Goal: Task Accomplishment & Management: Manage account settings

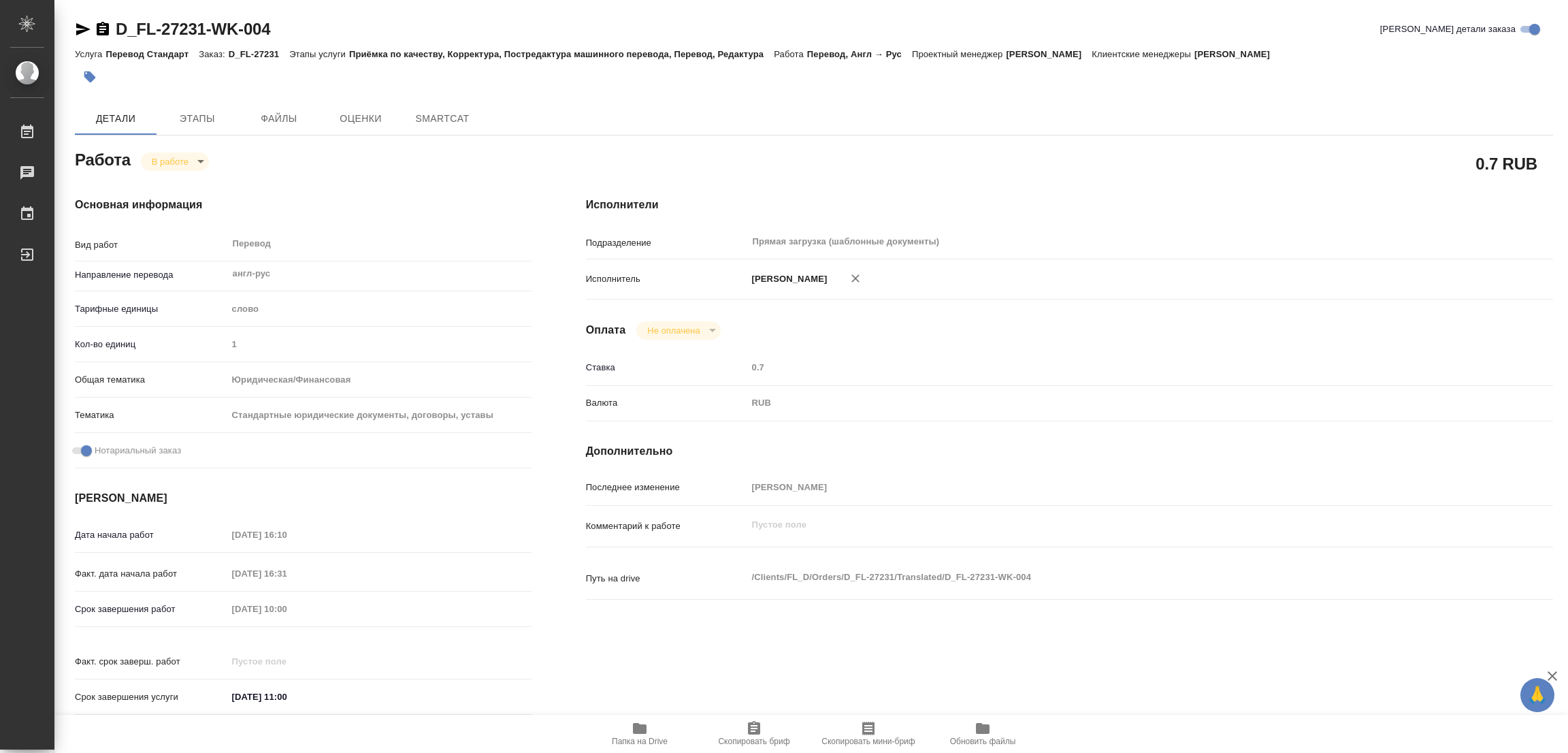
type textarea "x"
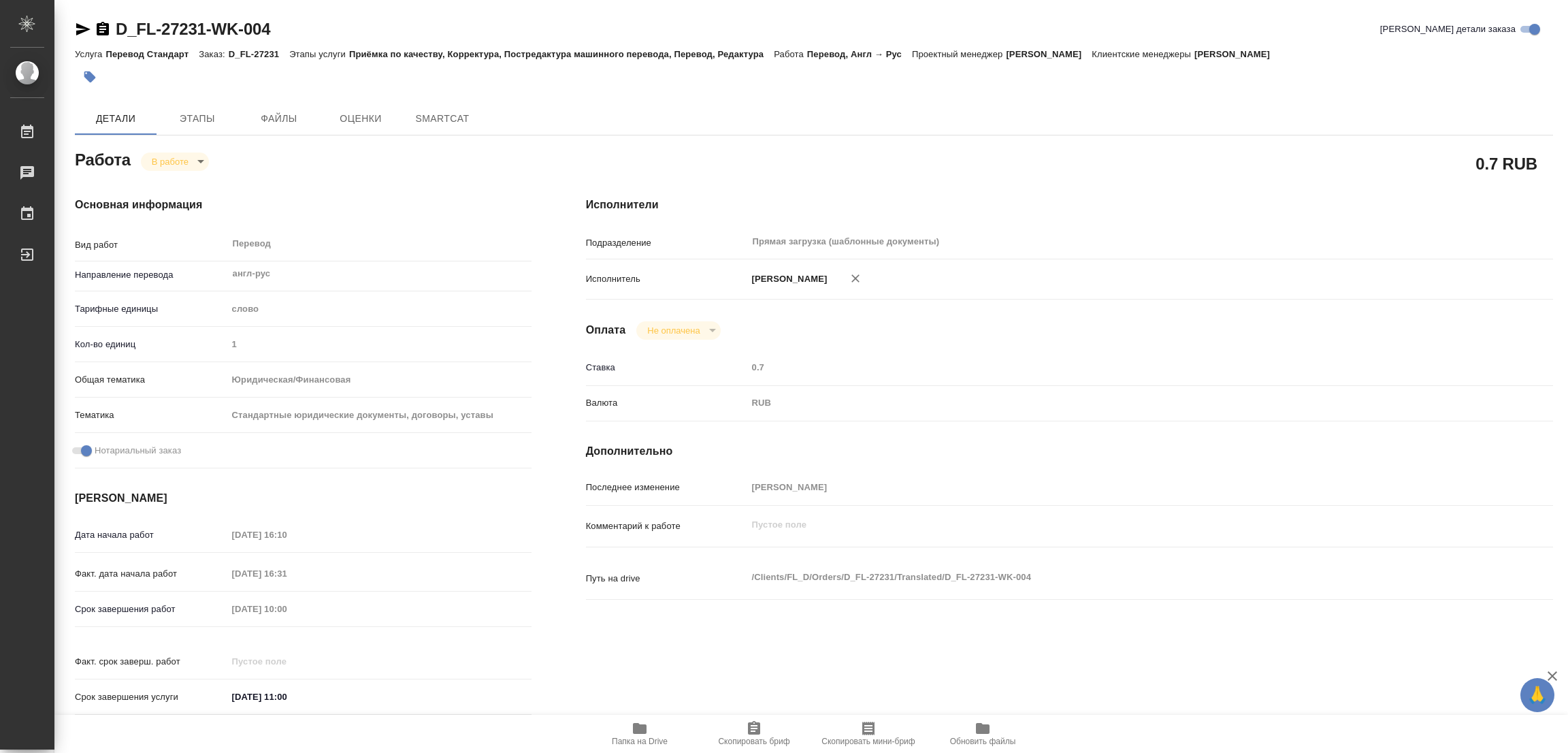
type textarea "x"
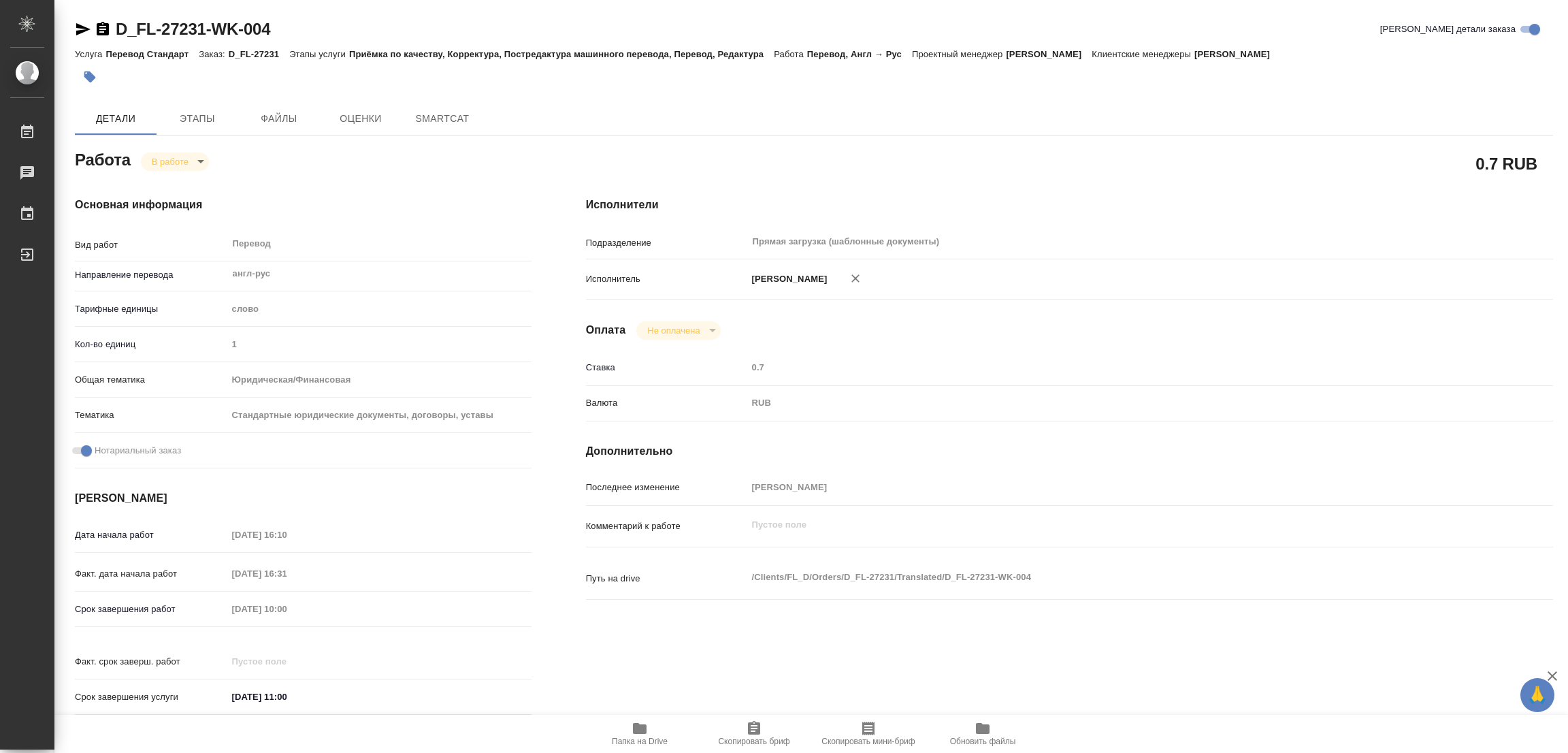
type textarea "x"
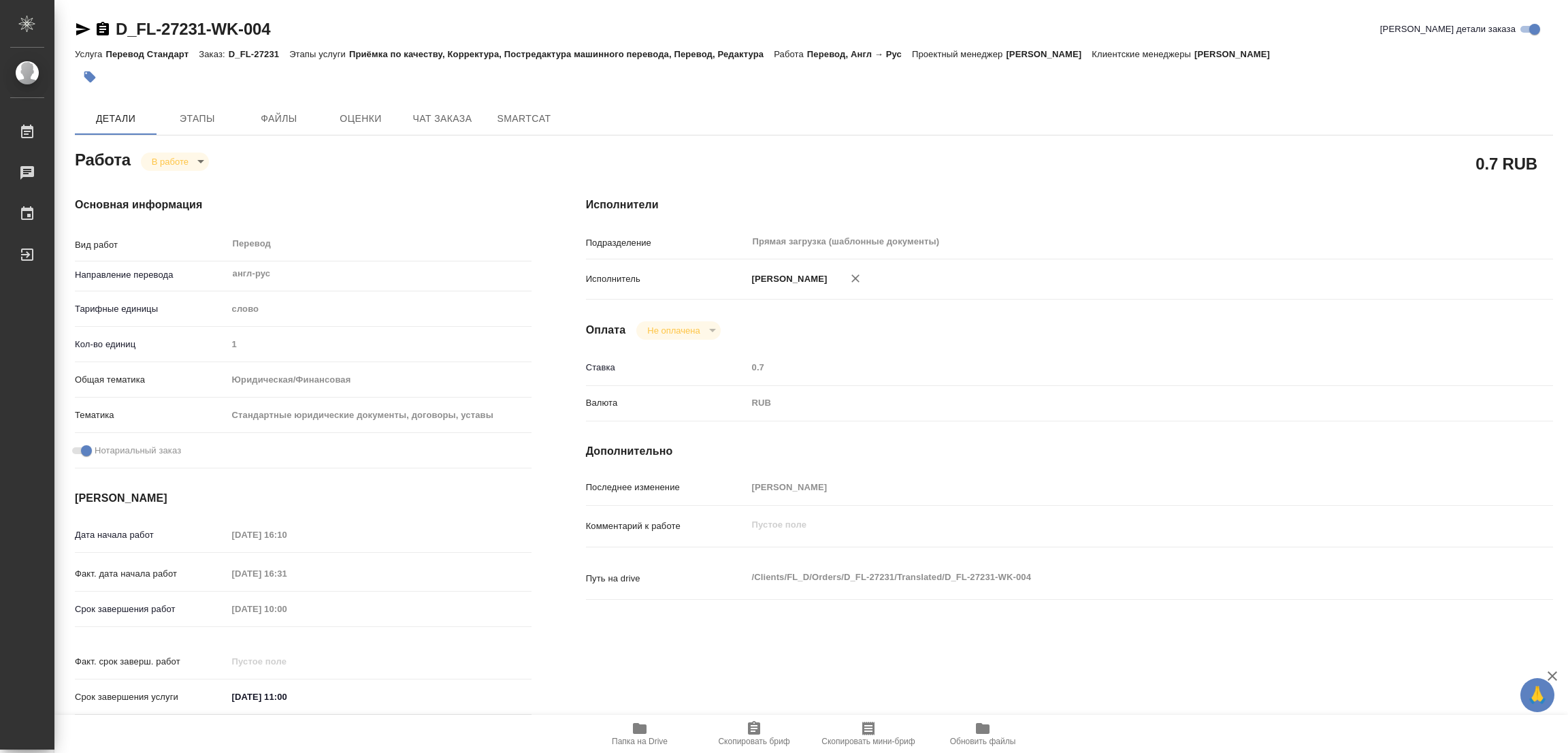
type textarea "x"
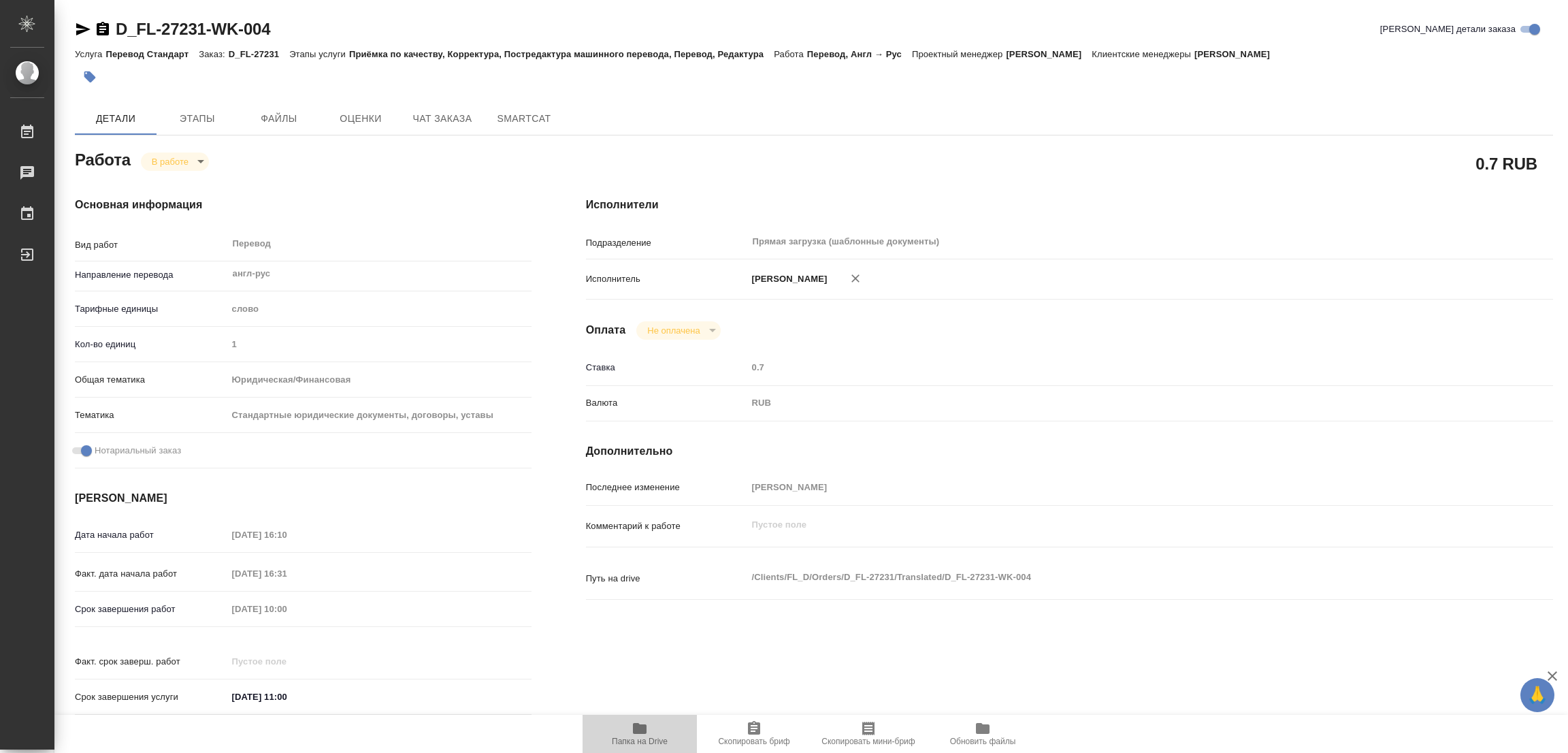
click at [635, 736] on icon "button" at bounding box center [640, 728] width 17 height 17
type textarea "x"
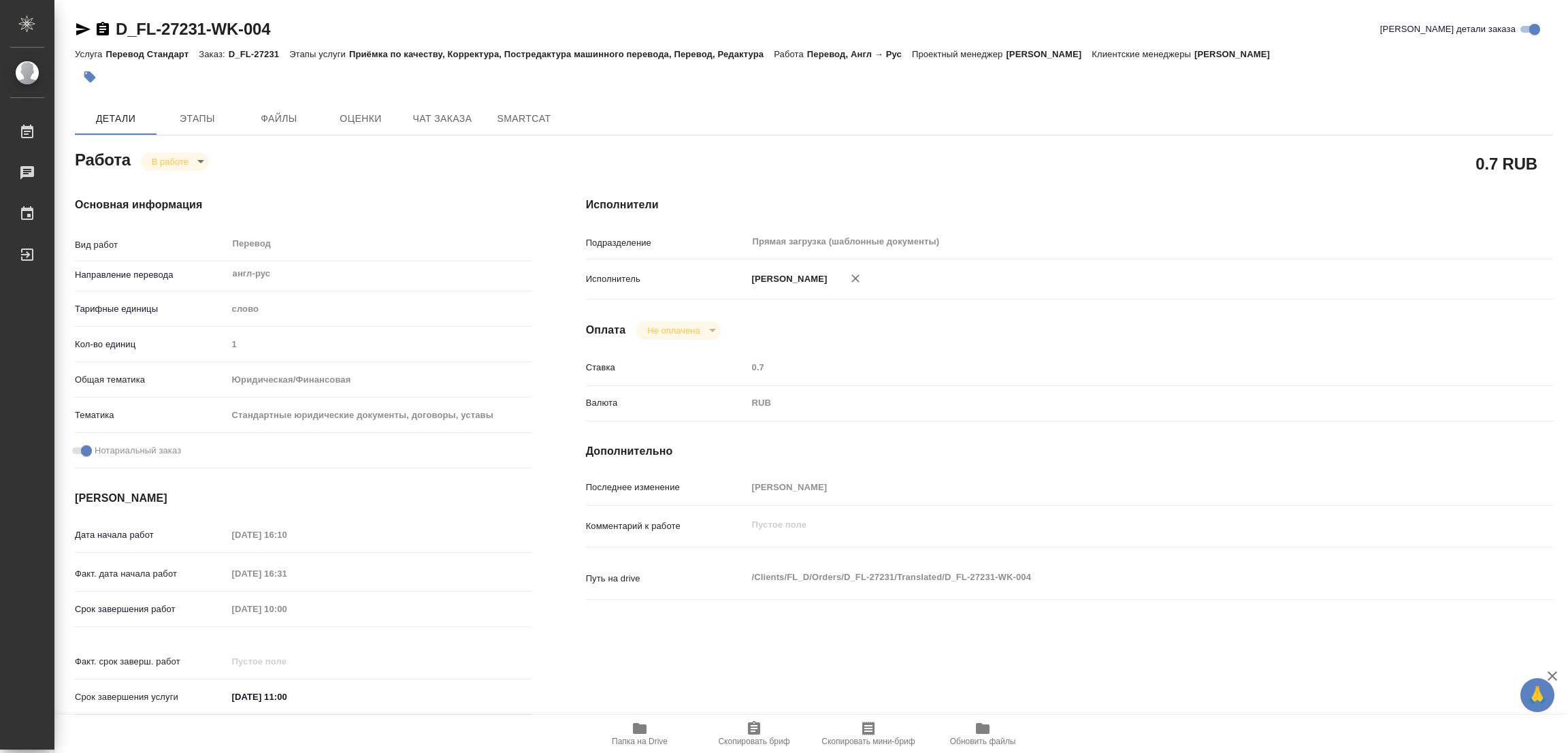
type textarea "x"
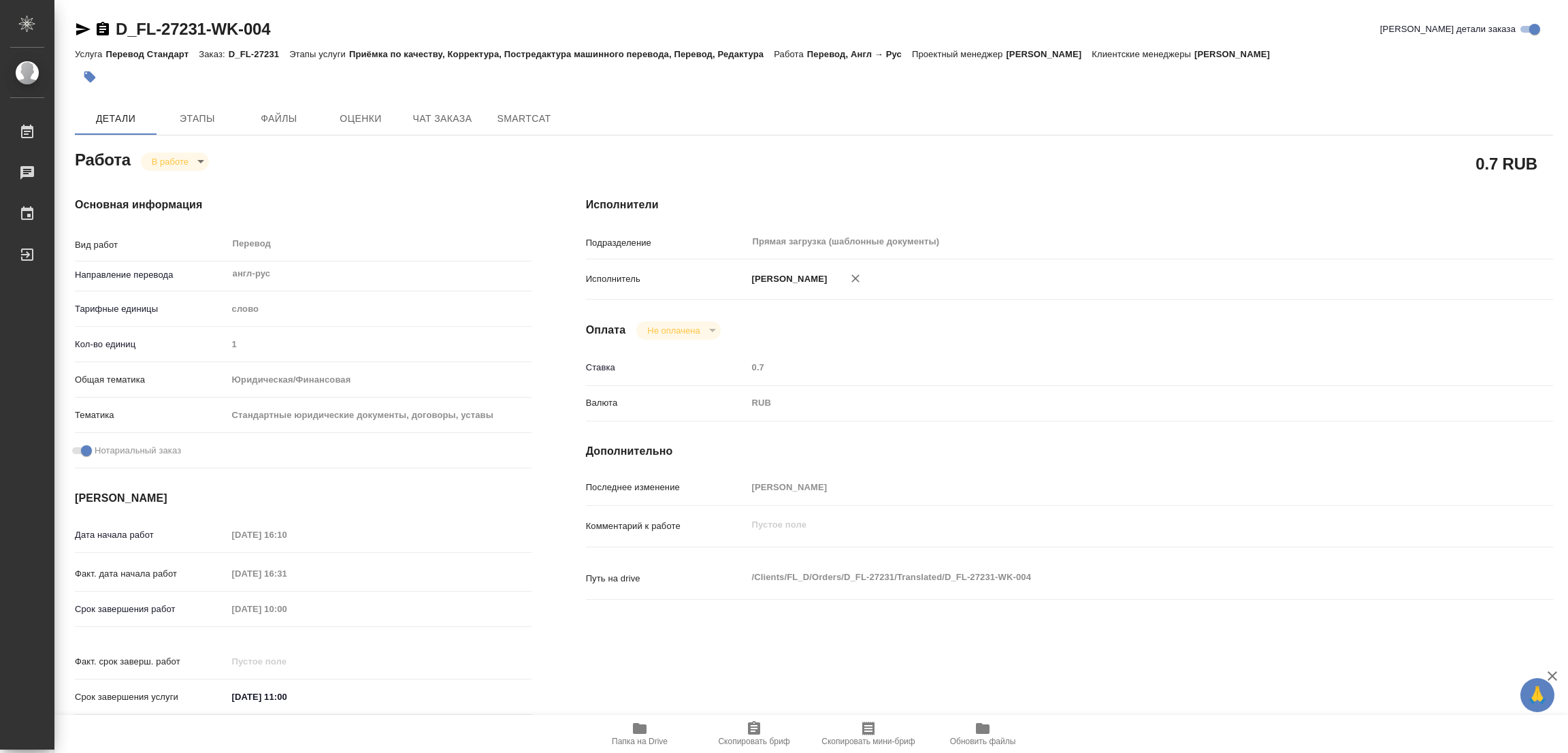
type textarea "x"
click at [206, 117] on span "Этапы" at bounding box center [196, 119] width 65 height 17
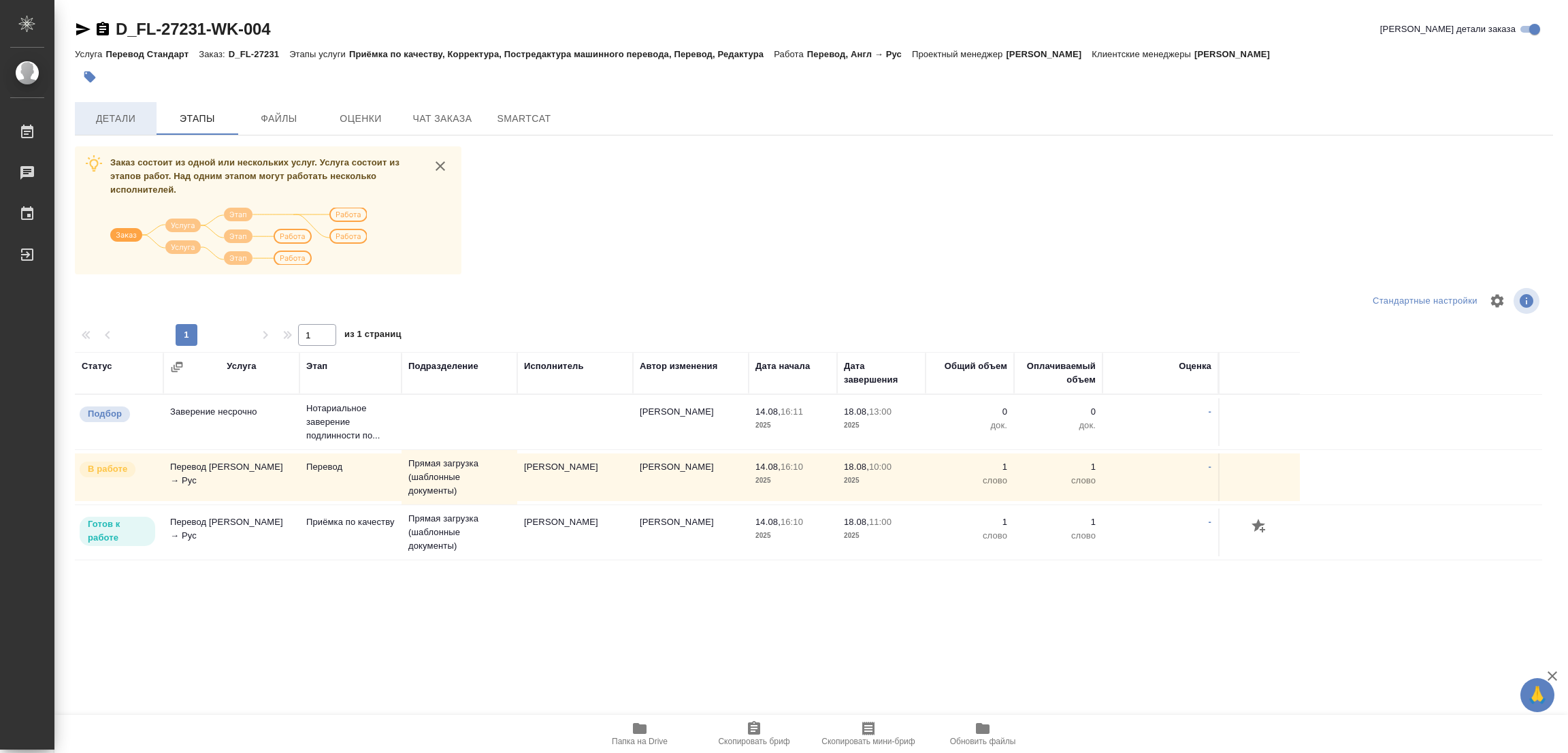
click at [120, 120] on span "Детали" at bounding box center [116, 119] width 65 height 17
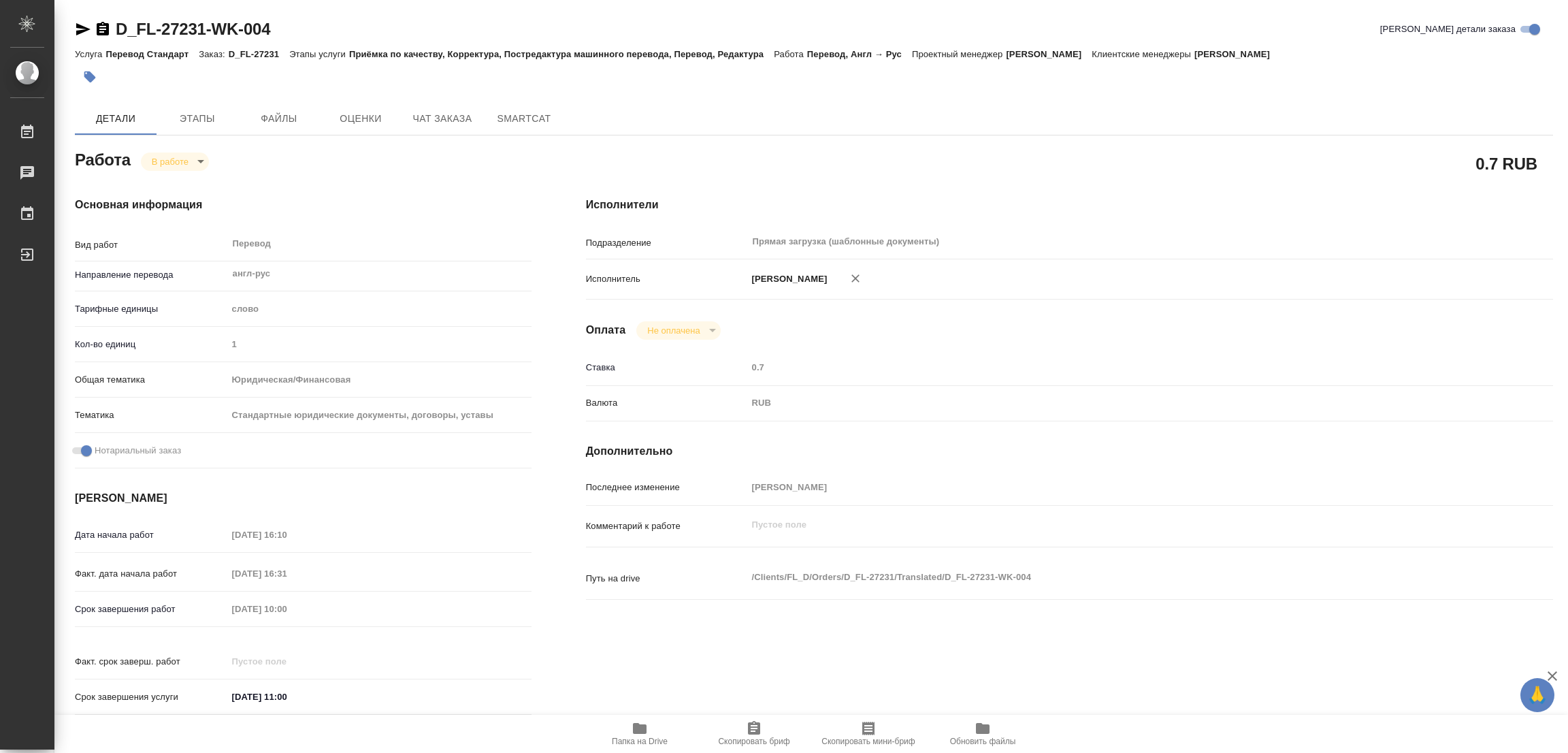
type textarea "x"
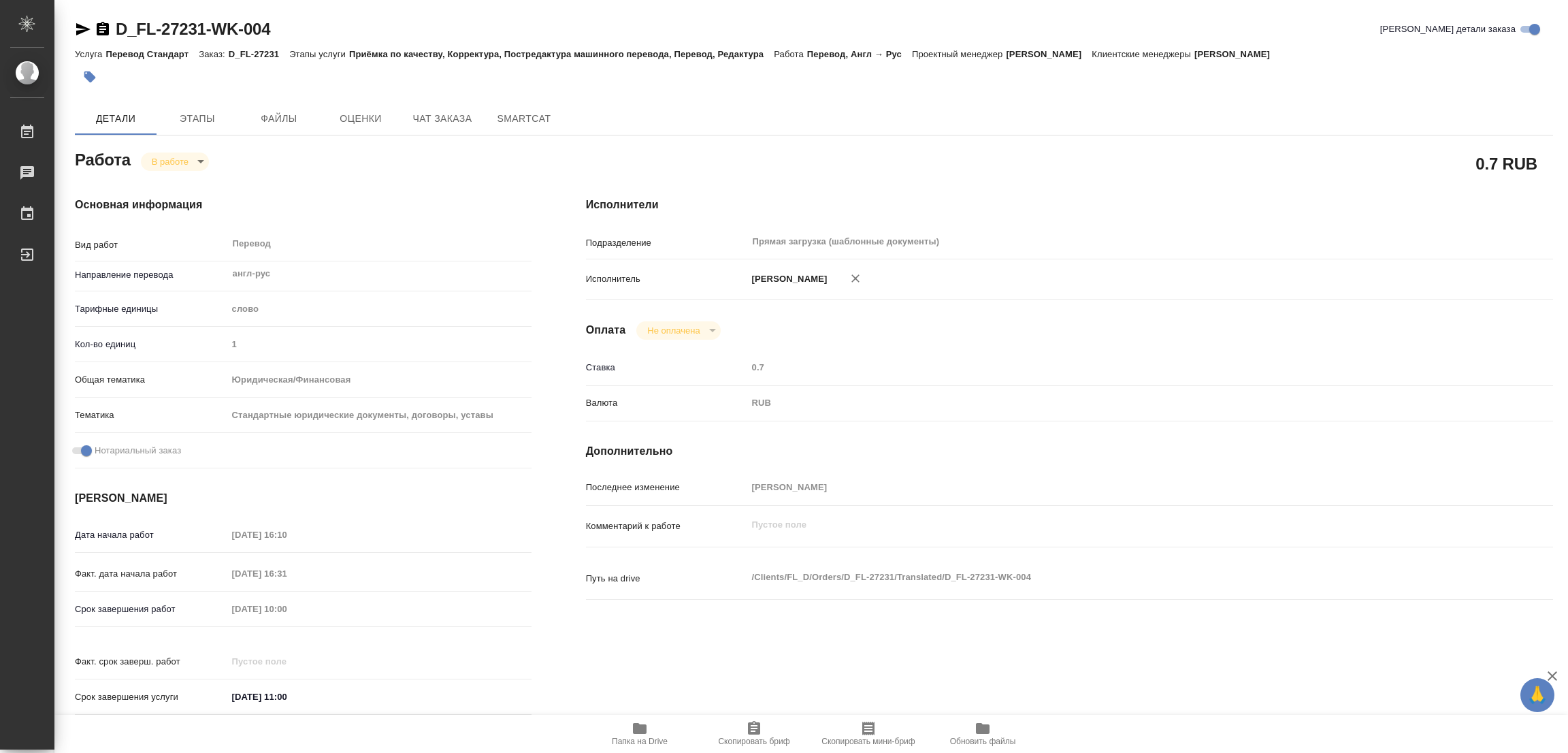
type textarea "x"
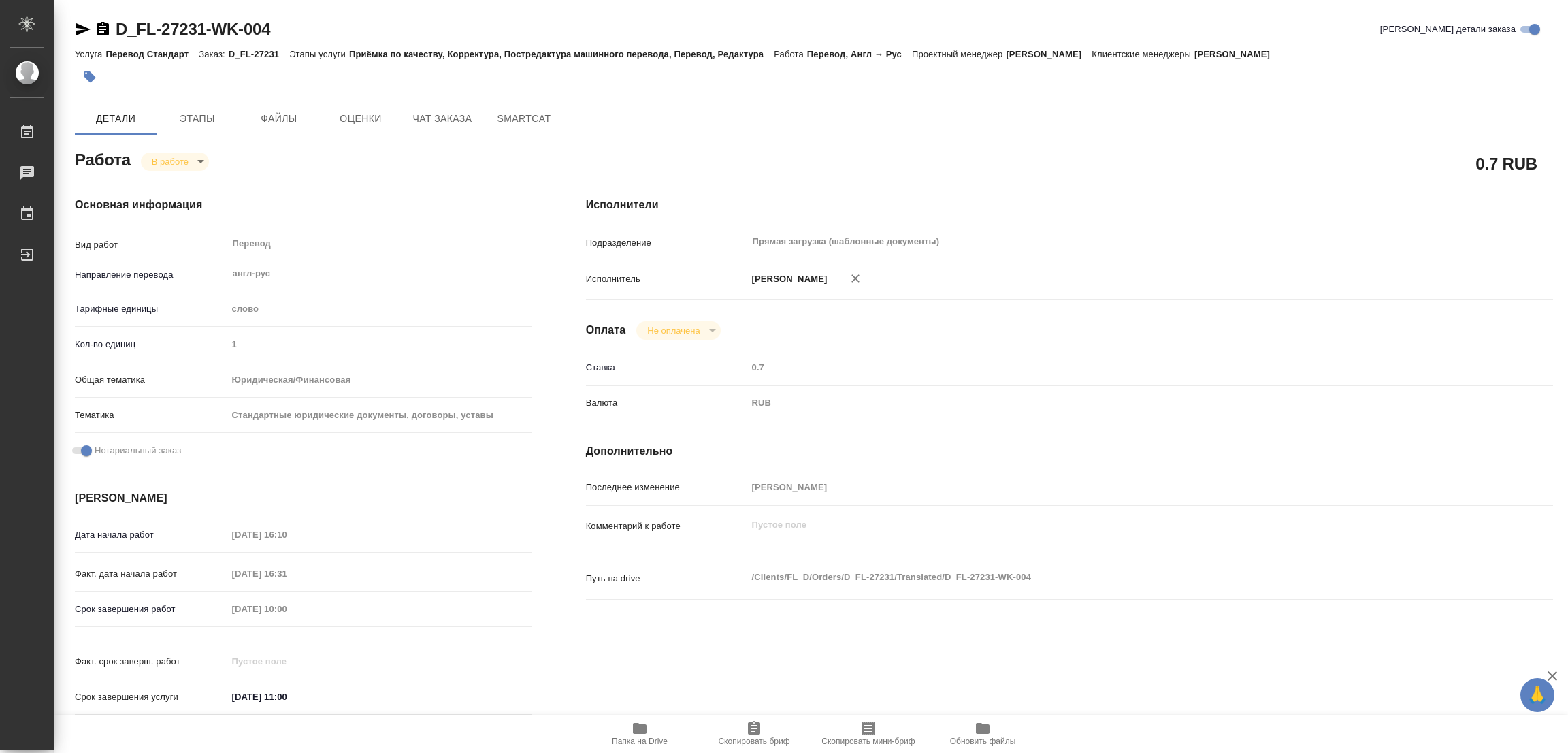
type textarea "x"
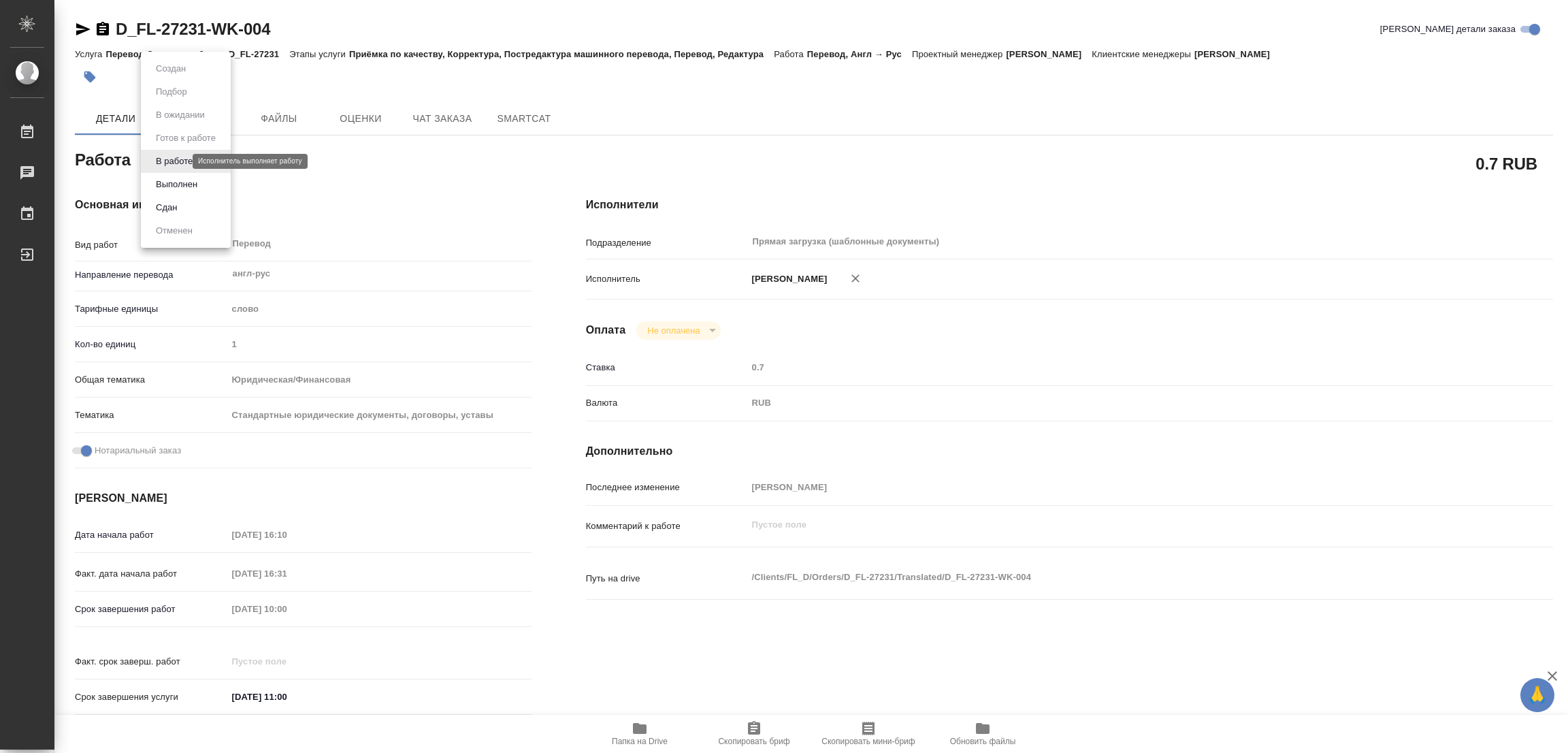
click at [150, 161] on body "🙏 .cls-1 fill:#fff; AWATERA Popova Galina Работы 0 Чаты График Выйти D_FL-27231…" at bounding box center [784, 376] width 1568 height 753
click at [169, 190] on button "Выполнен" at bounding box center [176, 184] width 50 height 15
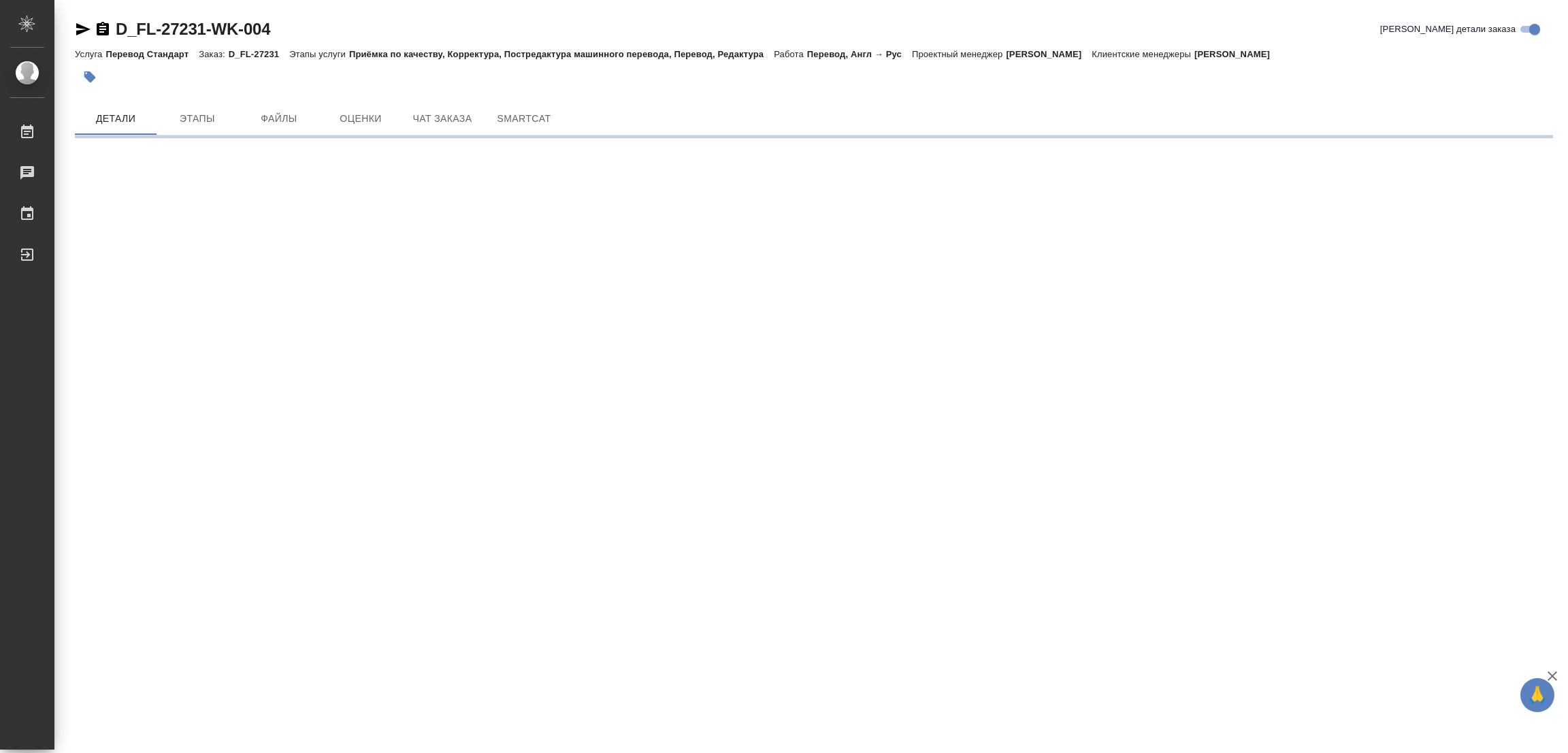
click at [90, 78] on icon "button" at bounding box center [90, 77] width 11 height 11
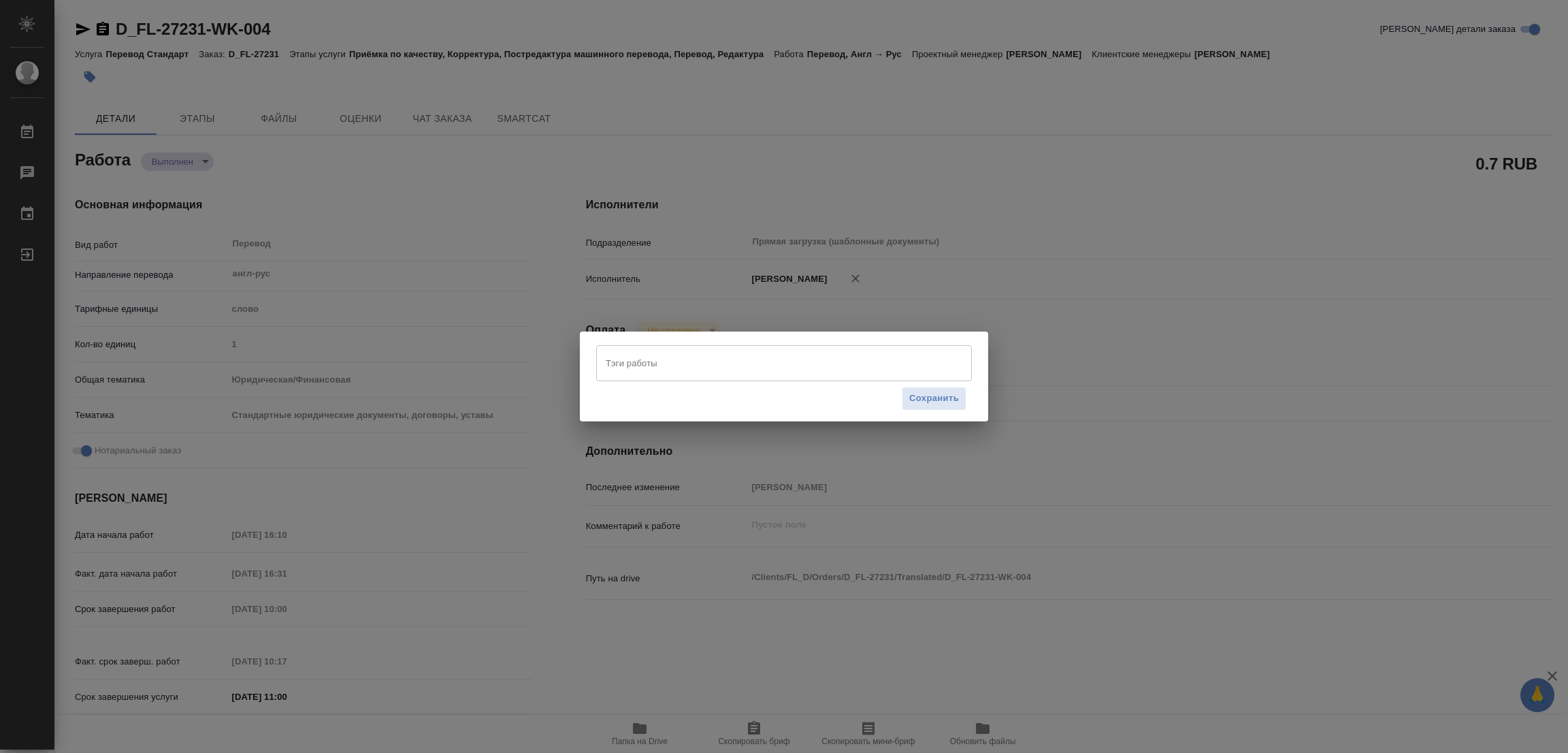
type textarea "x"
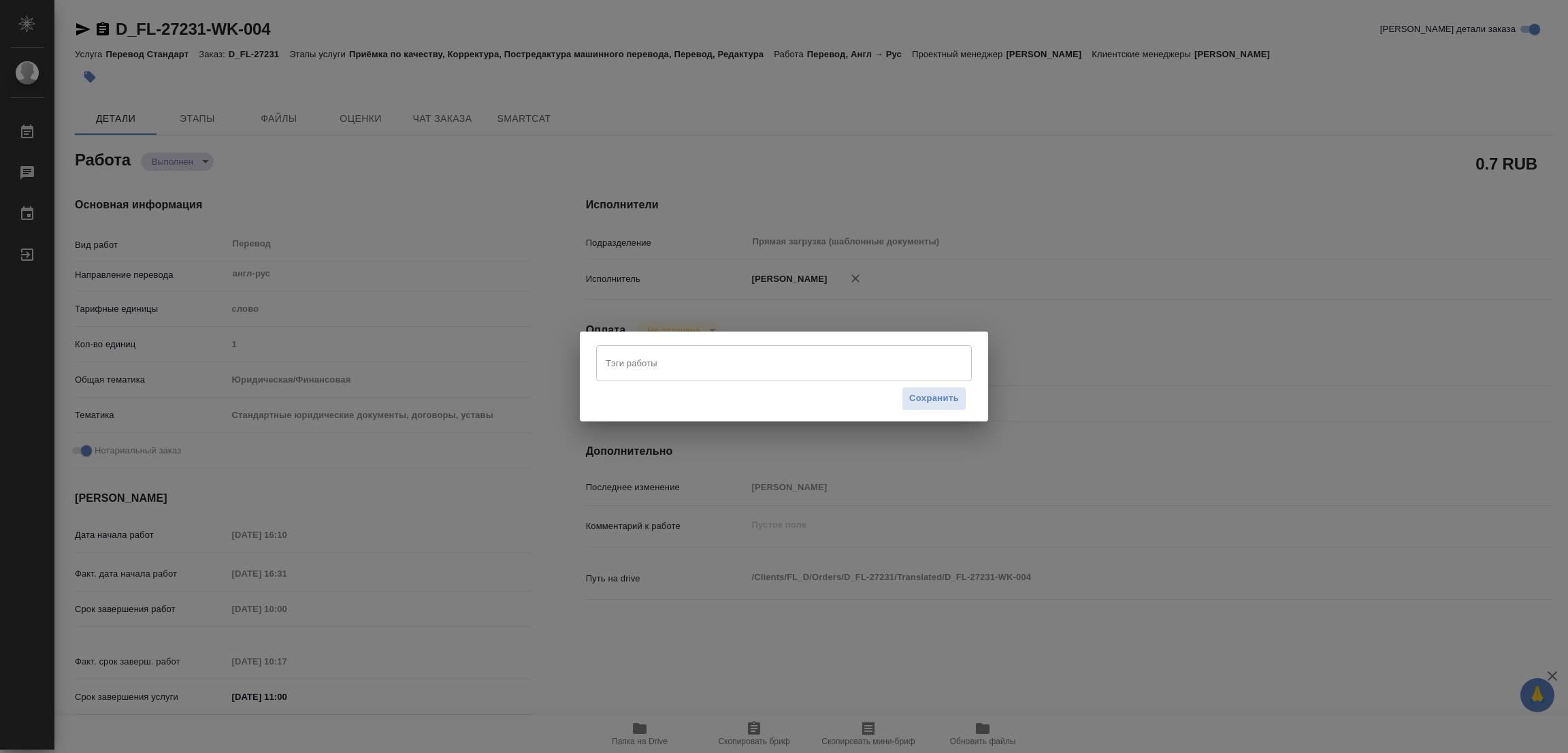
type textarea "x"
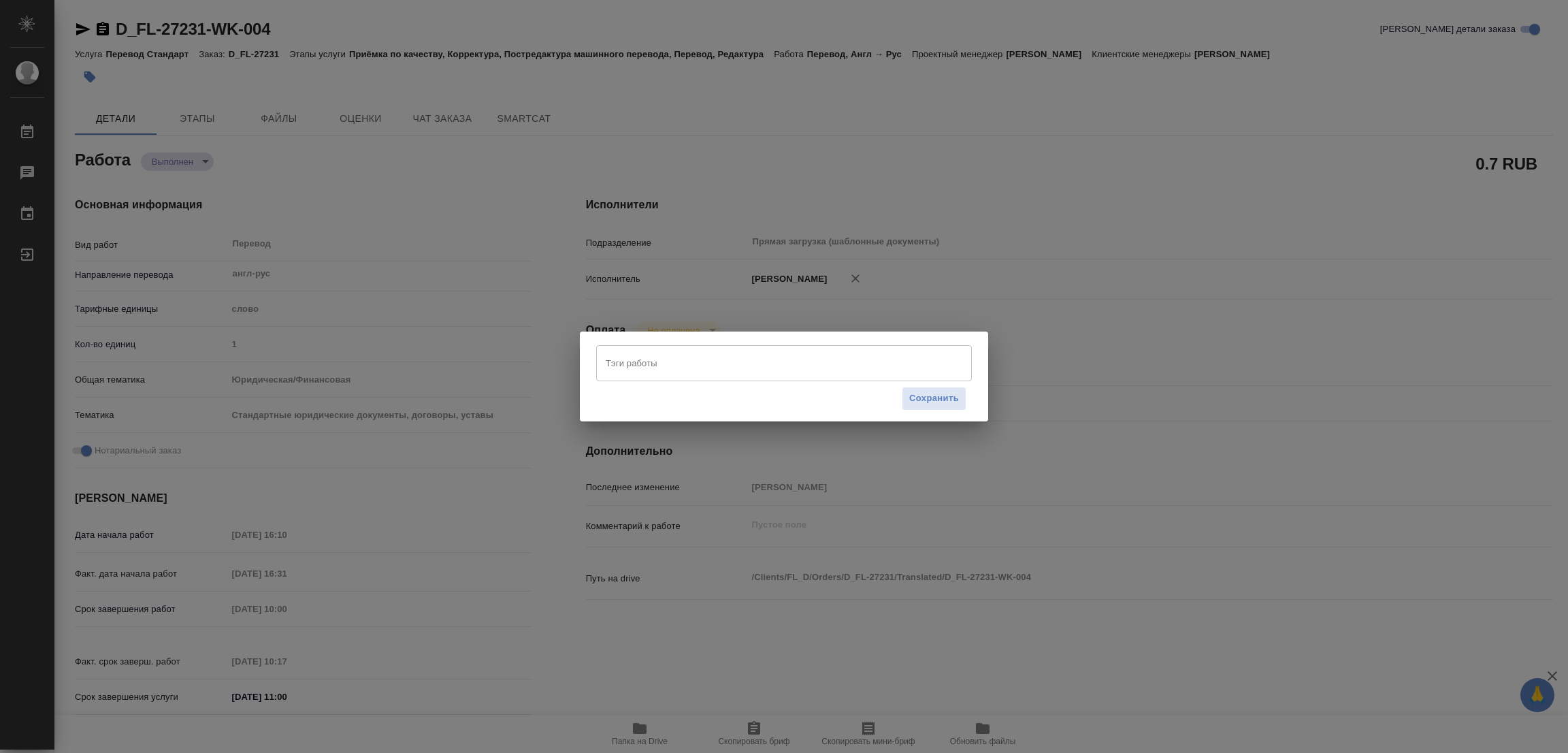
type textarea "x"
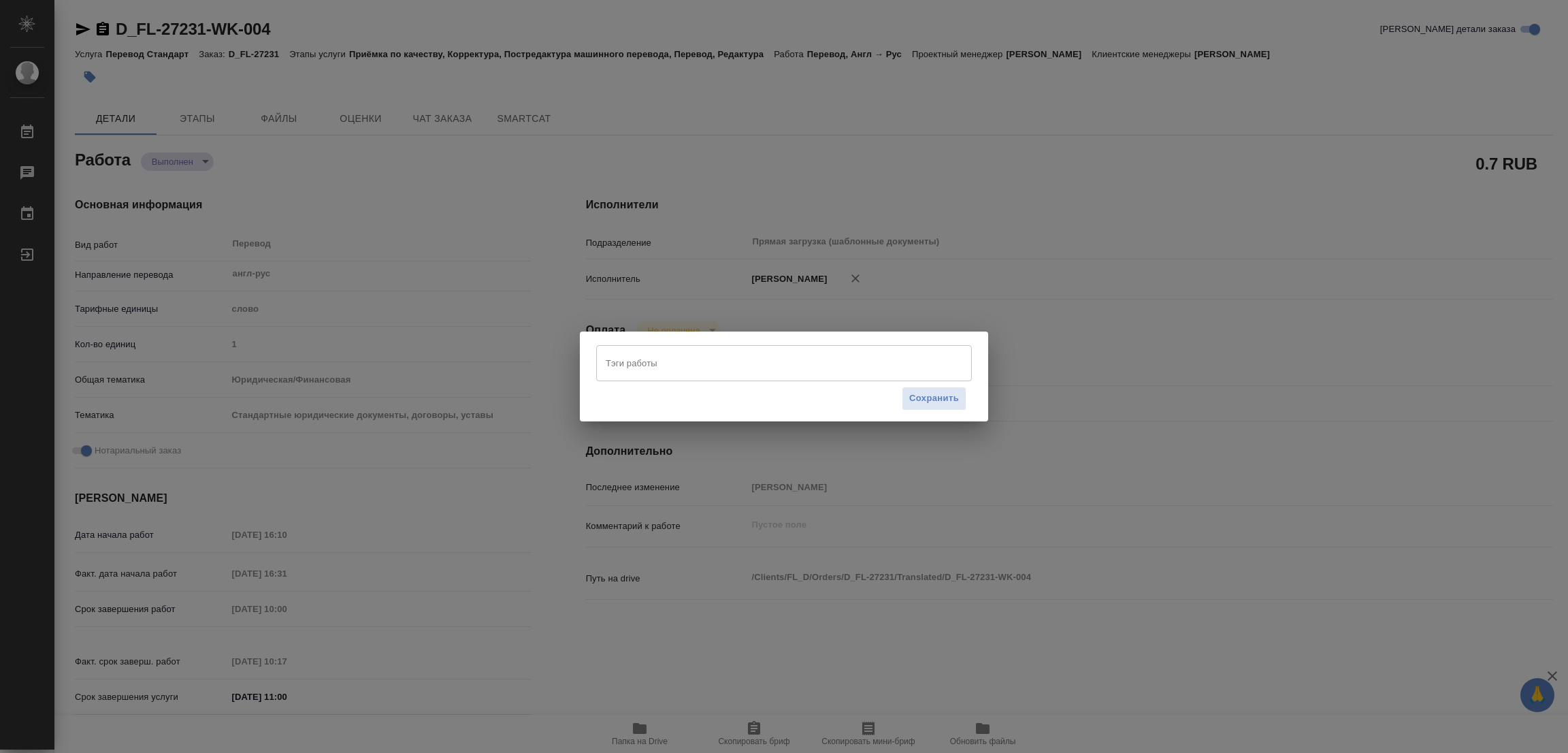
click at [632, 375] on div "Тэги работы" at bounding box center [784, 363] width 375 height 36
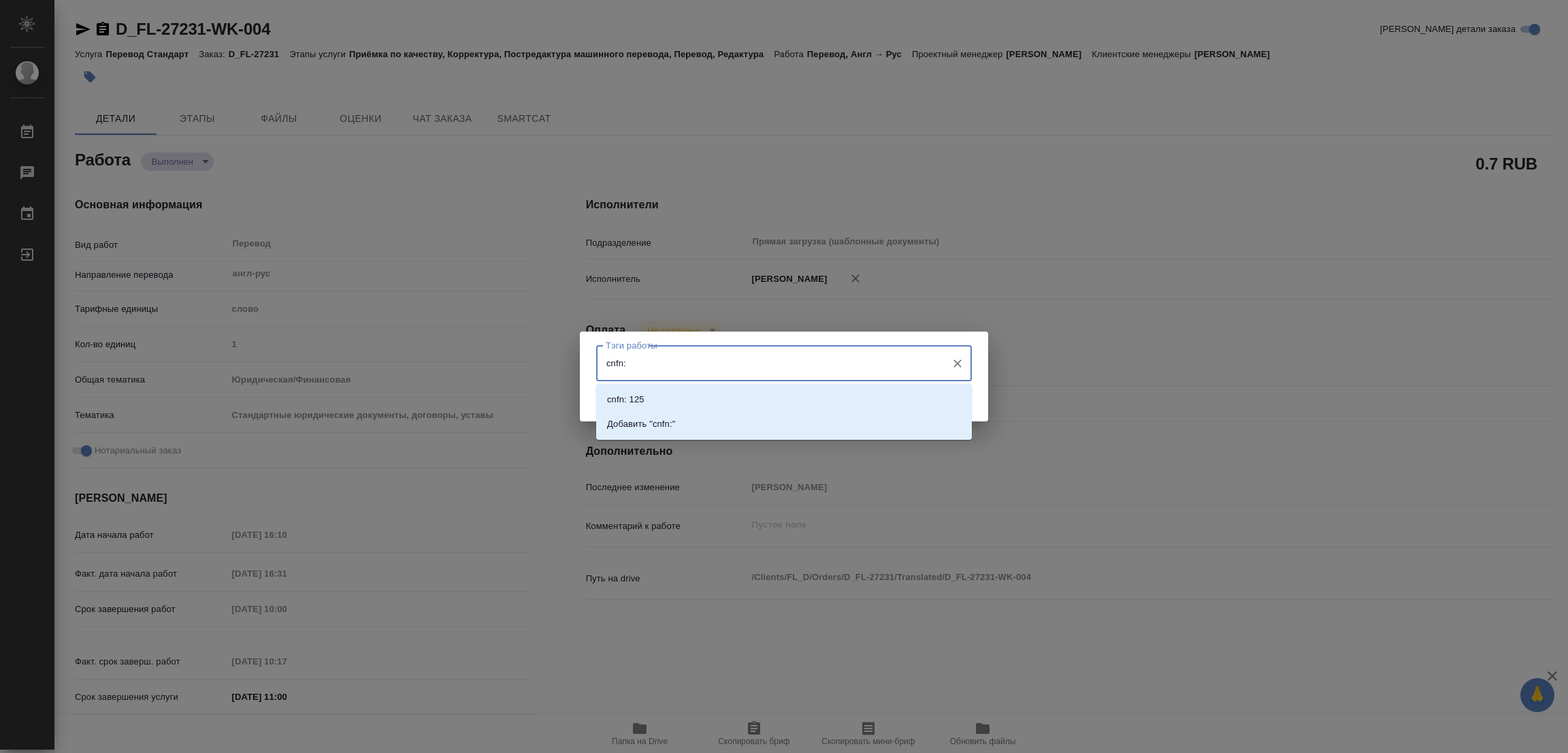
type input "cnfn:"
type textarea "x"
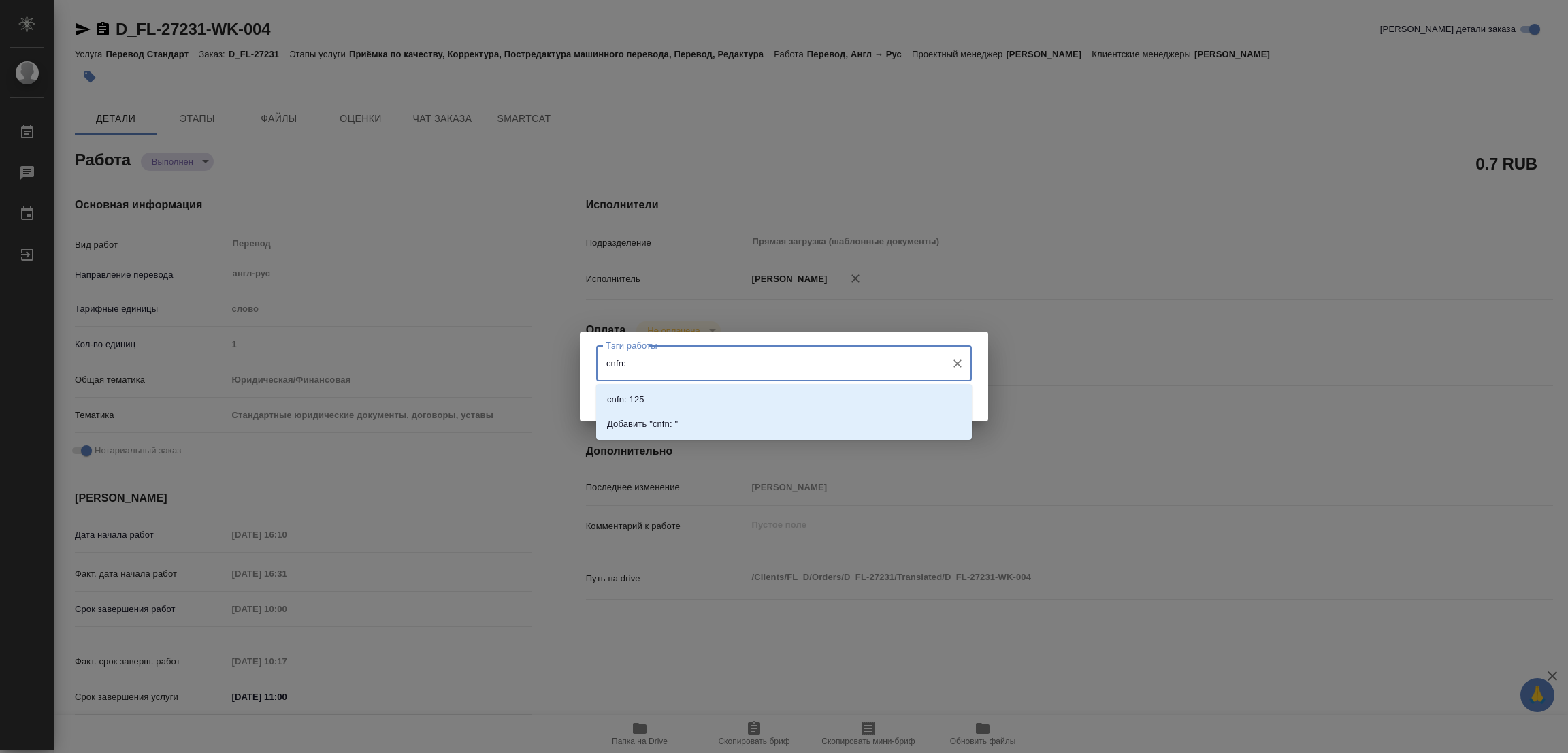
type textarea "x"
type input "c"
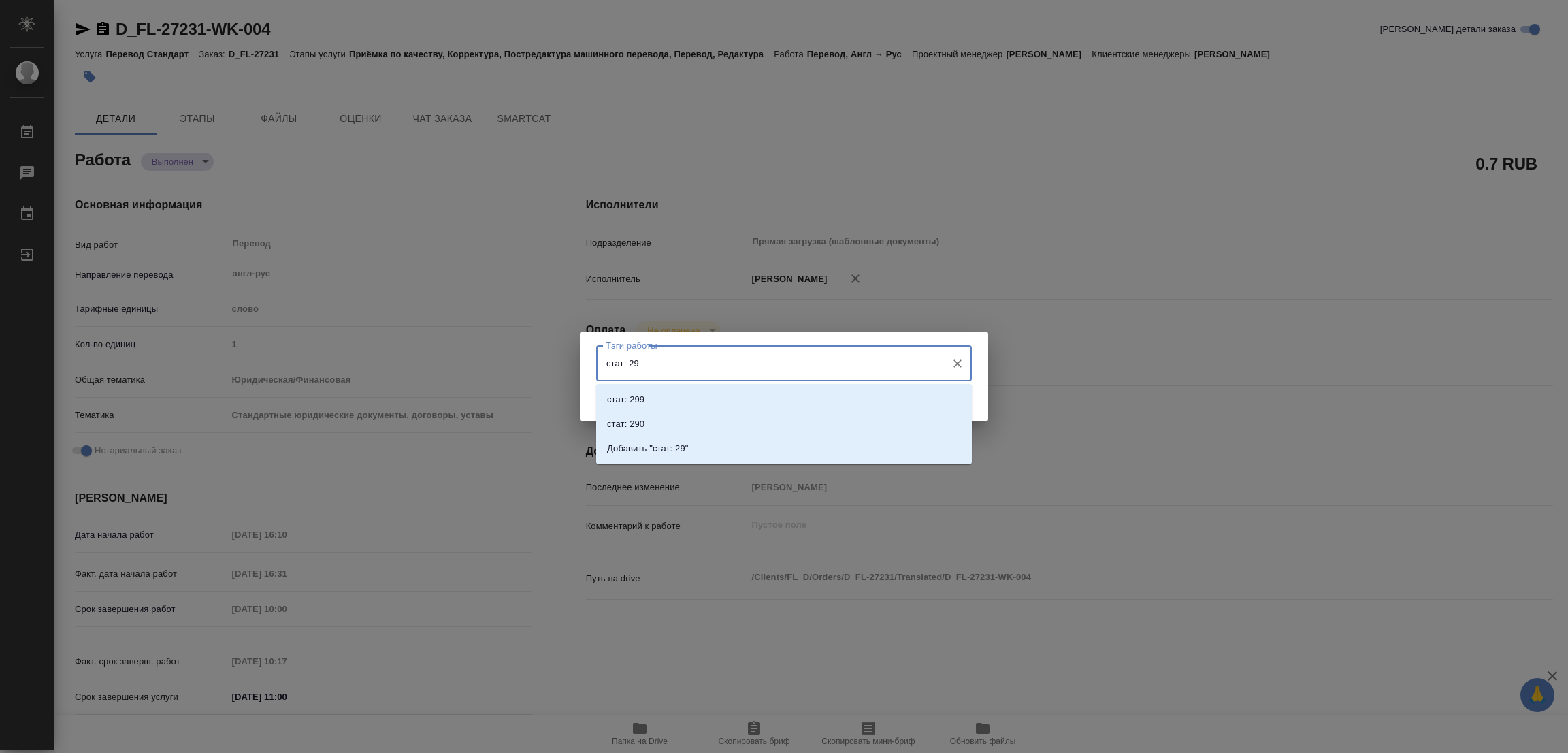
type input "стат: 296"
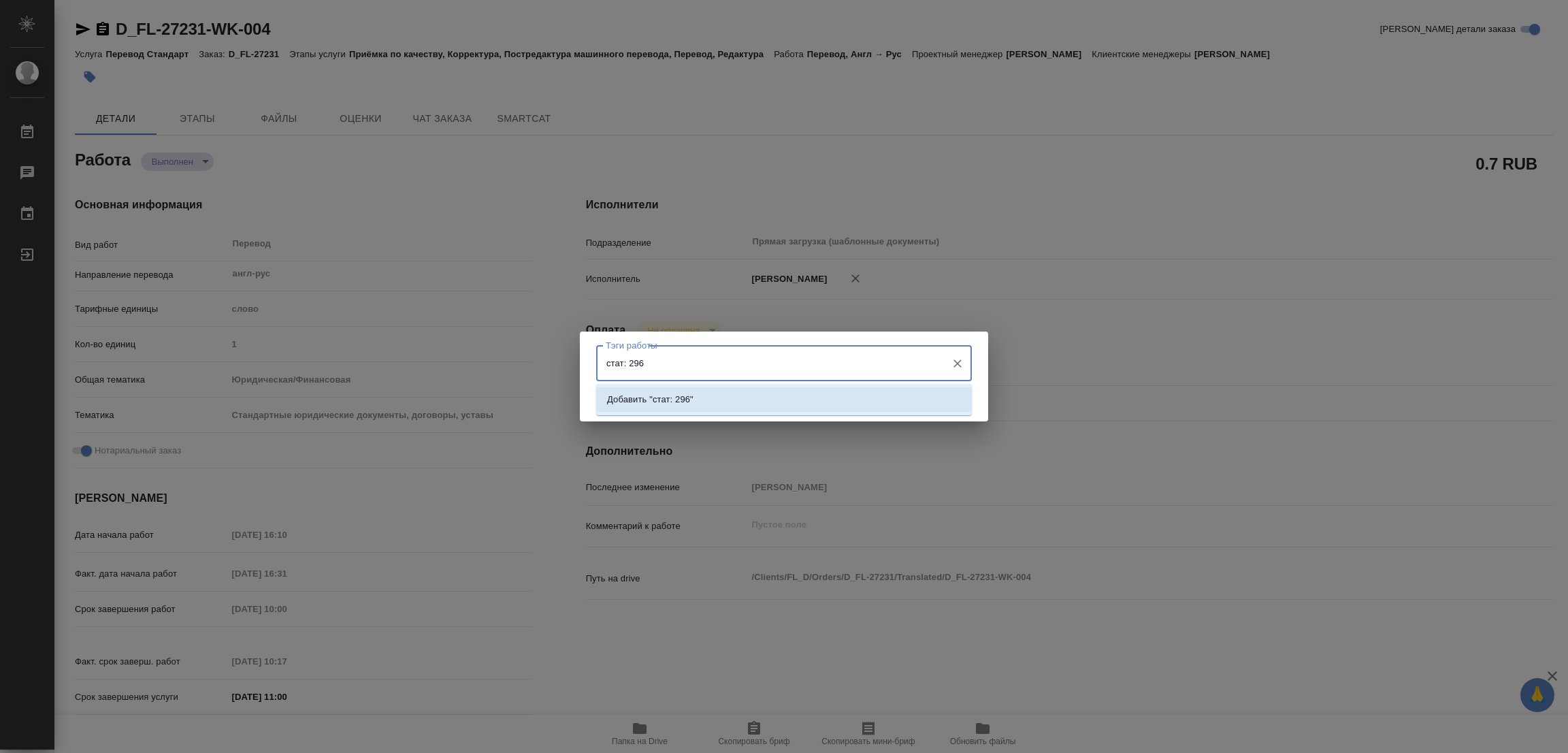
click at [680, 398] on p "Добавить "стат: 296"" at bounding box center [649, 400] width 86 height 14
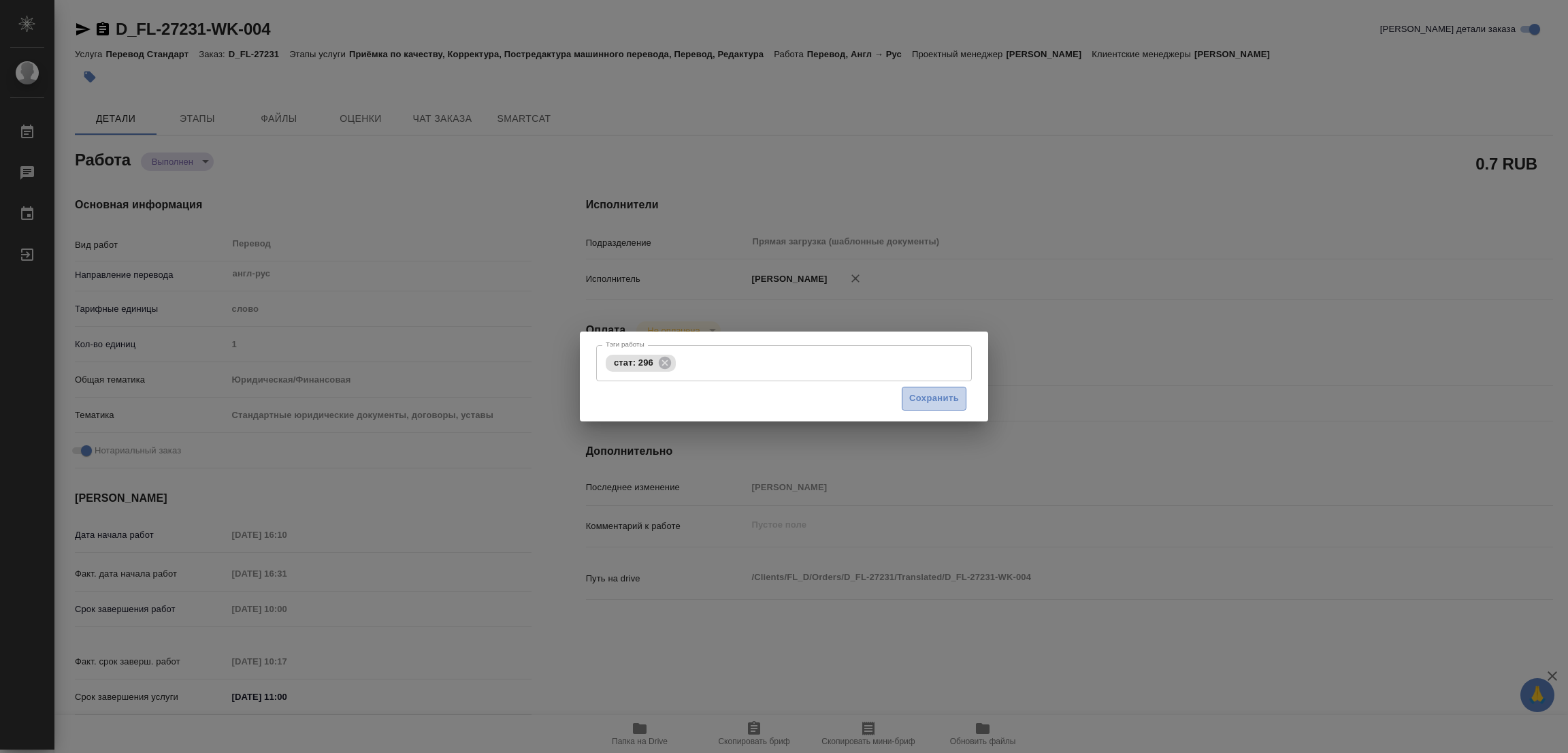
click at [927, 393] on span "Сохранить" at bounding box center [933, 398] width 50 height 16
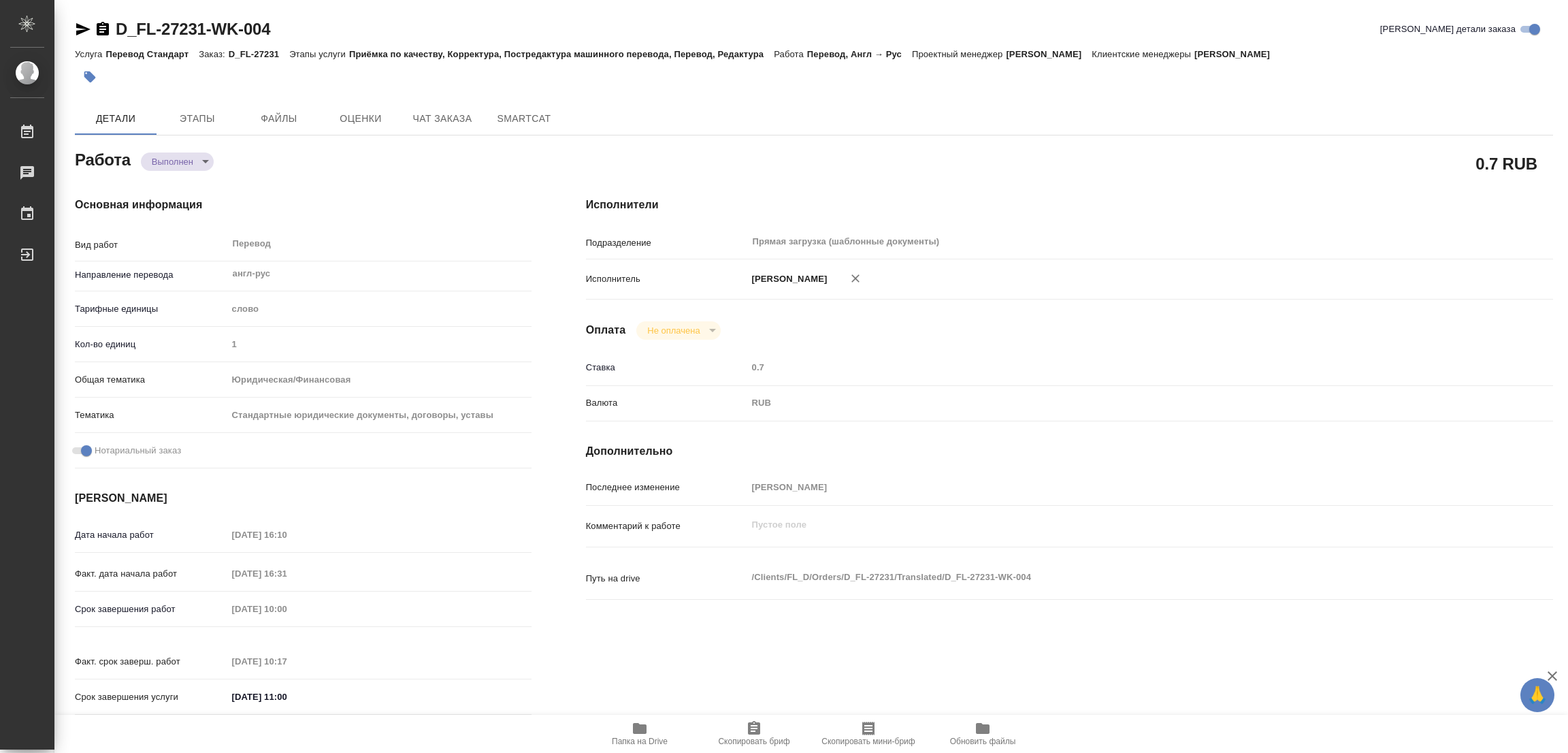
type input "completed"
type textarea "Перевод"
type textarea "x"
type input "англ-рус"
type input "5a8b1489cc6b4906c91bfd90"
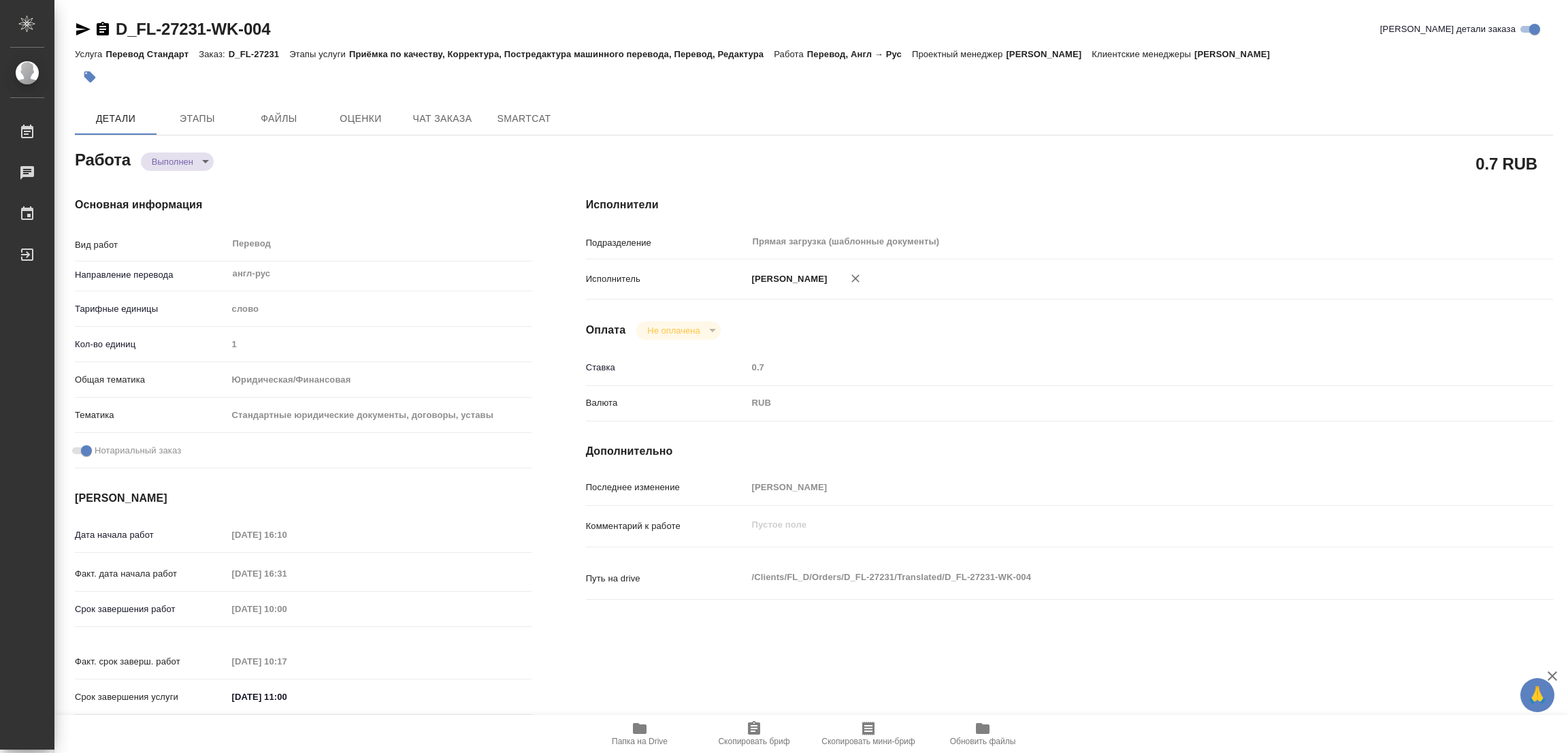
type input "1"
type input "yr-fn"
type input "5f647205b73bc97568ca66bf"
checkbox input "true"
type input "14.08.2025 16:10"
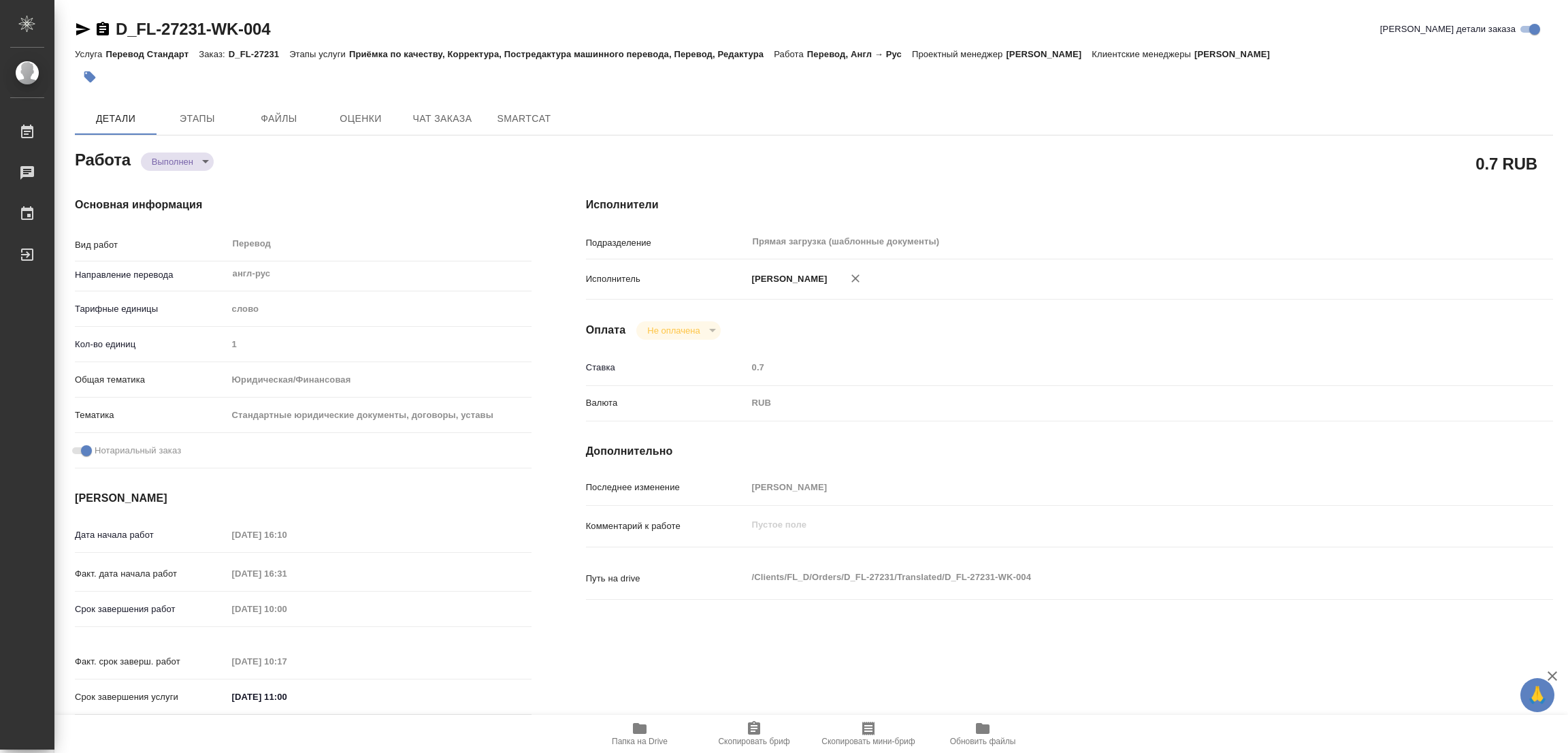
type input "14.08.2025 16:31"
type input "18.08.2025 10:00"
type input "18.08.2025 10:17"
type input "18.08.2025 11:00"
type input "Прямая загрузка (шаблонные документы)"
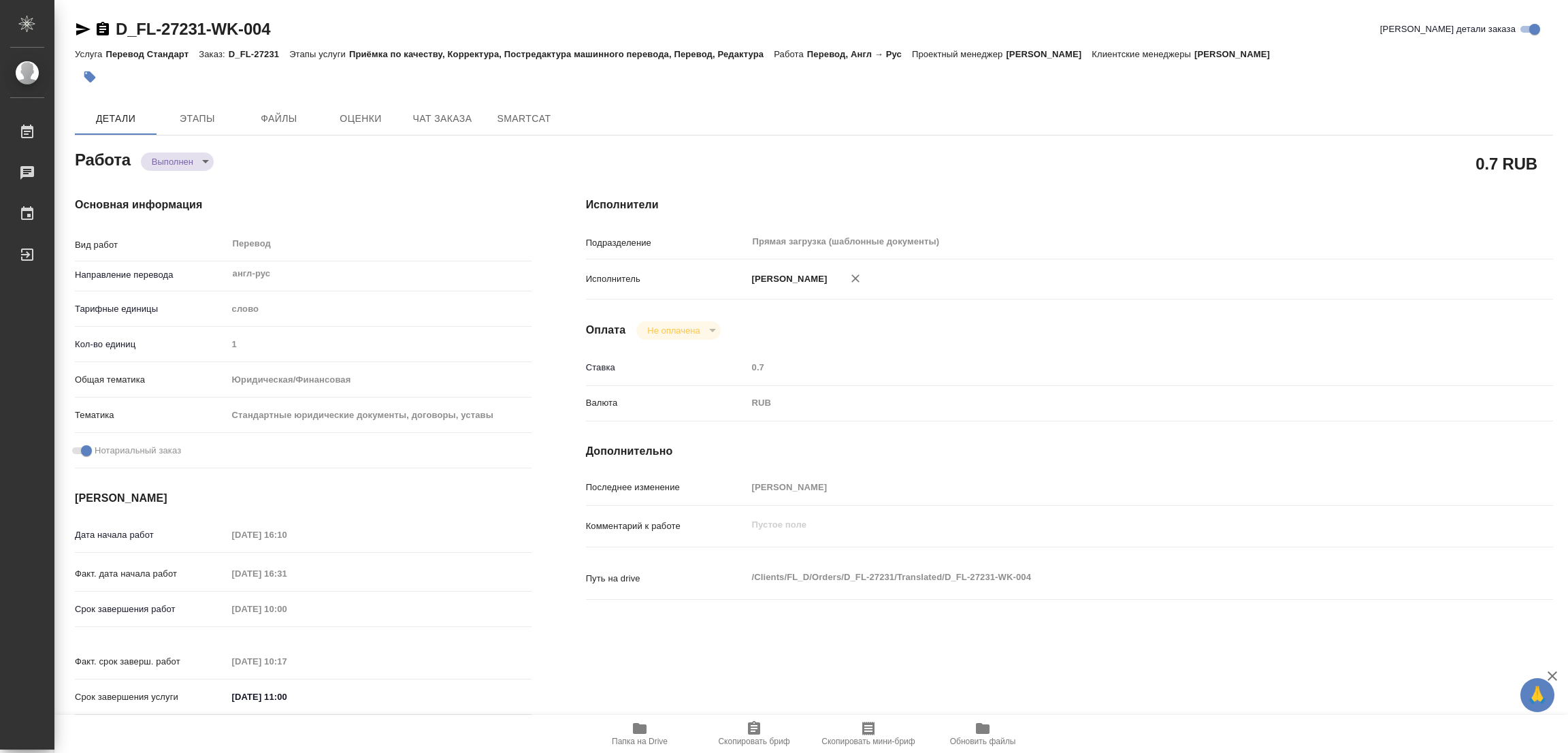
type input "notPayed"
type input "0.7"
type input "RUB"
type input "Попова Галина"
type textarea "x"
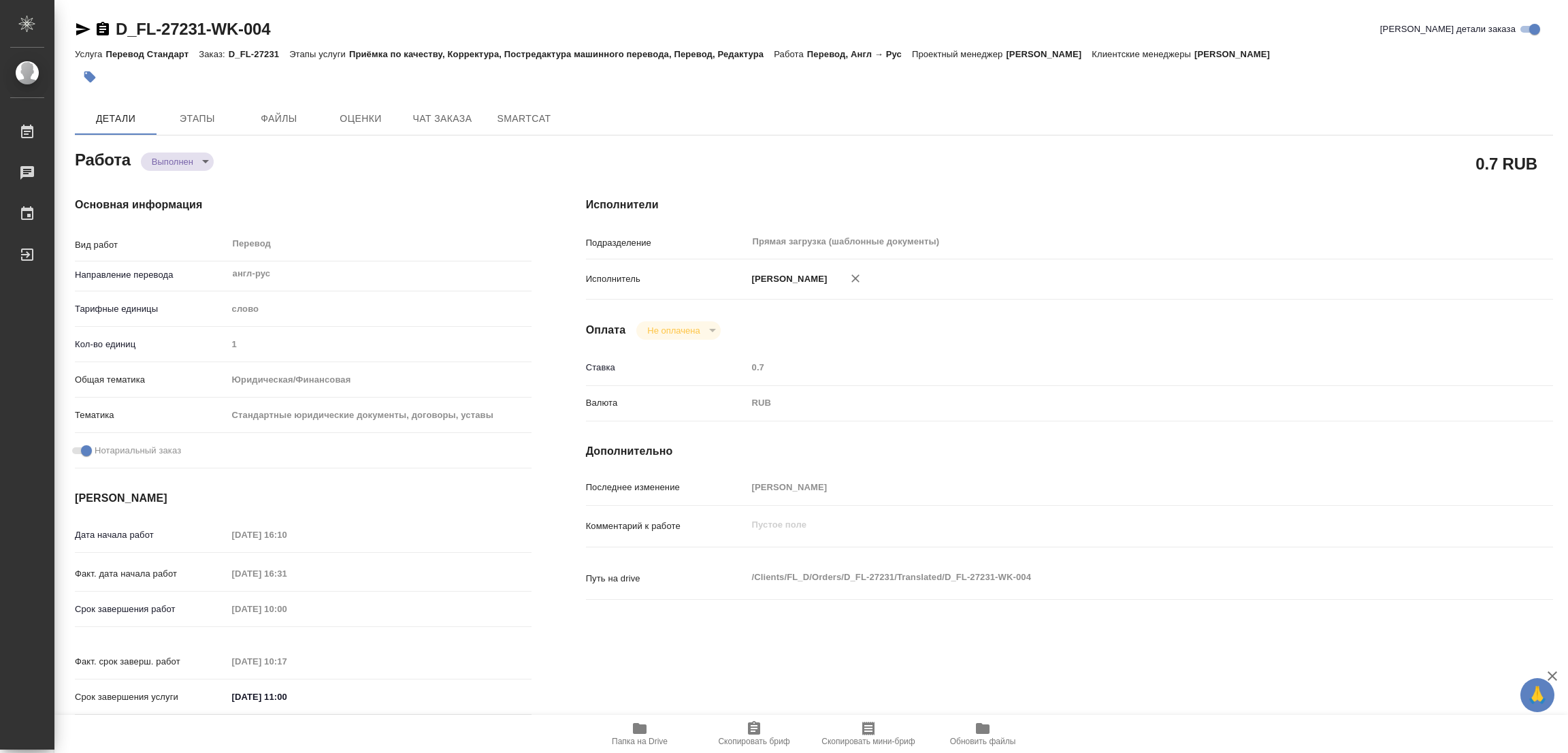
type textarea "/Clients/FL_D/Orders/D_FL-27231/Translated/D_FL-27231-WK-004"
type textarea "x"
type input "D_FL-27231"
type input "Перевод Стандарт"
type input "Приёмка по качеству, Корректура, Постредактура машинного перевода, Перевод, Ред…"
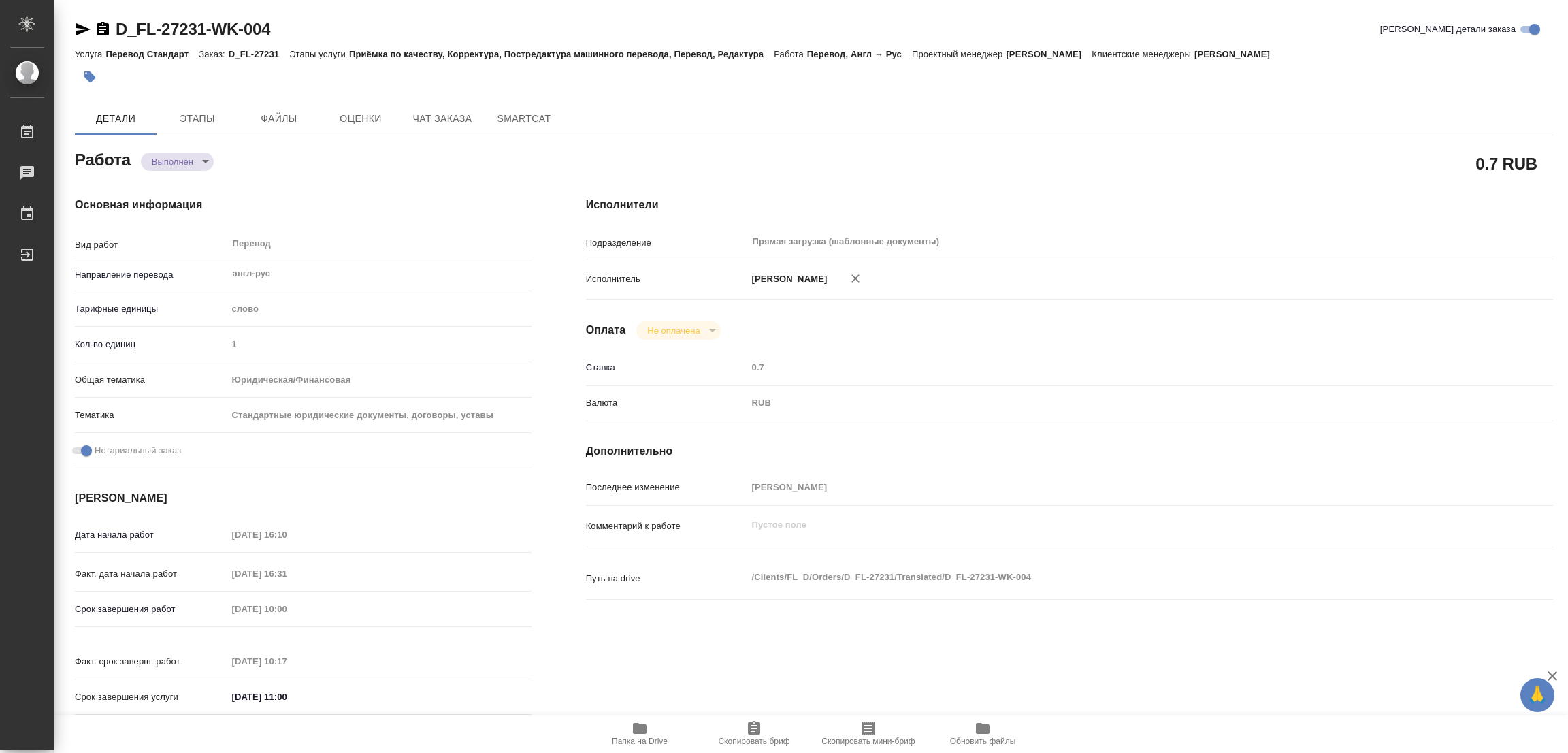
type input "Булахова Елена"
type input "/Clients/FL_D/Orders/D_FL-27231"
type textarea "x"
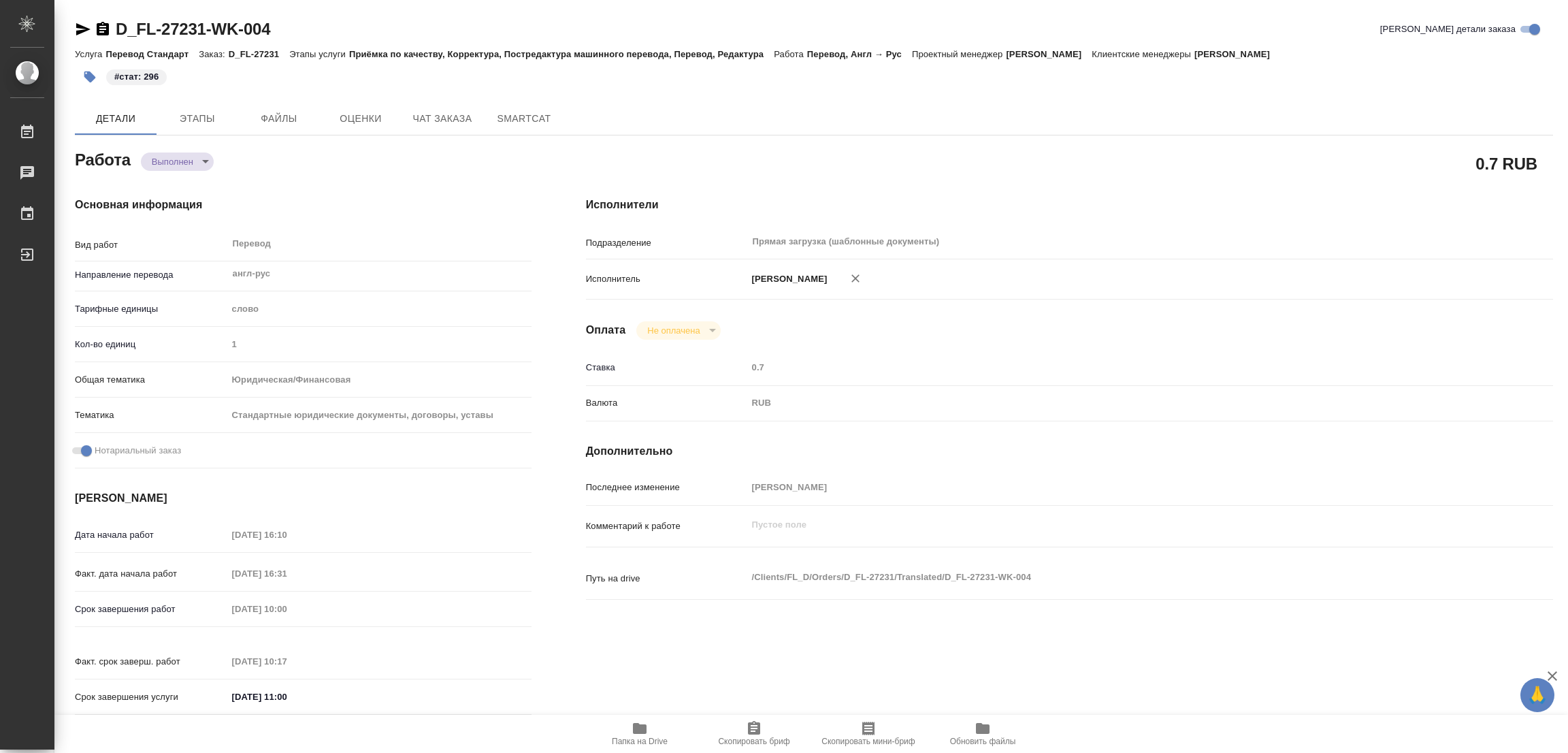
type textarea "x"
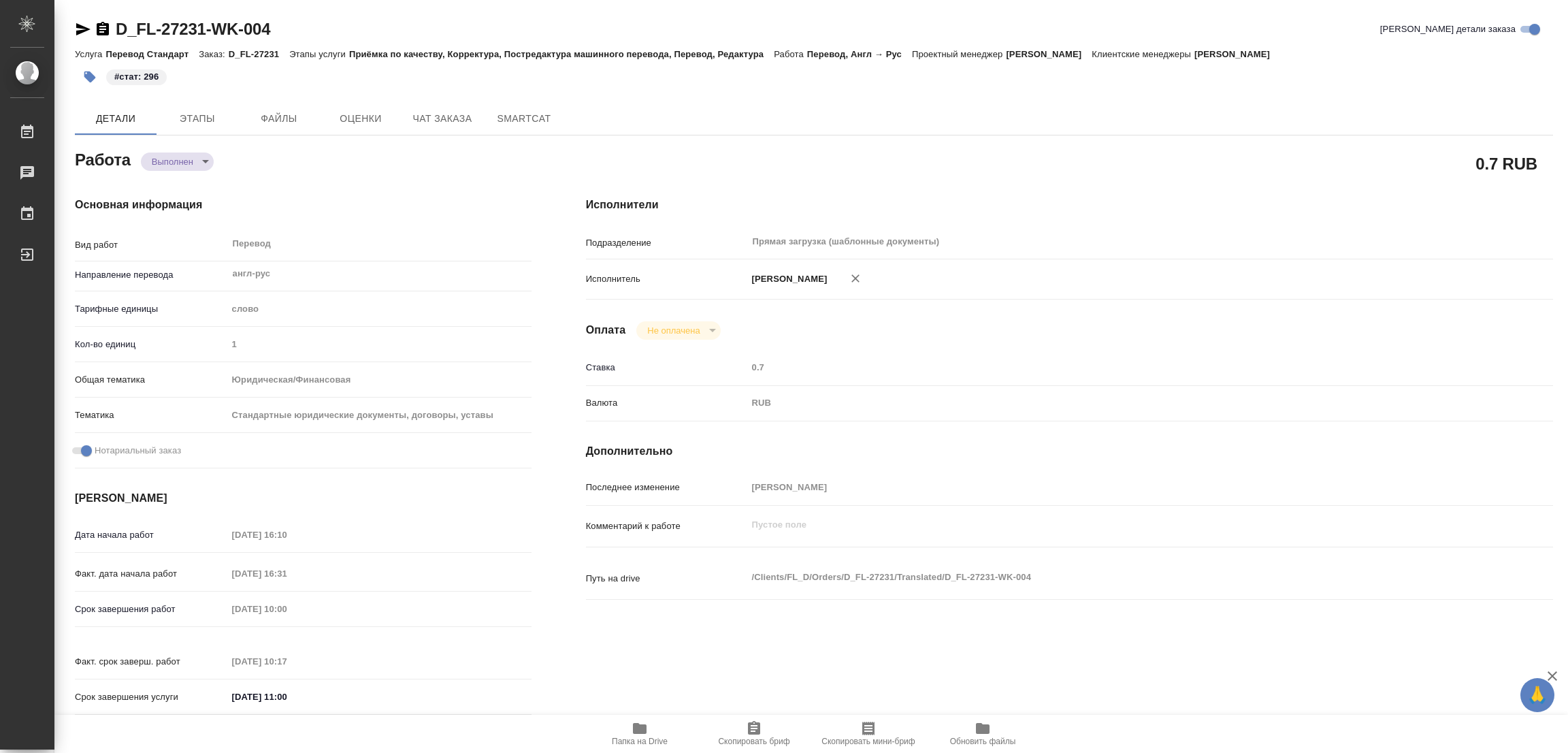
type textarea "x"
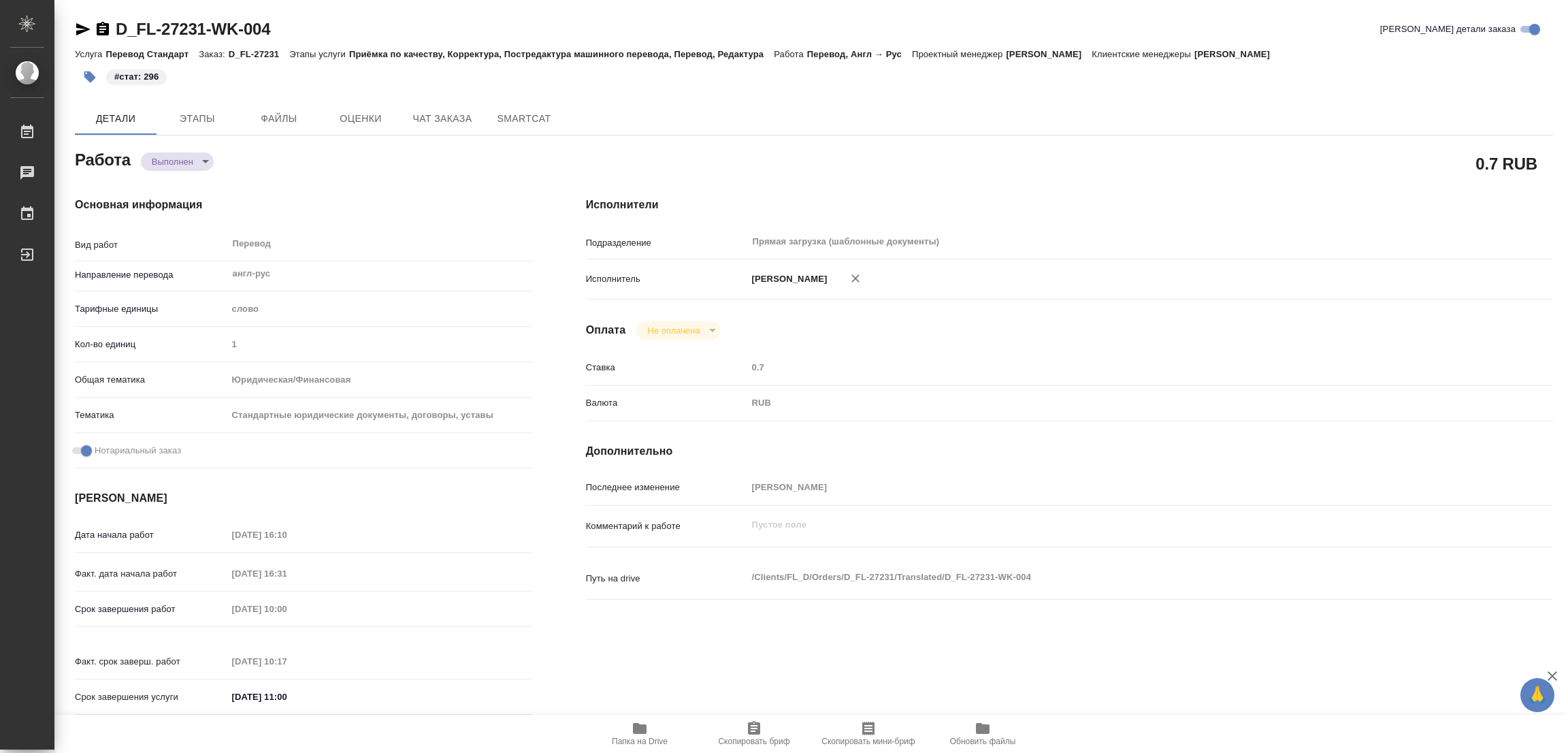
type textarea "x"
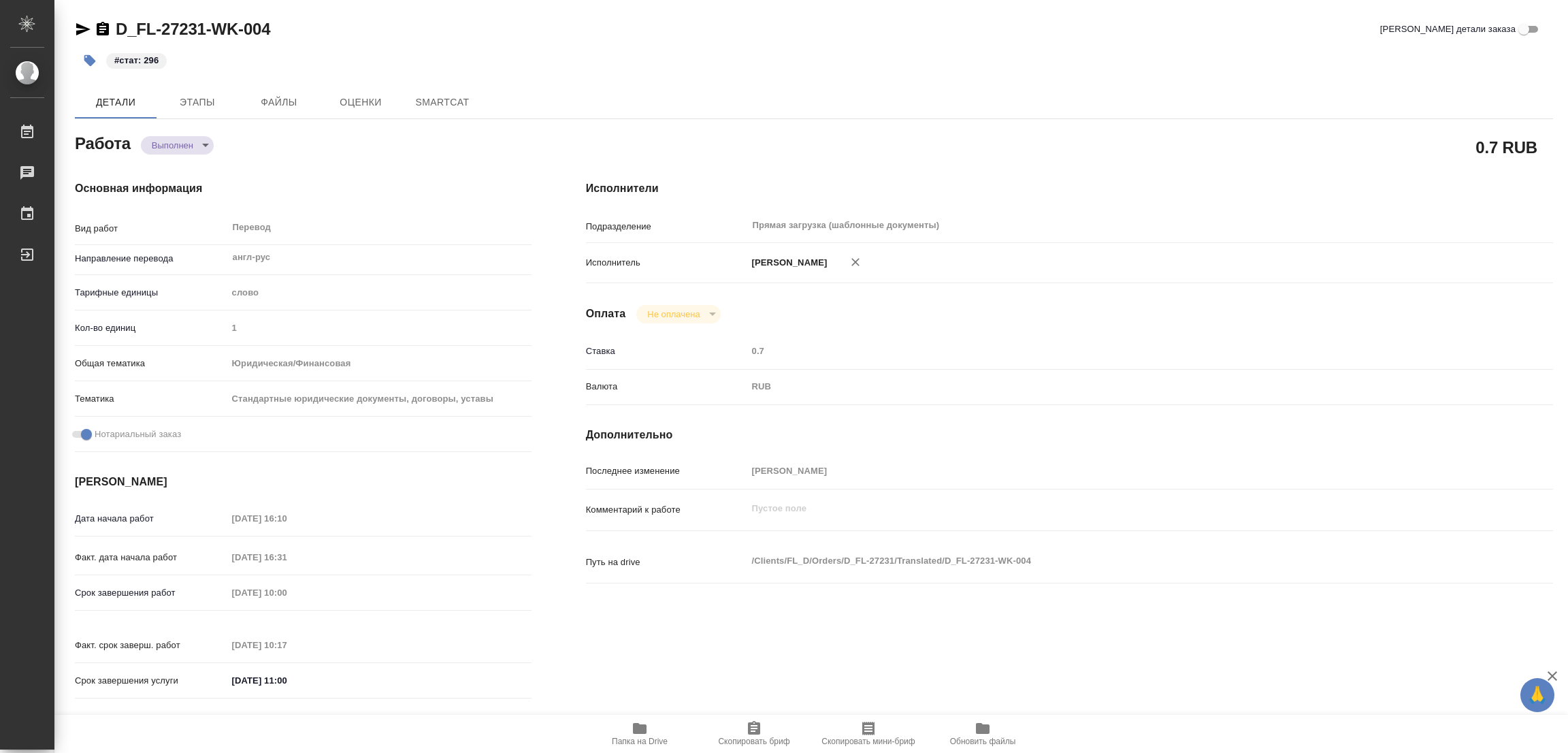
type textarea "x"
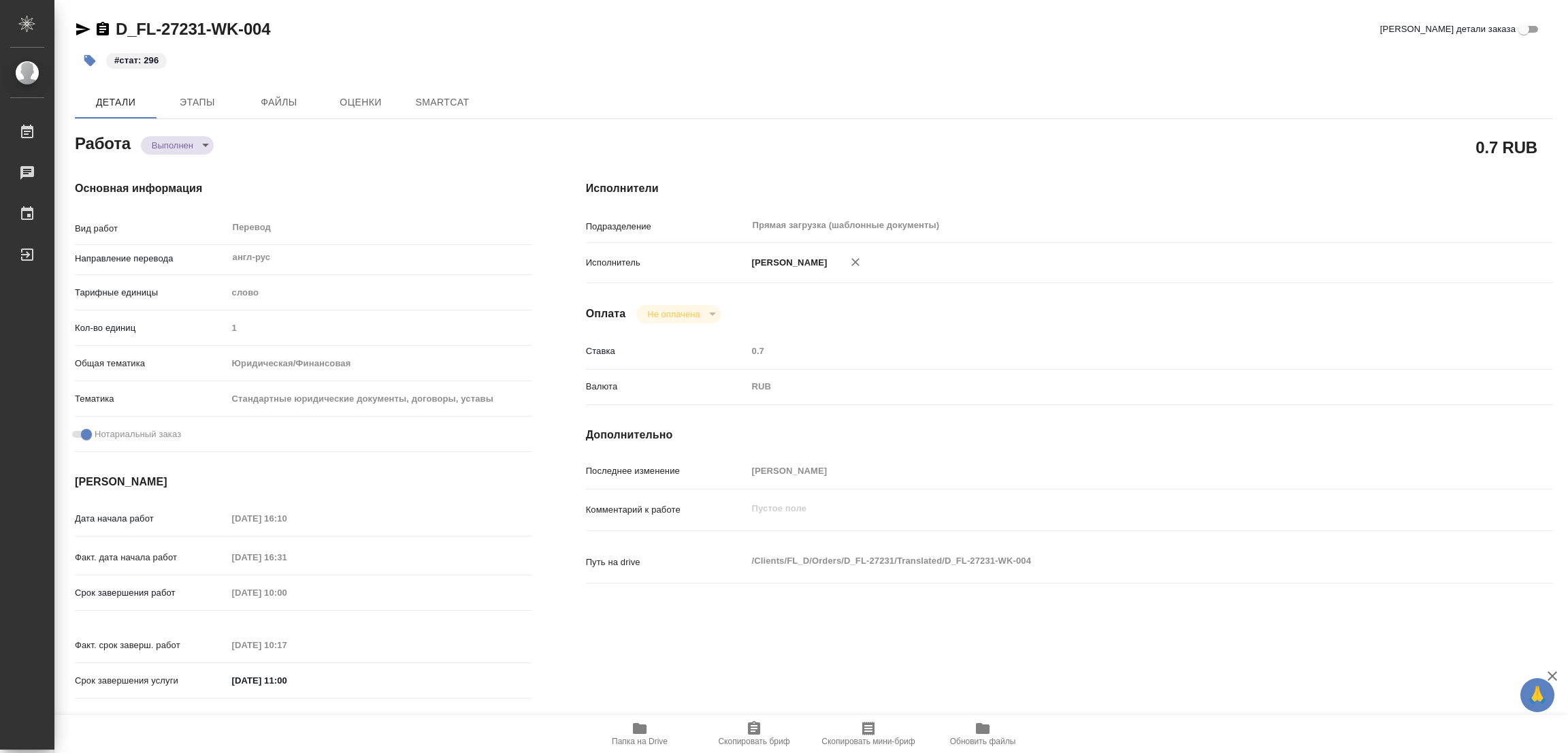
type textarea "x"
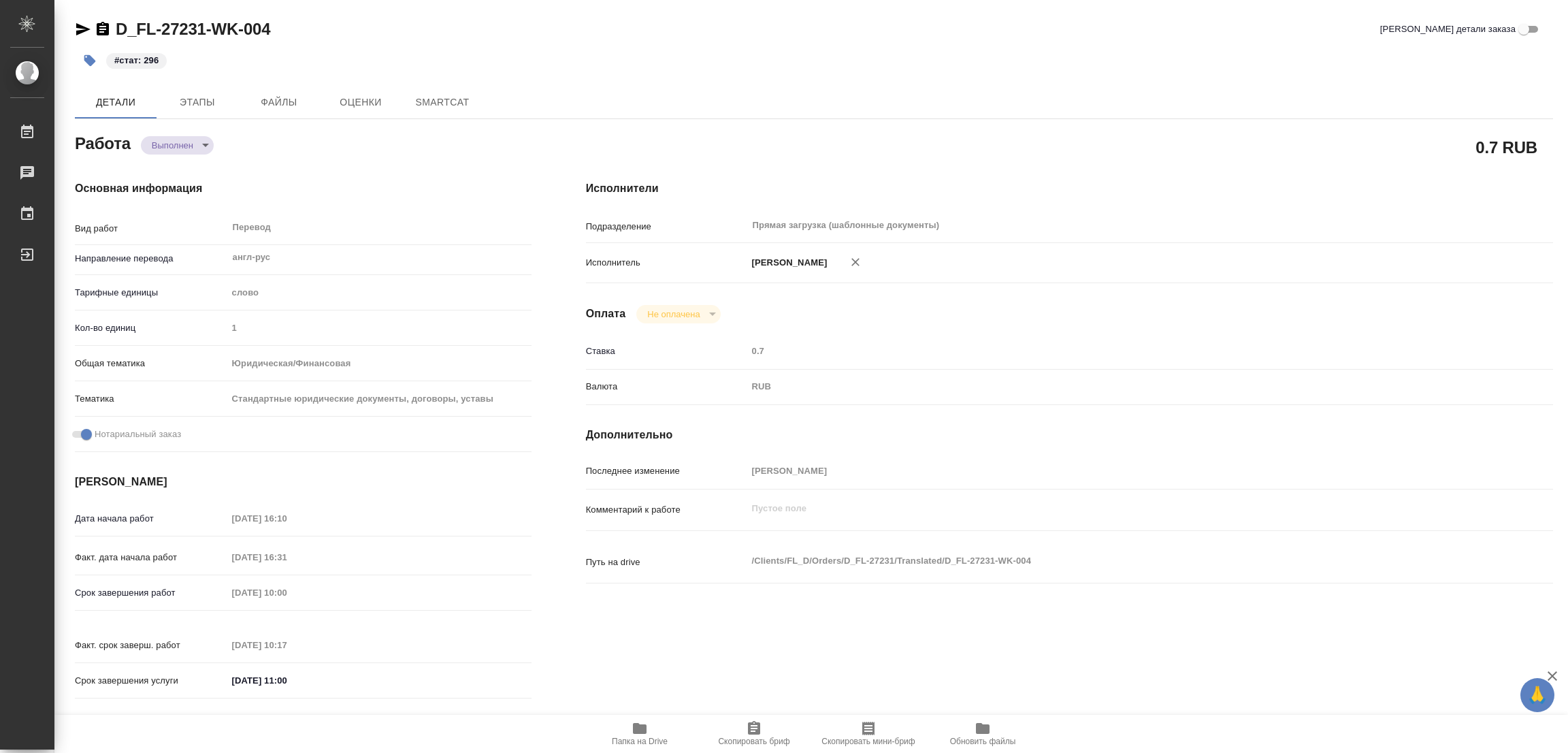
type textarea "x"
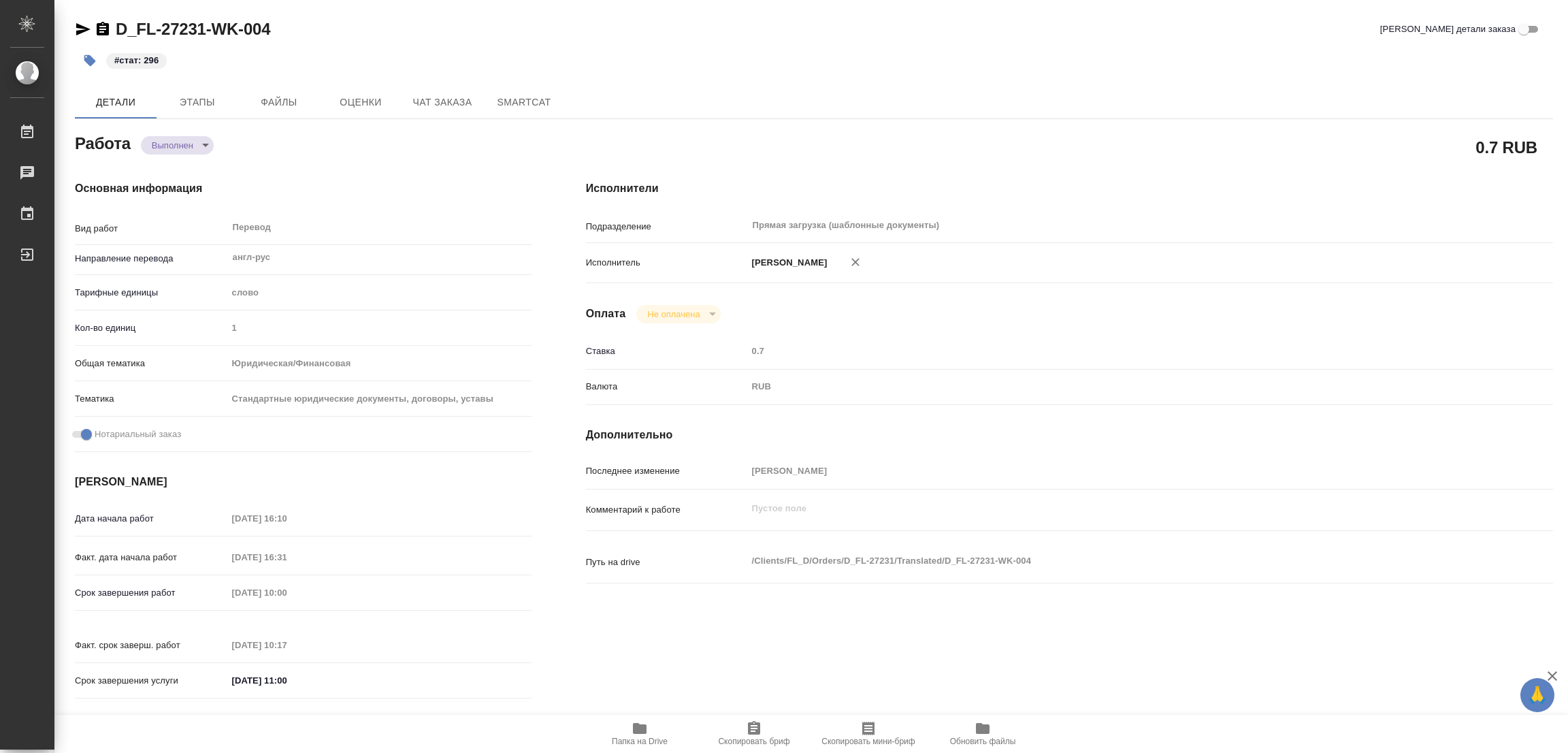
type textarea "x"
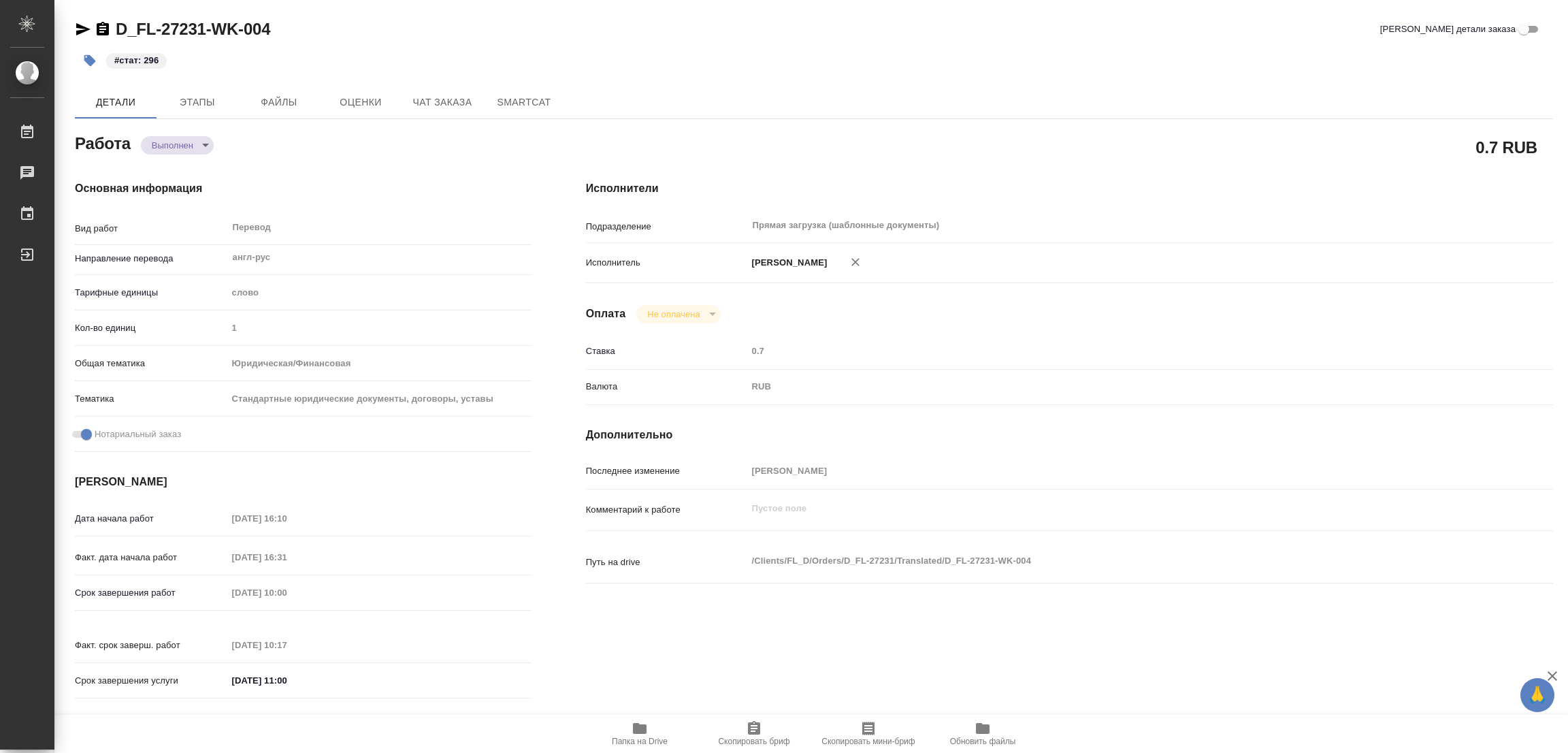
type textarea "x"
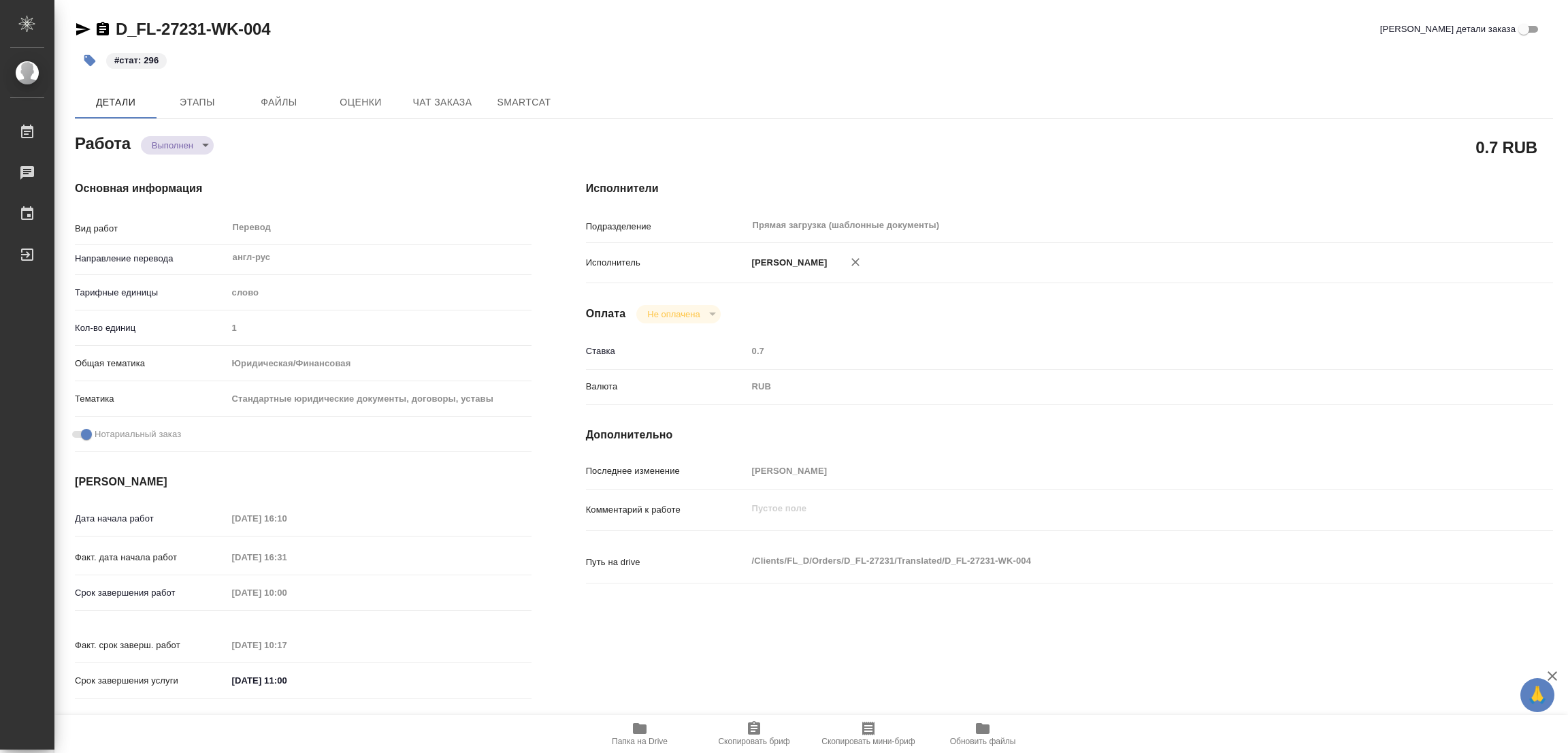
click at [1204, 409] on div "Валюта RUB RUB" at bounding box center [1069, 392] width 967 height 36
type textarea "x"
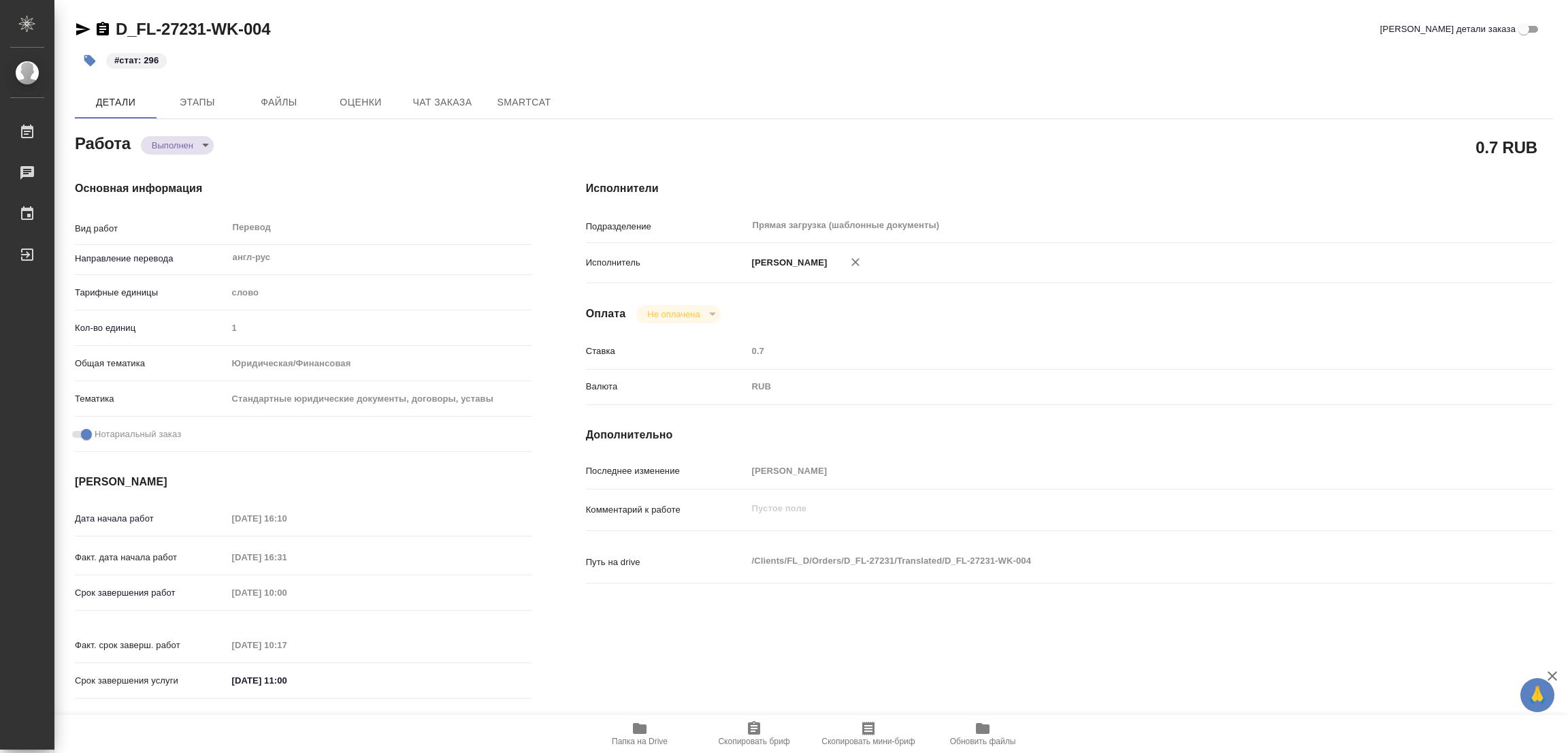
type textarea "x"
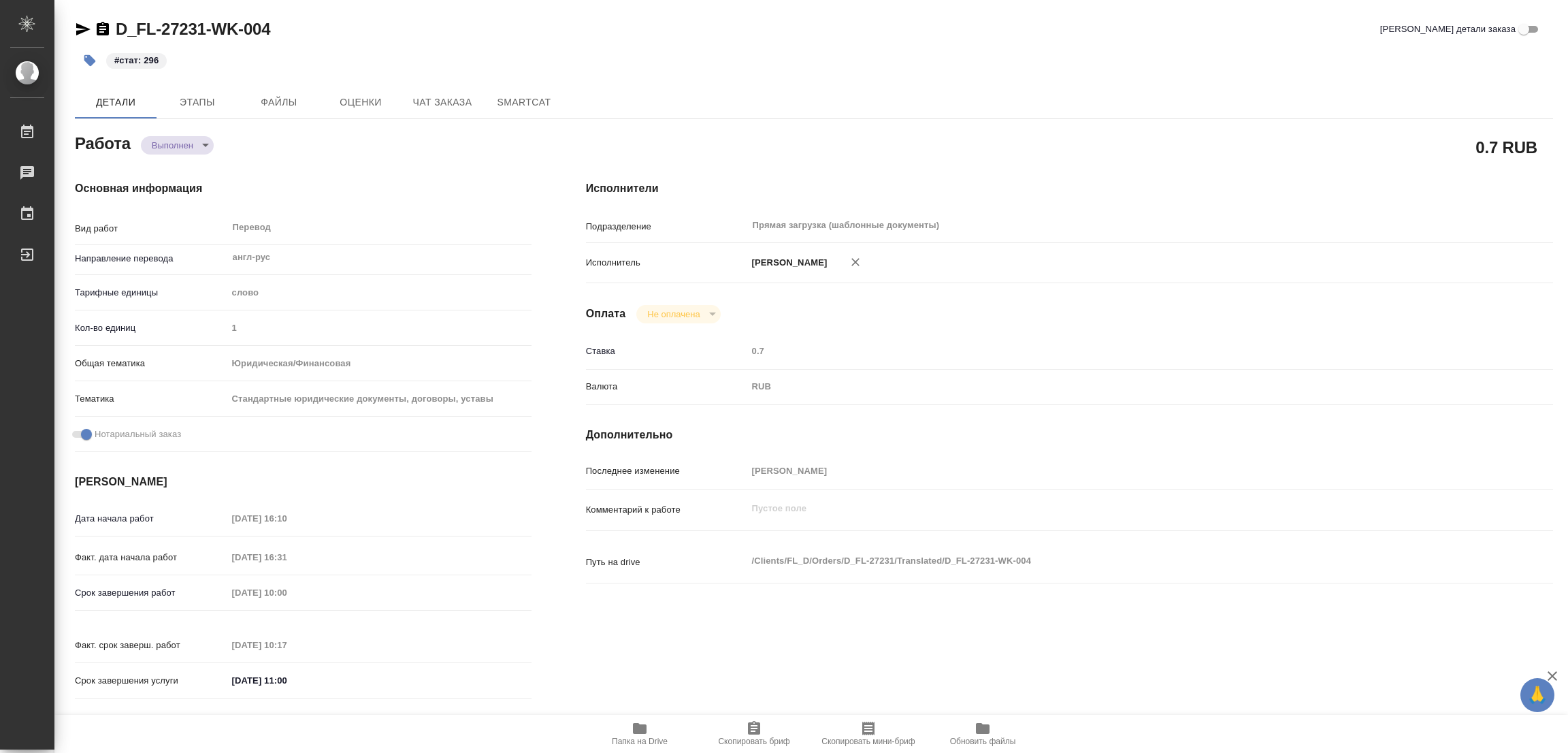
type textarea "x"
click at [455, 153] on div "Основная информация Вид работ Перевод x ​ Направление перевода англ-рус ​ Тариф…" at bounding box center [303, 443] width 511 height 582
type textarea "x"
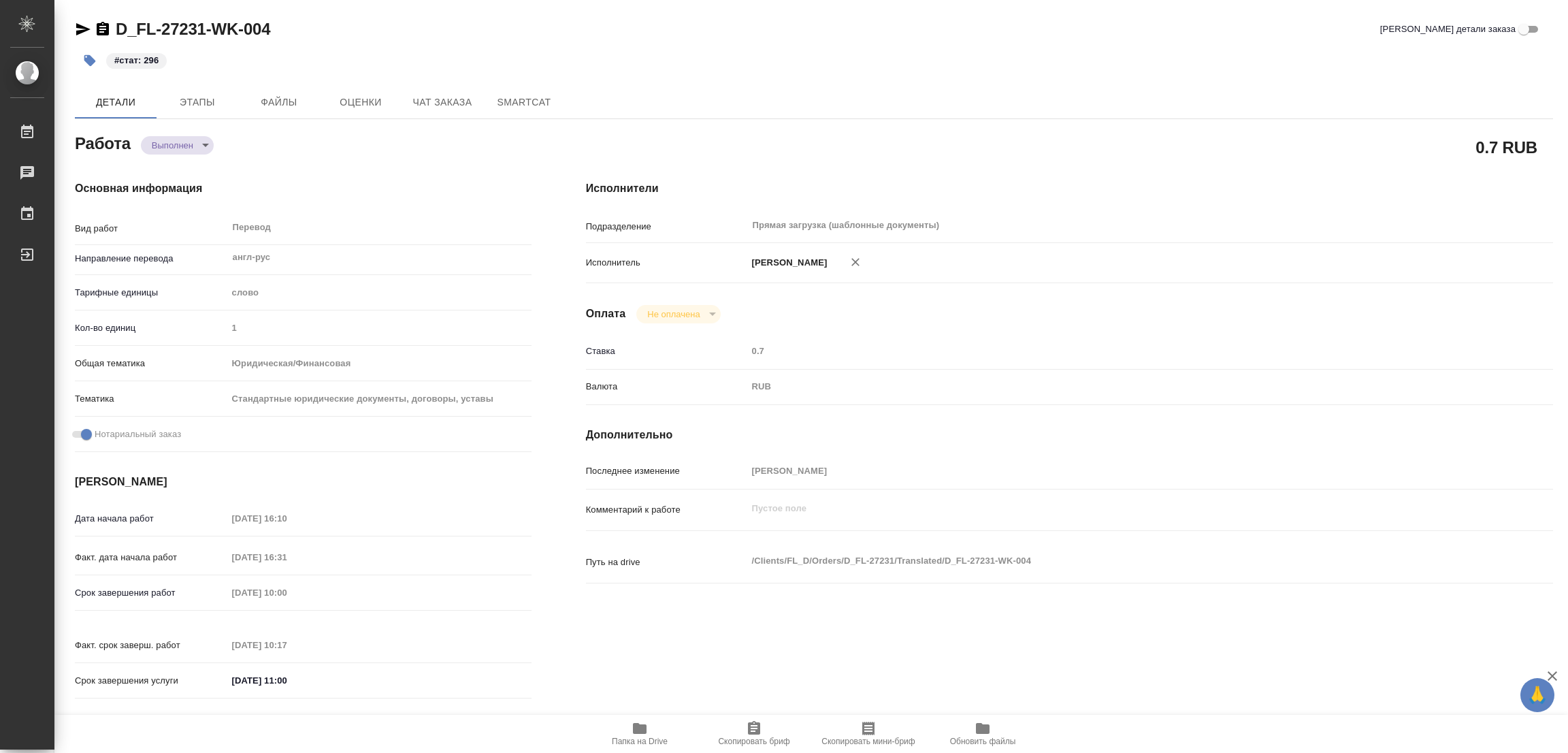
type textarea "x"
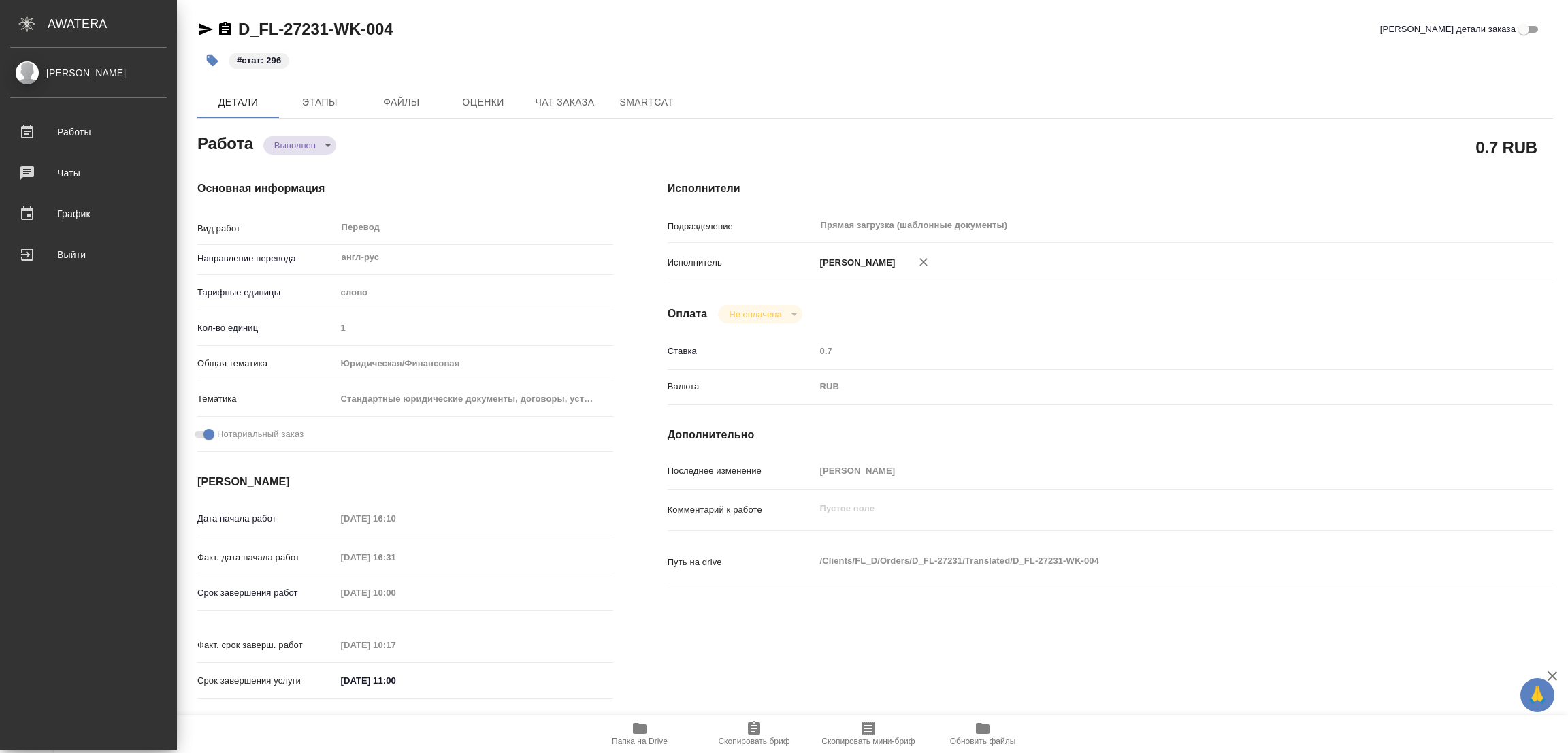
type textarea "x"
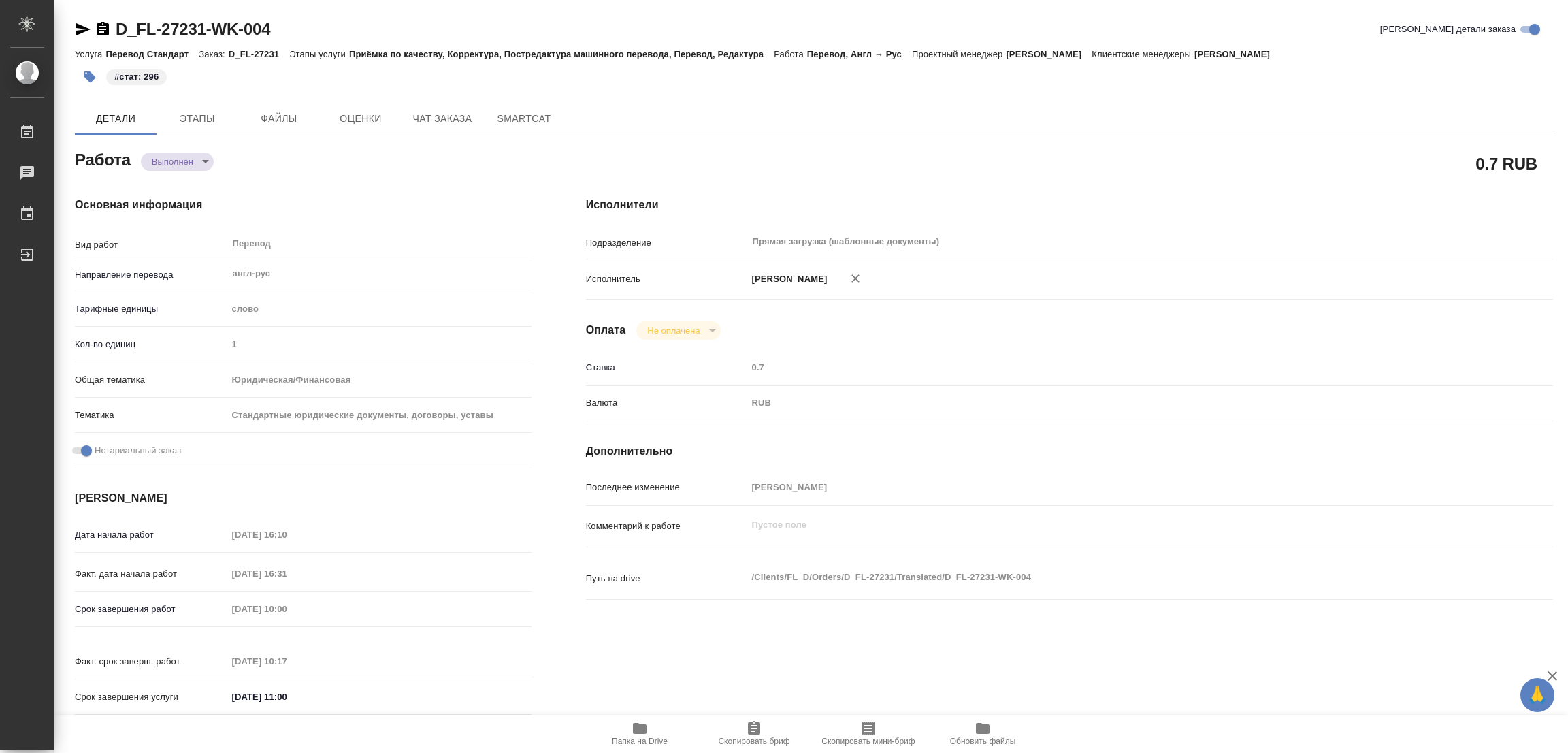
type textarea "x"
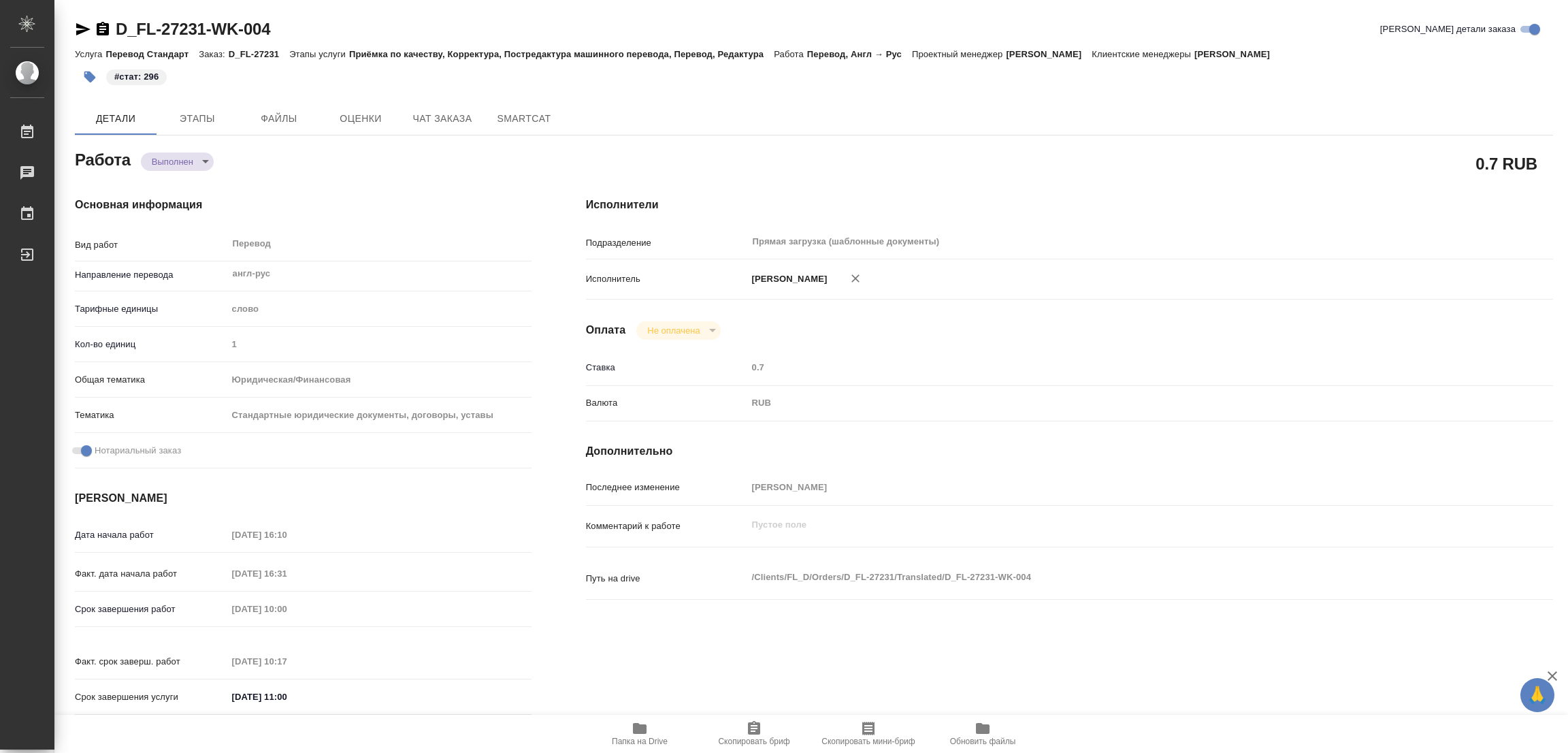
type textarea "x"
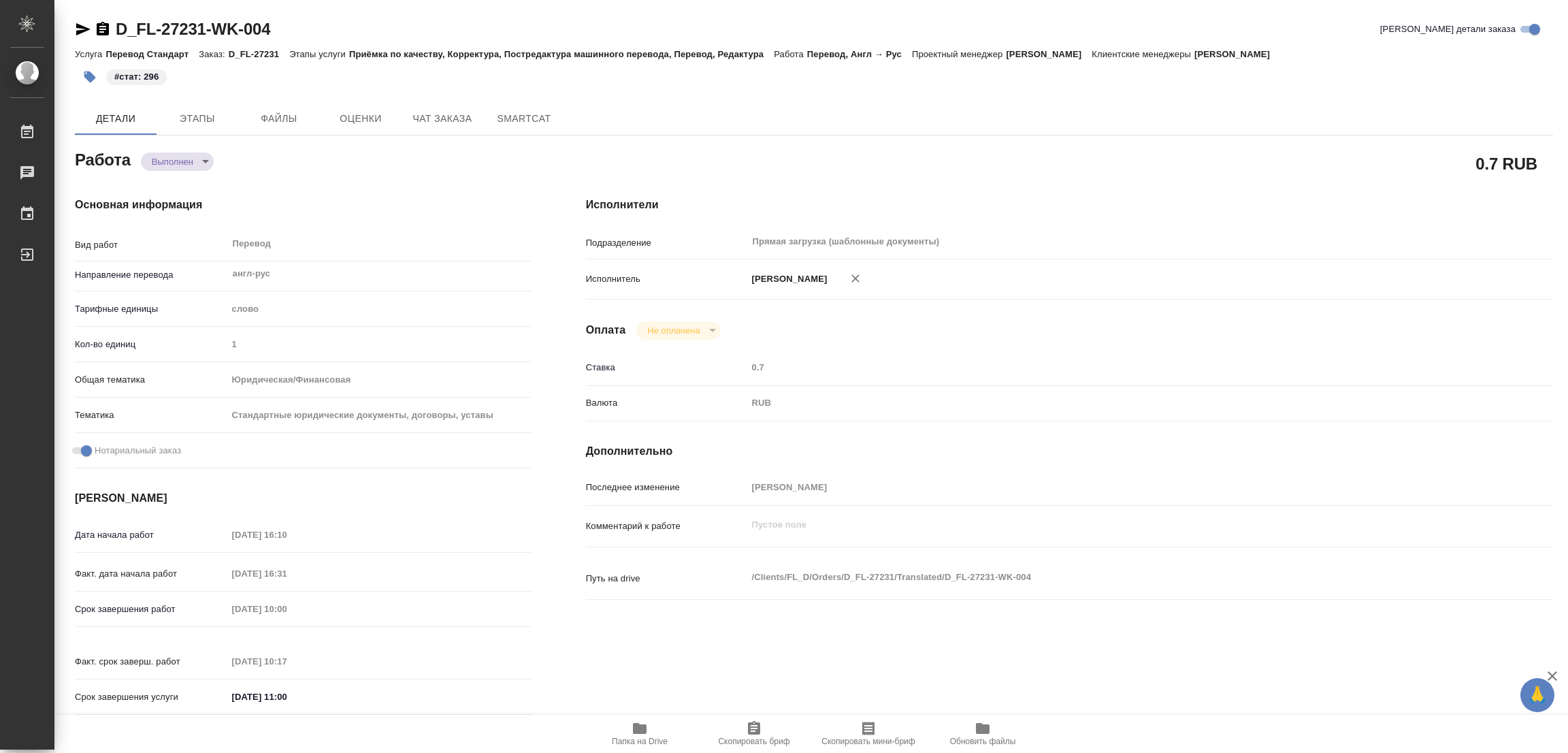
type textarea "x"
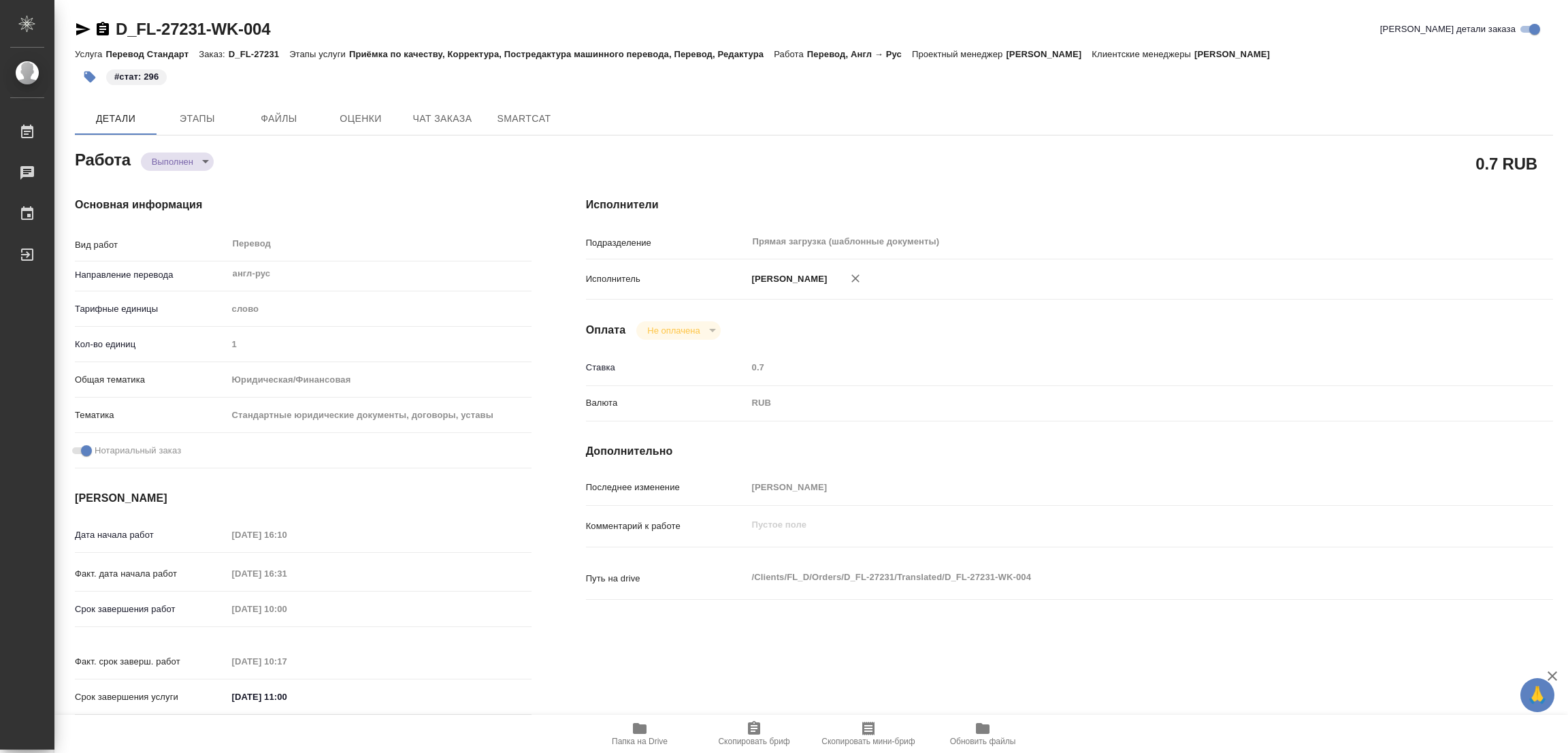
type textarea "x"
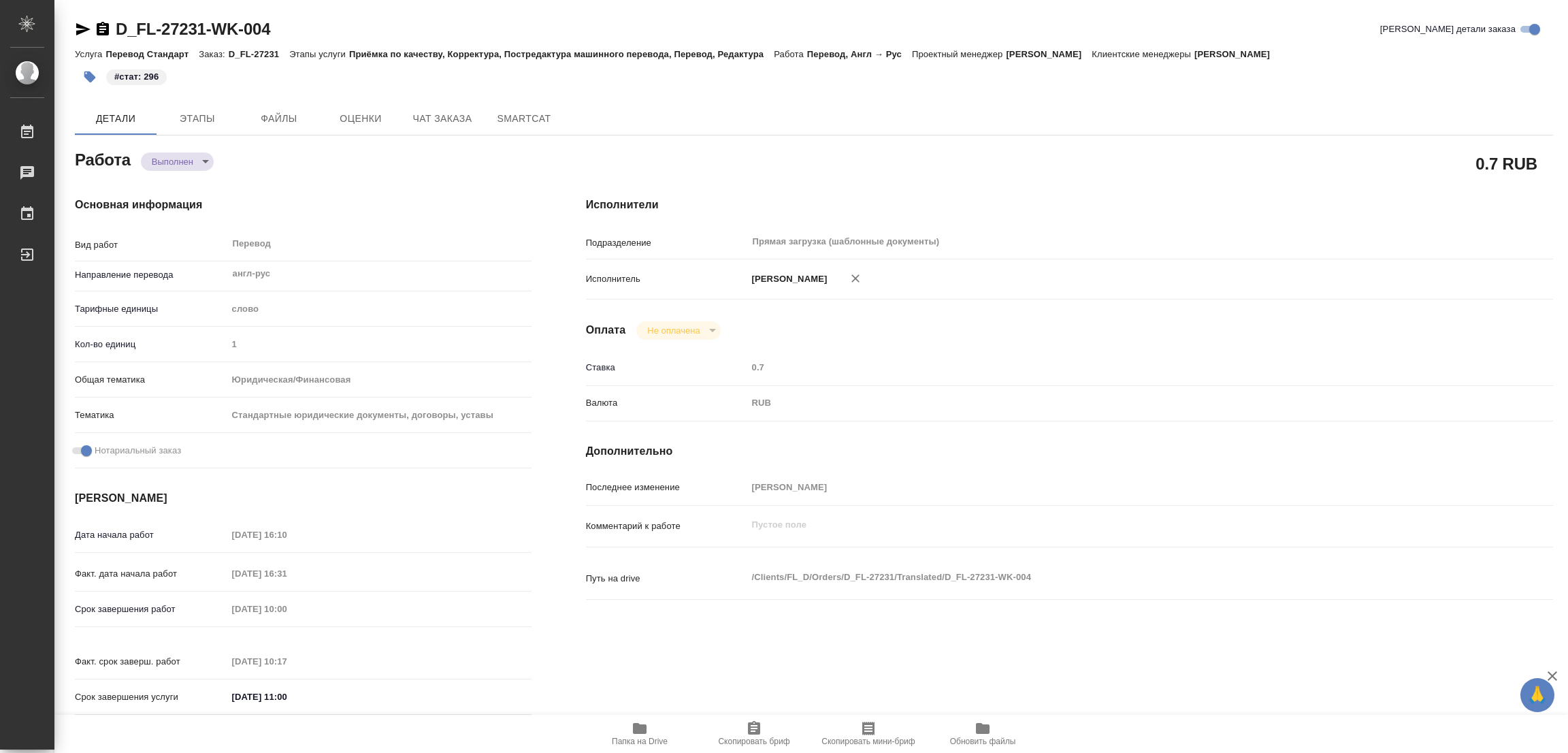
click at [897, 110] on div "Детали Этапы Файлы Оценки Чат заказа SmartCat" at bounding box center [814, 118] width 1478 height 33
click at [444, 11] on div "D_FL-27231-WK-004 Кратко детали заказа Услуга Перевод Стандарт Заказ: D_FL-2723…" at bounding box center [814, 579] width 1493 height 1159
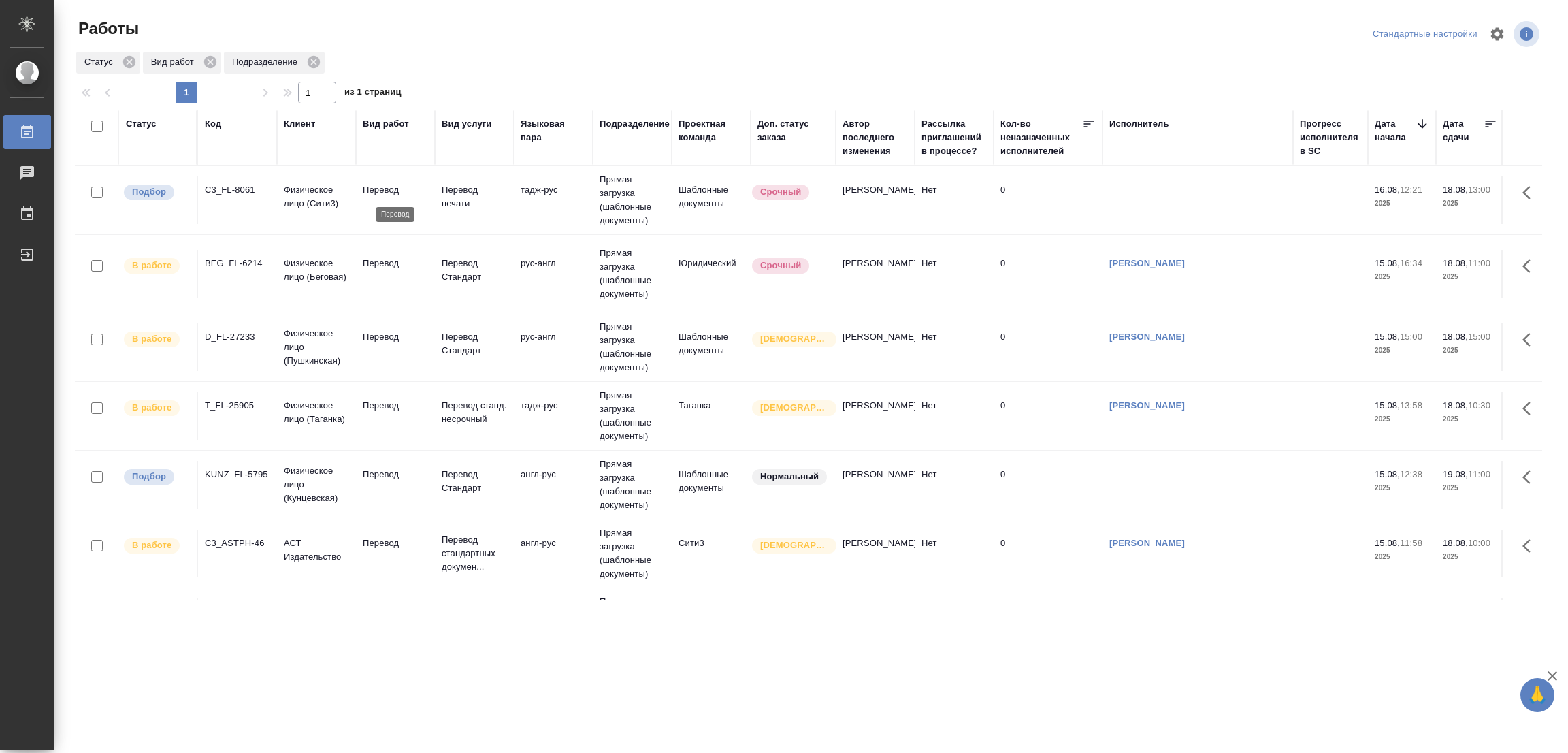
click at [381, 193] on p "Перевод" at bounding box center [395, 190] width 65 height 14
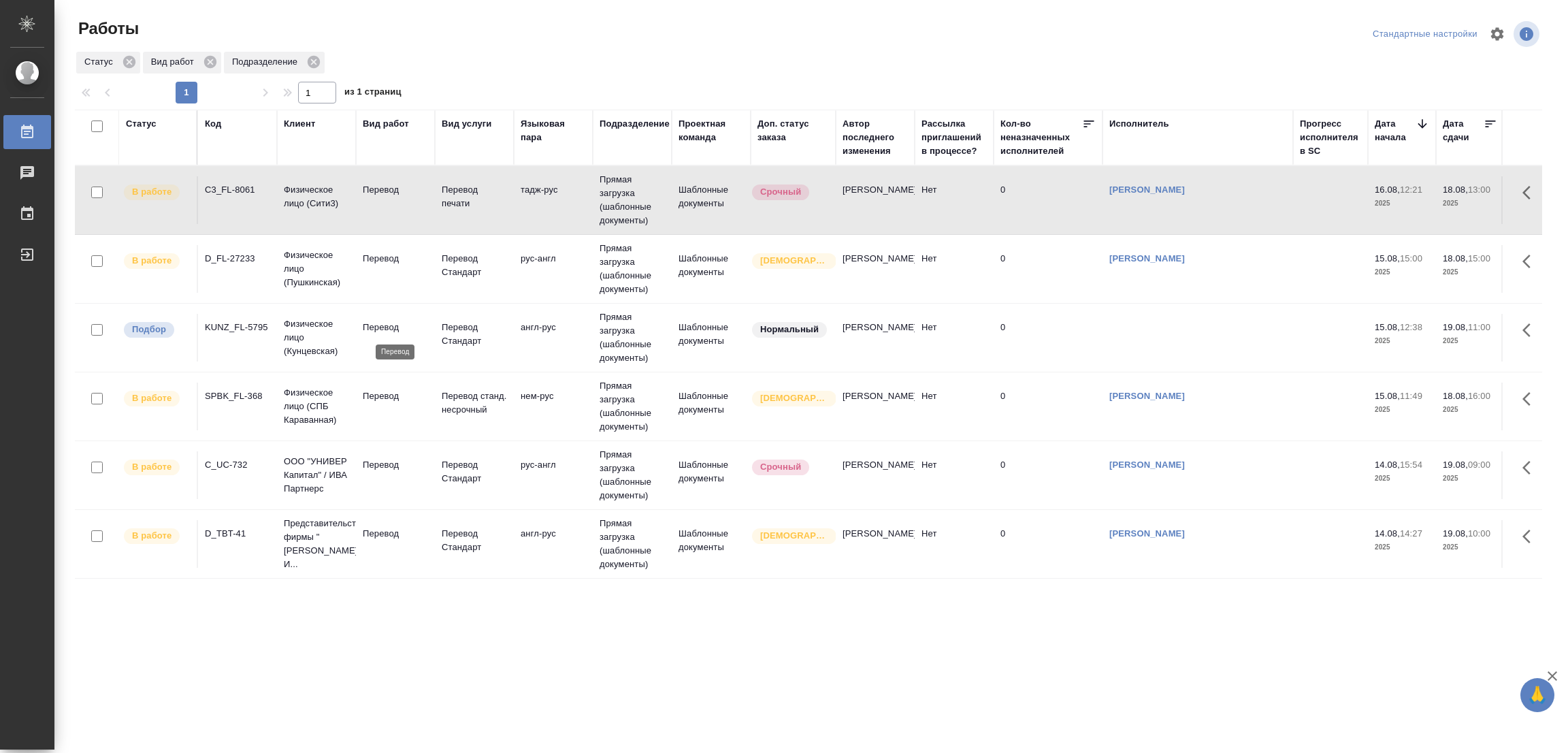
click at [373, 328] on p "Перевод" at bounding box center [395, 328] width 65 height 14
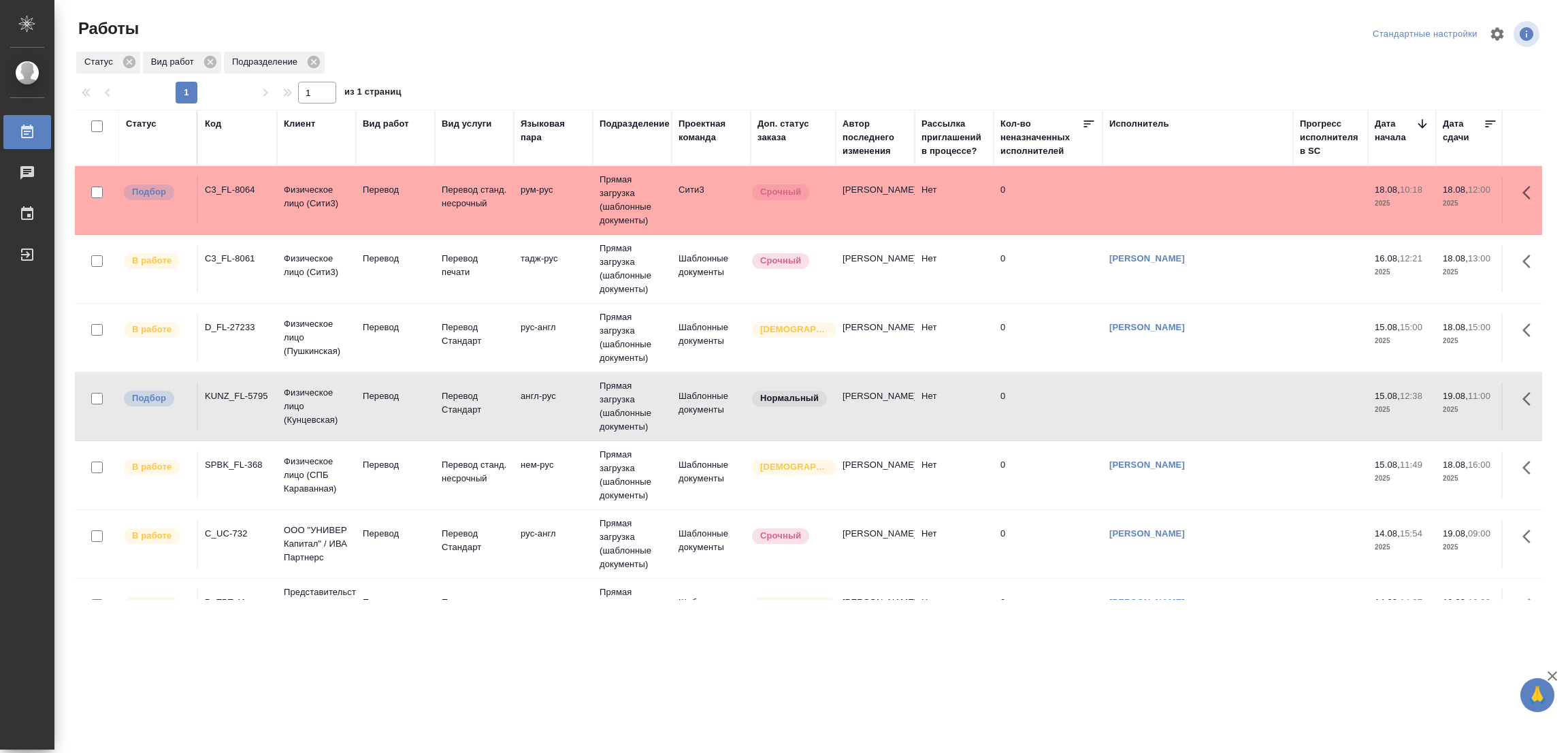
click at [382, 197] on td "Перевод" at bounding box center [395, 200] width 79 height 48
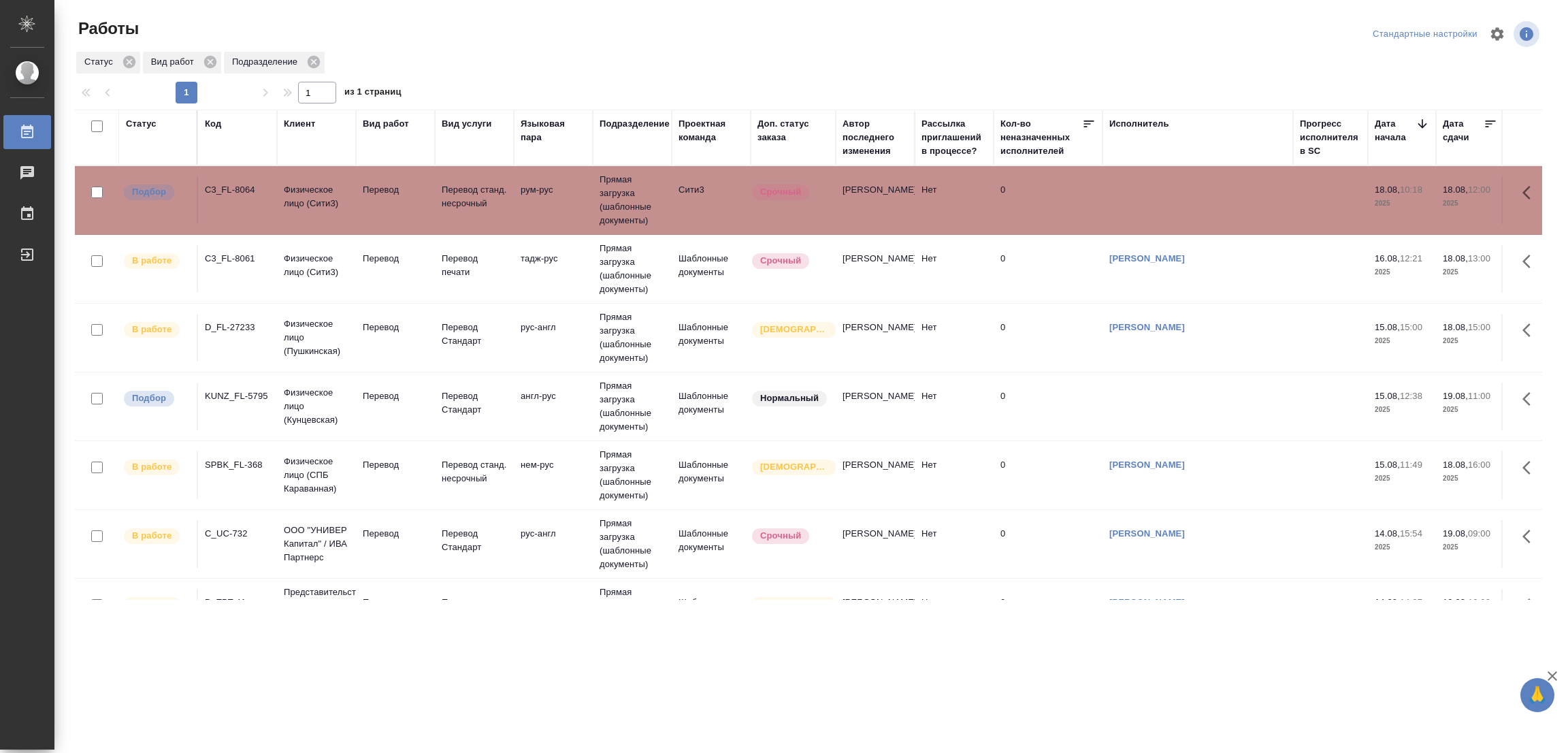
click at [382, 197] on td "Перевод" at bounding box center [395, 200] width 79 height 48
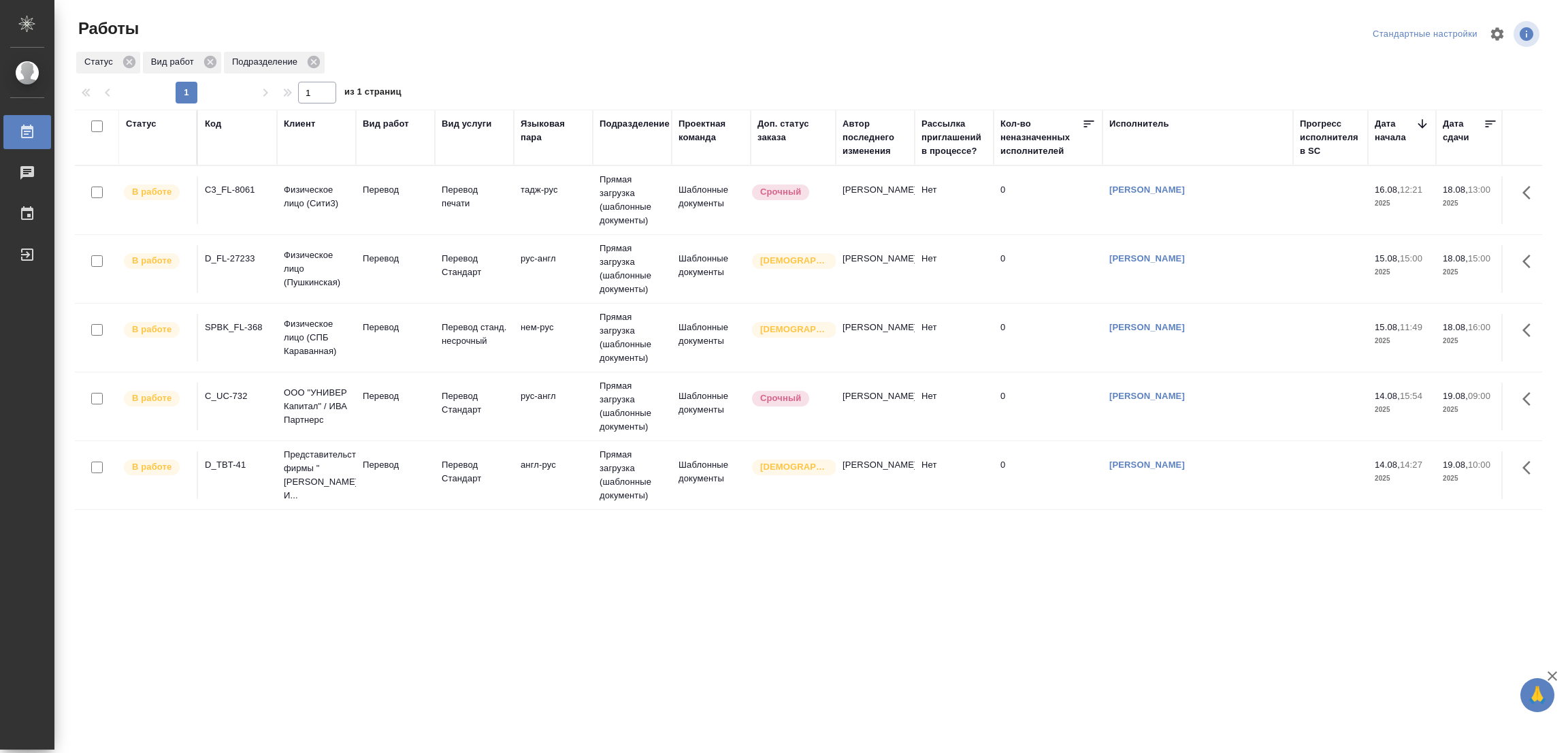
click at [798, 654] on div ".cls-1 fill:#fff; AWATERA Popova Galina Работы 0 Чаты График Выйти Работы Станд…" at bounding box center [784, 376] width 1568 height 753
click at [1086, 581] on div "Статус Код Клиент Вид работ Вид услуги Языковая пара Подразделение Проектная ко…" at bounding box center [808, 355] width 1467 height 490
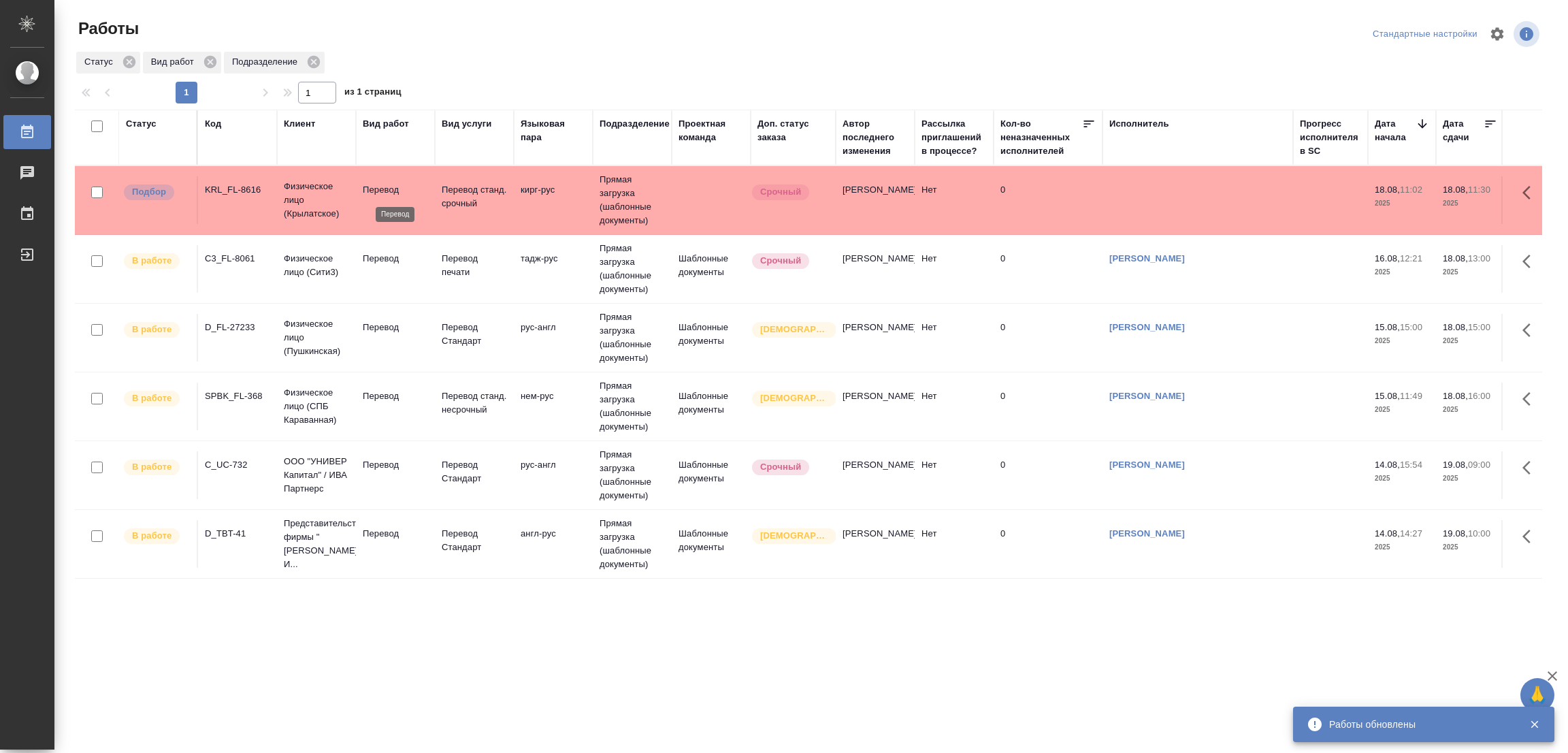
click at [375, 186] on p "Перевод" at bounding box center [395, 190] width 65 height 14
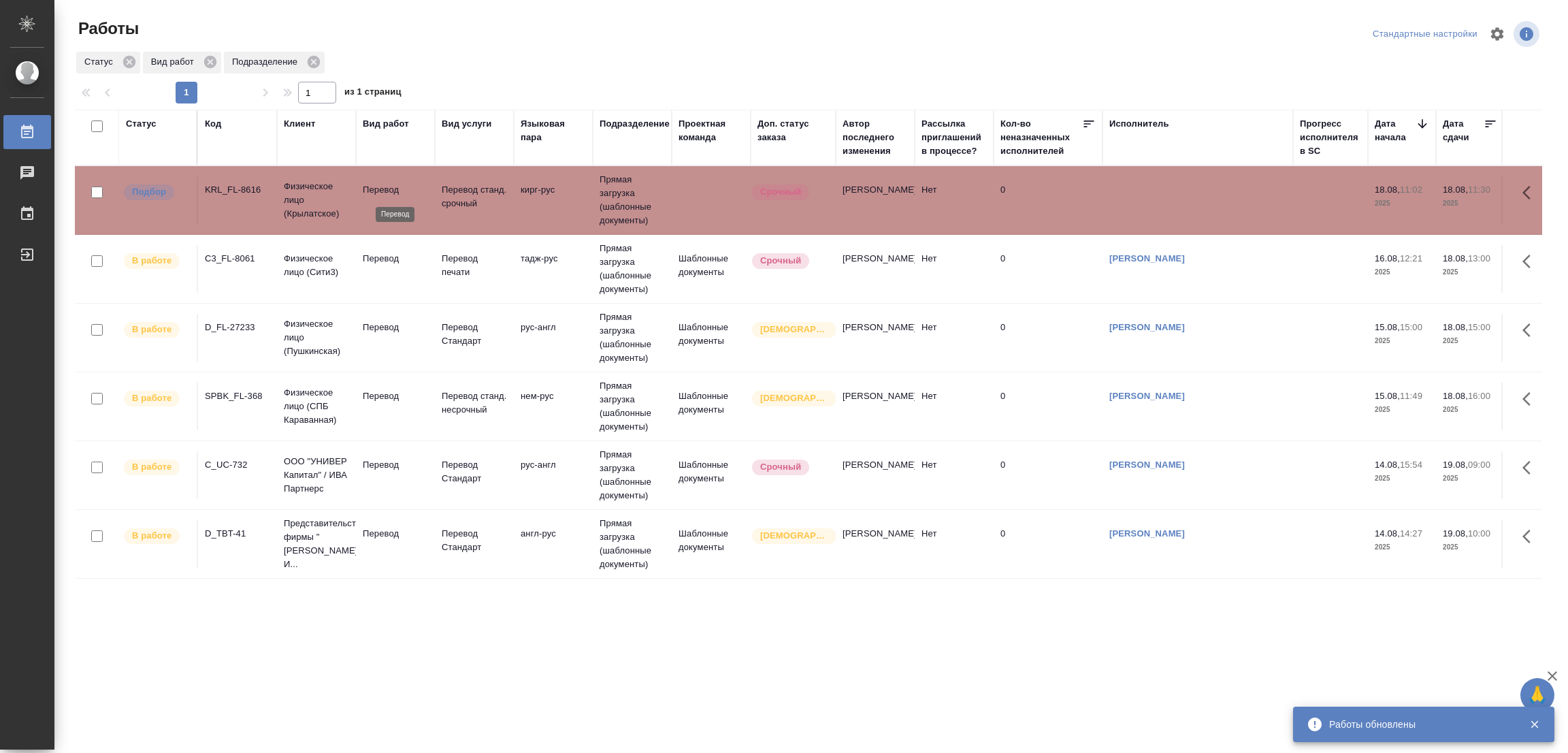
click at [375, 186] on p "Перевод" at bounding box center [395, 190] width 65 height 14
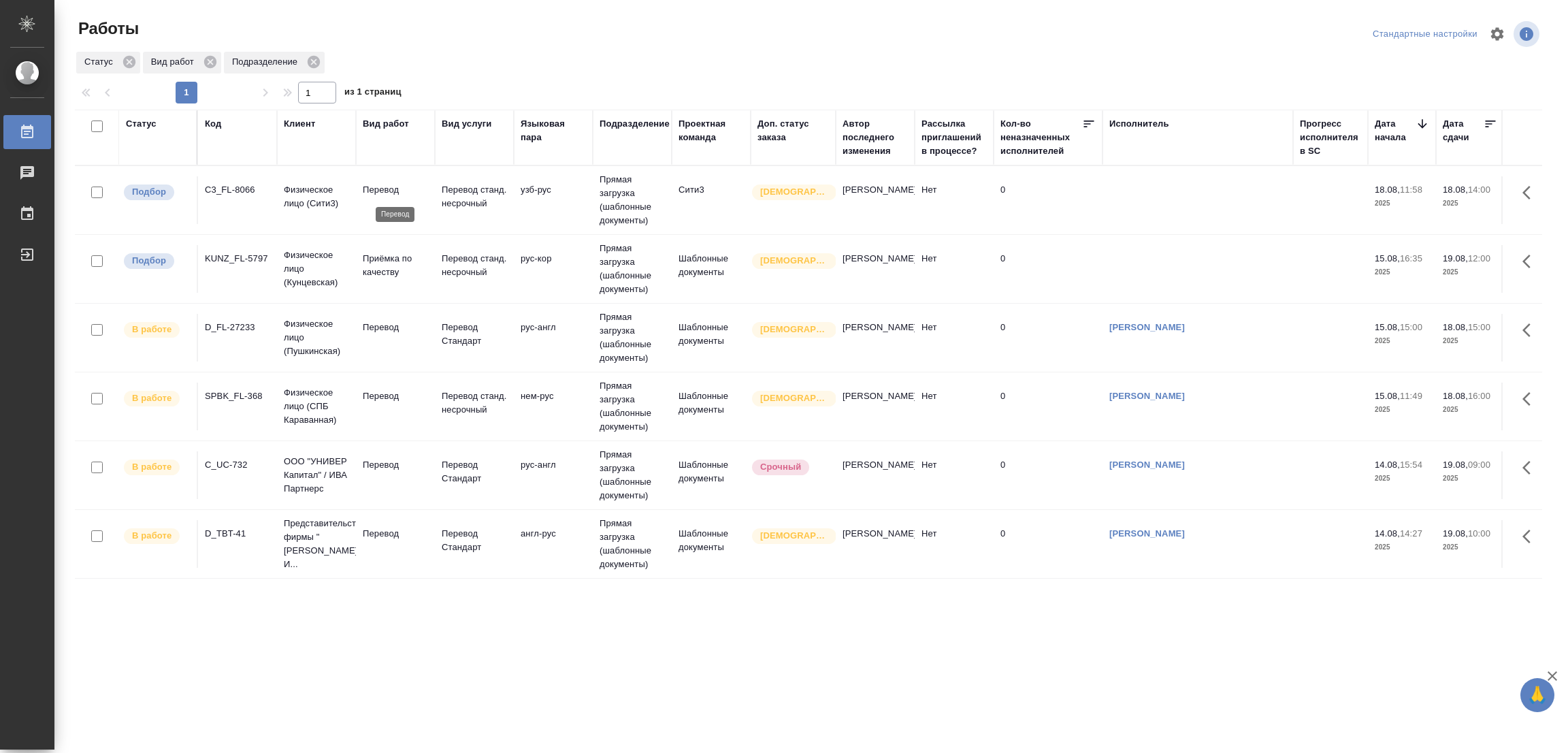
click at [382, 190] on p "Перевод" at bounding box center [395, 190] width 65 height 14
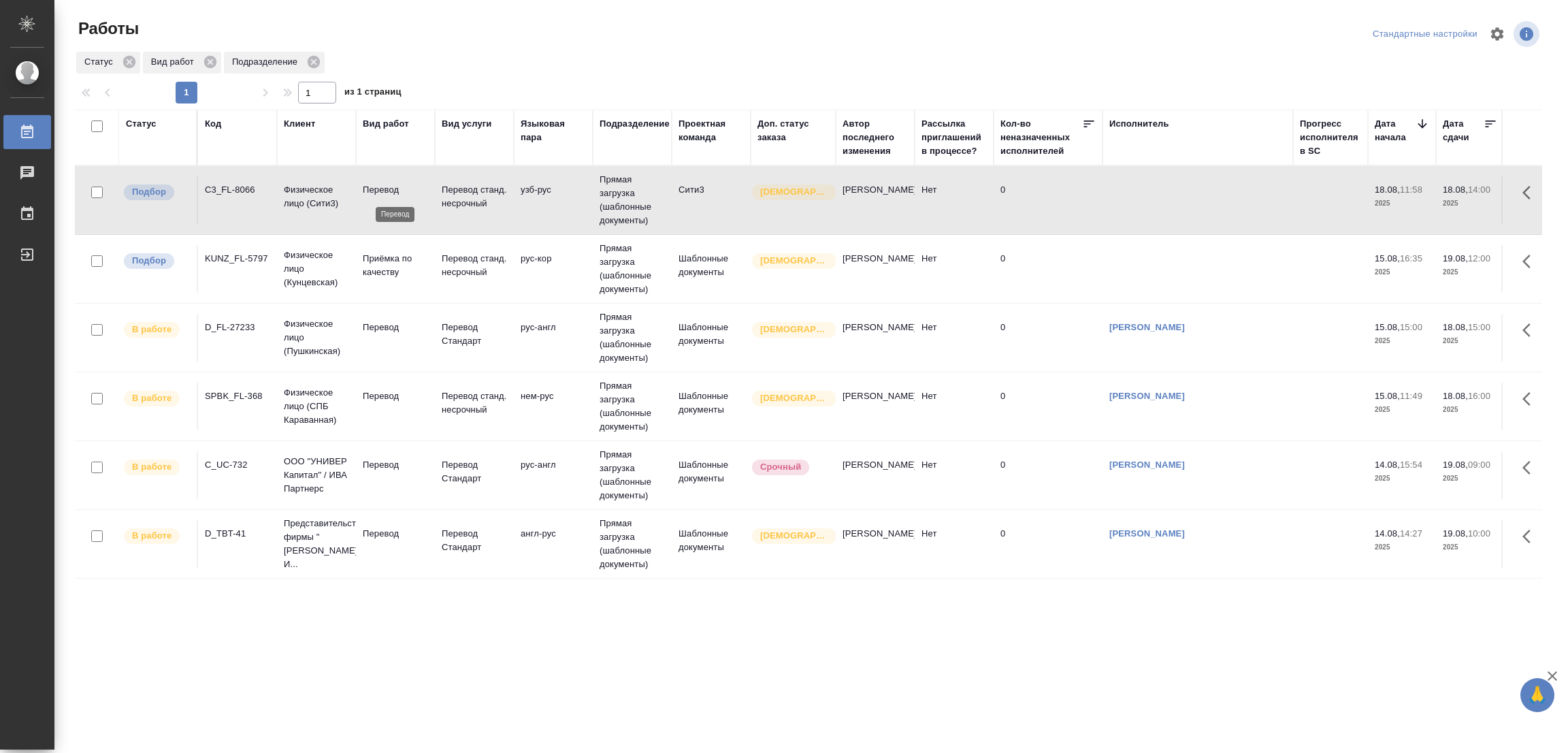
click at [382, 190] on p "Перевод" at bounding box center [395, 190] width 65 height 14
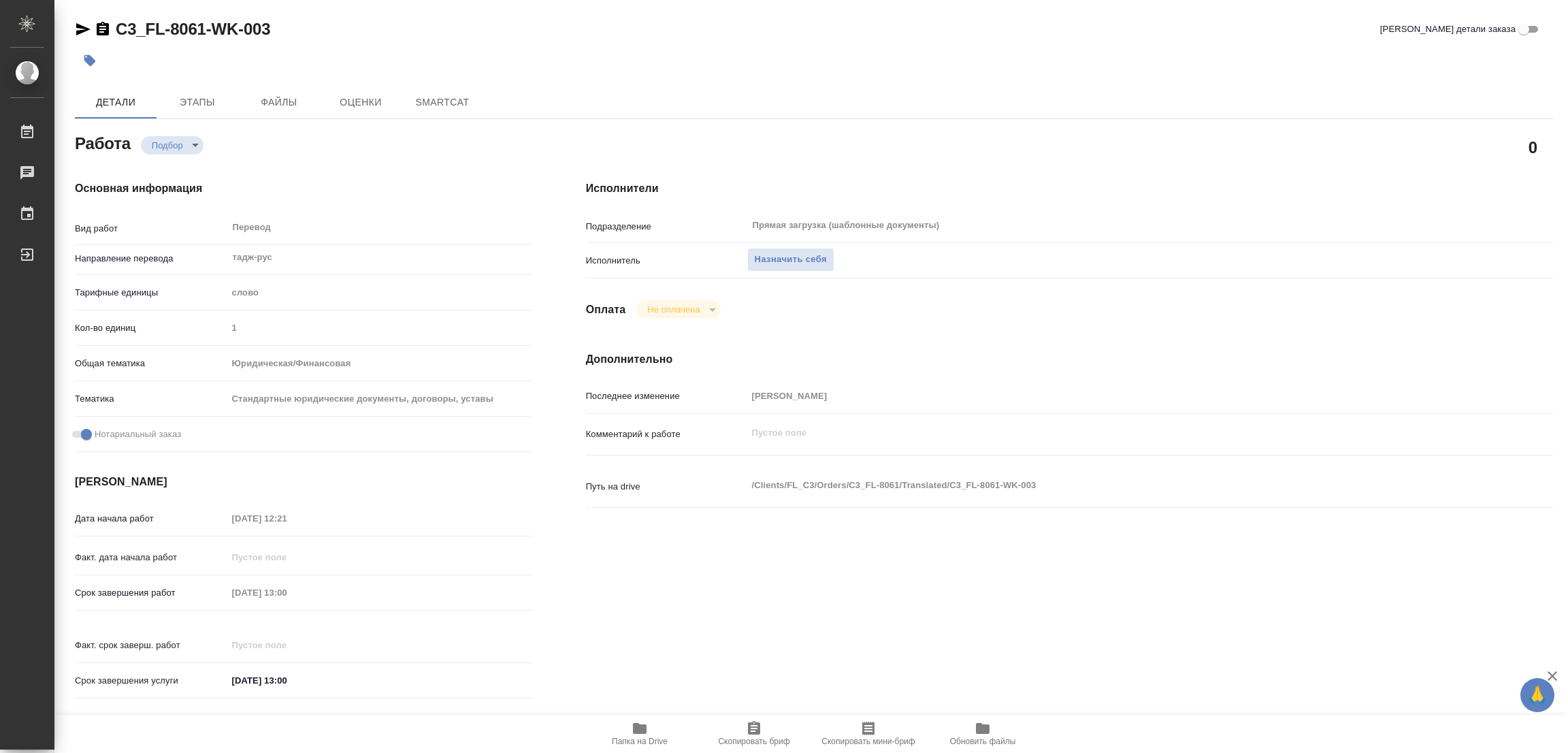
type textarea "x"
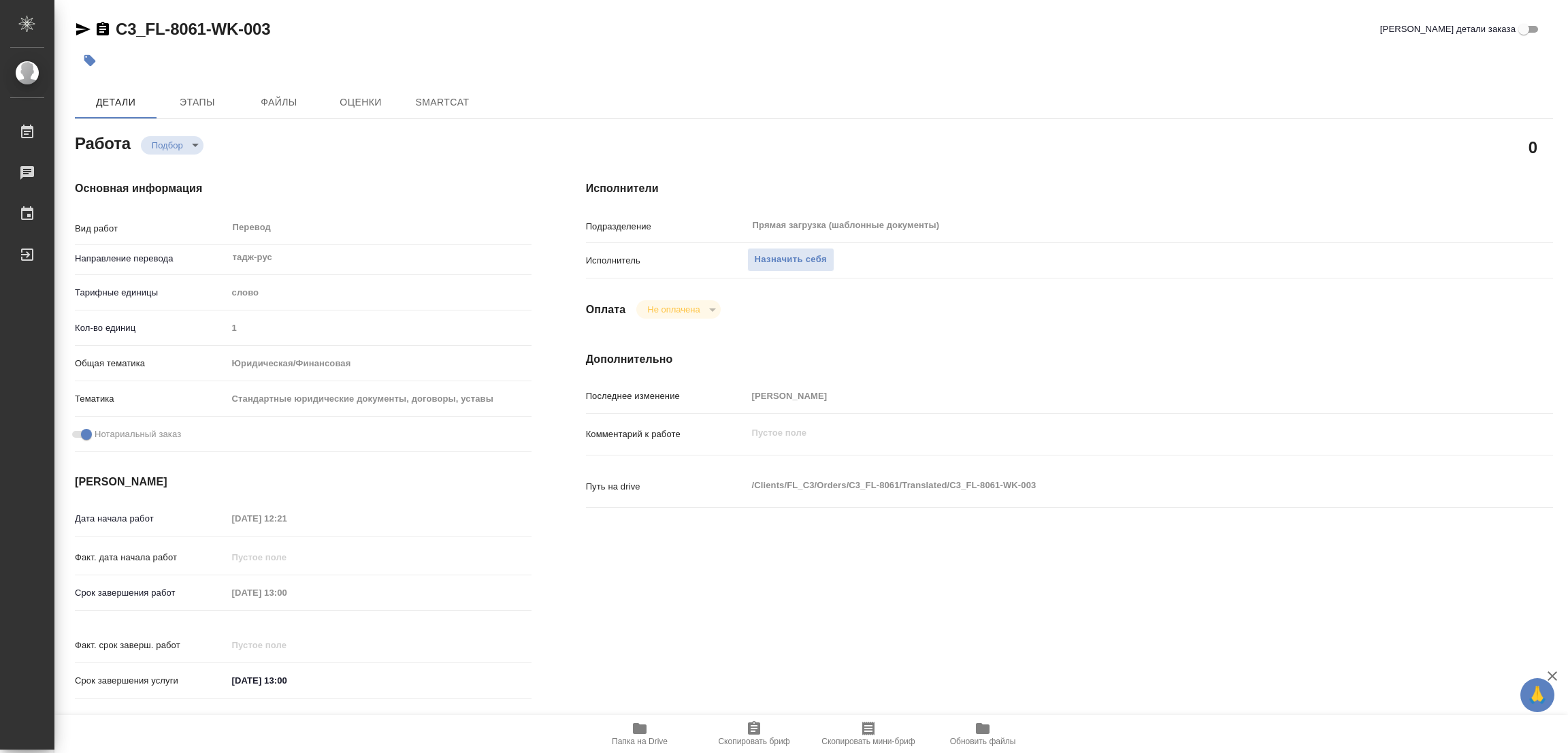
type textarea "x"
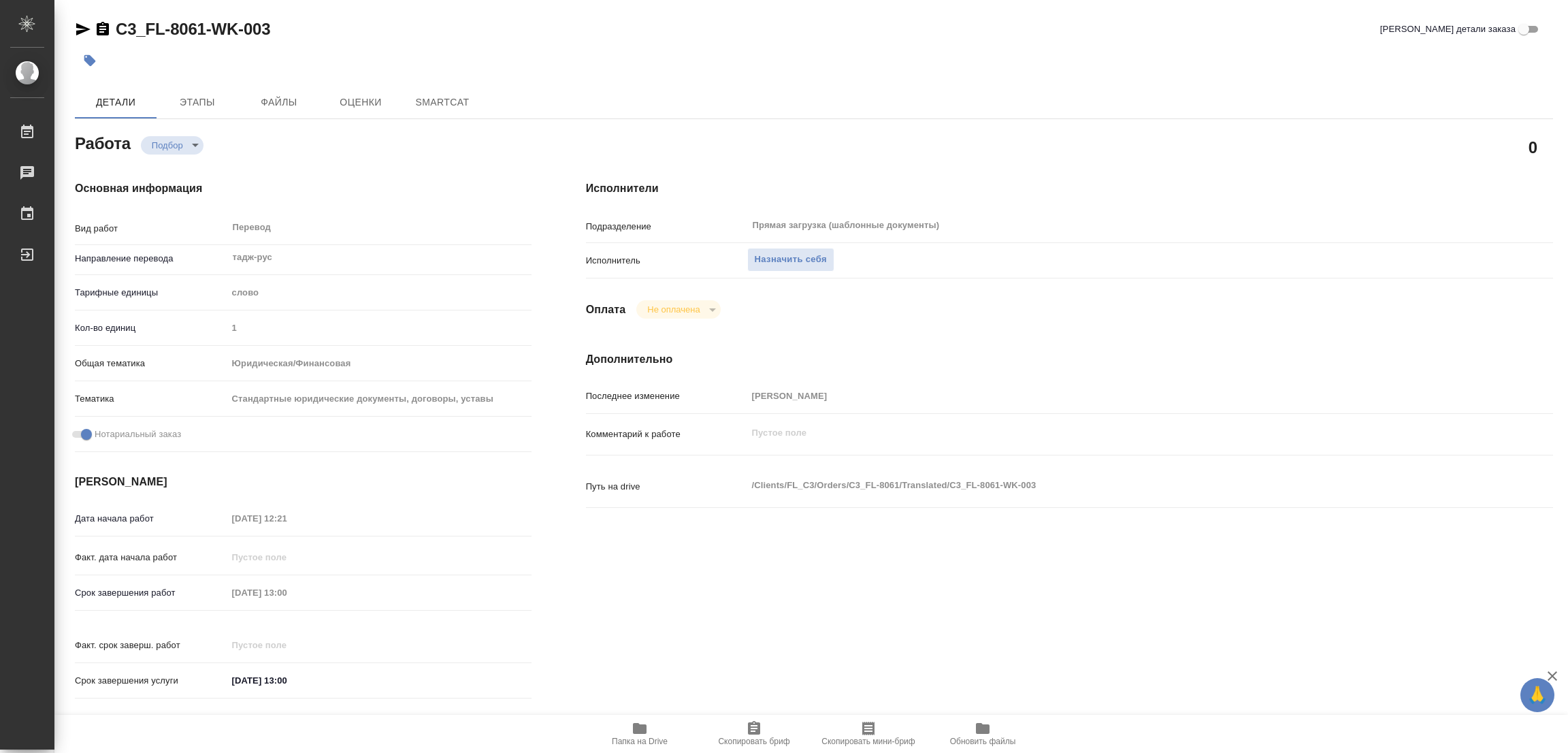
type textarea "x"
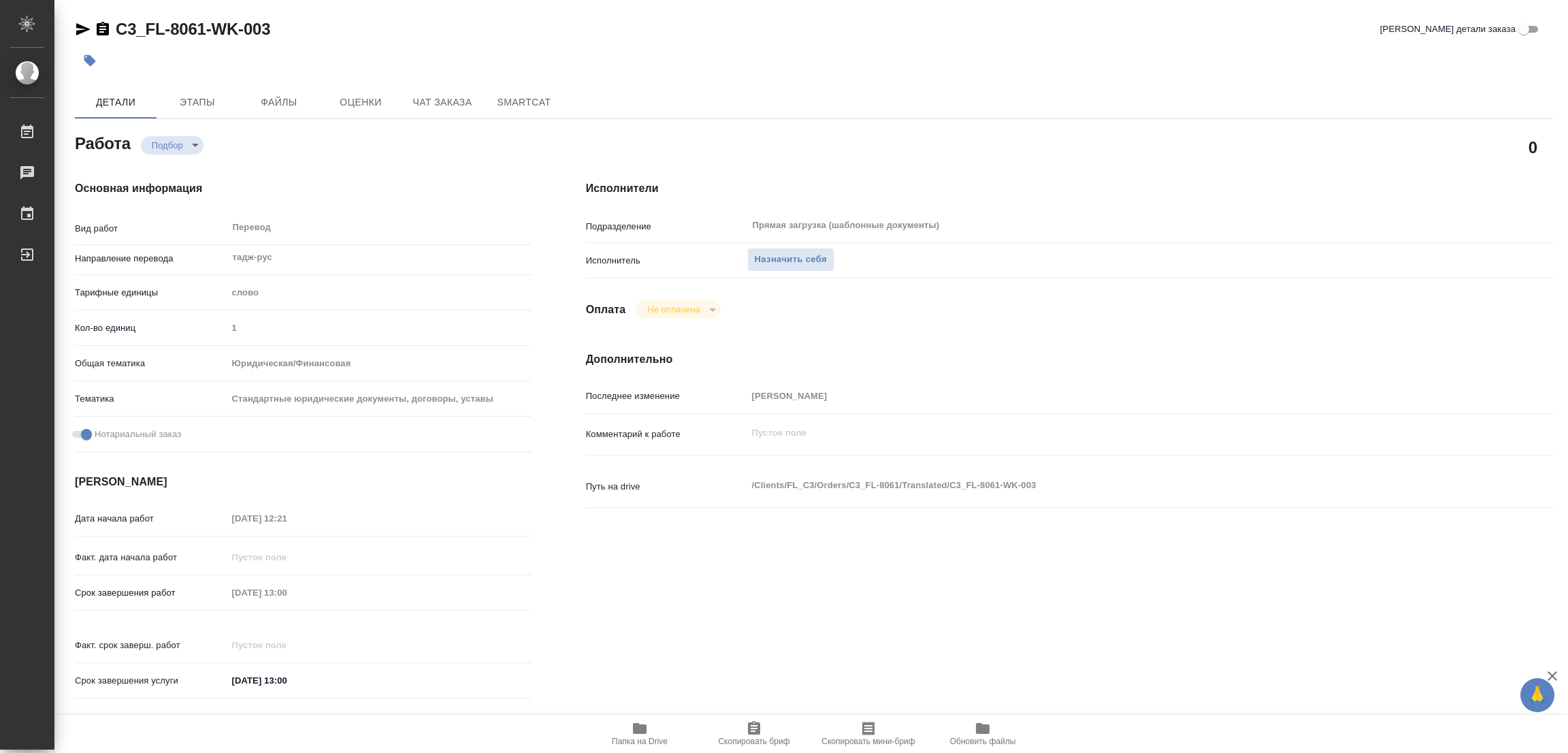
type textarea "x"
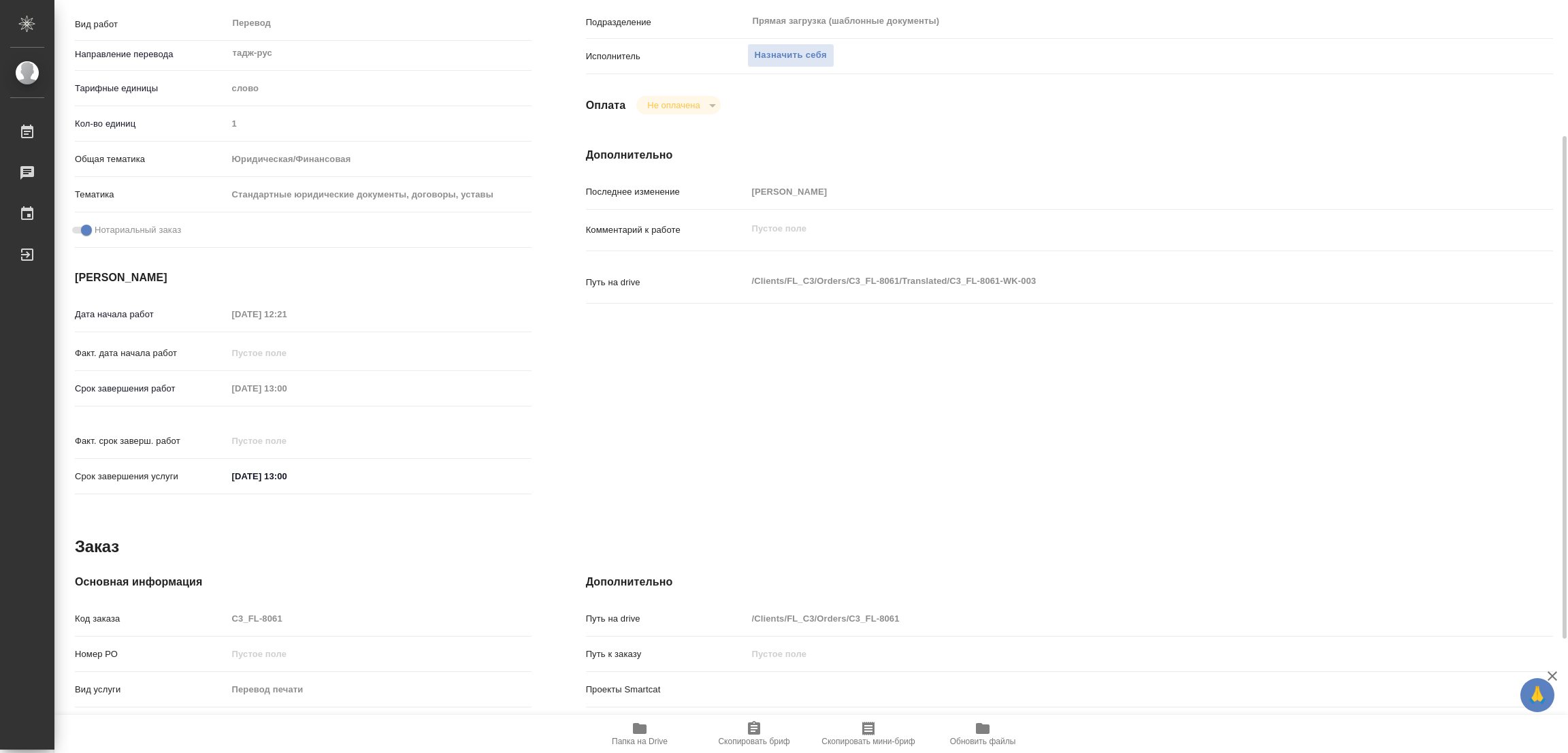
scroll to position [375, 0]
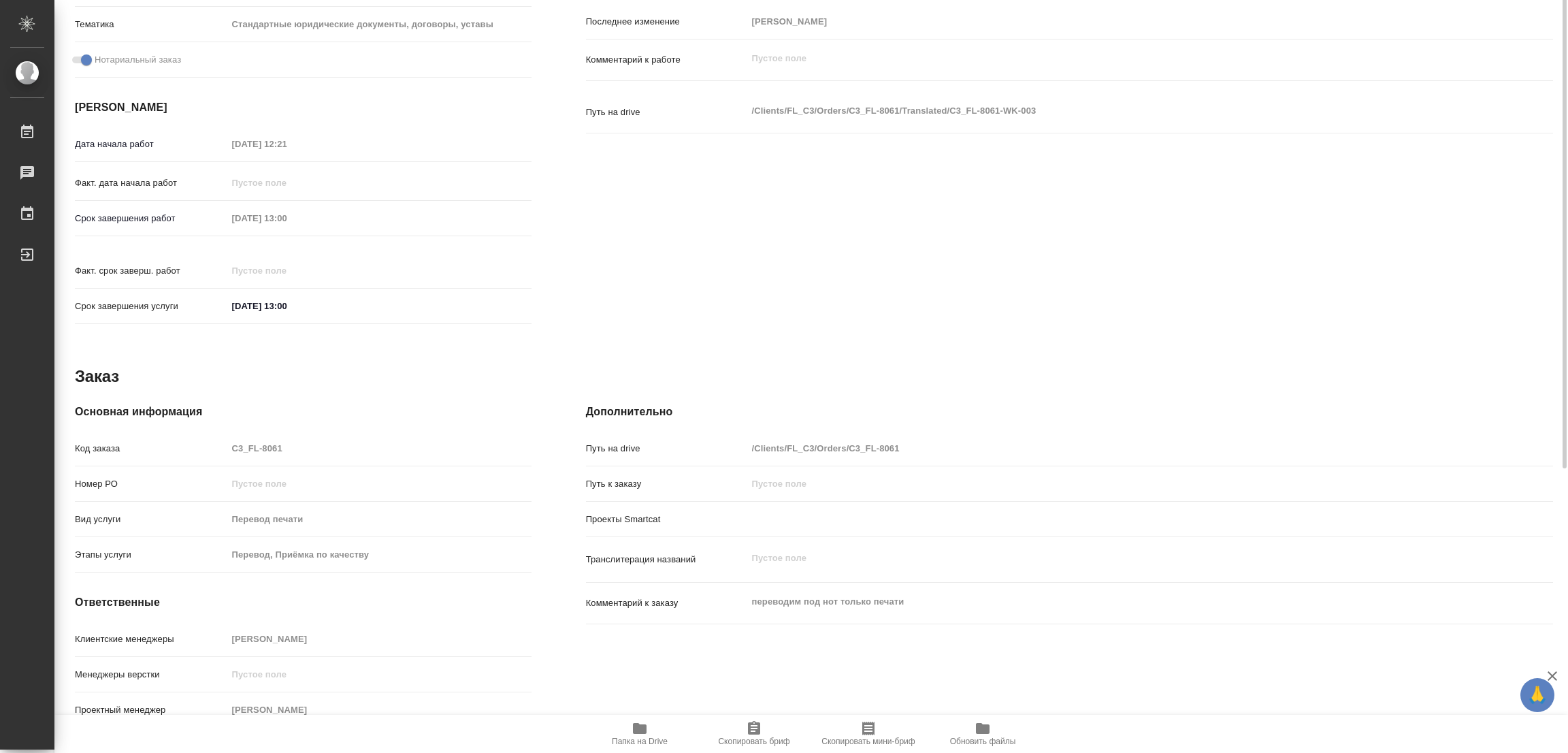
type textarea "x"
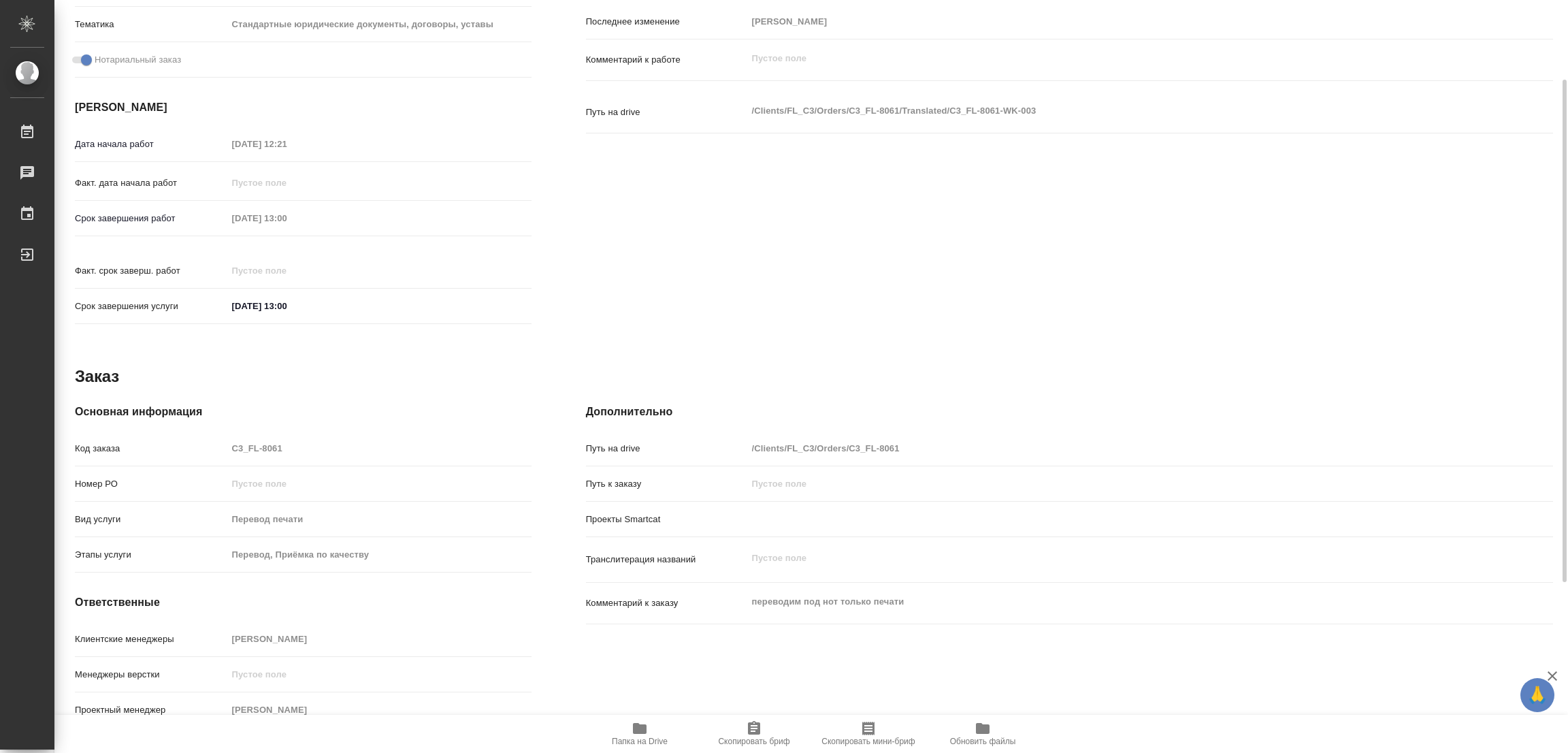
scroll to position [170, 0]
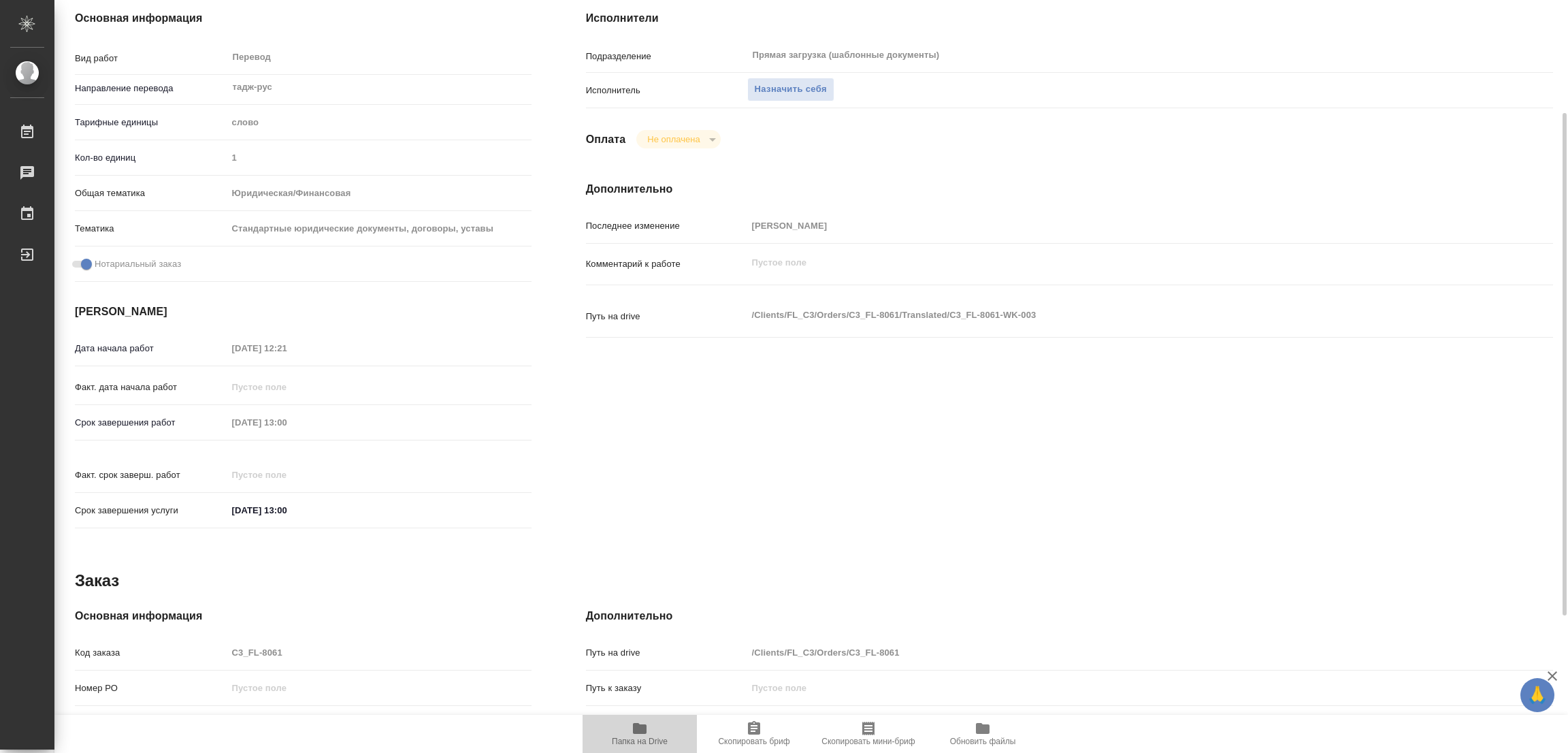
click at [635, 725] on icon "button" at bounding box center [640, 729] width 14 height 11
click at [789, 90] on span "Назначить себя" at bounding box center [790, 90] width 72 height 16
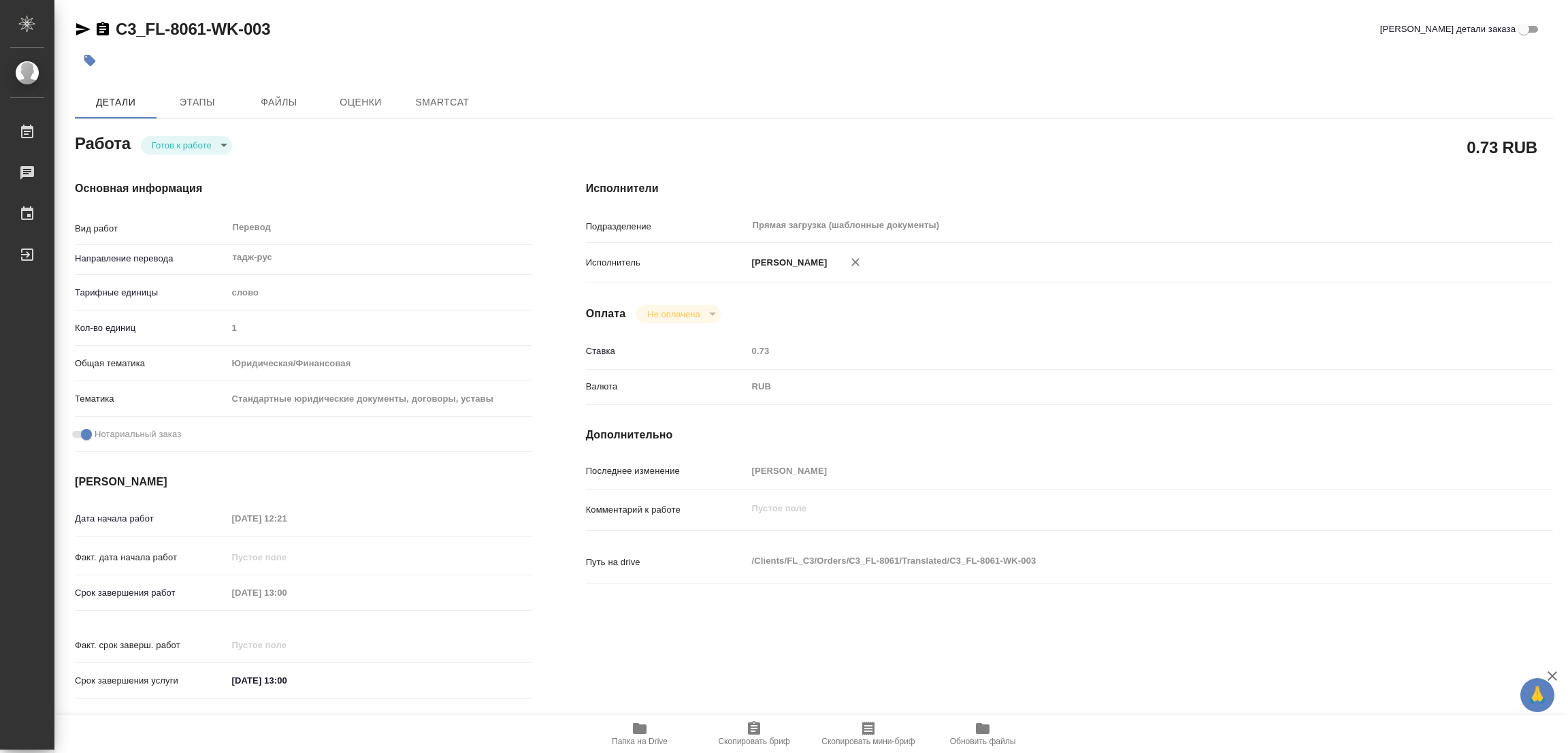
type textarea "x"
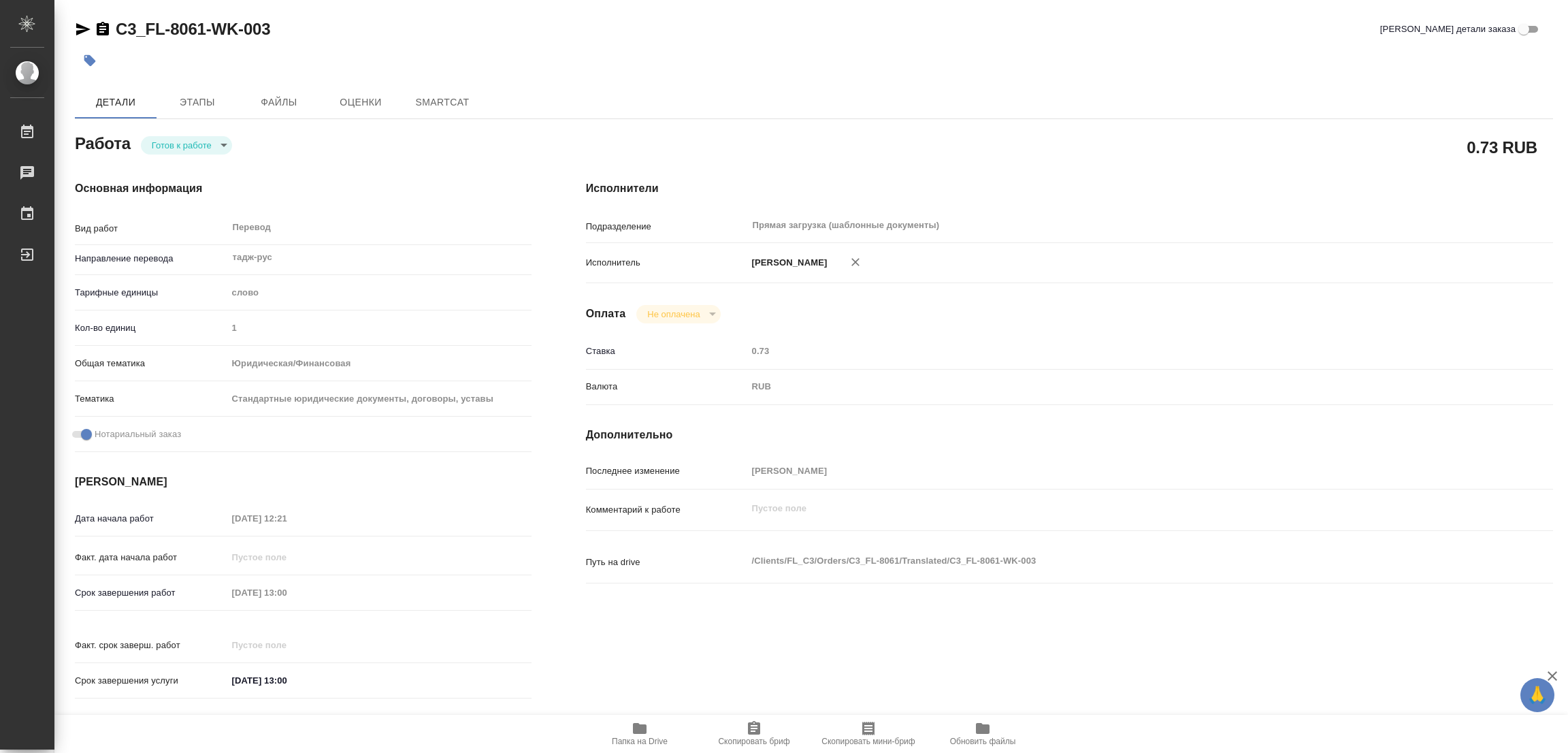
type textarea "x"
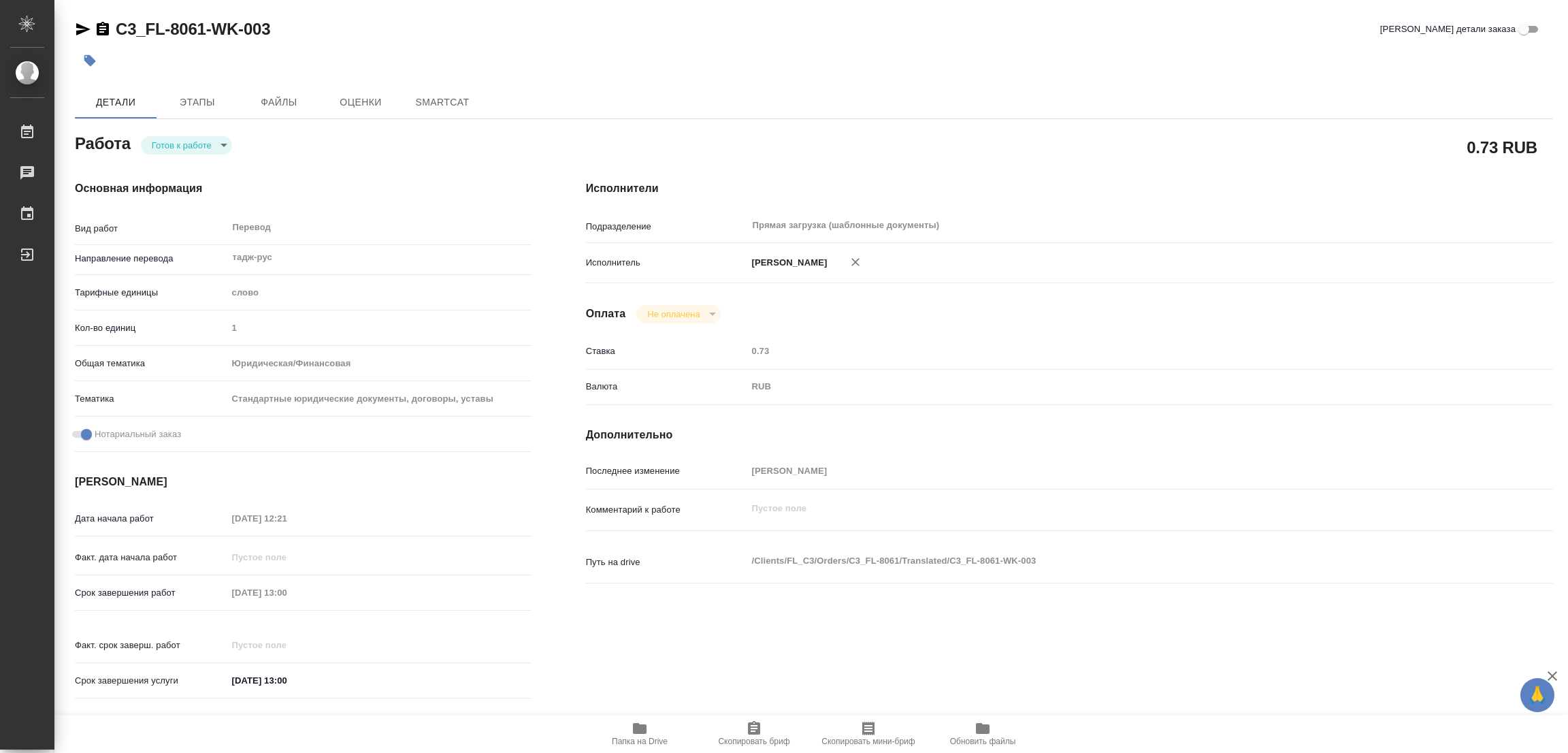
type textarea "x"
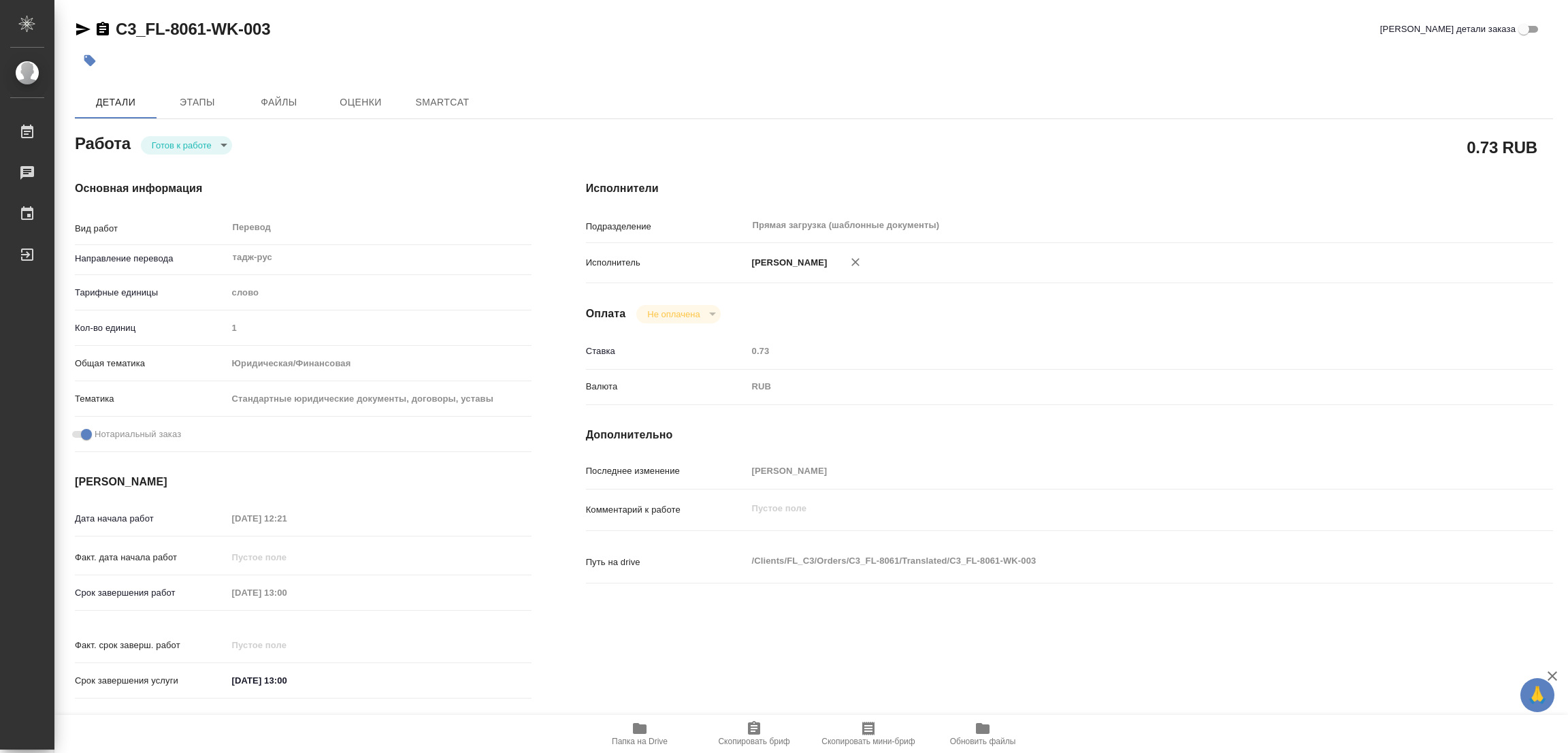
type textarea "x"
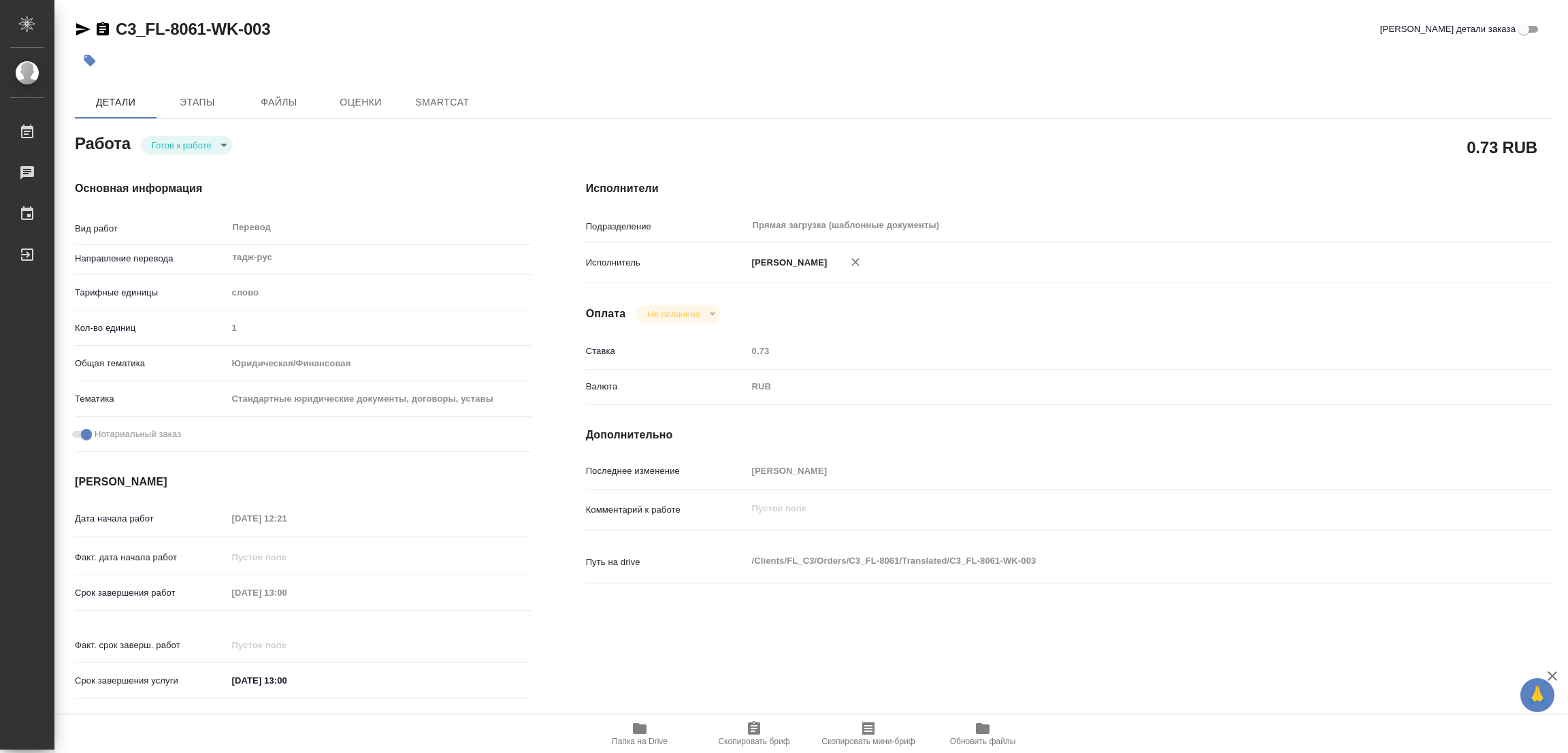
type textarea "x"
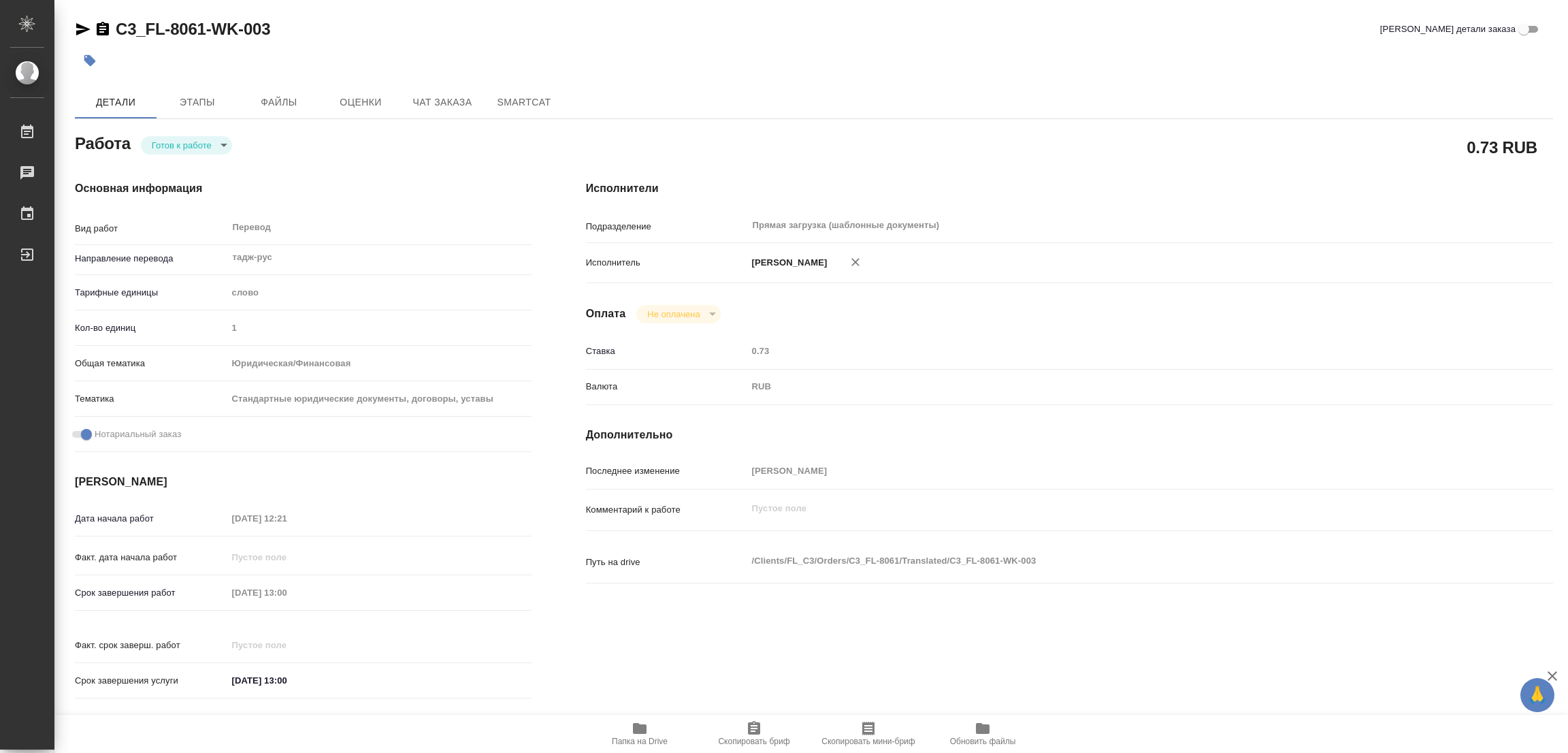
type textarea "x"
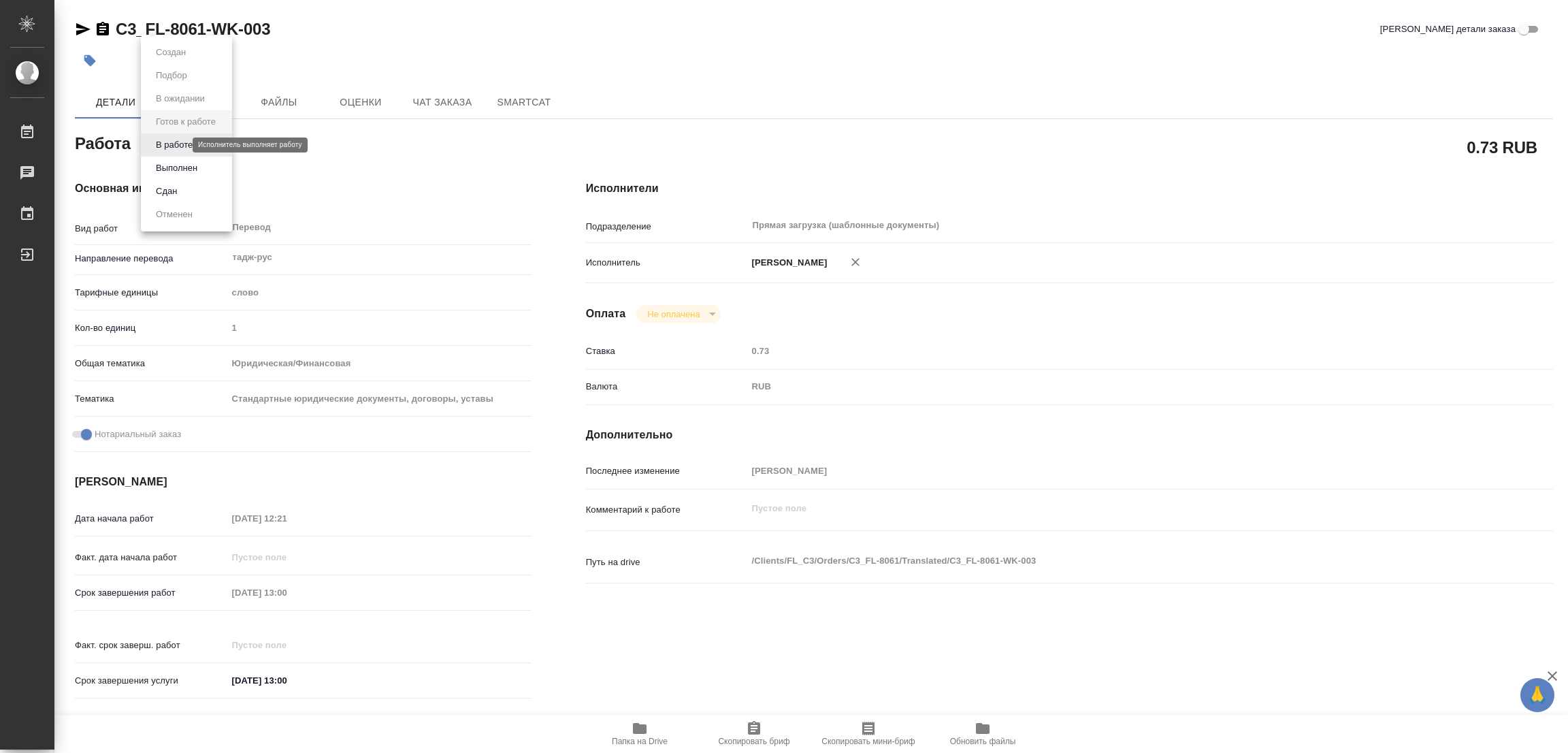
click at [158, 143] on body "🙏 .cls-1 fill:#fff; AWATERA [PERSON_NAME] Работы Чаты График Выйти C3_FL-8061-W…" at bounding box center [784, 376] width 1568 height 753
type textarea "x"
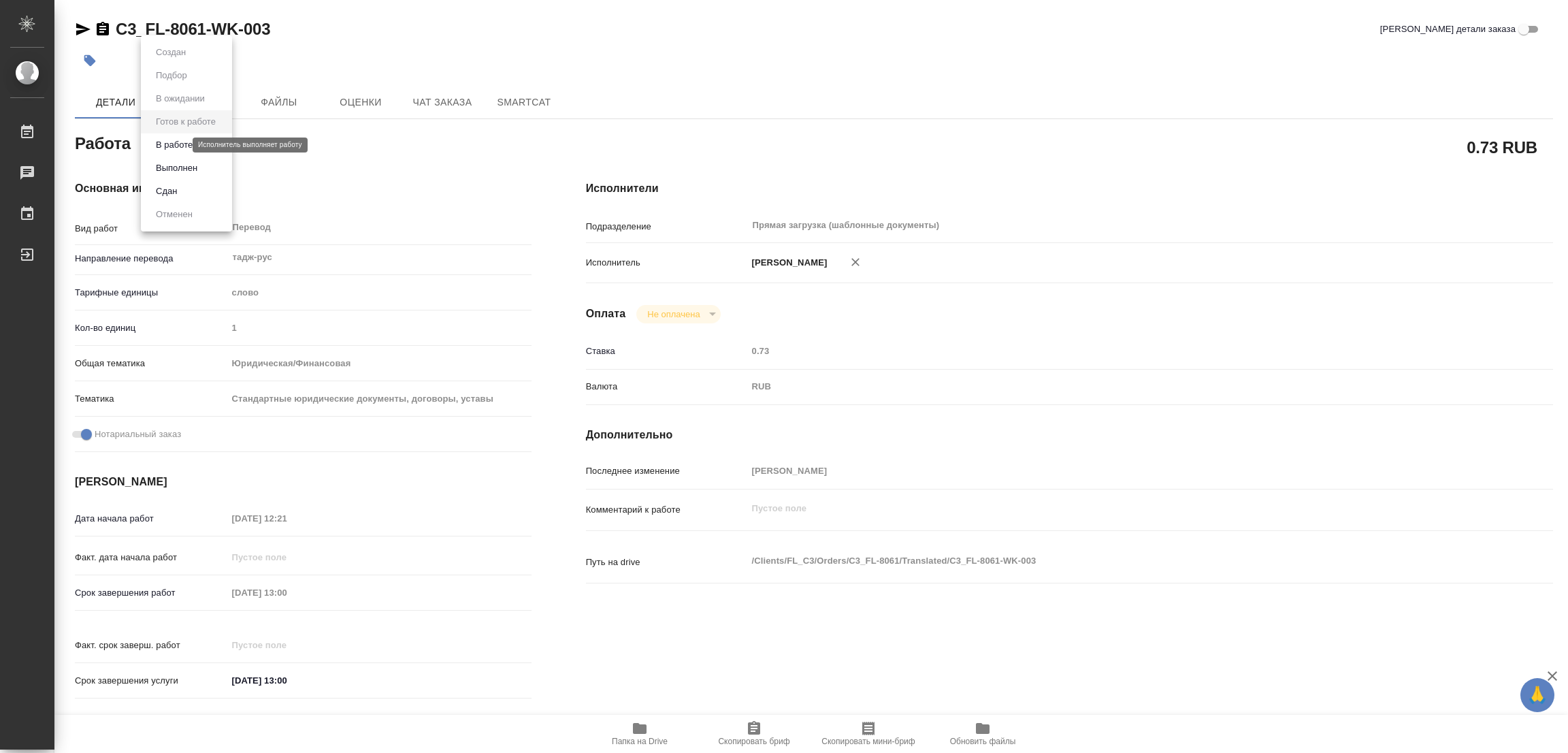
type textarea "x"
click at [156, 143] on button "В работе" at bounding box center [175, 144] width 45 height 15
type textarea "x"
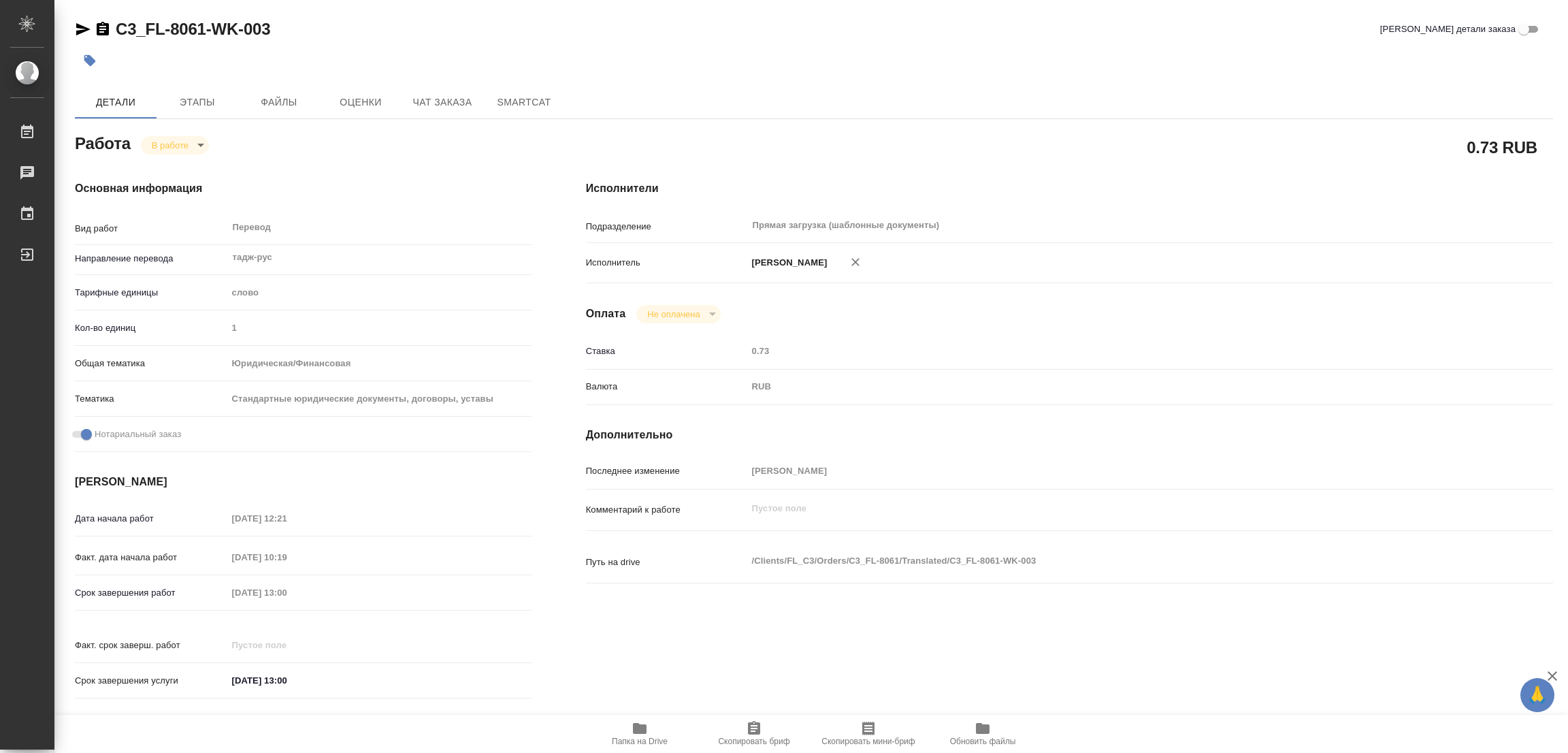
type textarea "x"
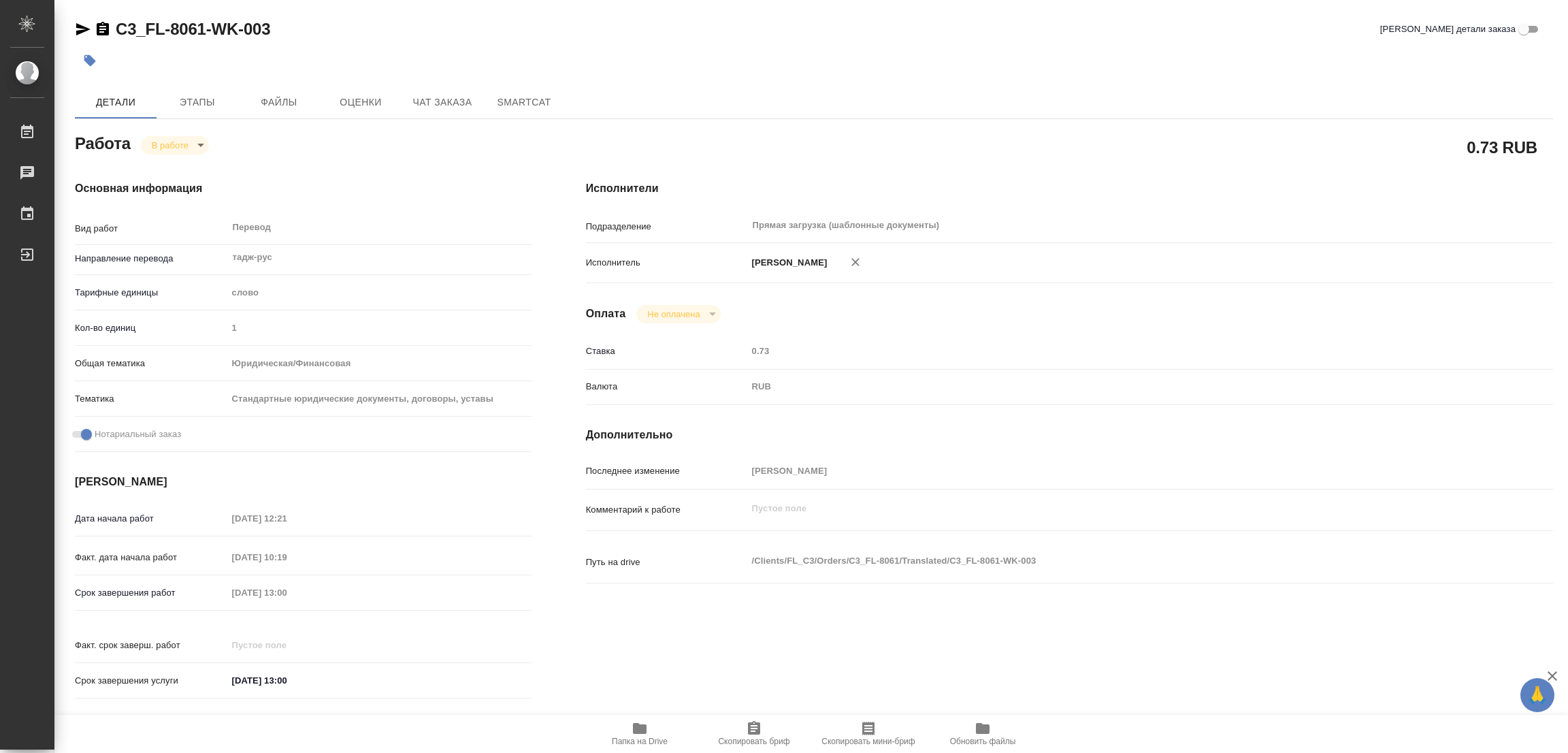
type textarea "x"
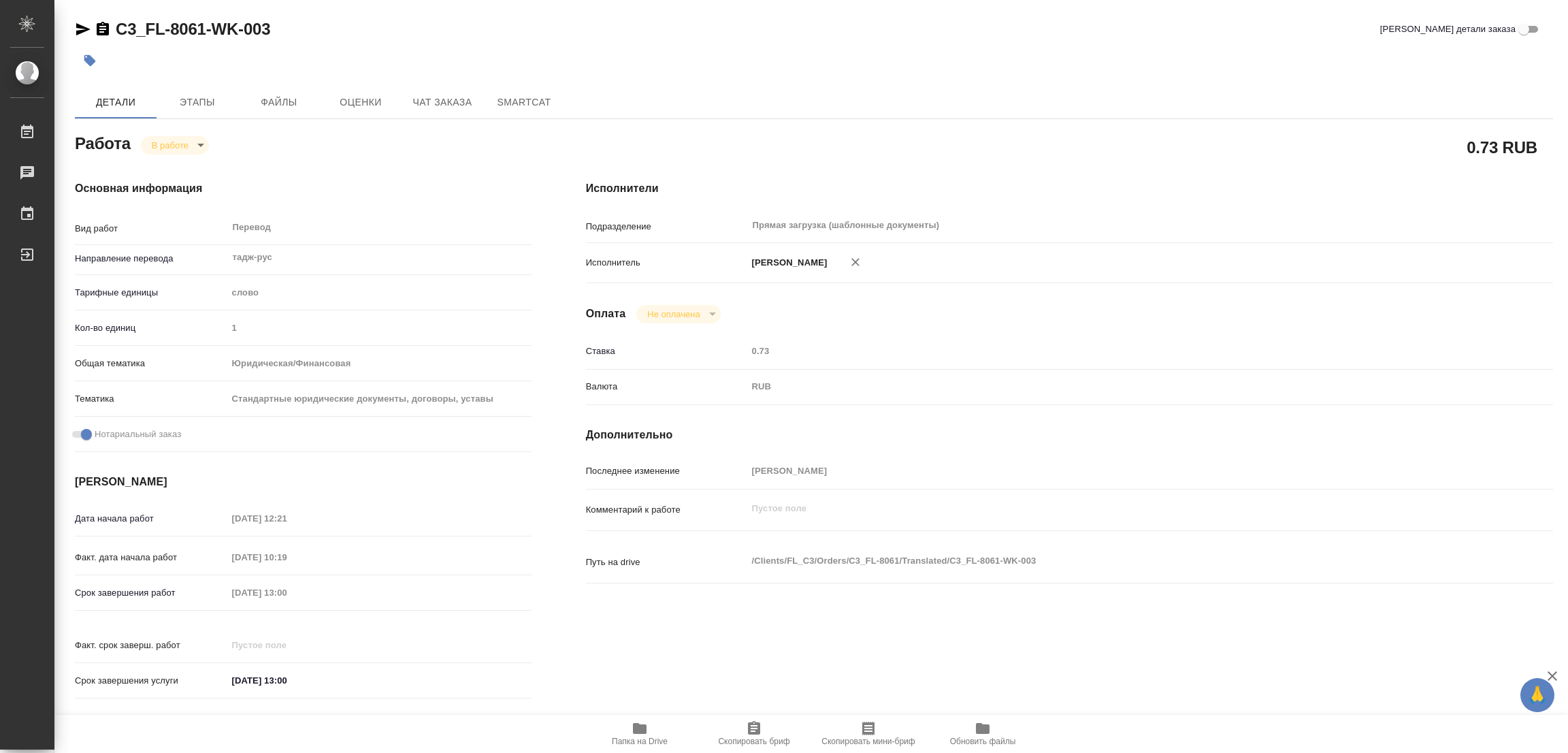
type textarea "x"
drag, startPoint x: 116, startPoint y: 17, endPoint x: 205, endPoint y: 30, distance: 89.9
click at [205, 30] on h2 "C3_FL-8061-WK-003" at bounding box center [193, 29] width 155 height 22
copy link "C3_FL-8061"
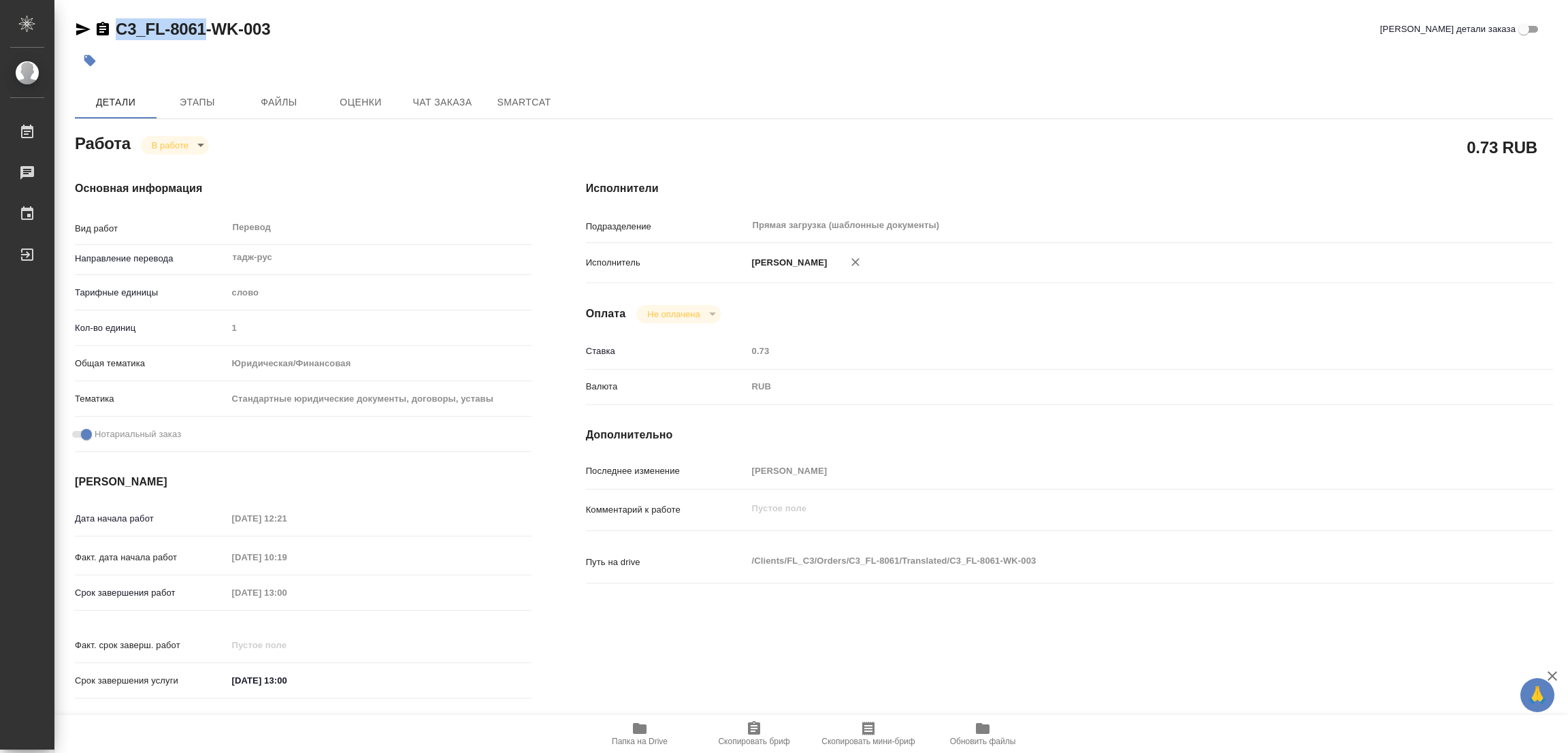
drag, startPoint x: 770, startPoint y: 730, endPoint x: 754, endPoint y: 730, distance: 16.0
click at [770, 730] on span "Скопировать бриф" at bounding box center [754, 733] width 98 height 26
copy link "C3_FL-8061"
type textarea "x"
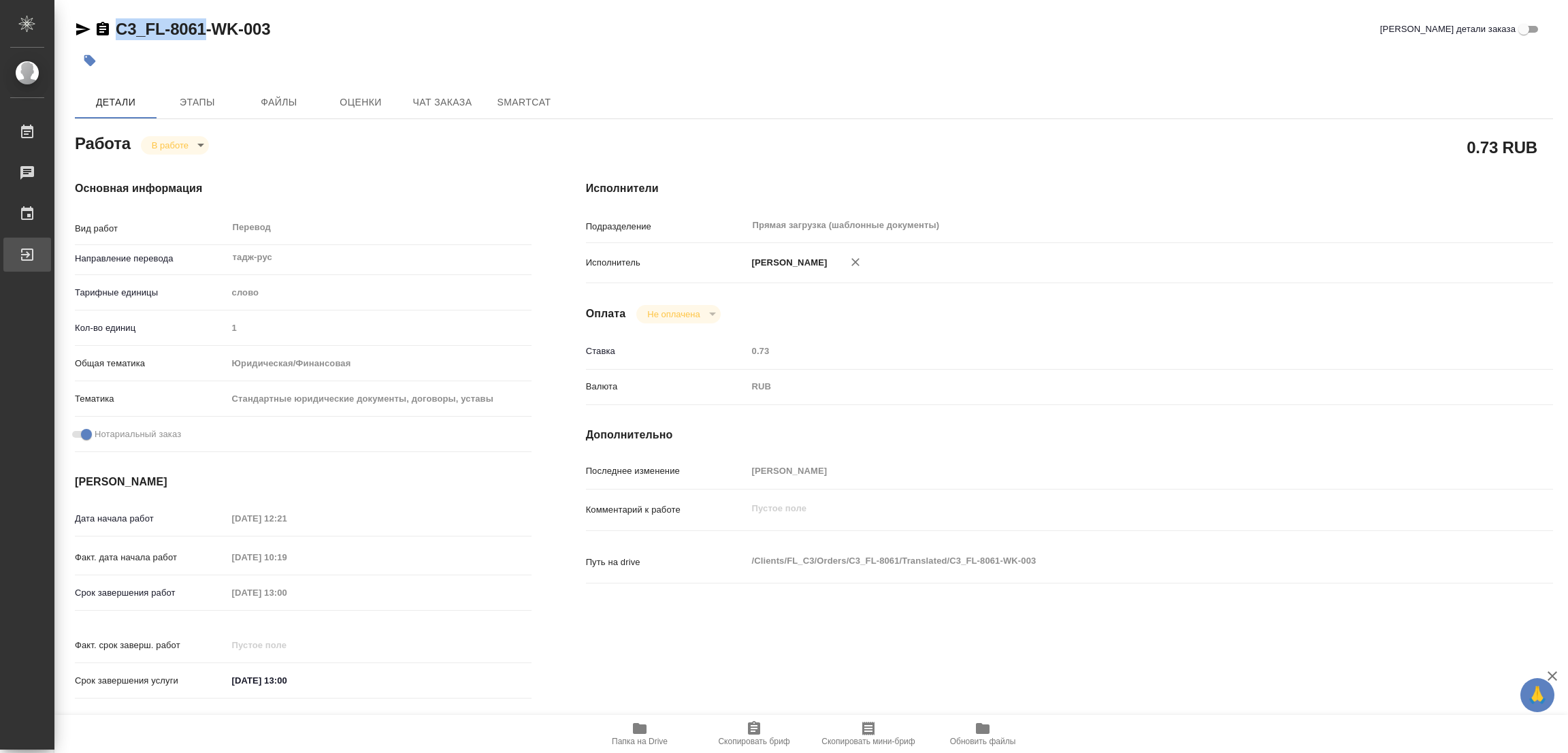
type textarea "x"
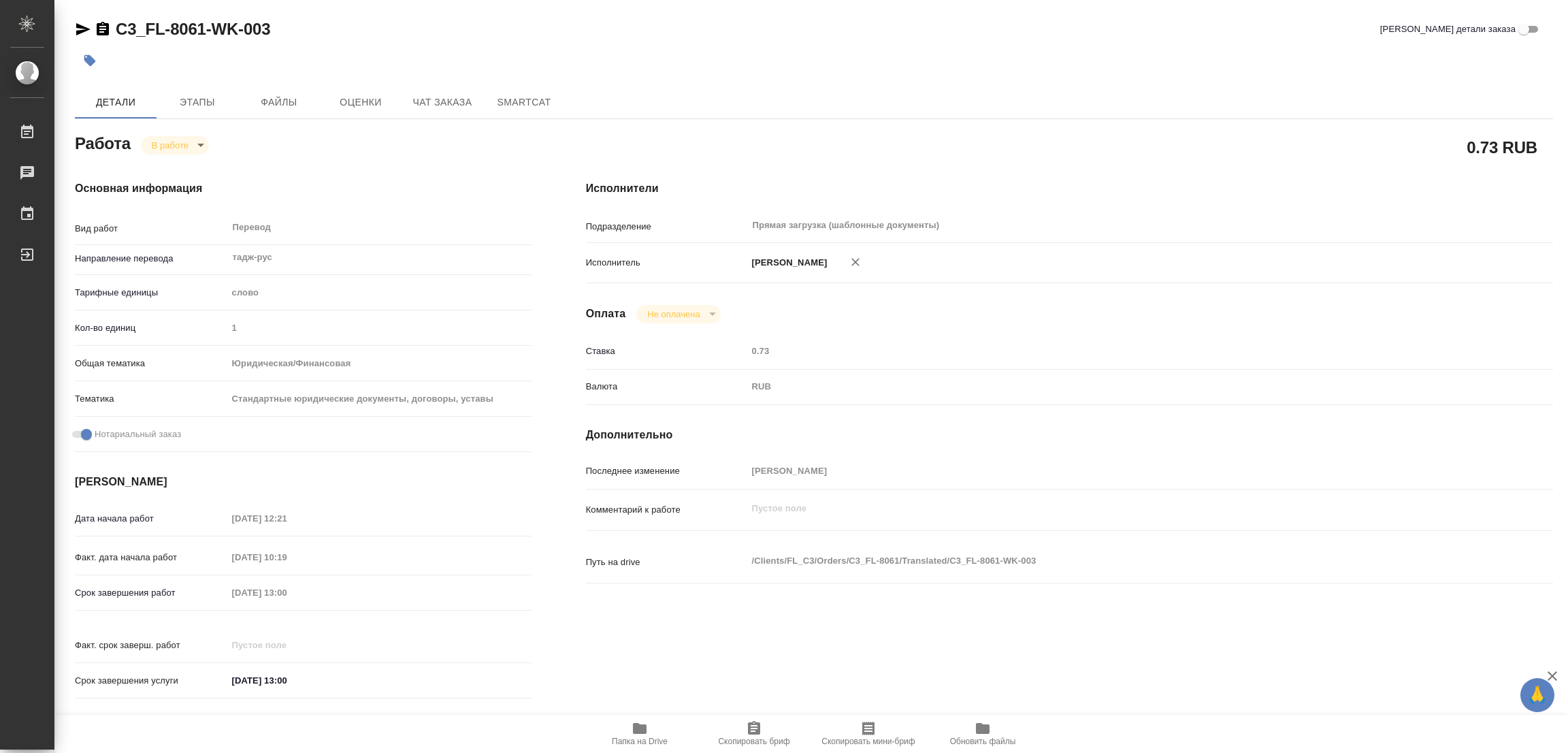
type textarea "x"
click at [215, 594] on div "Срок завершения работ [DATE] 13:00" at bounding box center [302, 592] width 456 height 23
drag, startPoint x: 1463, startPoint y: 456, endPoint x: 1434, endPoint y: 435, distance: 35.8
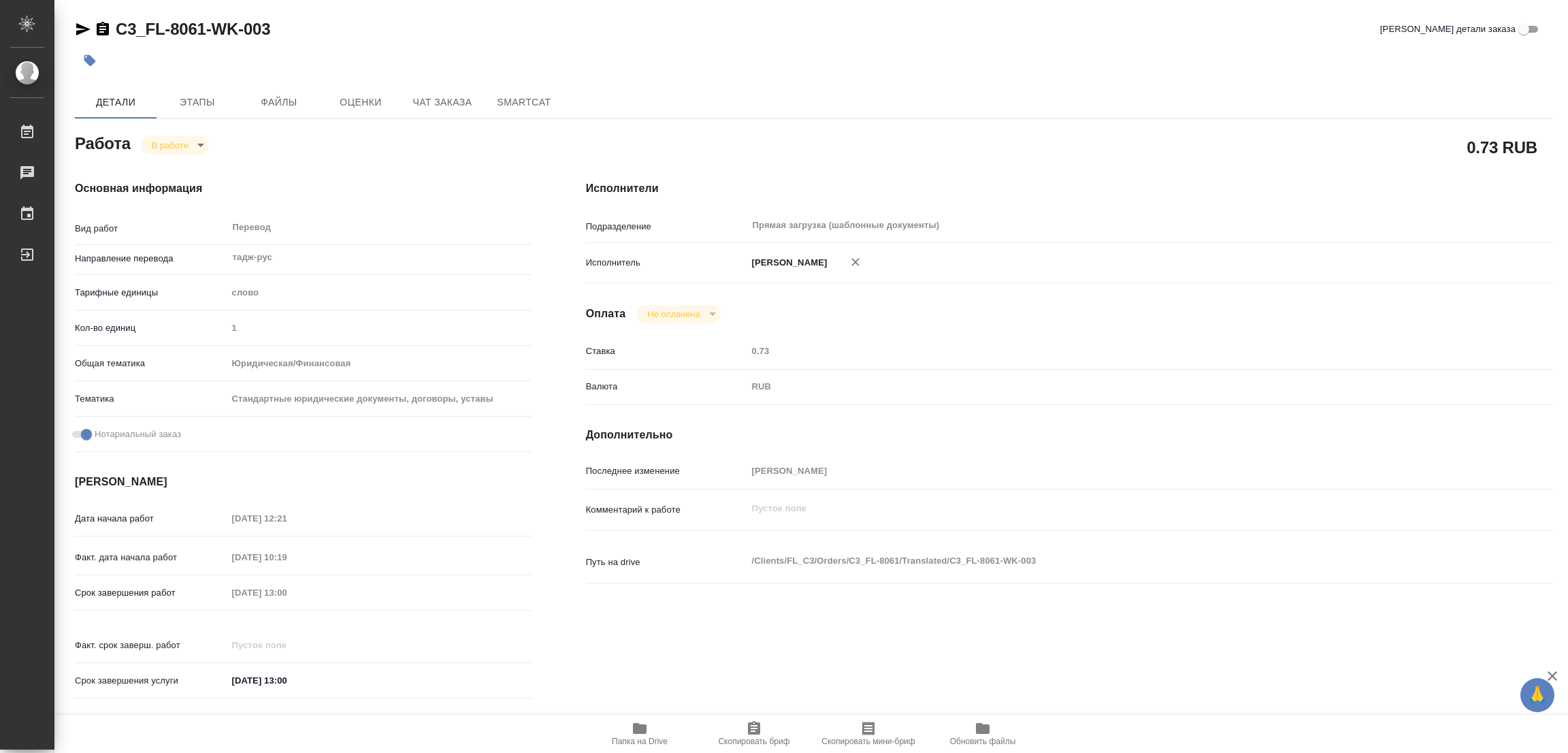
click at [1463, 456] on div "Исполнители Подразделение Прямая загрузка (шаблонные документы) ​ Исполнитель […" at bounding box center [1069, 443] width 1021 height 582
click at [1165, 420] on div "Исполнители Подразделение Прямая загрузка (шаблонные документы) ​ Исполнитель […" at bounding box center [1069, 443] width 1021 height 582
type textarea "x"
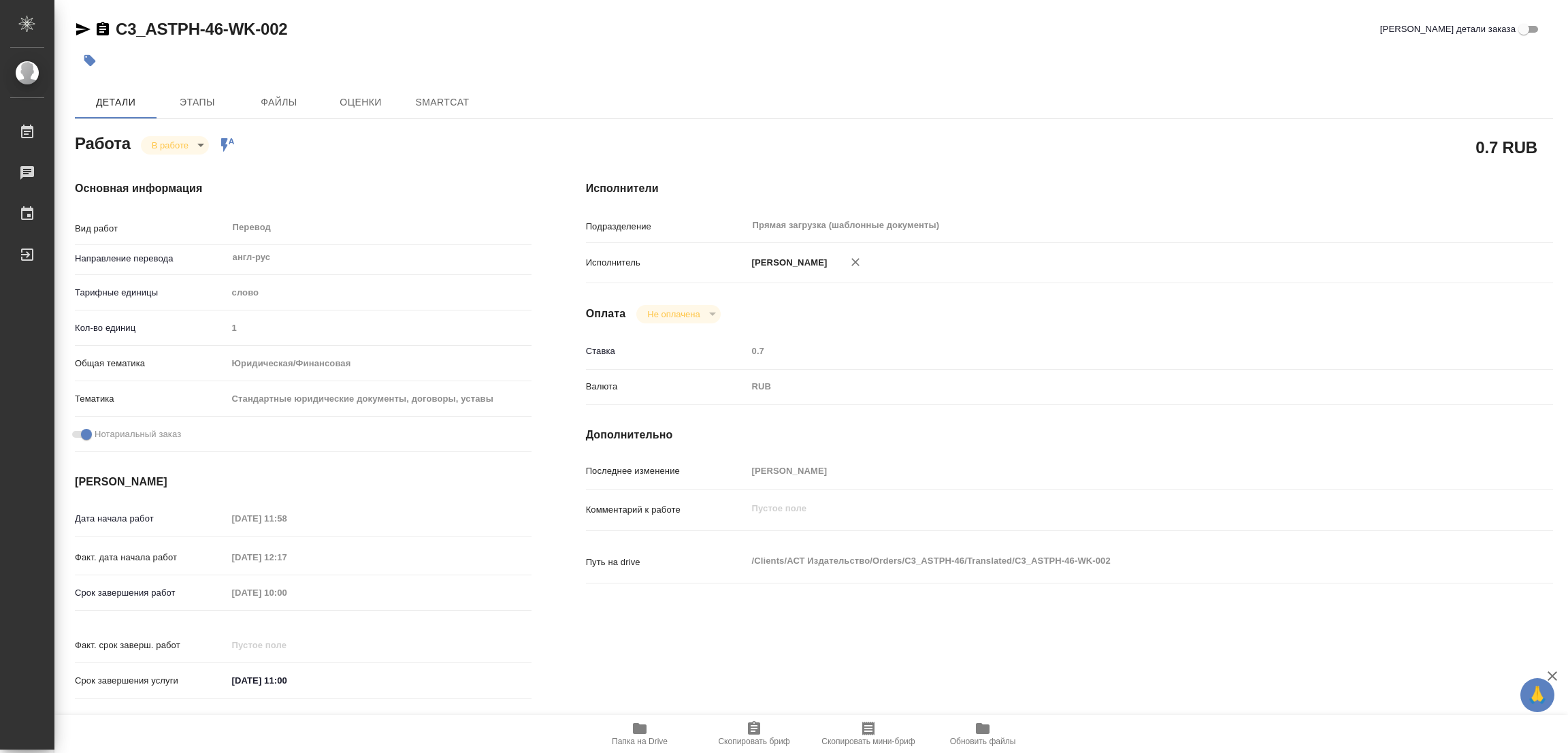
type textarea "x"
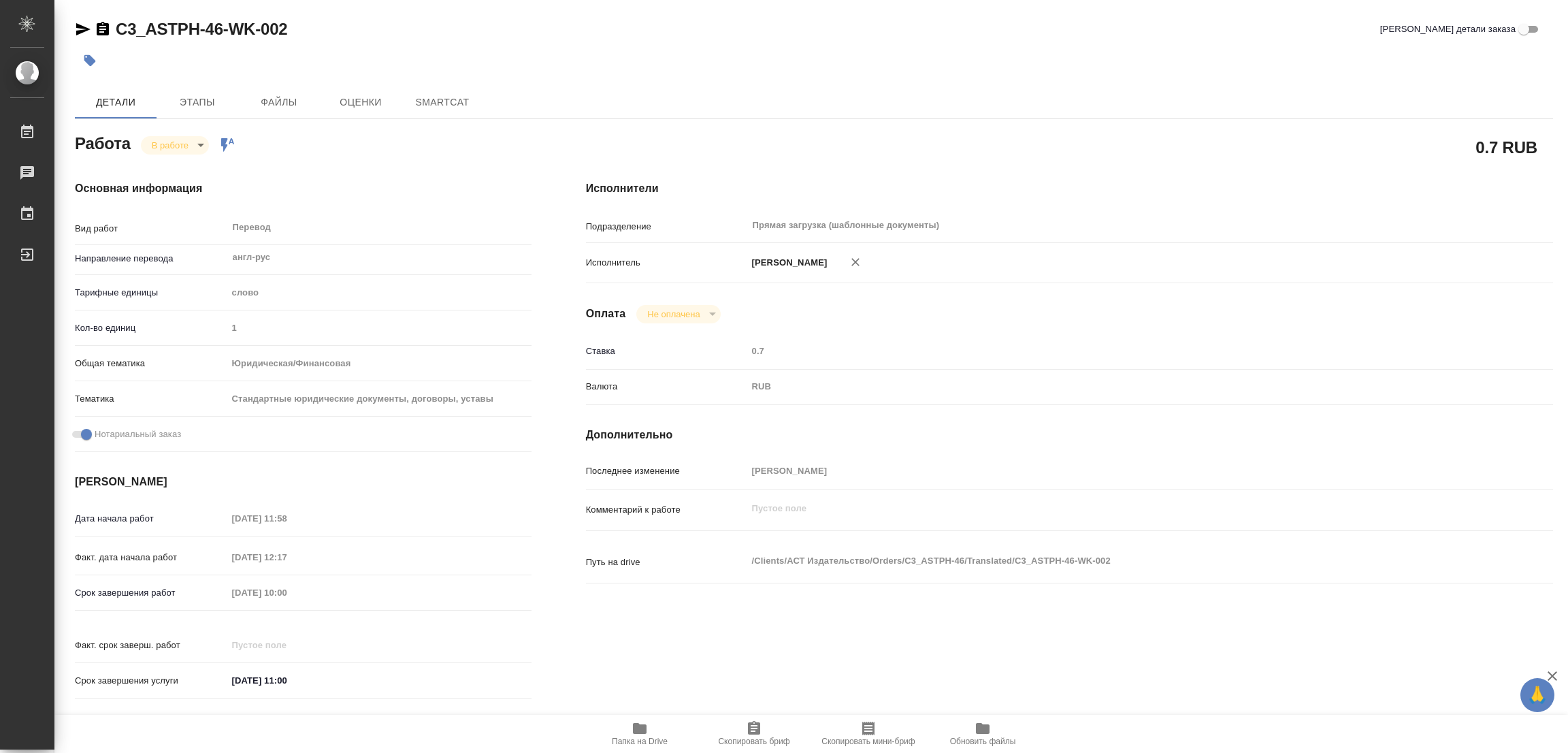
type textarea "x"
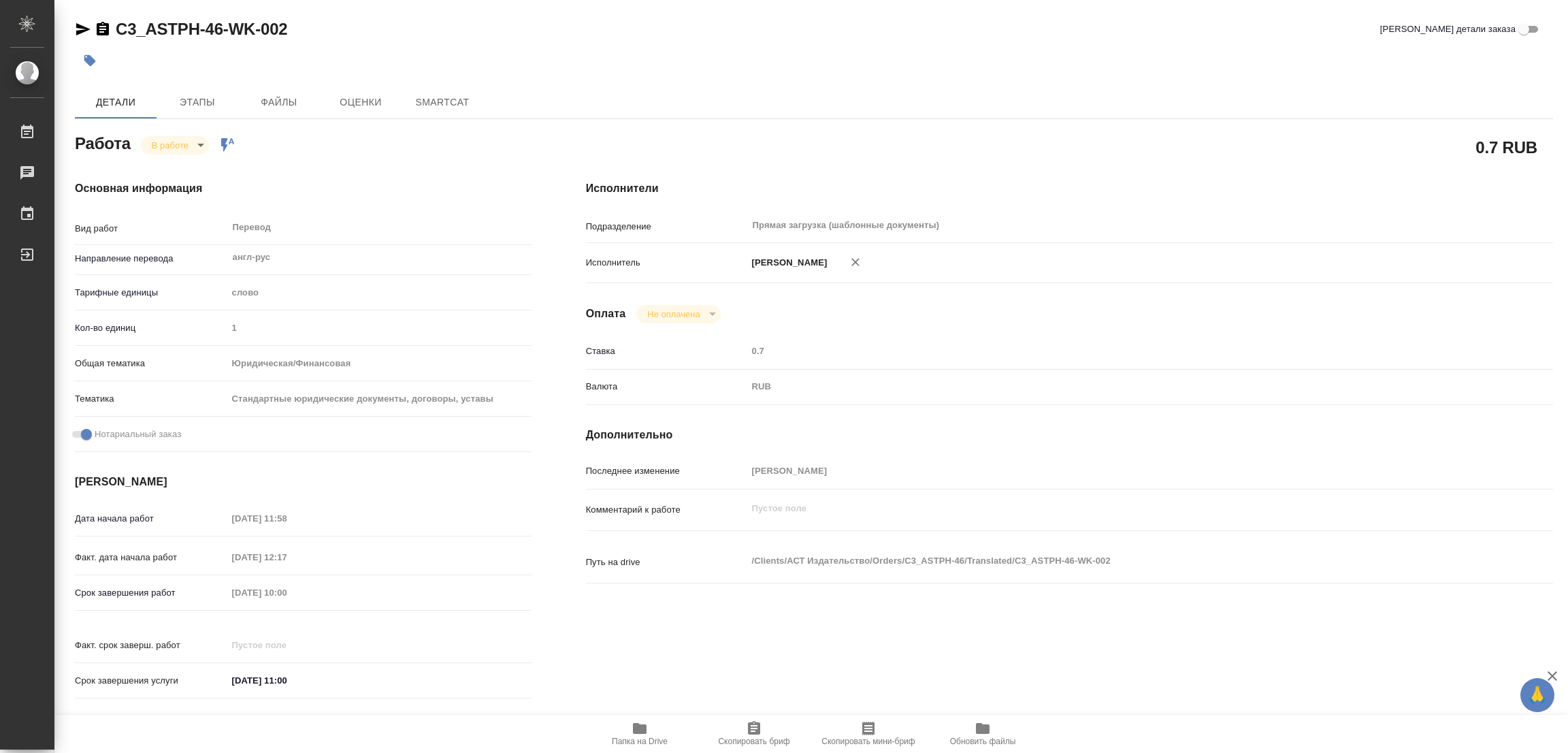
type textarea "x"
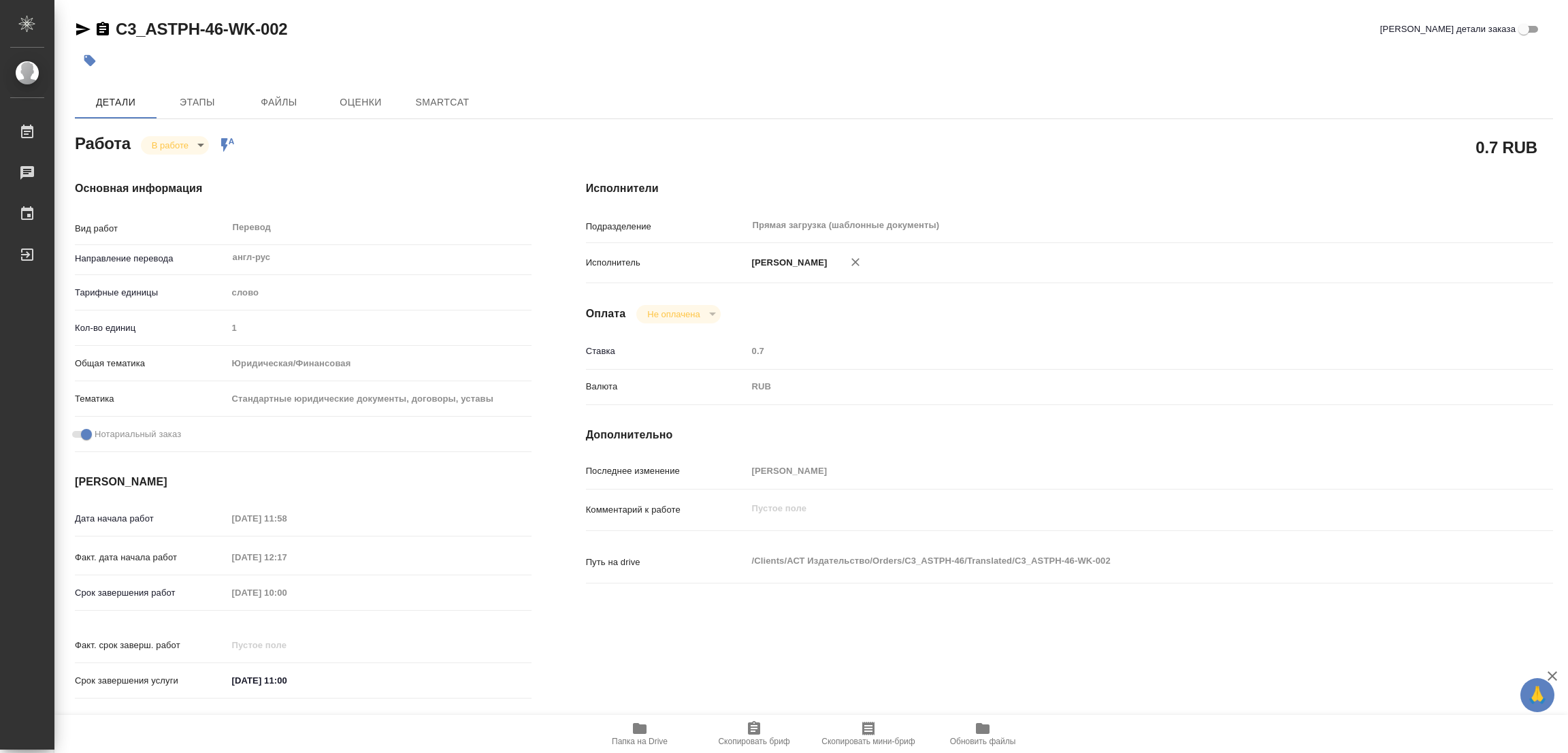
type textarea "x"
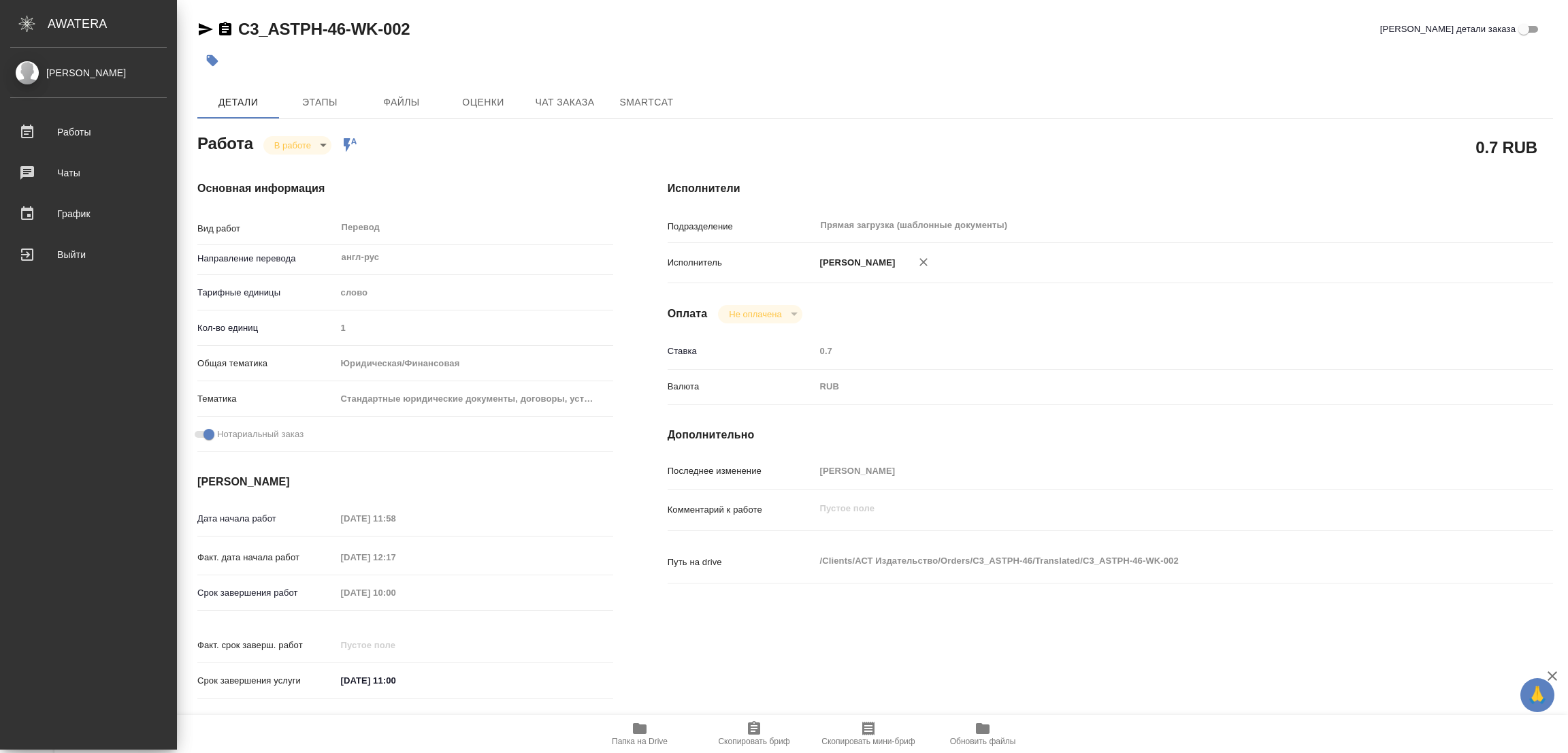
type textarea "x"
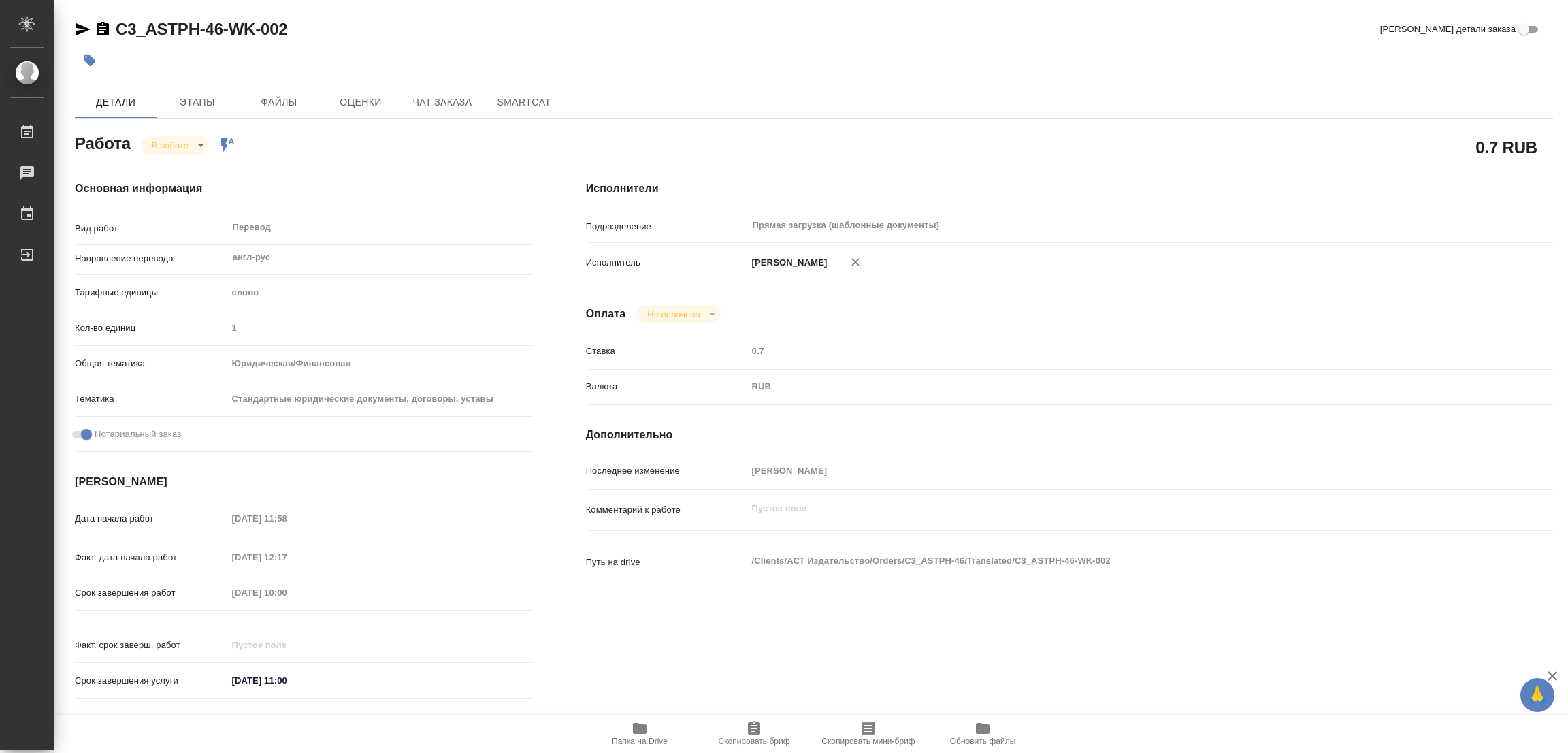
type textarea "x"
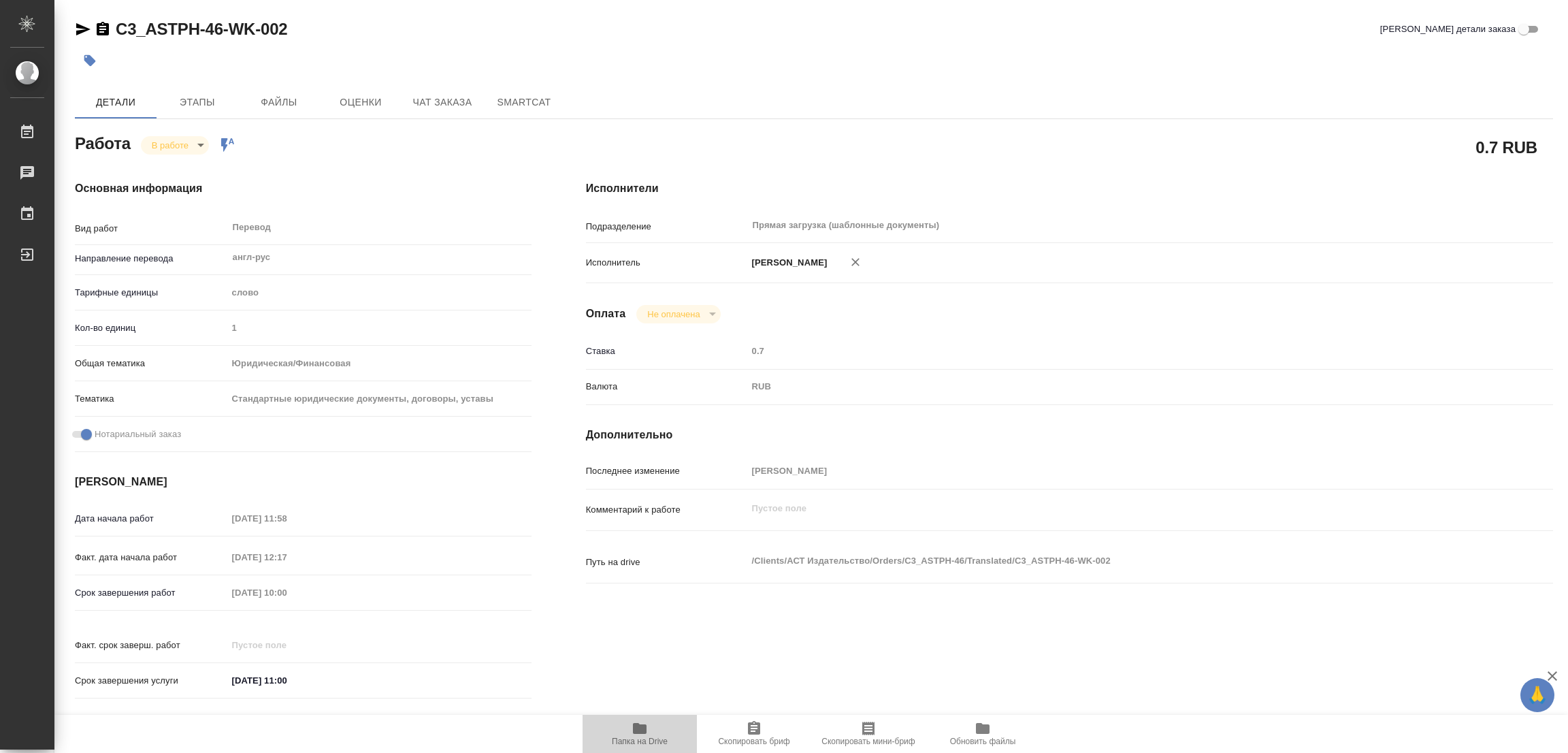
click at [641, 726] on icon "button" at bounding box center [640, 729] width 14 height 11
type textarea "x"
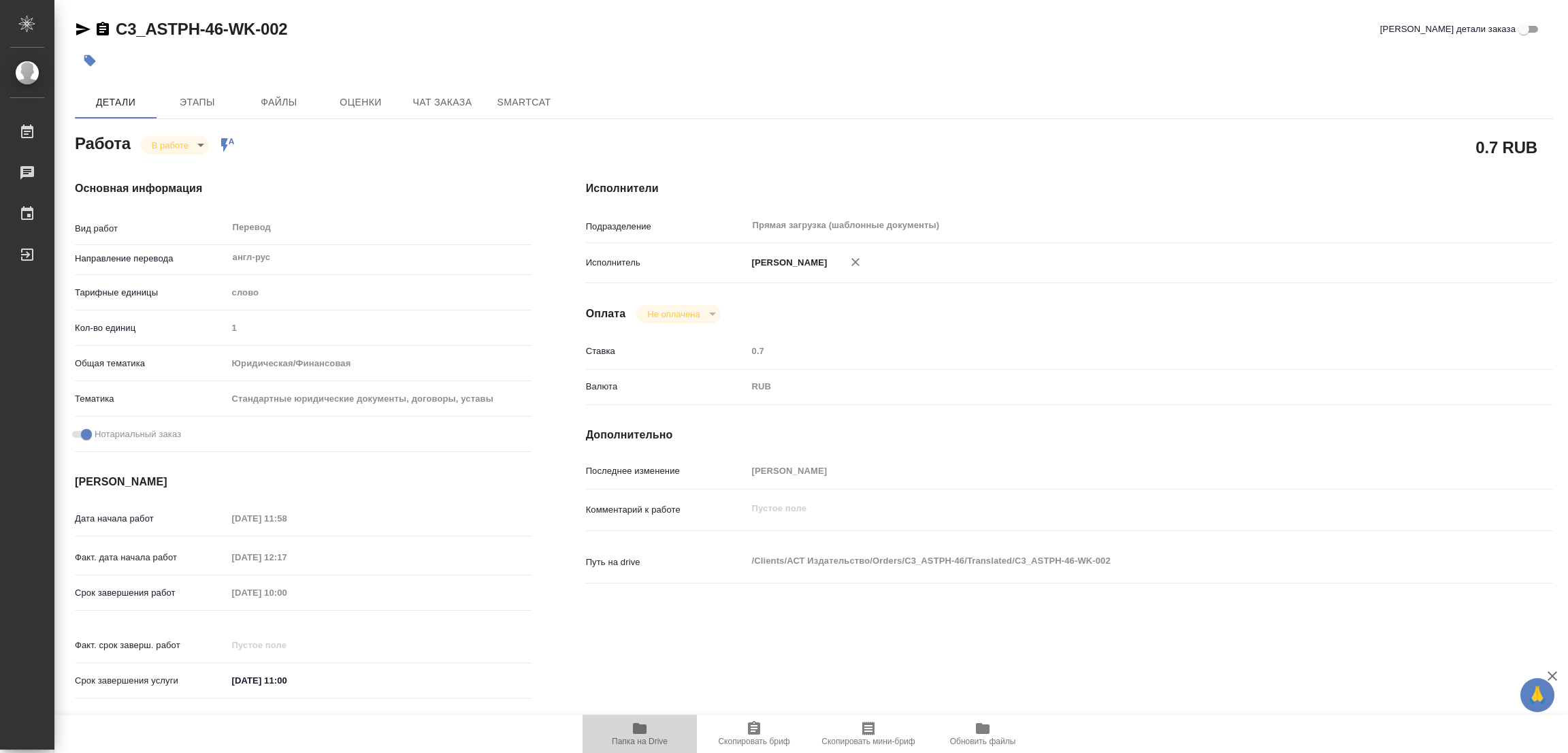
type textarea "x"
click at [197, 110] on button "Этапы" at bounding box center [197, 103] width 82 height 33
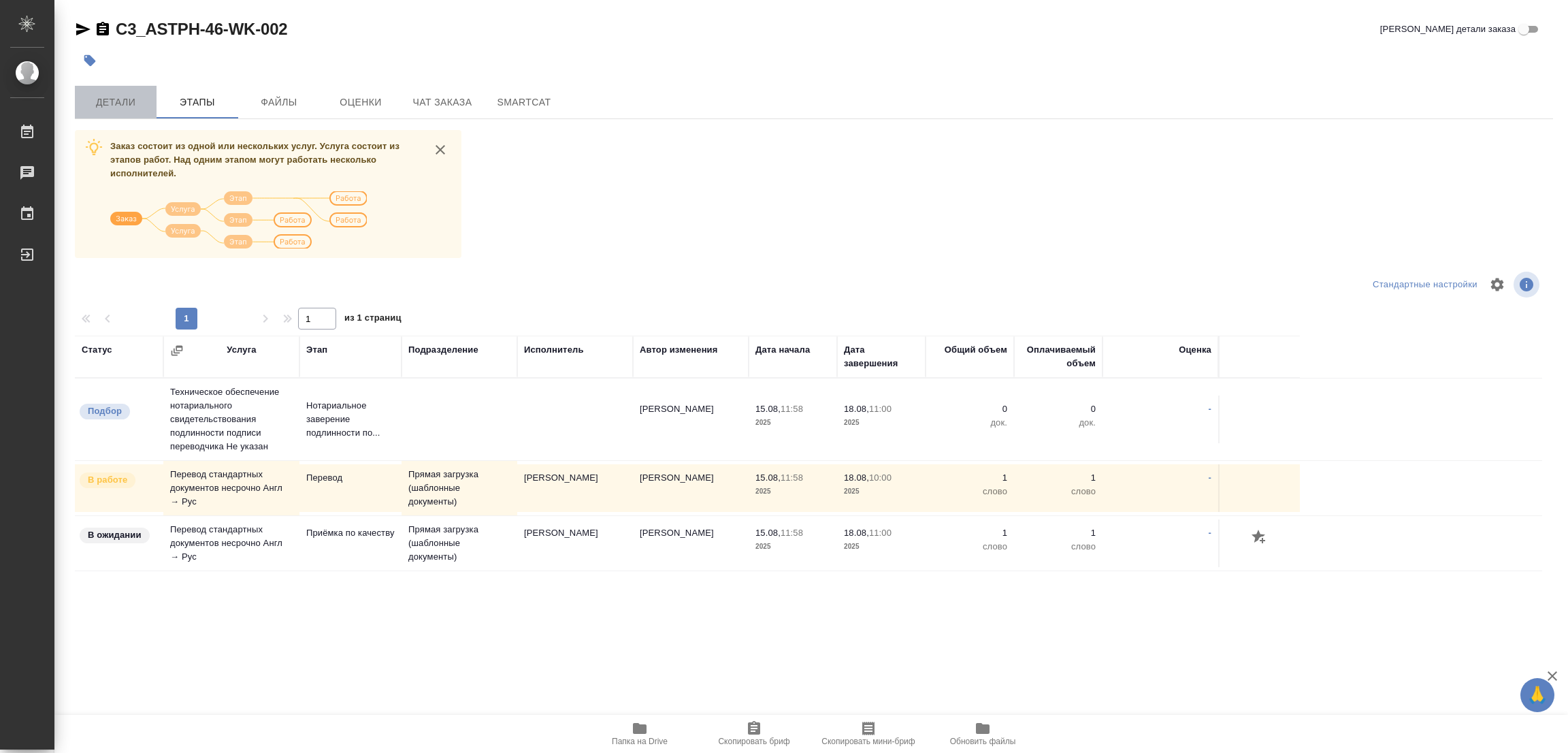
click at [96, 107] on span "Детали" at bounding box center [116, 103] width 65 height 17
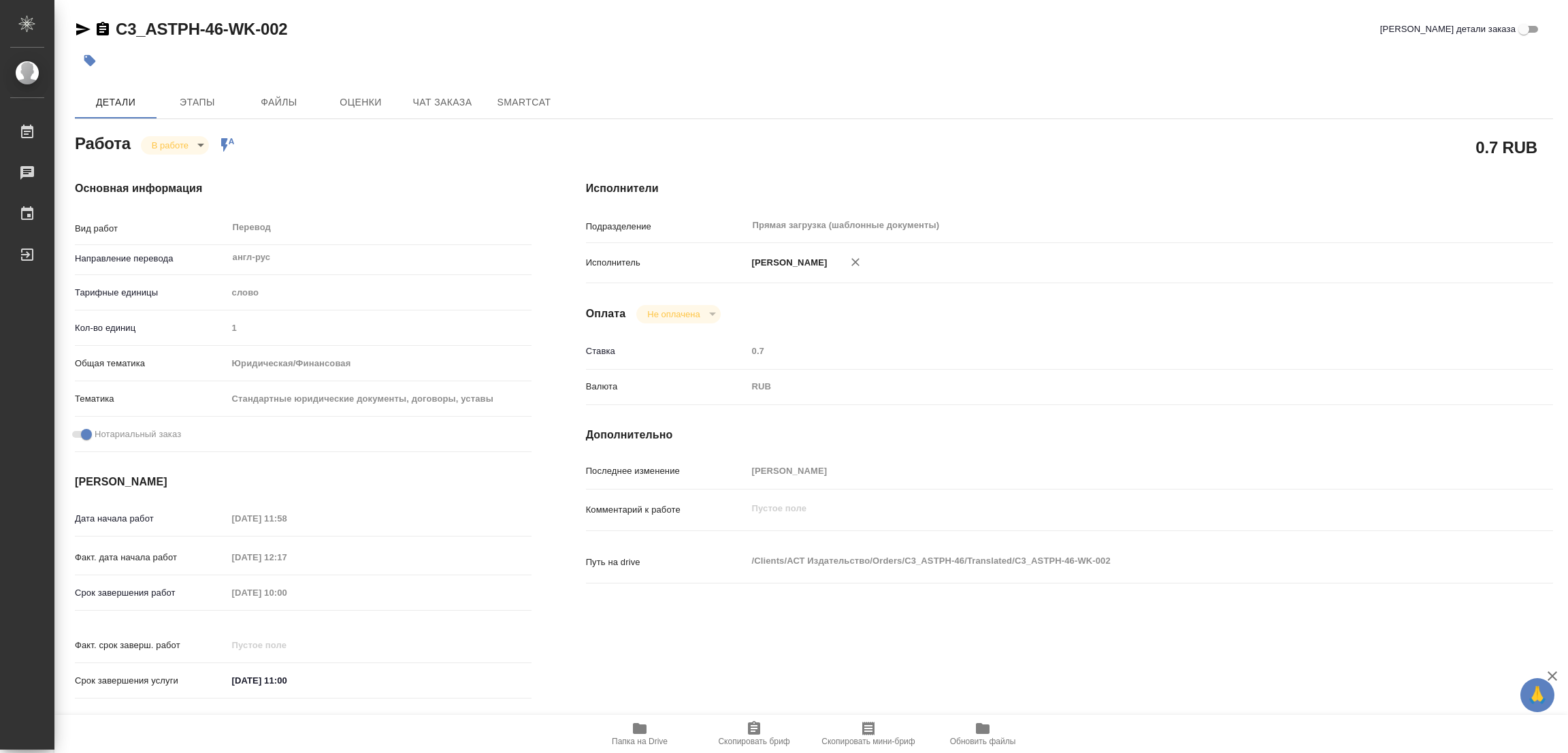
type textarea "x"
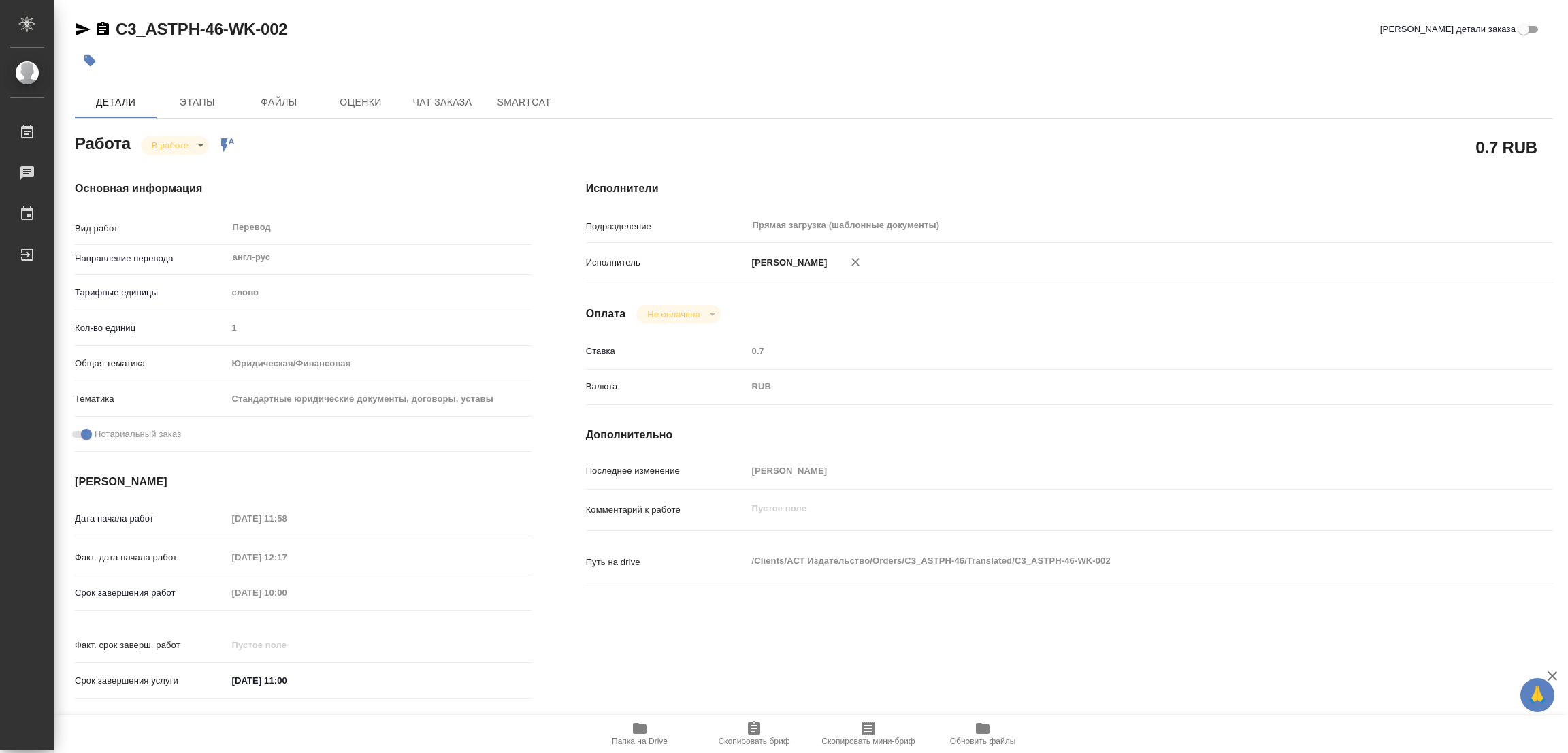
type textarea "x"
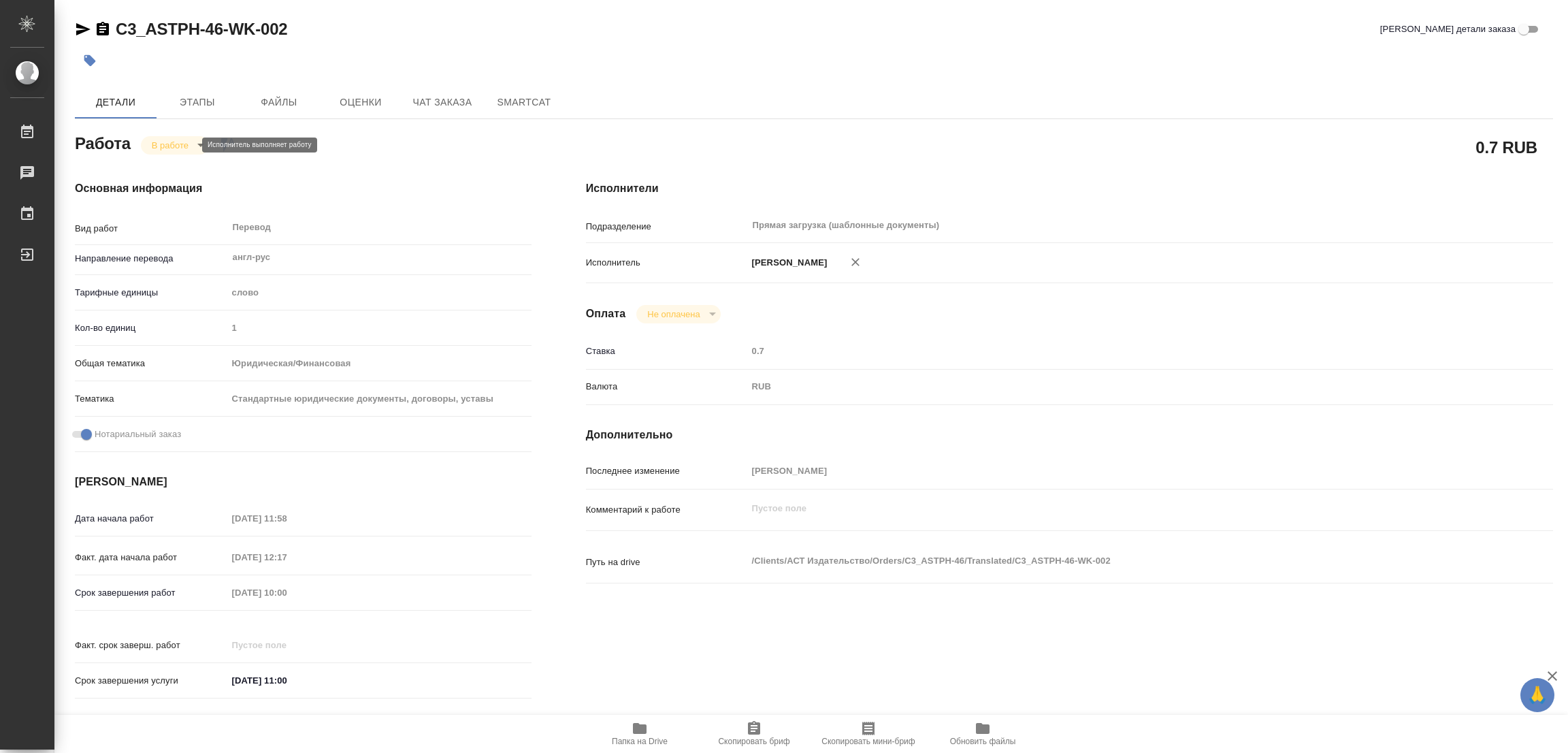
click at [183, 148] on body "🙏 .cls-1 fill:#fff; AWATERA Popova Galina Работы 0 Чаты График Выйти C3_ASTPH-4…" at bounding box center [784, 376] width 1568 height 753
type textarea "x"
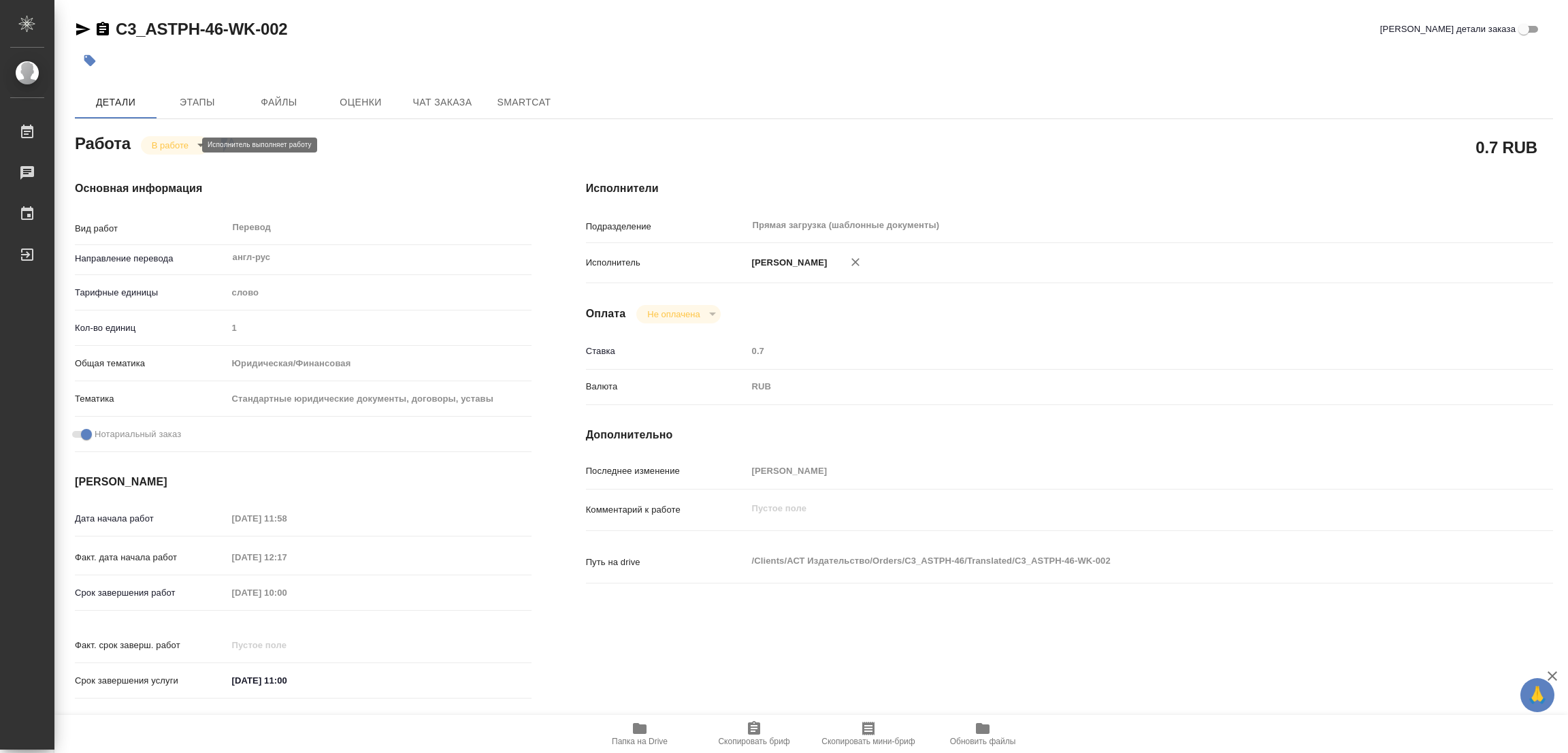
type textarea "x"
click at [181, 164] on button "Выполнен" at bounding box center [176, 168] width 50 height 15
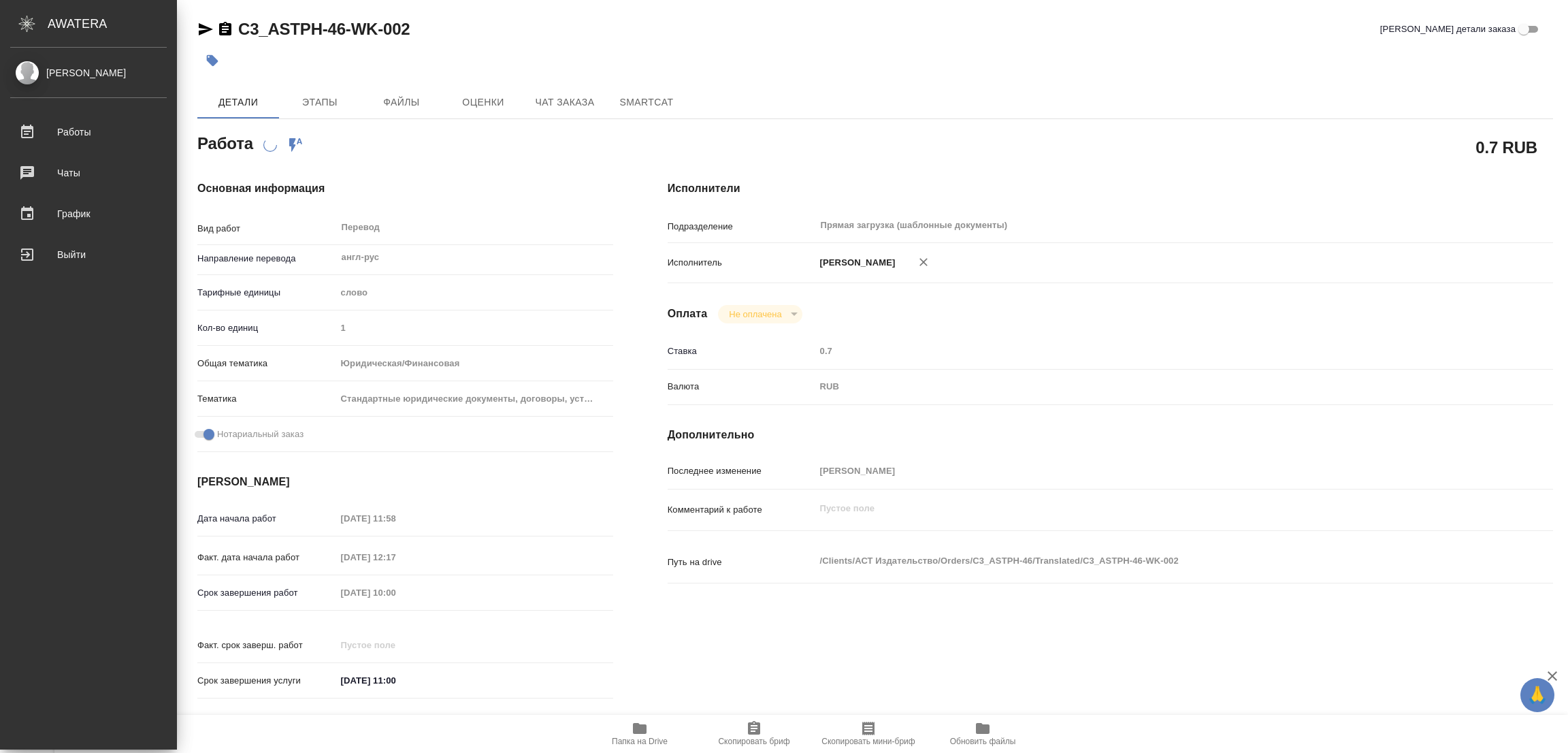
type textarea "x"
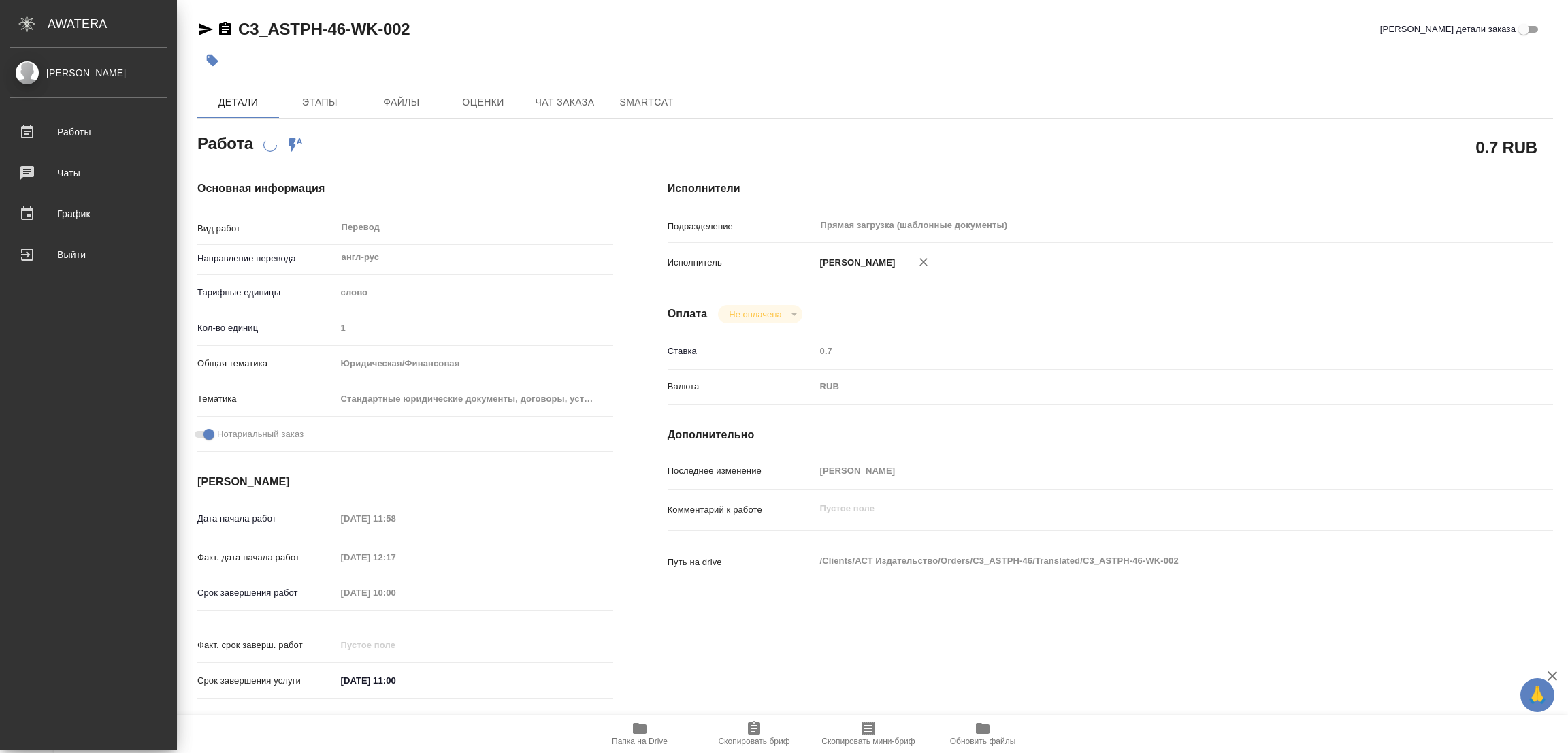
type textarea "x"
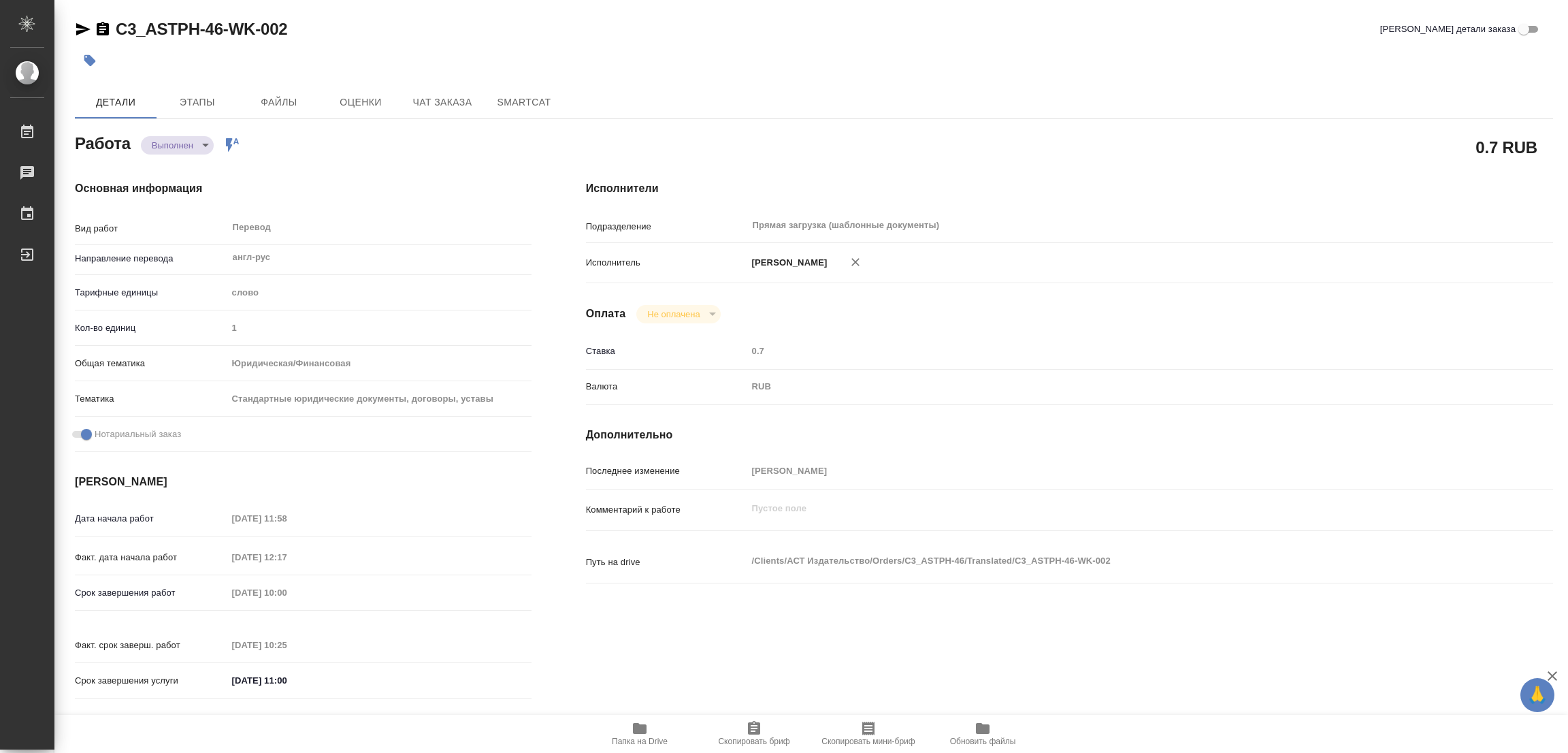
type textarea "x"
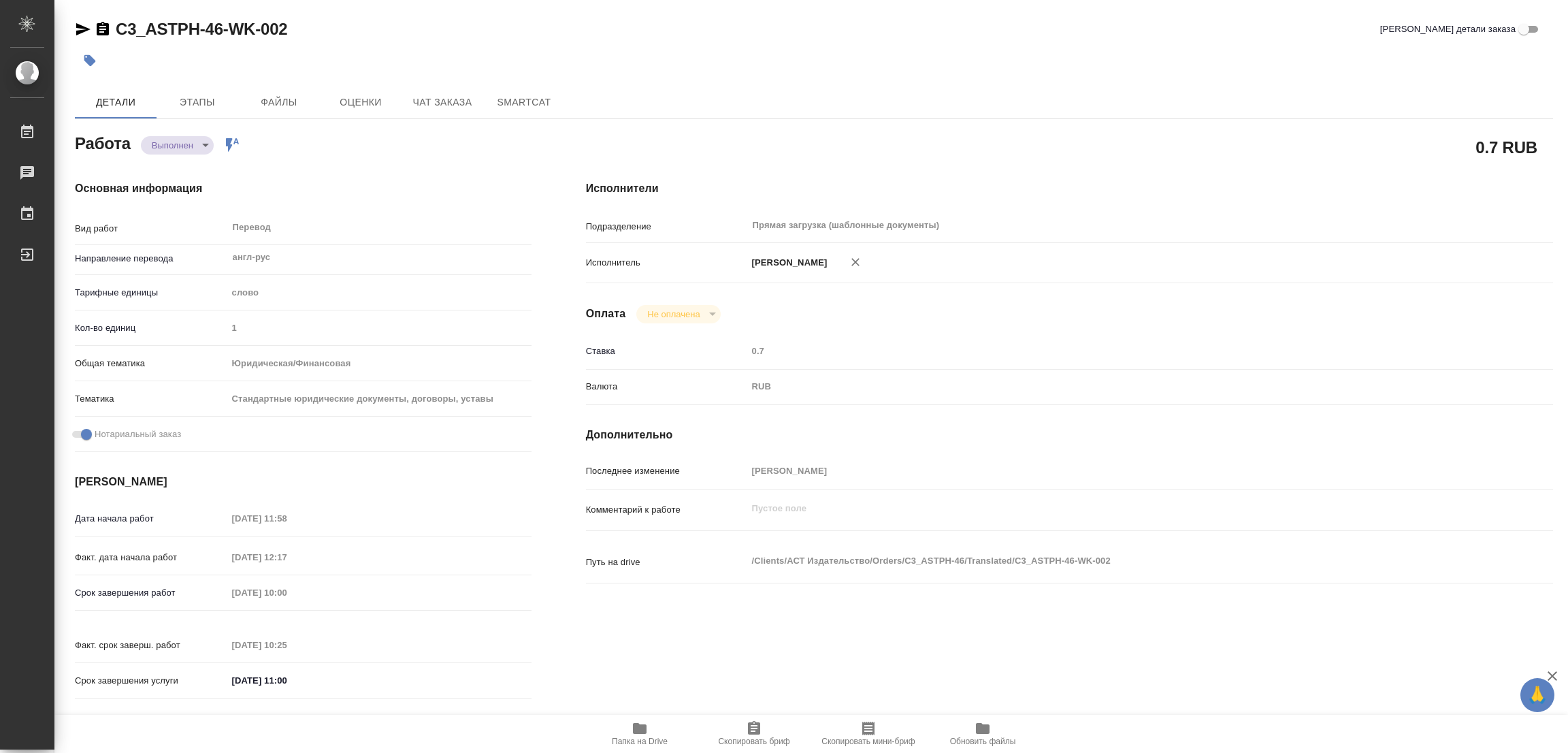
click at [86, 59] on icon "button" at bounding box center [90, 60] width 11 height 11
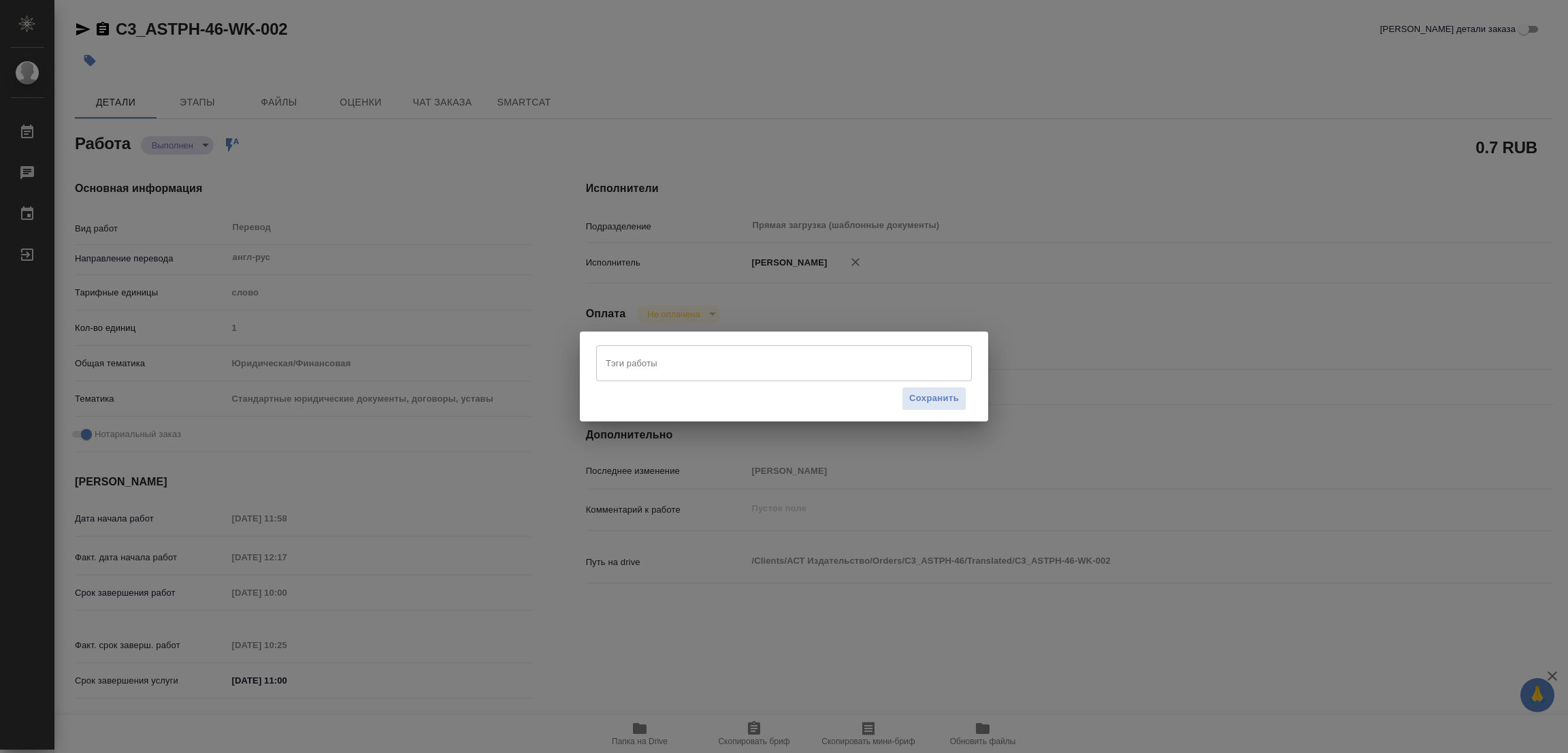
type textarea "x"
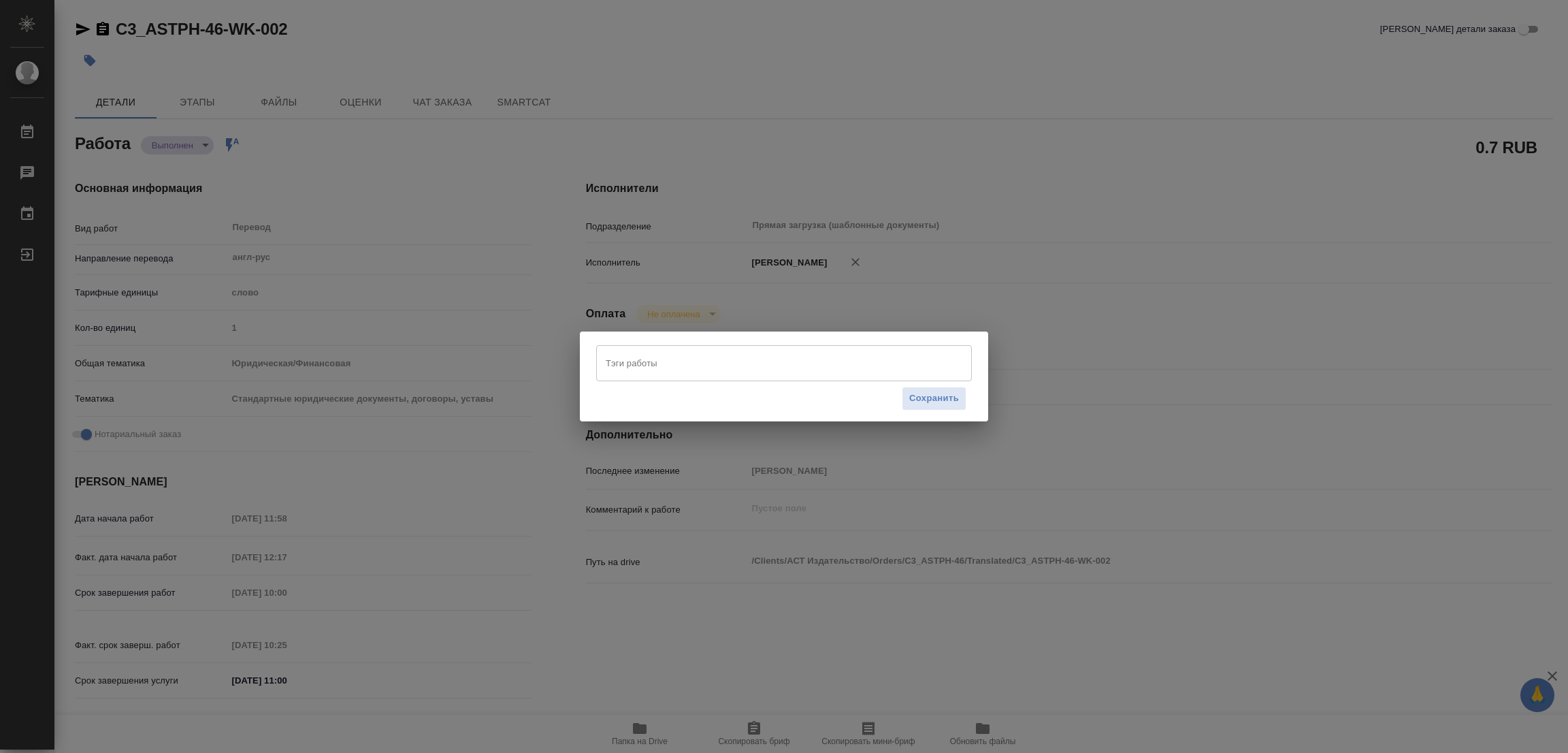
type textarea "x"
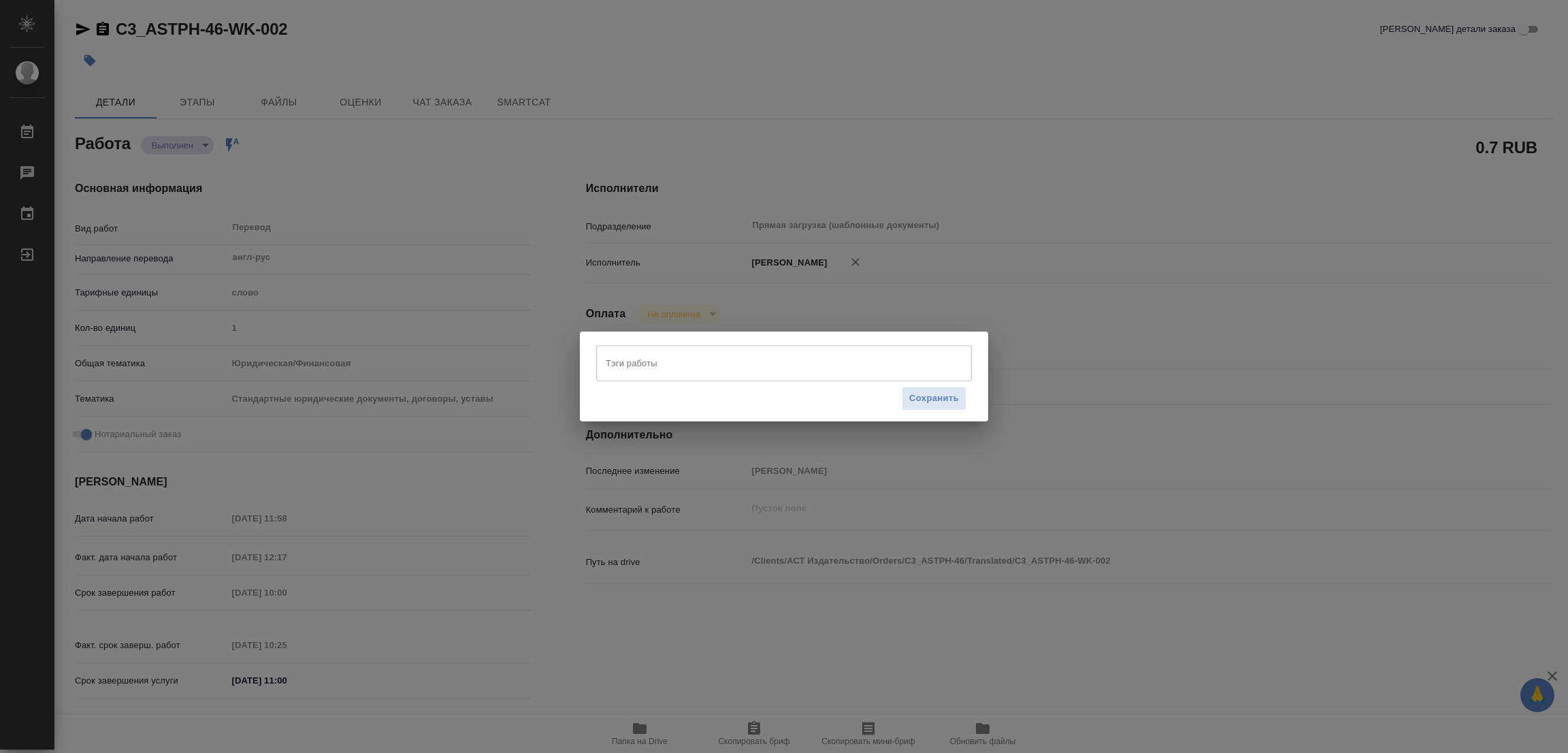
click at [655, 359] on input "Тэги работы" at bounding box center [771, 363] width 337 height 23
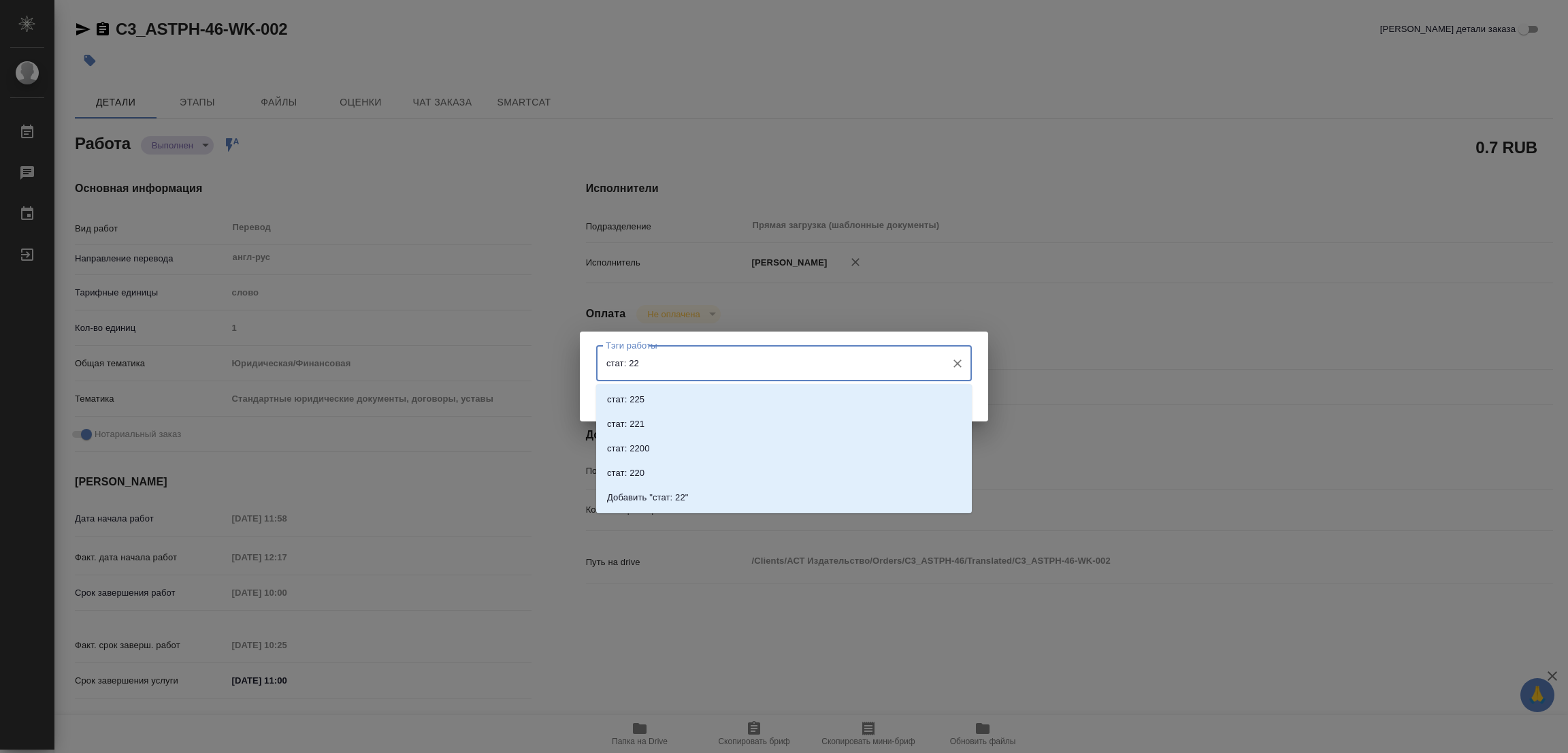
type input "стат: 225"
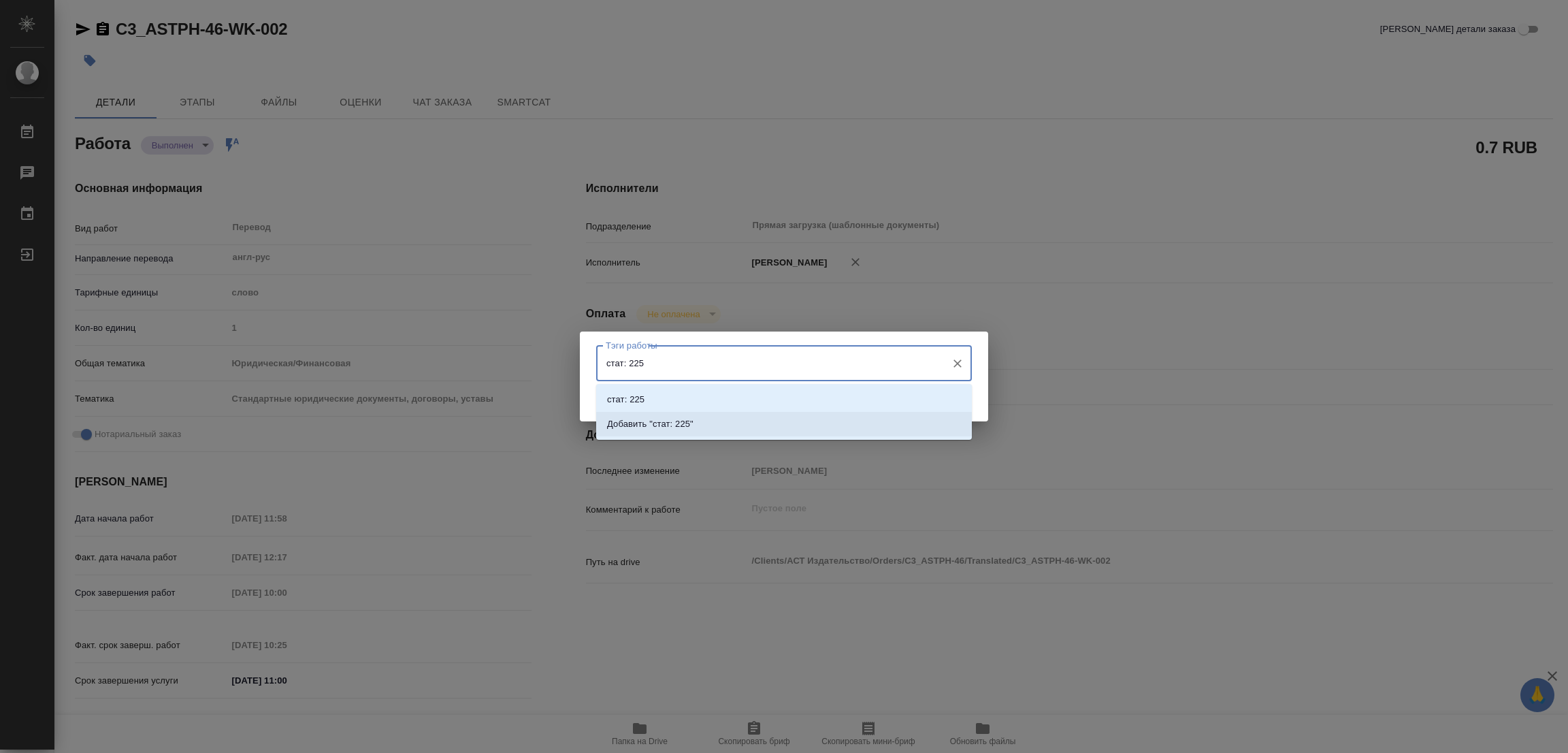
click at [676, 419] on p "Добавить "стат: 225"" at bounding box center [649, 424] width 86 height 14
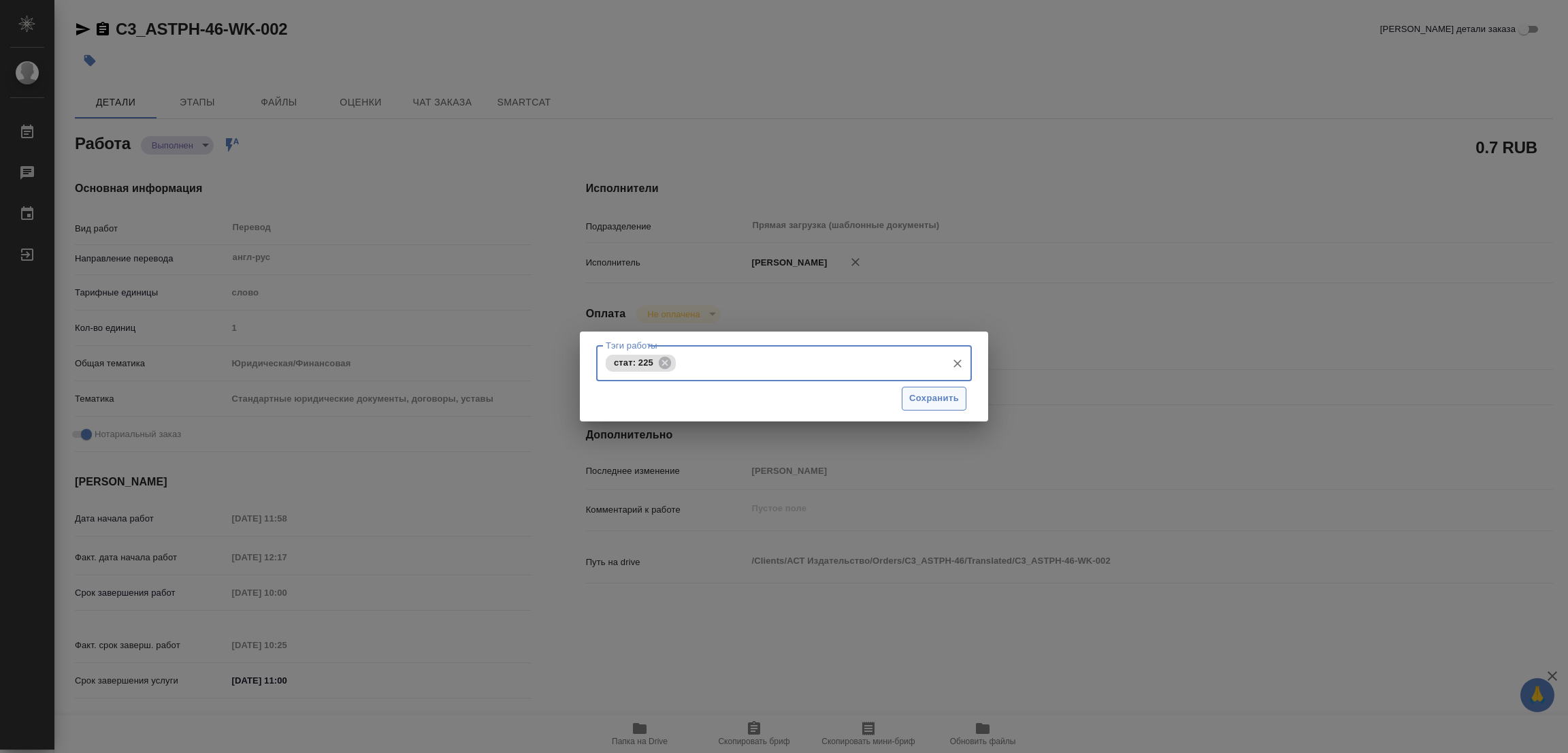
click at [927, 398] on span "Сохранить" at bounding box center [933, 398] width 50 height 16
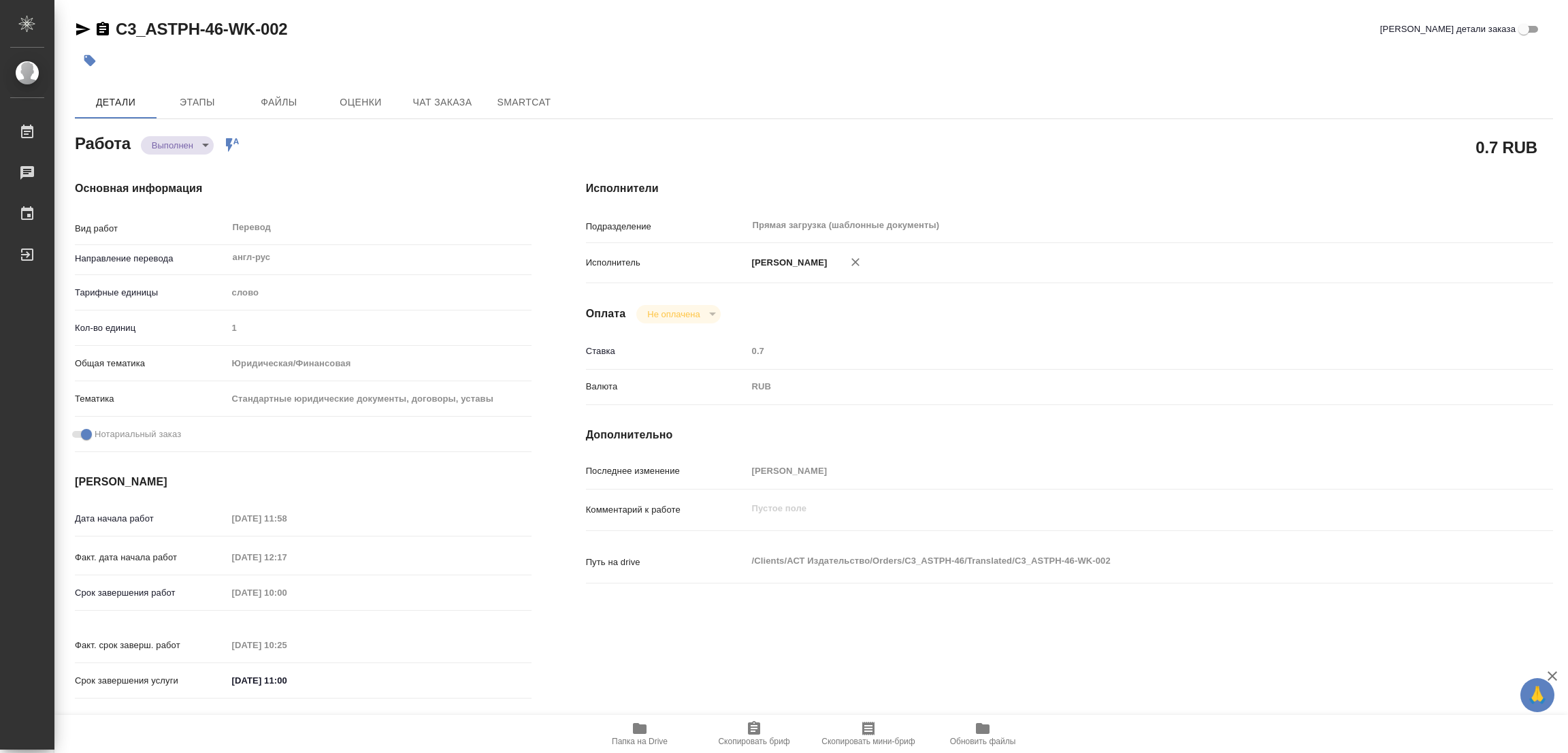
type input "completed"
type textarea "Перевод"
type textarea "x"
type input "англ-рус"
type input "5a8b1489cc6b4906c91bfd90"
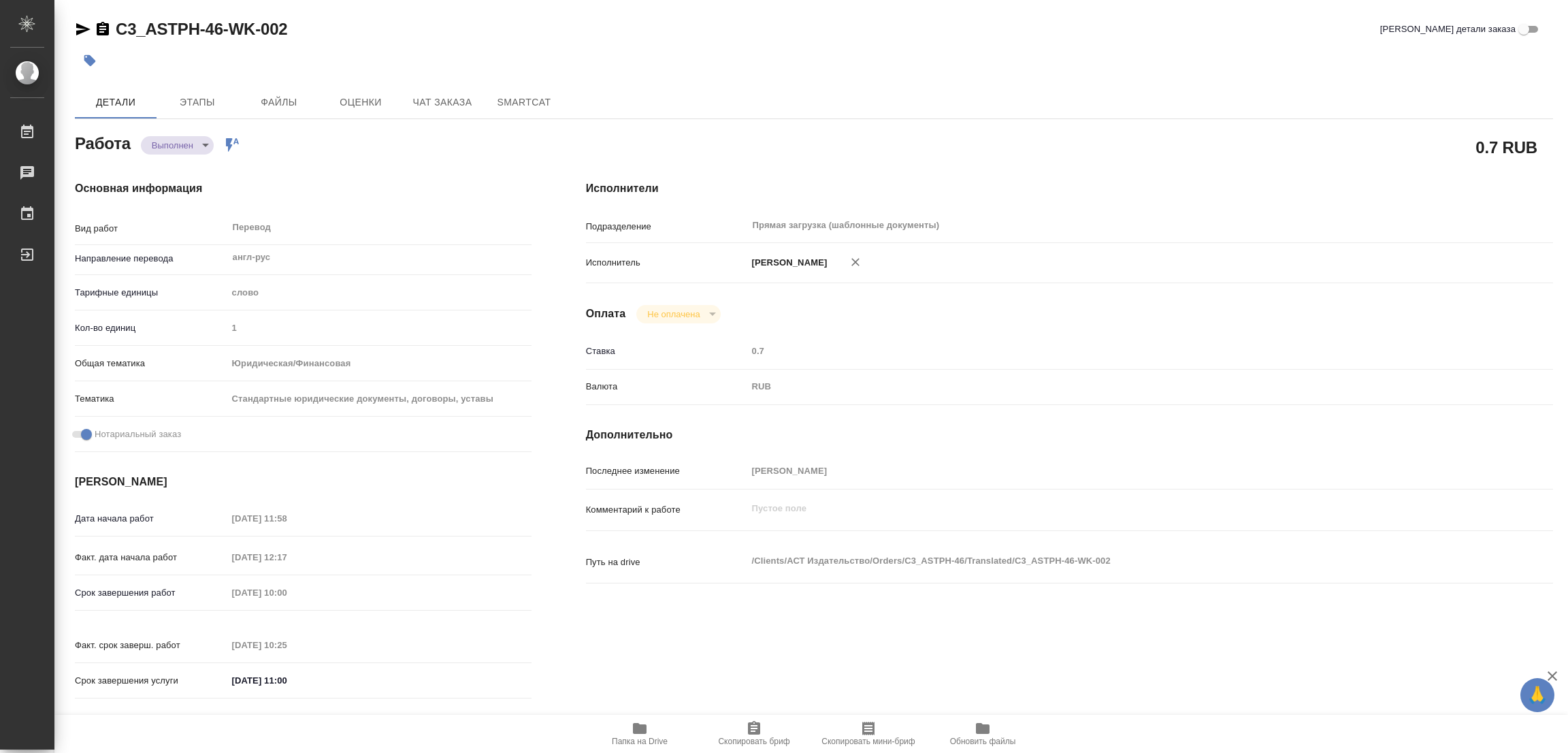
type input "1"
type input "yr-fn"
type input "5f647205b73bc97568ca66bf"
checkbox input "true"
type input "15.08.2025 11:58"
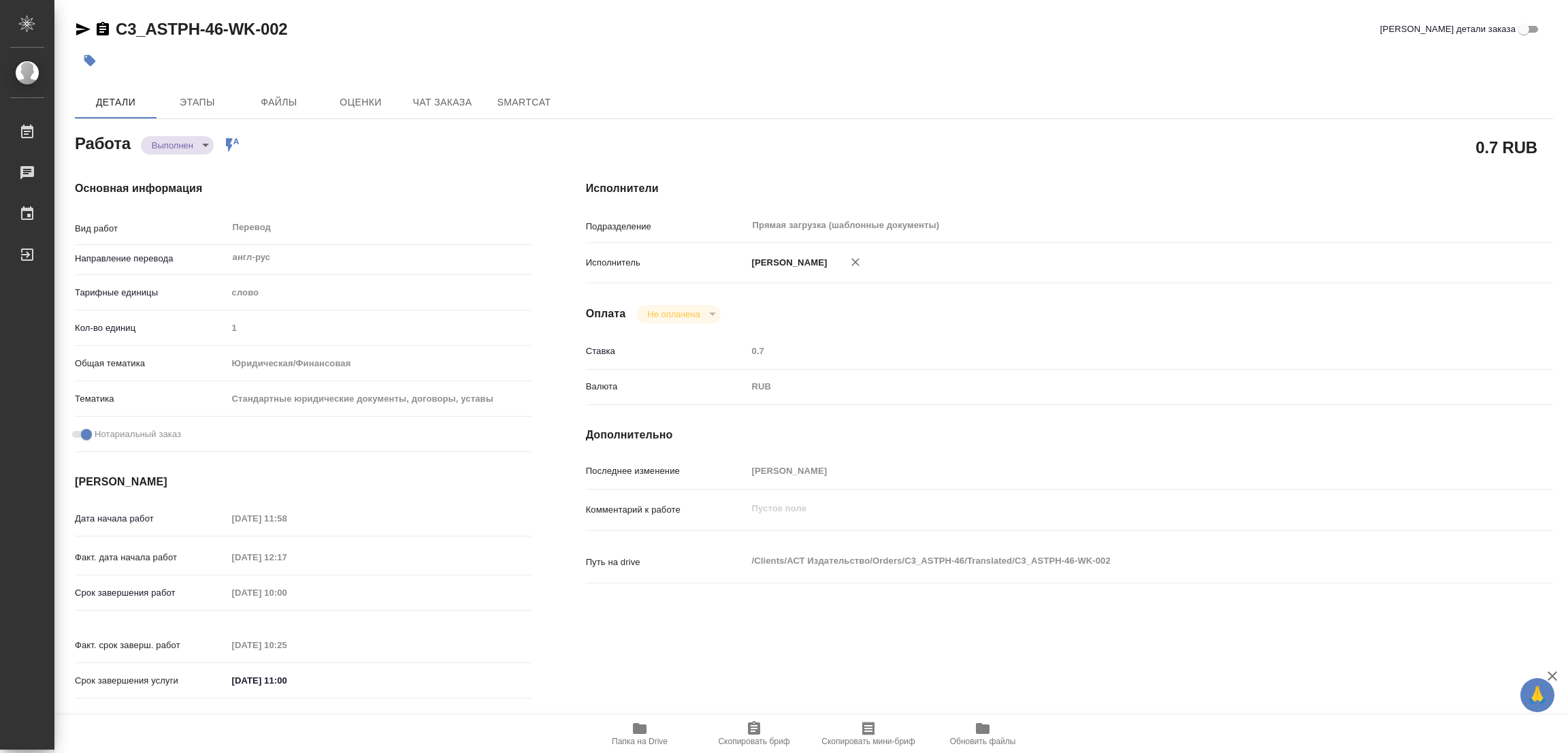
type input "15.08.2025 12:17"
type input "18.08.2025 10:00"
type input "18.08.2025 10:25"
type input "[DATE] 11:00"
type input "Прямая загрузка (шаблонные документы)"
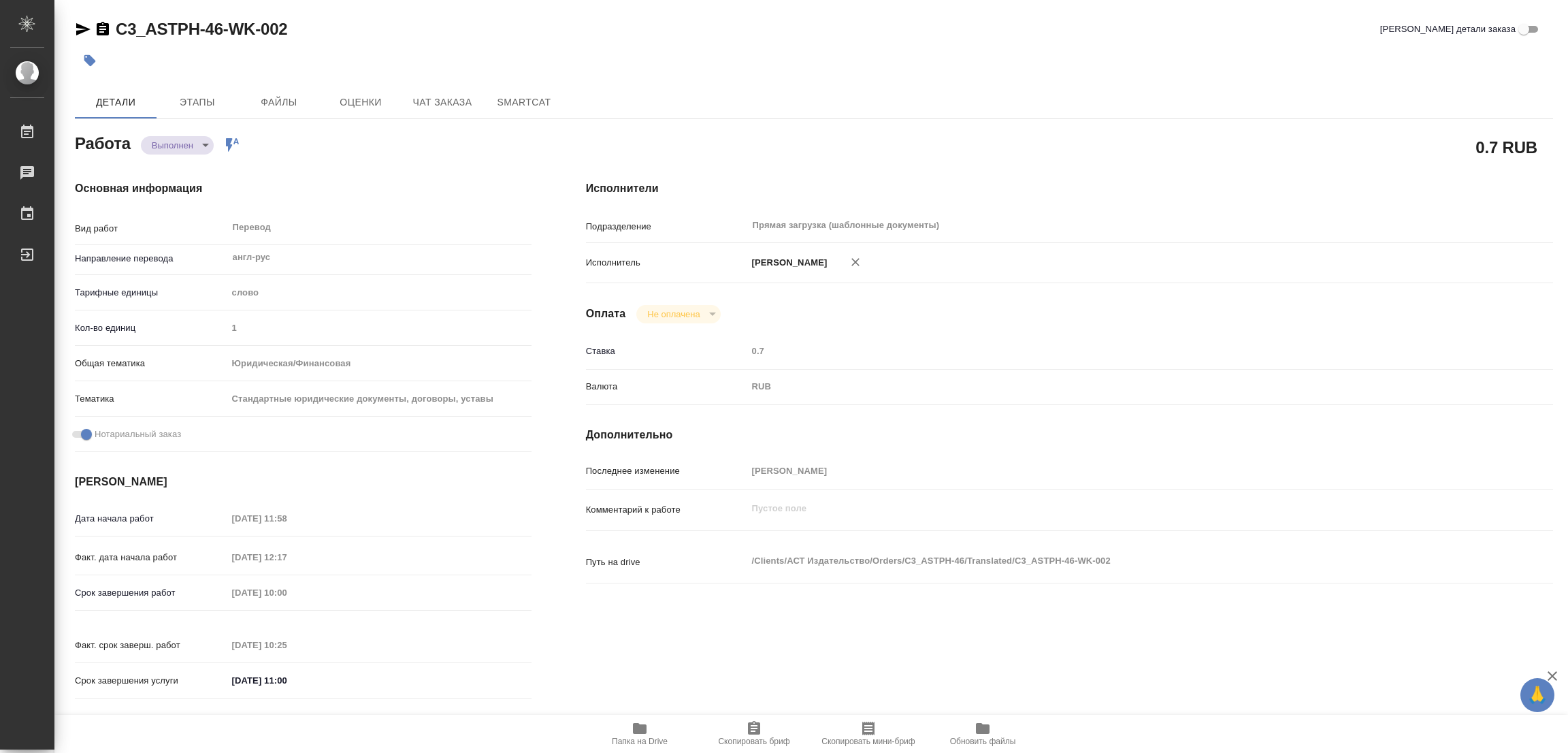
type input "notPayed"
type input "0.7"
type input "RUB"
type input "[PERSON_NAME]"
type textarea "x"
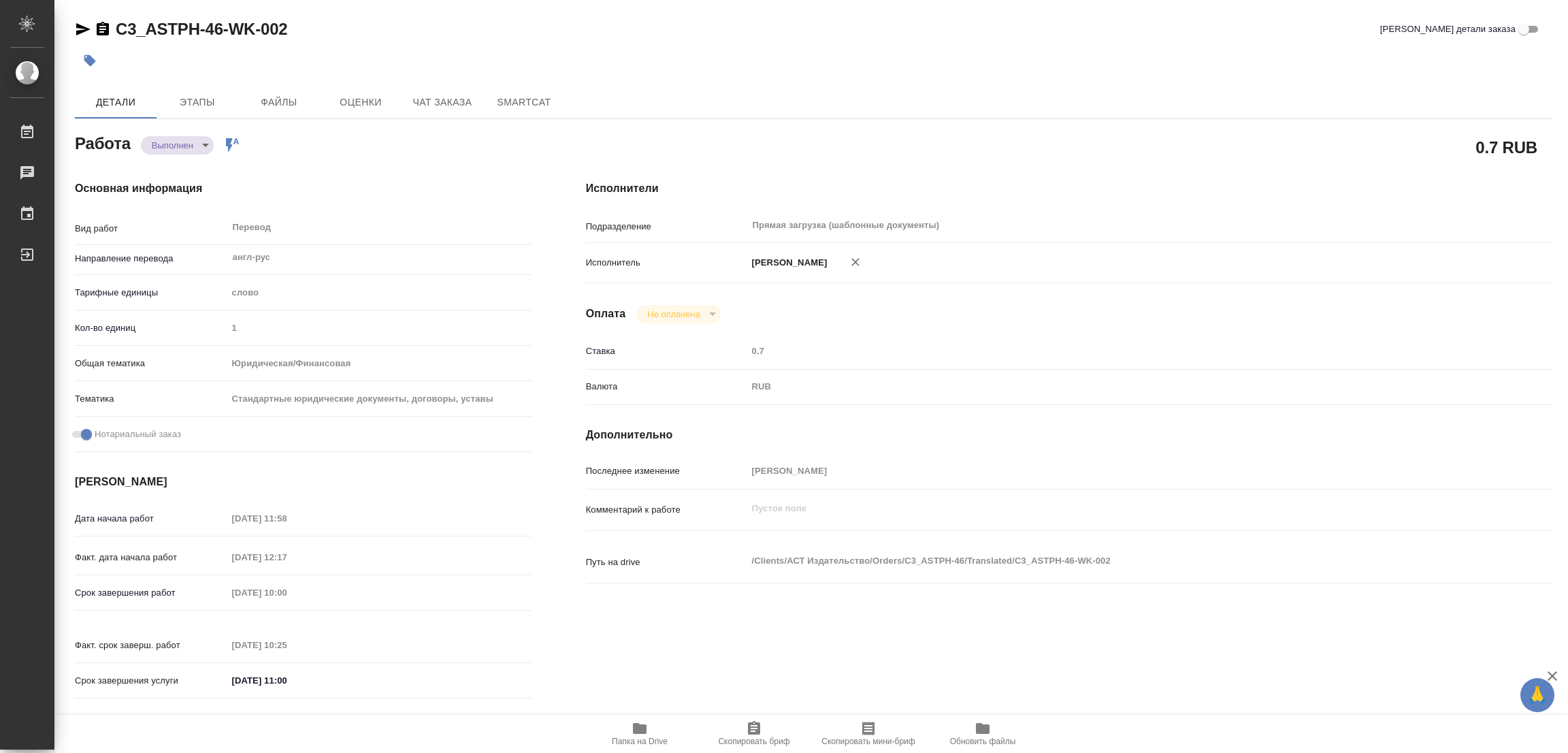
type textarea "/Clients/АСТ Издательство/Orders/C3_ASTPH-46/Translated/C3_ASTPH-46-WK-002"
type textarea "x"
type input "C3_ASTPH-46"
type input "Перевод стандартных документов несрочно"
type input "Приёмка по качеству, Корректура, Перевод, Постредактура машинного перевода, Ред…"
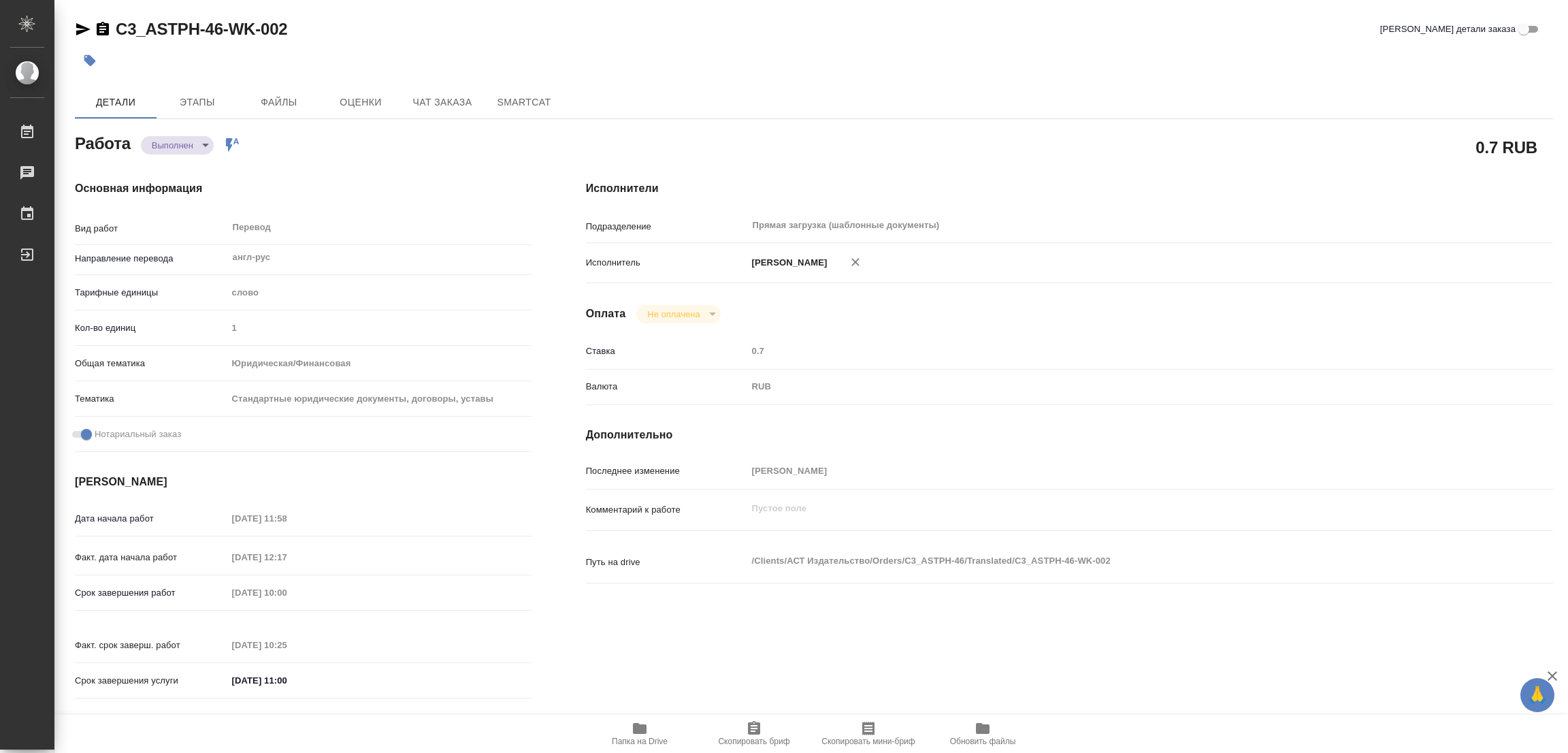
type input "Никитина Татьяна"
type input "/Clients/АСТ Издательство/Orders/C3_ASTPH-46"
type textarea "x"
type textarea "русский текст не перенабираем, допереводим только штампы и апостиль"
type textarea "x"
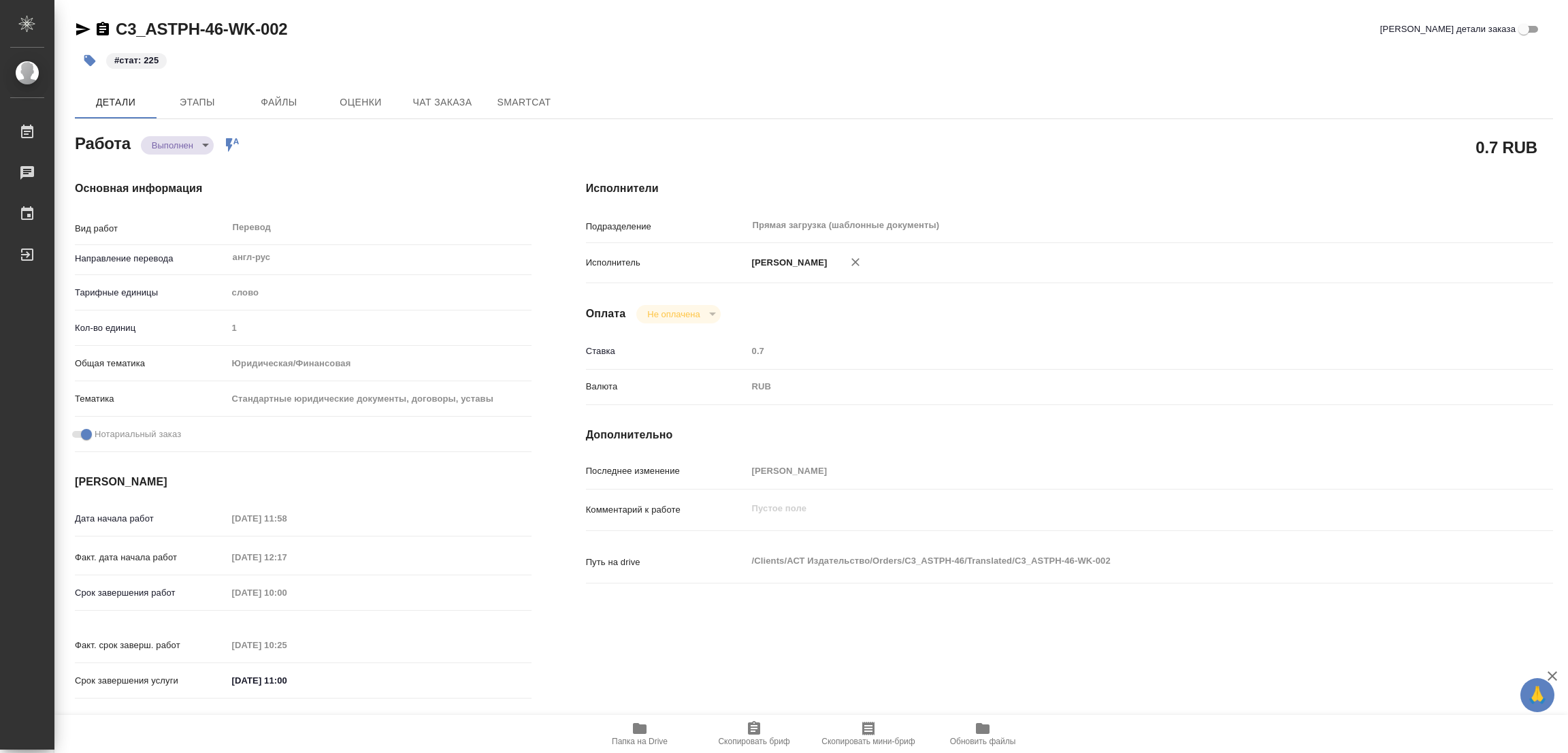
type textarea "x"
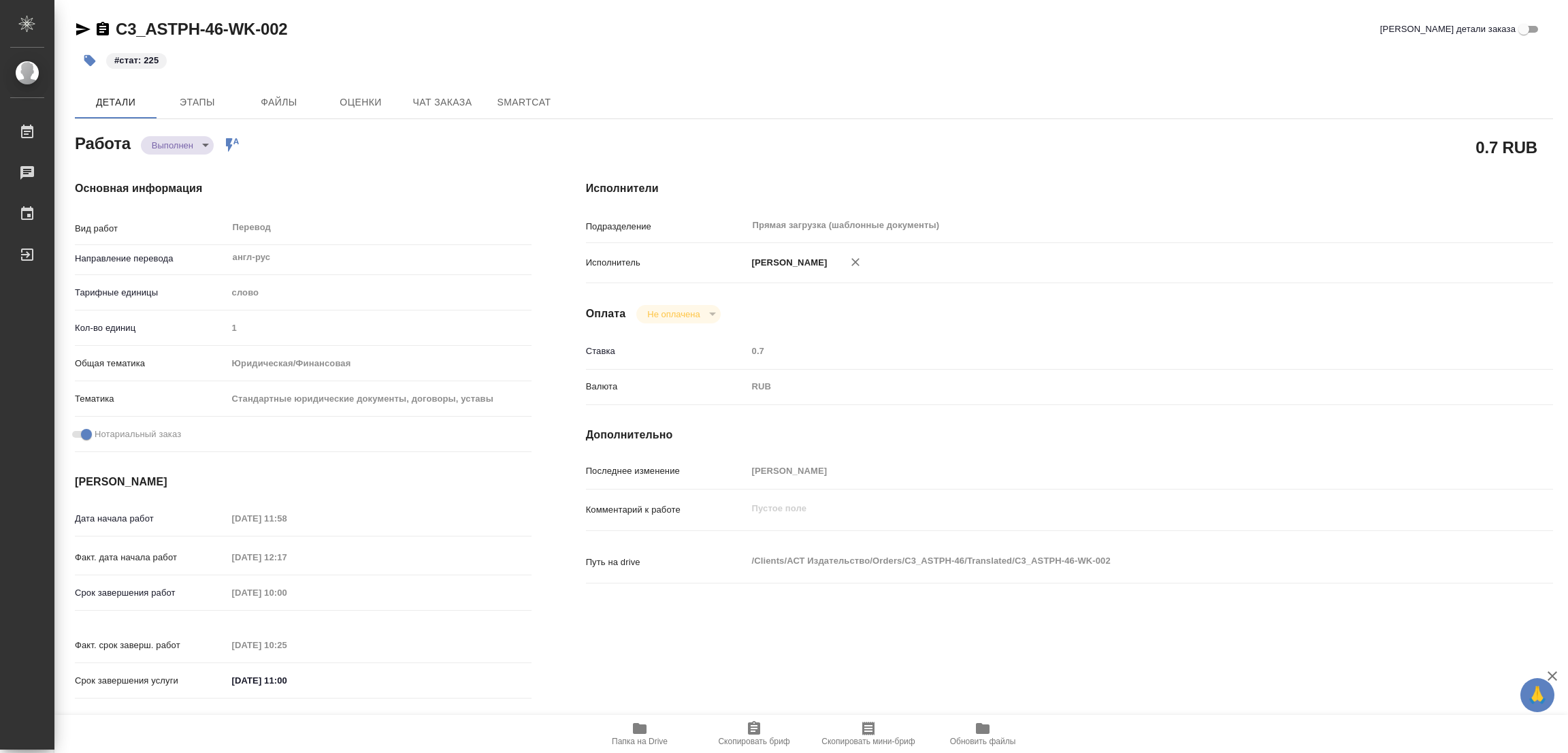
type textarea "x"
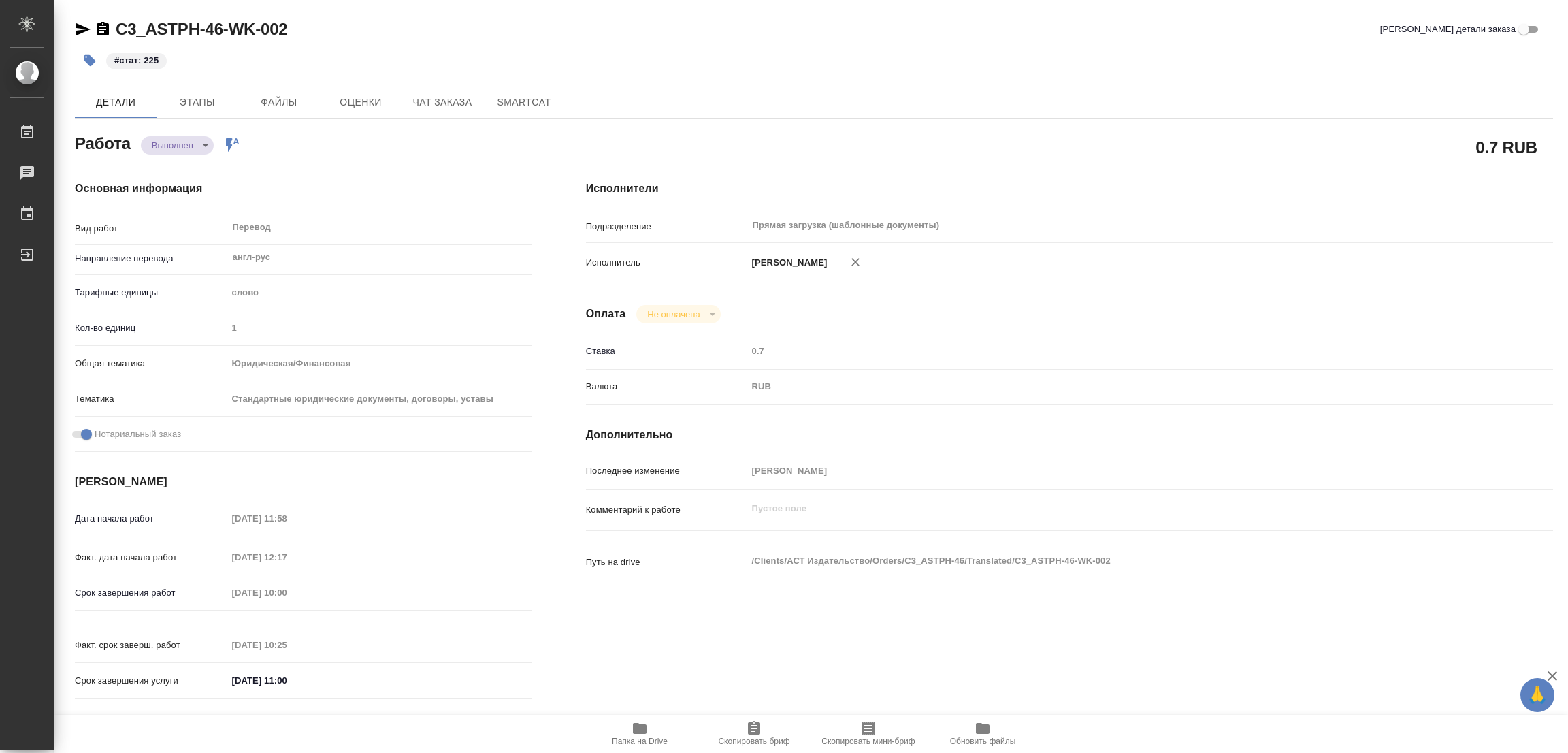
type textarea "x"
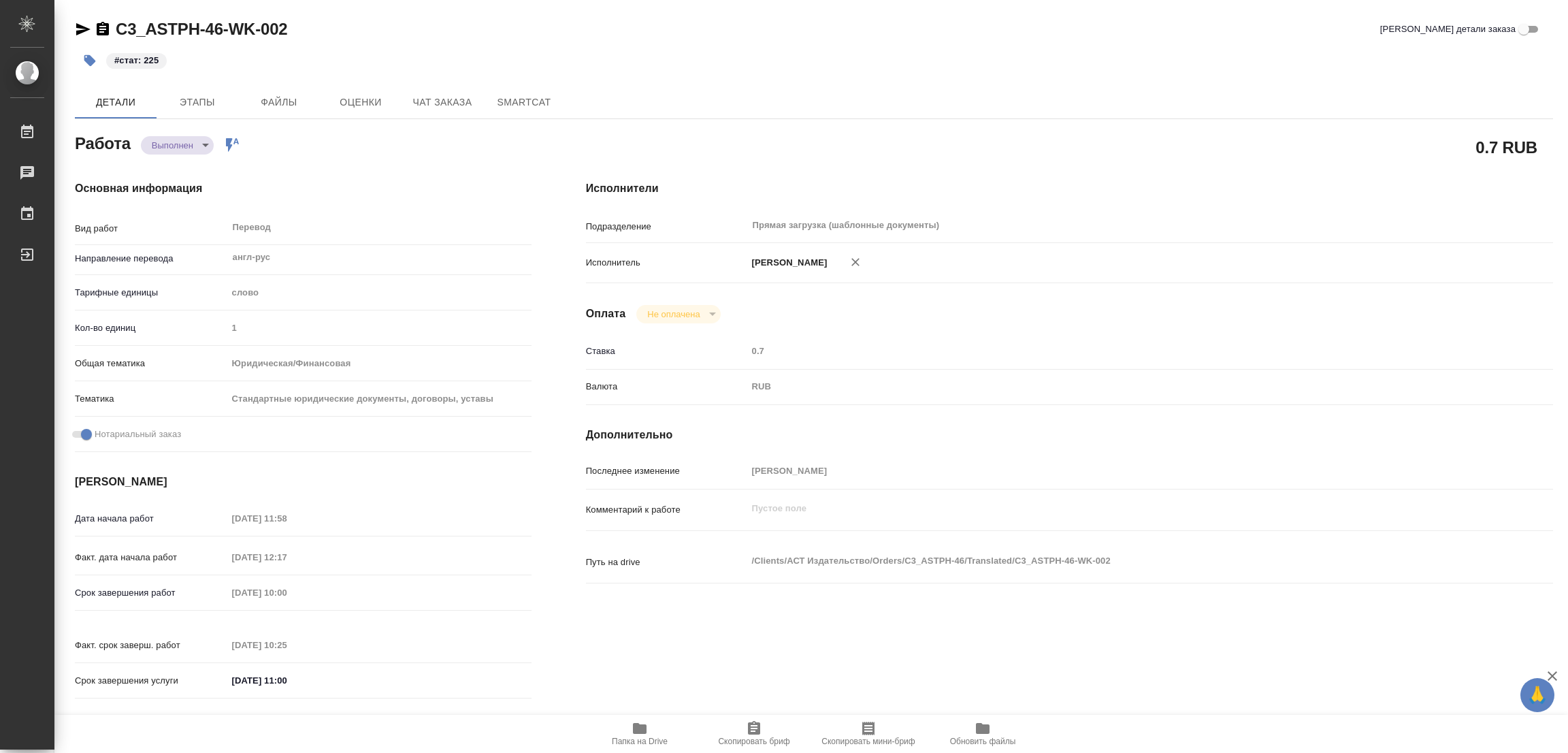
type textarea "x"
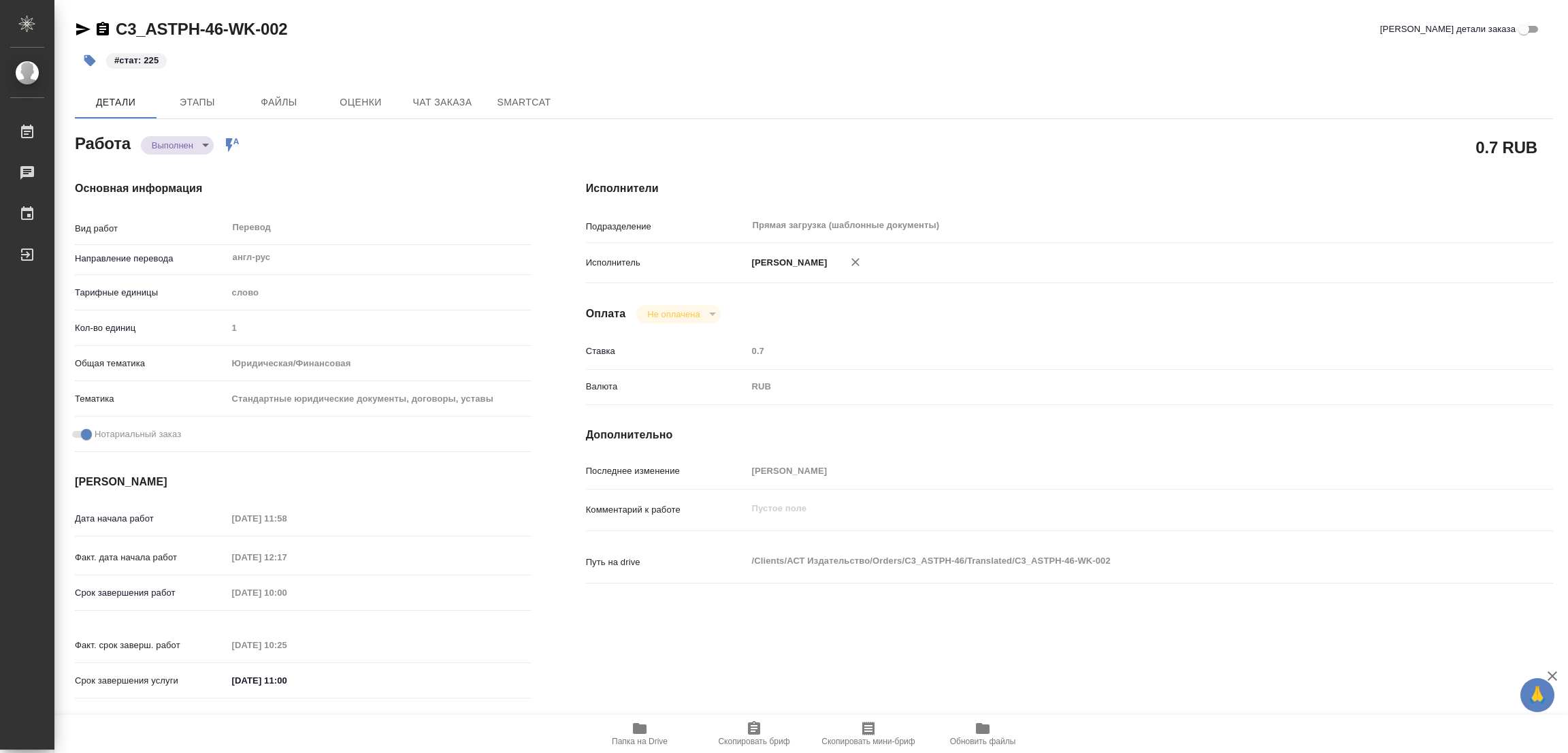
type textarea "x"
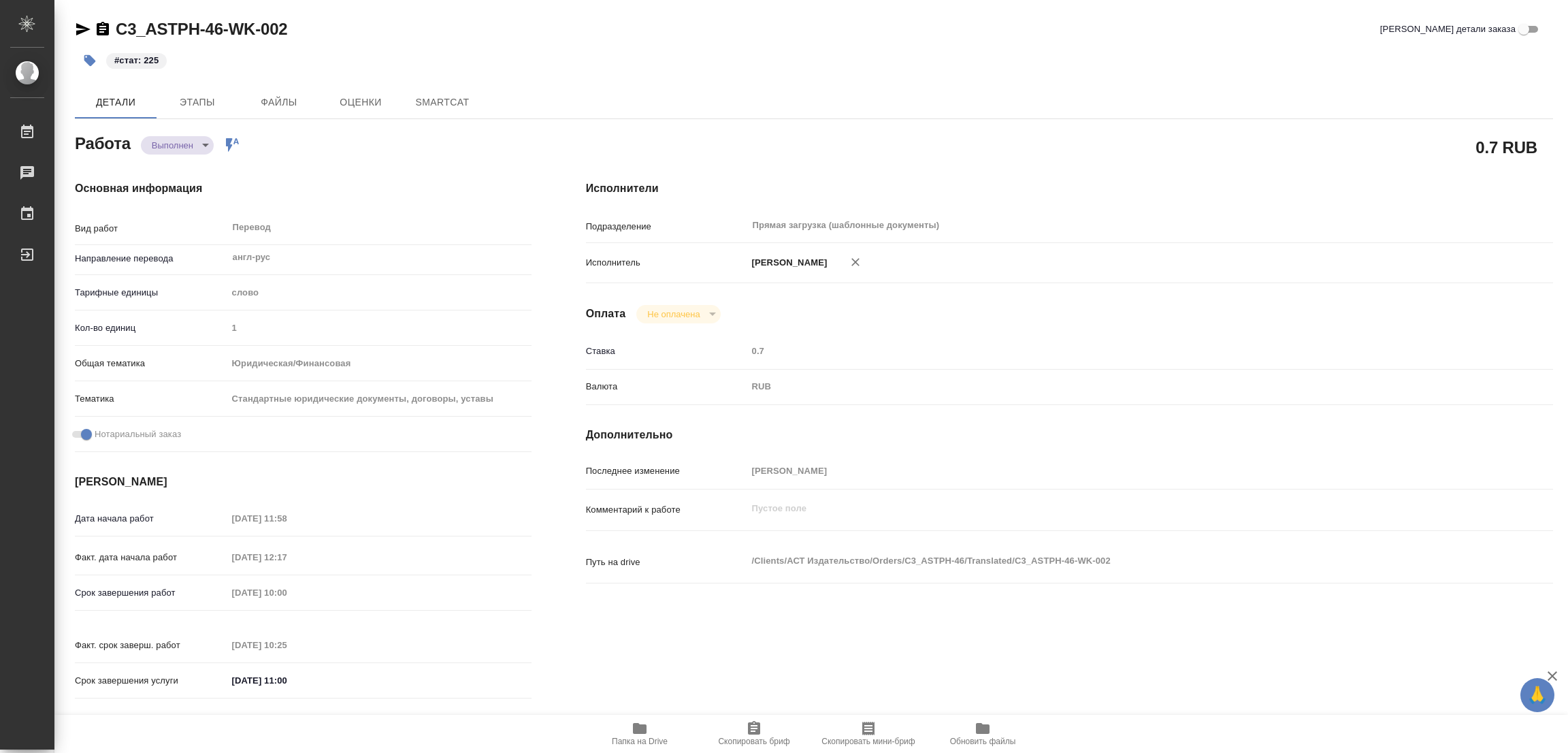
type textarea "x"
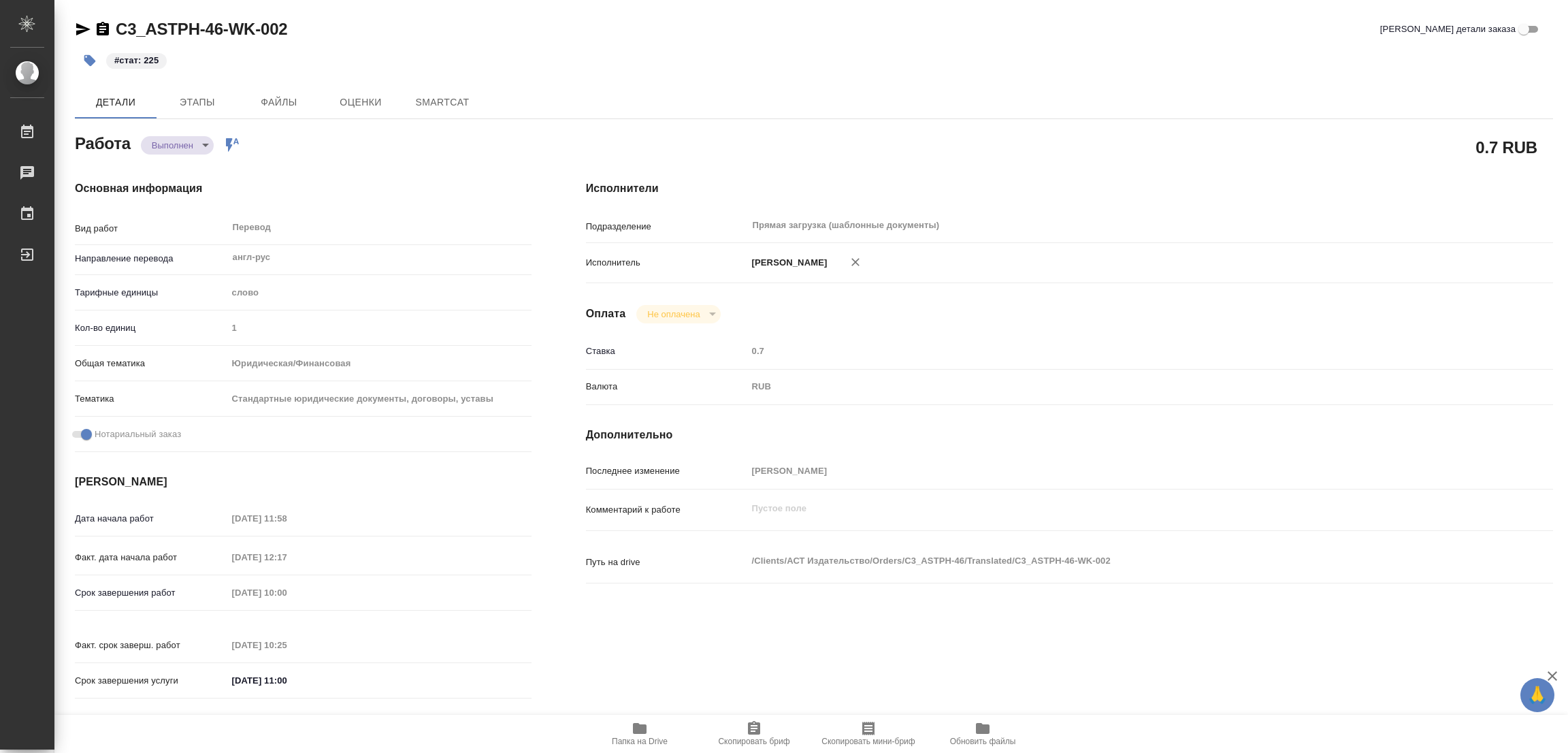
type textarea "x"
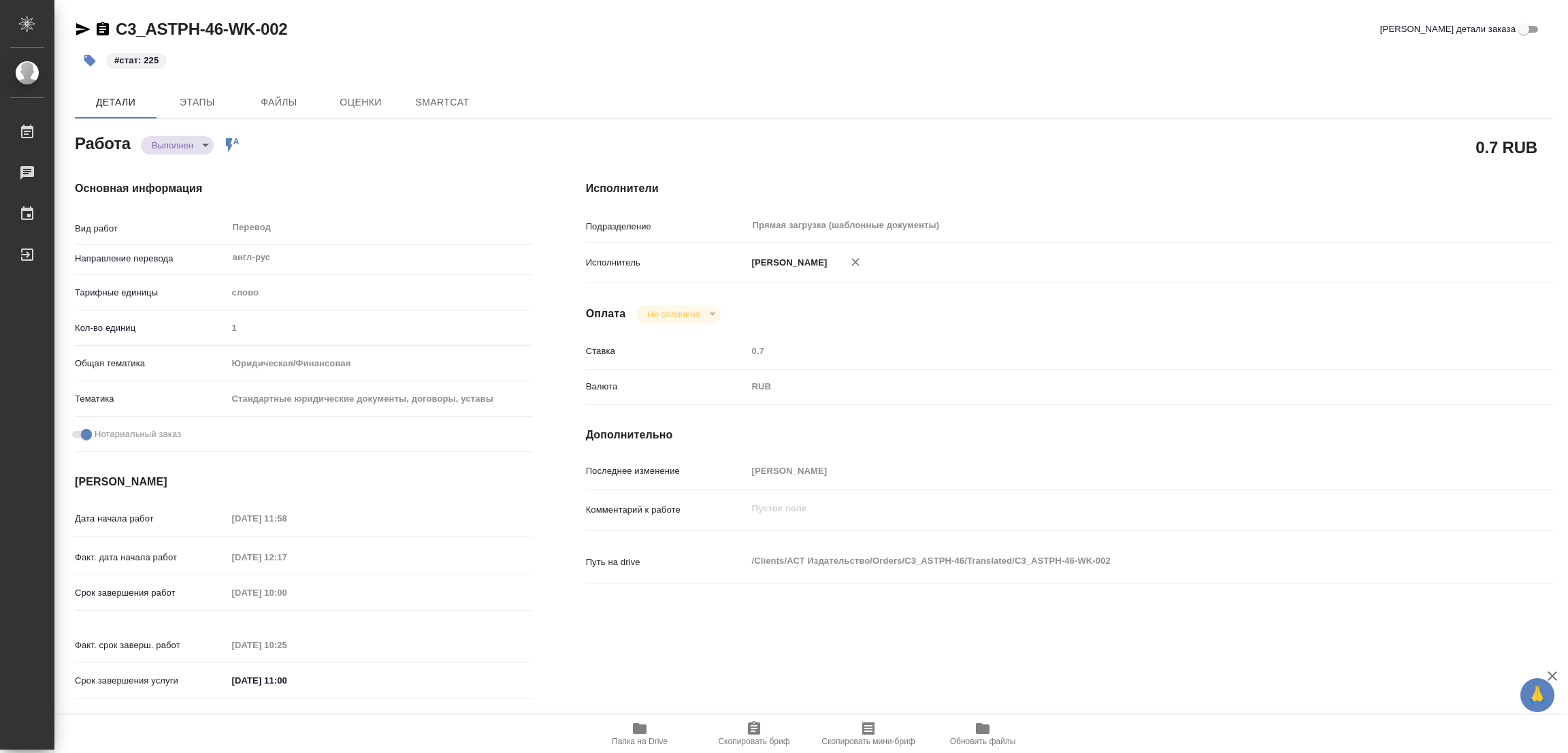
type textarea "x"
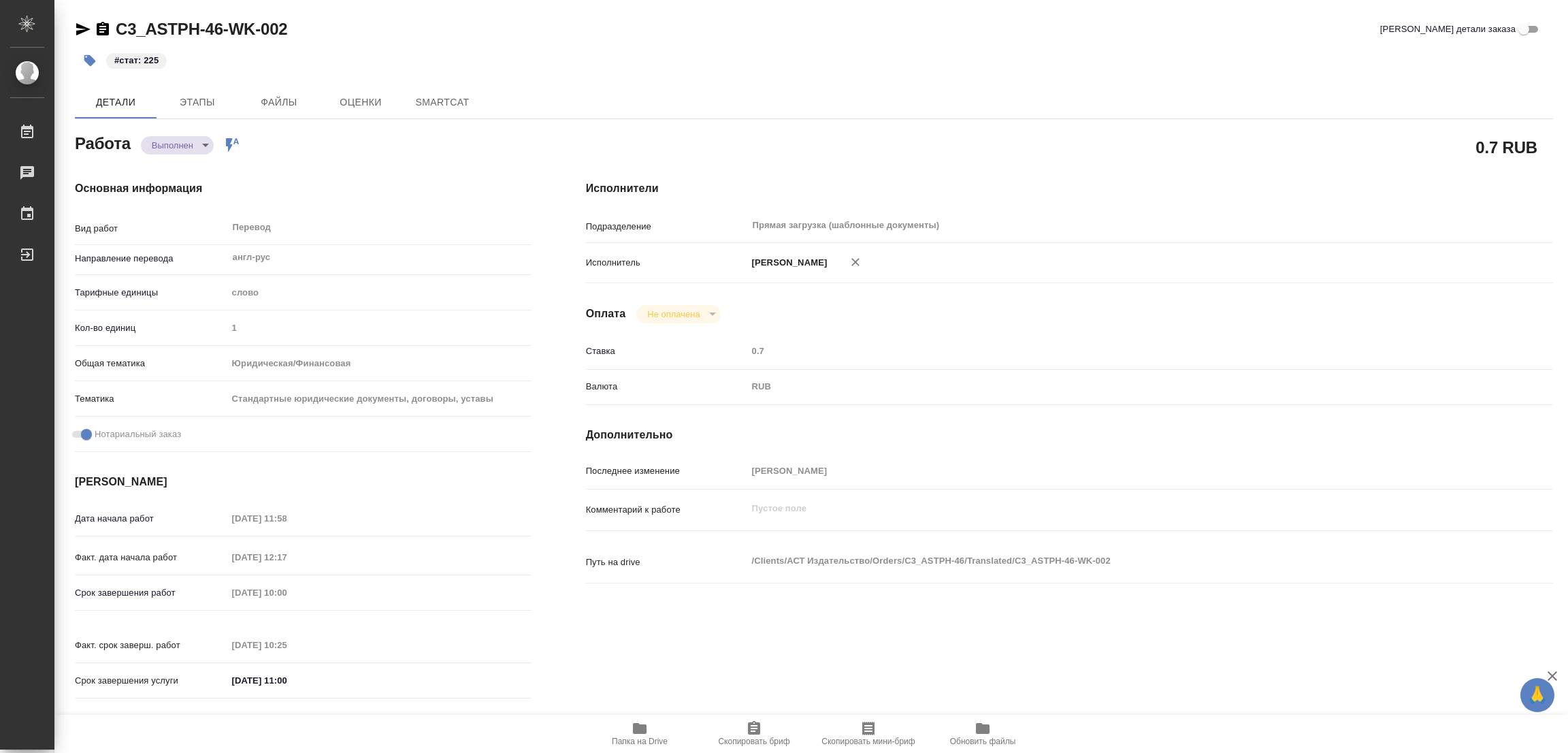
type textarea "x"
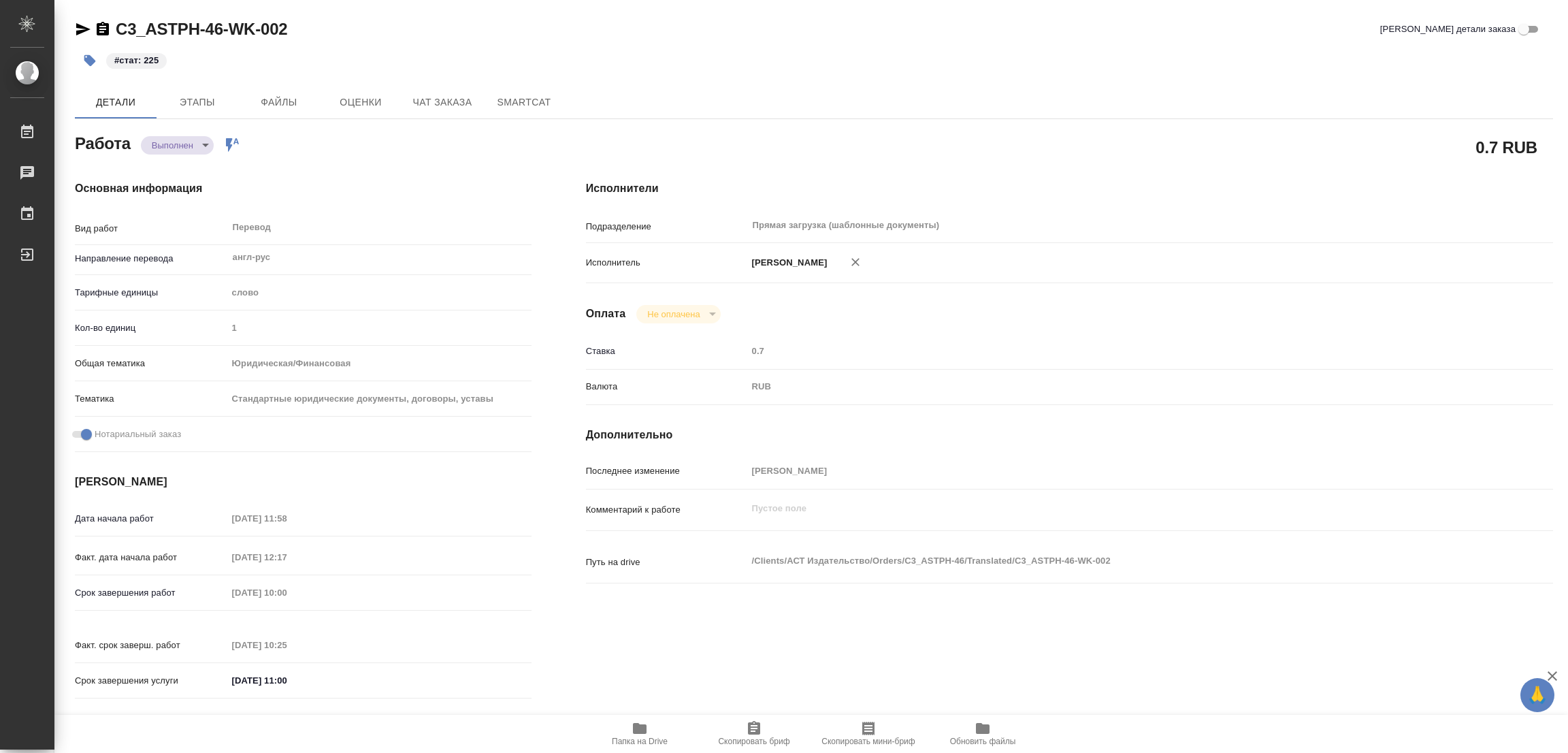
type textarea "x"
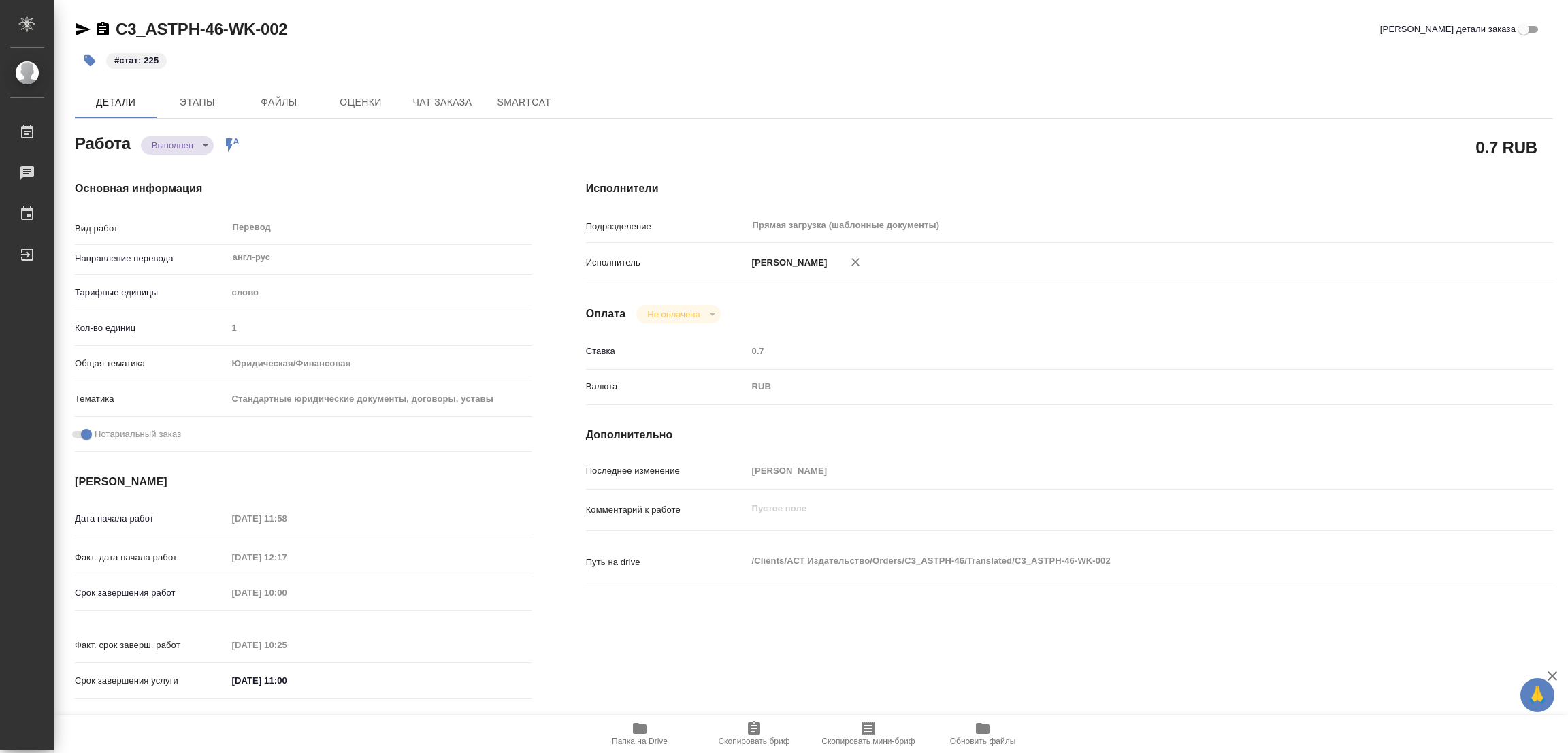
type textarea "x"
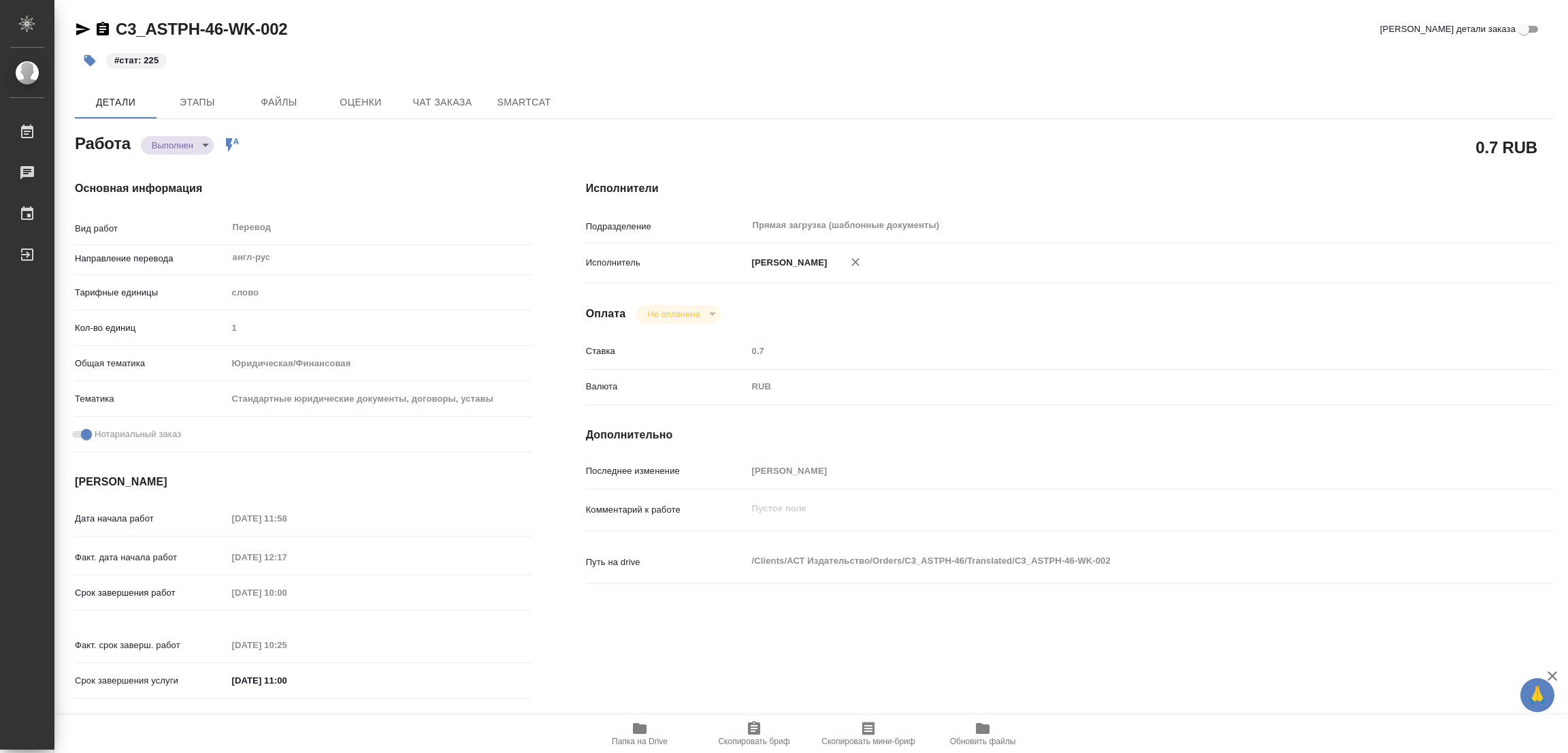
click at [688, 163] on div "Исполнители Подразделение Прямая загрузка (шаблонные документы) ​ Исполнитель […" at bounding box center [1069, 443] width 1021 height 582
type textarea "x"
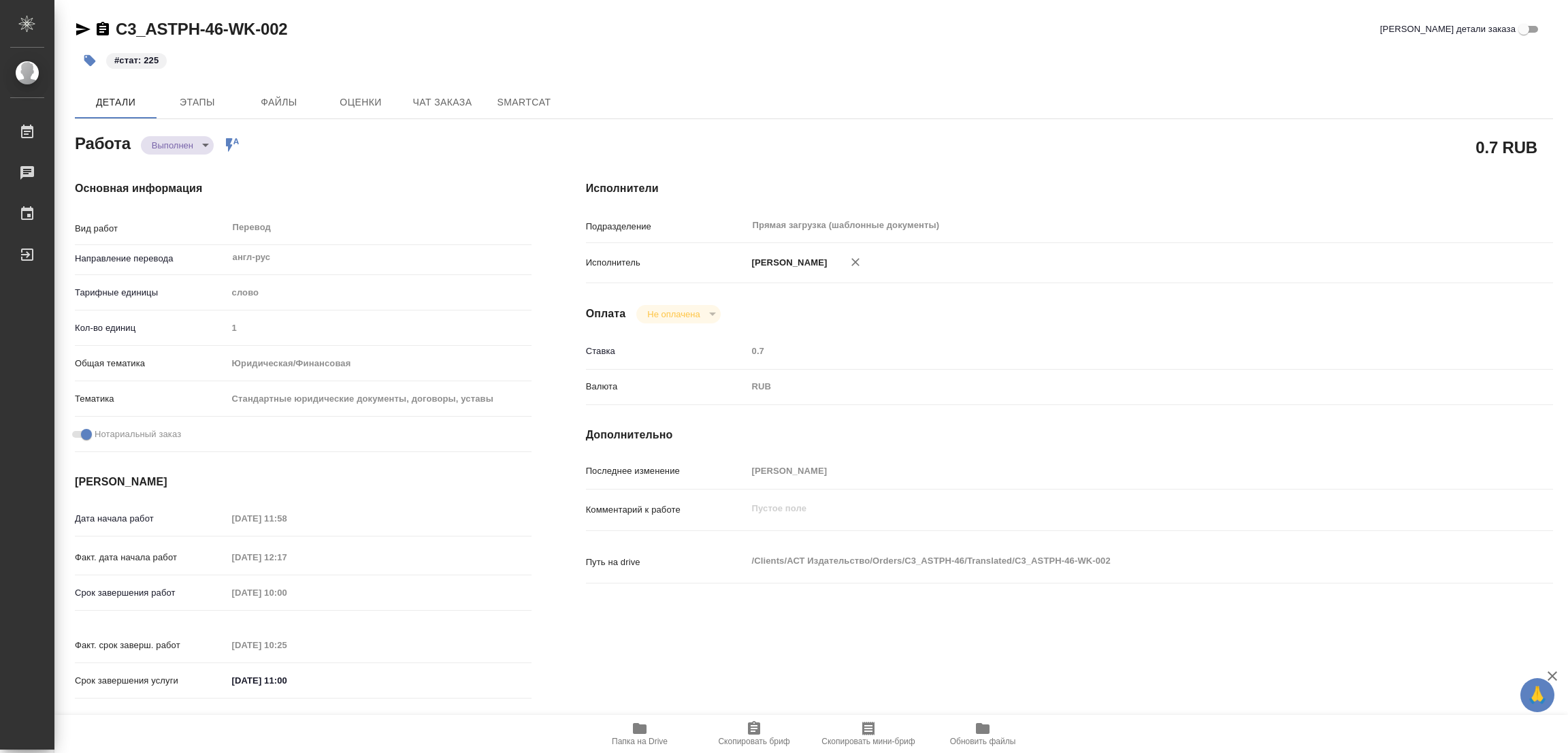
type textarea "x"
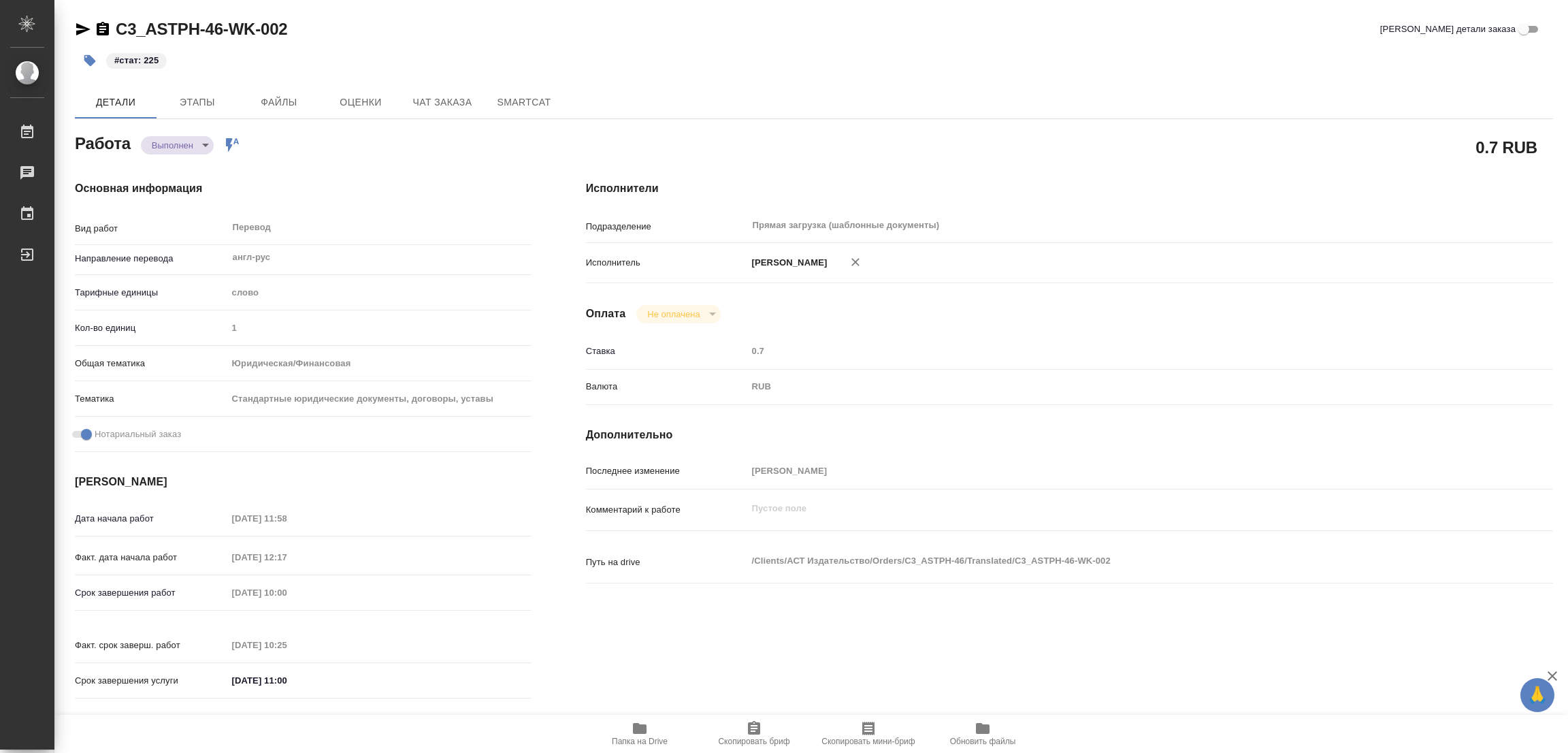
type textarea "x"
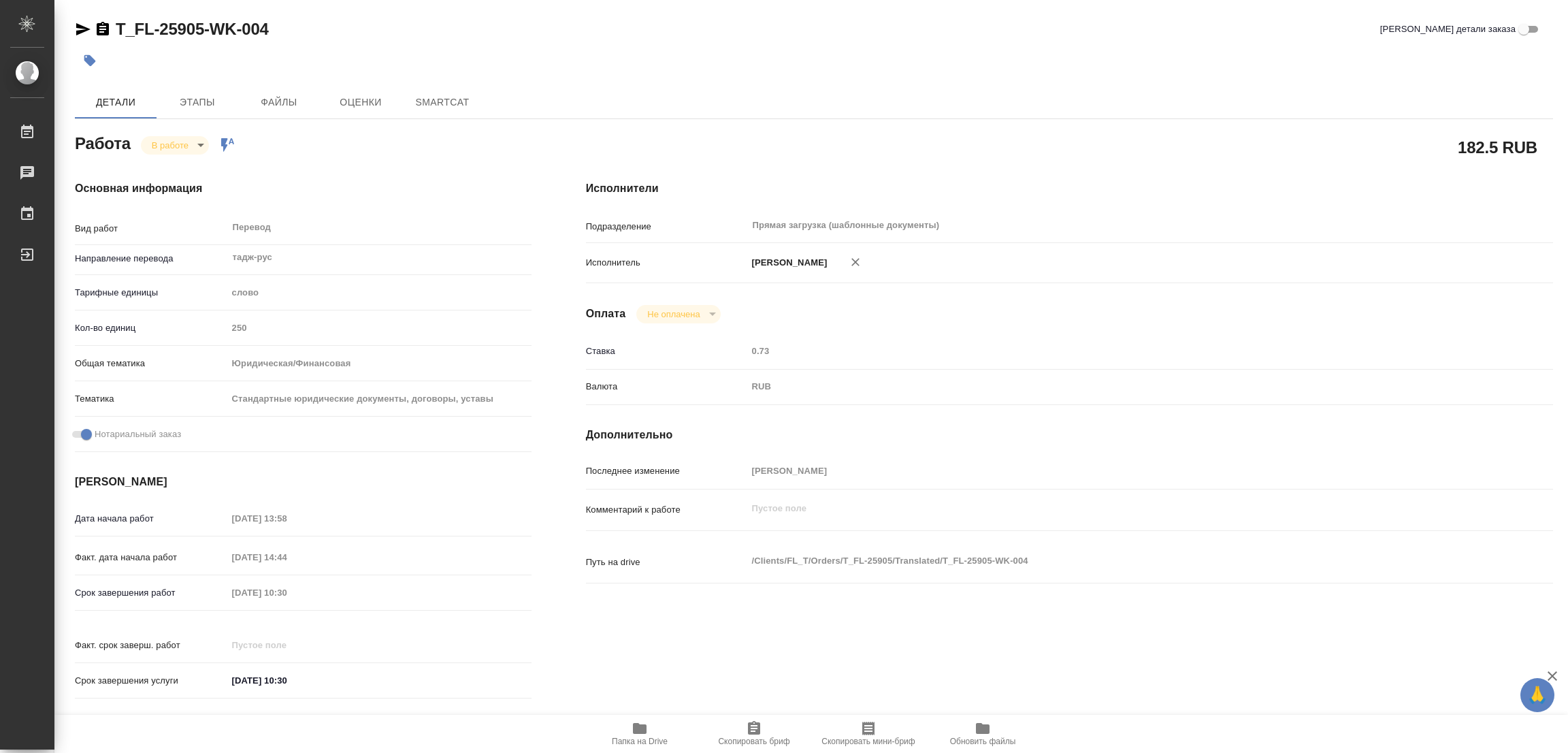
type textarea "x"
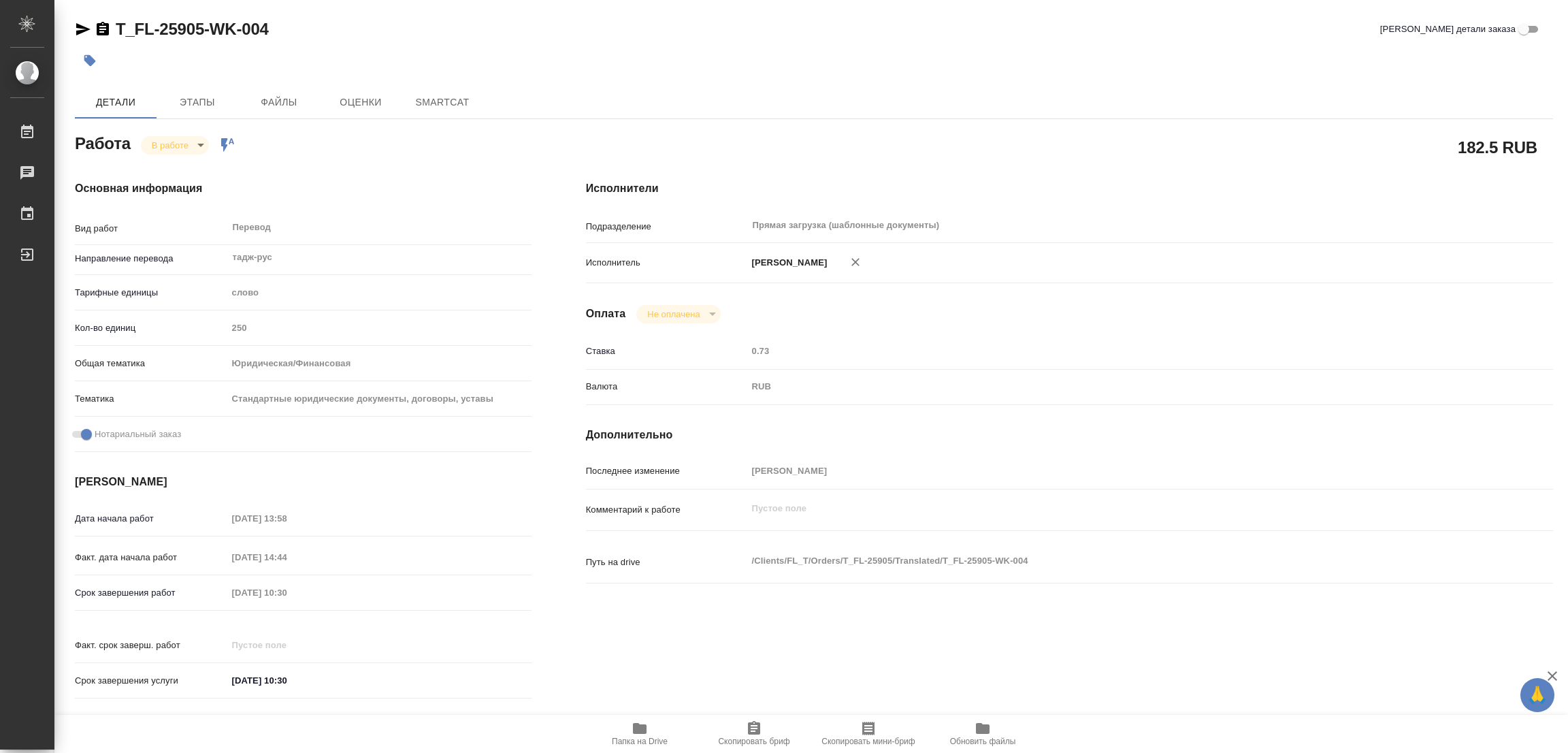
type textarea "x"
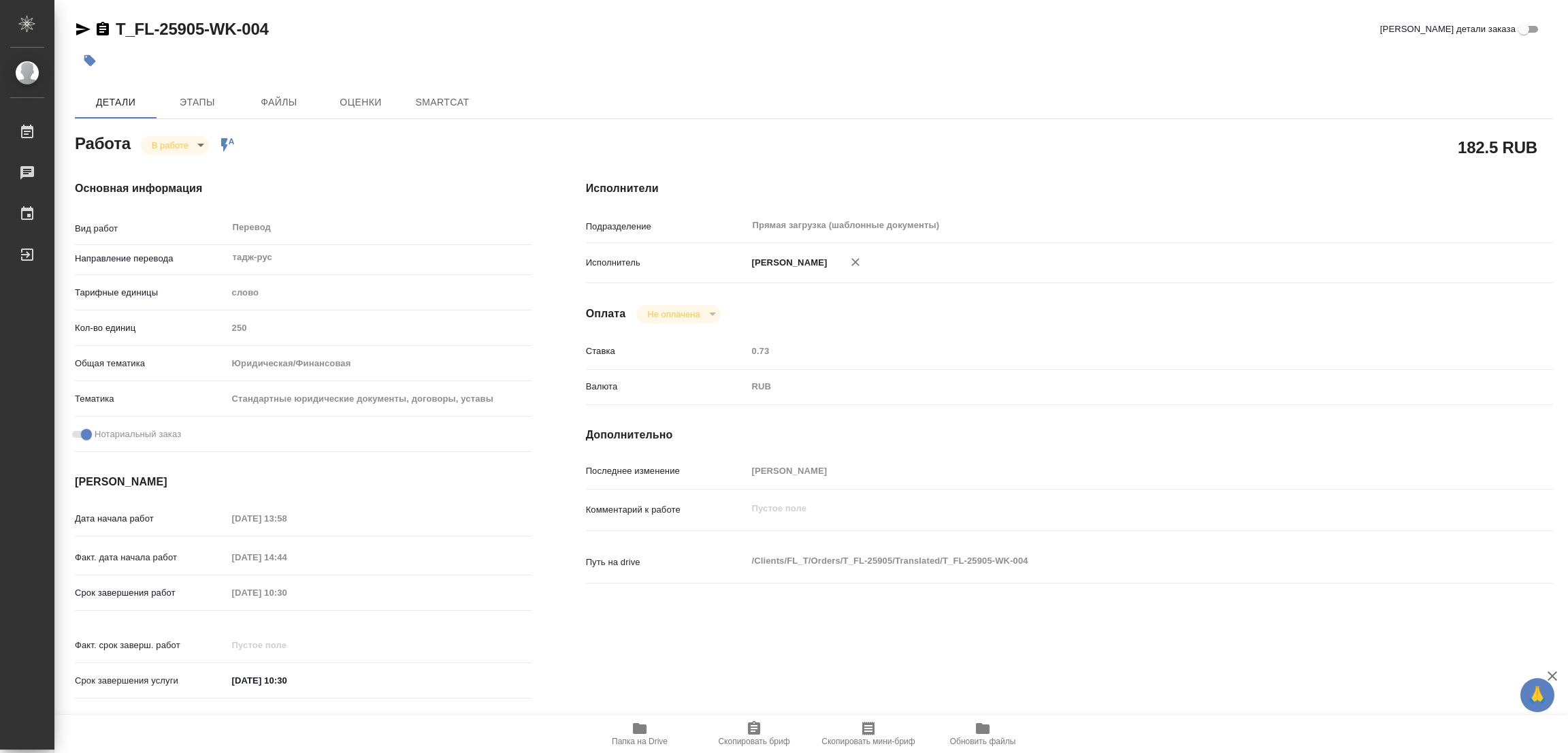
type textarea "x"
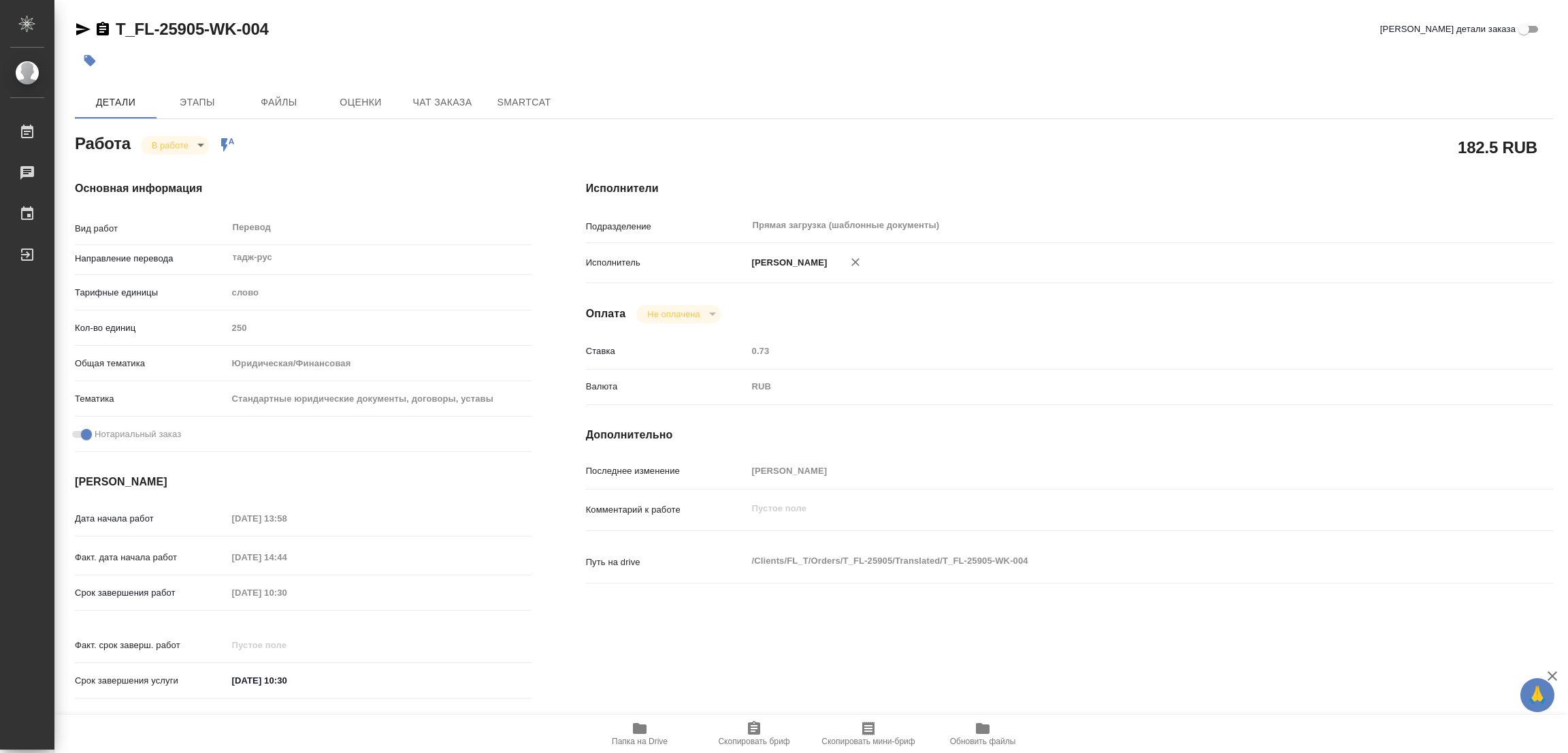
type textarea "x"
click at [642, 742] on span "Папка на Drive" at bounding box center [640, 741] width 56 height 10
type textarea "x"
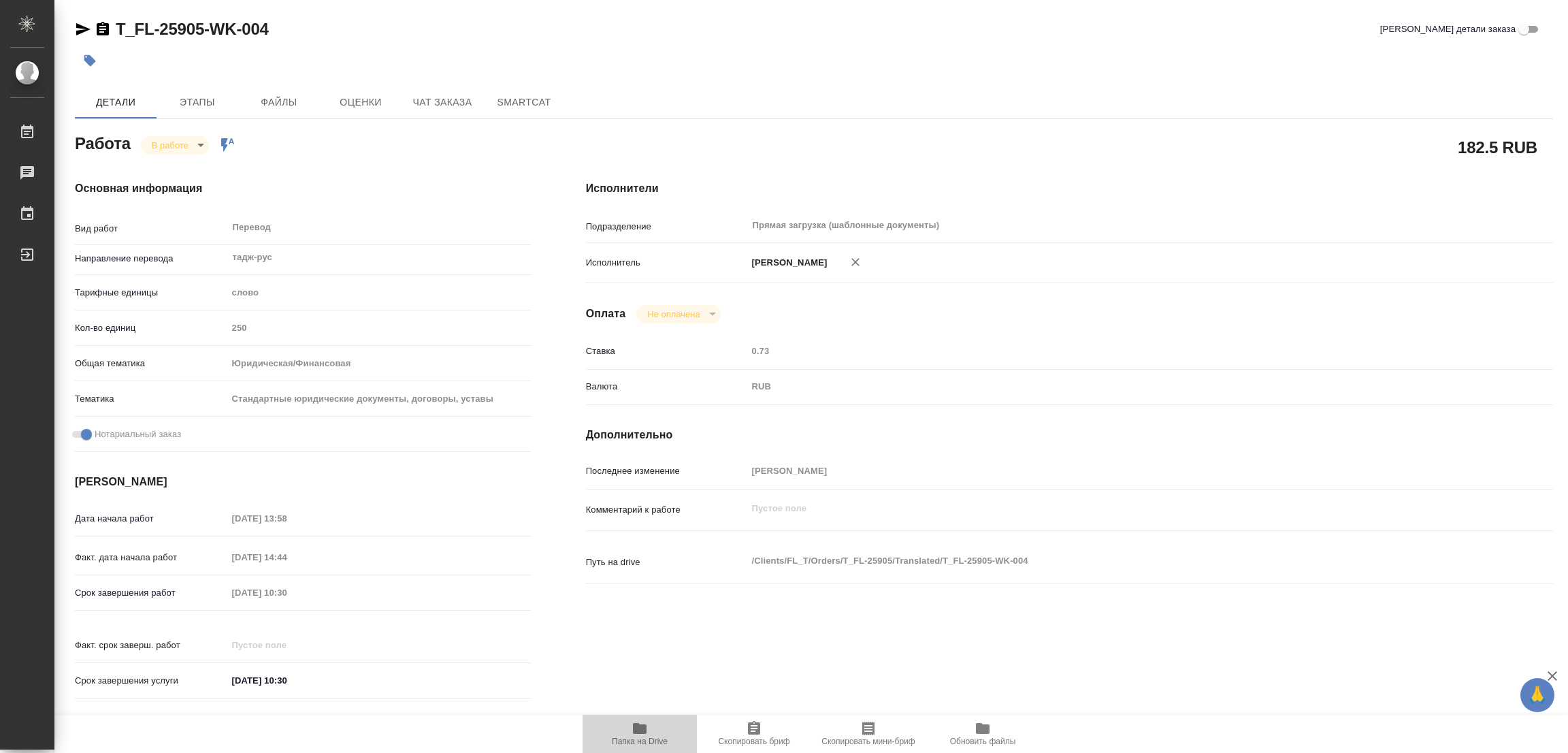
type textarea "x"
click at [186, 103] on span "Этапы" at bounding box center [196, 103] width 65 height 17
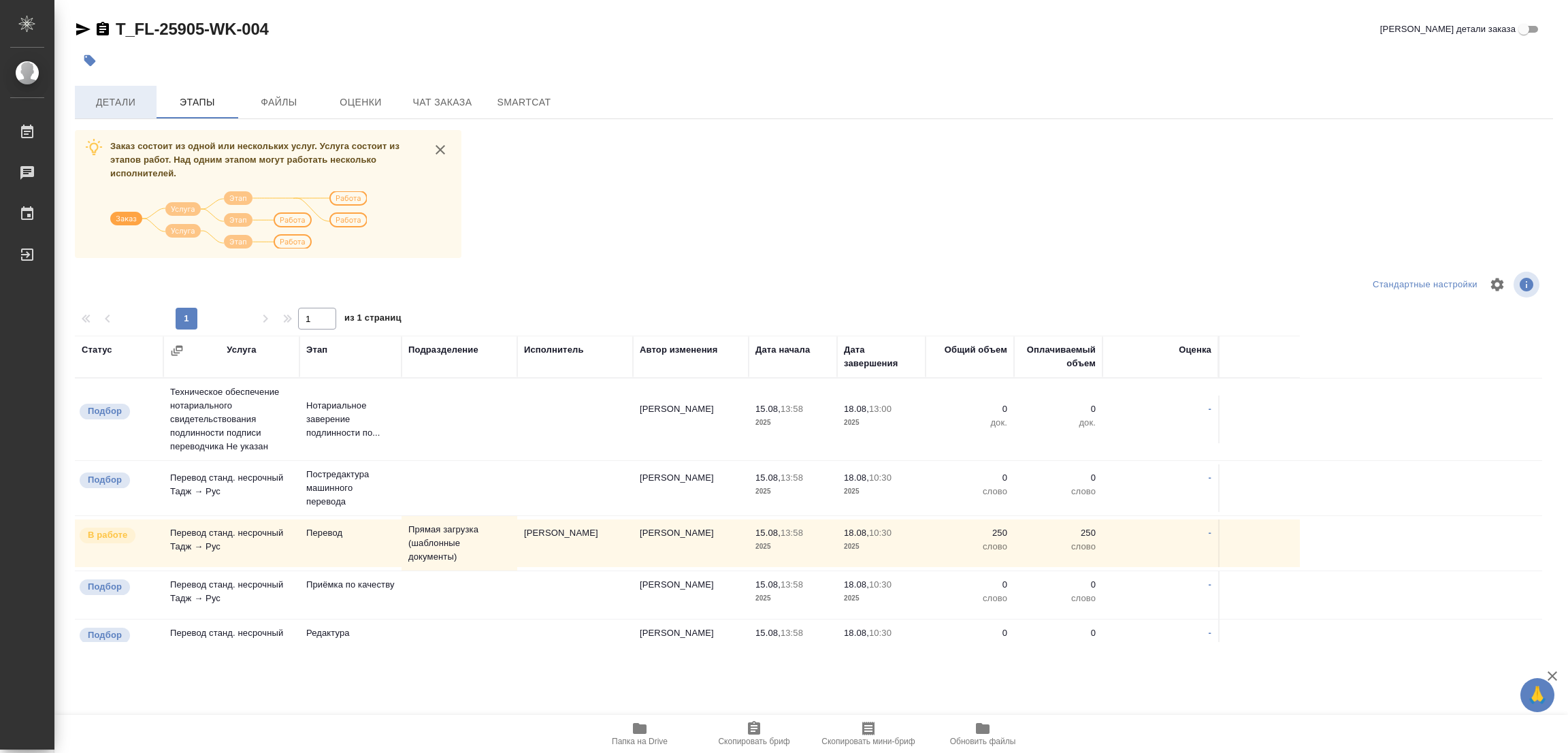
click at [109, 102] on span "Детали" at bounding box center [116, 103] width 65 height 17
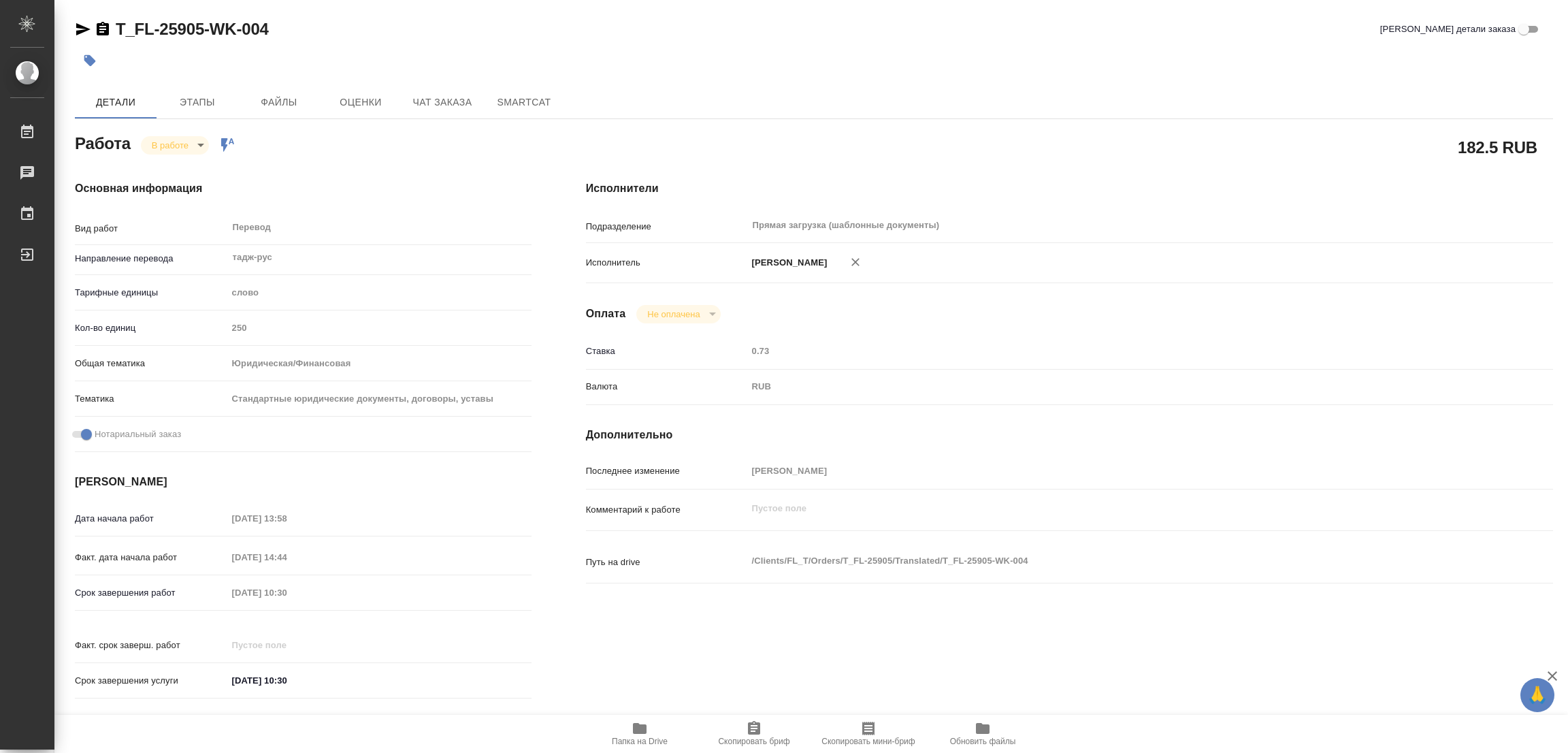
type textarea "x"
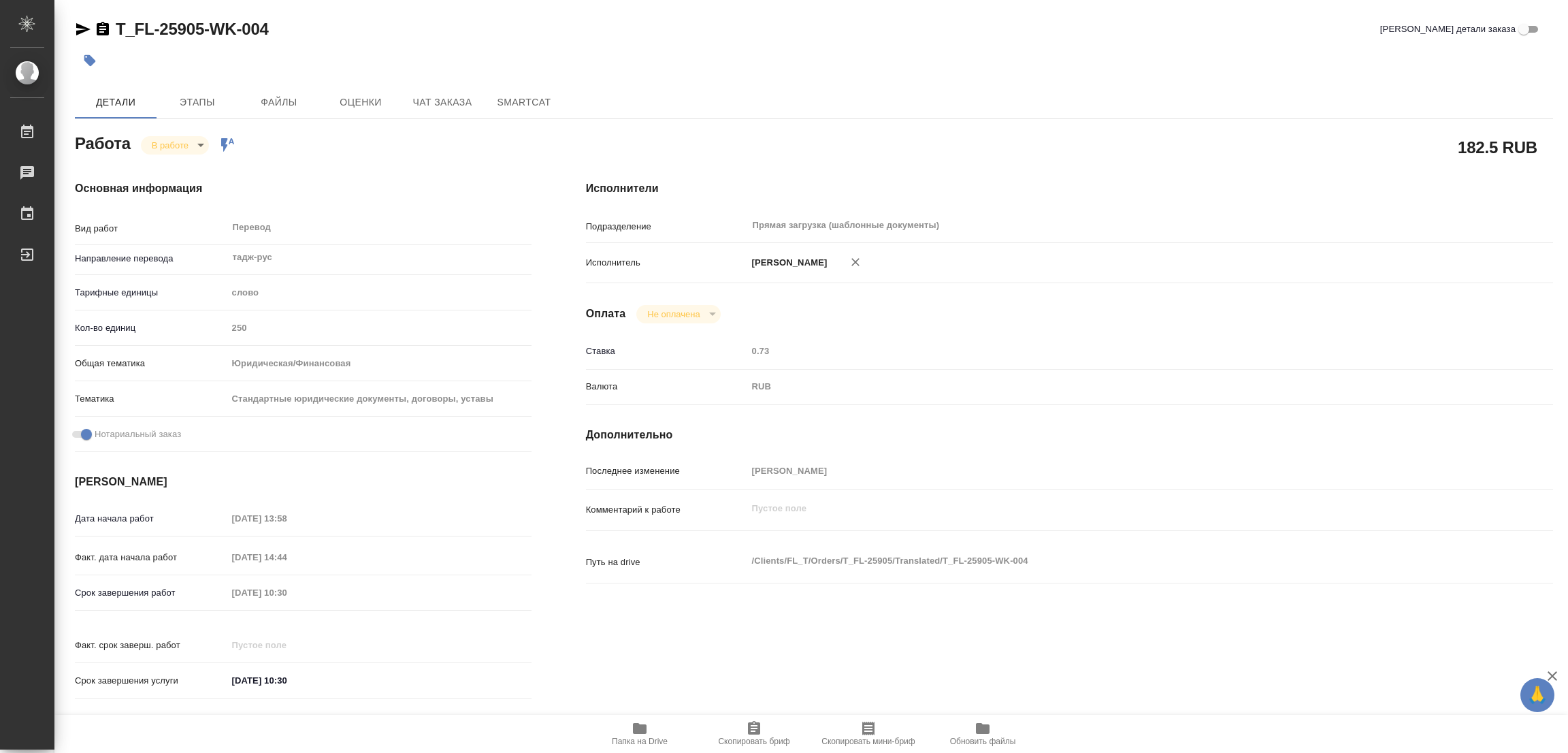
type textarea "x"
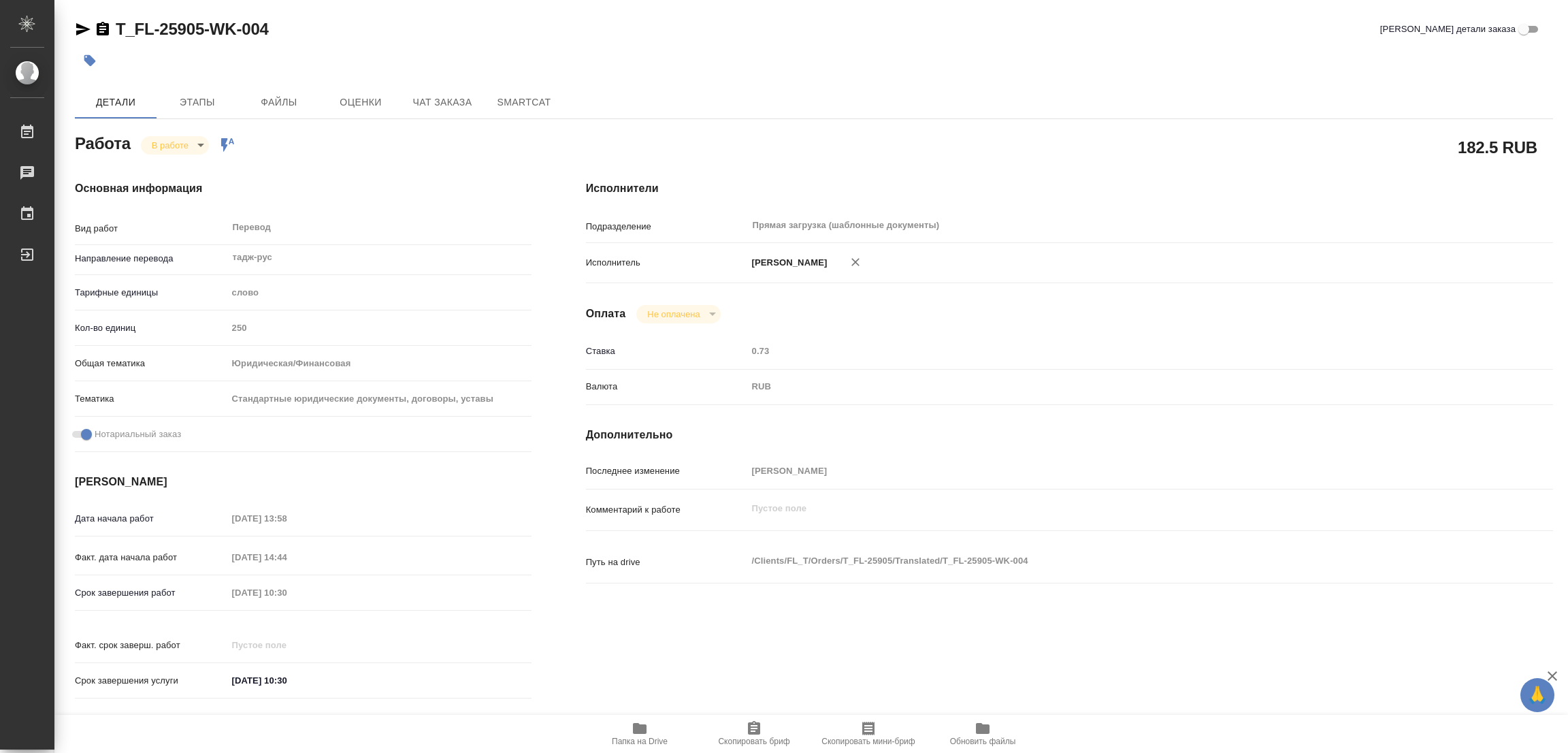
type textarea "x"
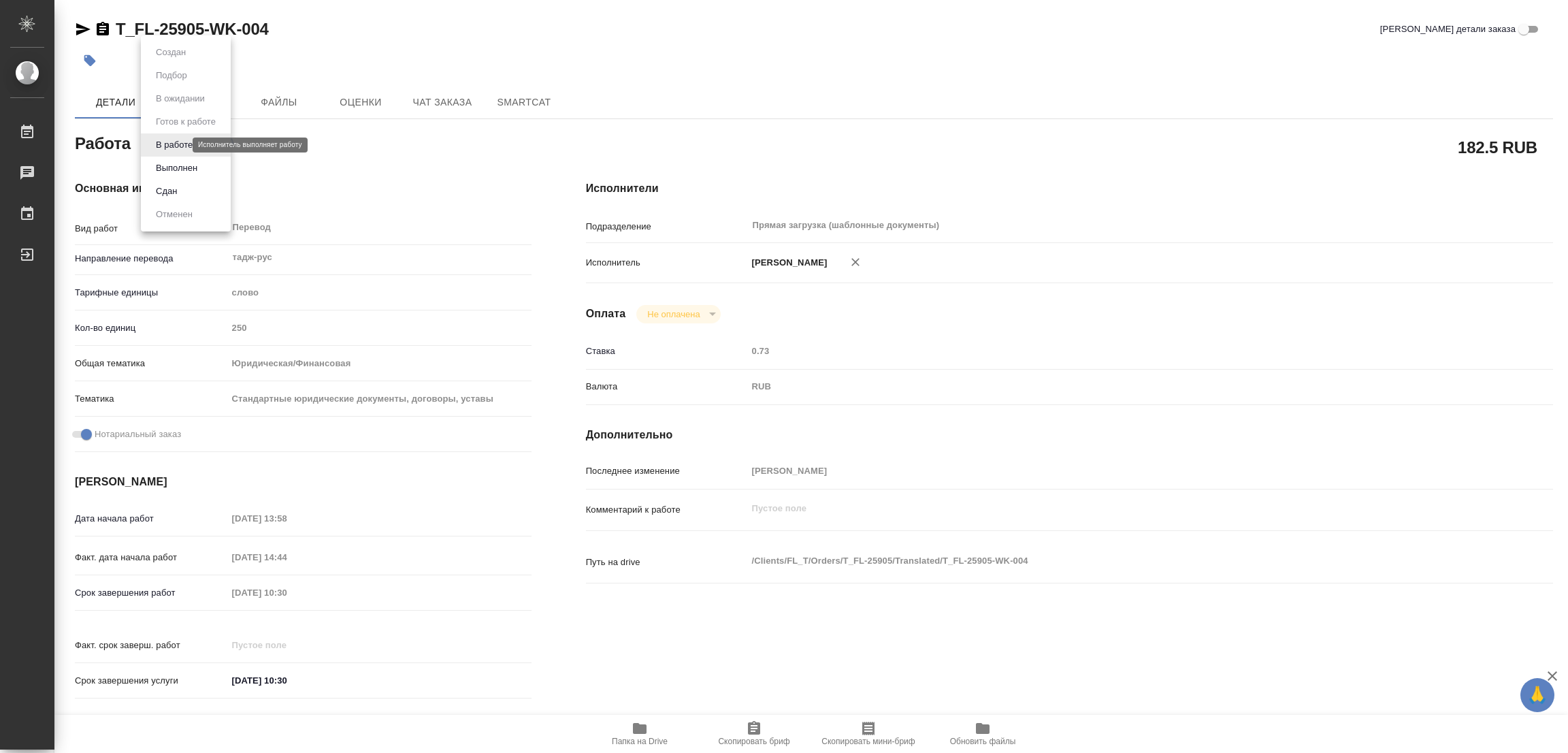
click at [177, 146] on body "🙏 .cls-1 fill:#fff; AWATERA [PERSON_NAME] Работы 0 Чаты График Выйти T_FL-25905…" at bounding box center [784, 376] width 1568 height 753
click at [172, 165] on button "Выполнен" at bounding box center [176, 168] width 50 height 15
click at [89, 59] on icon "button" at bounding box center [90, 60] width 11 height 11
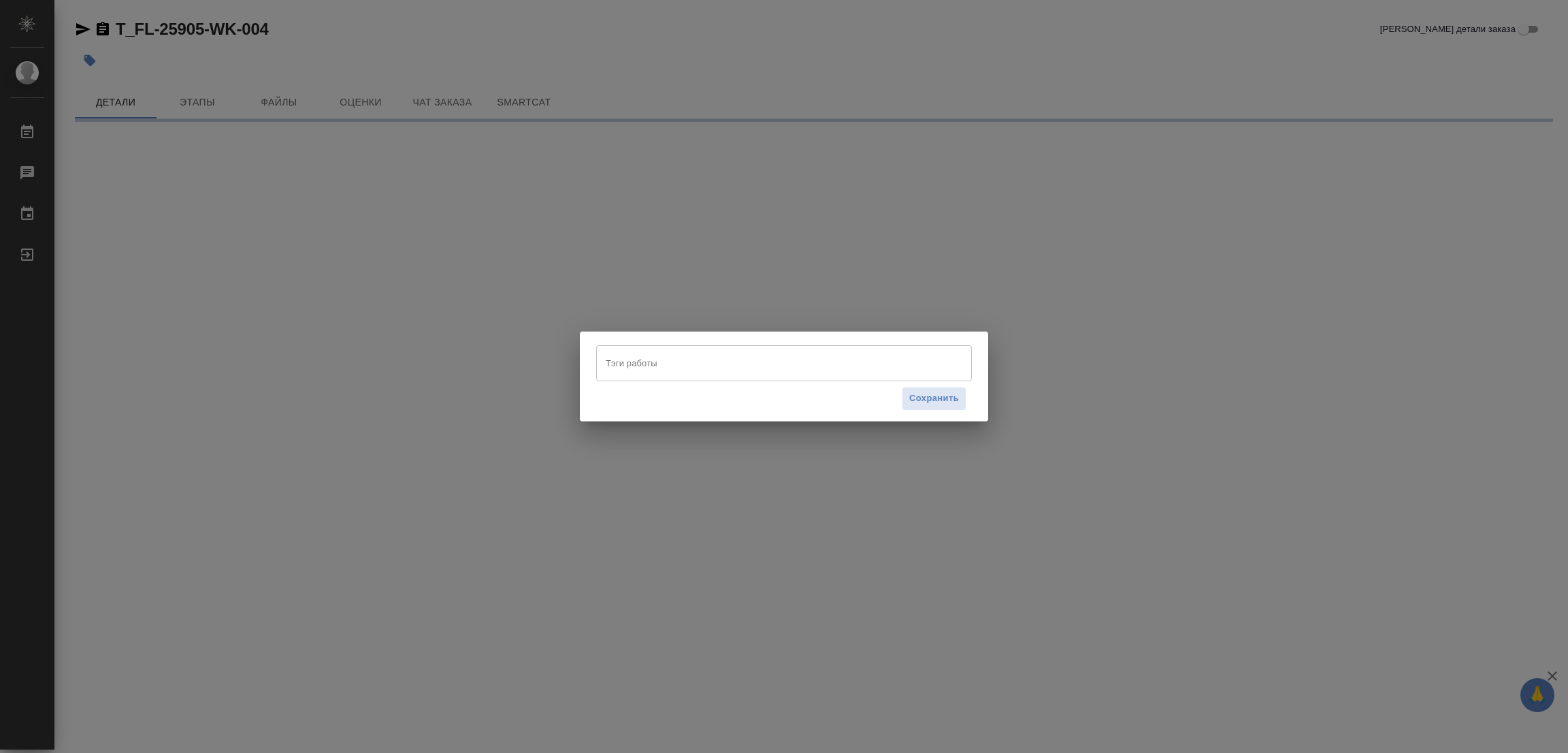
click at [609, 357] on input "Тэги работы" at bounding box center [771, 363] width 337 height 23
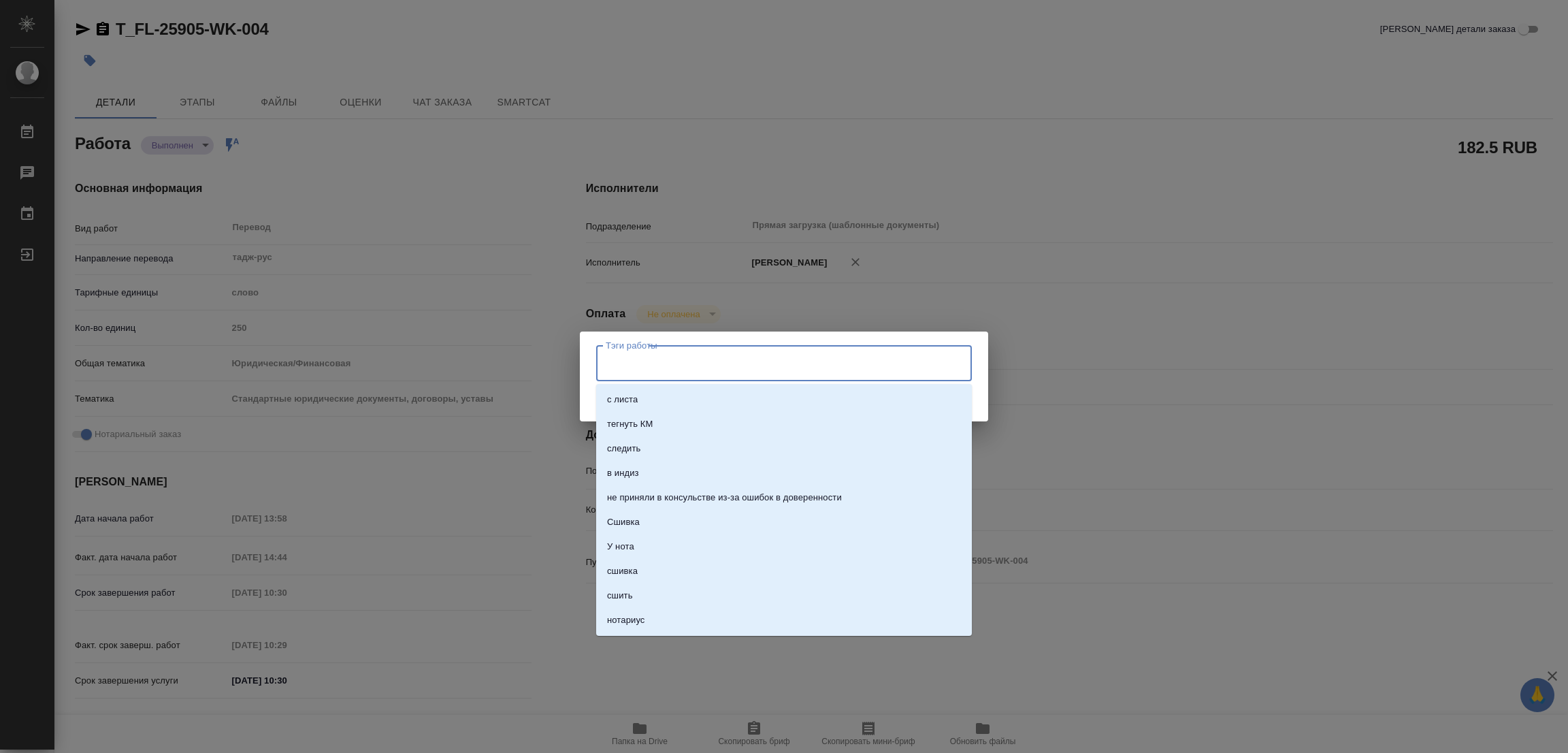
type textarea "x"
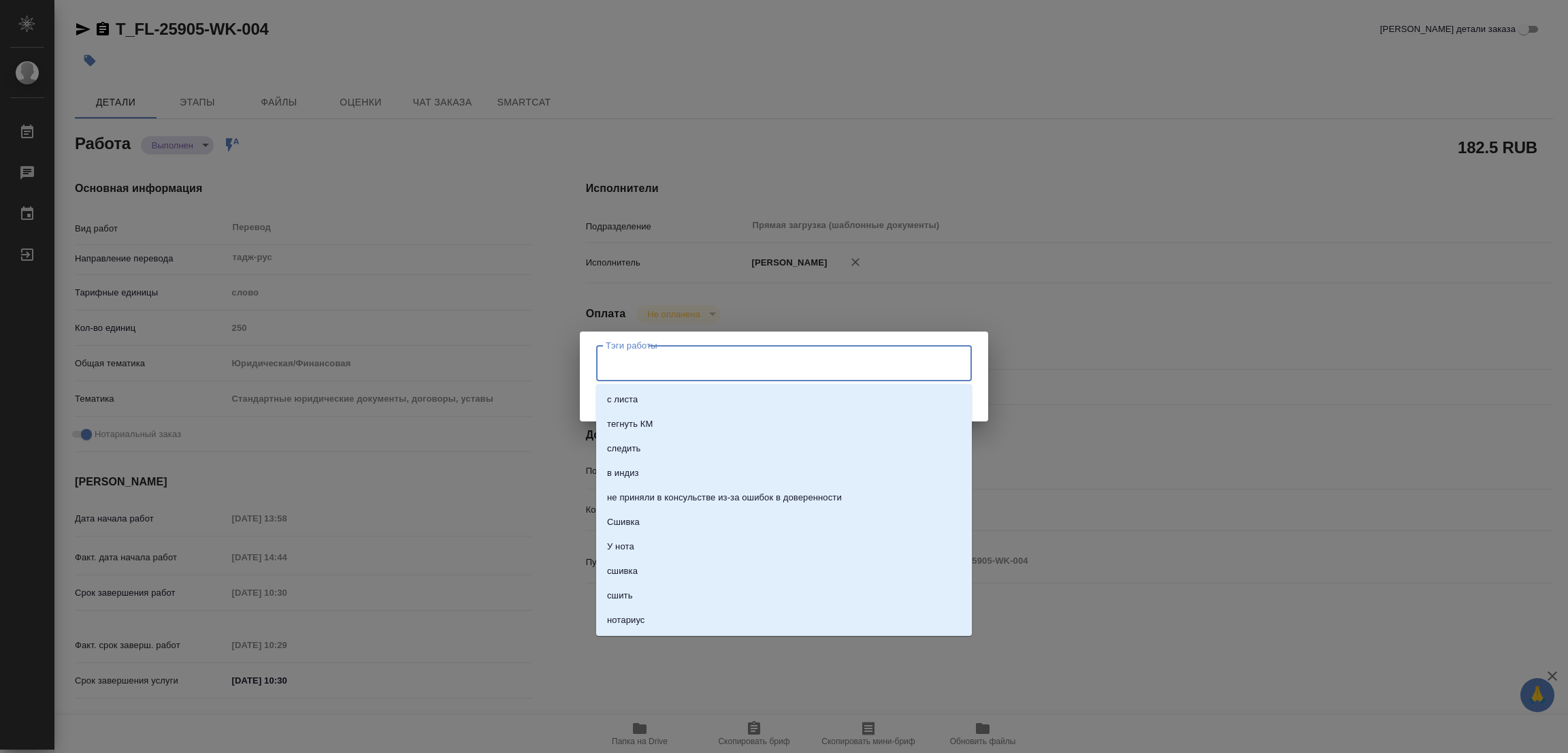
type textarea "x"
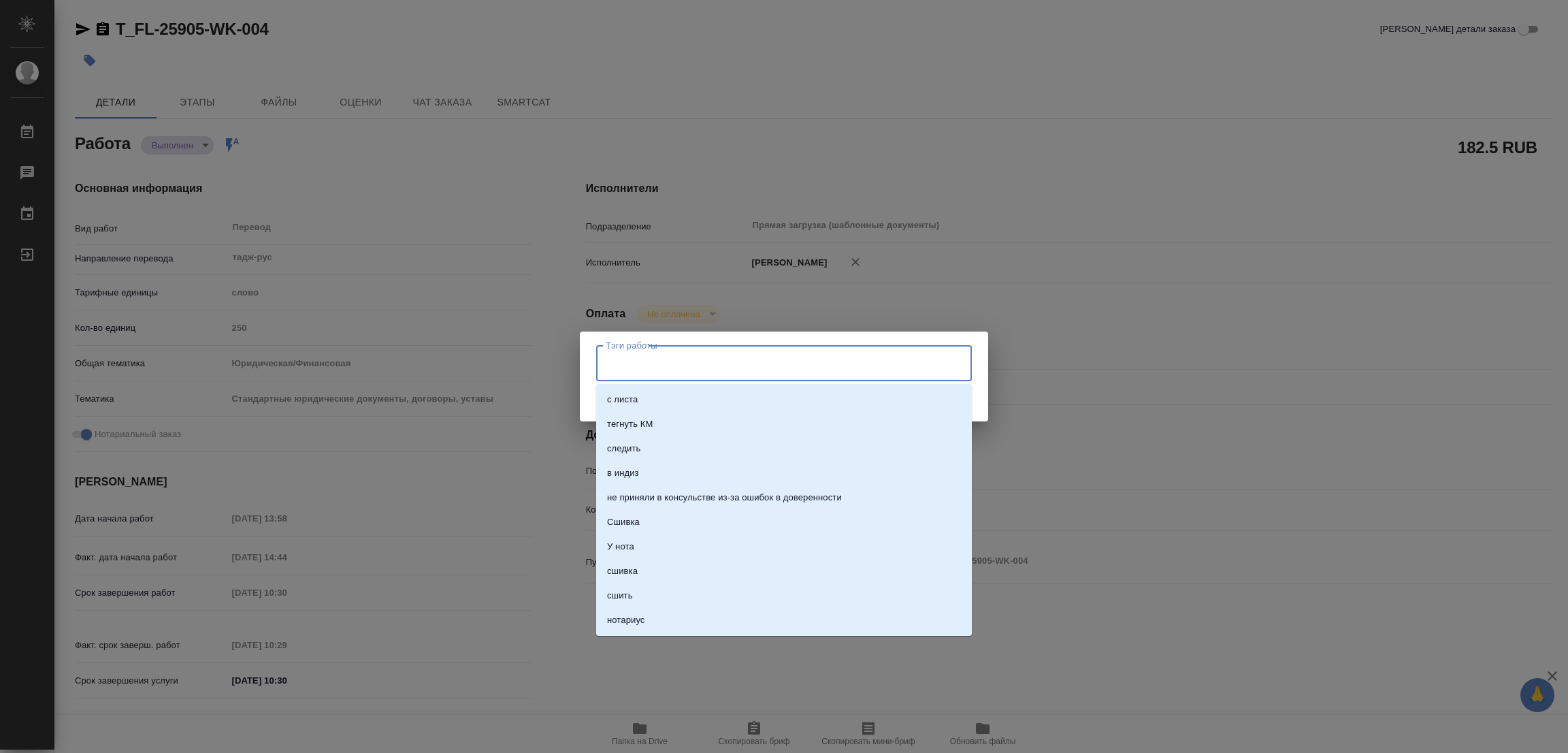
type textarea "x"
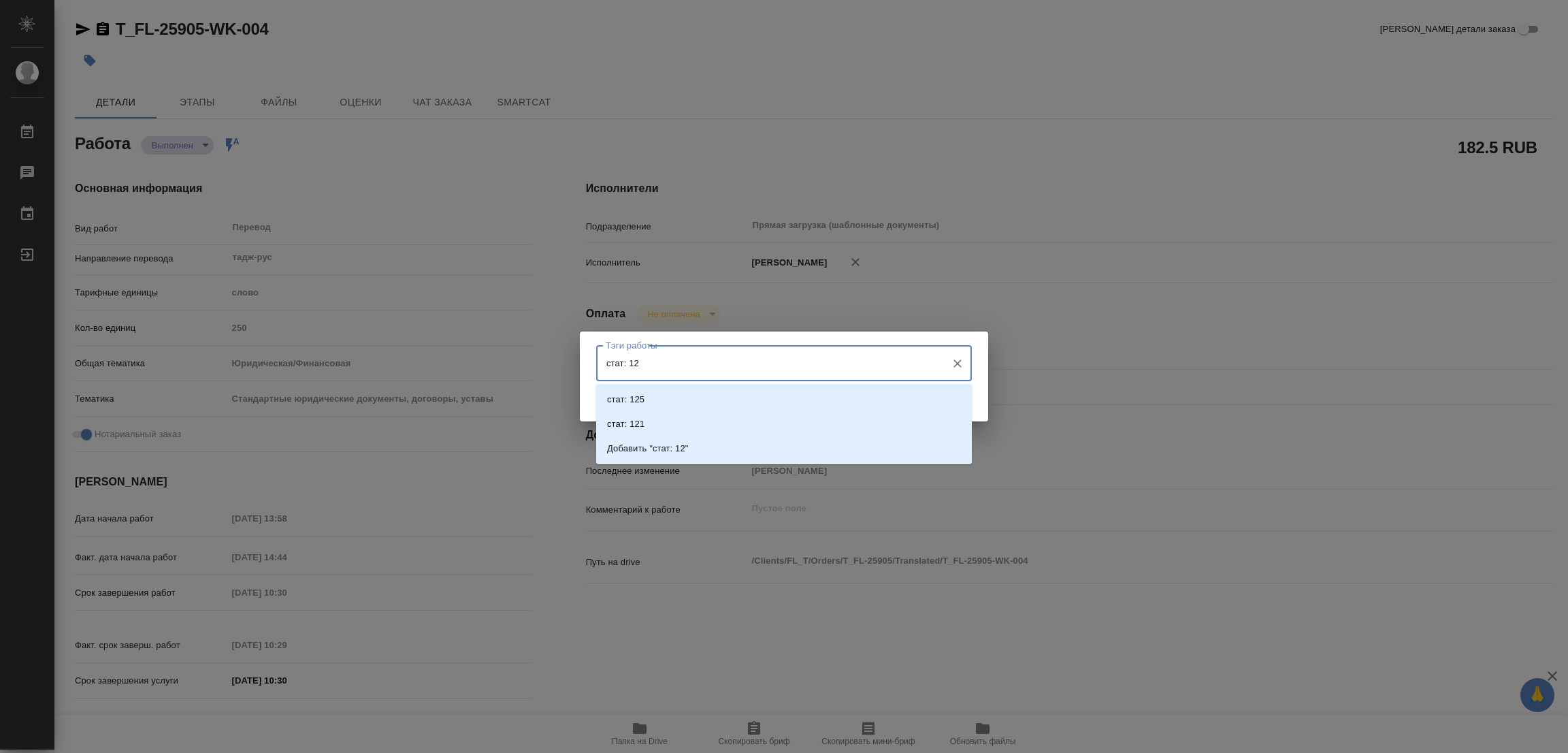
type input "стат: 125"
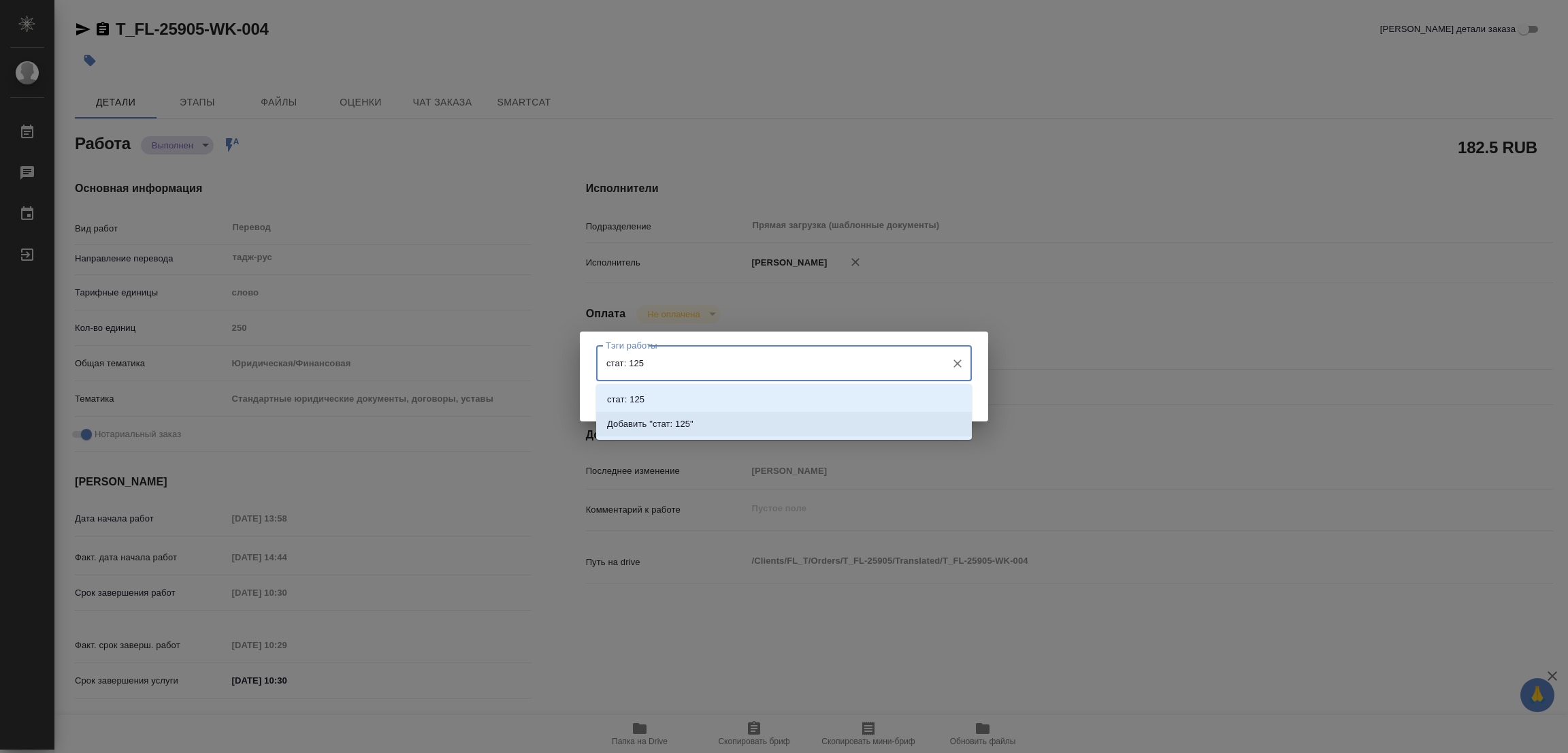
click at [688, 418] on p "Добавить "стат: 125"" at bounding box center [649, 424] width 86 height 14
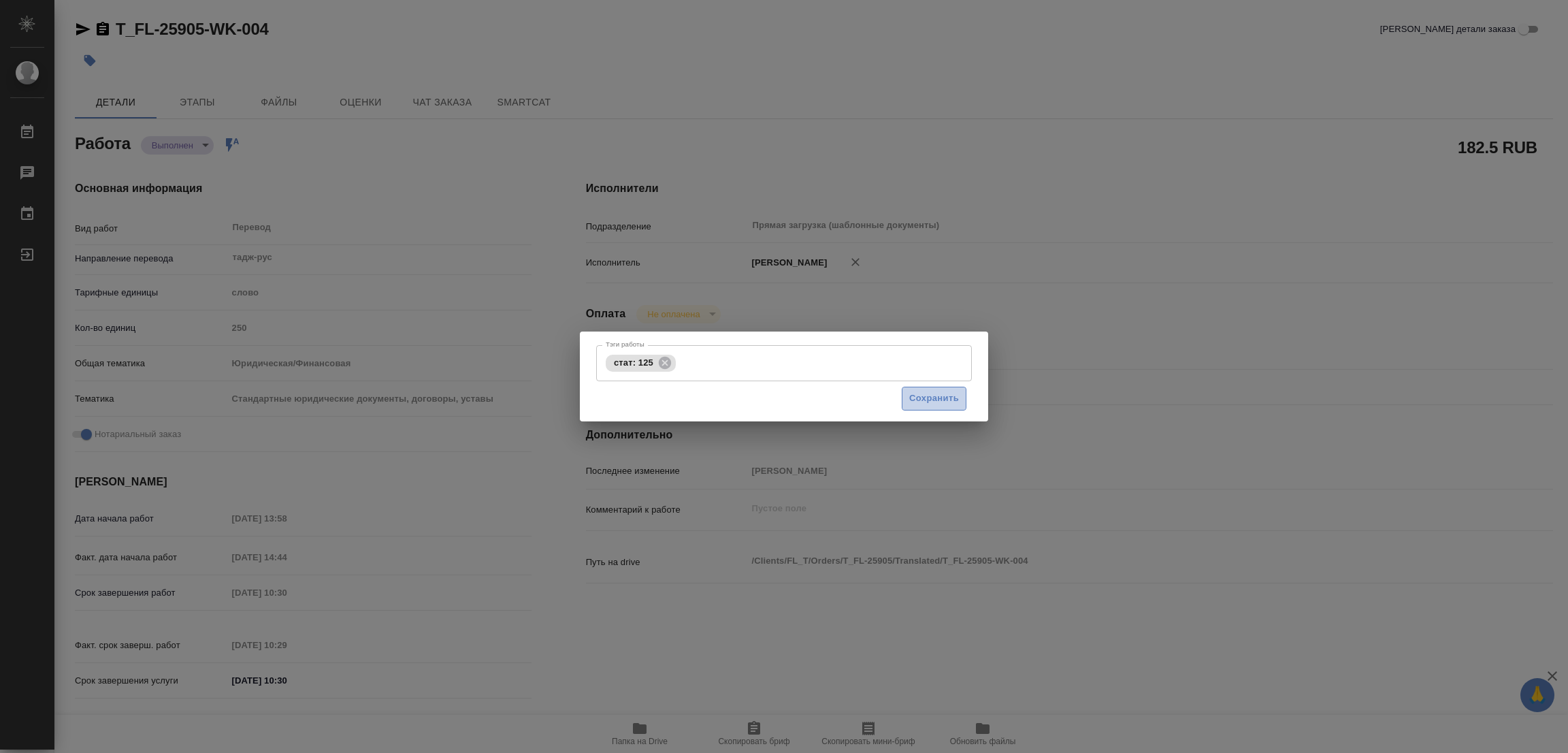
click at [930, 392] on span "Сохранить" at bounding box center [933, 398] width 50 height 16
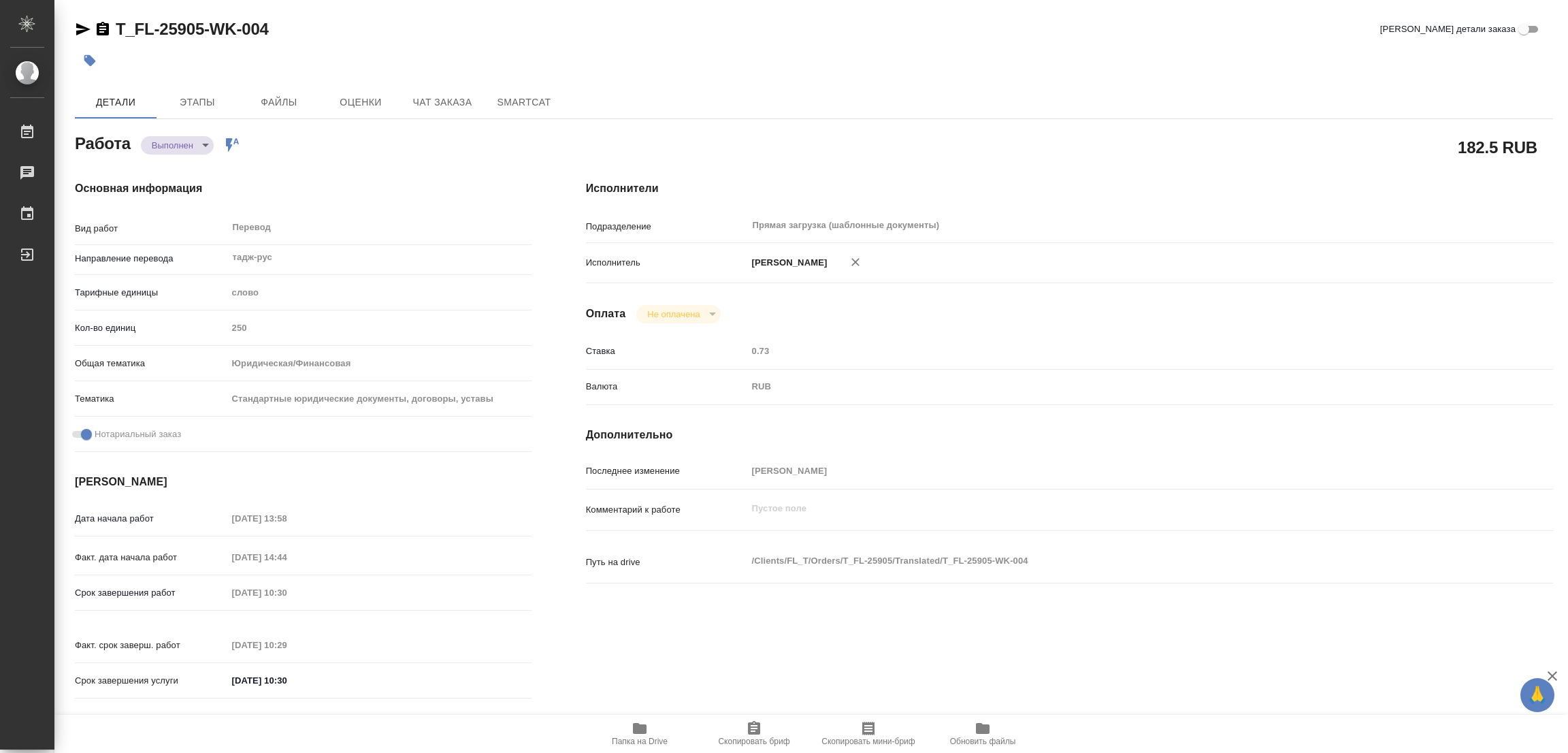
type input "completed"
type textarea "Перевод"
type textarea "x"
type input "тадж-рус"
type input "5a8b1489cc6b4906c91bfd90"
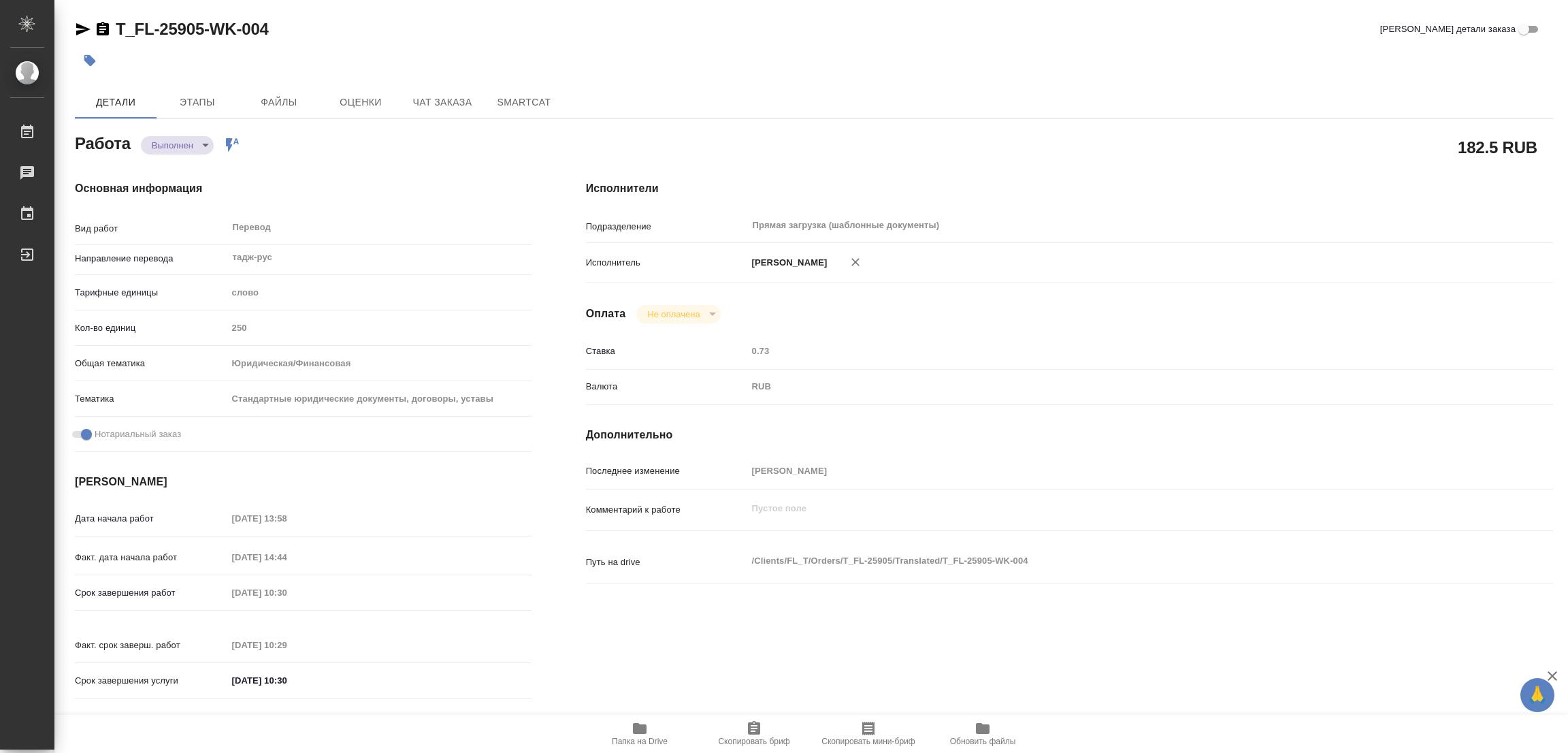
type input "250"
type input "yr-fn"
type input "5f647205b73bc97568ca66bf"
checkbox input "true"
type input "15.08.2025 13:58"
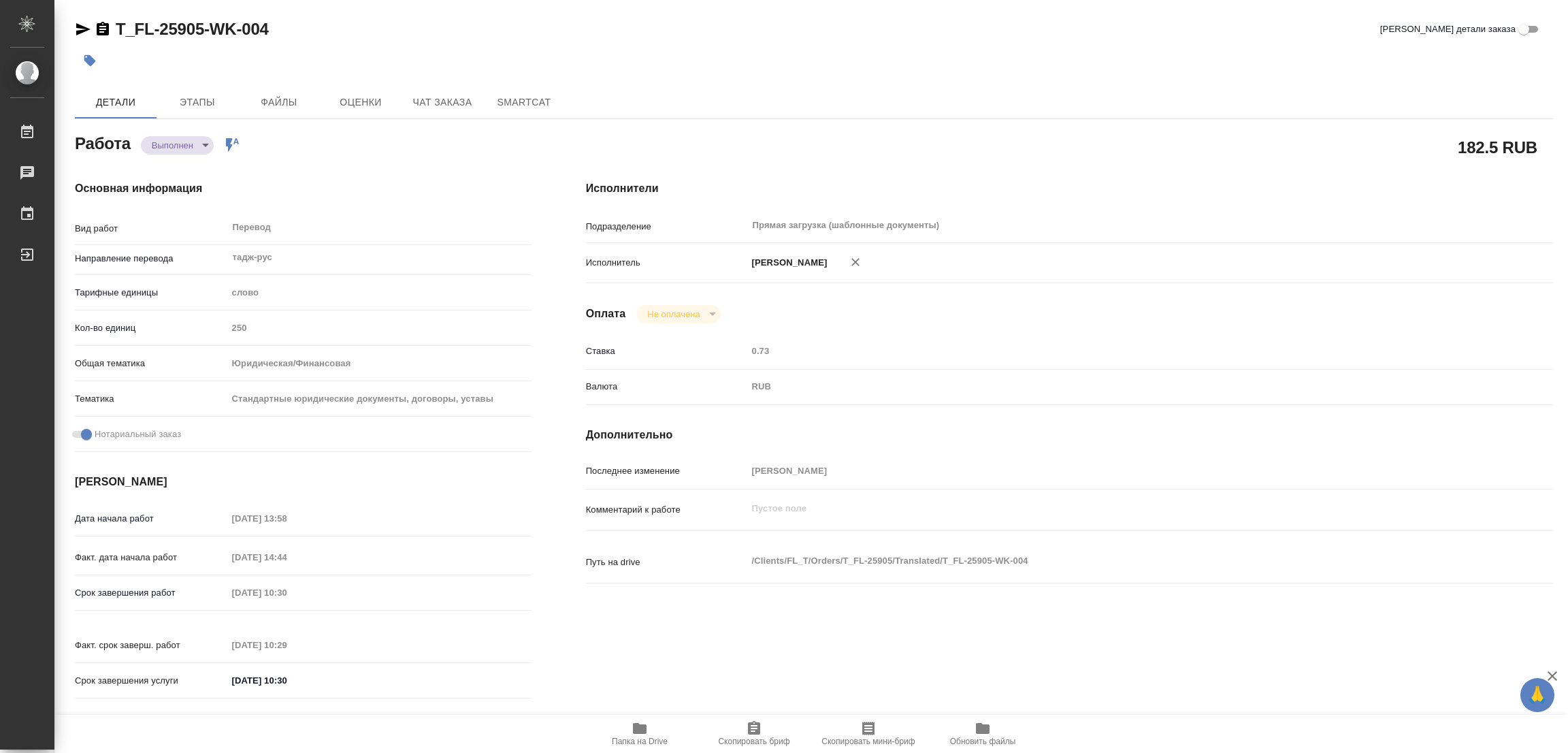
type input "15.08.2025 14:44"
type input "18.08.2025 10:30"
type input "18.08.2025 10:29"
type input "18.08.2025 10:30"
type input "Прямая загрузка (шаблонные документы)"
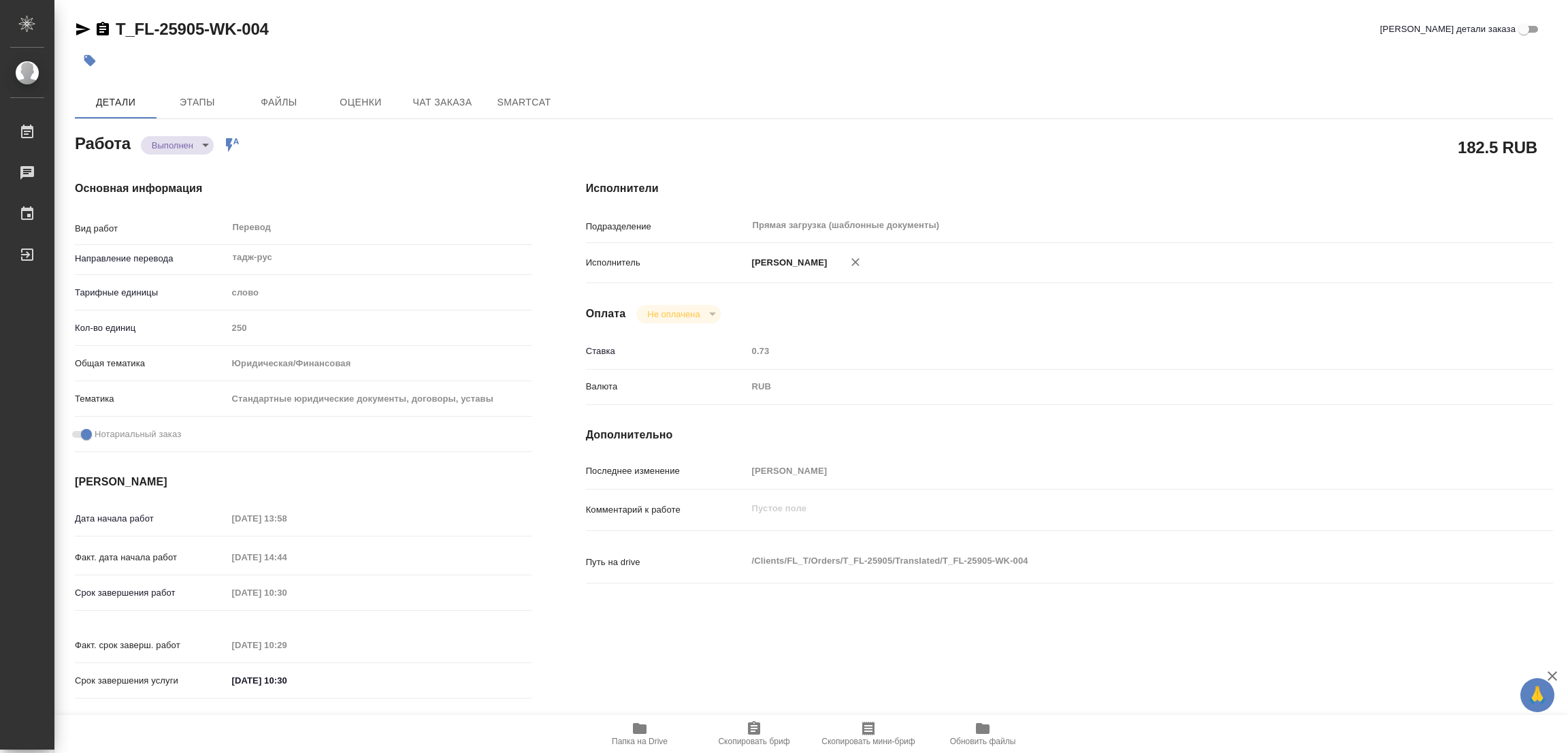
type input "notPayed"
type input "0.73"
type input "RUB"
type input "[PERSON_NAME]"
type textarea "x"
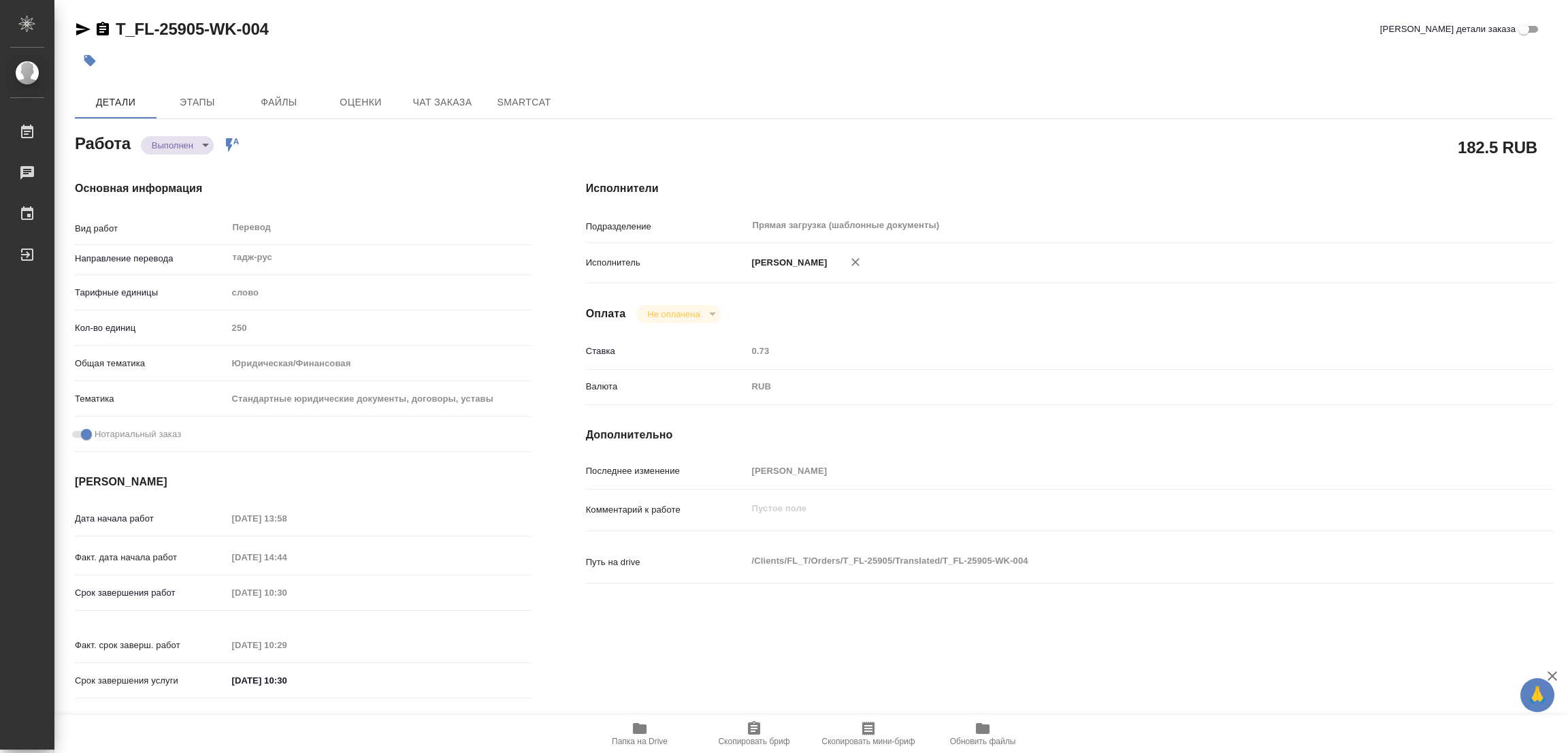
type textarea "/Clients/FL_T/Orders/T_FL-25905/Translated/T_FL-25905-WK-004"
type textarea "x"
type input "T_FL-25905"
type input "Перевод станд. несрочный"
type input "Редактура, Приёмка по качеству, Перевод, Корректура, Постредактура машинного пе…"
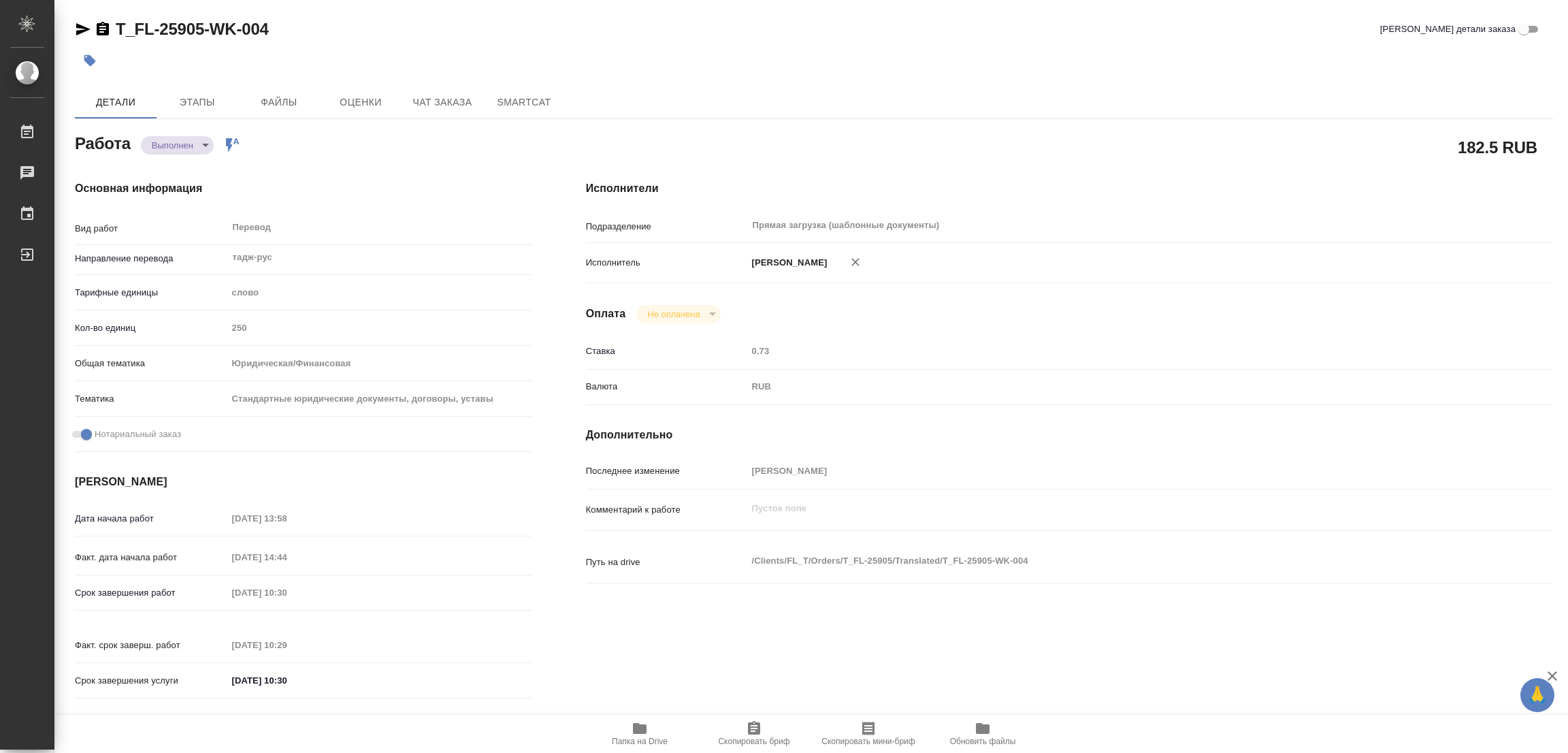
type input "Прохорова Анастасия"
type input "/Clients/FL_T/Orders/T_FL-25905"
type textarea "x"
type textarea "тадж-рус под нот для госуслуг"
type textarea "x"
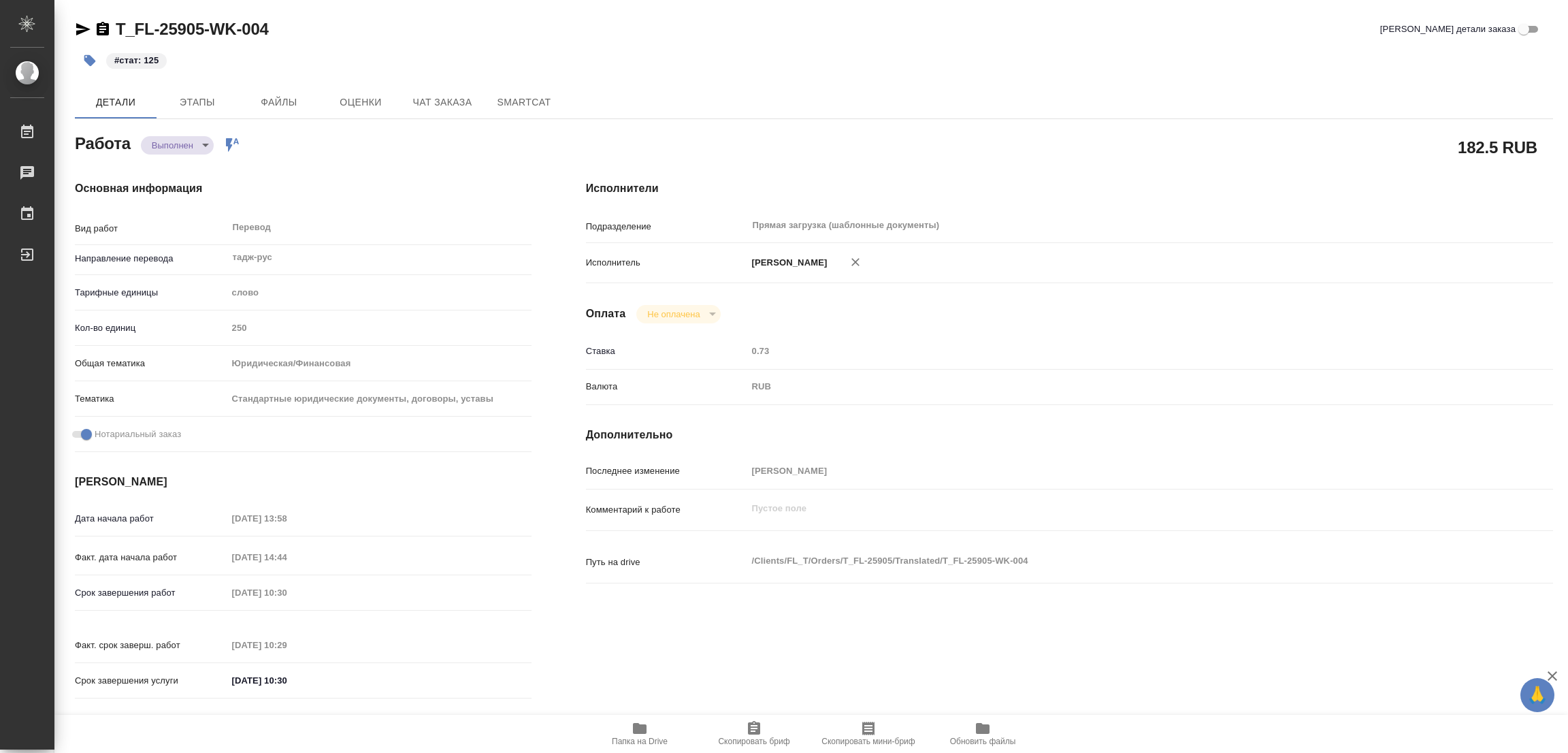
type textarea "x"
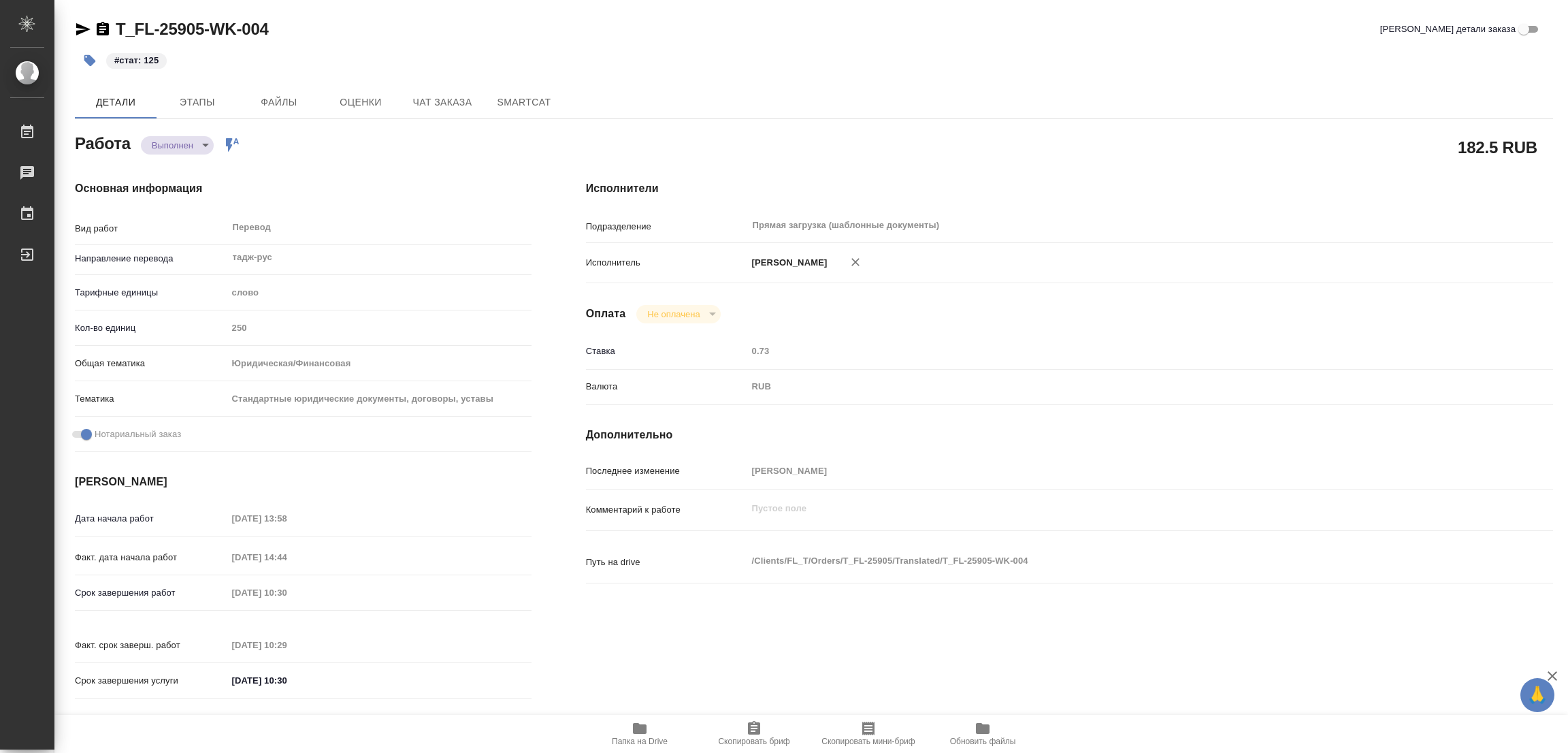
type textarea "x"
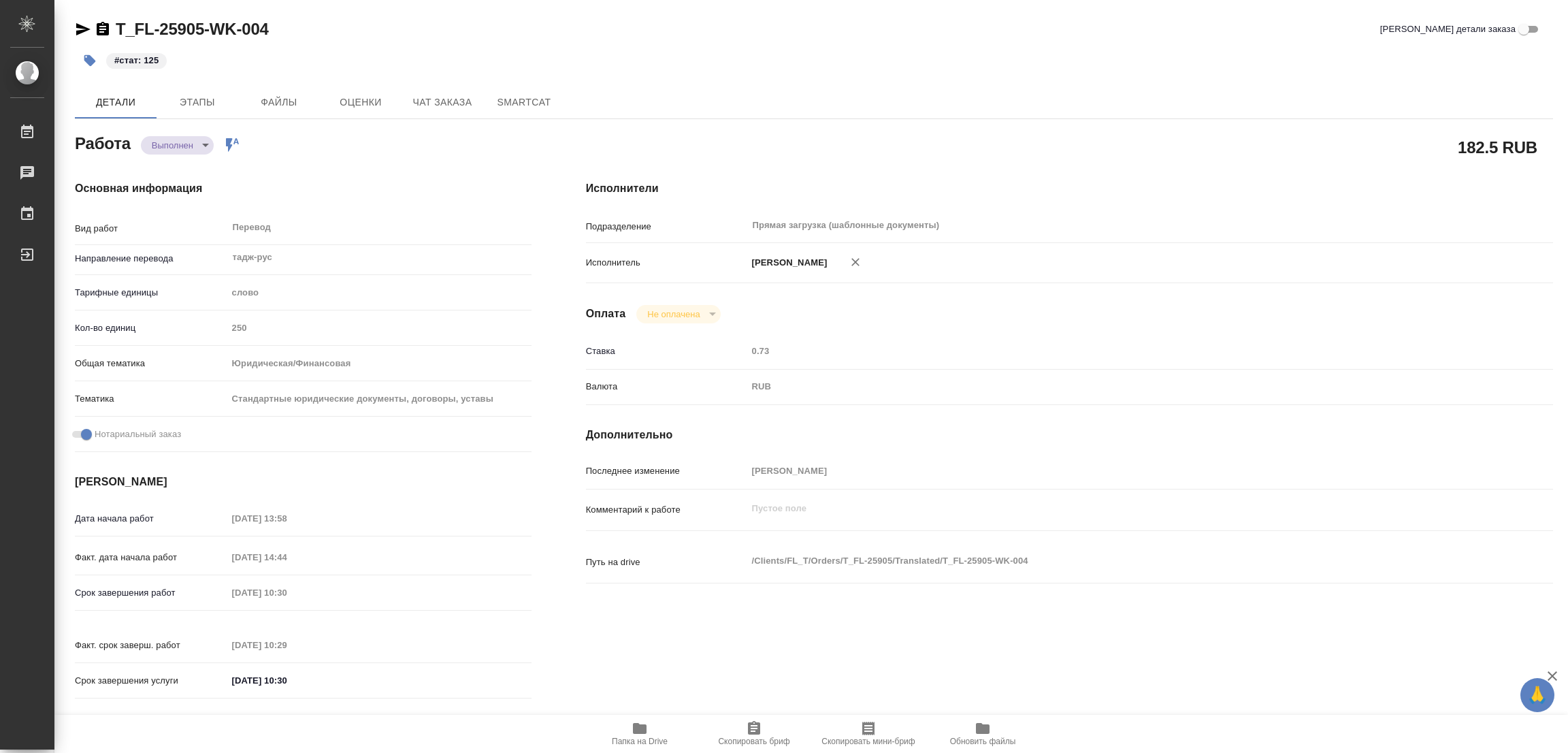
type textarea "x"
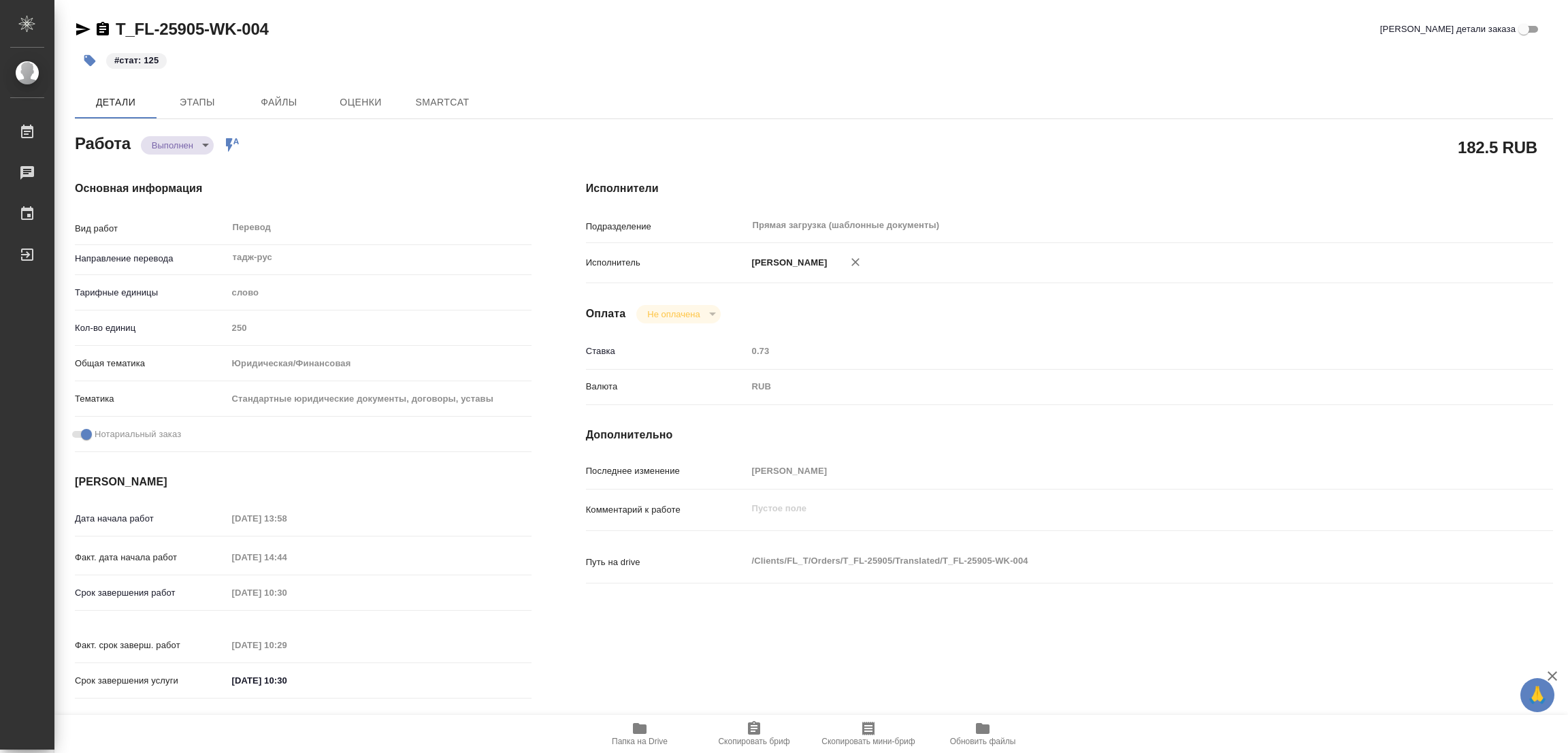
type textarea "x"
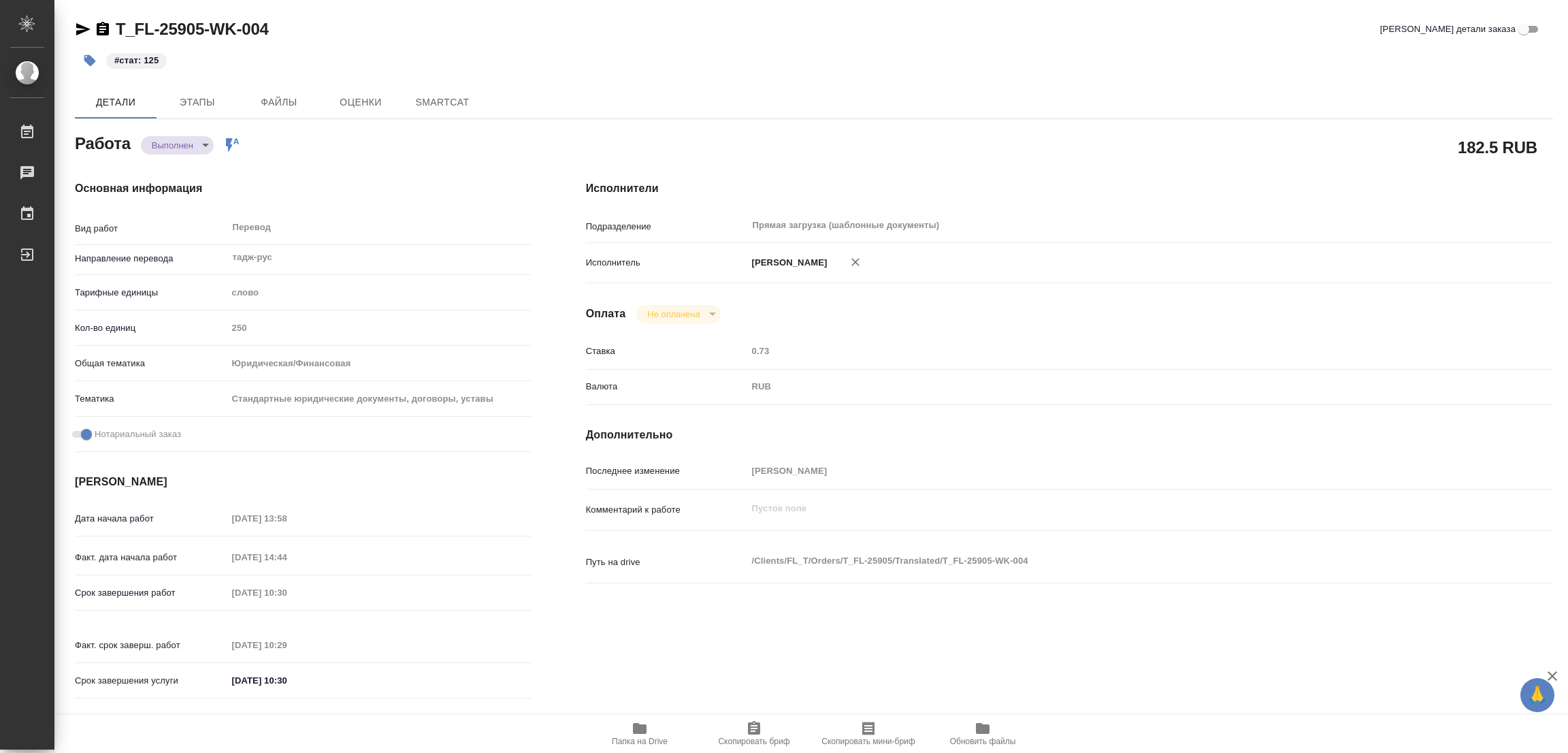
type textarea "x"
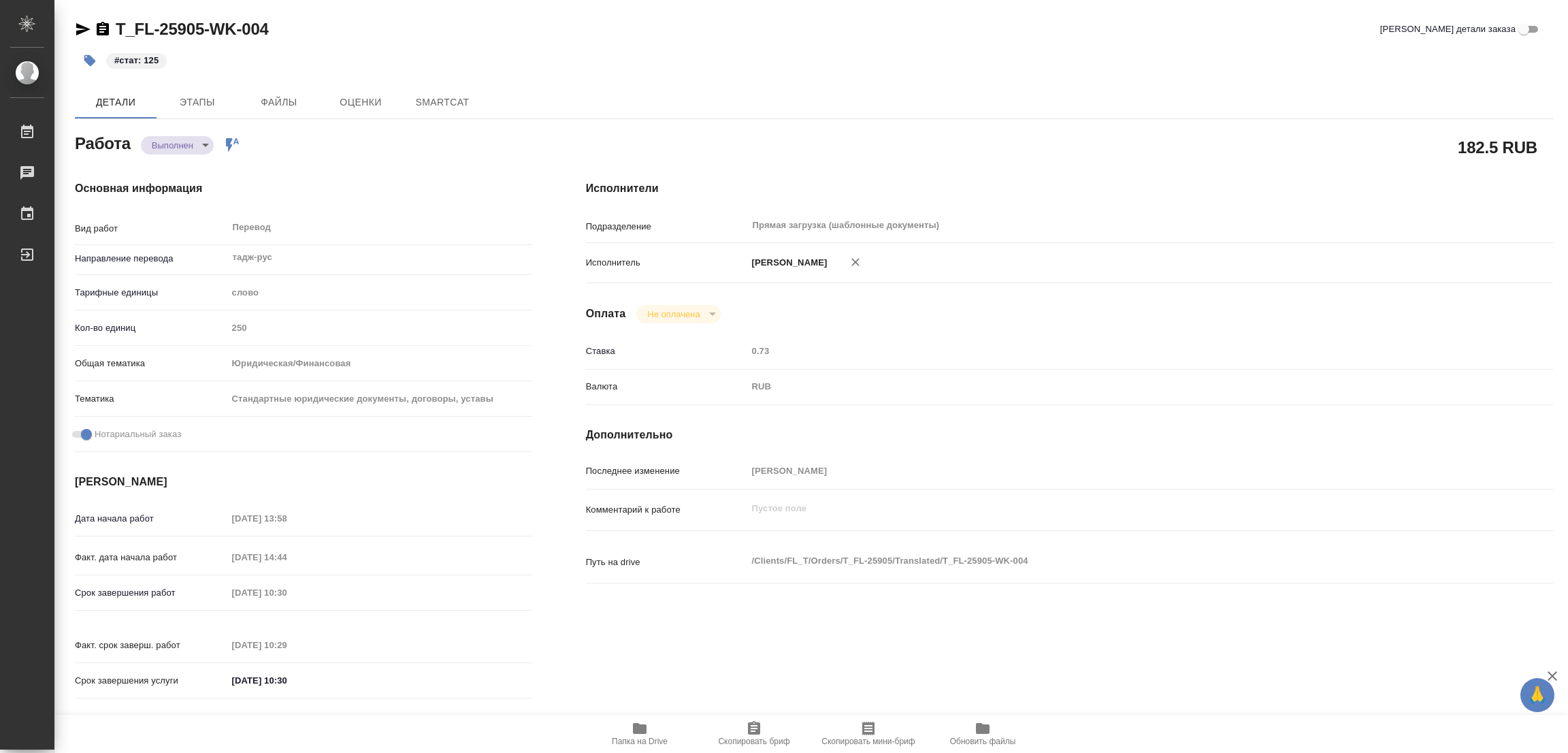
type textarea "x"
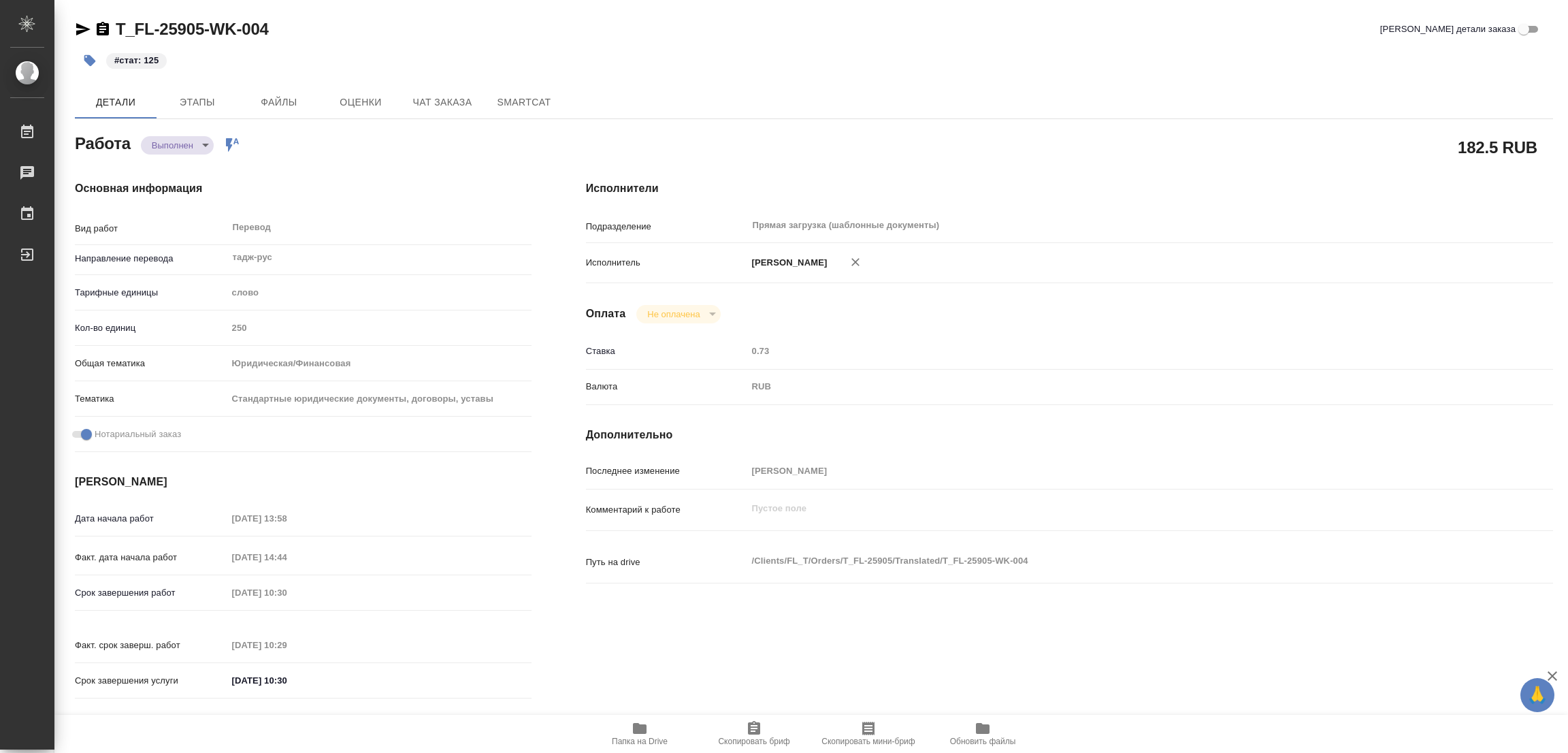
type textarea "x"
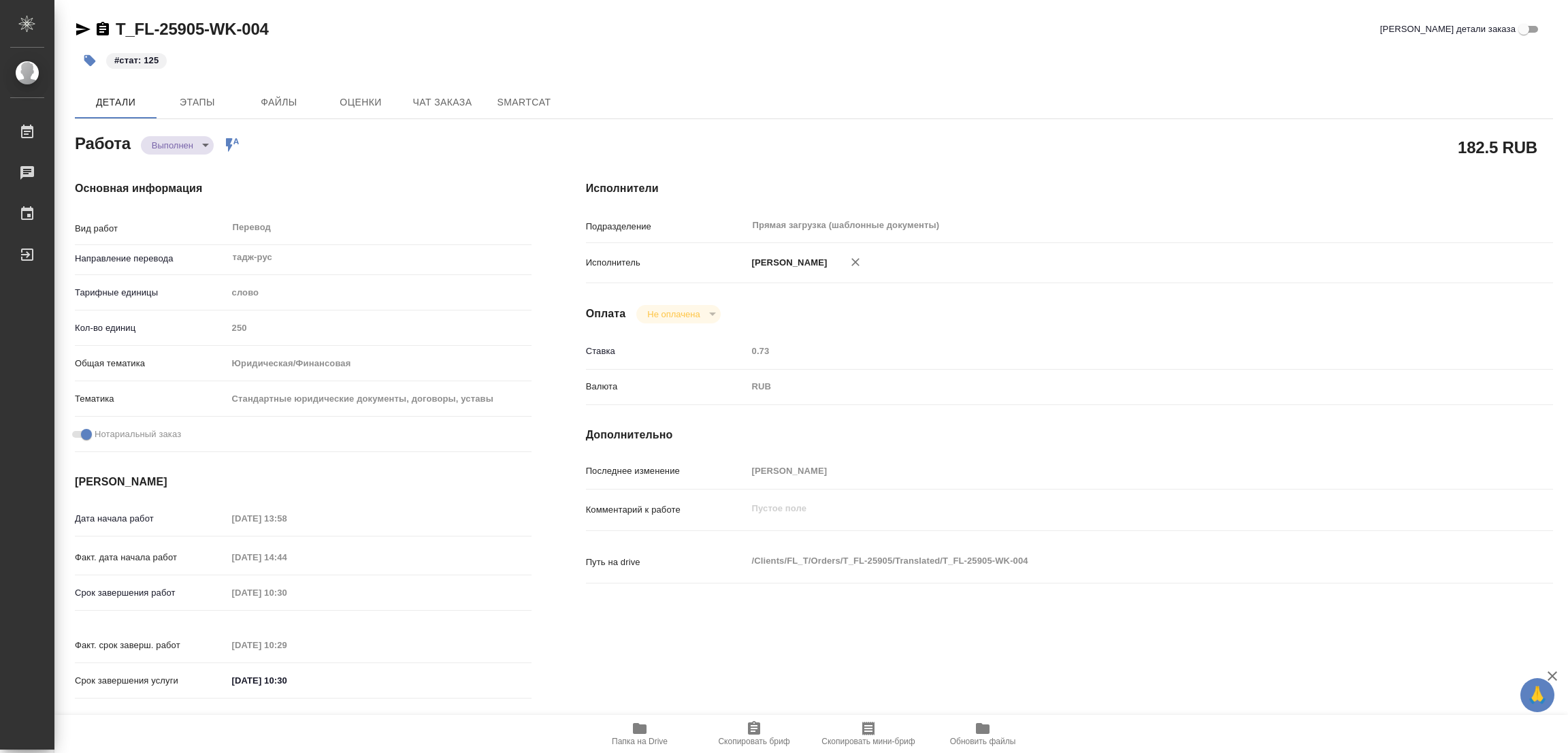
type textarea "x"
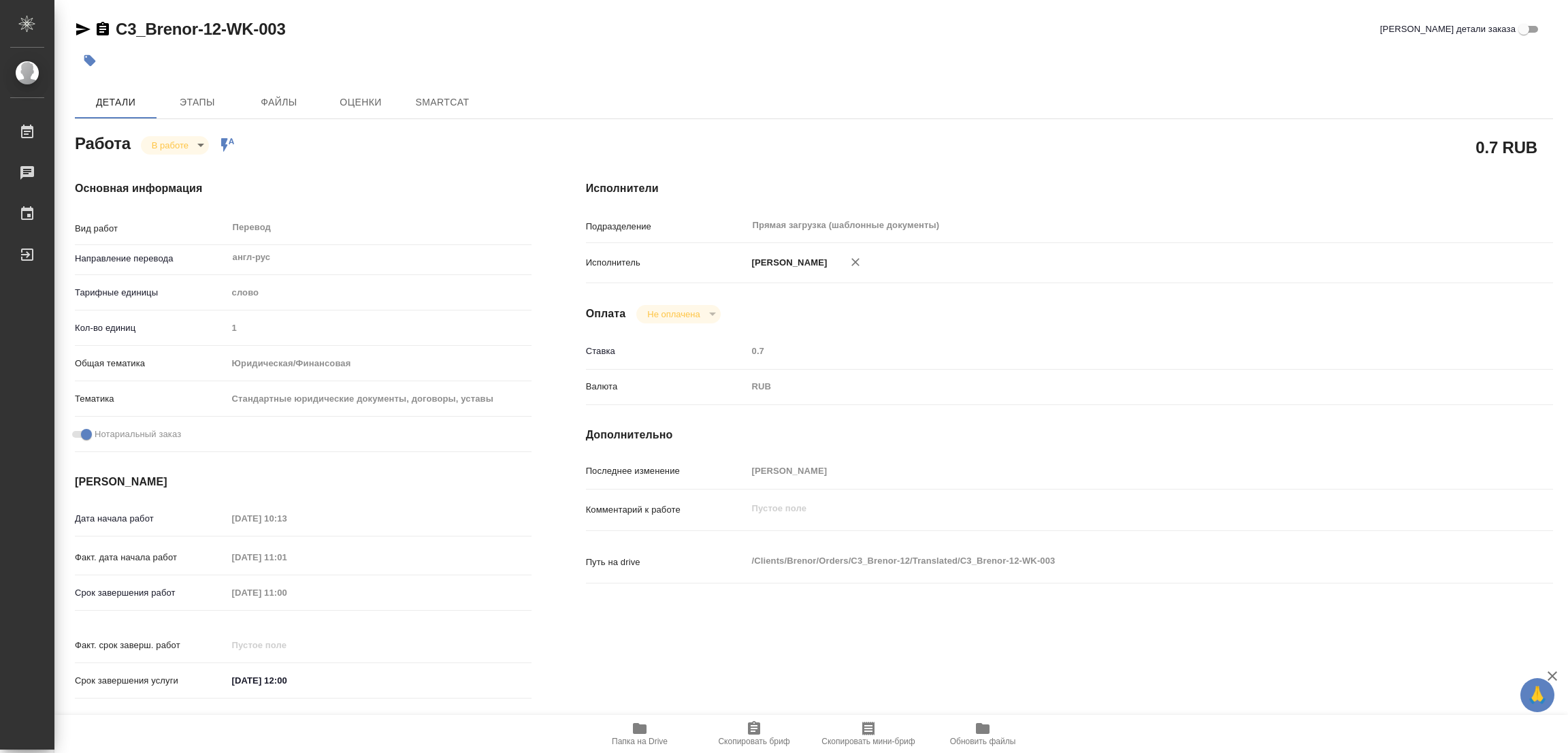
type textarea "x"
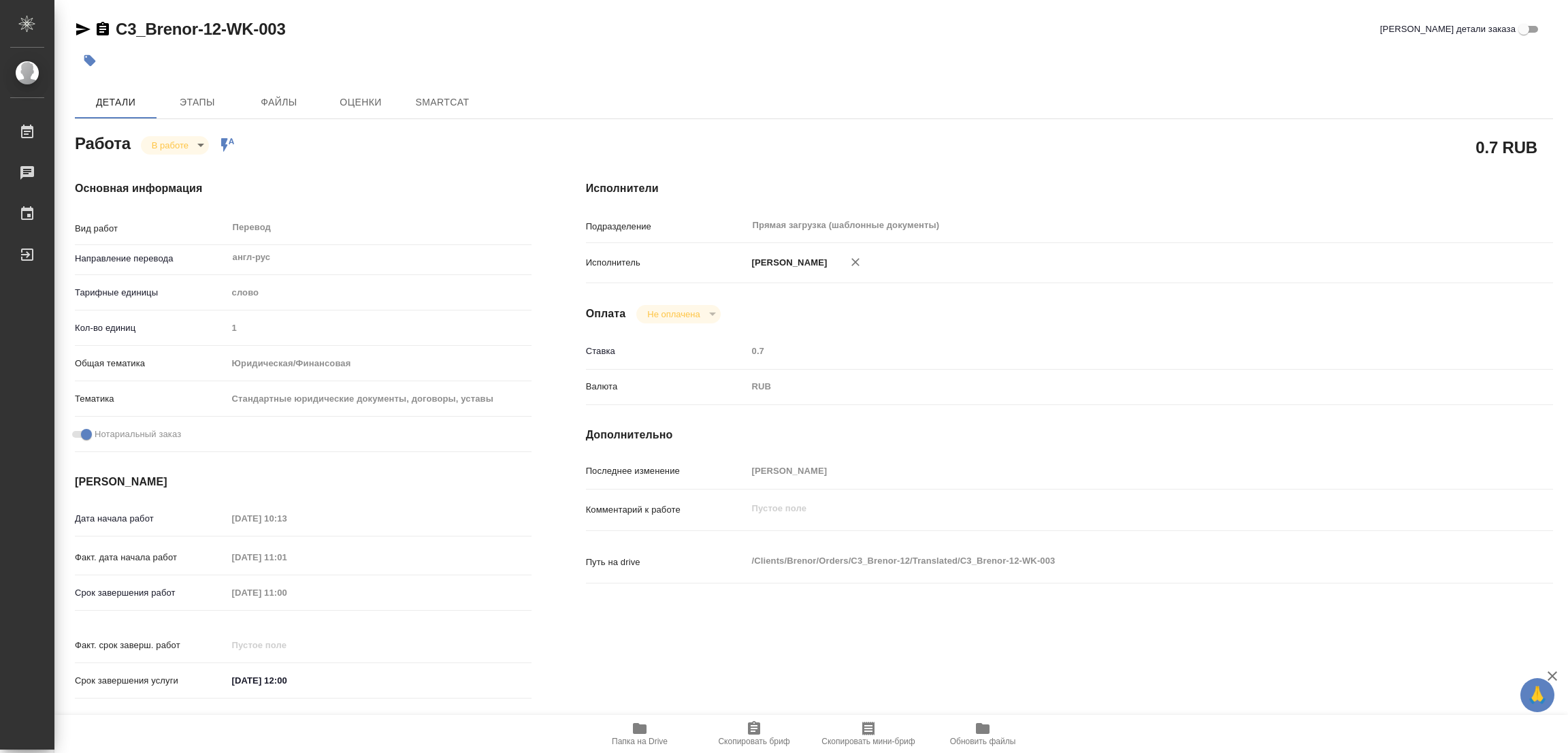
type textarea "x"
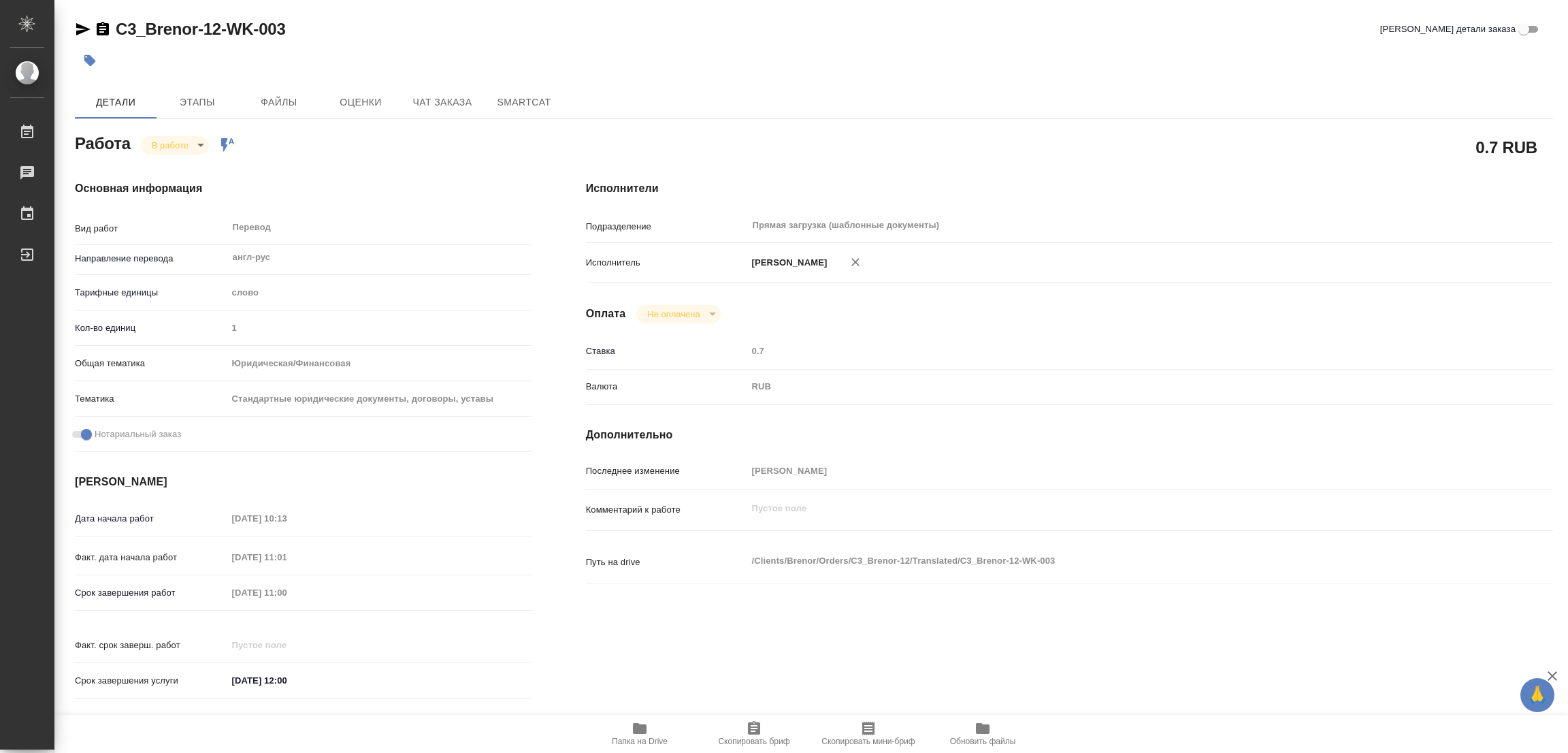
type textarea "x"
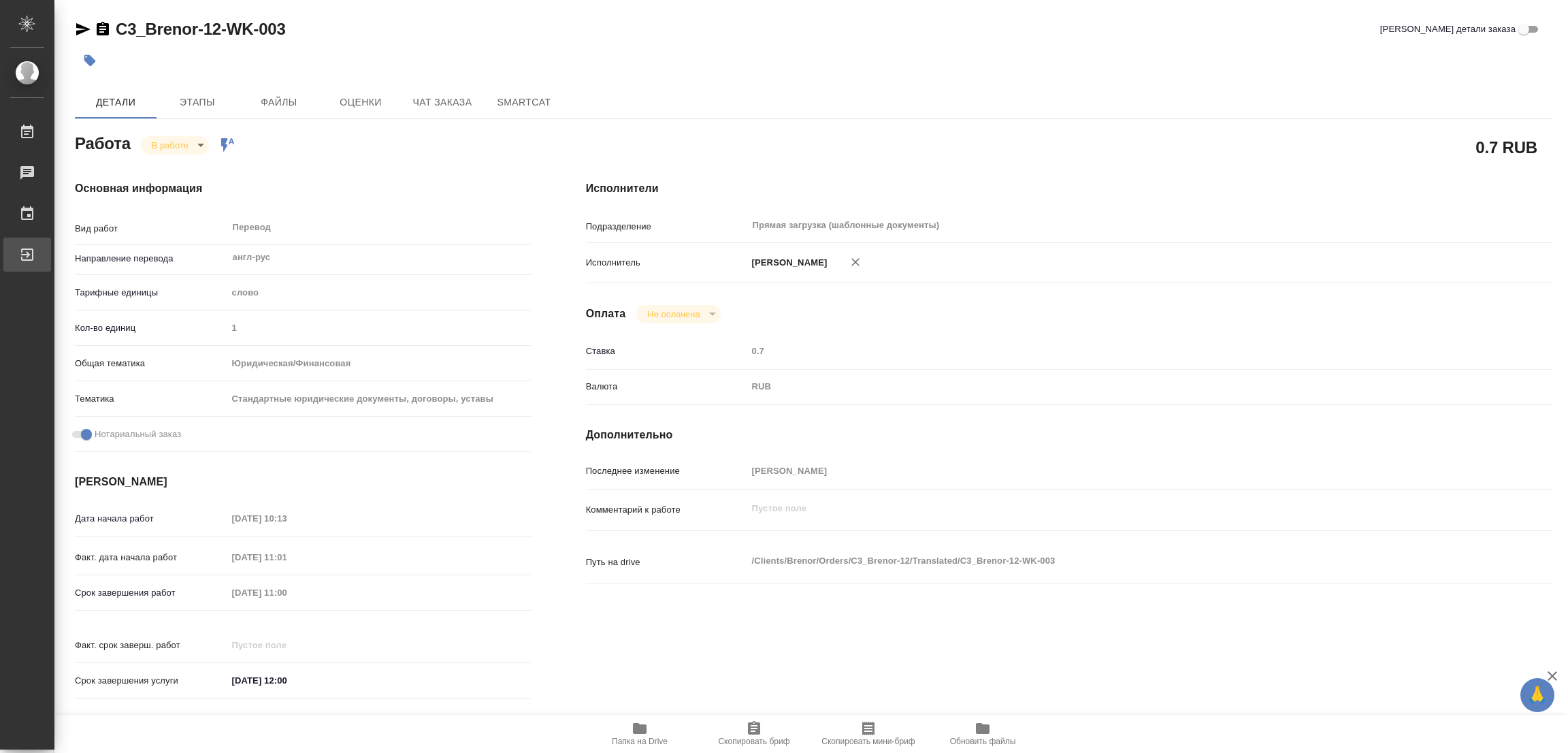
type textarea "x"
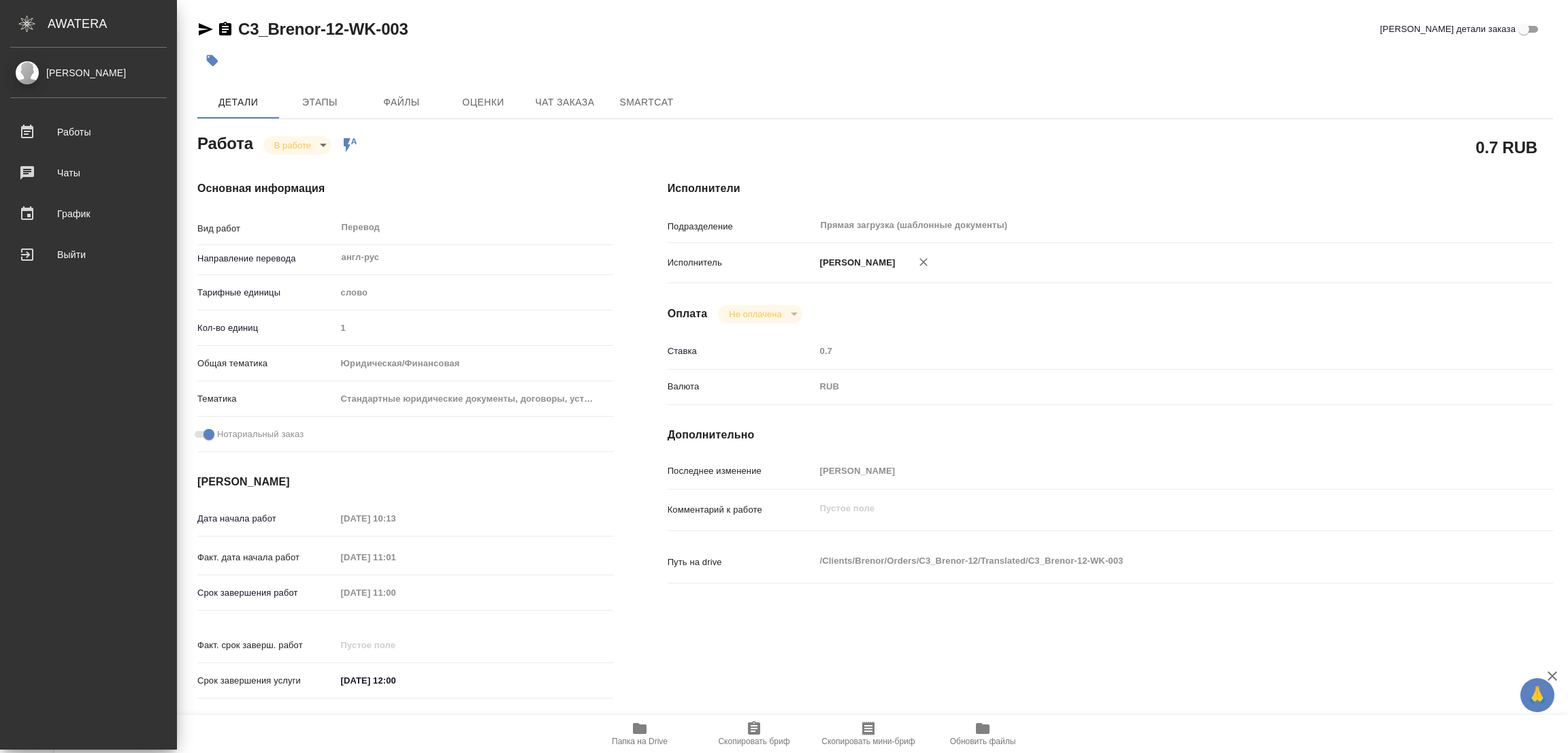
type textarea "x"
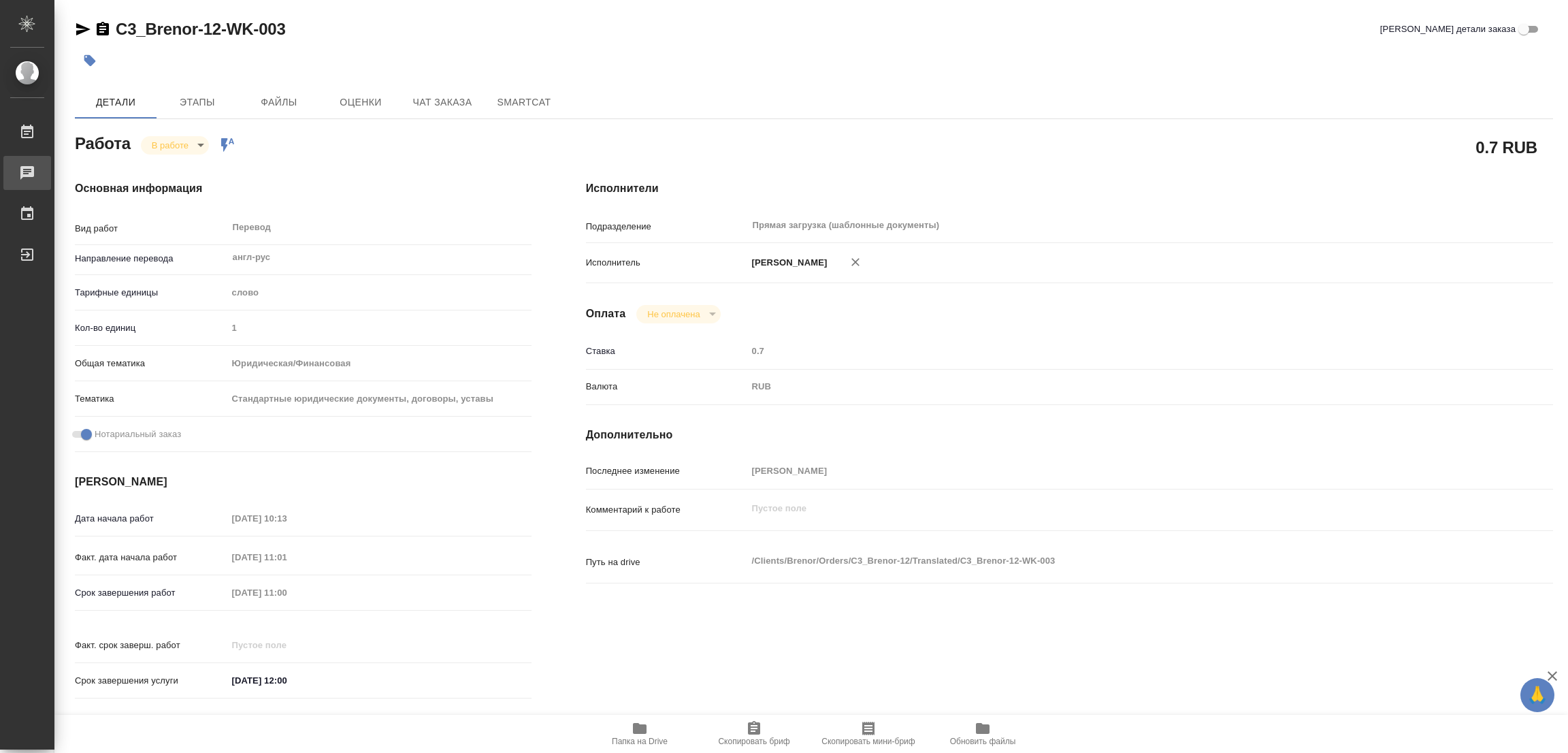
type textarea "x"
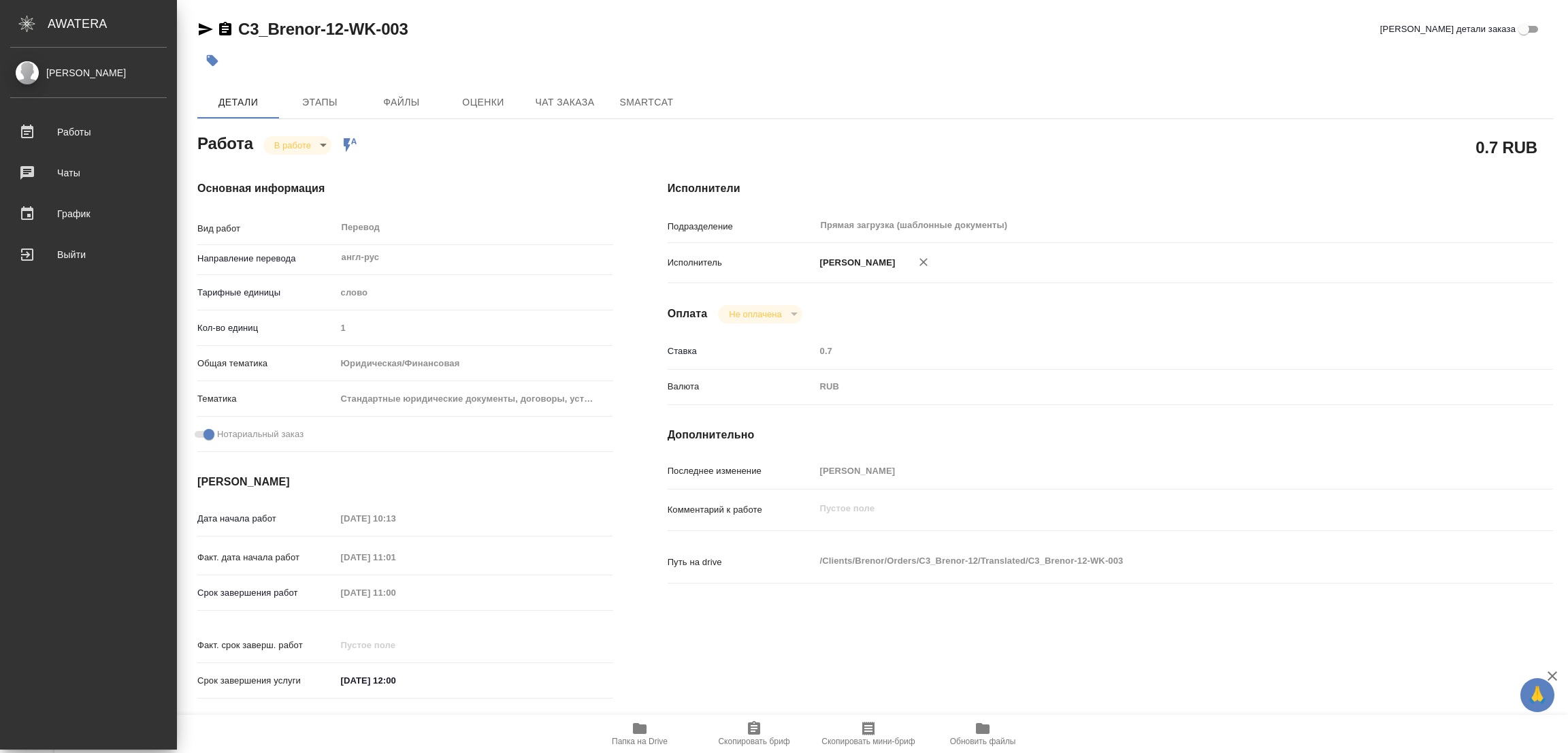
type textarea "x"
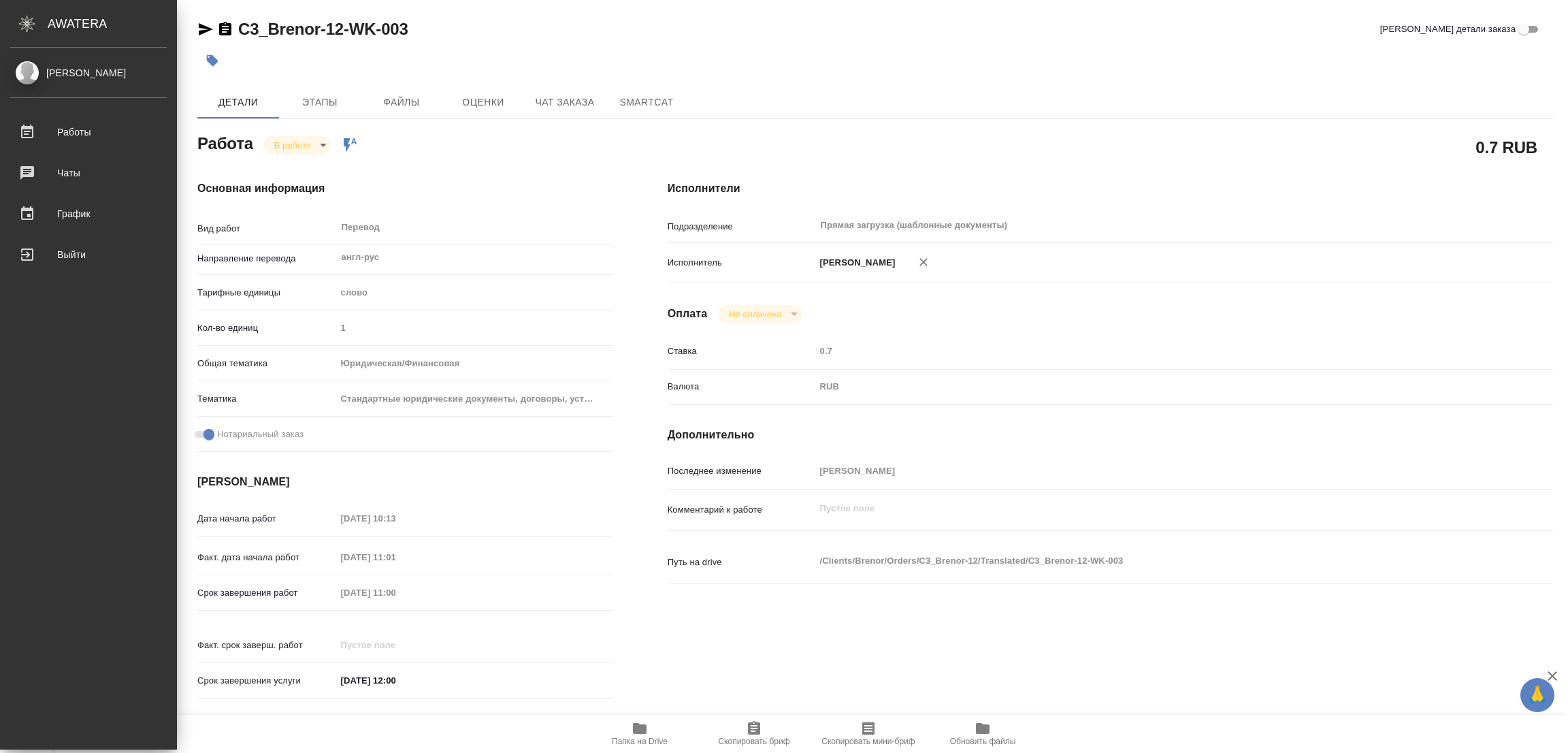
type textarea "x"
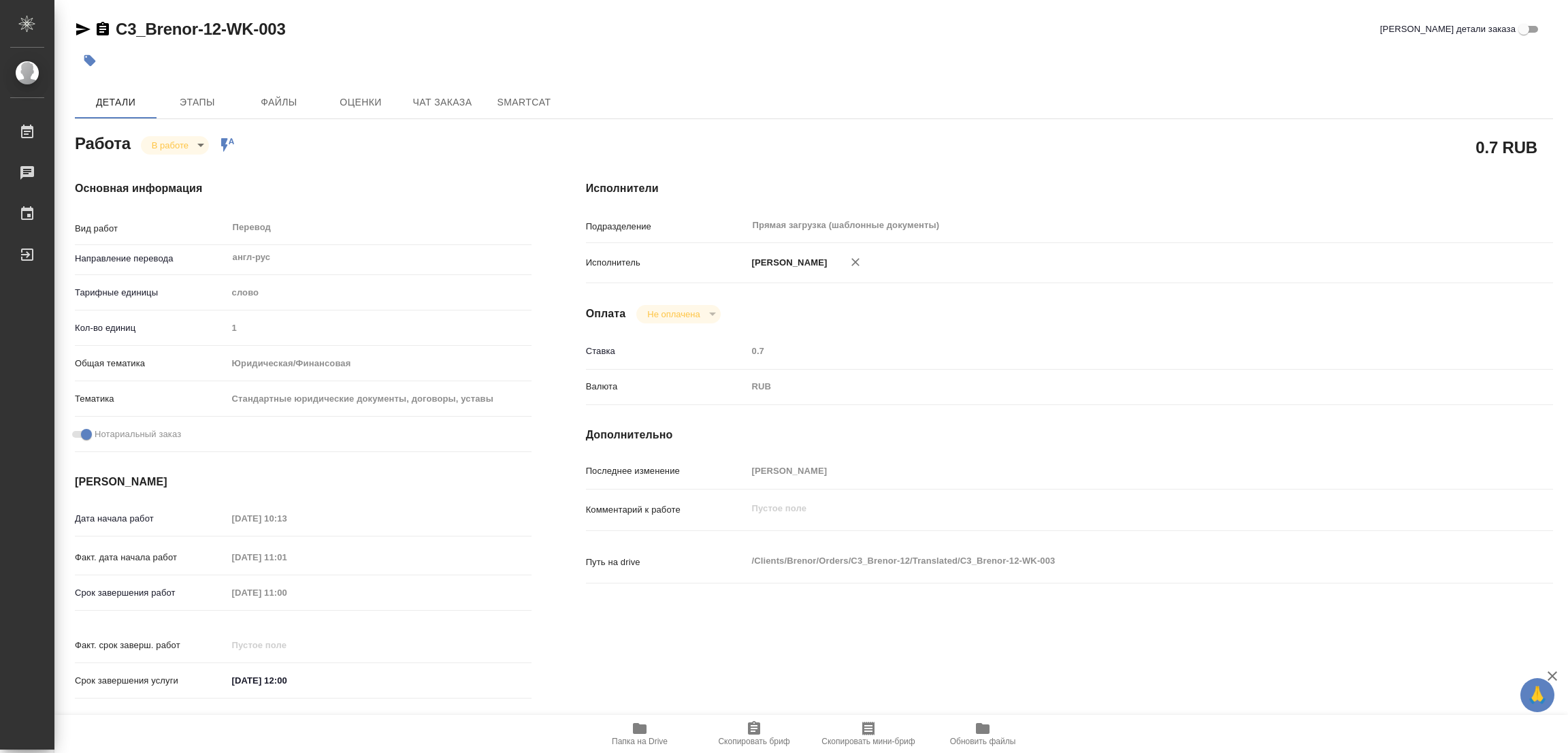
type textarea "x"
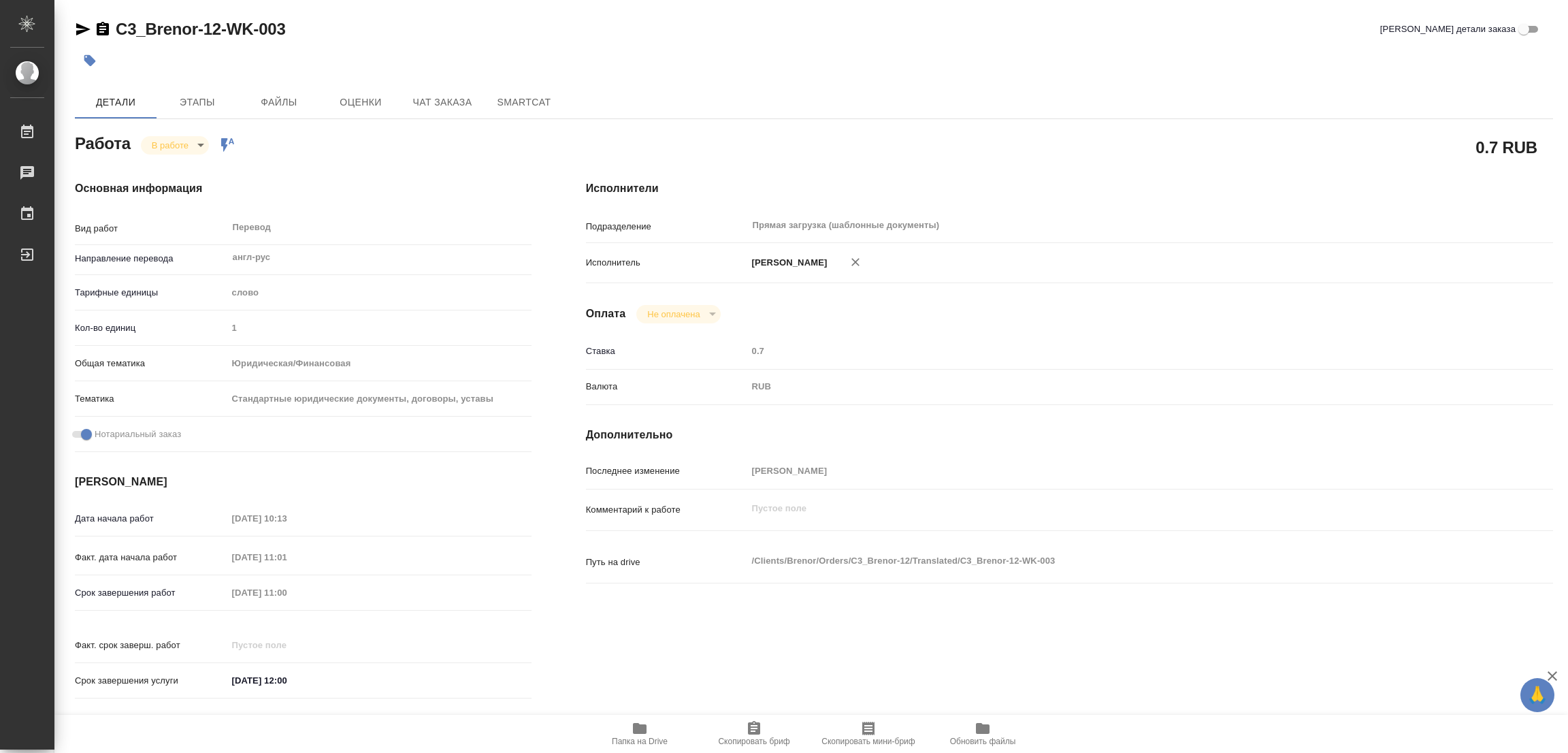
type textarea "x"
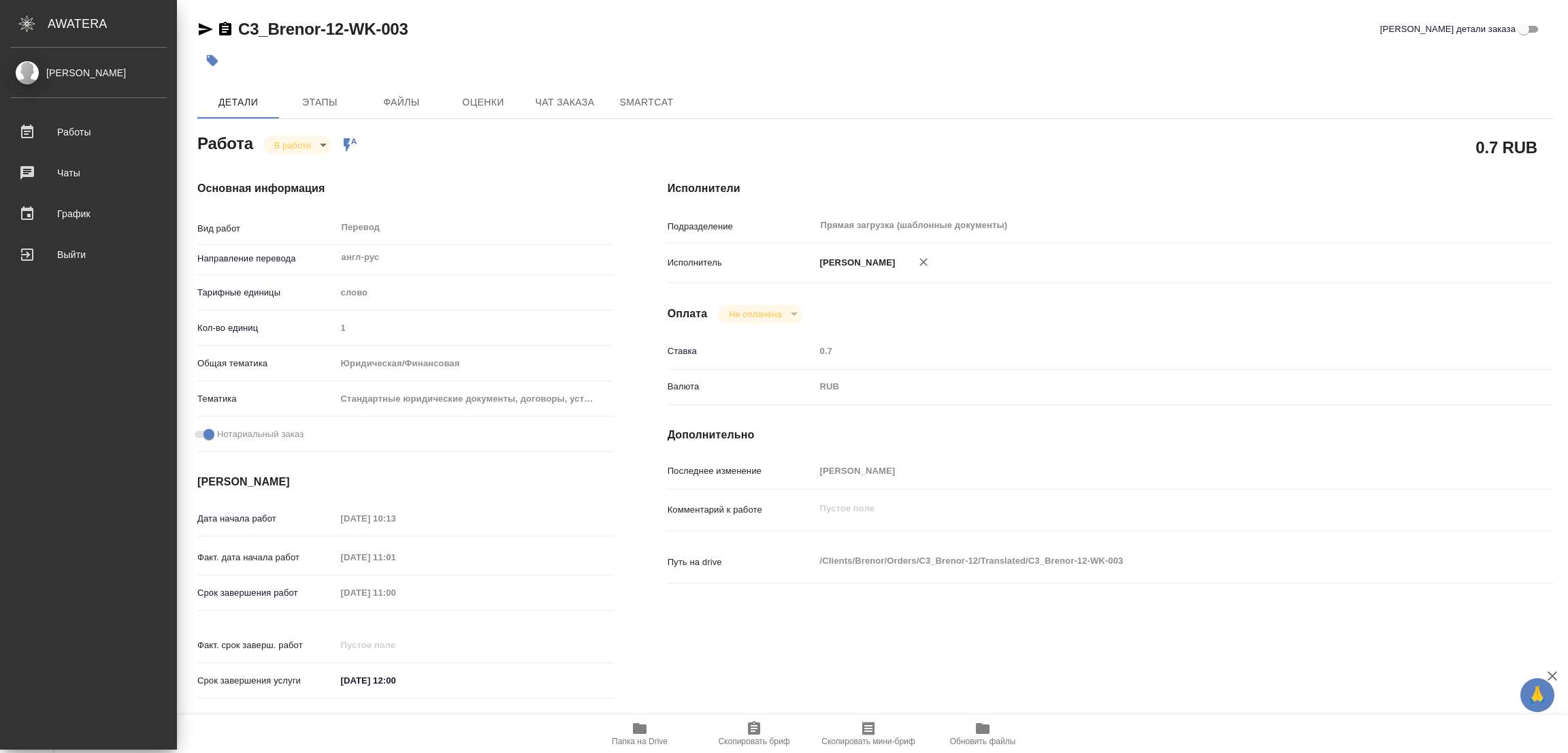
type textarea "x"
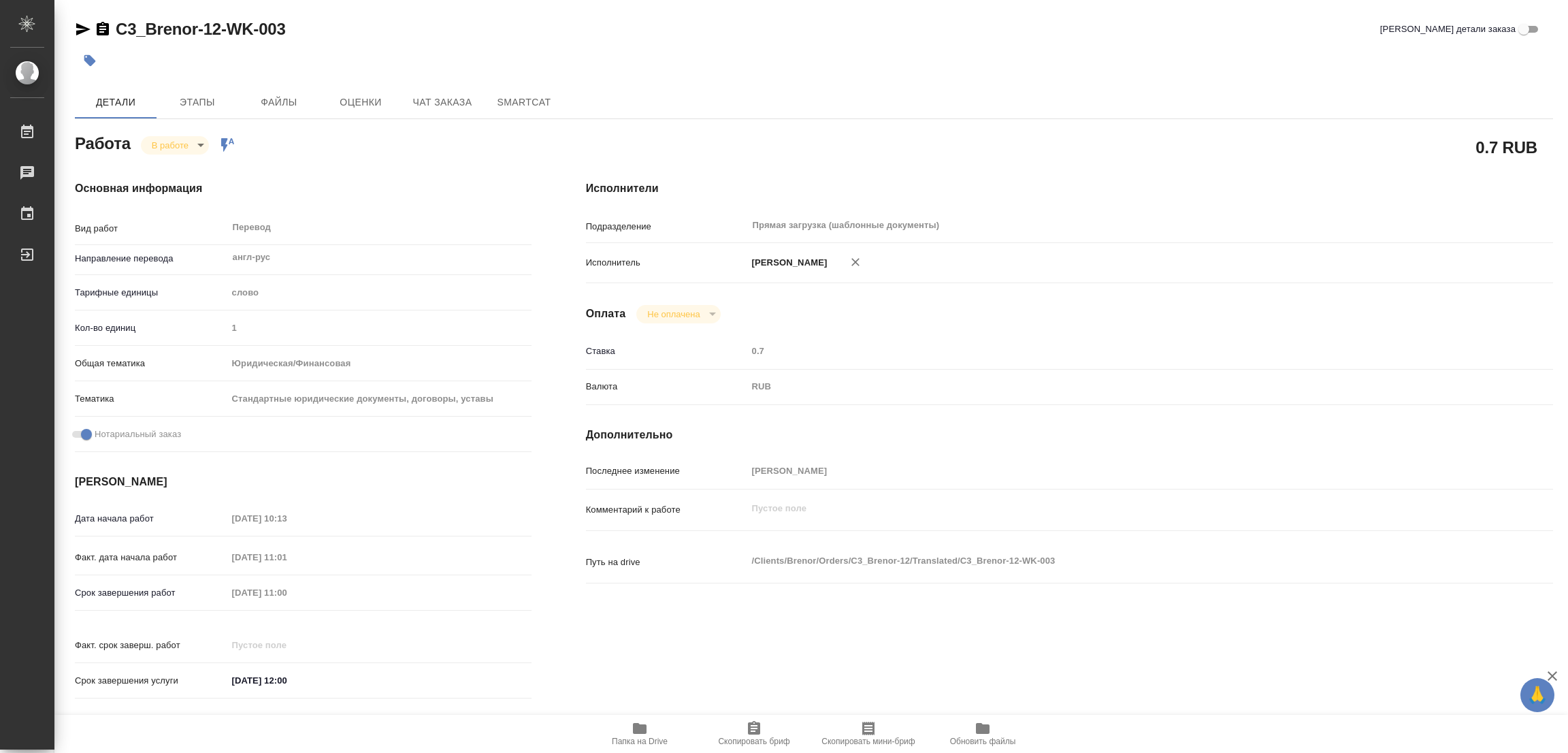
click at [635, 732] on icon "button" at bounding box center [640, 729] width 14 height 11
type textarea "x"
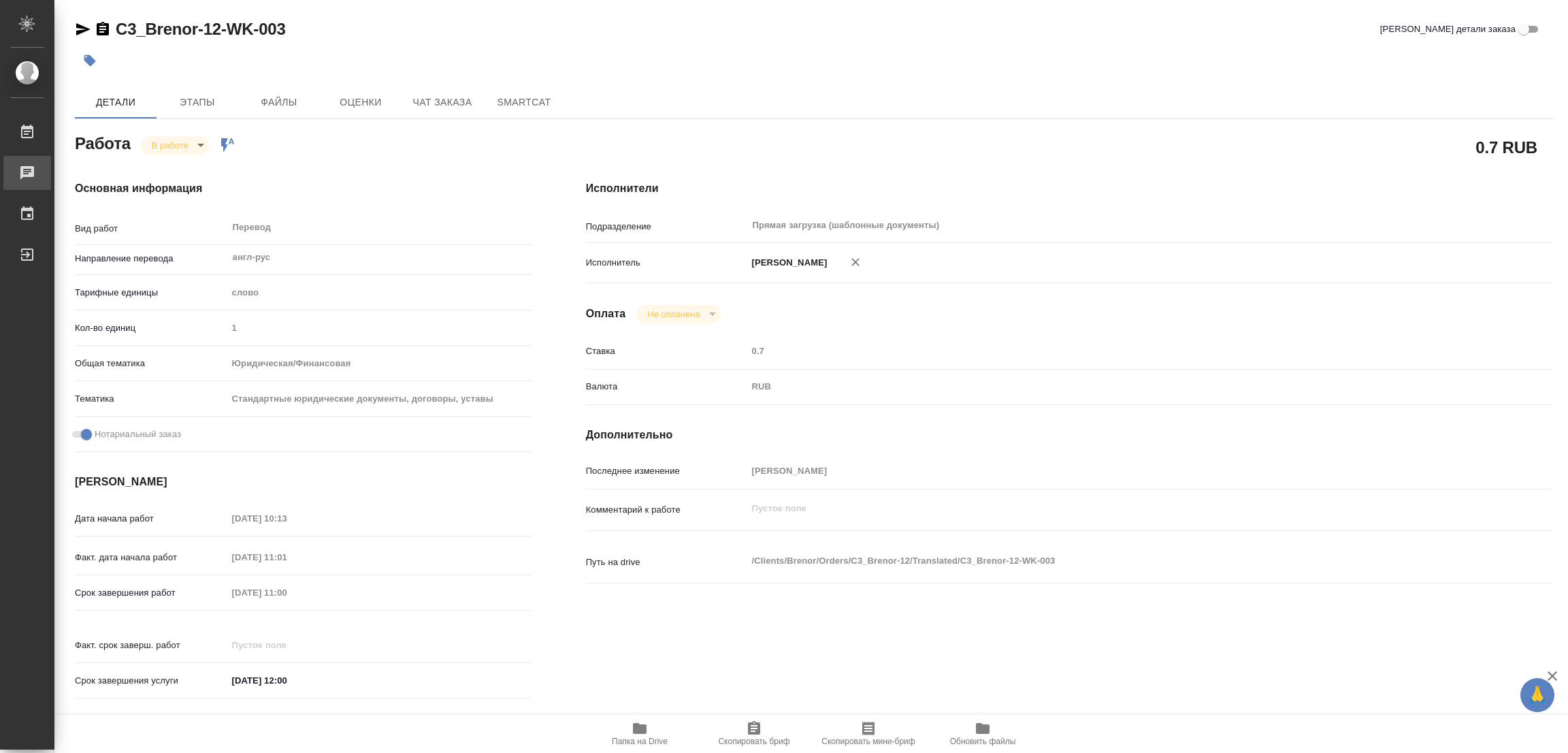
type textarea "x"
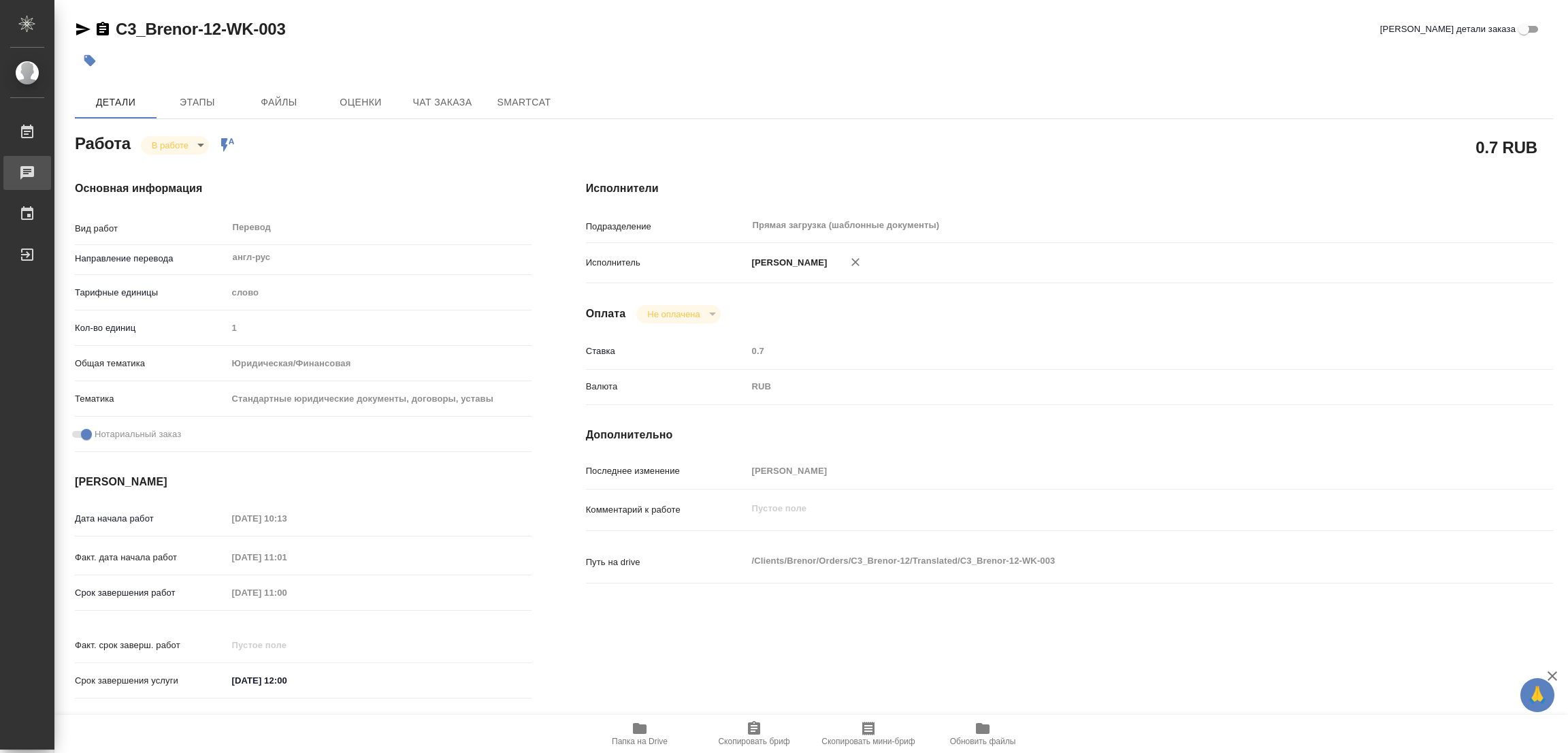
type textarea "x"
click at [196, 95] on span "Этапы" at bounding box center [196, 103] width 65 height 17
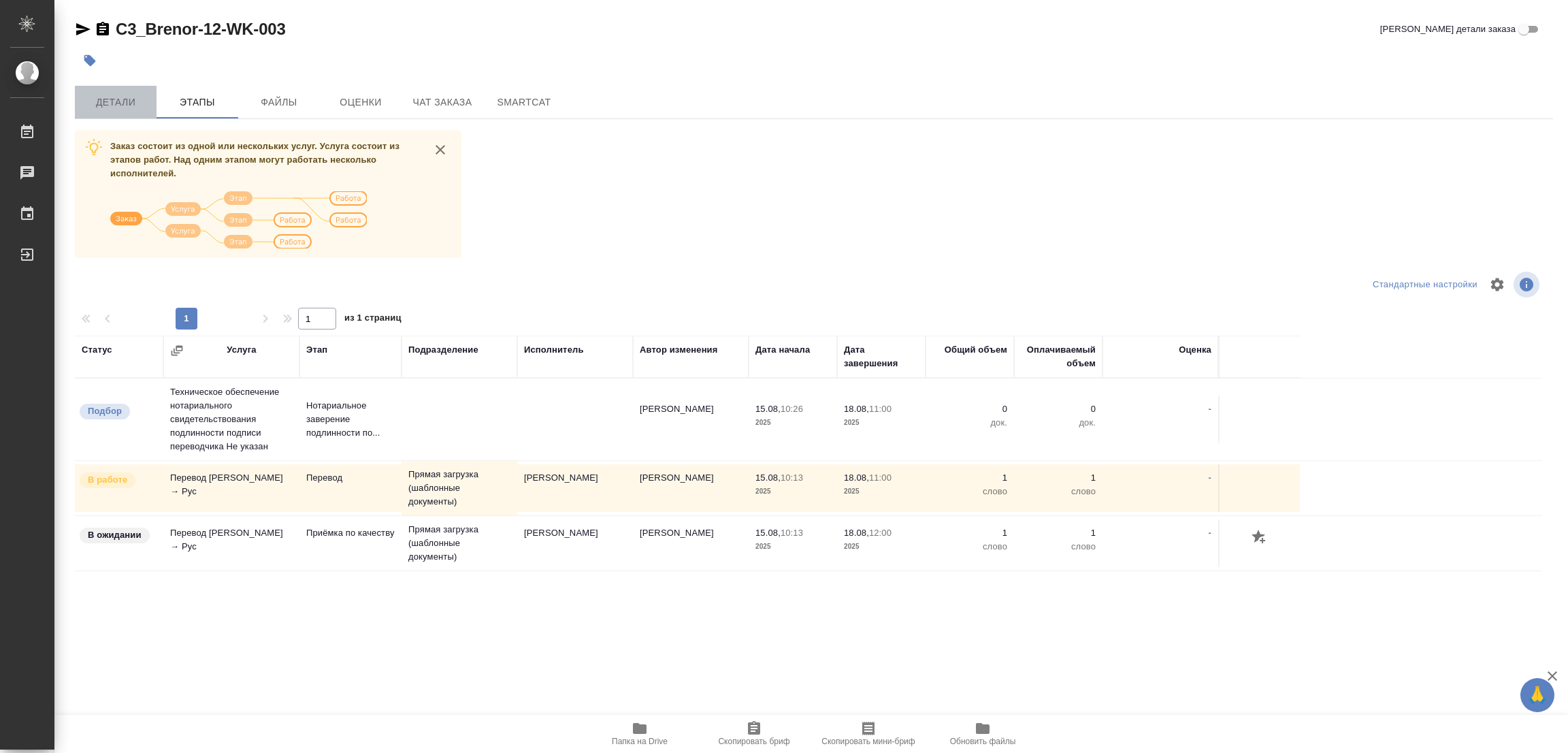
click at [99, 98] on span "Детали" at bounding box center [116, 103] width 65 height 17
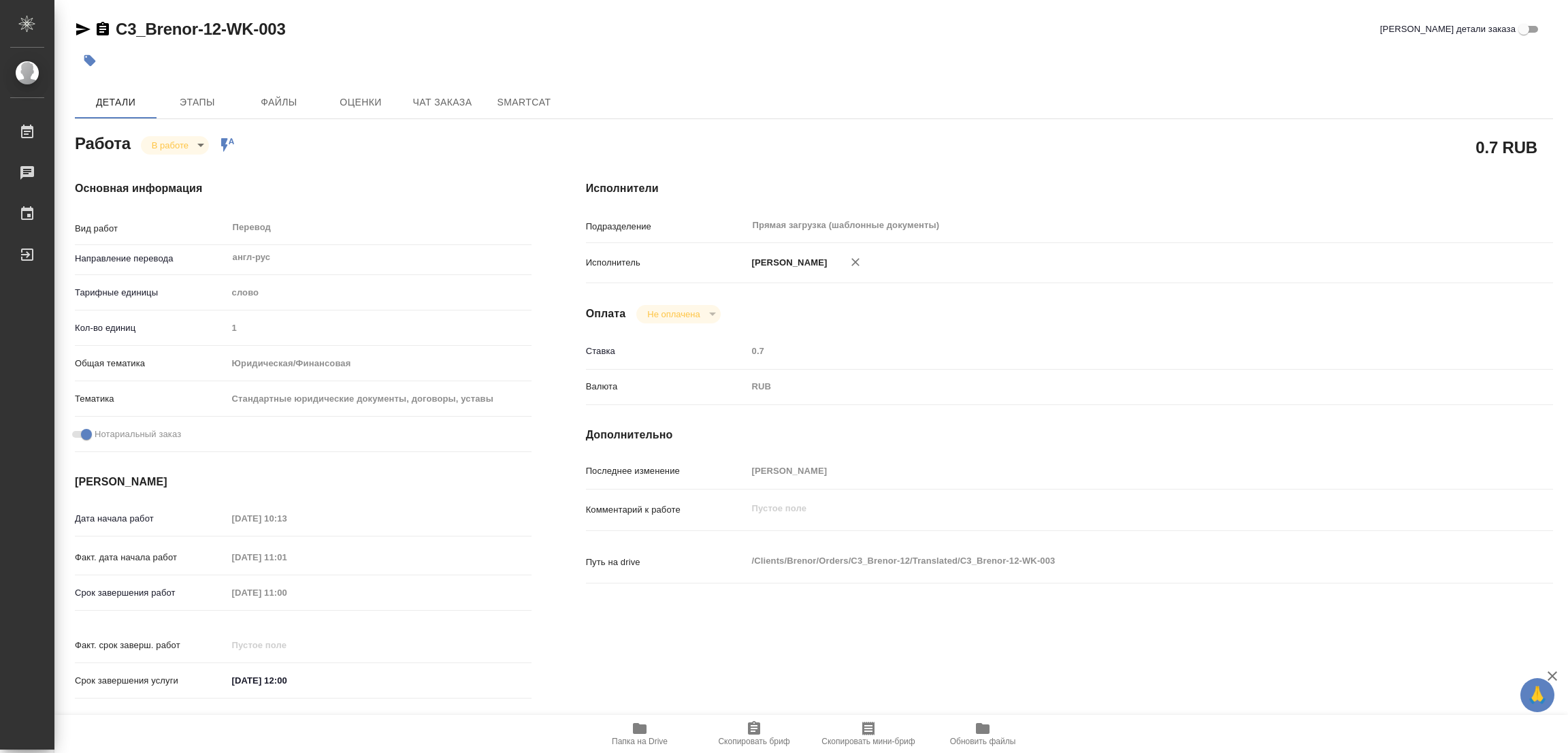
type textarea "x"
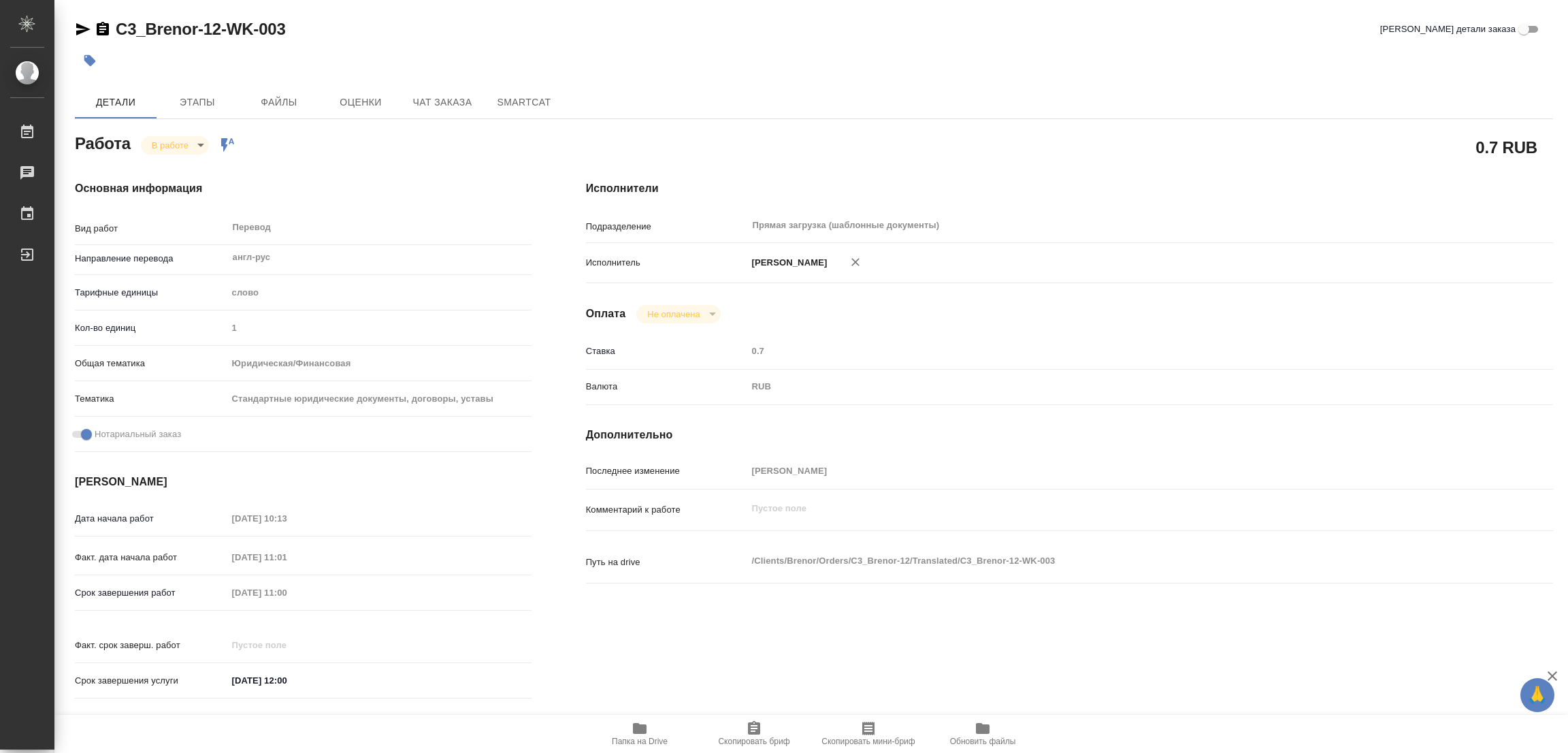
type textarea "x"
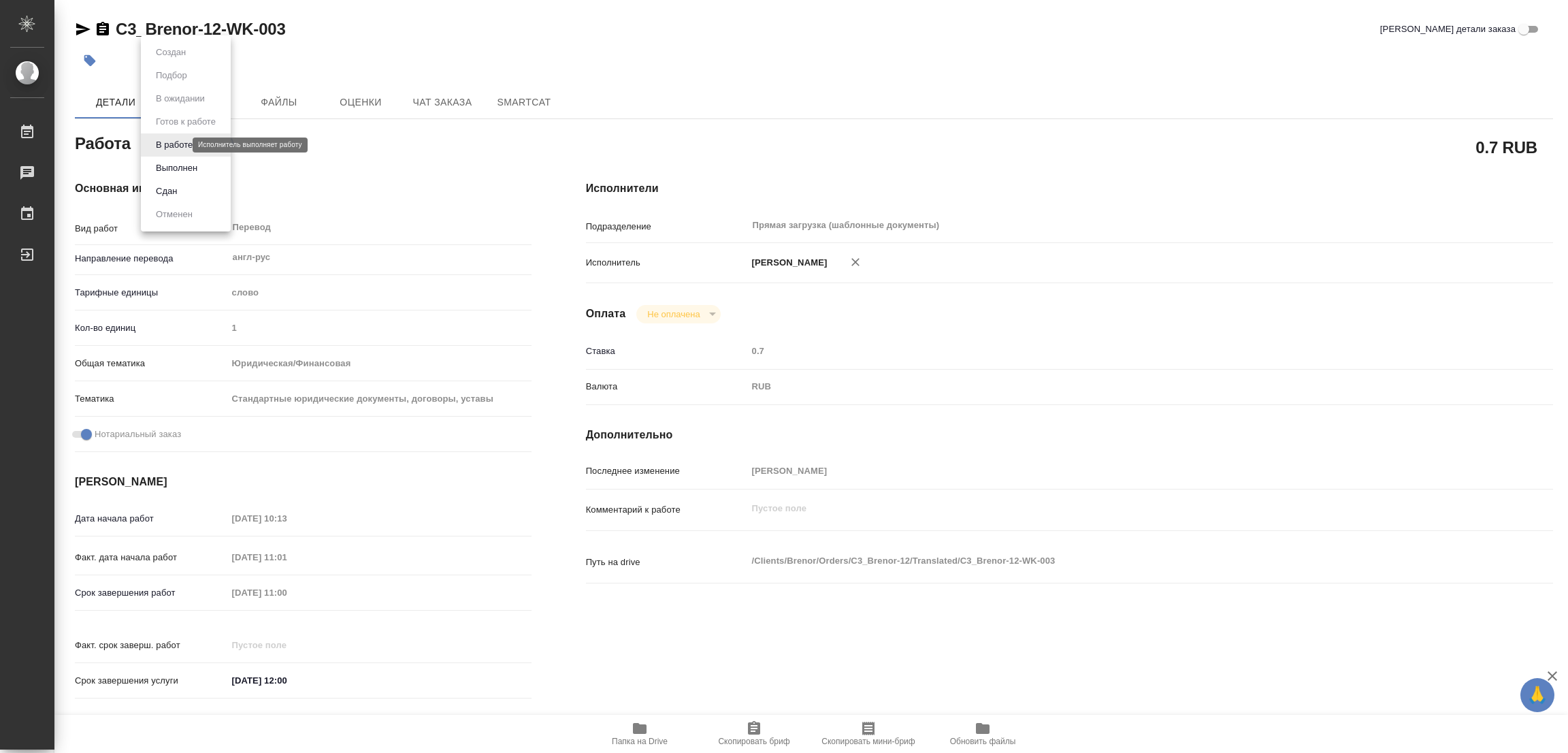
click at [171, 147] on body "🙏 .cls-1 fill:#fff; AWATERA Popova Galina Работы 0 Чаты График Выйти C3_Brenor-…" at bounding box center [784, 376] width 1568 height 753
type textarea "x"
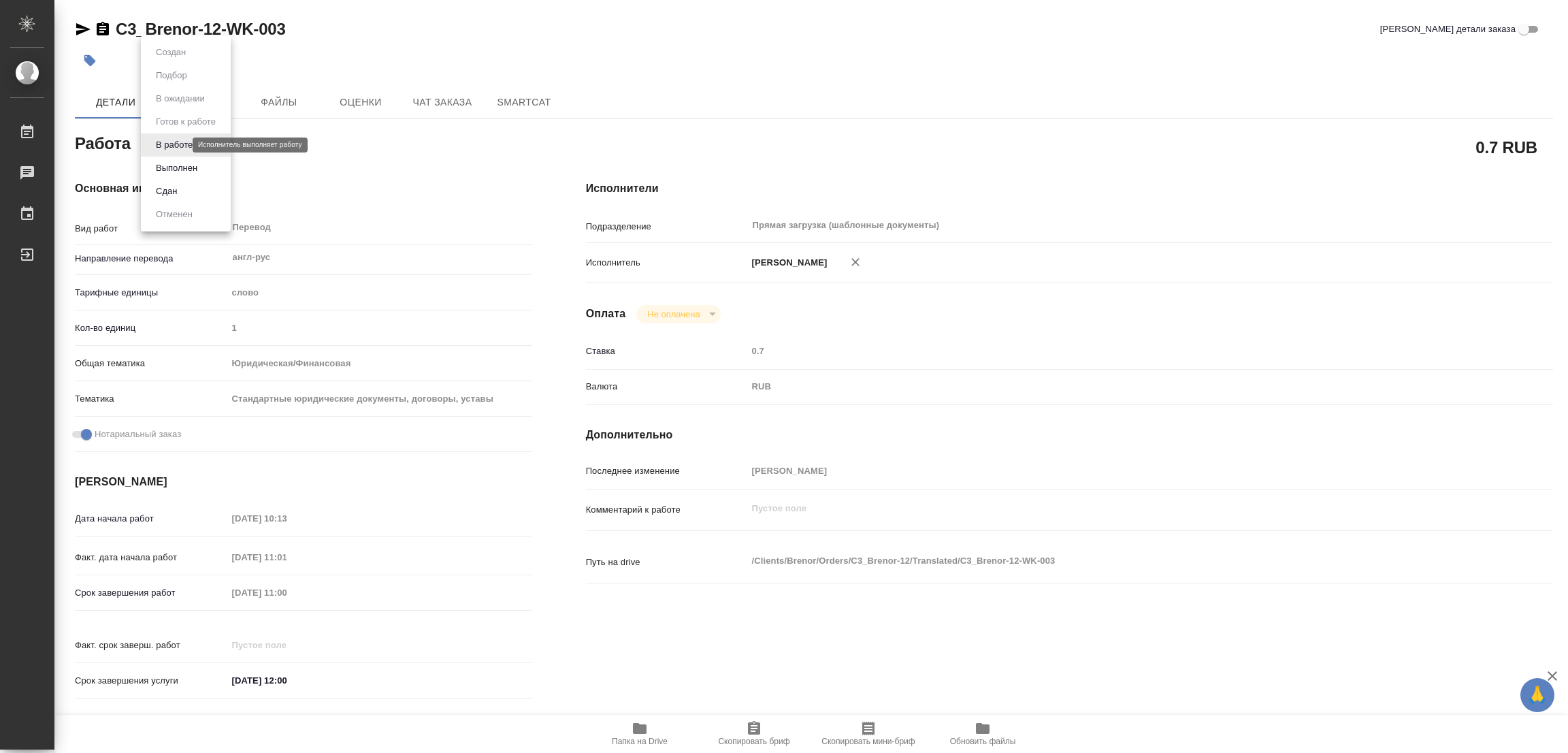
type textarea "x"
click at [170, 170] on button "Выполнен" at bounding box center [176, 168] width 50 height 15
type textarea "x"
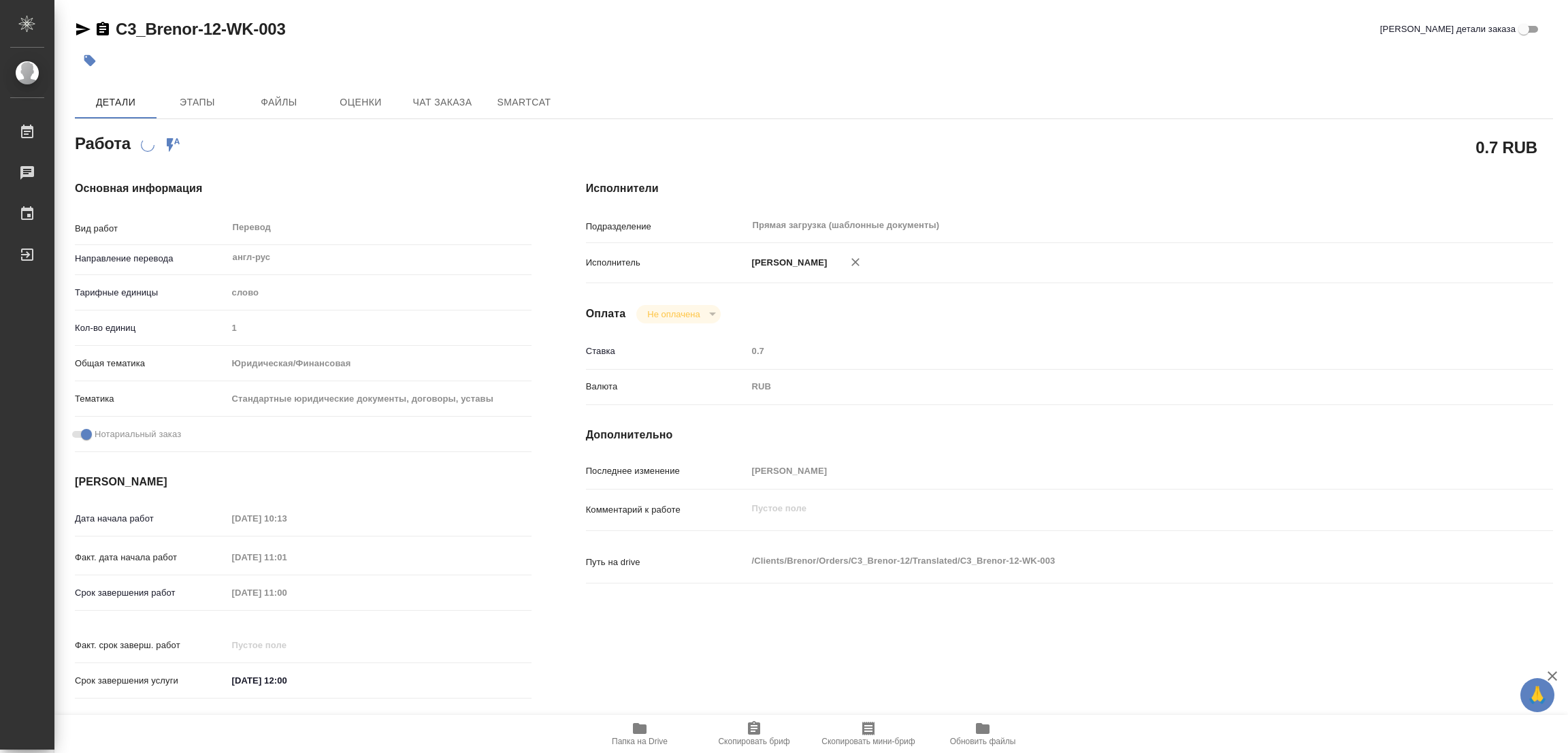
type textarea "x"
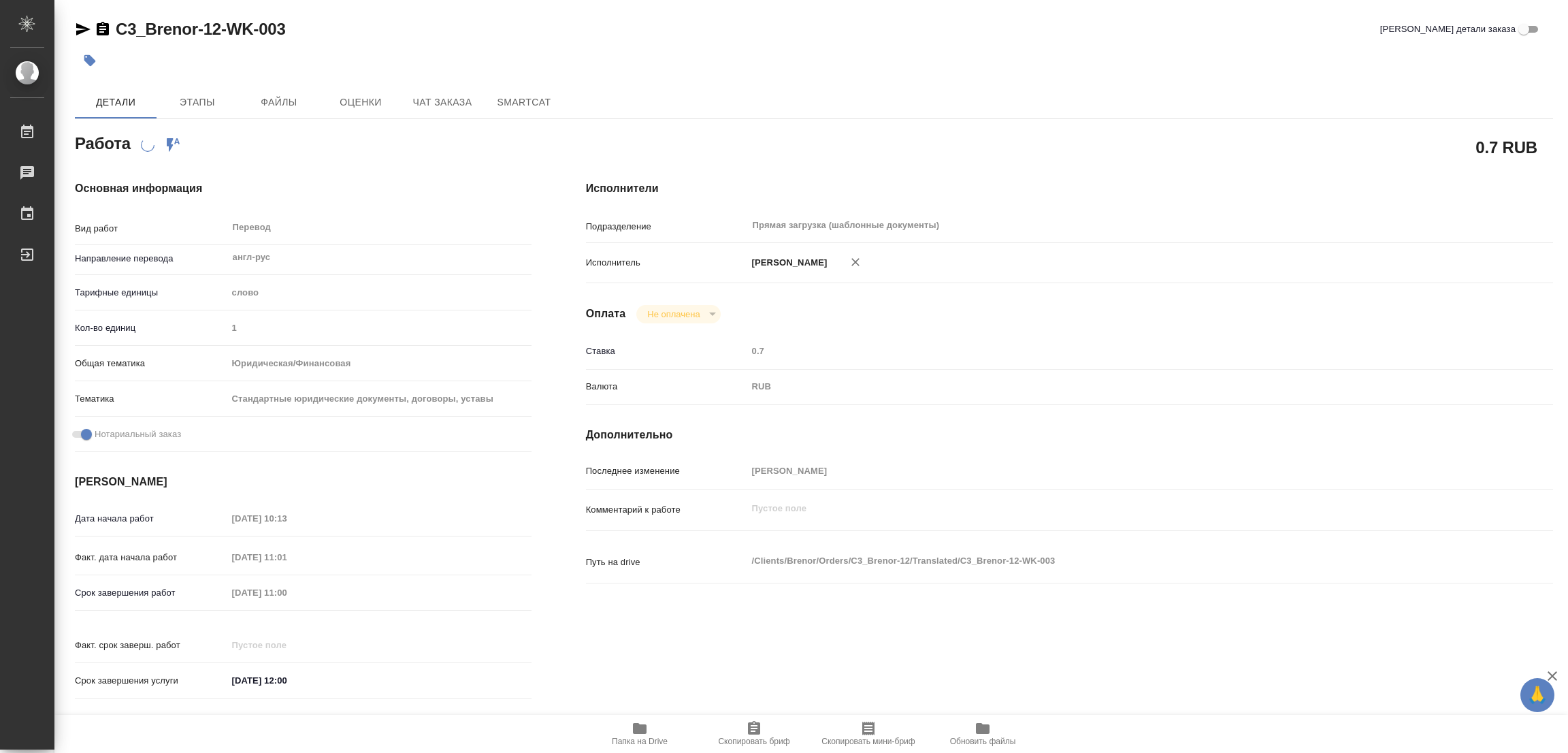
type textarea "x"
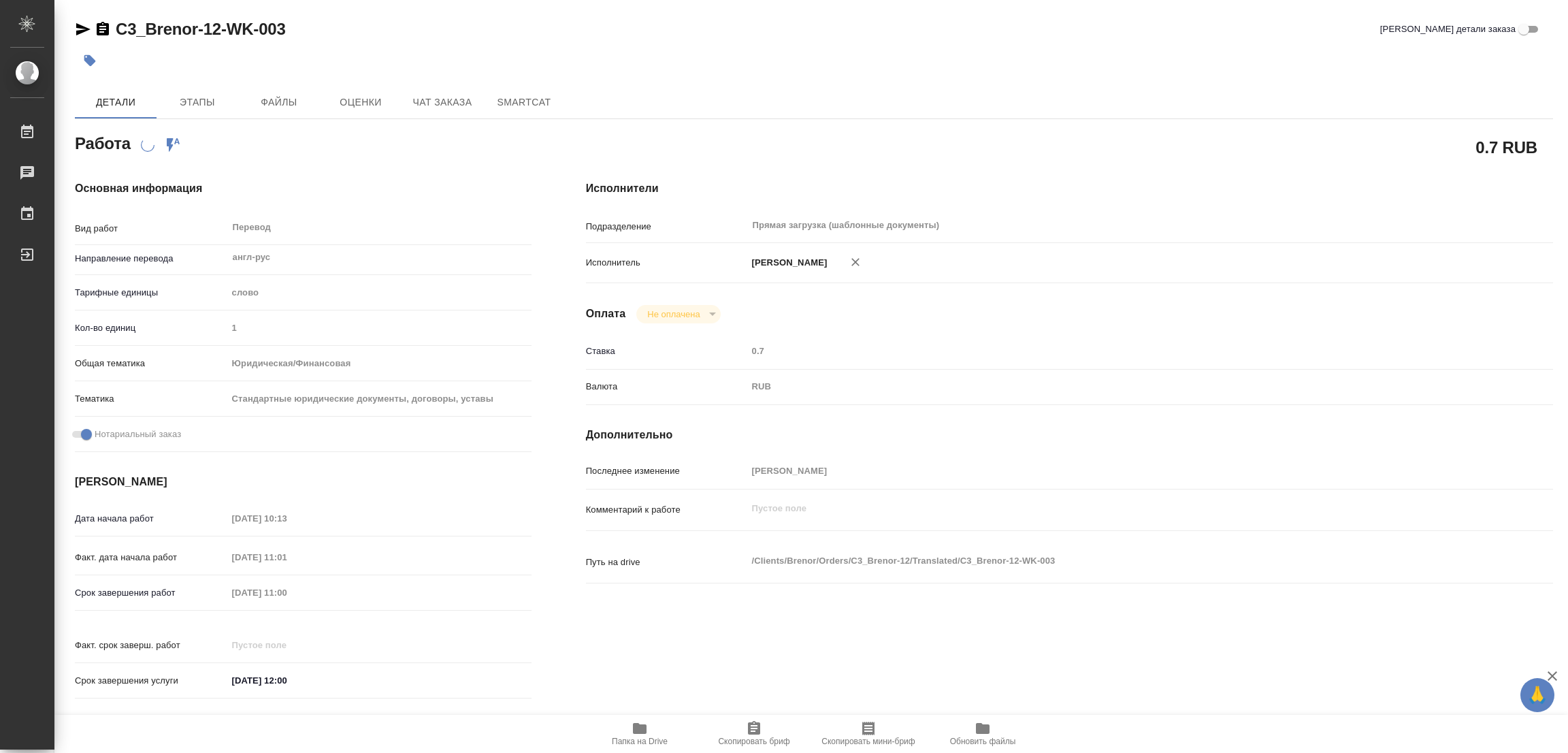
type textarea "x"
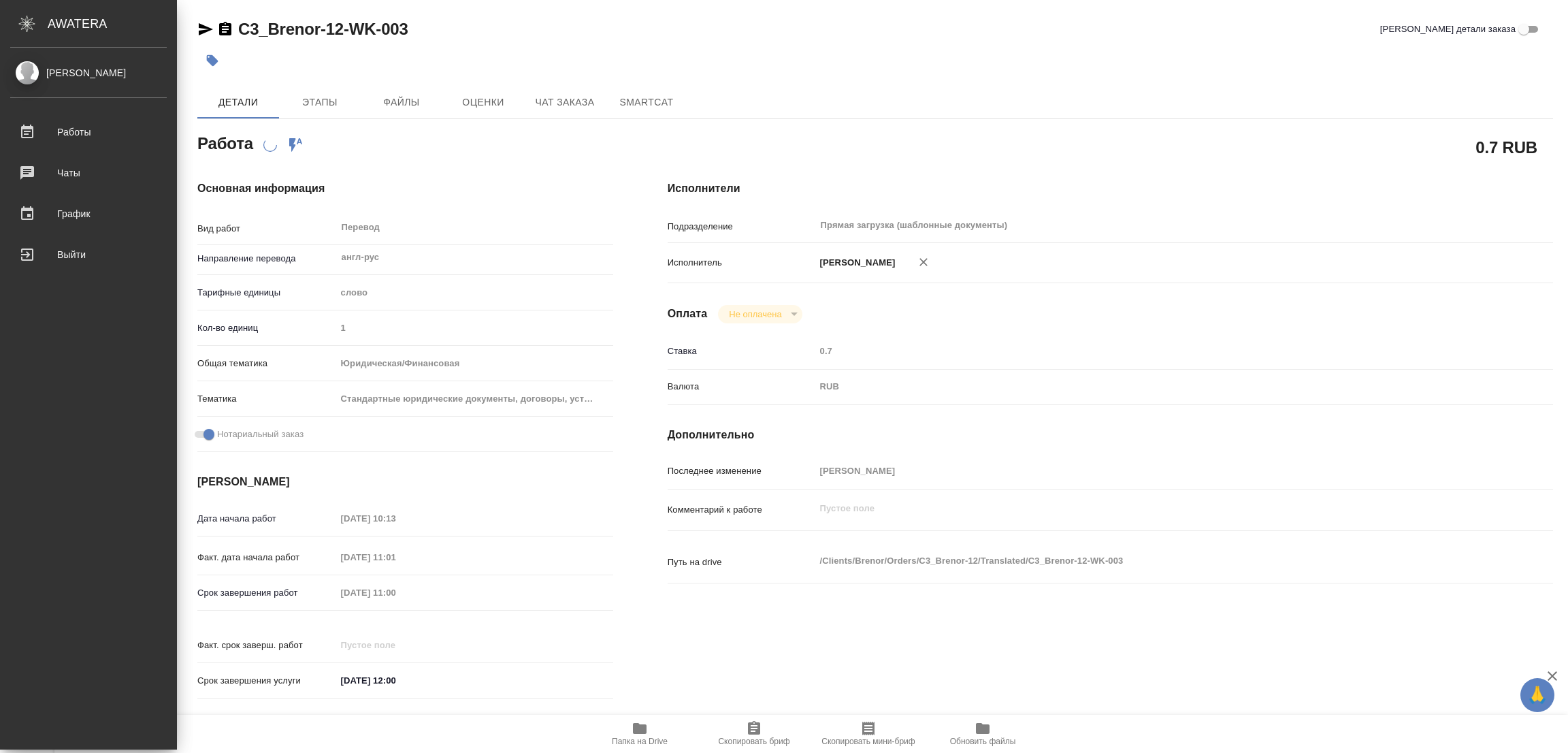
type textarea "x"
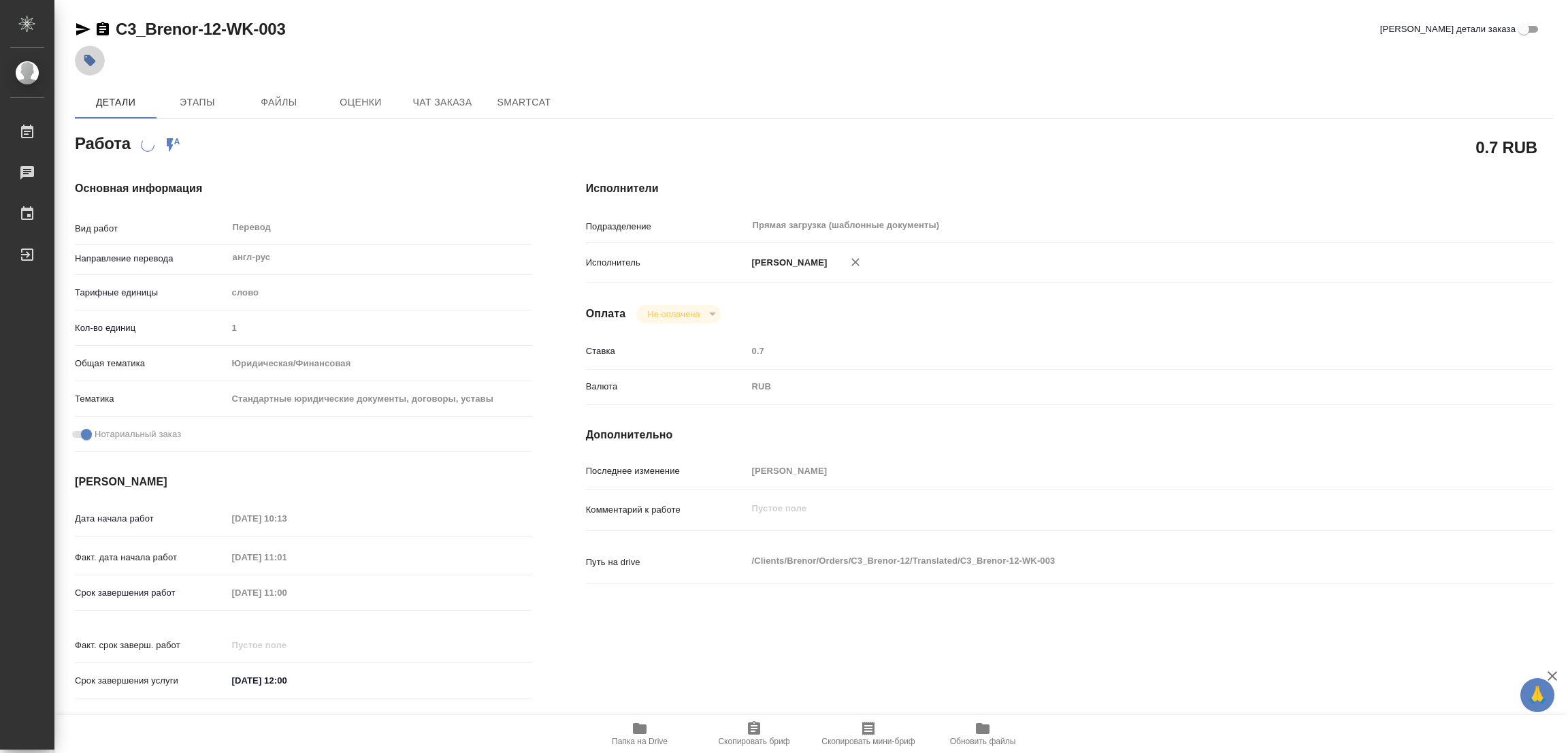
click at [85, 58] on icon "button" at bounding box center [90, 60] width 11 height 11
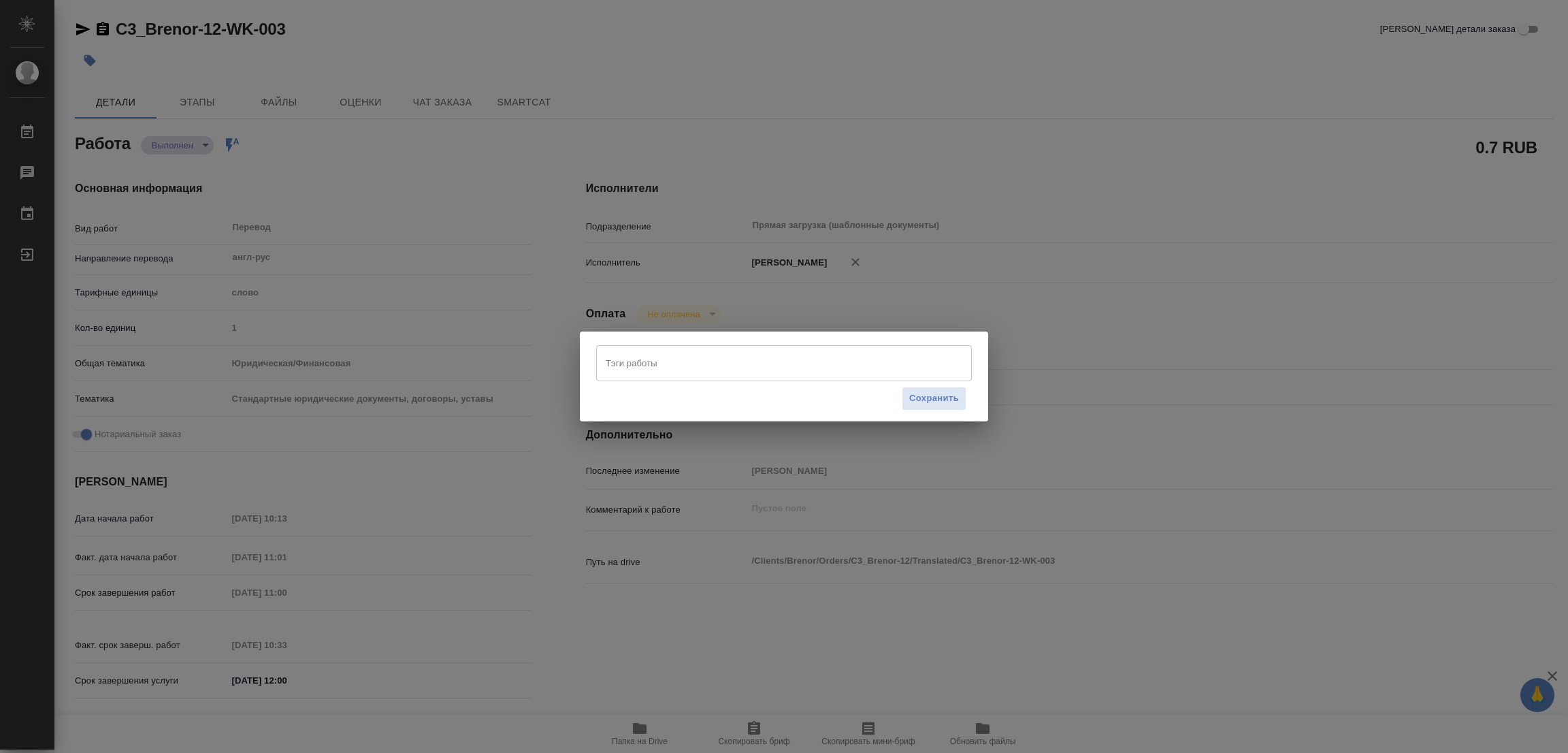
type textarea "x"
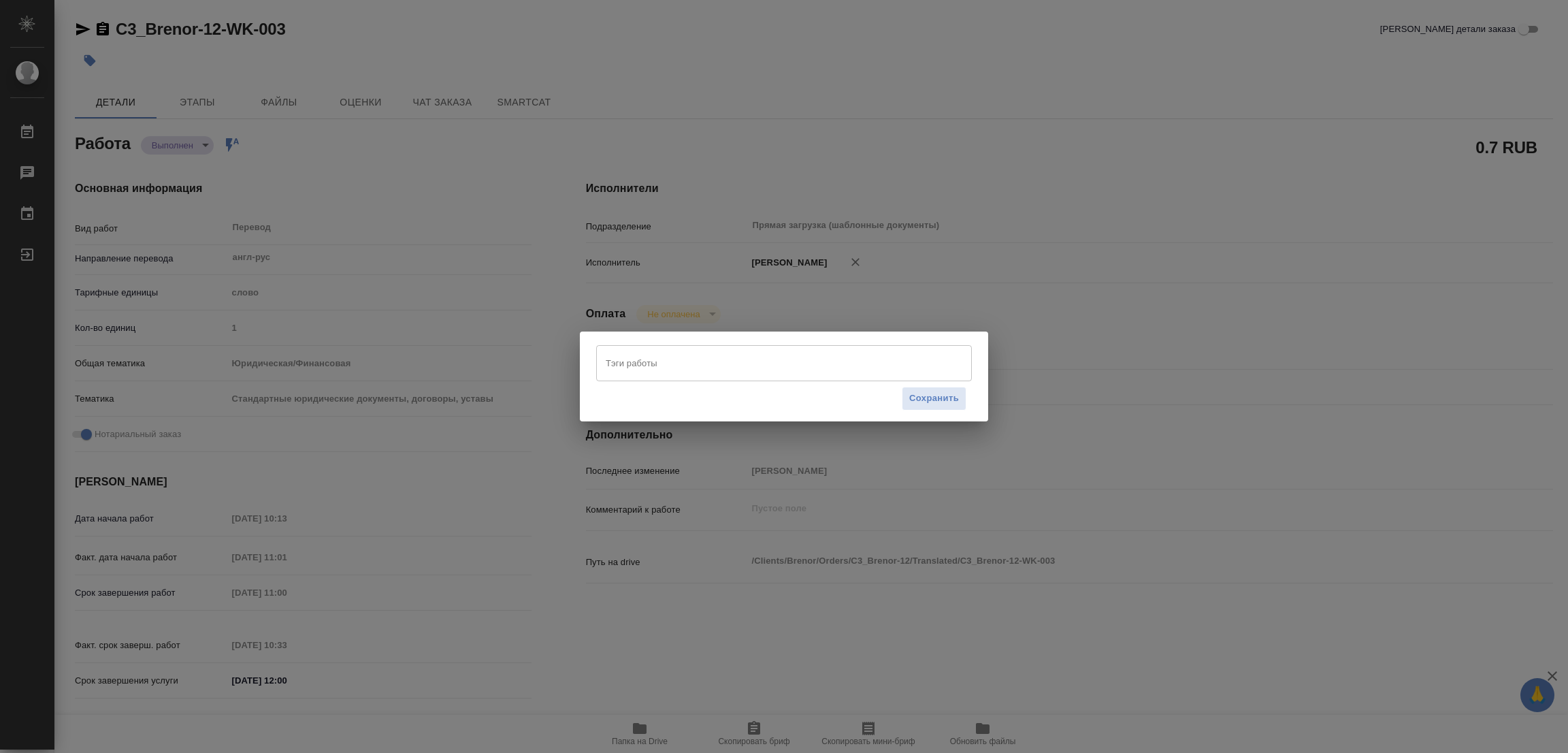
type textarea "x"
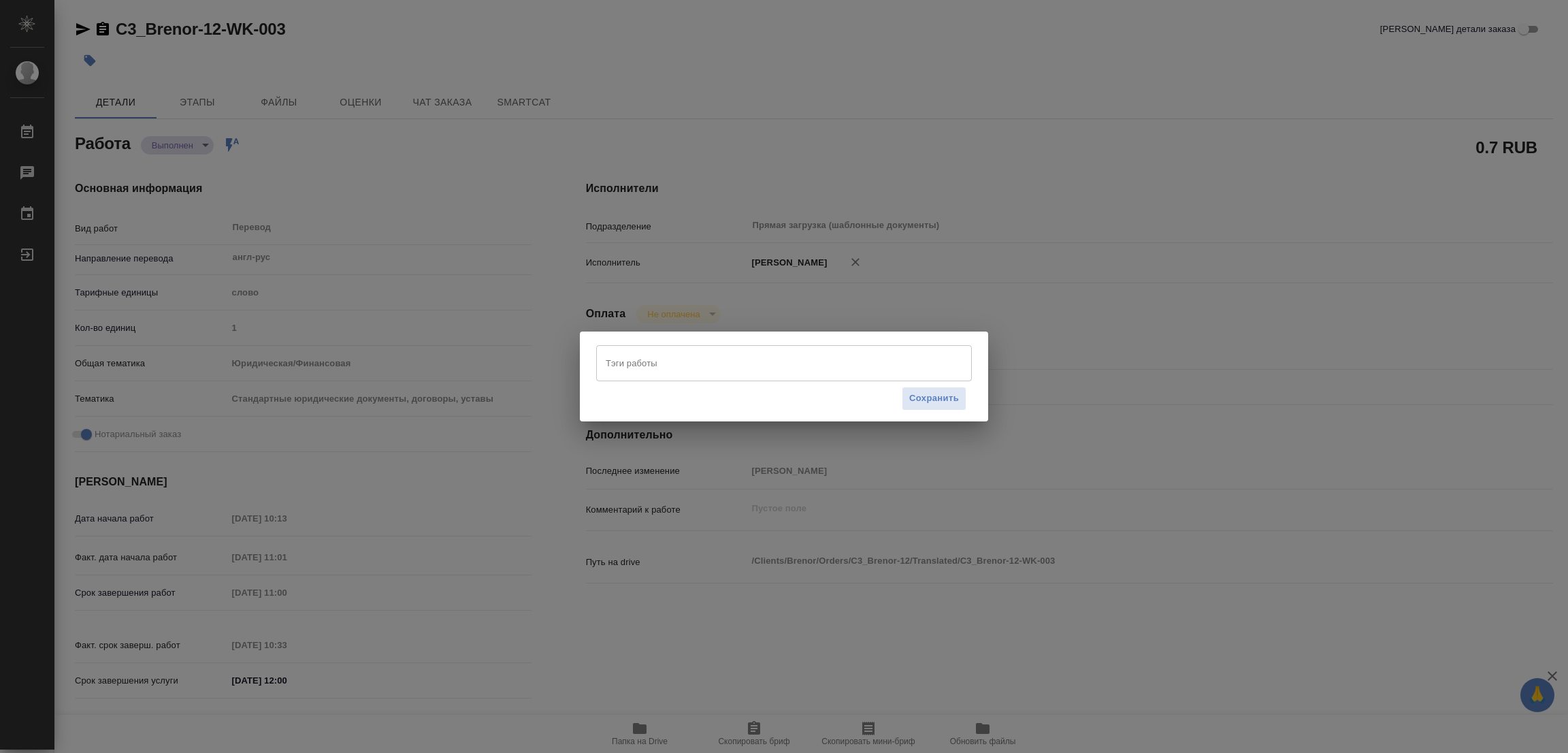
click at [622, 357] on input "Тэги работы" at bounding box center [771, 363] width 337 height 23
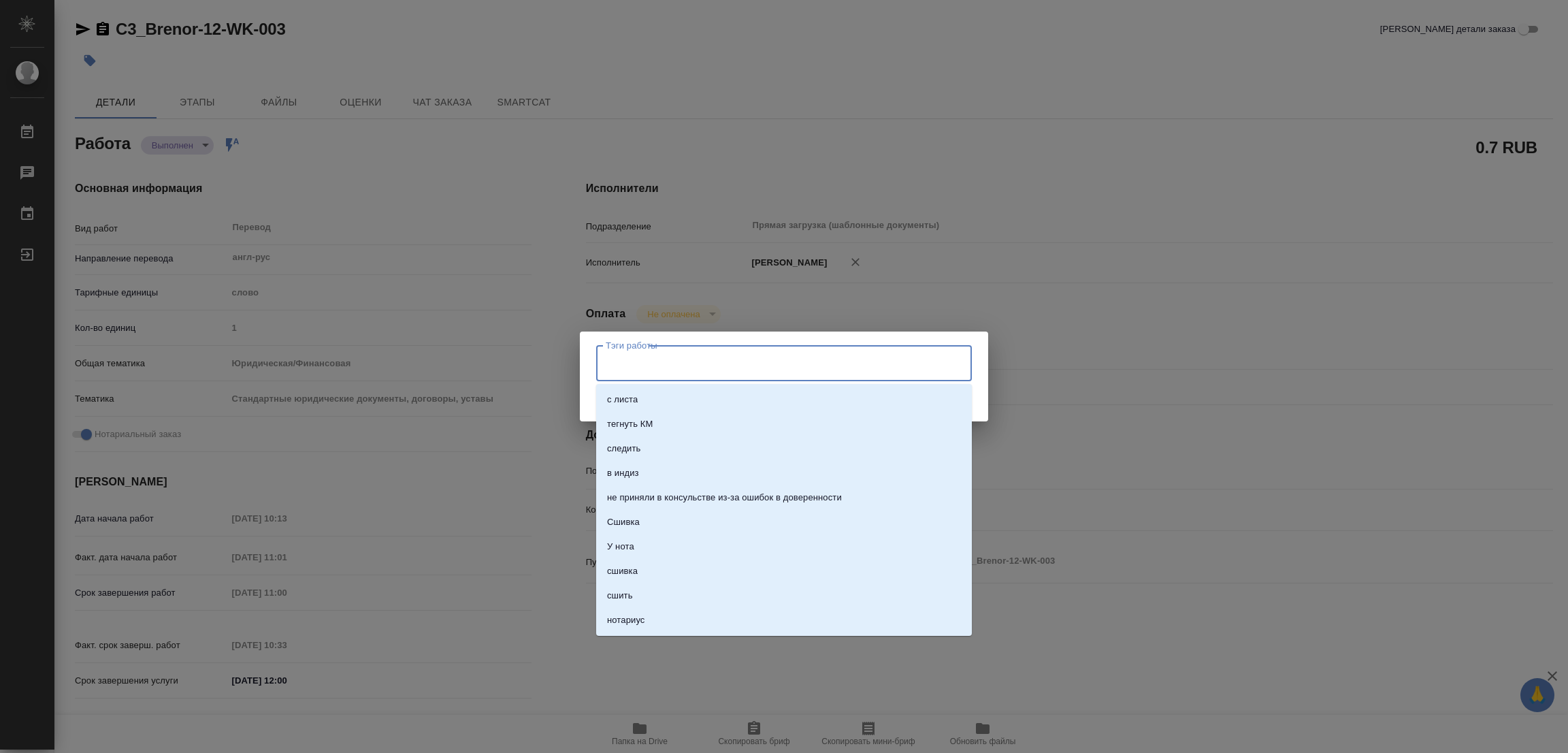
type textarea "x"
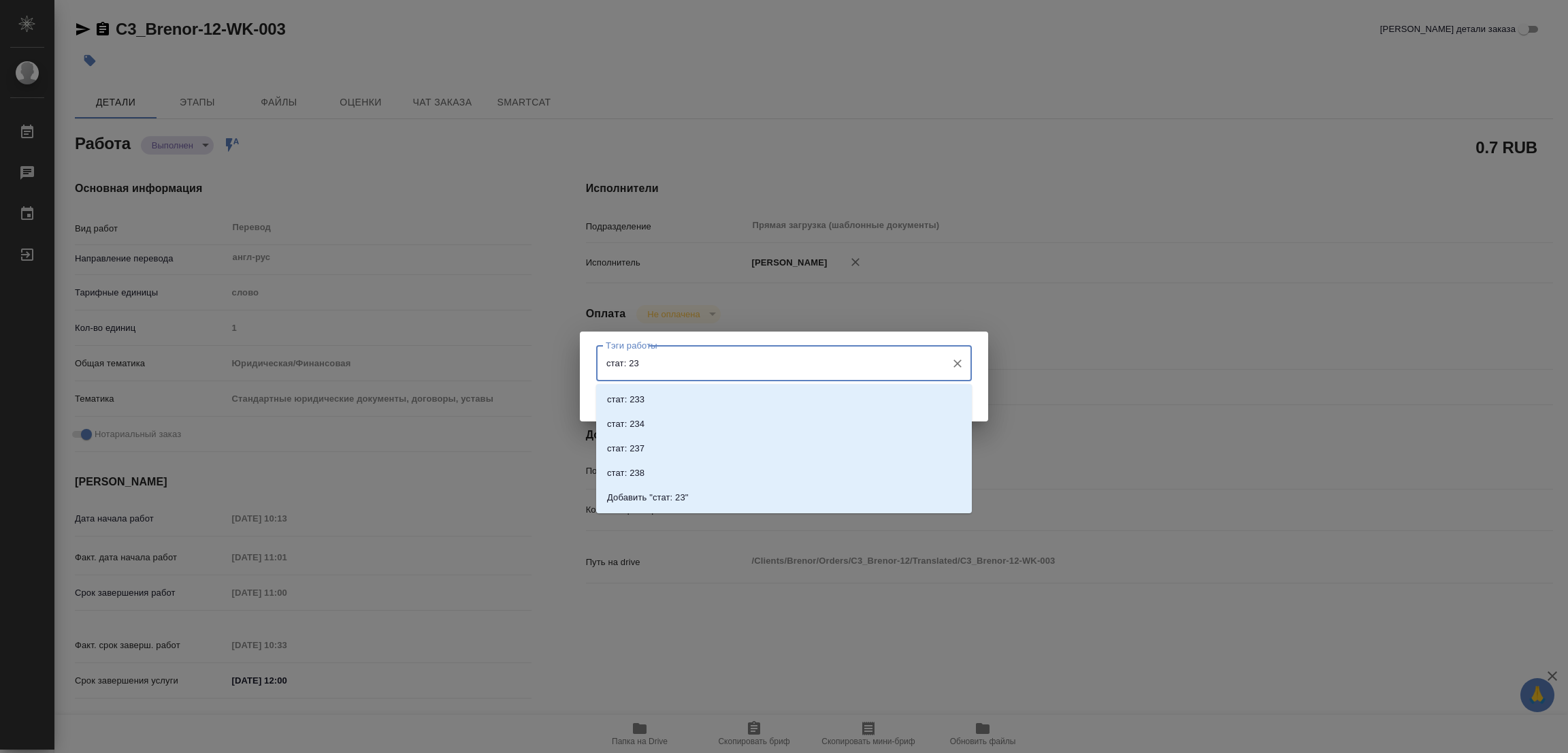
type input "стат: 232"
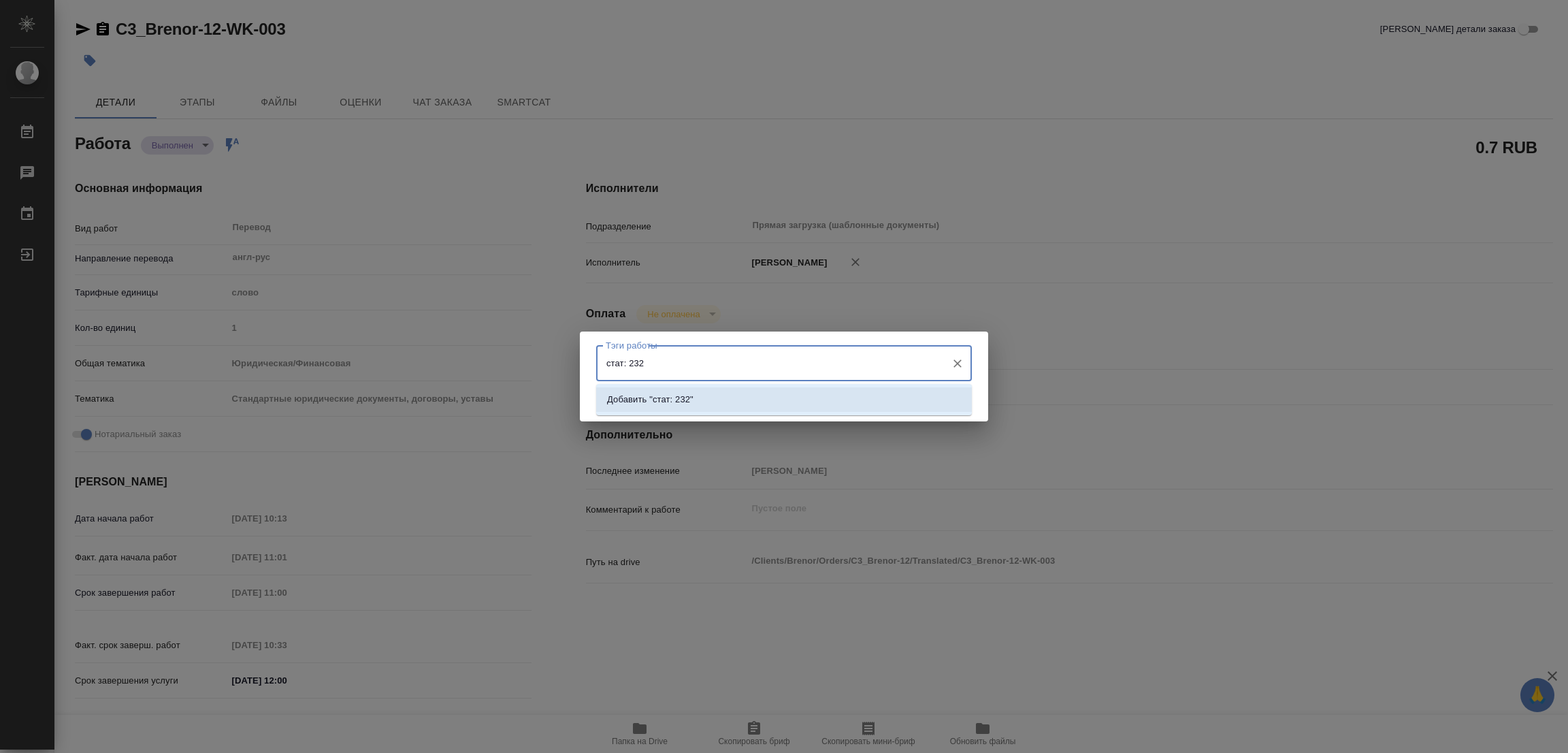
click at [668, 394] on p "Добавить "стат: 232"" at bounding box center [649, 400] width 86 height 14
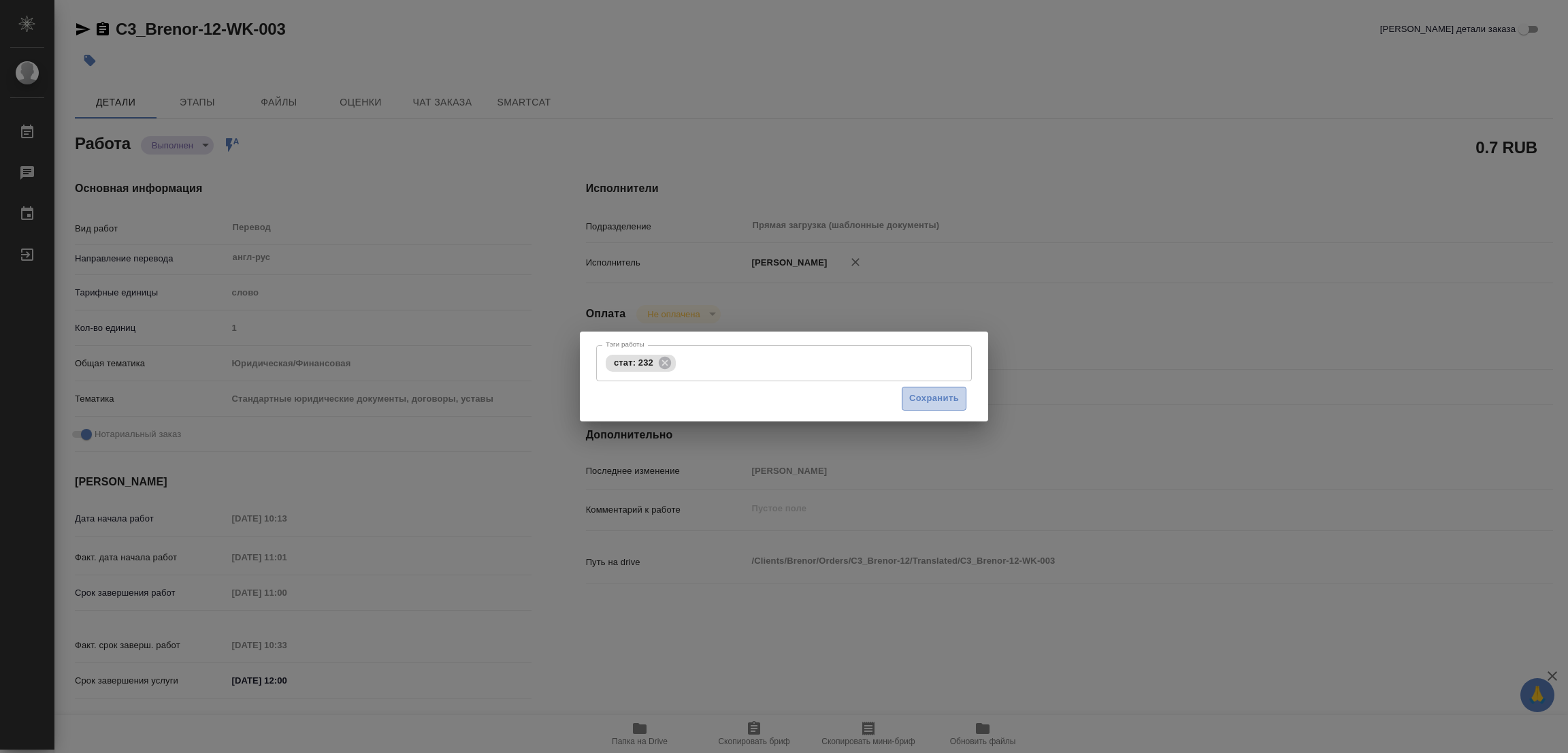
click at [949, 400] on span "Сохранить" at bounding box center [933, 398] width 50 height 16
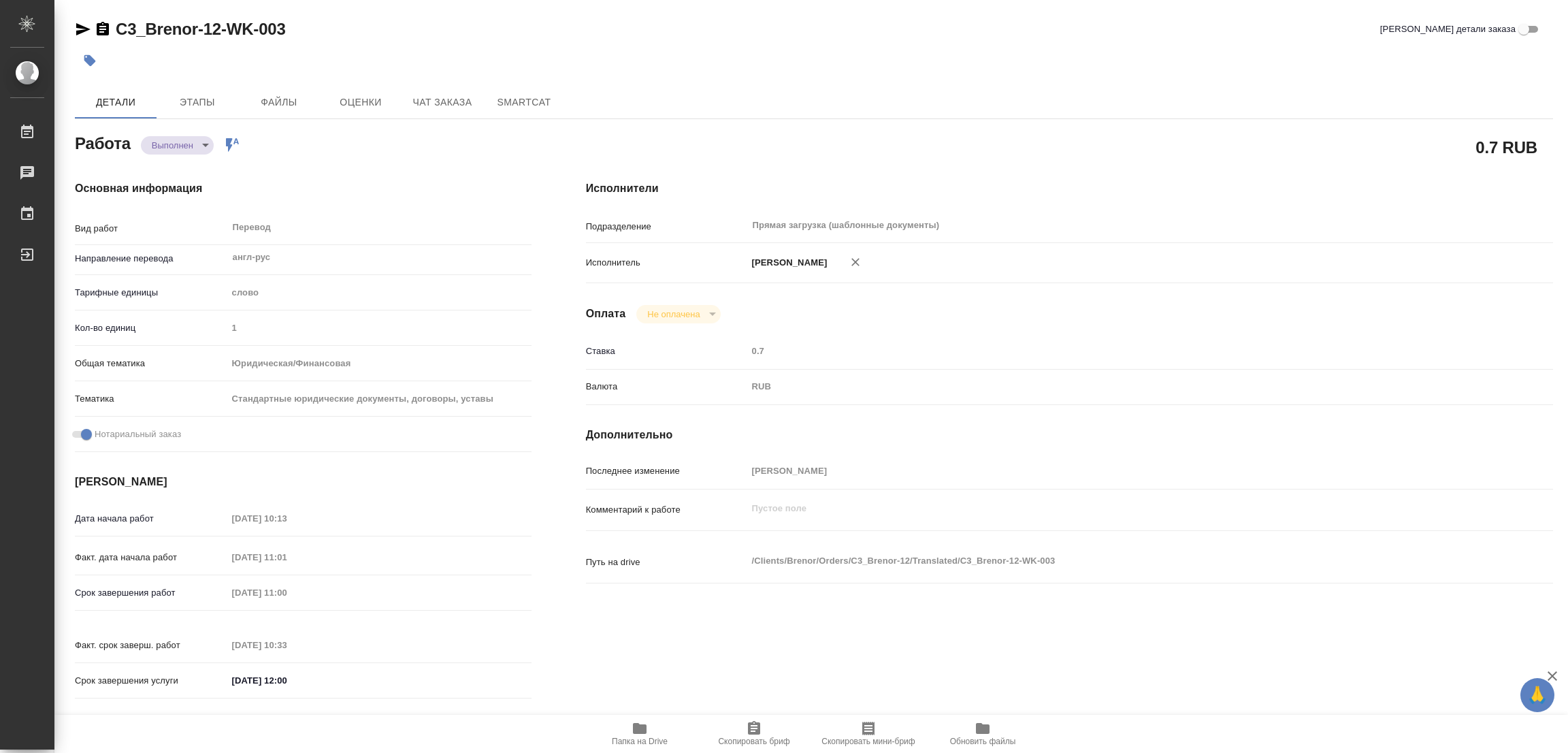
type input "completed"
type textarea "Перевод"
type textarea "x"
type input "англ-рус"
type input "5a8b1489cc6b4906c91bfd90"
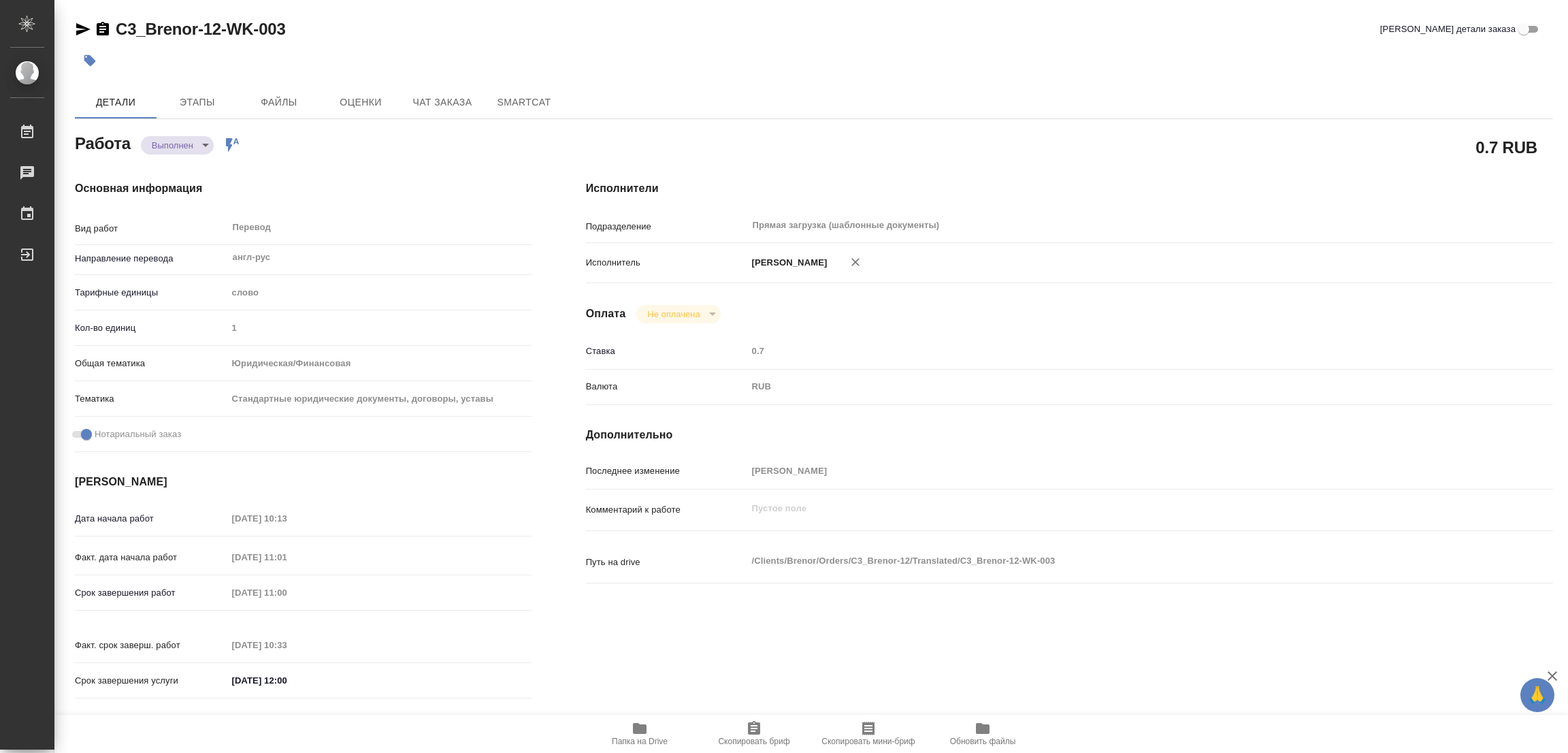
type input "1"
type input "yr-fn"
type input "5f647205b73bc97568ca66bf"
checkbox input "true"
type input "15.08.2025 10:13"
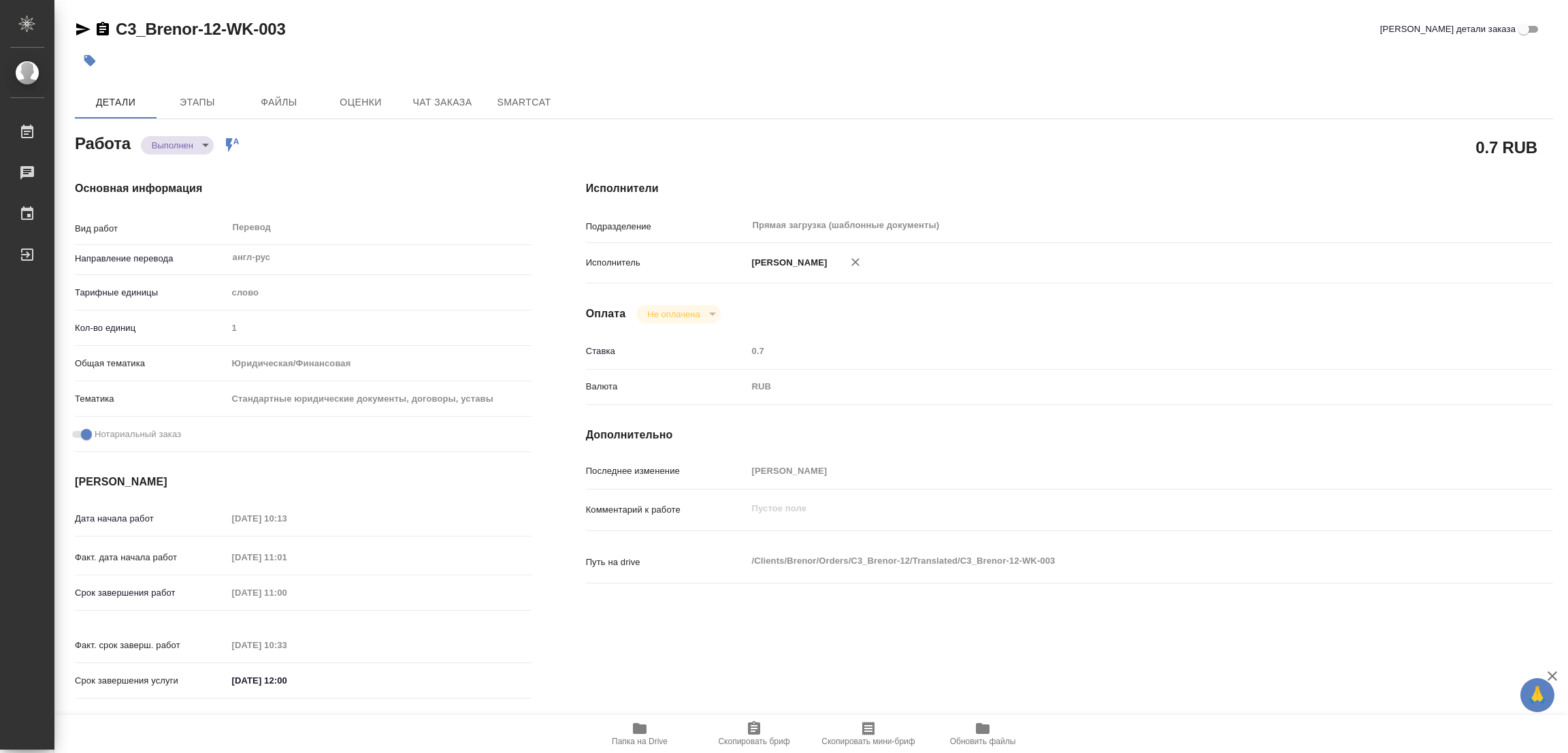
type input "15.08.2025 11:01"
type input "18.08.2025 11:00"
type input "18.08.2025 10:33"
type input "18.08.2025 12:00"
type input "Прямая загрузка (шаблонные документы)"
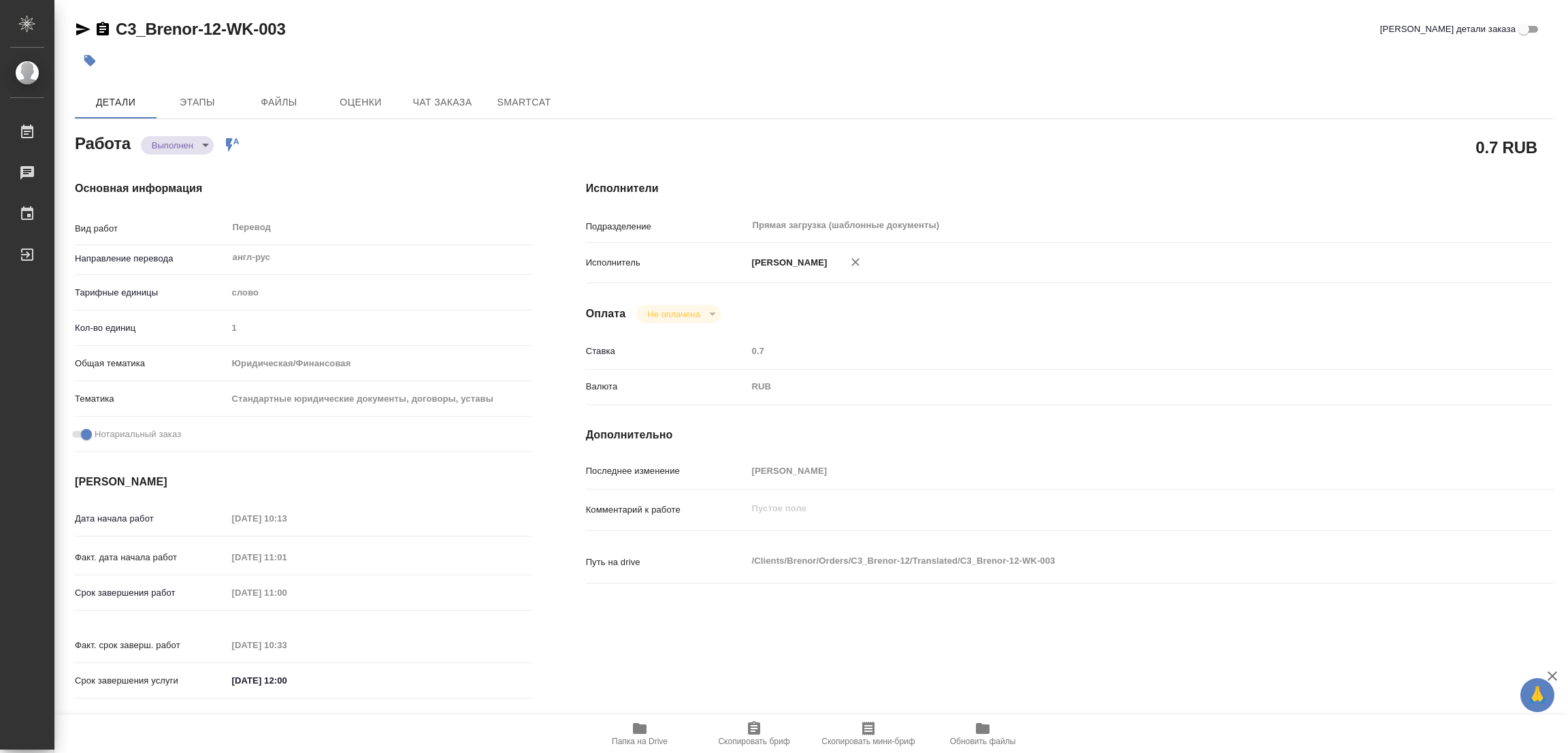
type input "notPayed"
type input "0.7"
type input "RUB"
type input "[PERSON_NAME]"
type textarea "x"
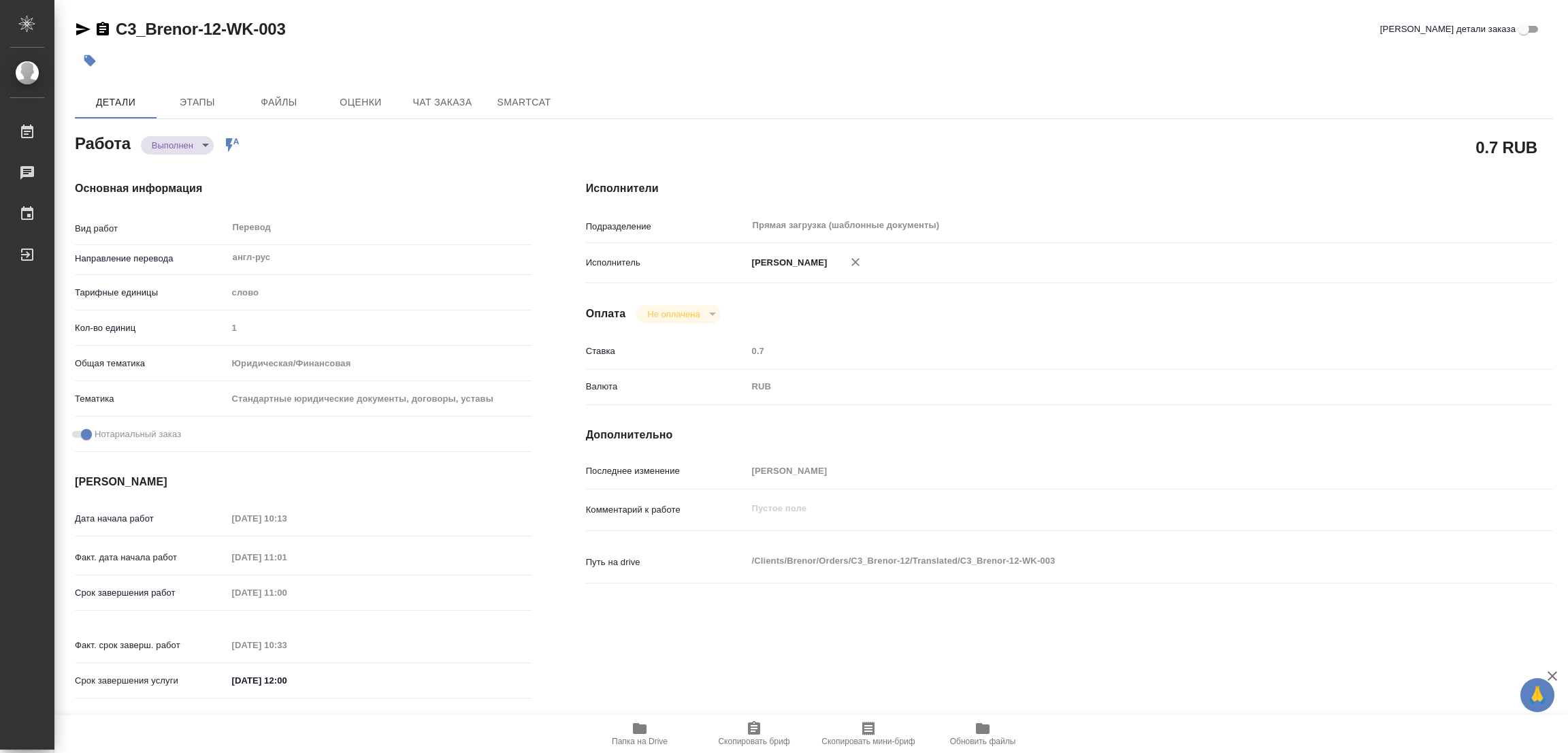
type textarea "/Clients/Brenor/Orders/C3_Brenor-12/Translated/C3_Brenor-12-WK-003"
type textarea "x"
type input "C3_Brenor-12"
type input "Перевод Стандарт"
type input "Постредактура машинного перевода, Редактура, Перевод, Корректура, Приёмка по ка…"
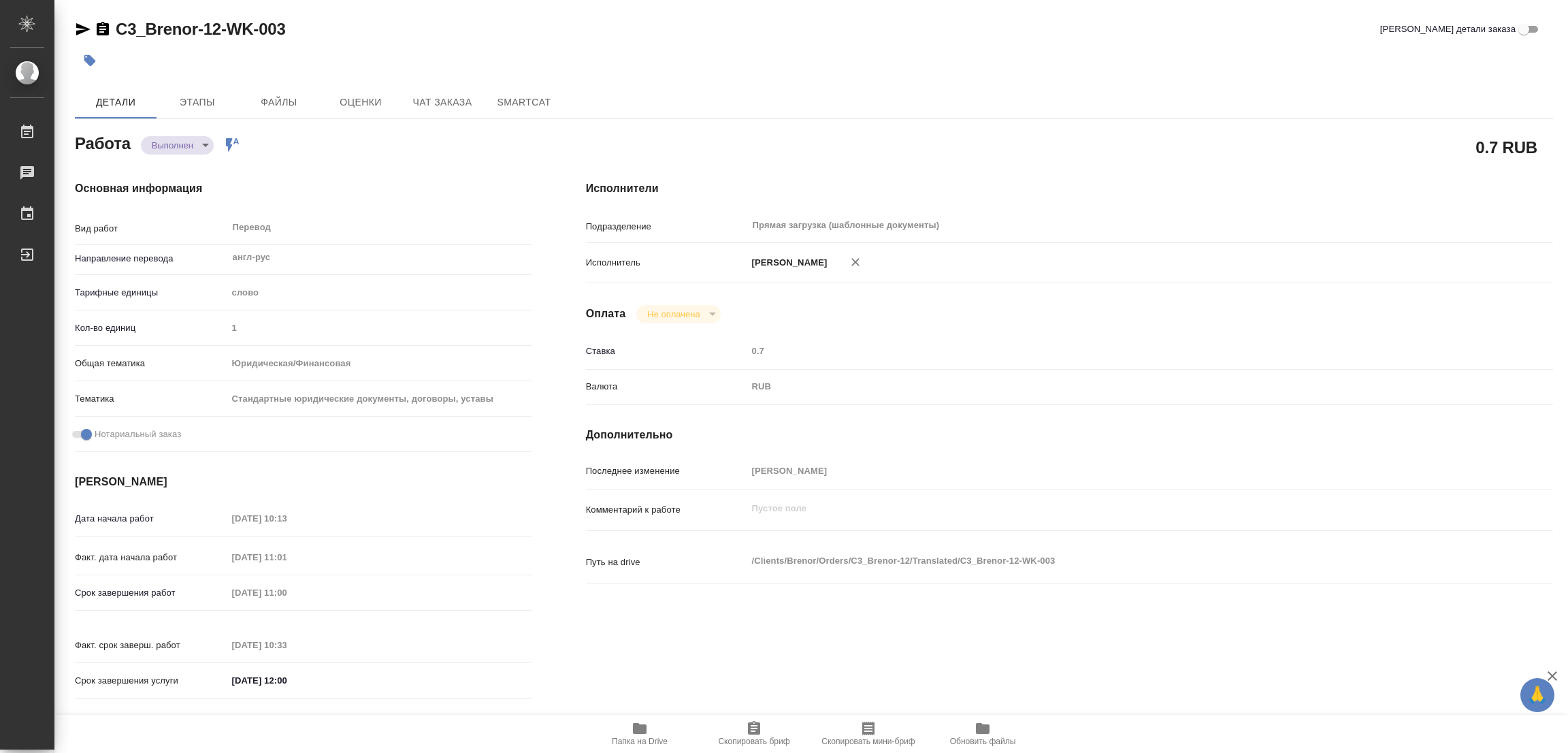
type input "Никитина Татьяна"
type input "Арсеньева Вера"
type input "/Clients/Brenor/Orders/C3_Brenor-12"
type textarea "x"
type textarea "наименование - Бренор Энтерпрайз Лимитед (так оно было зарегистрировано в РФ, п…"
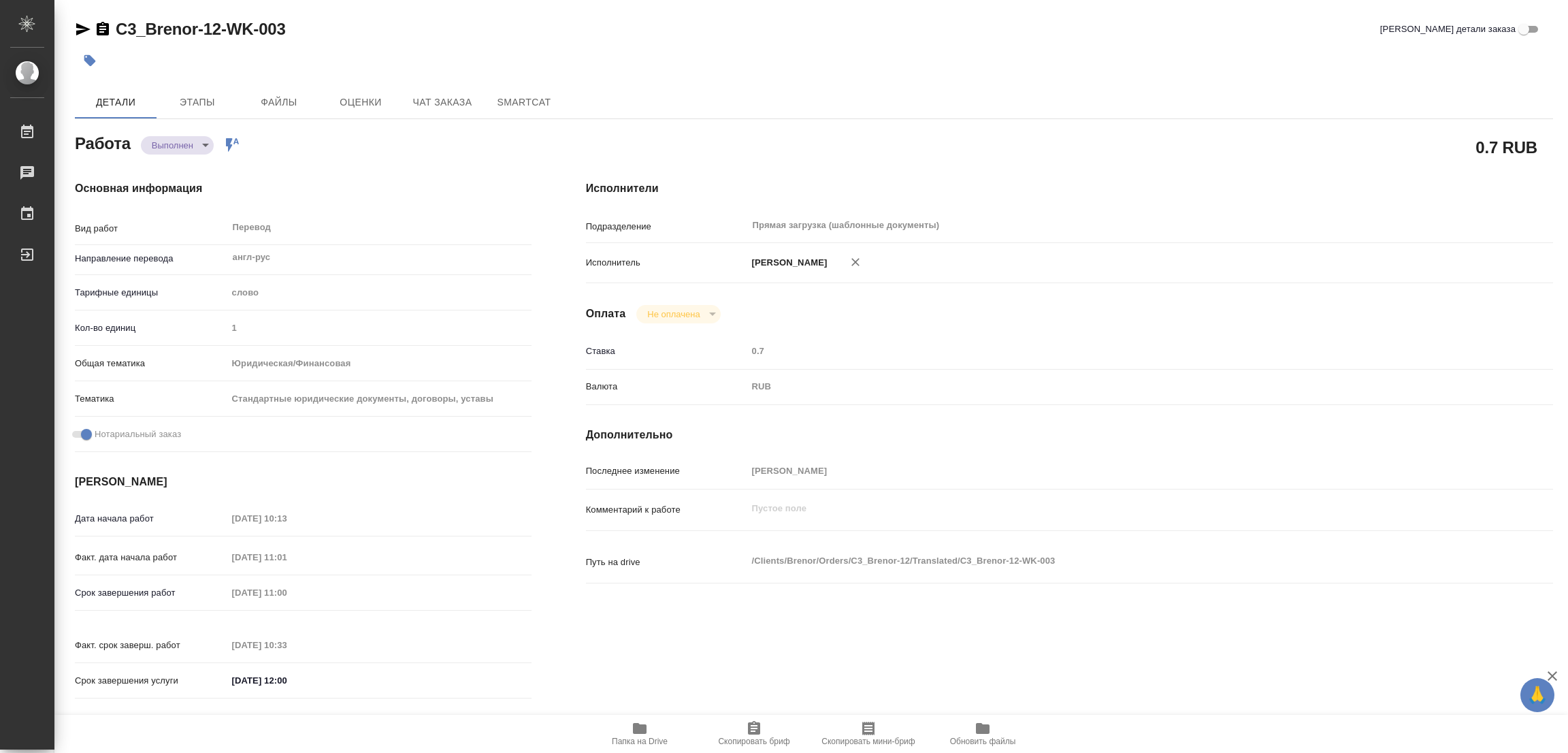
type textarea "x"
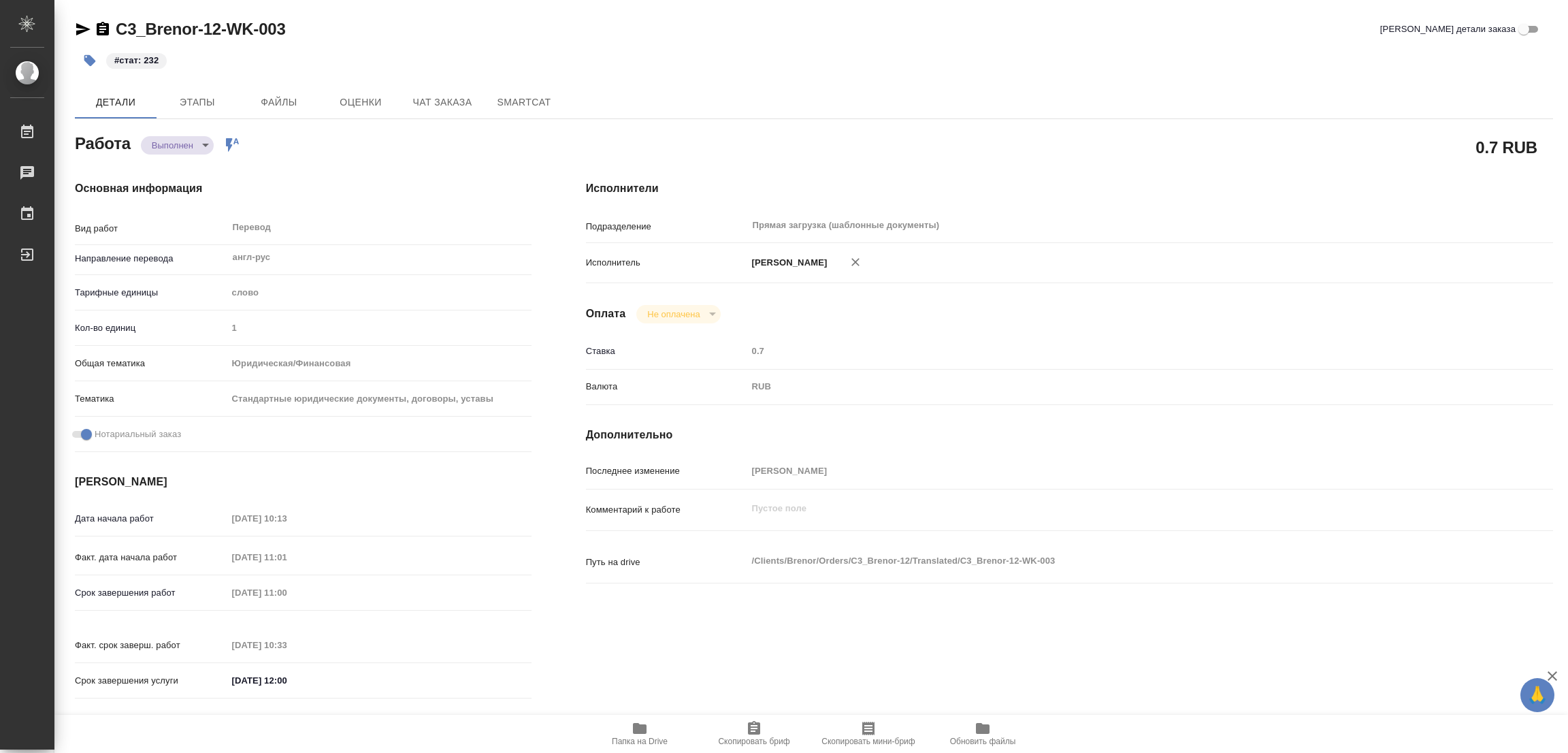
type textarea "x"
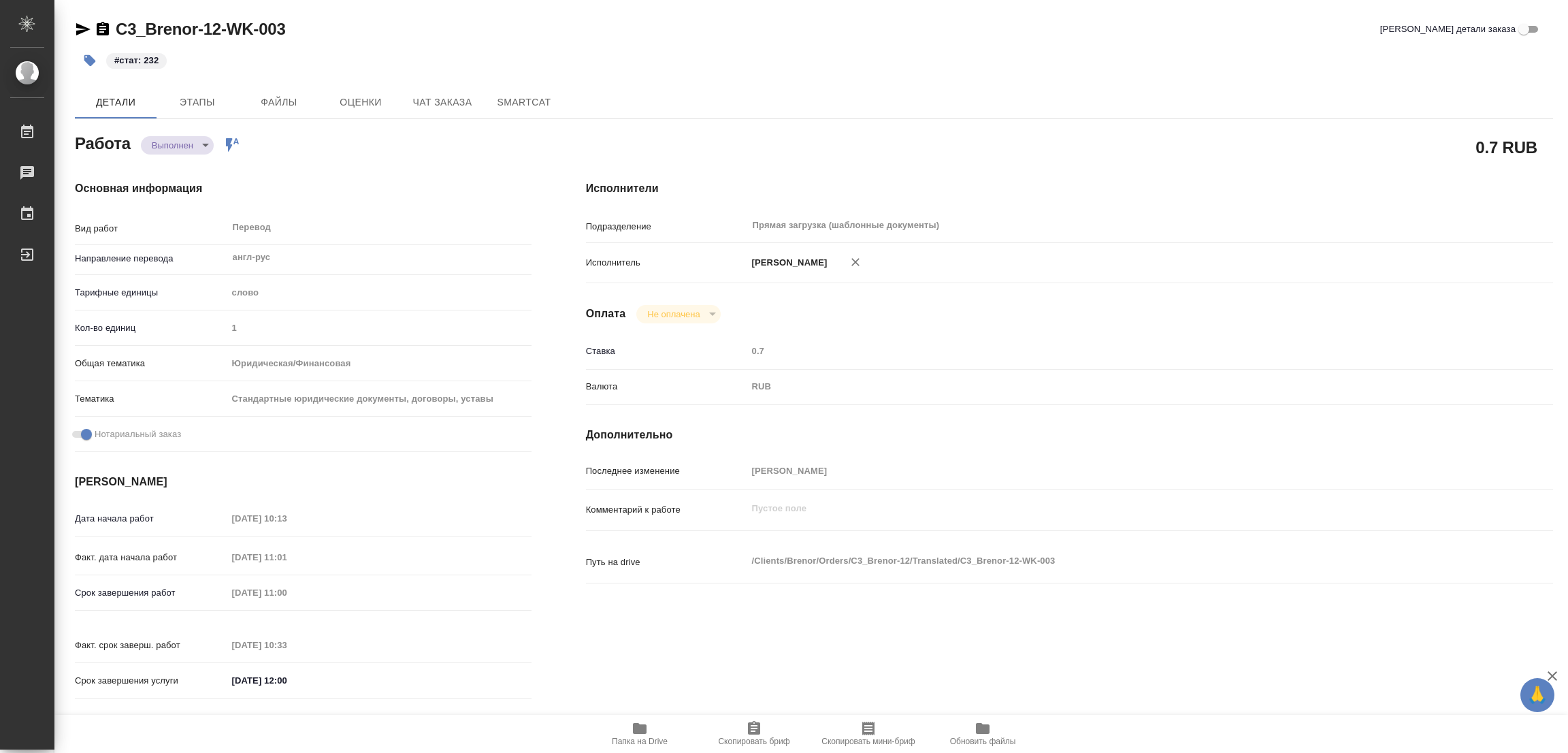
type textarea "x"
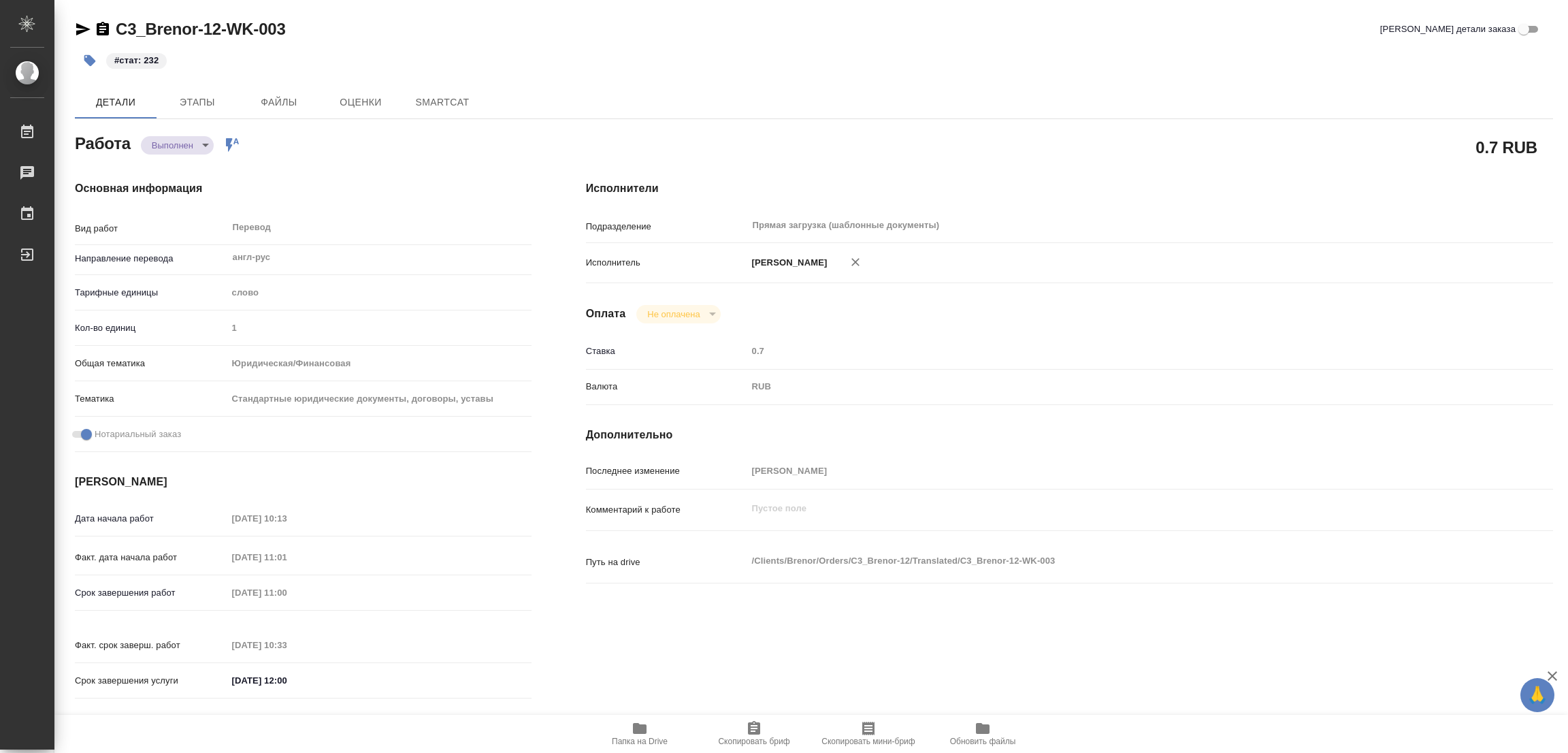
type textarea "x"
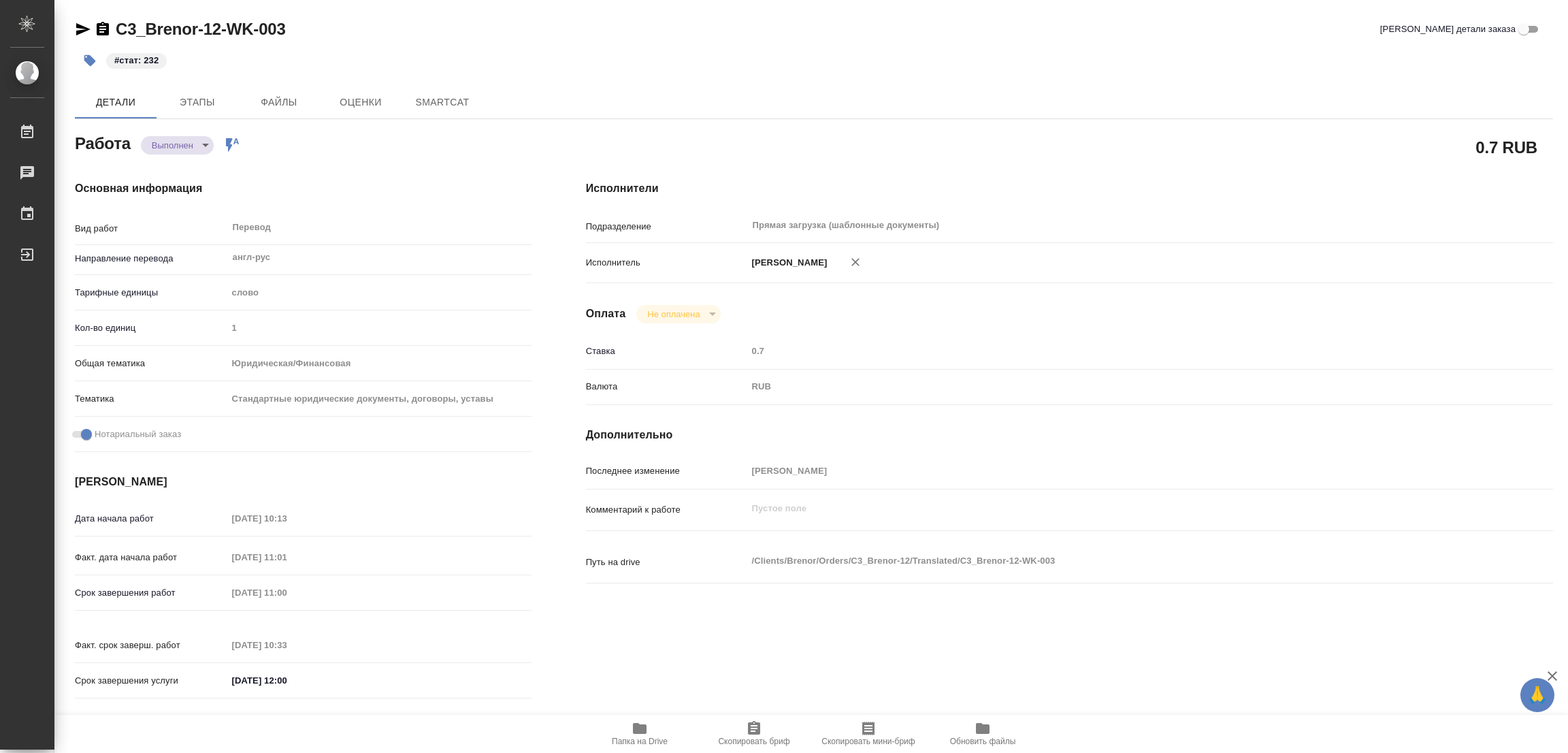
type textarea "x"
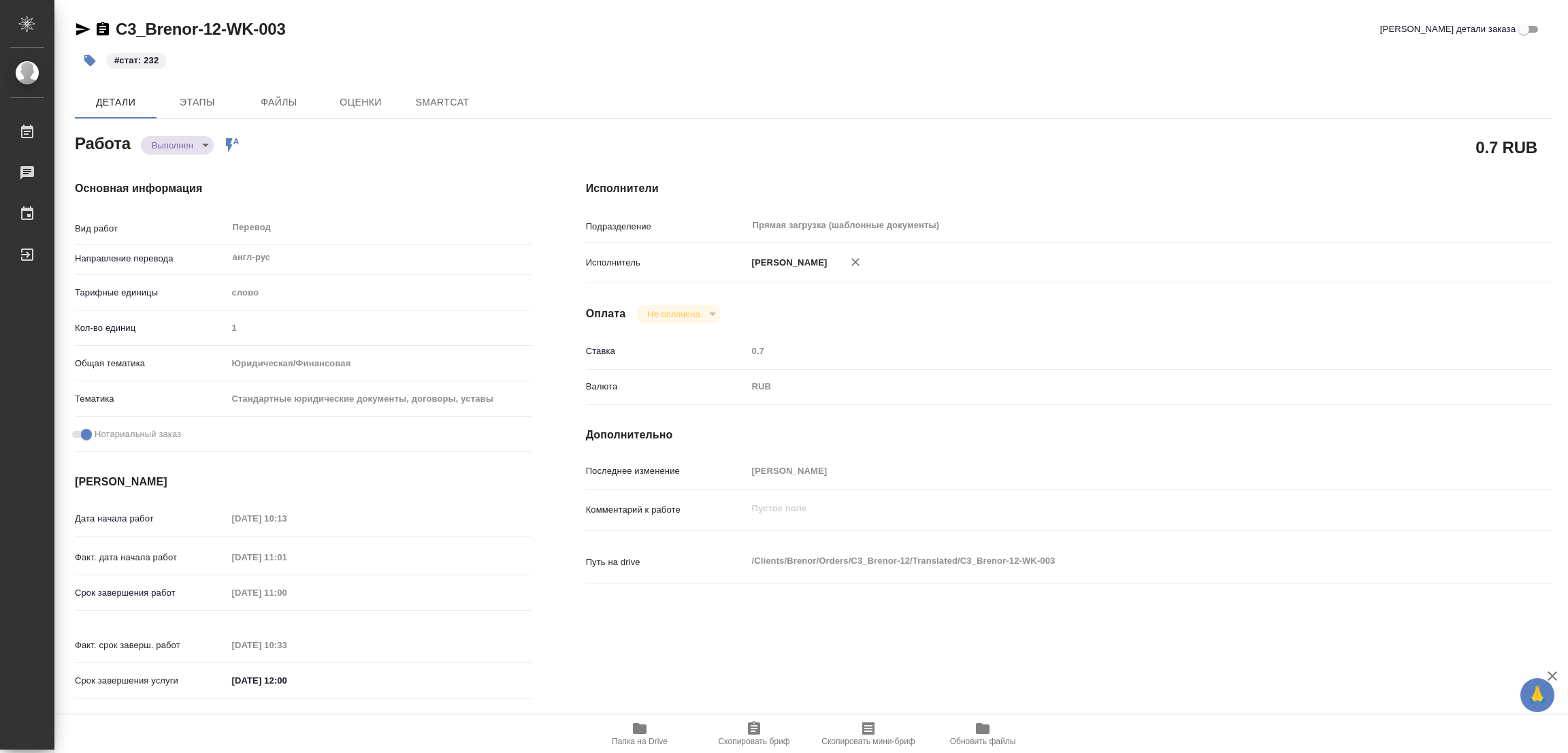
type textarea "x"
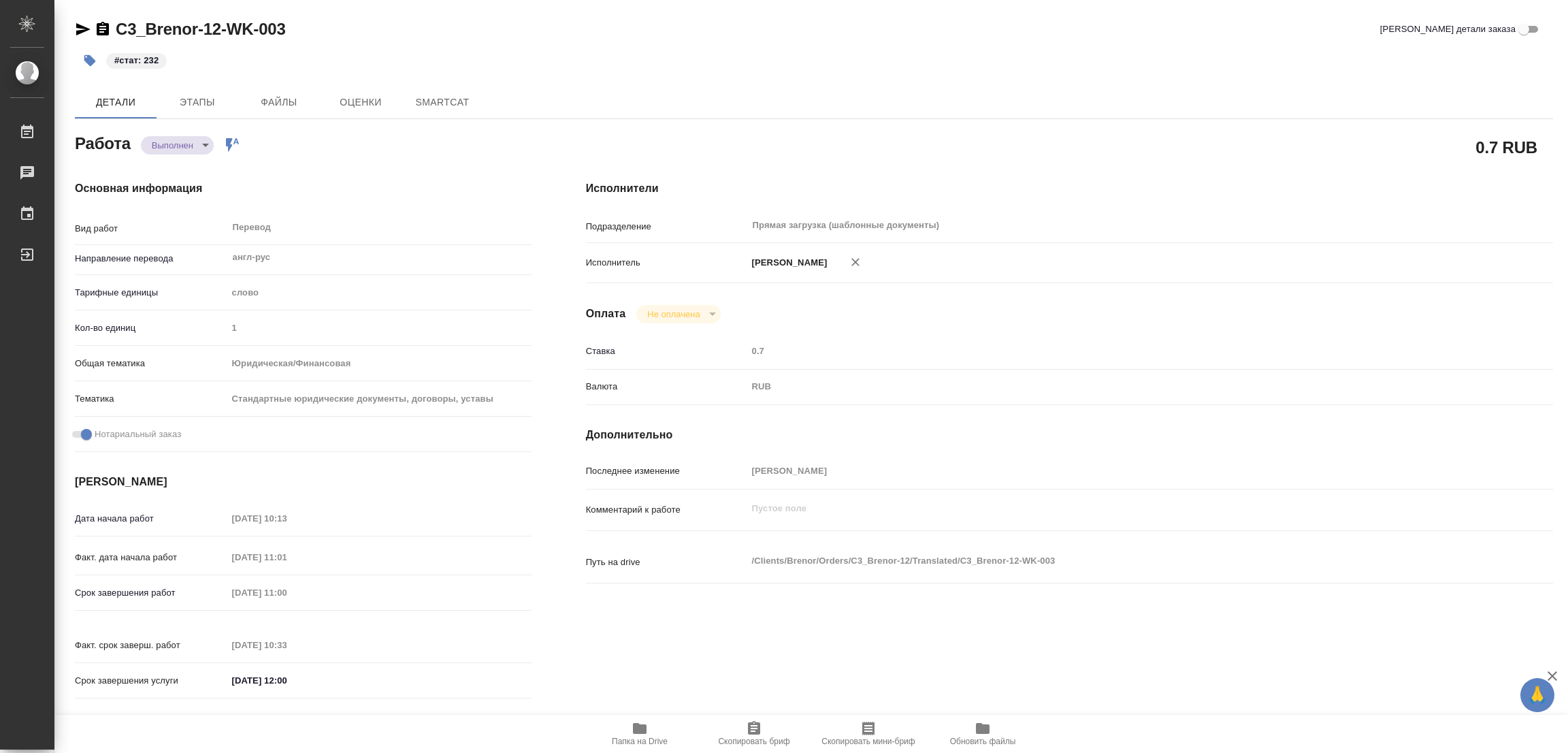
type textarea "x"
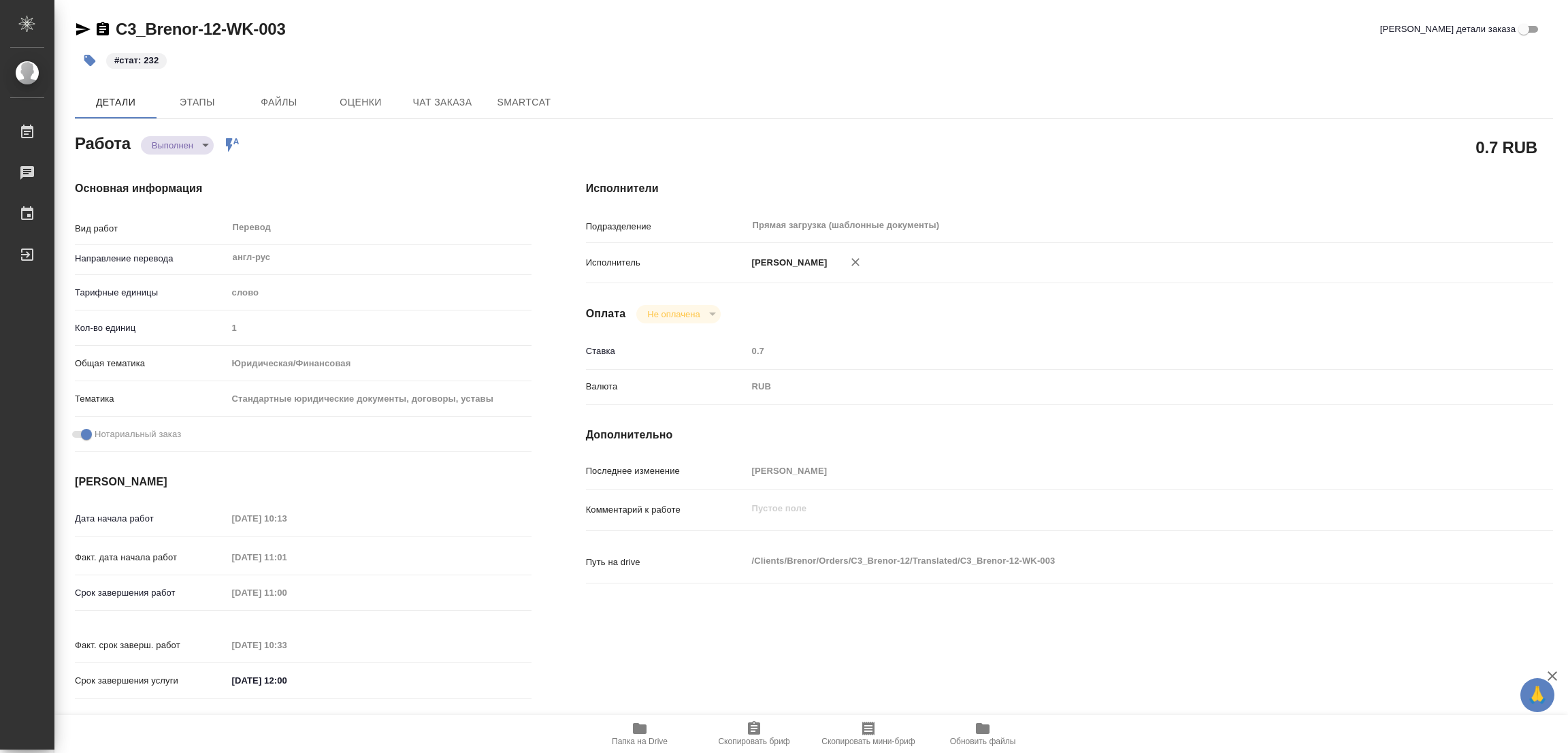
type textarea "x"
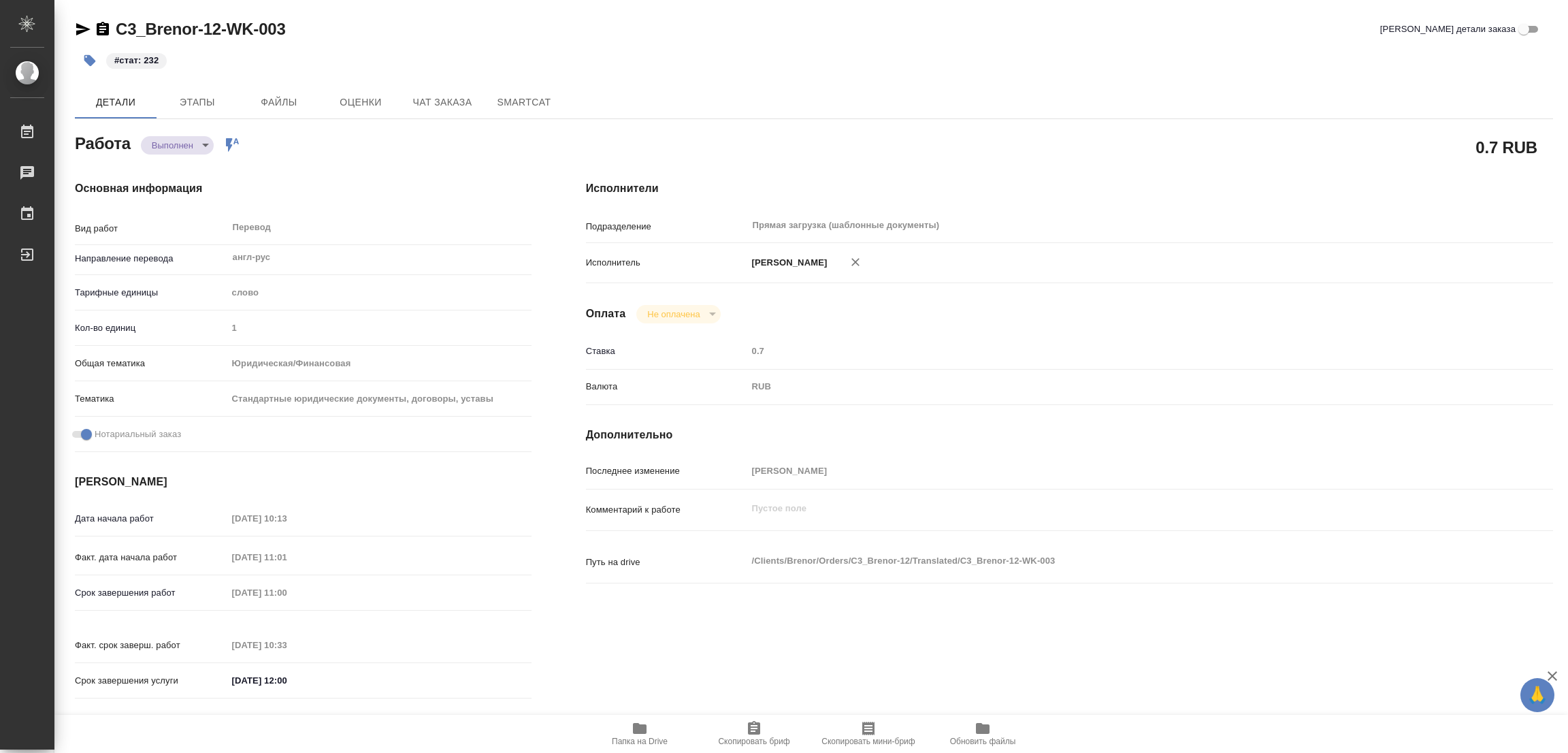
type textarea "x"
click at [830, 128] on div "0.7 RUB" at bounding box center [1069, 147] width 1021 height 89
drag, startPoint x: 455, startPoint y: 41, endPoint x: 461, endPoint y: 37, distance: 7.2
click at [455, 41] on div "C3_Brenor-12-WK-003 Кратко детали заказа" at bounding box center [814, 31] width 1478 height 27
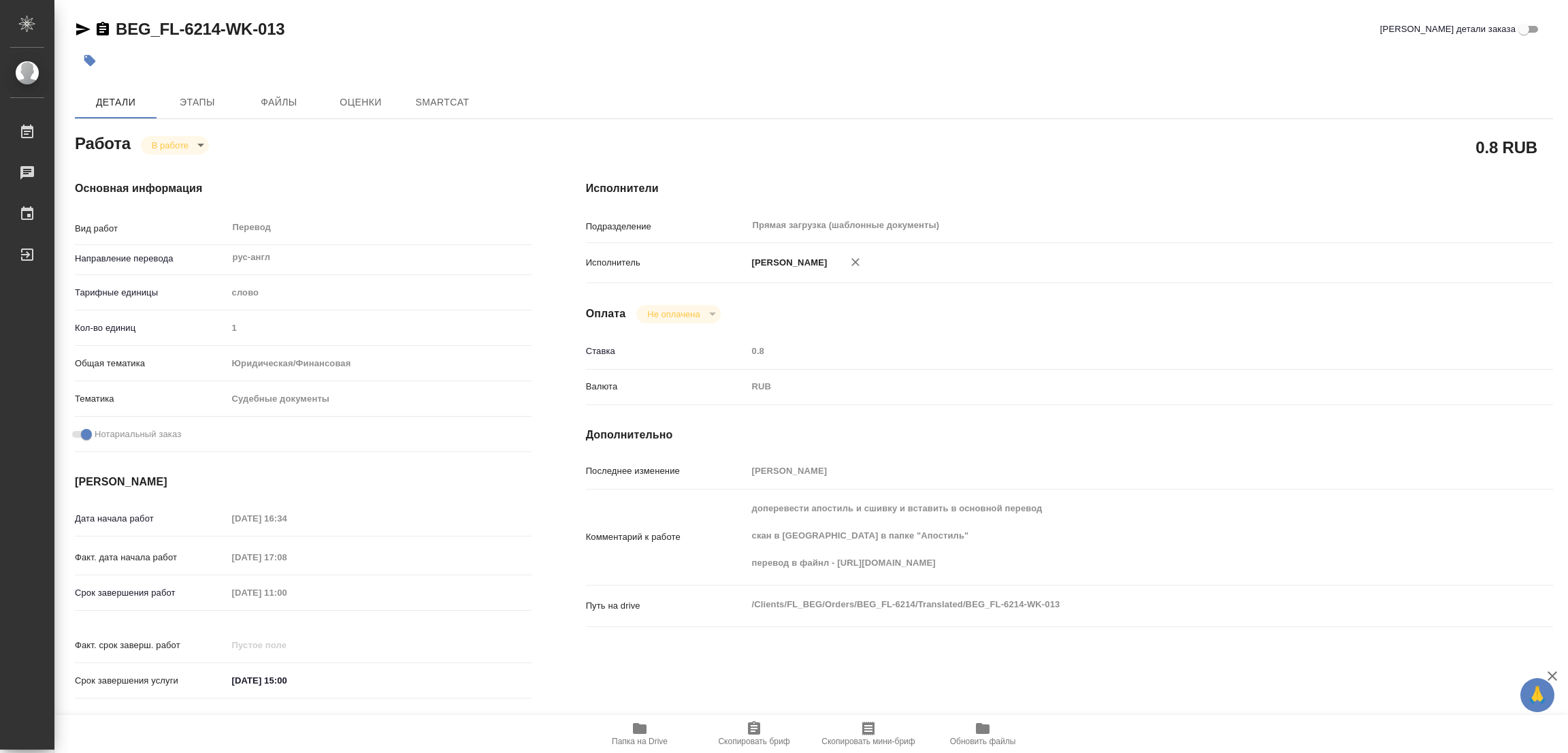
type textarea "x"
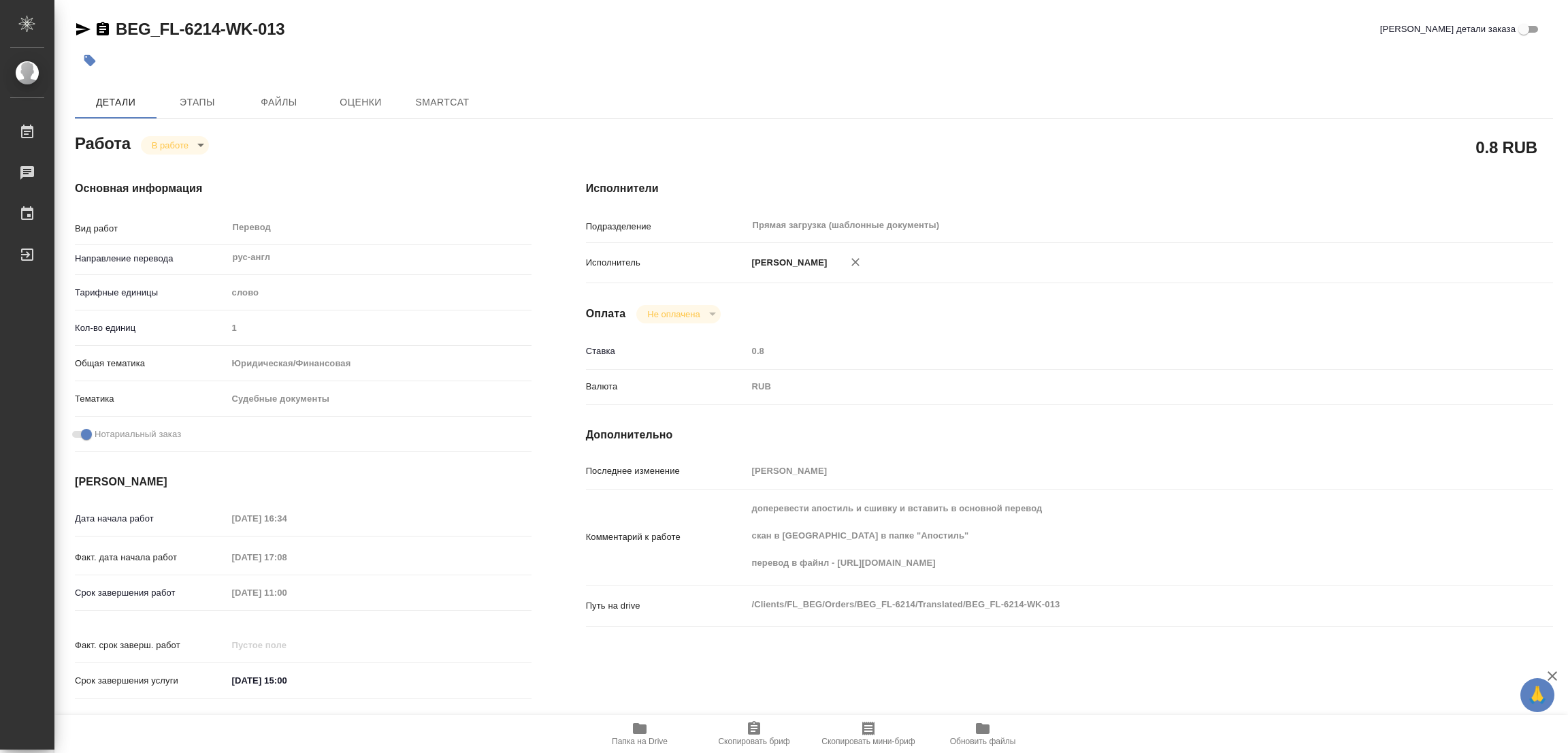
type textarea "x"
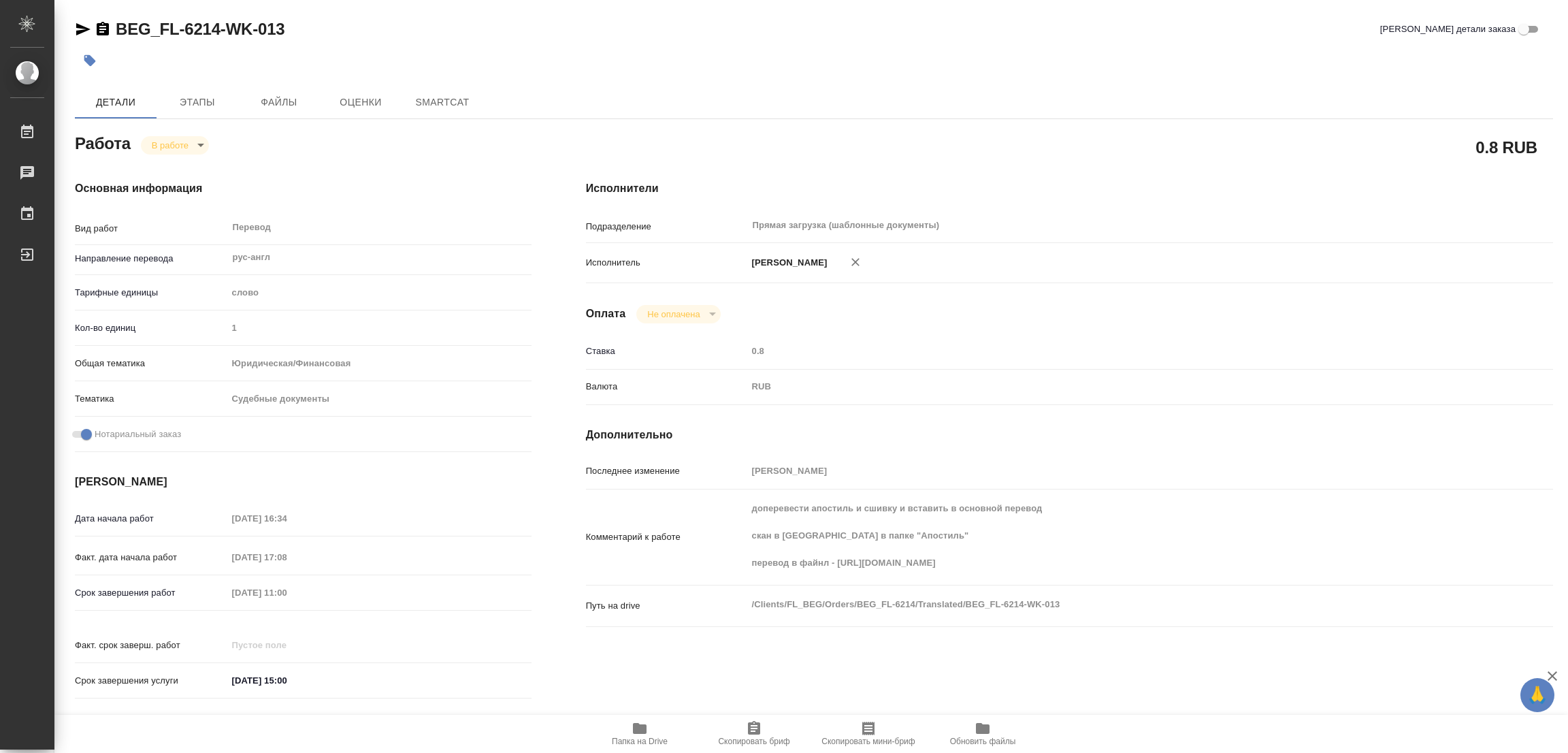
type textarea "x"
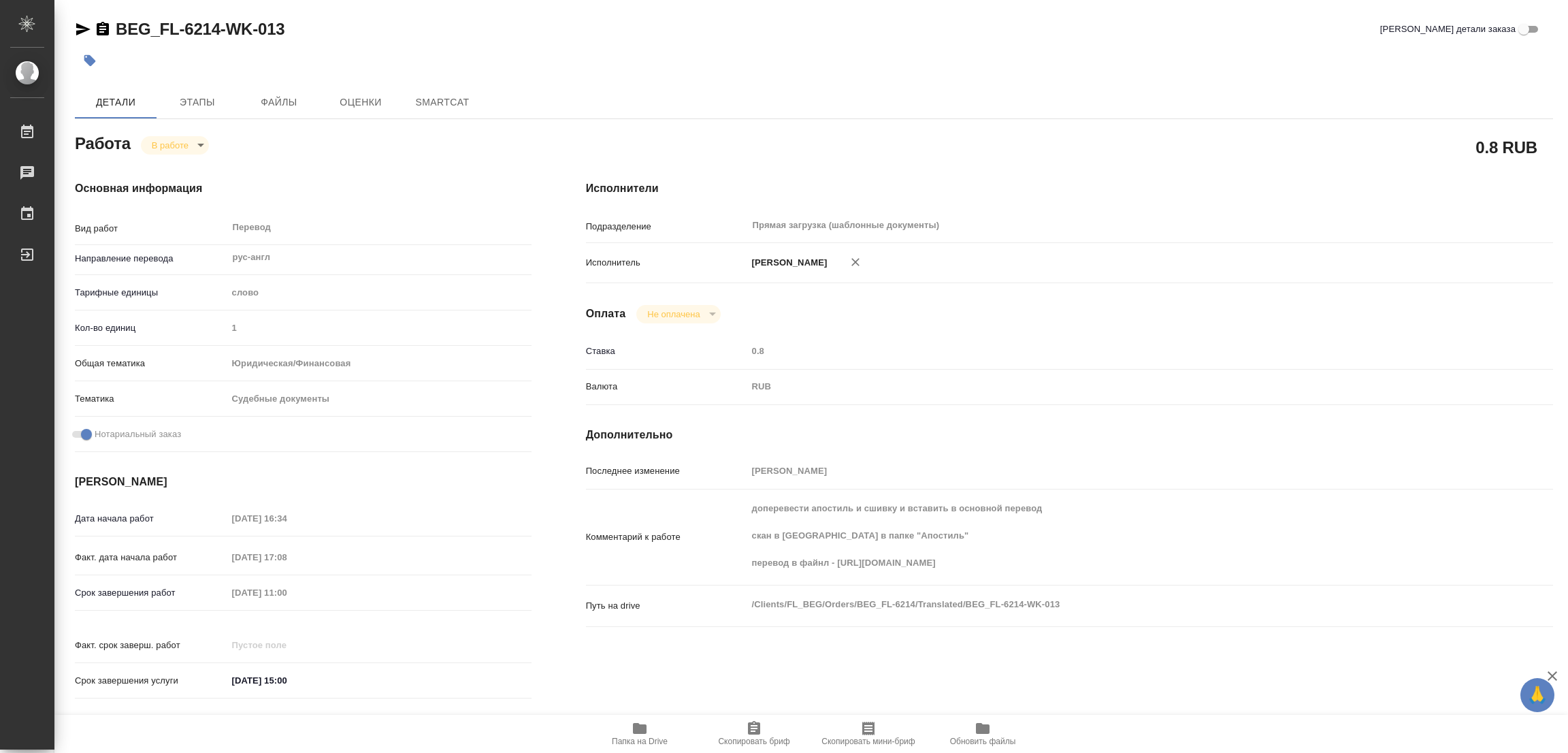
type textarea "x"
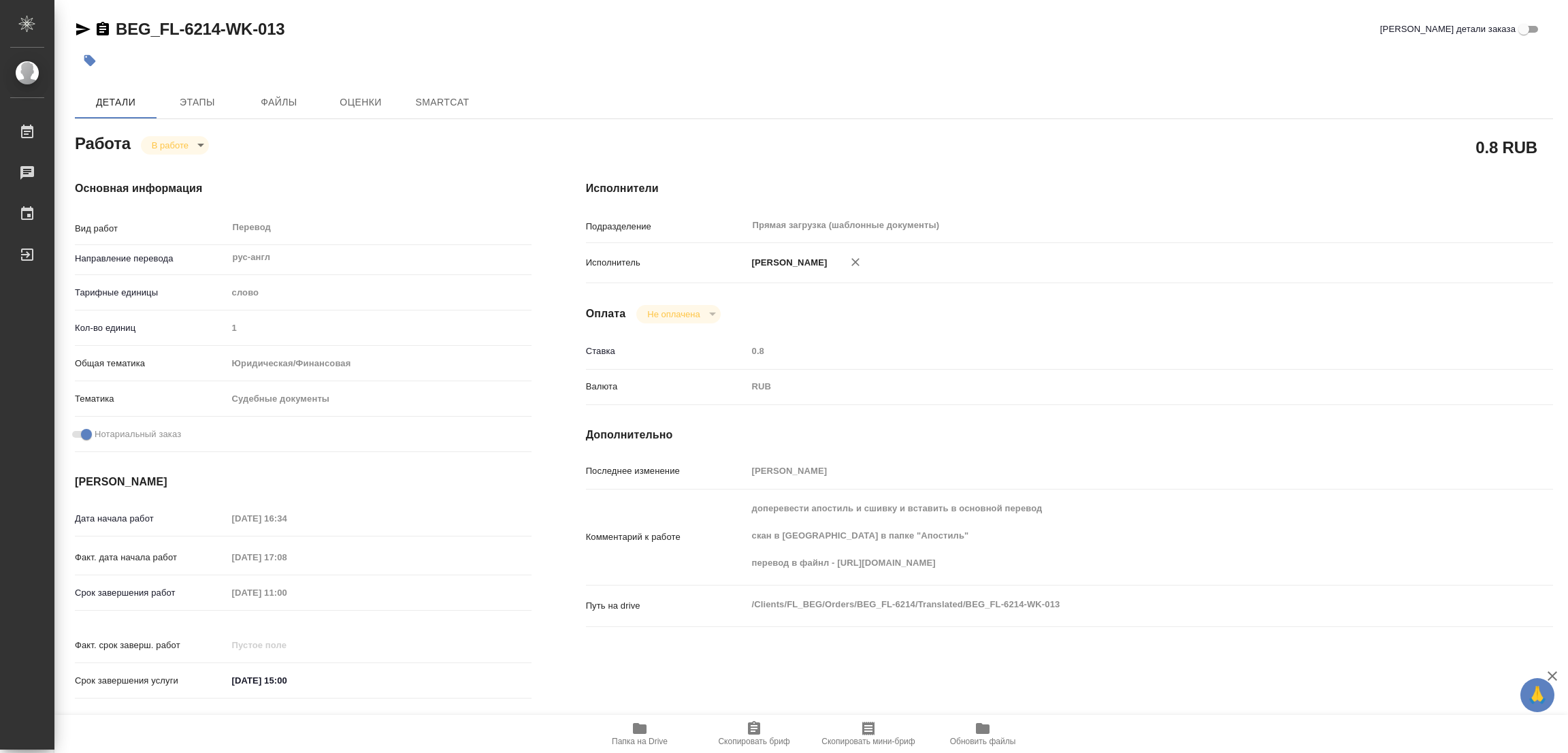
type textarea "x"
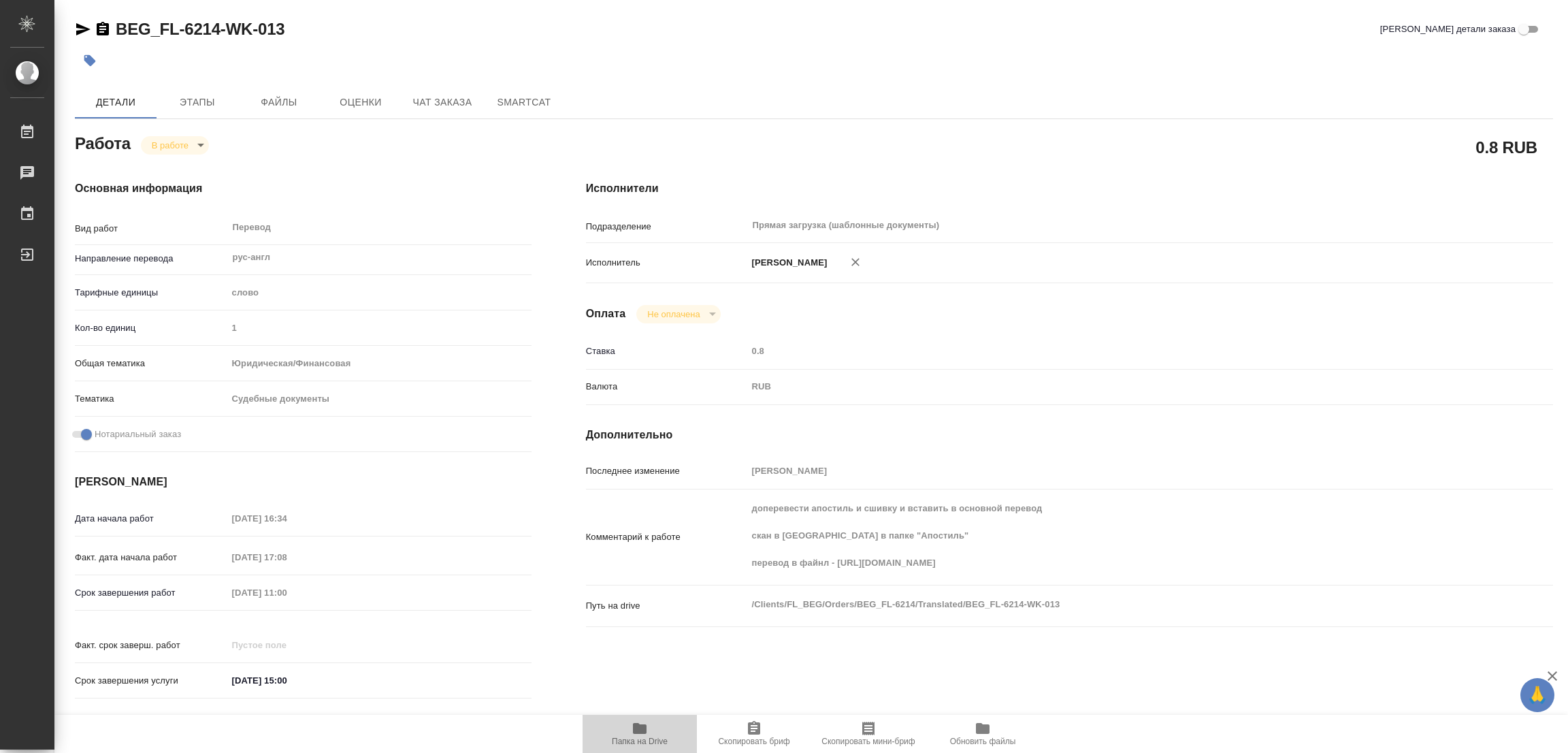
click at [644, 725] on icon "button" at bounding box center [640, 729] width 14 height 11
type textarea "x"
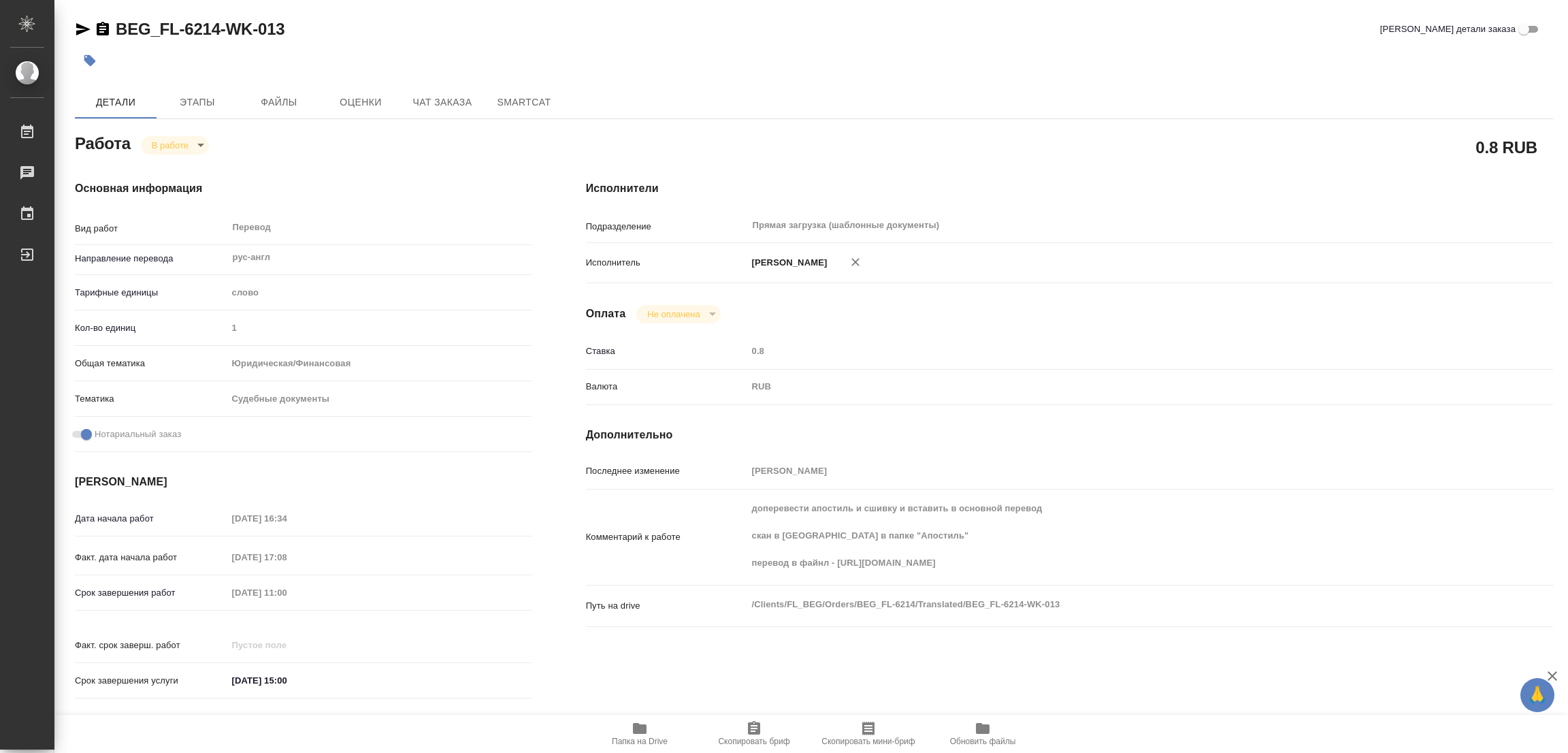
type textarea "x"
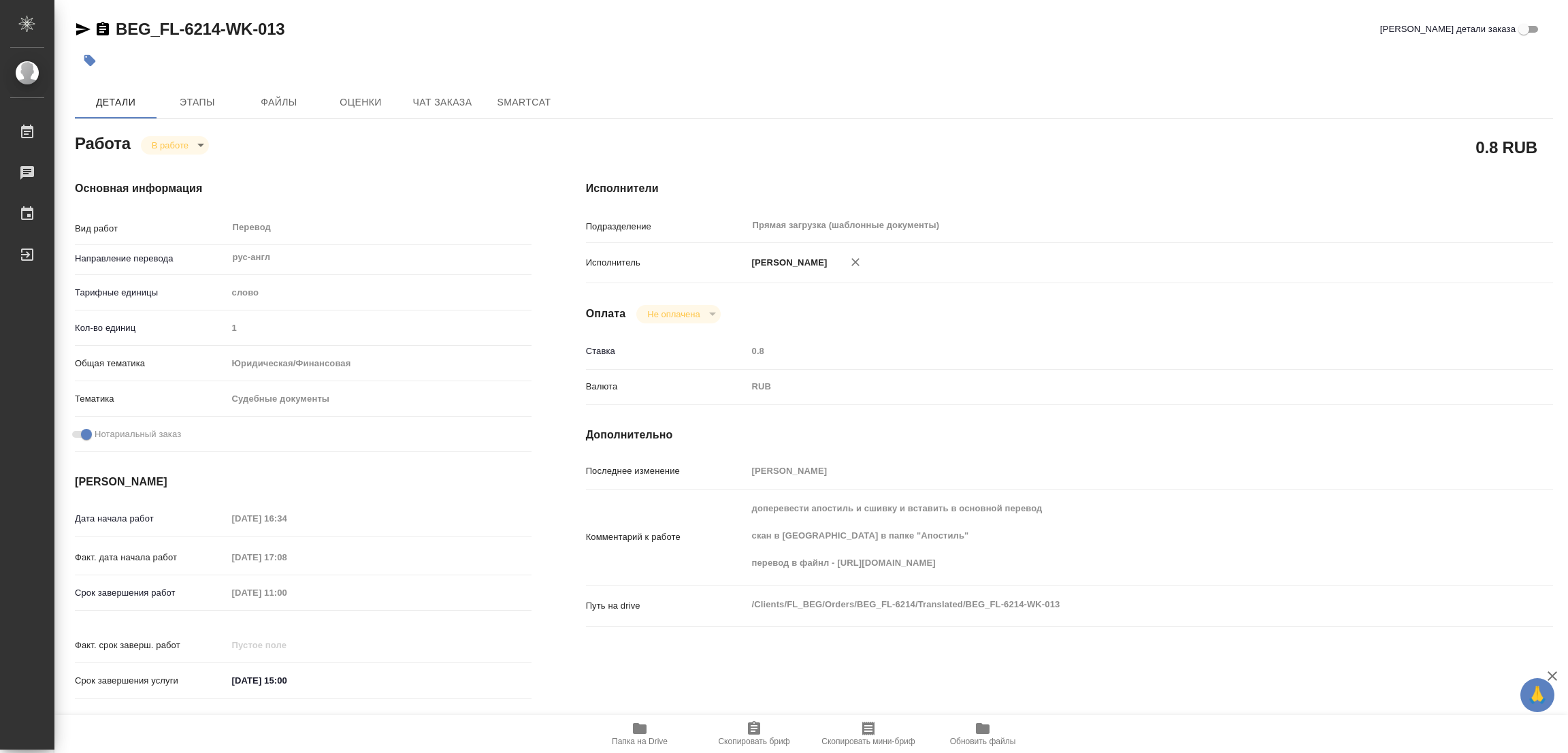
type textarea "x"
click at [187, 90] on button "Этапы" at bounding box center [197, 103] width 82 height 33
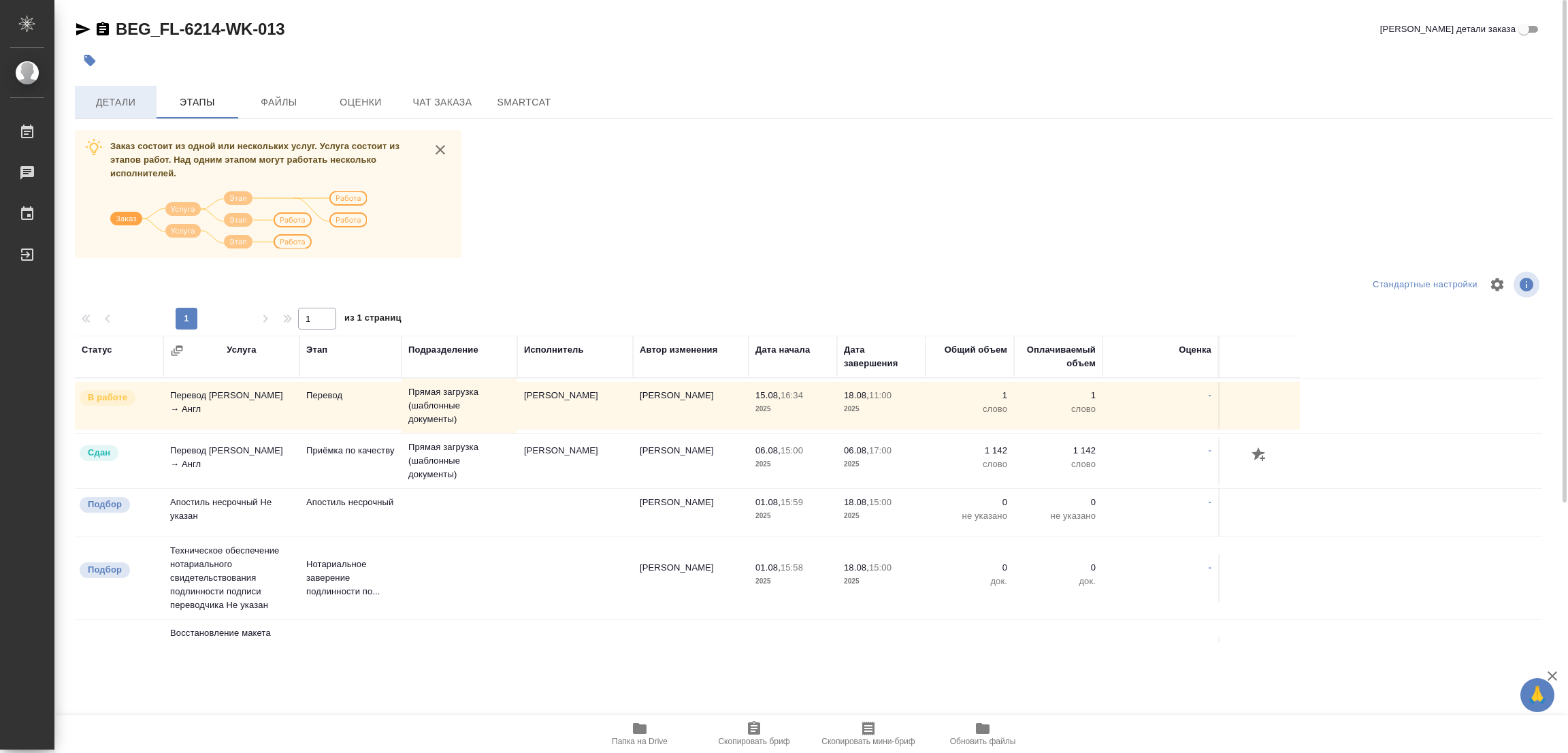
click at [108, 99] on span "Детали" at bounding box center [116, 103] width 65 height 17
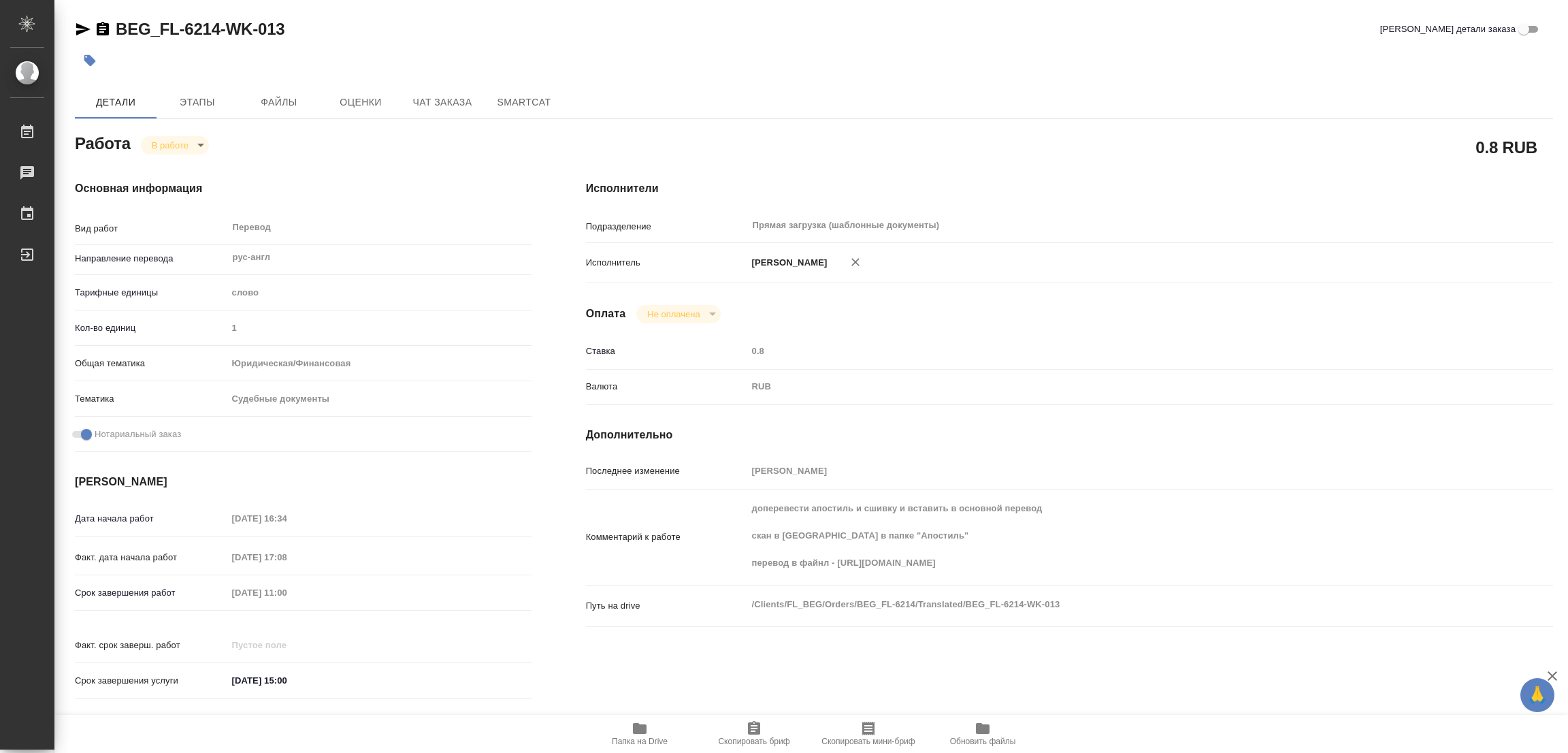
type textarea "x"
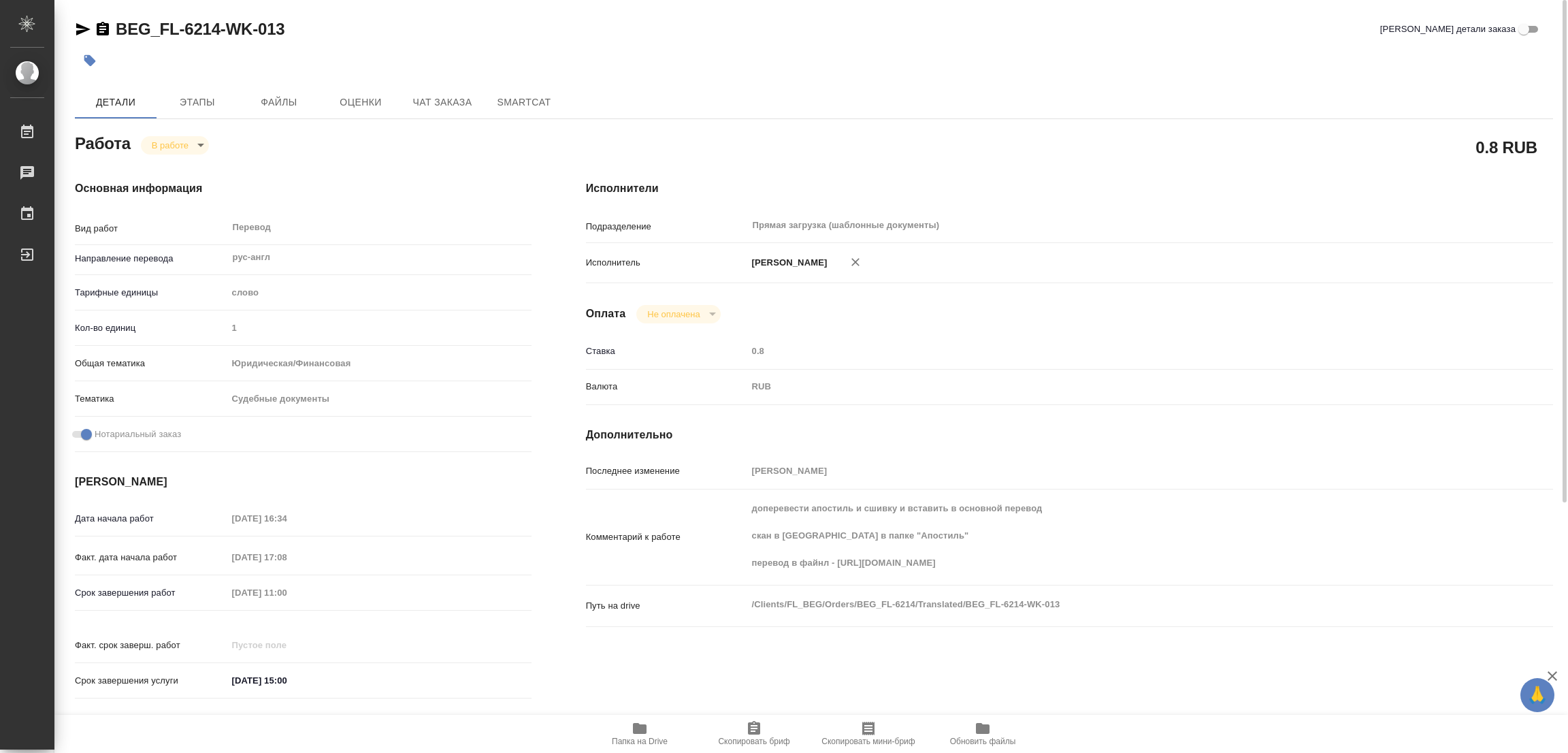
type textarea "x"
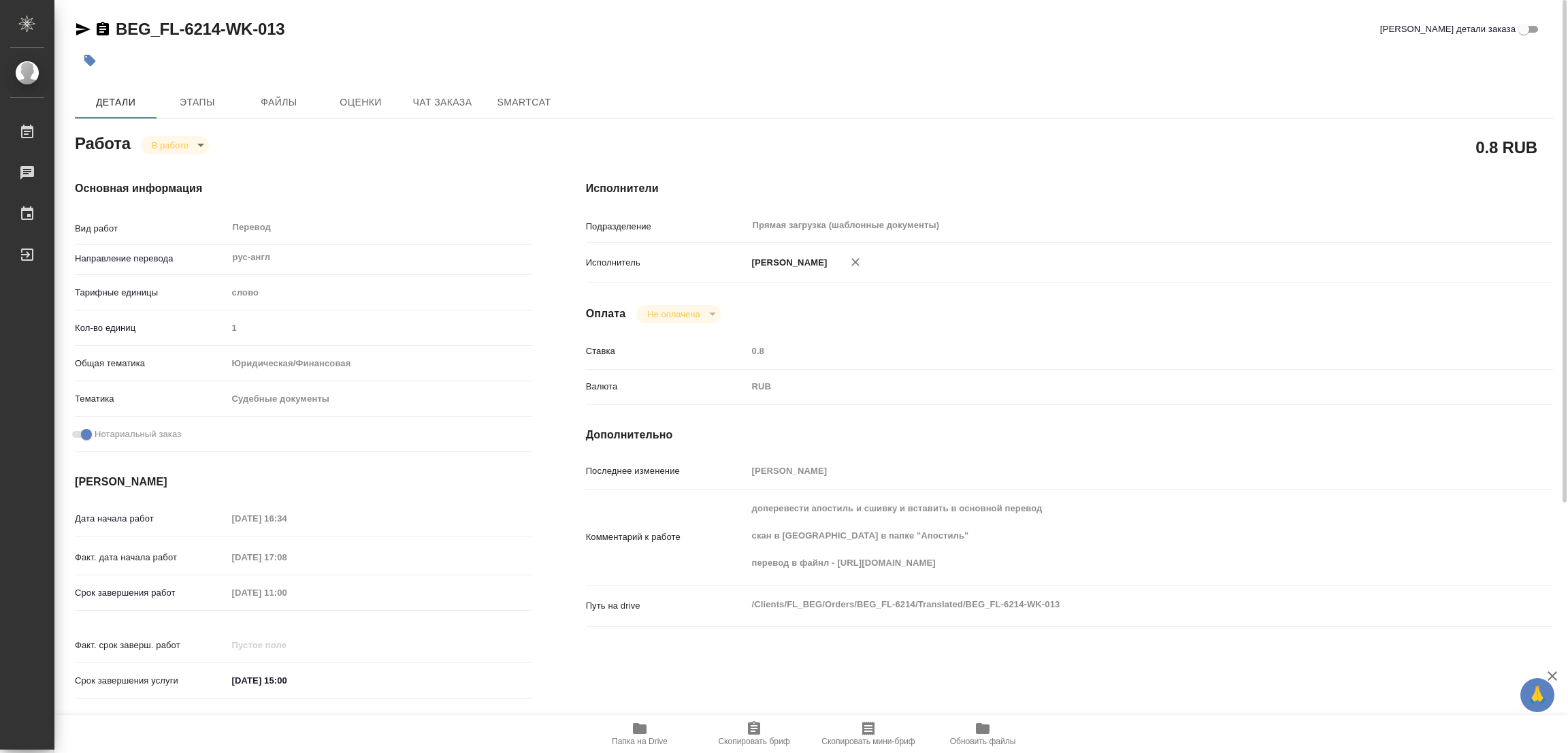
type textarea "x"
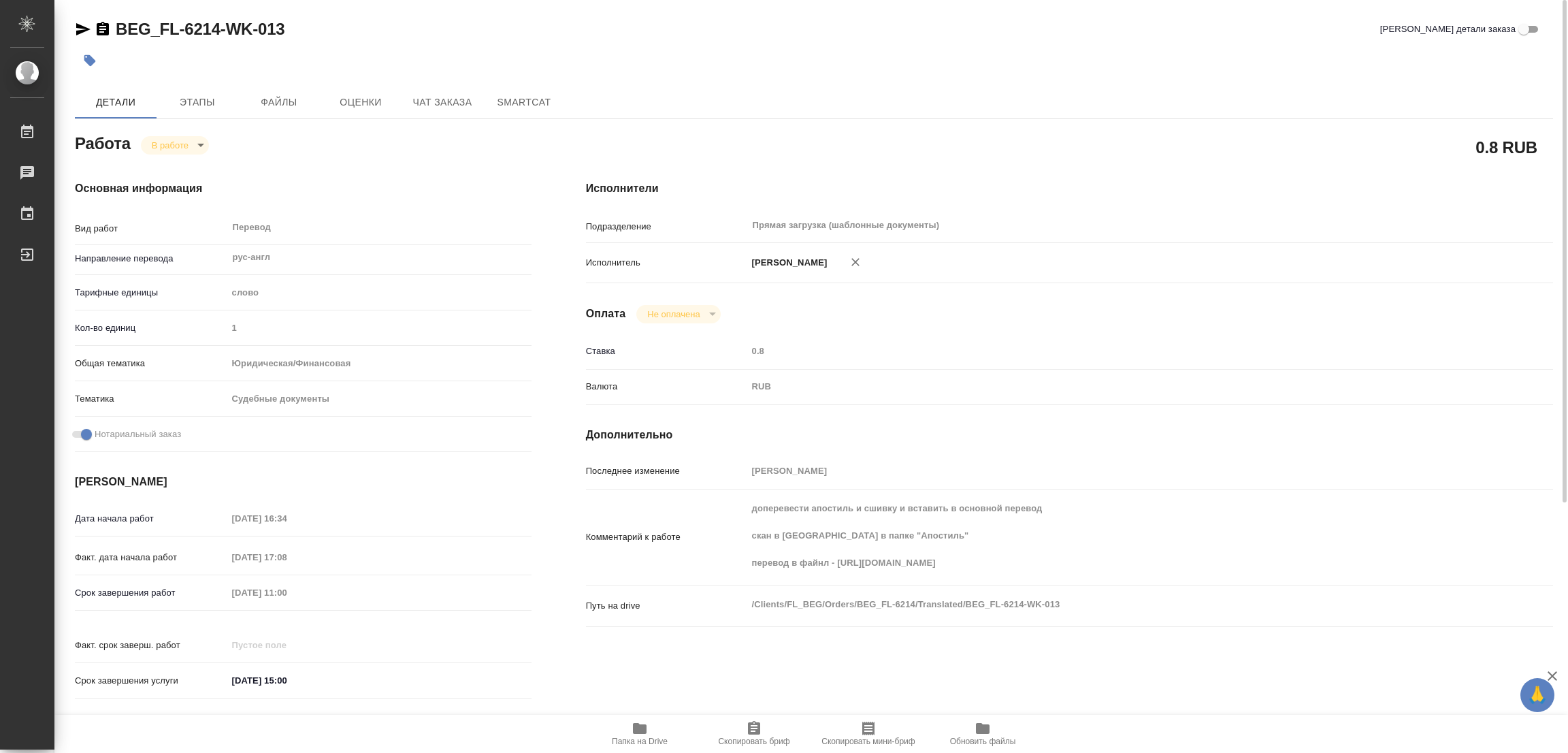
click at [195, 144] on body "🙏 .cls-1 fill:#fff; AWATERA Popova Galina Работы 0 Чаты График Выйти BEG_FL-621…" at bounding box center [784, 376] width 1568 height 753
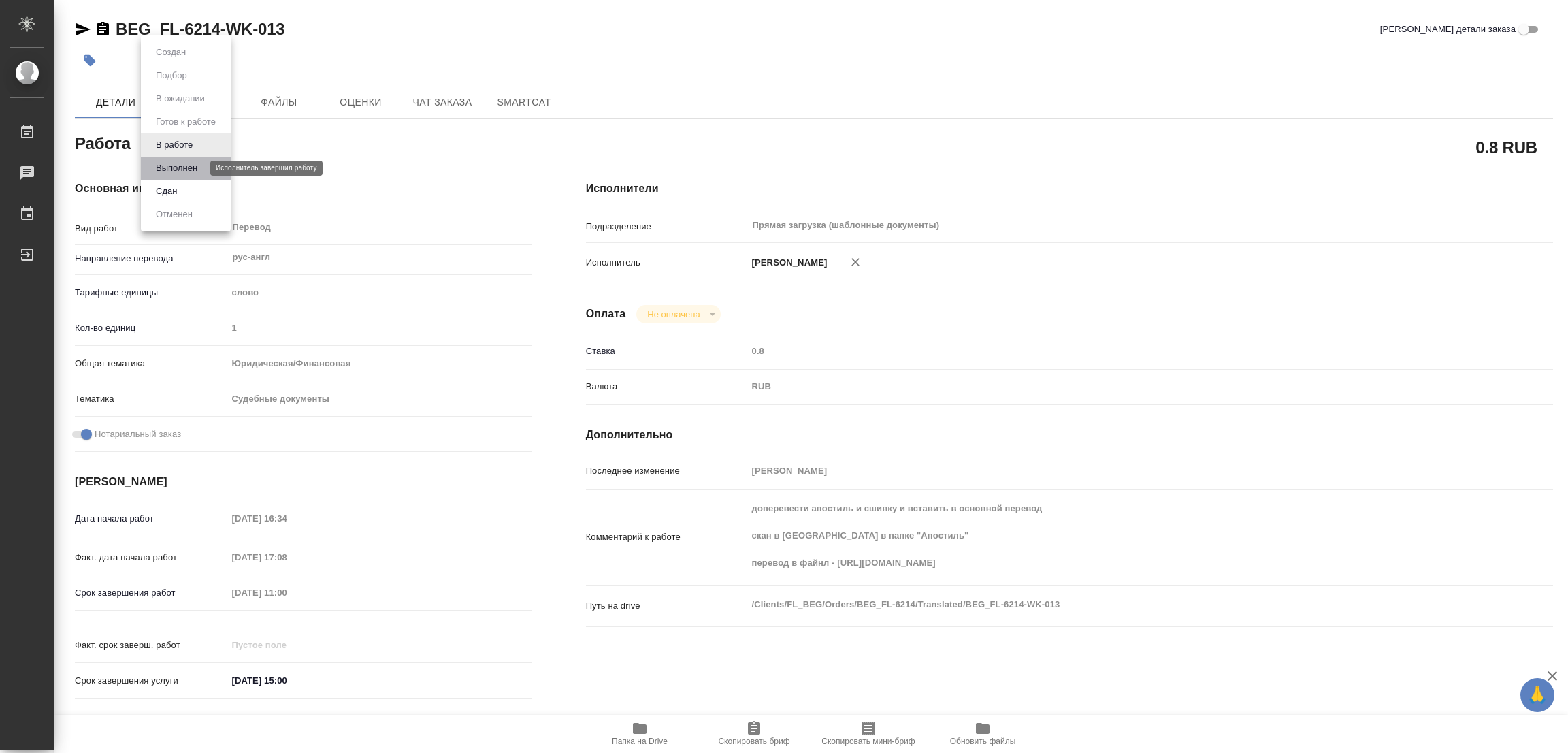
click at [179, 164] on button "Выполнен" at bounding box center [176, 168] width 50 height 15
type textarea "x"
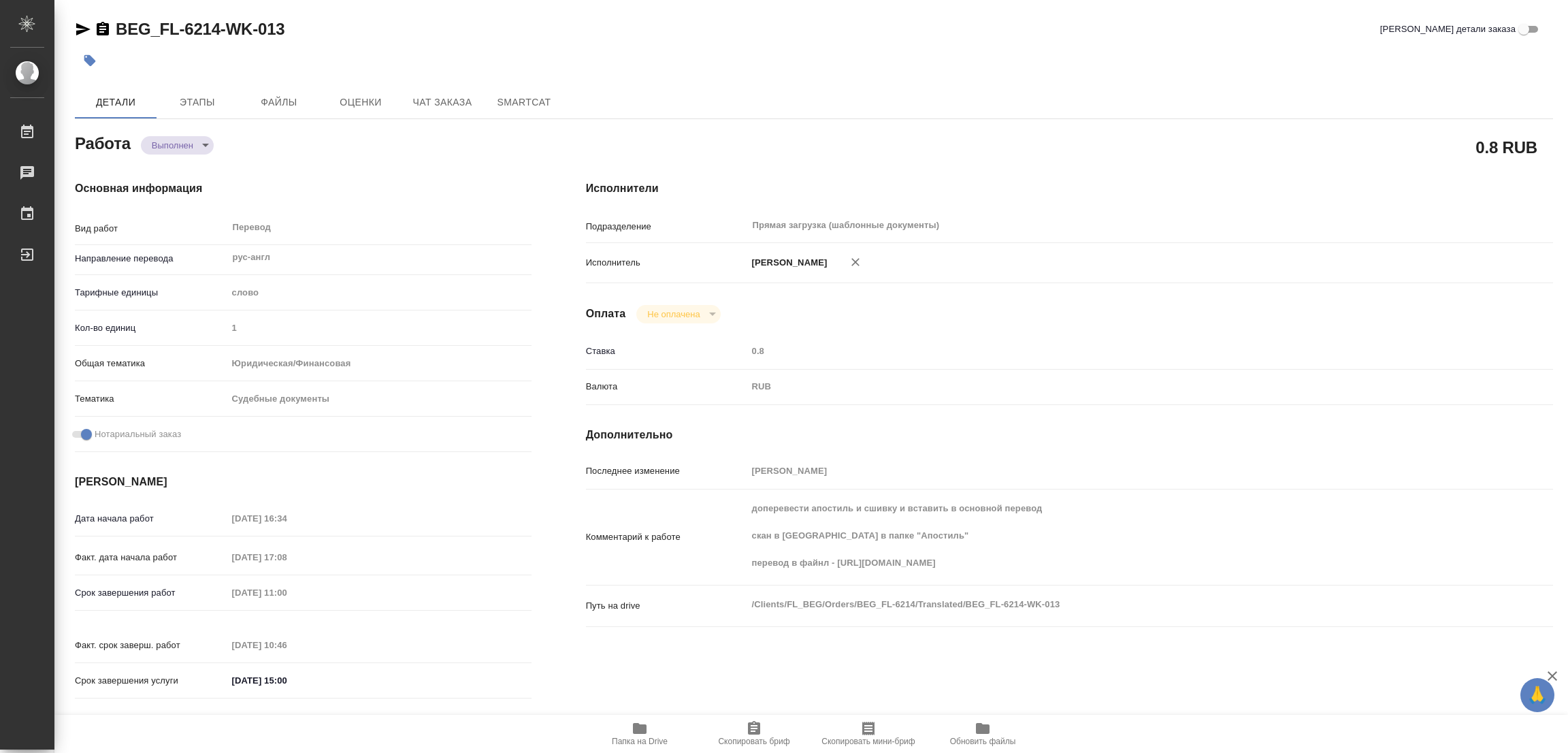
type textarea "x"
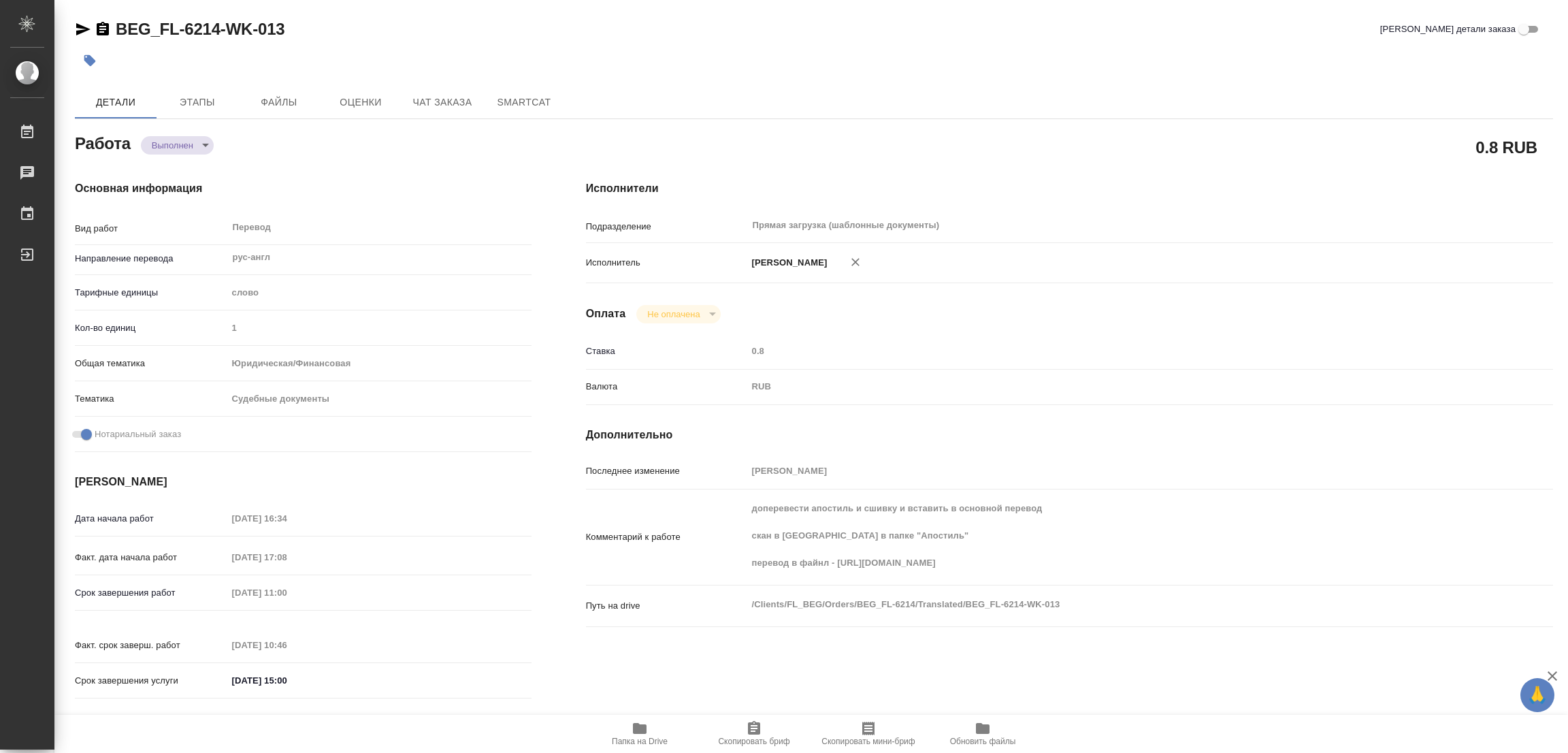
type textarea "x"
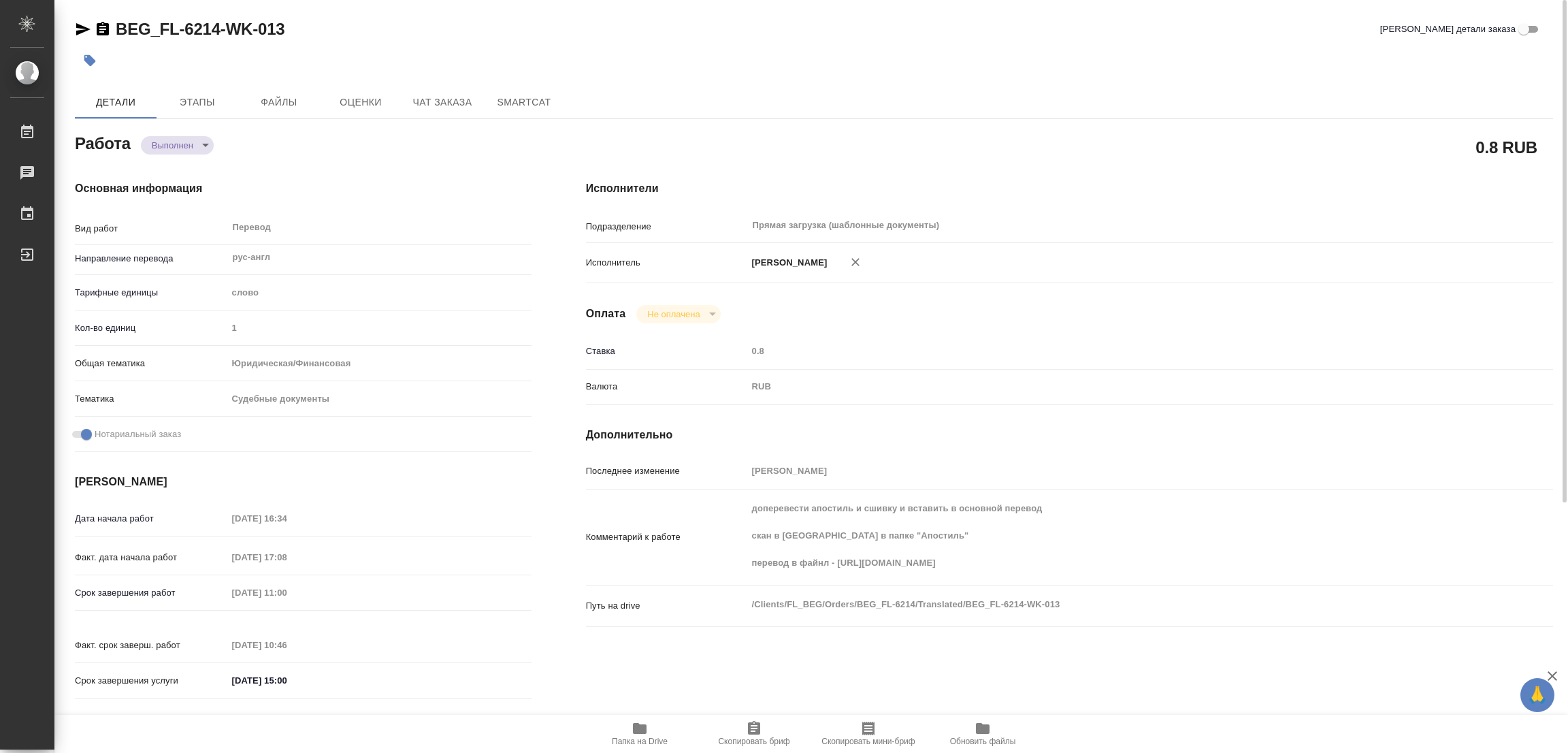
type textarea "x"
click at [95, 58] on icon "button" at bounding box center [90, 61] width 14 height 14
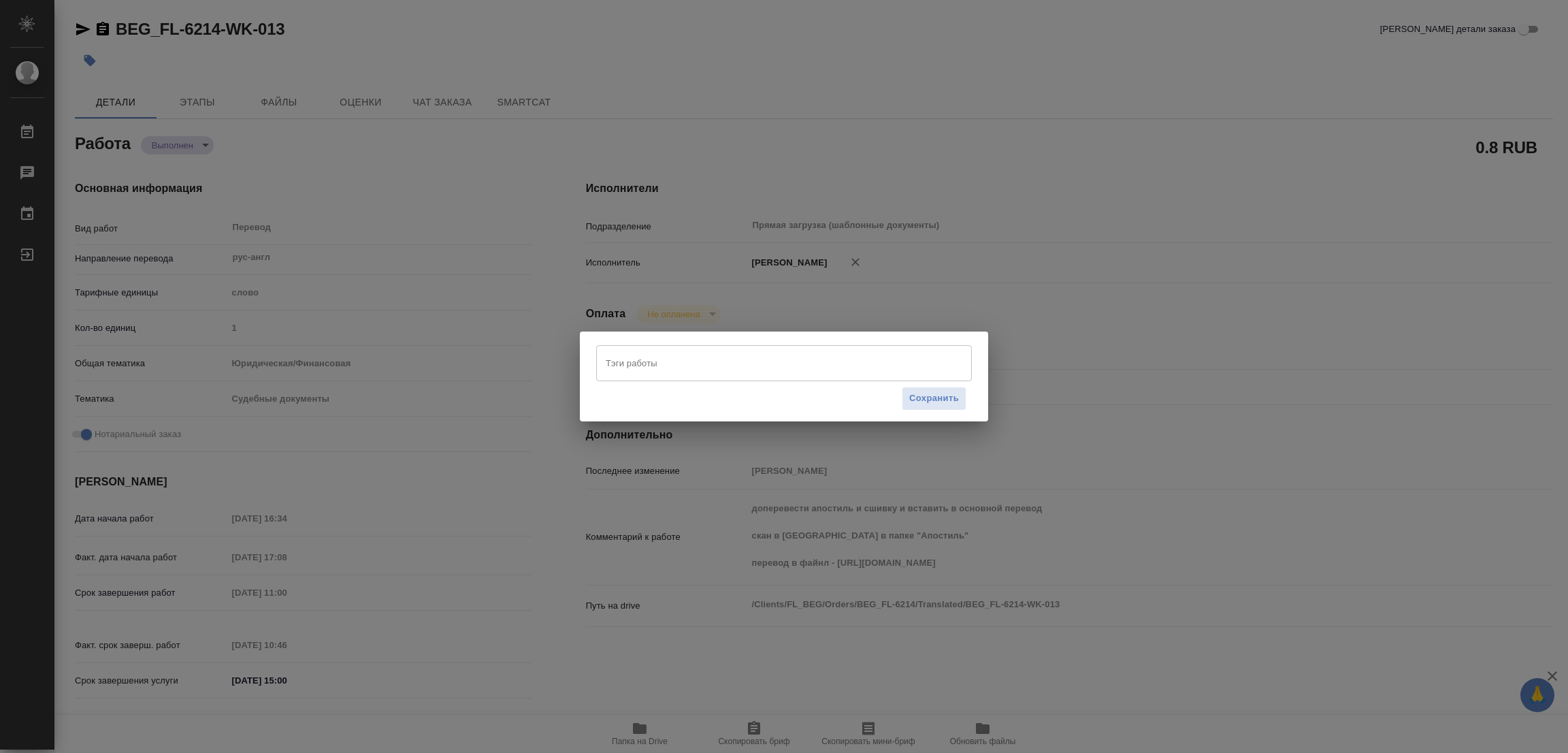
click at [652, 361] on input "Тэги работы" at bounding box center [771, 363] width 337 height 23
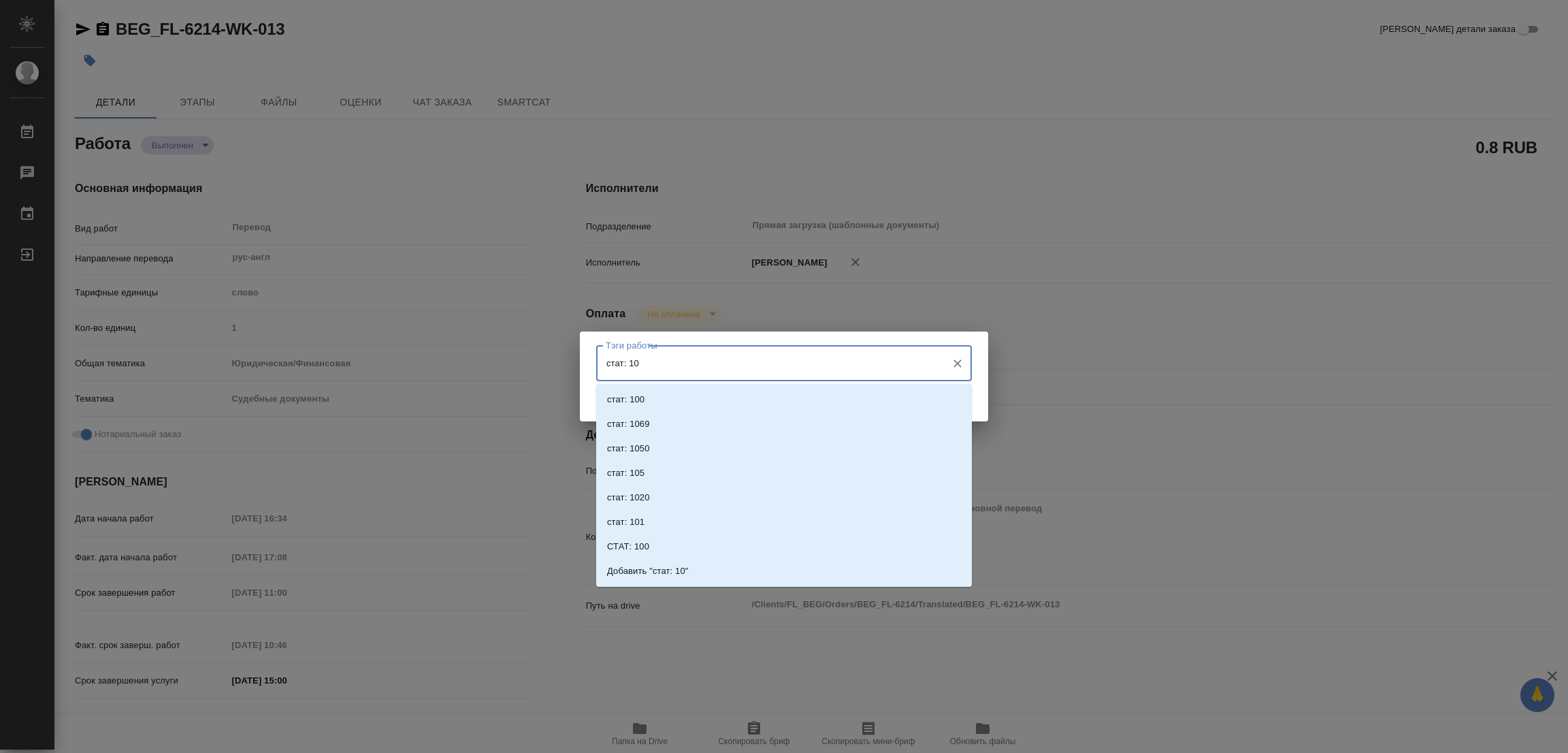
type input "стат: 100"
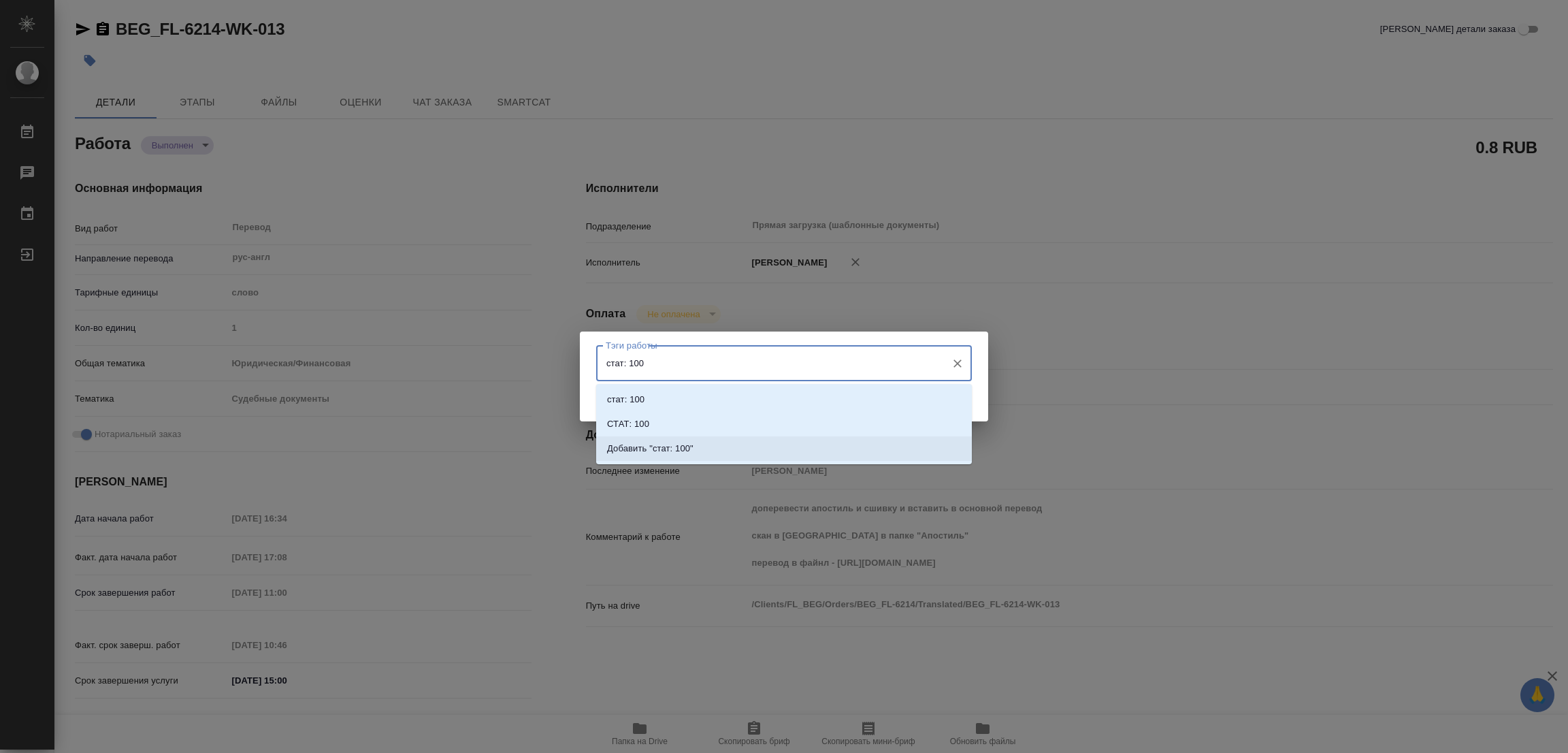
click at [675, 447] on p "Добавить "стат: 100"" at bounding box center [649, 449] width 86 height 14
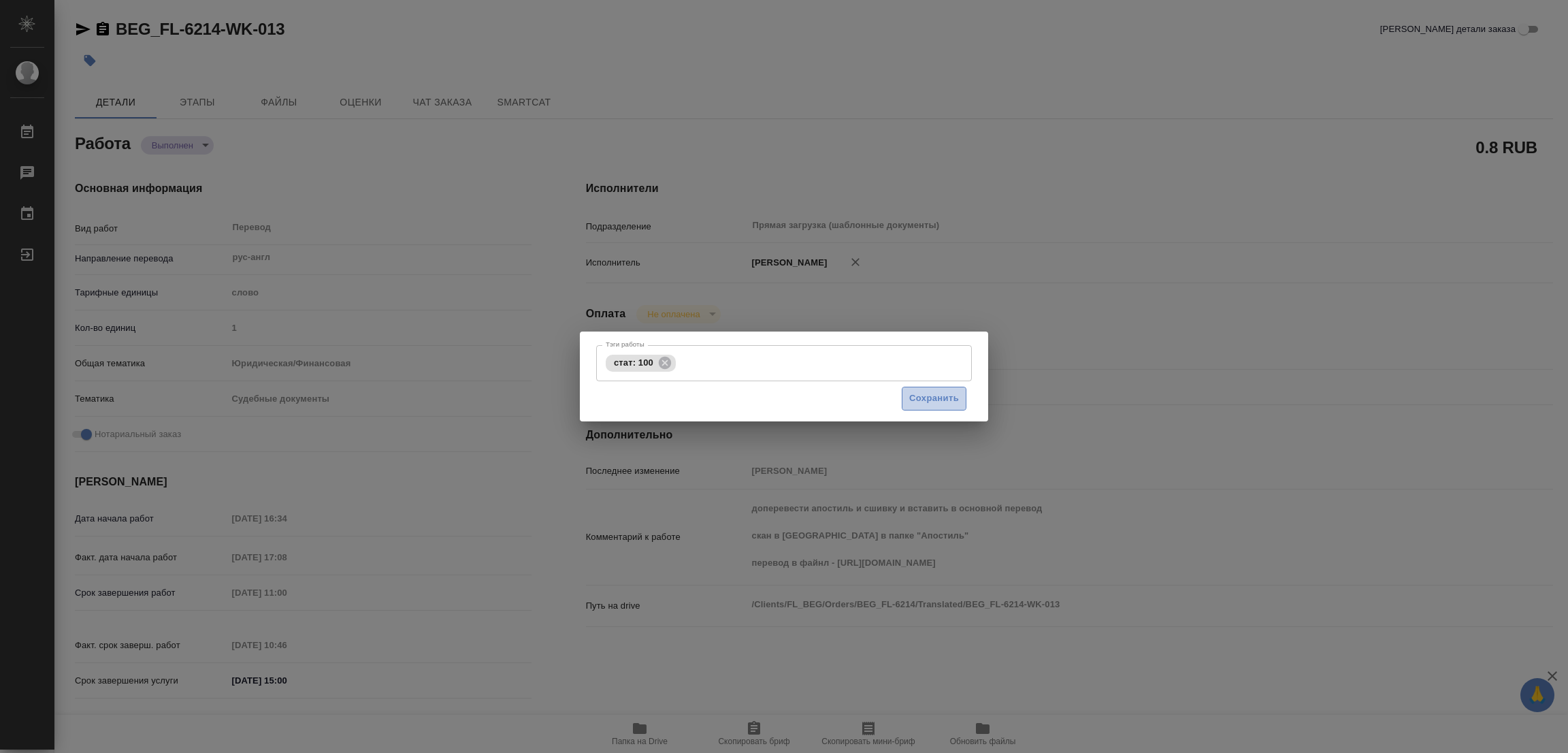
click at [930, 393] on span "Сохранить" at bounding box center [933, 398] width 50 height 16
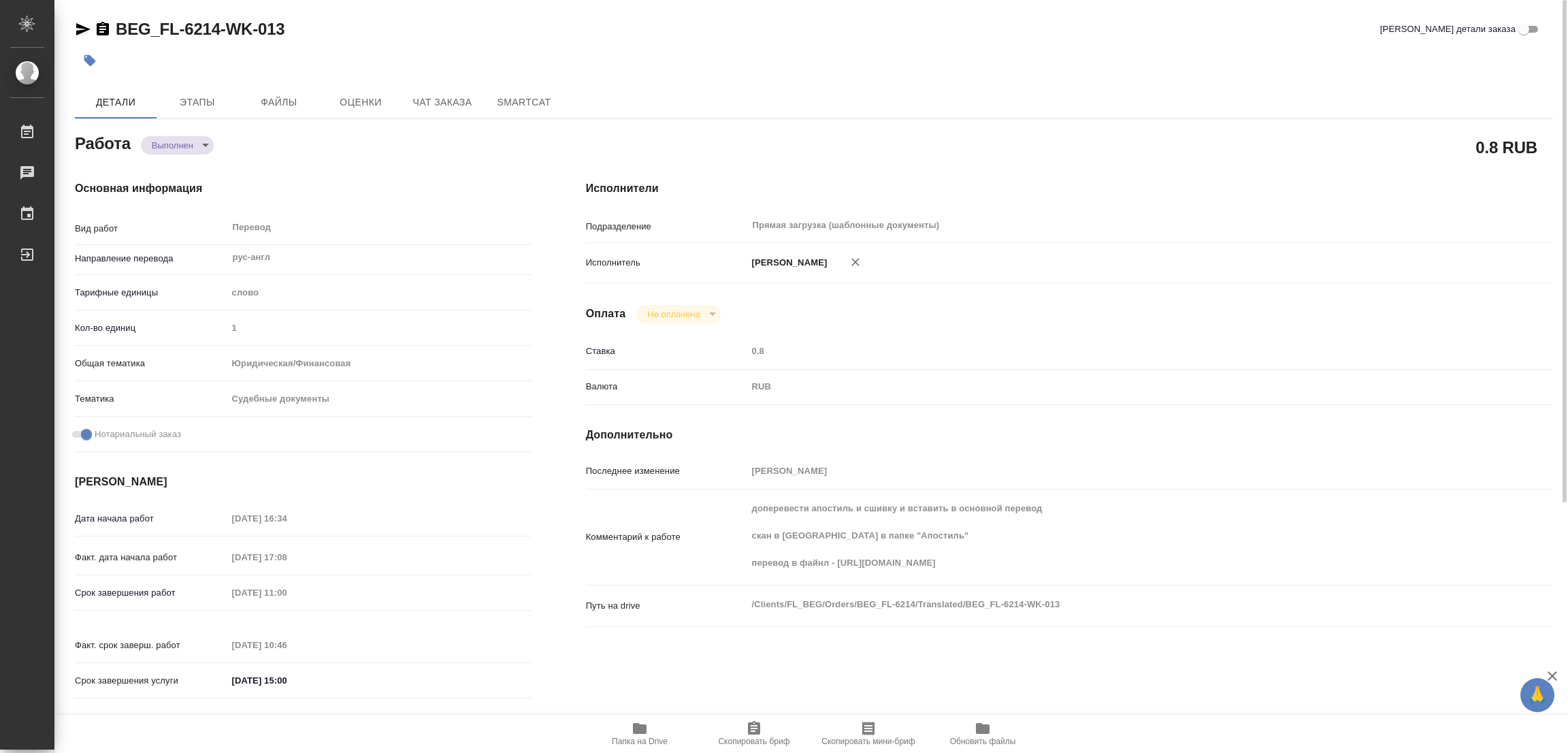
type input "completed"
type textarea "Перевод"
type textarea "x"
type input "рус-англ"
type input "5a8b1489cc6b4906c91bfd90"
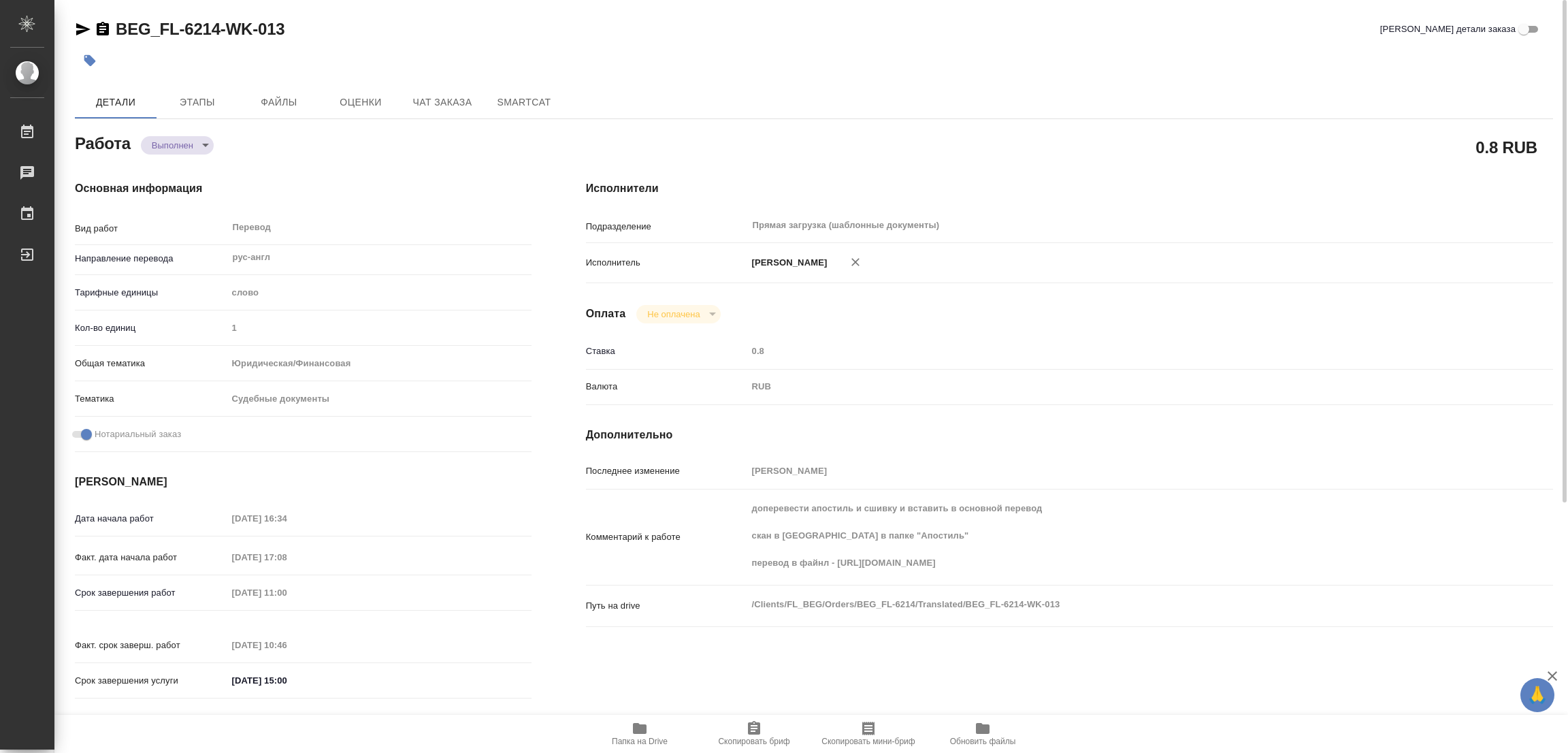
type input "1"
type input "yr-fn"
type input "5a8b8b956a9677013d343d23"
checkbox input "true"
type input "15.08.2025 16:34"
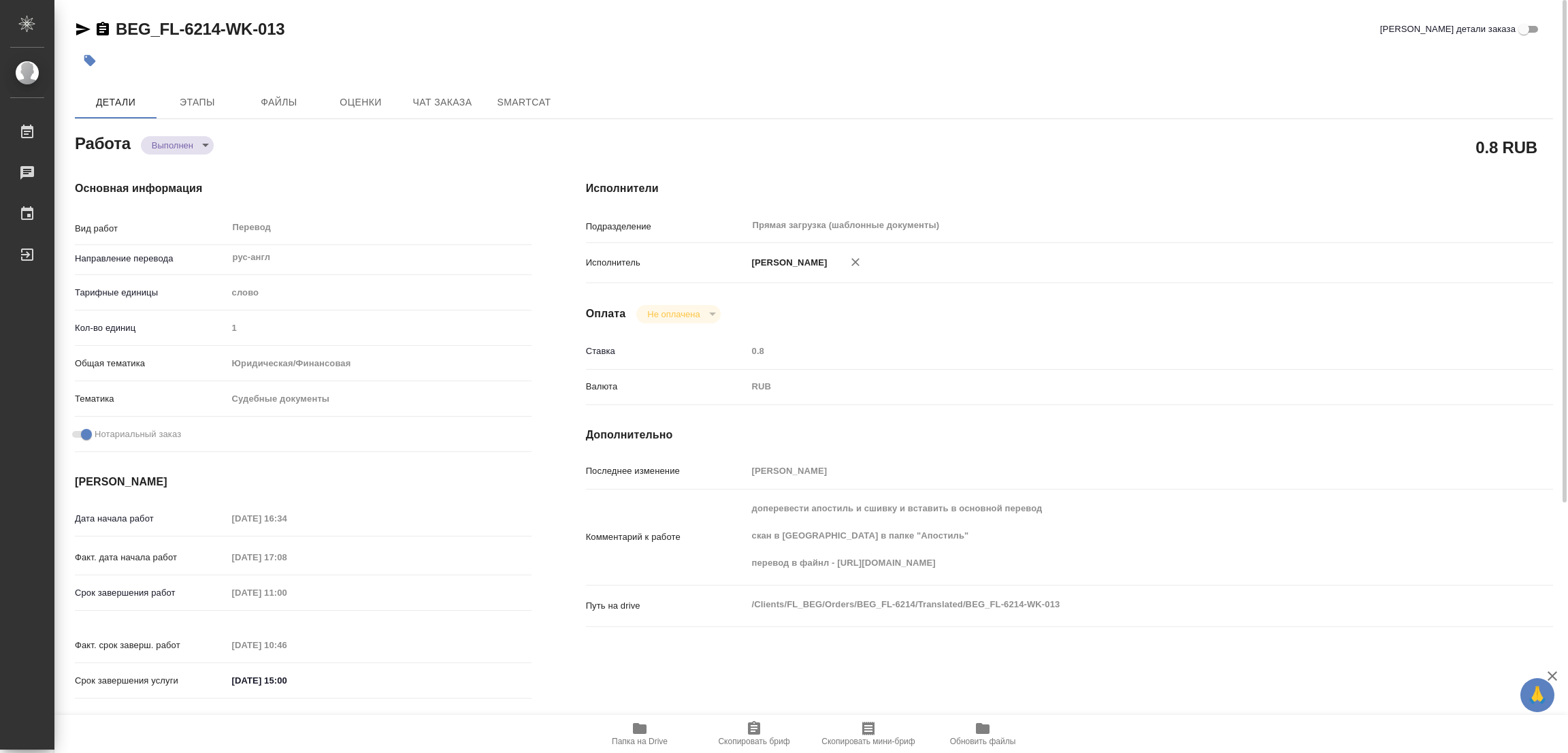
type input "15.08.2025 17:08"
type input "18.08.2025 11:00"
type input "18.08.2025 10:46"
type input "18.08.2025 15:00"
type input "Прямая загрузка (шаблонные документы)"
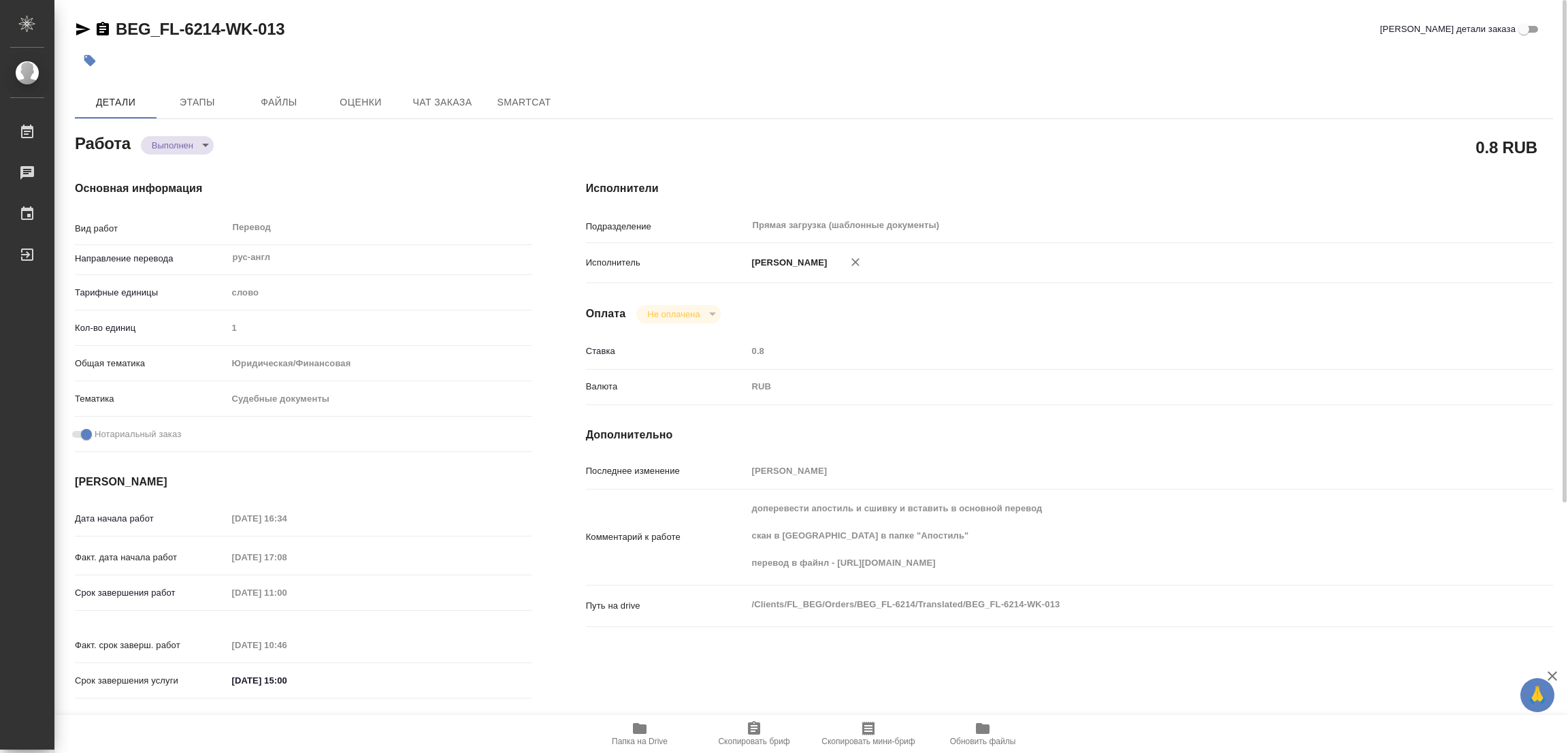
type input "notPayed"
type input "0.8"
type input "RUB"
type input "Попова Галина"
type textarea "доперевести апостиль и сшивку и вставить в основной перевод скан в сорсе в папк…"
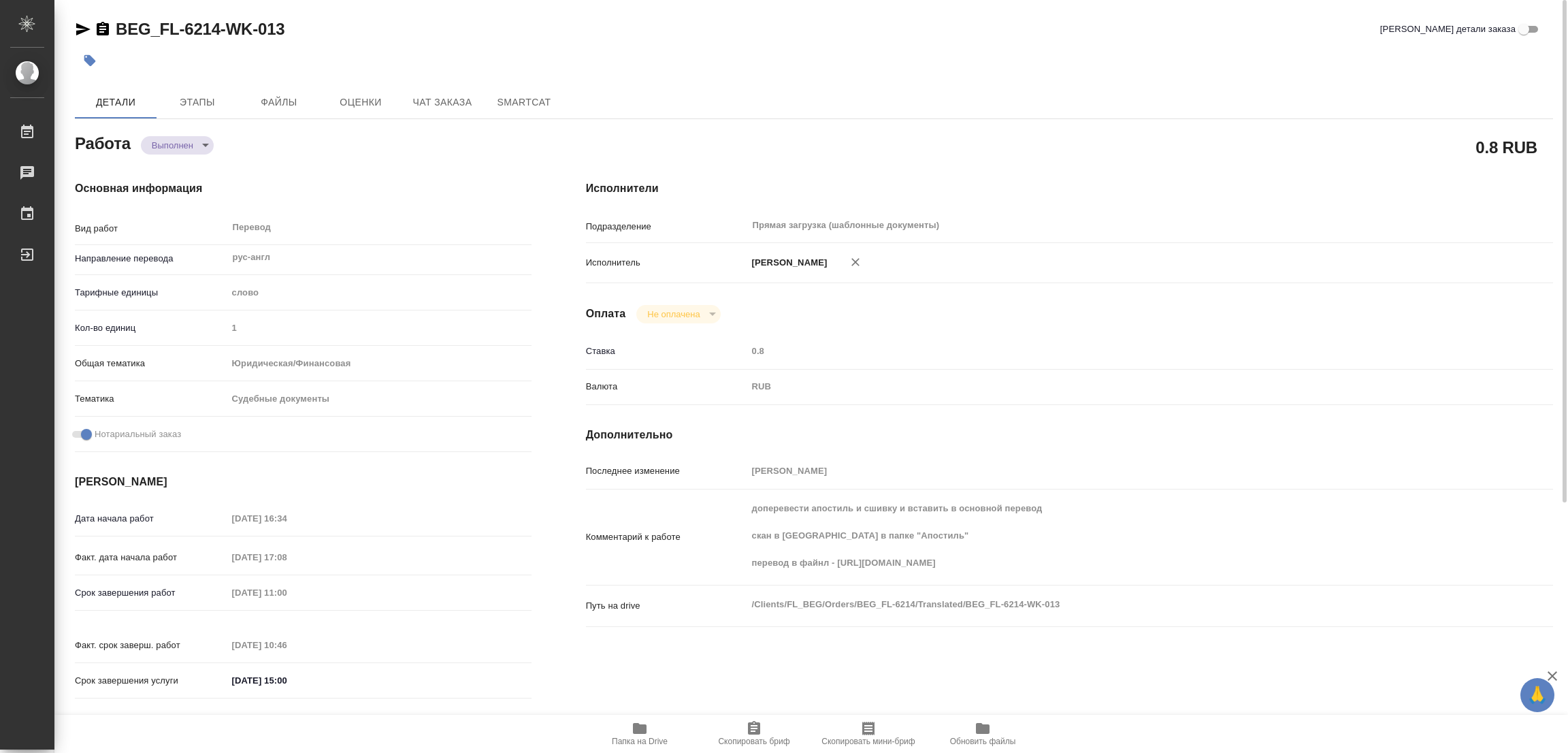
type textarea "x"
type textarea "/Clients/FL_BEG/Orders/BEG_FL-6214/Translated/BEG_FL-6214-WK-013"
type textarea "x"
type input "BEG_FL-6214"
type input "Перевод Стандарт"
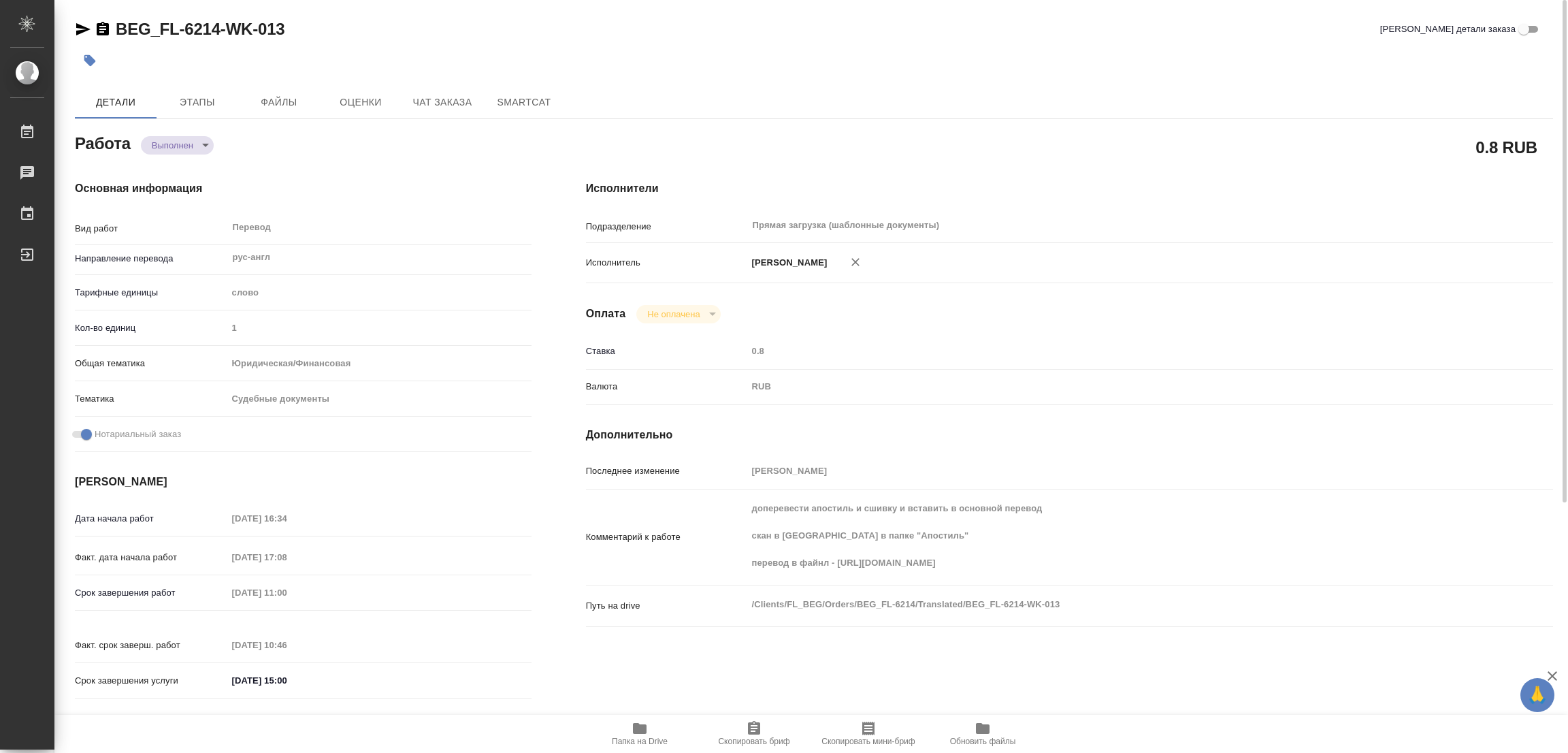
type input "Приёмка по качеству, Корректура, Редактура, Перевод, Постредактура машинного пе…"
type input "Зайцева Светлана"
type input "Петрова Валерия"
type input "/Clients/FL_BEG/Orders/BEG_FL-6214"
type textarea "x"
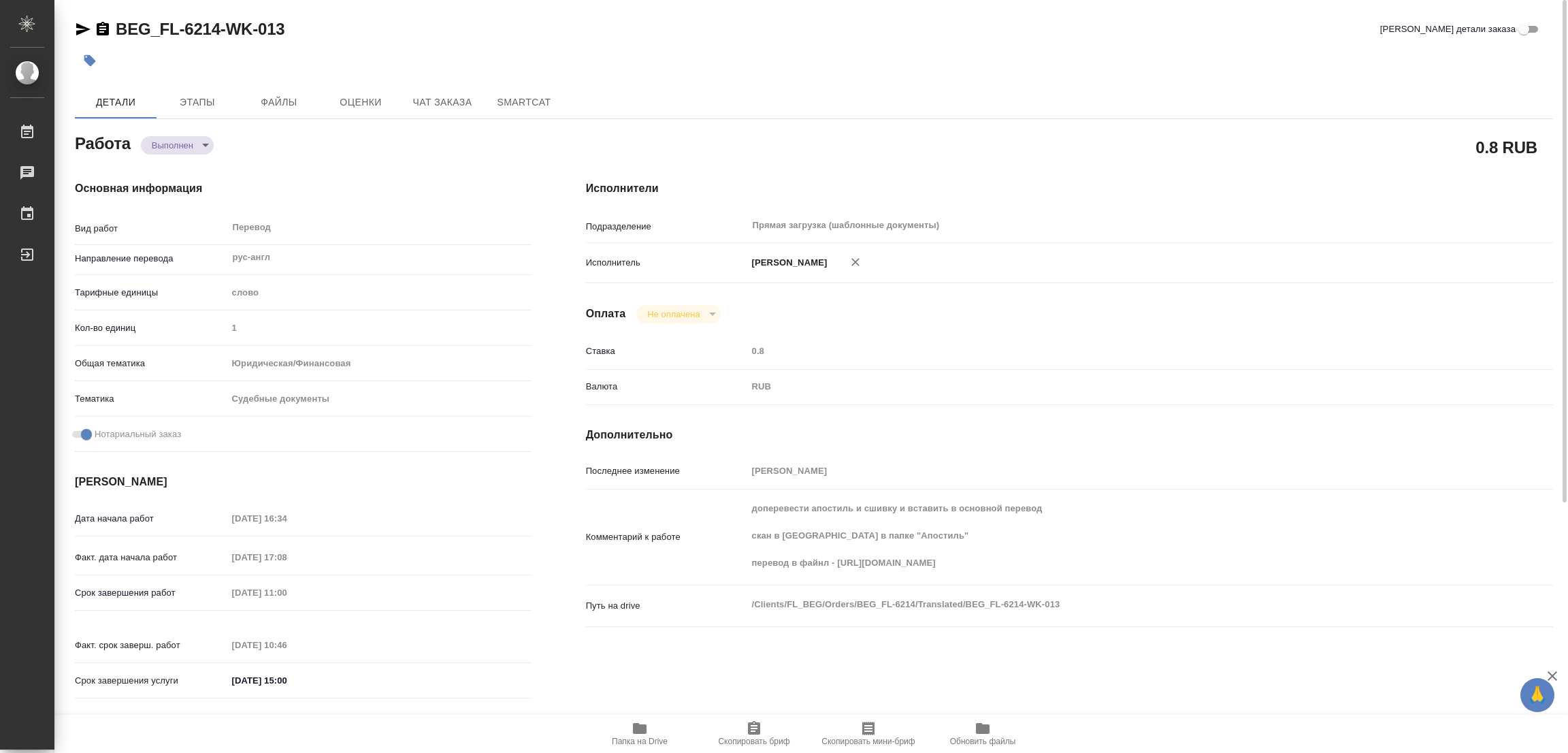
type textarea "нот"
type textarea "x"
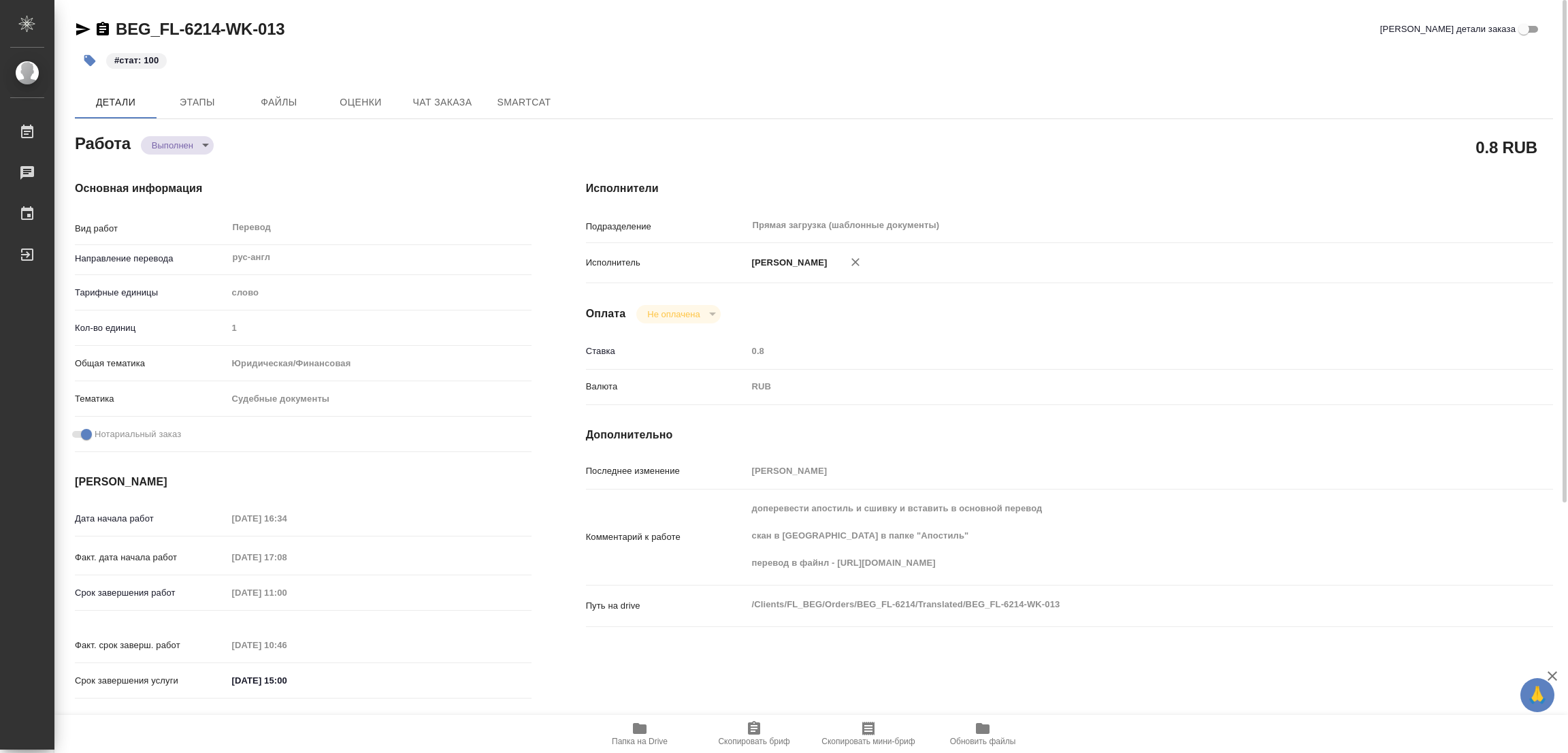
type textarea "x"
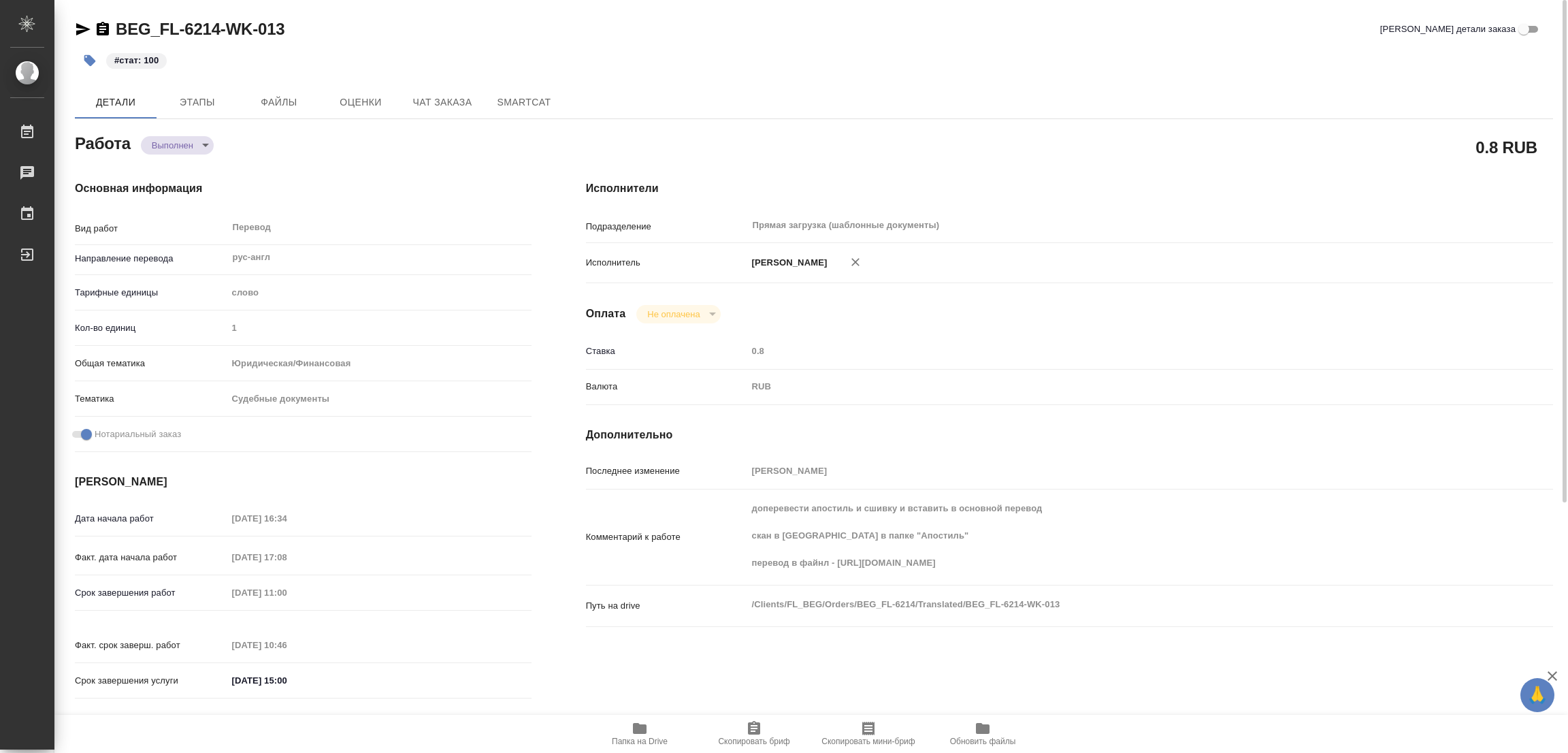
type textarea "x"
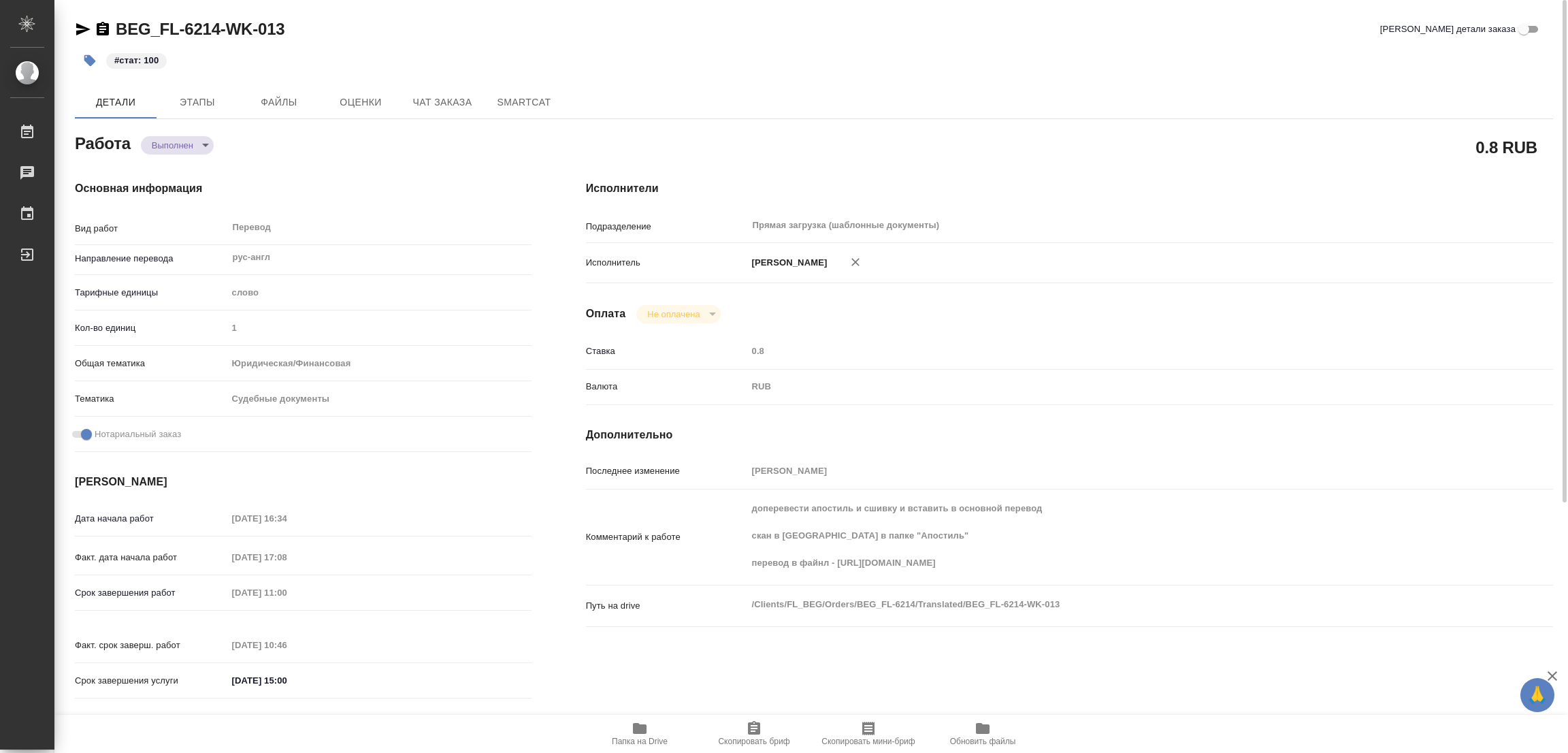
type textarea "x"
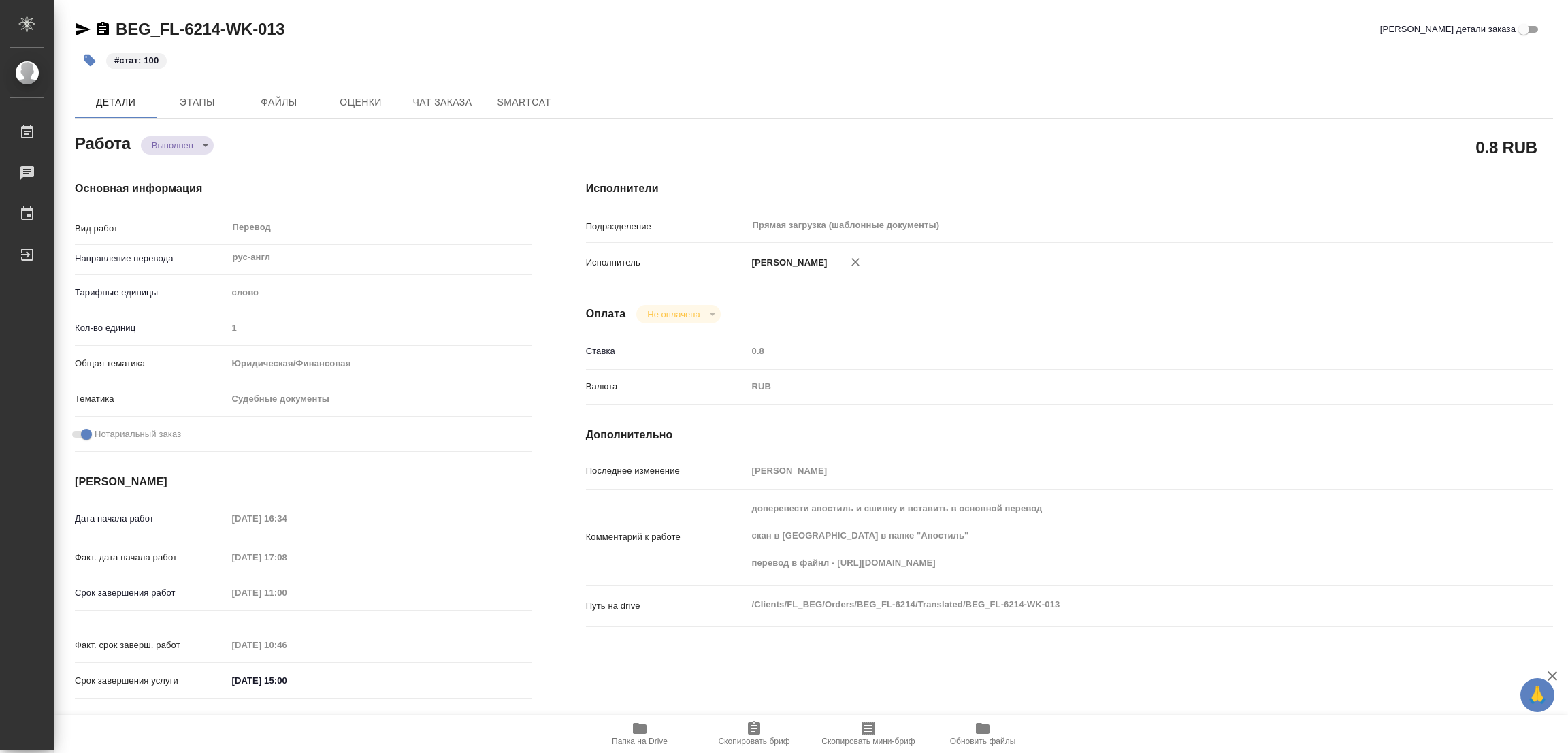
type textarea "x"
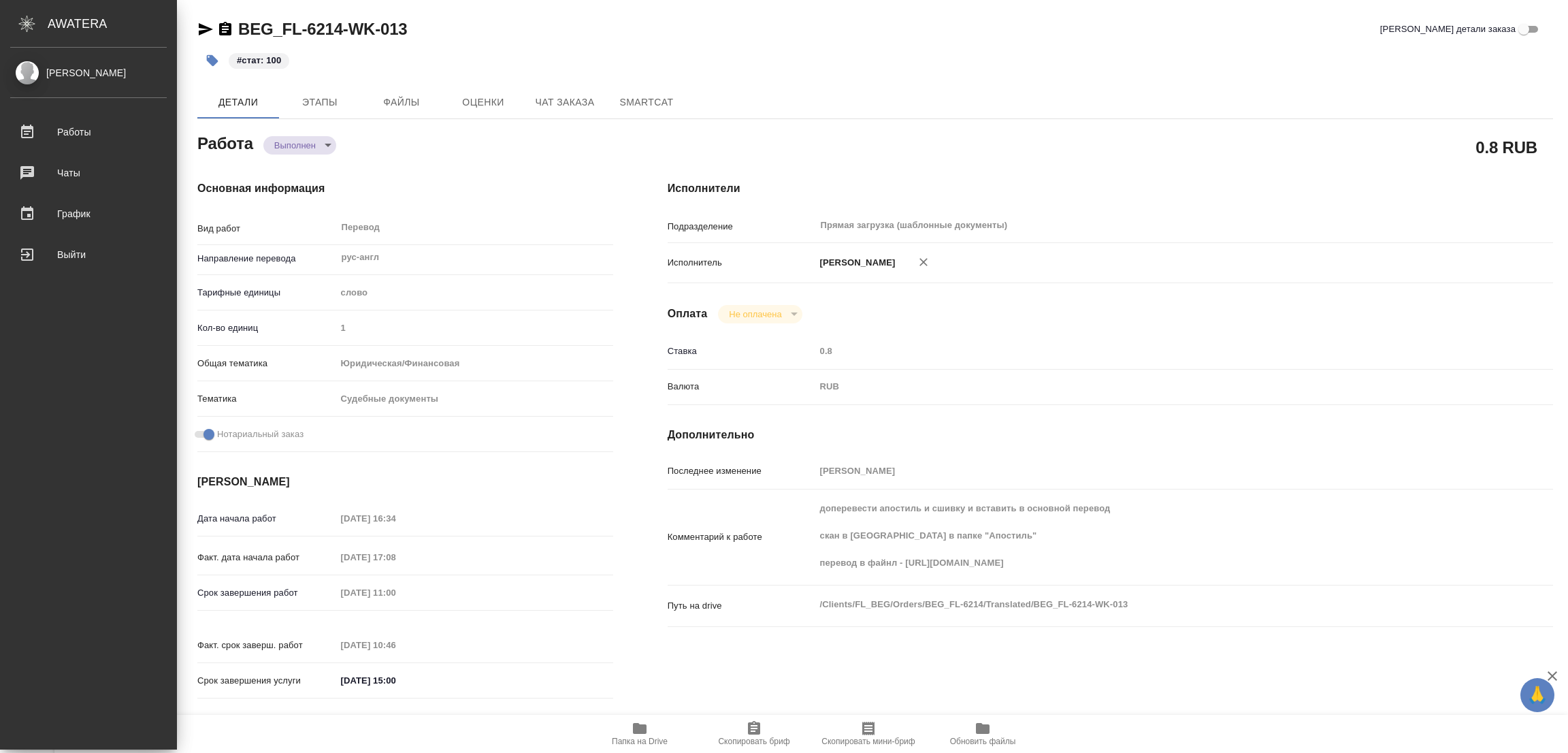
type textarea "x"
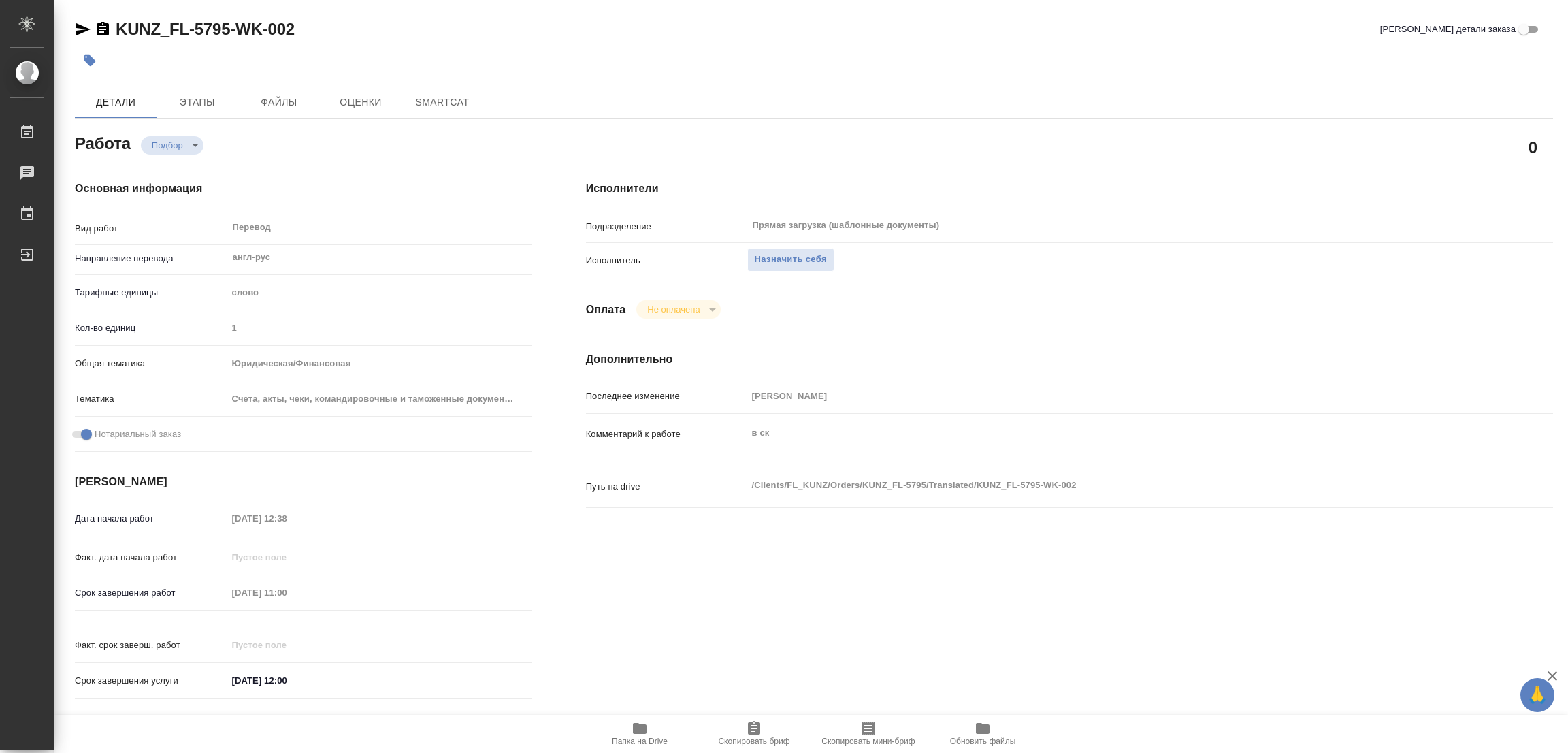
type textarea "x"
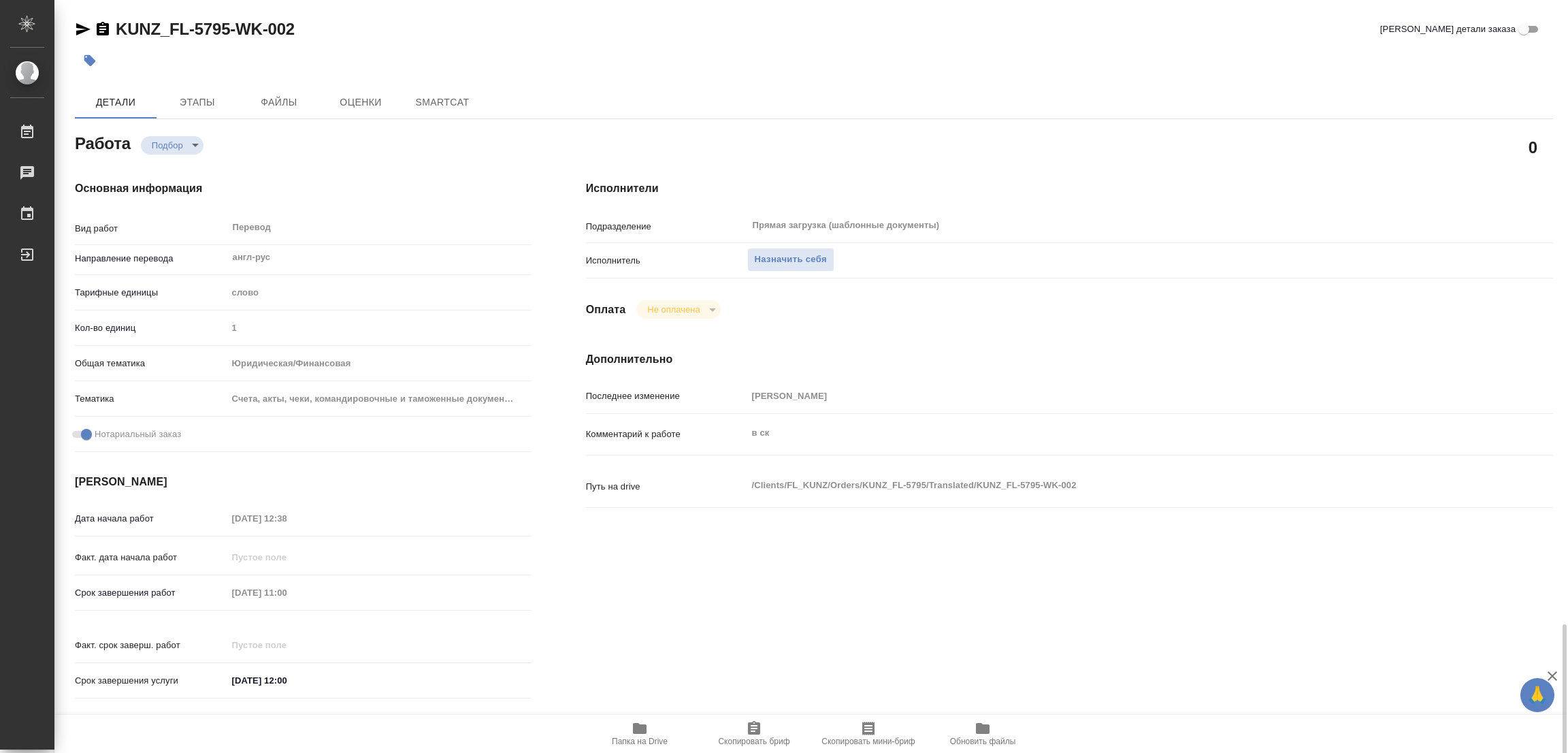
scroll to position [375, 0]
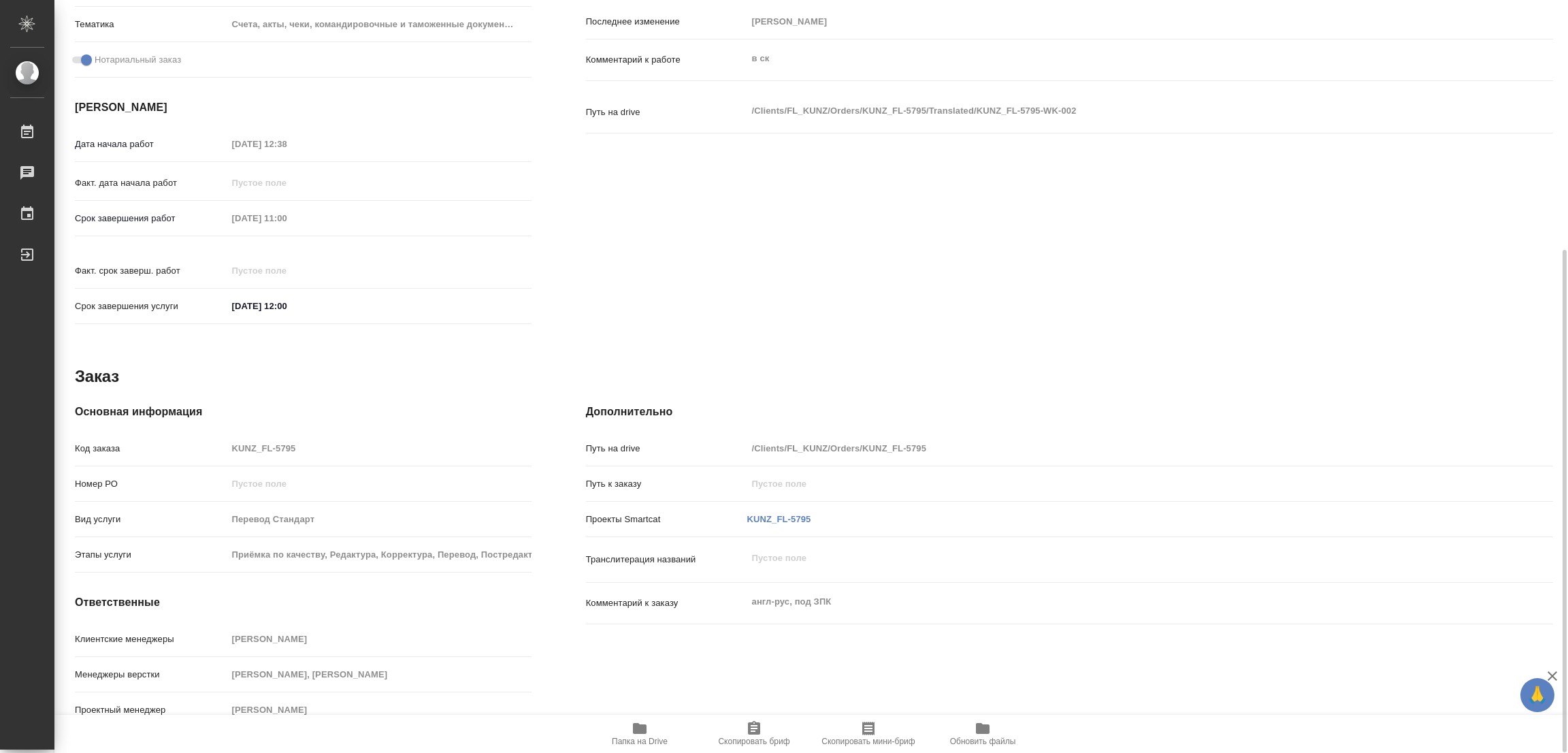
type textarea "x"
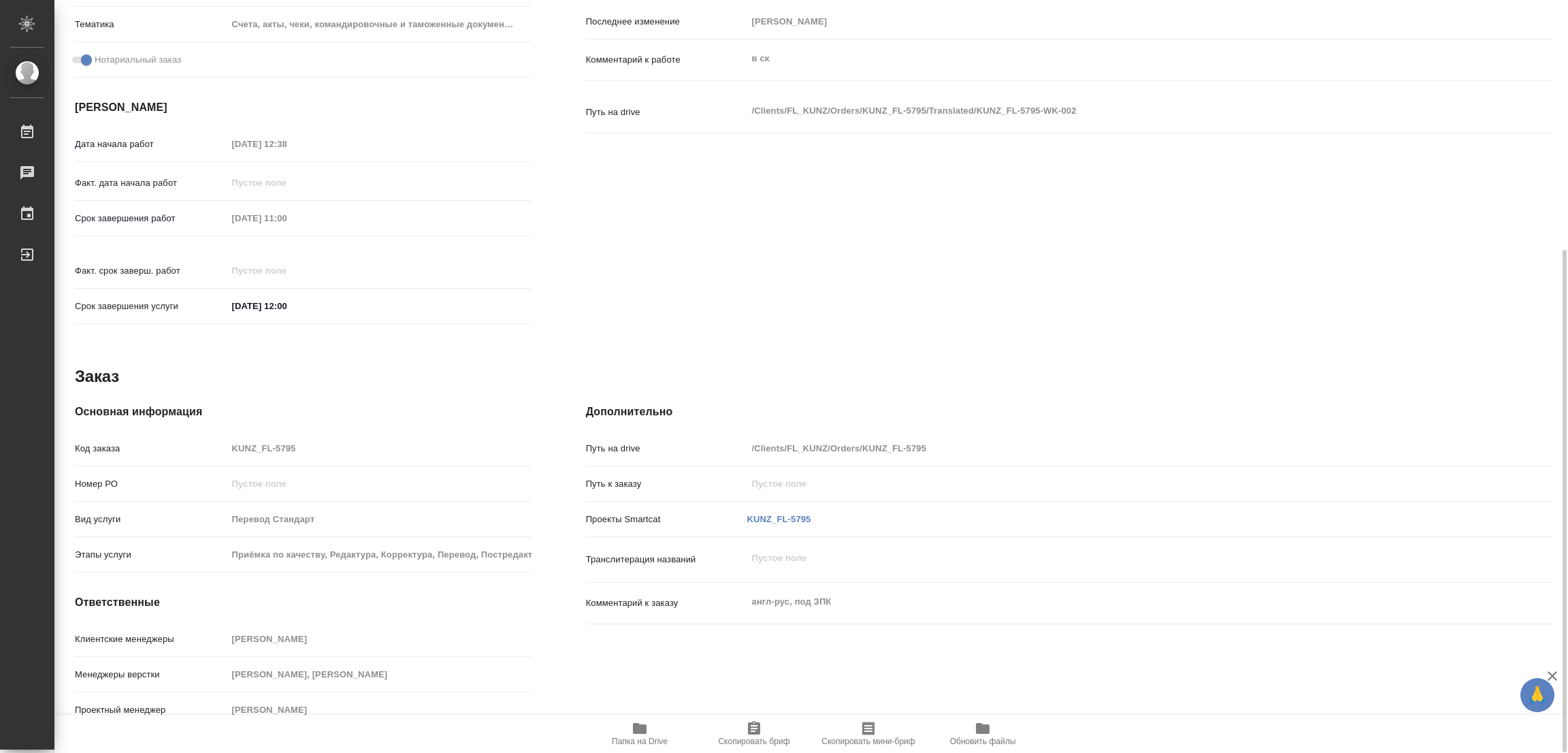
type textarea "x"
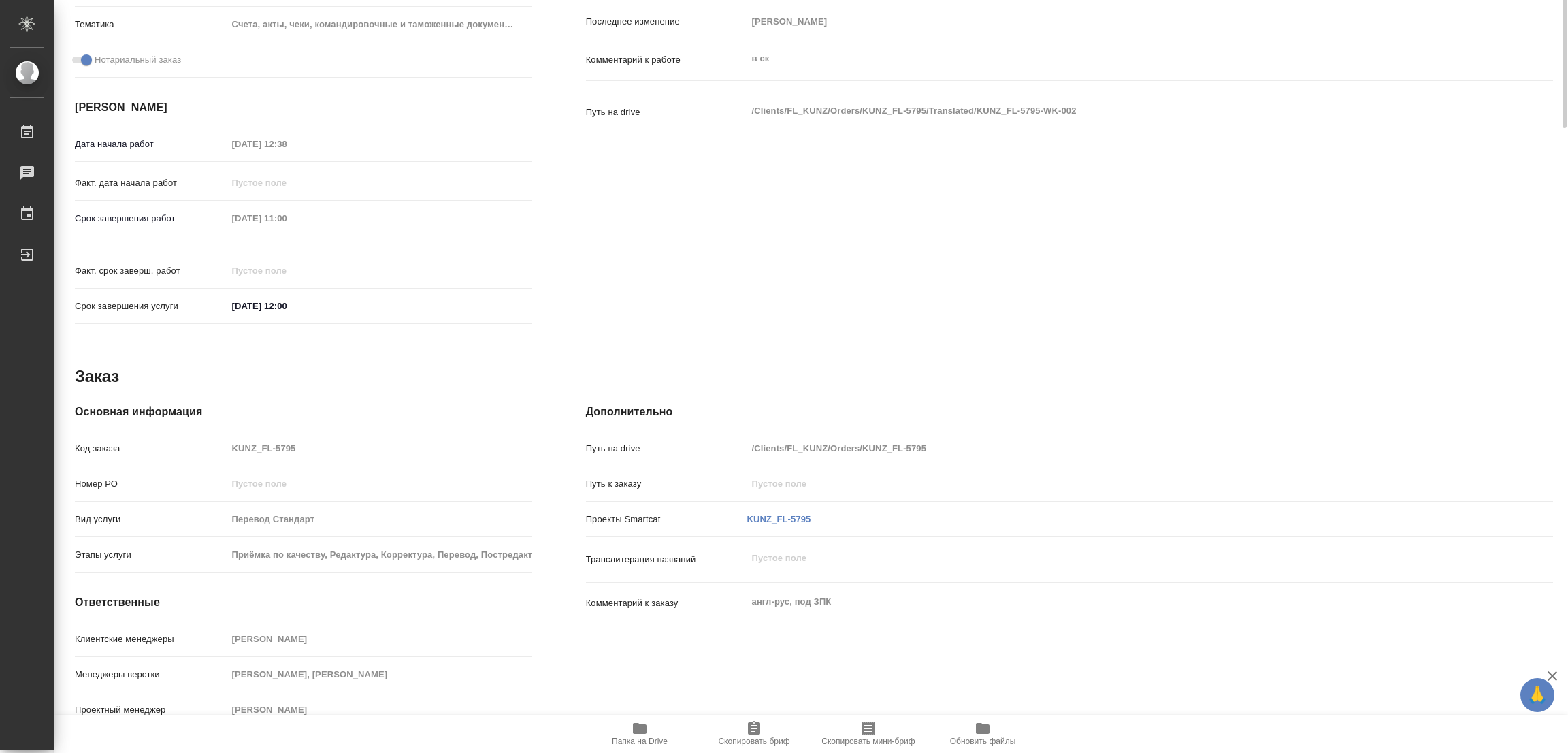
scroll to position [0, 0]
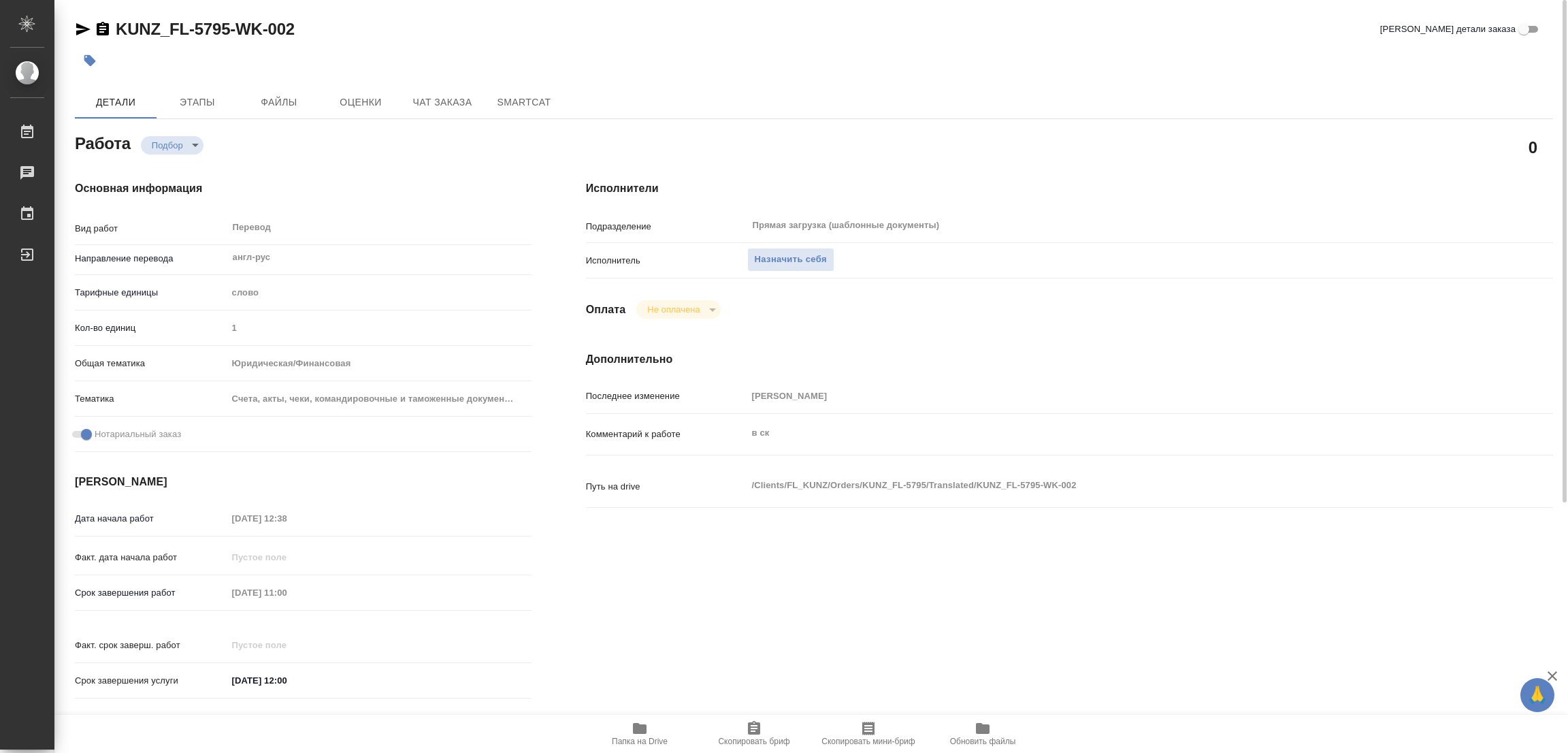
type textarea "x"
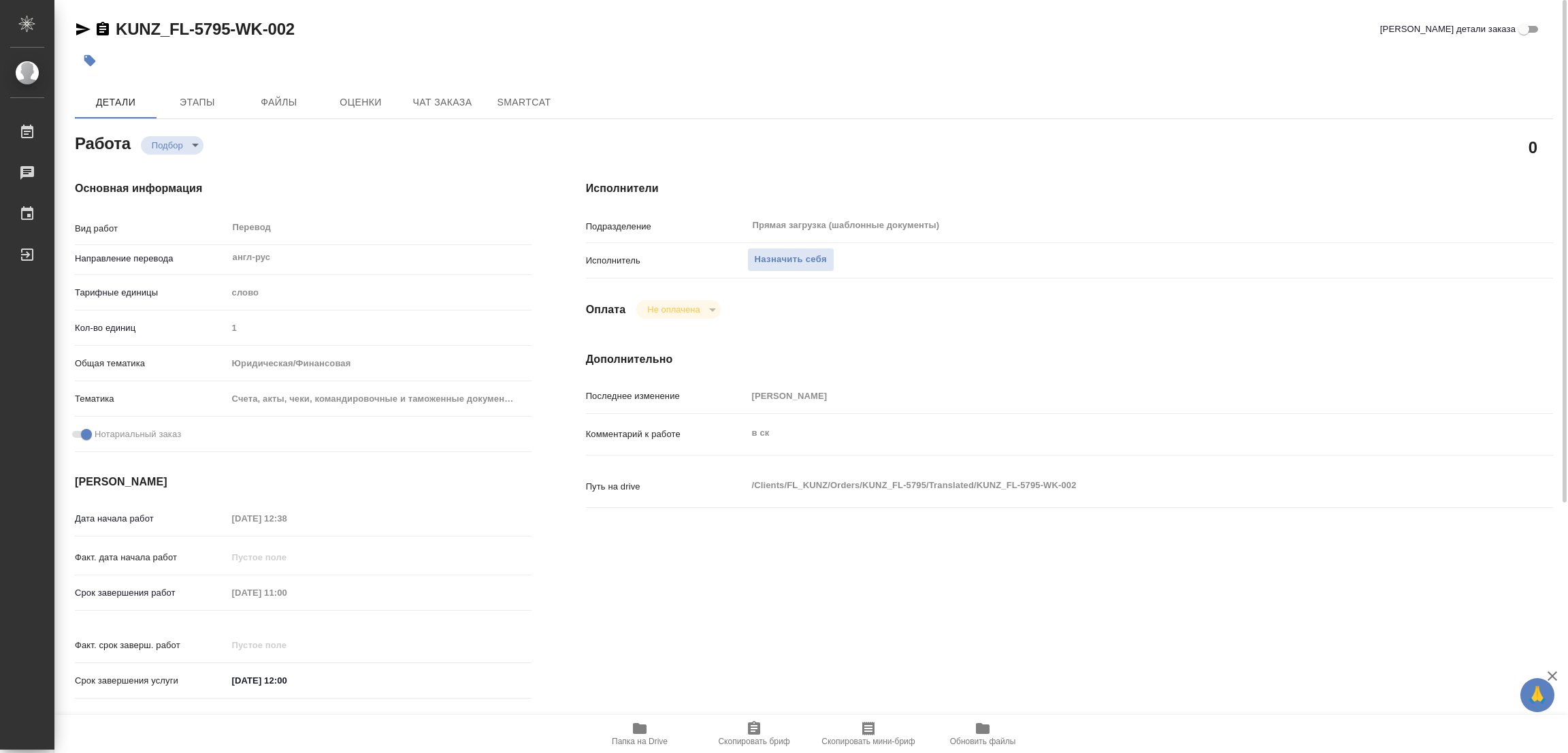
type textarea "x"
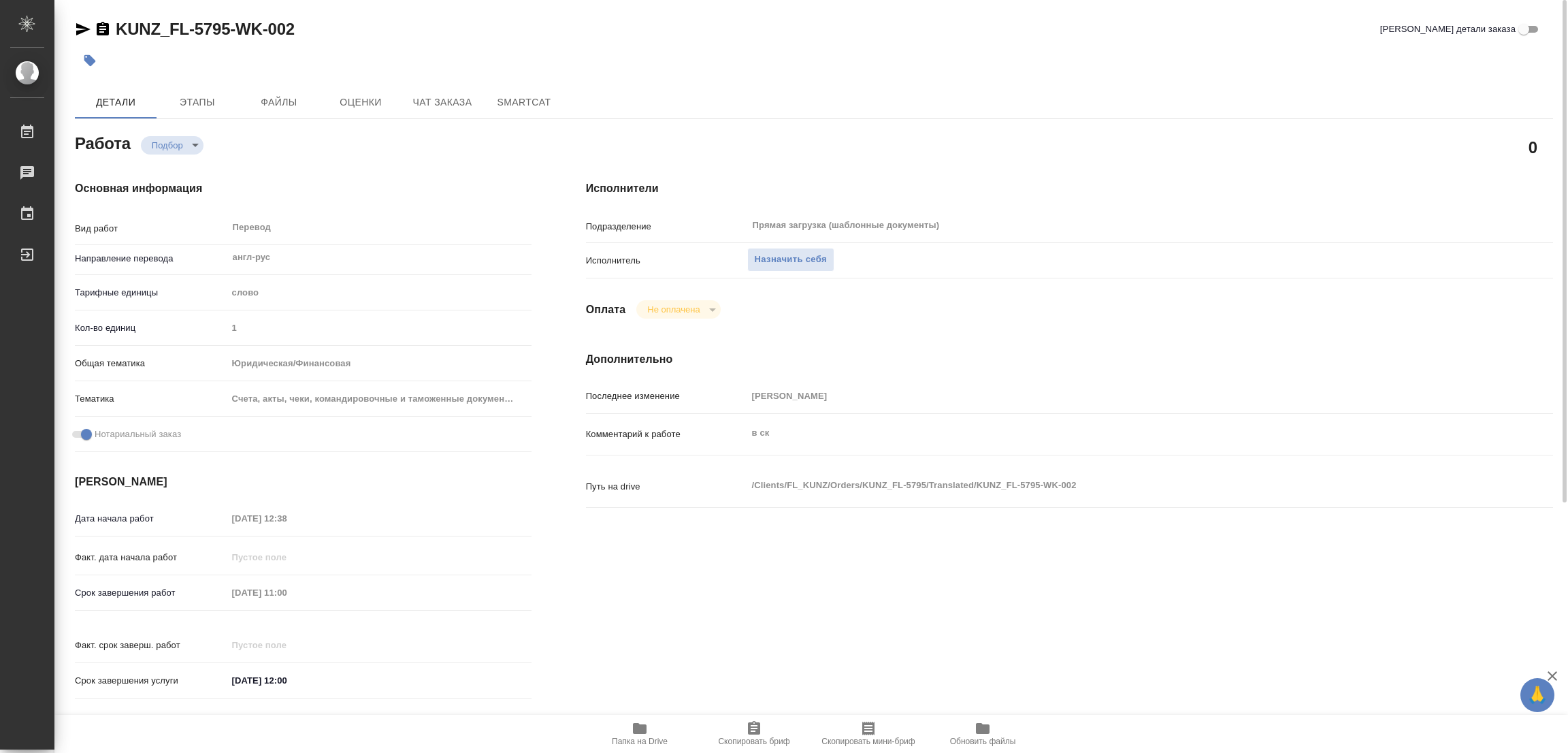
click at [636, 723] on icon "button" at bounding box center [640, 728] width 17 height 17
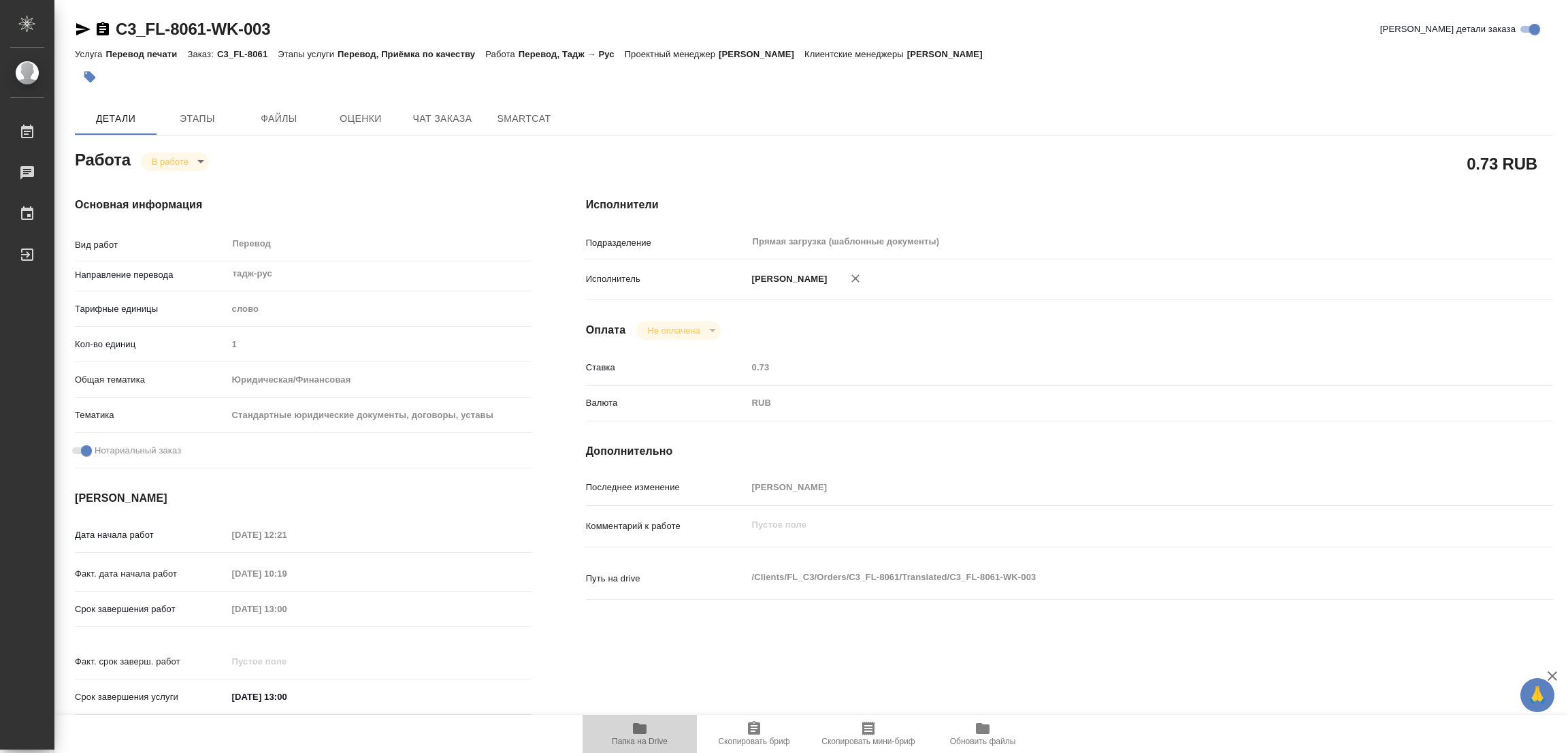
click at [635, 723] on icon "button" at bounding box center [640, 729] width 14 height 11
click at [207, 115] on span "Этапы" at bounding box center [196, 119] width 65 height 17
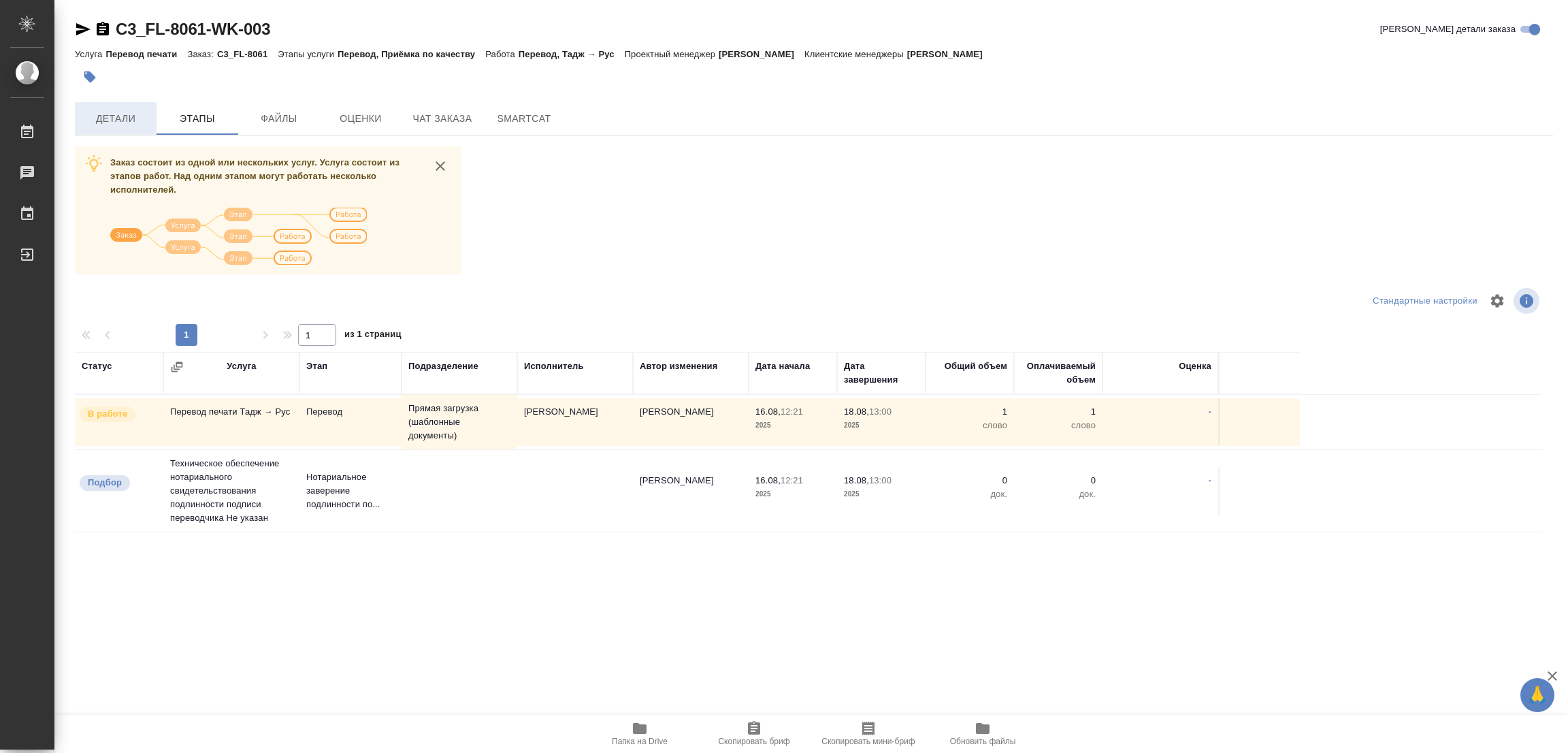
click at [113, 107] on button "Детали" at bounding box center [116, 118] width 82 height 33
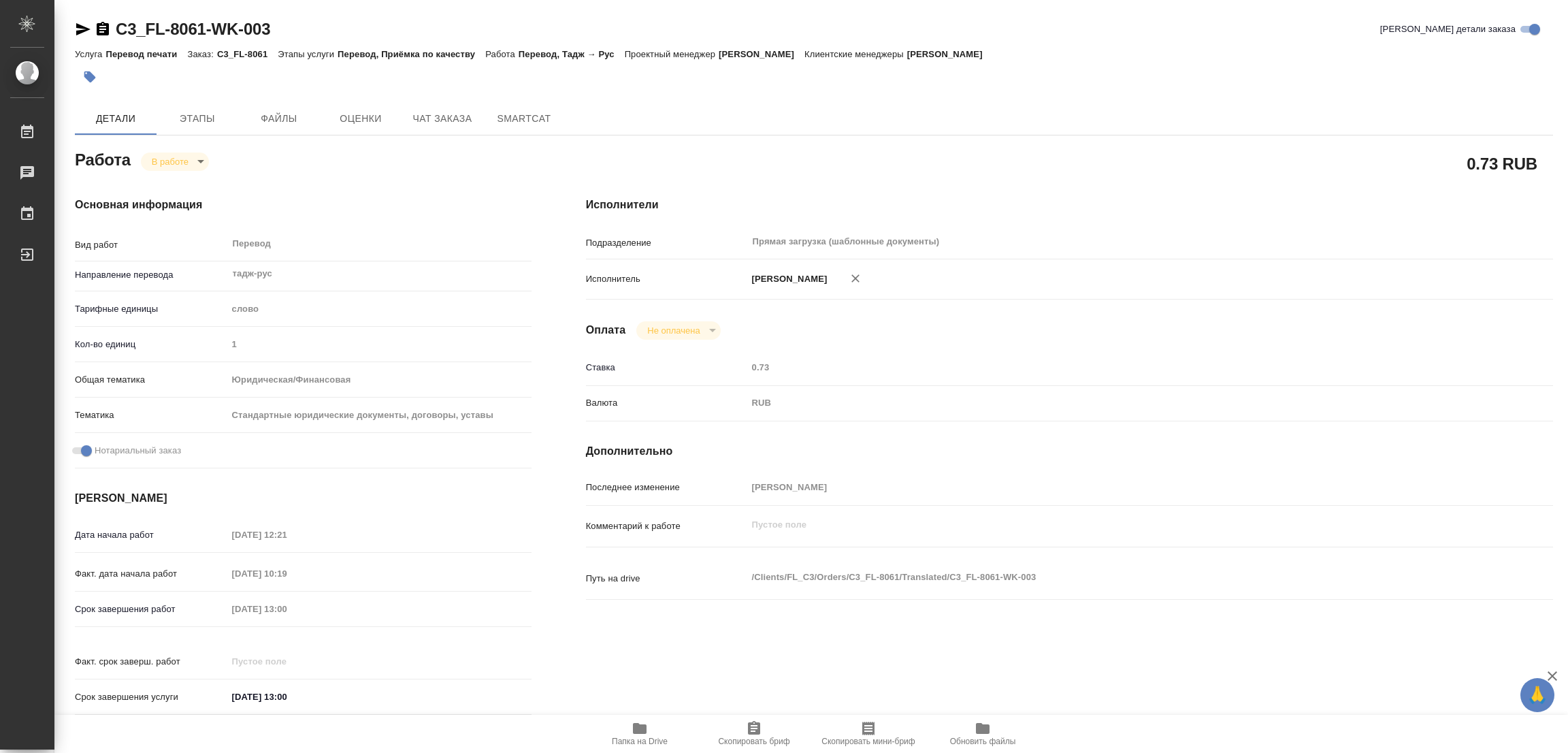
type textarea "x"
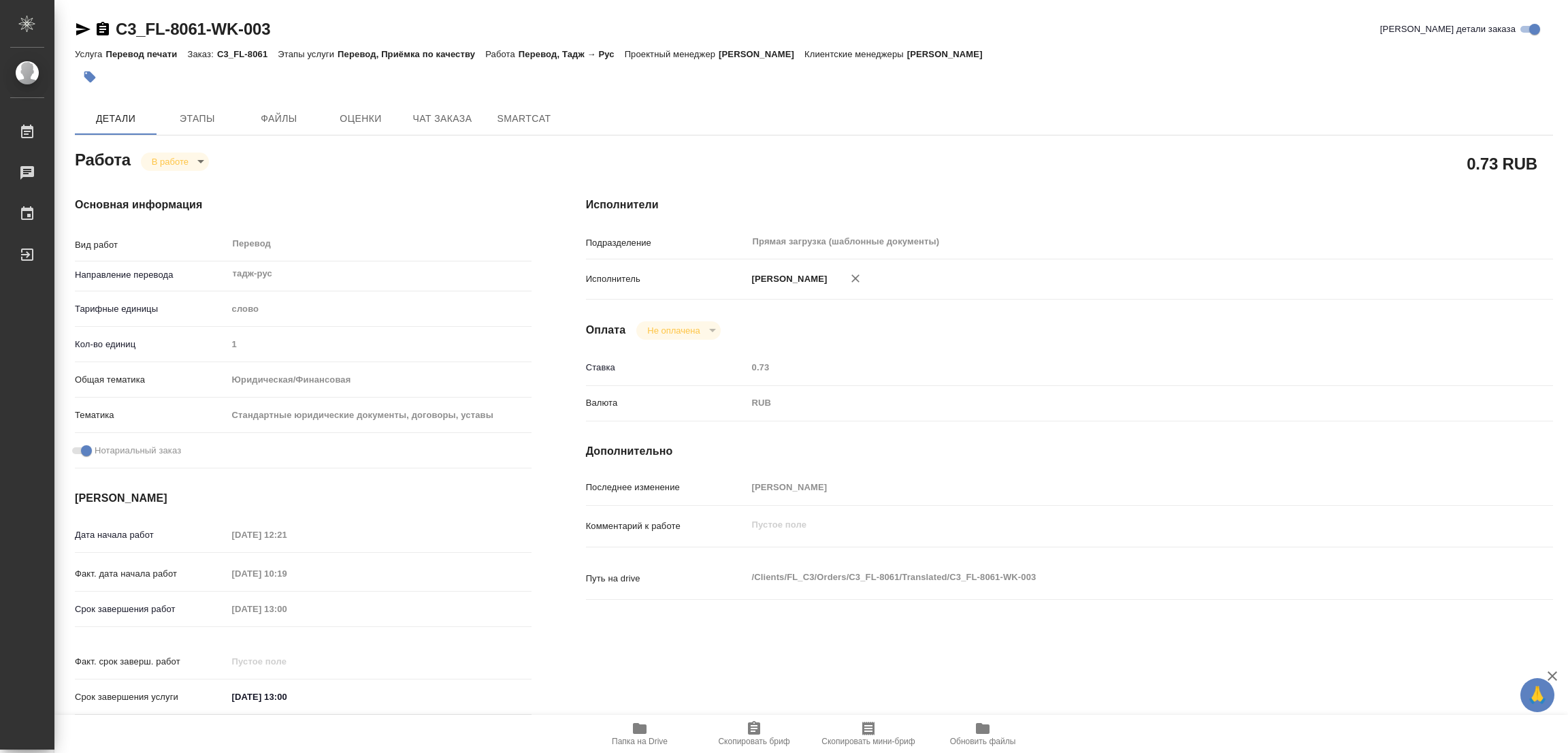
type textarea "x"
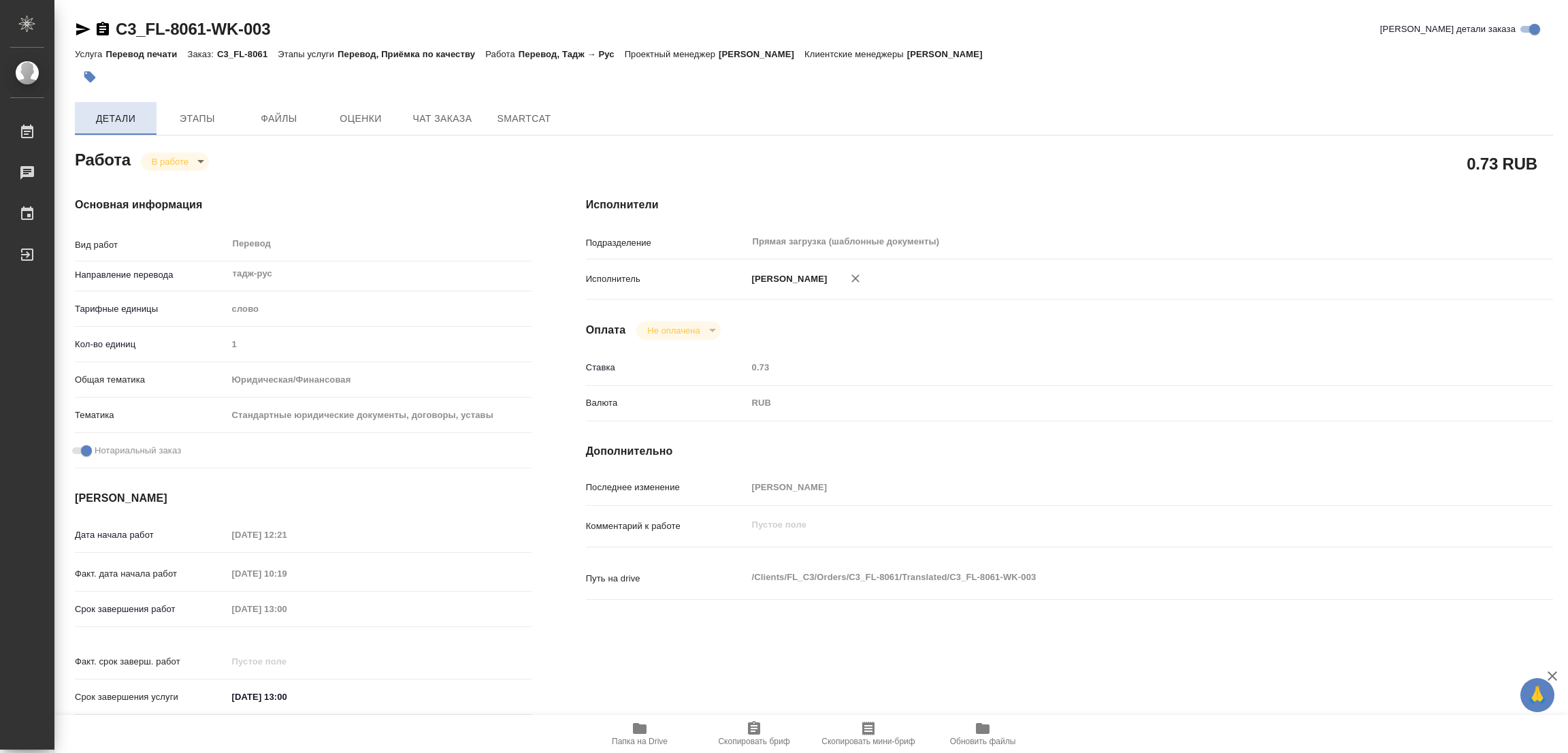
type textarea "x"
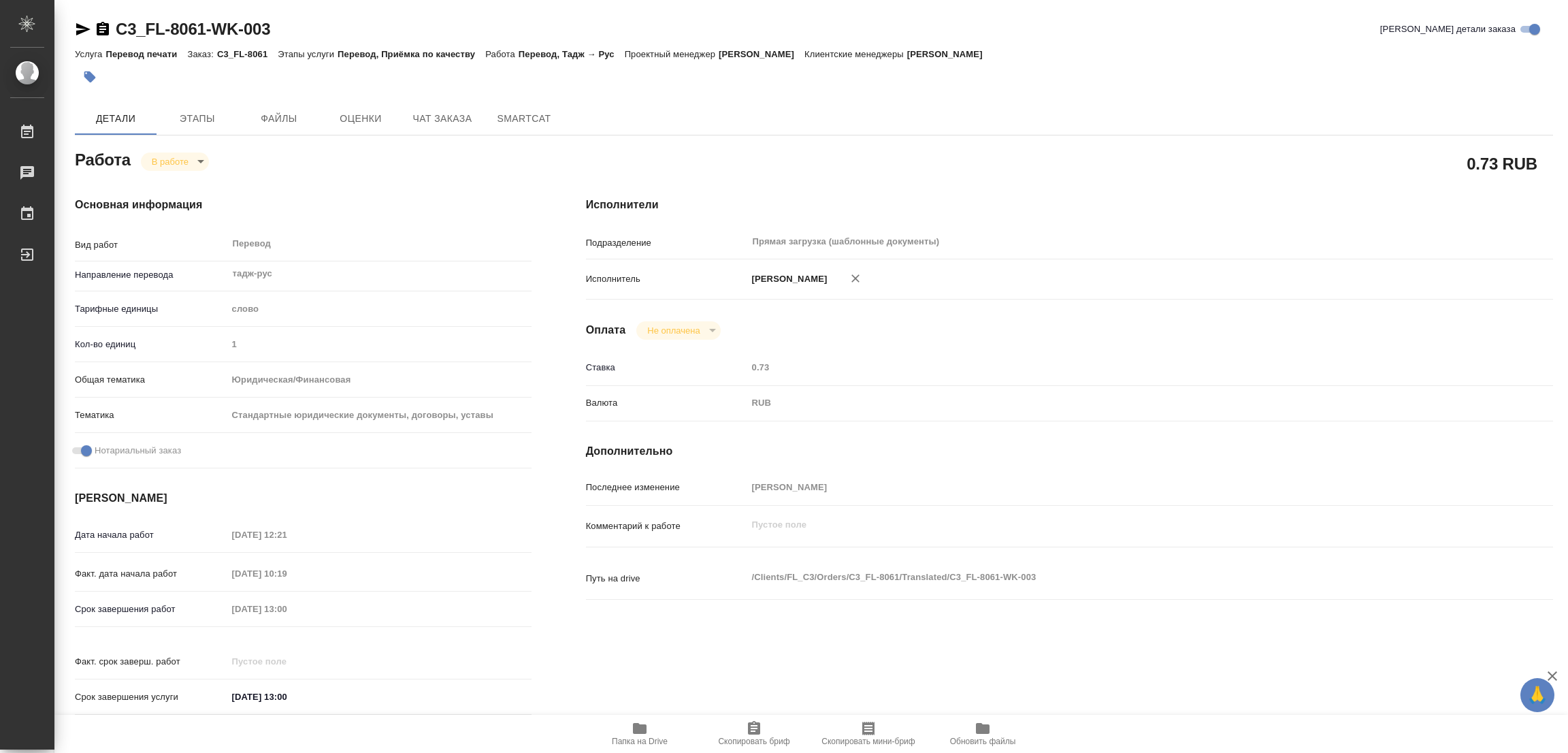
click at [173, 160] on body "🙏 .cls-1 fill:#fff; AWATERA [PERSON_NAME] Работы 0 Чаты График Выйти C3_FL-8061…" at bounding box center [784, 376] width 1568 height 753
click at [164, 182] on button "Выполнен" at bounding box center [176, 184] width 50 height 15
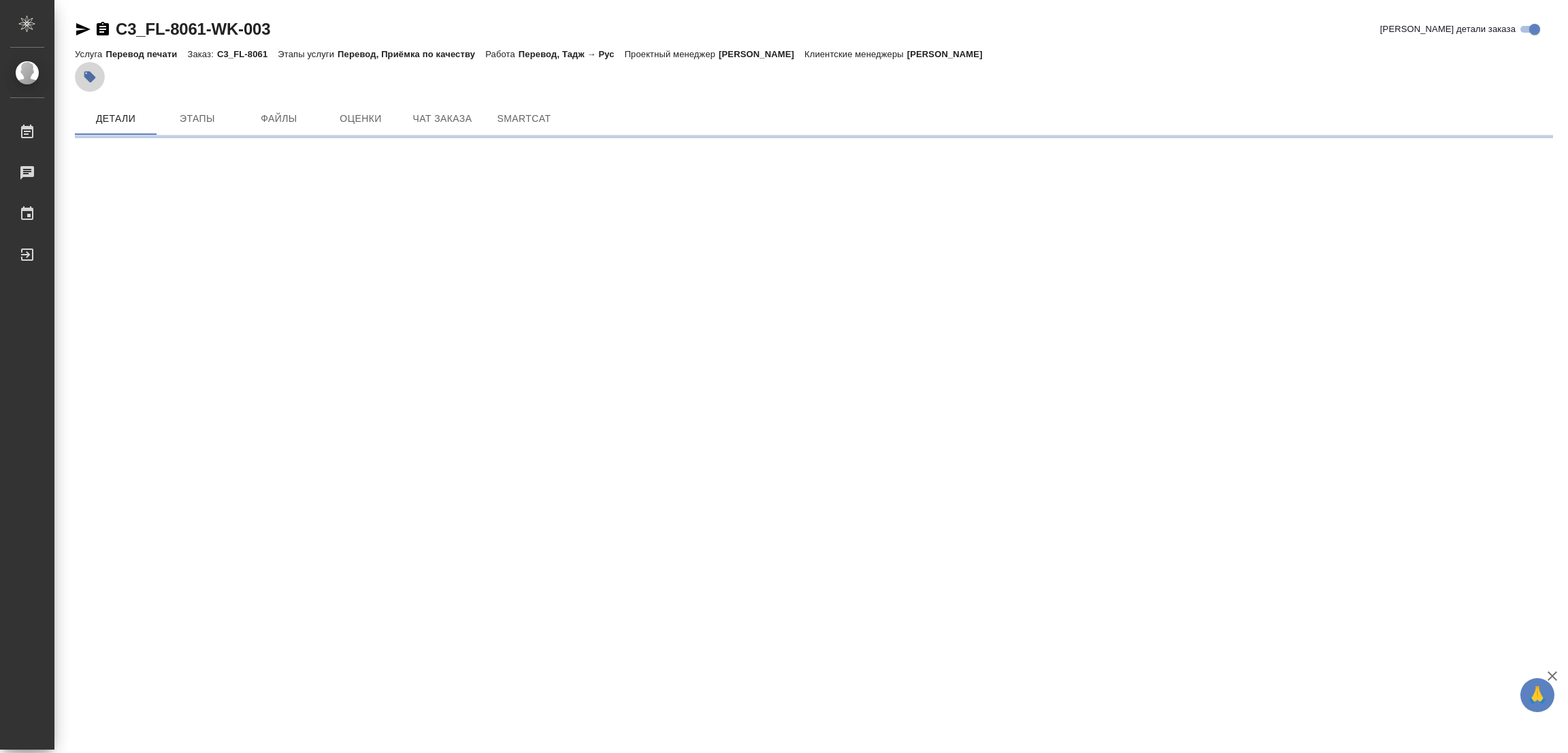
click at [84, 77] on icon "button" at bounding box center [90, 77] width 11 height 11
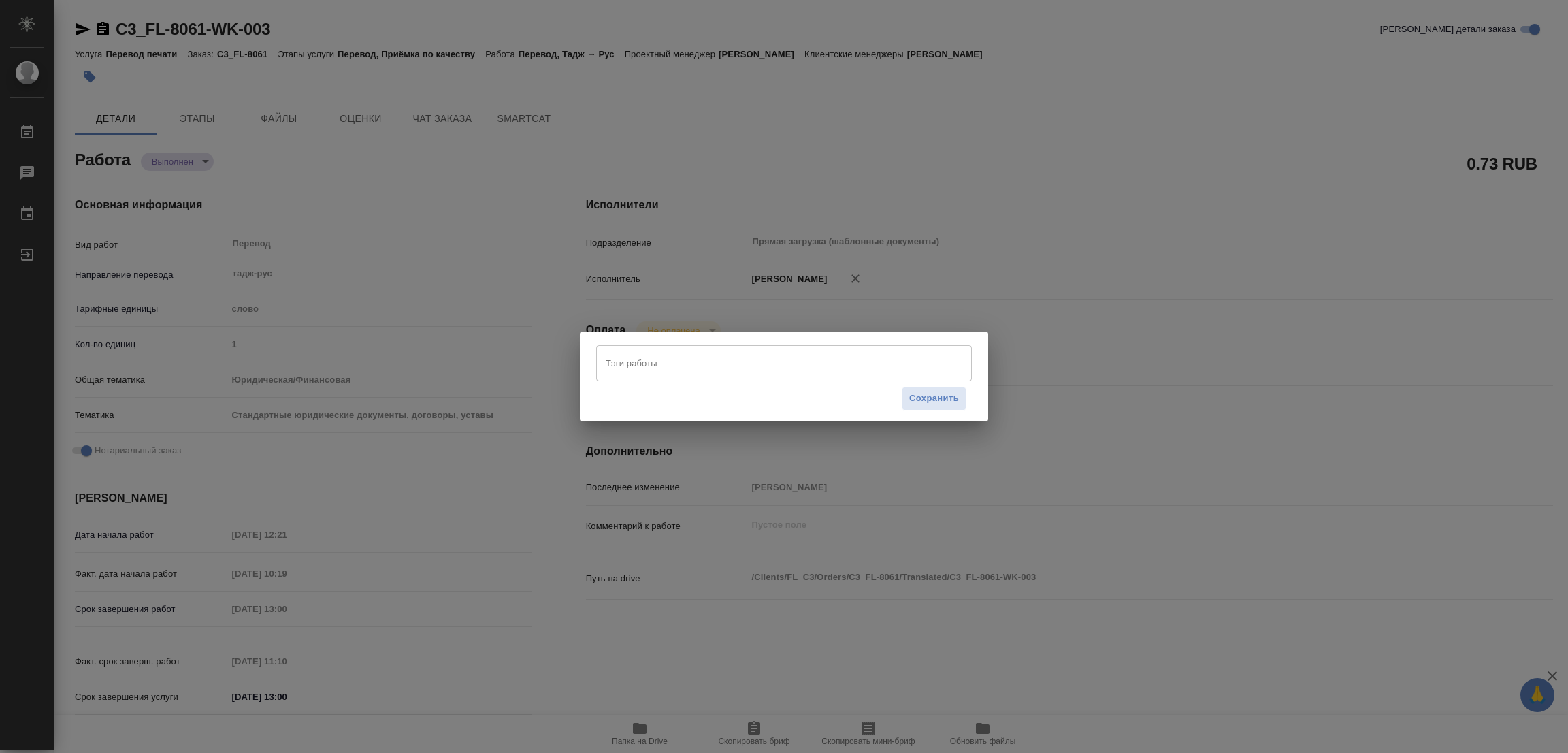
type textarea "x"
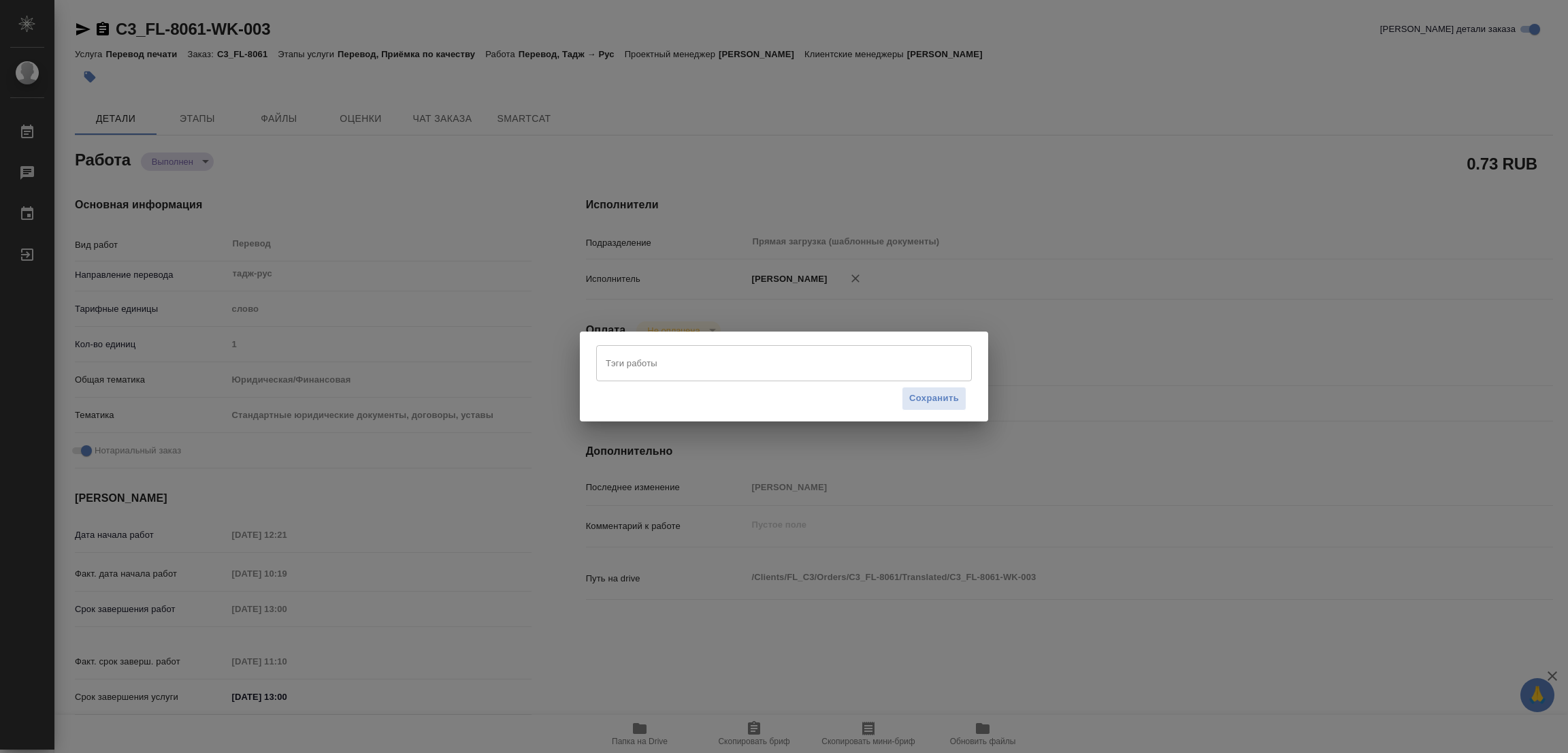
type textarea "x"
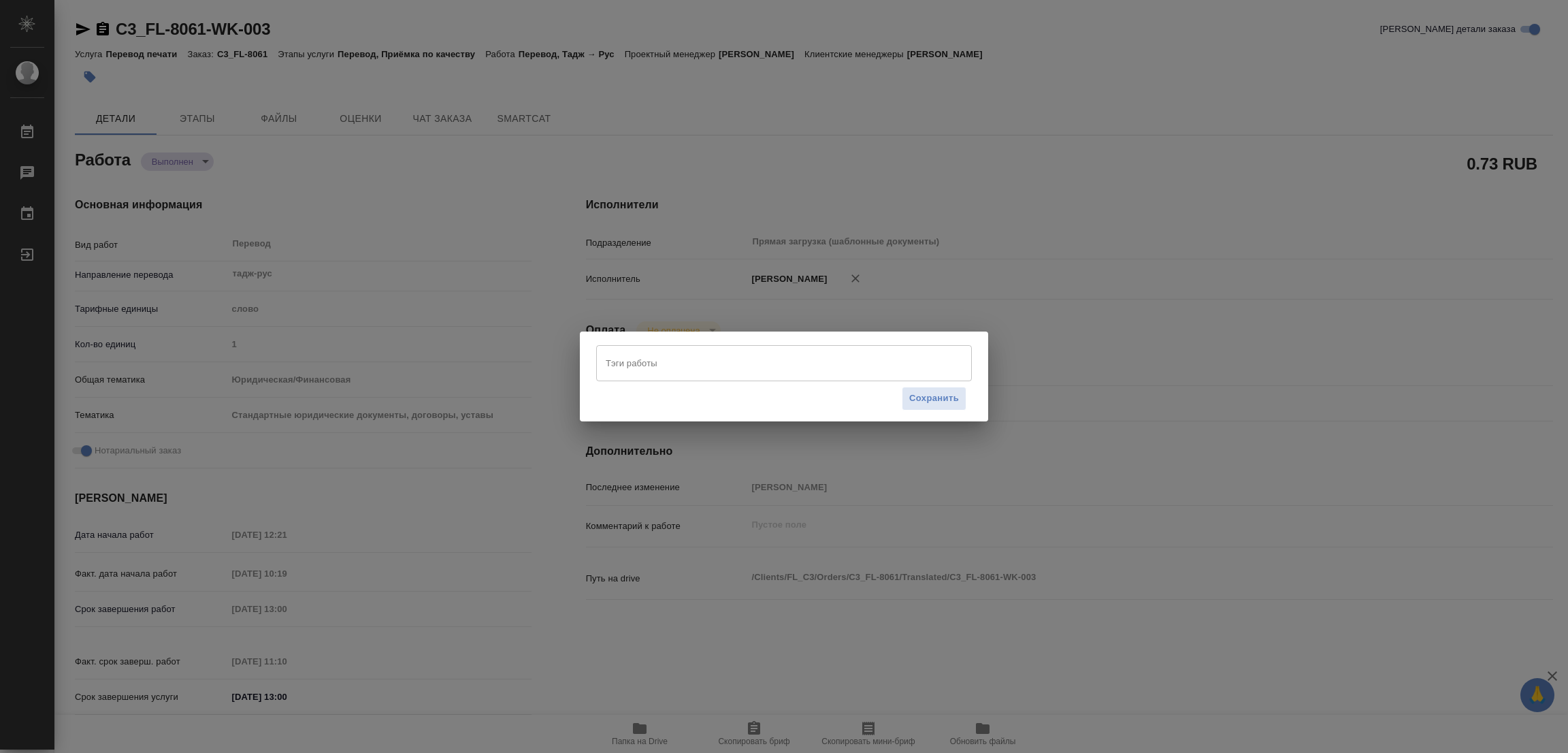
click at [631, 363] on input "Тэги работы" at bounding box center [771, 363] width 337 height 23
type textarea "x"
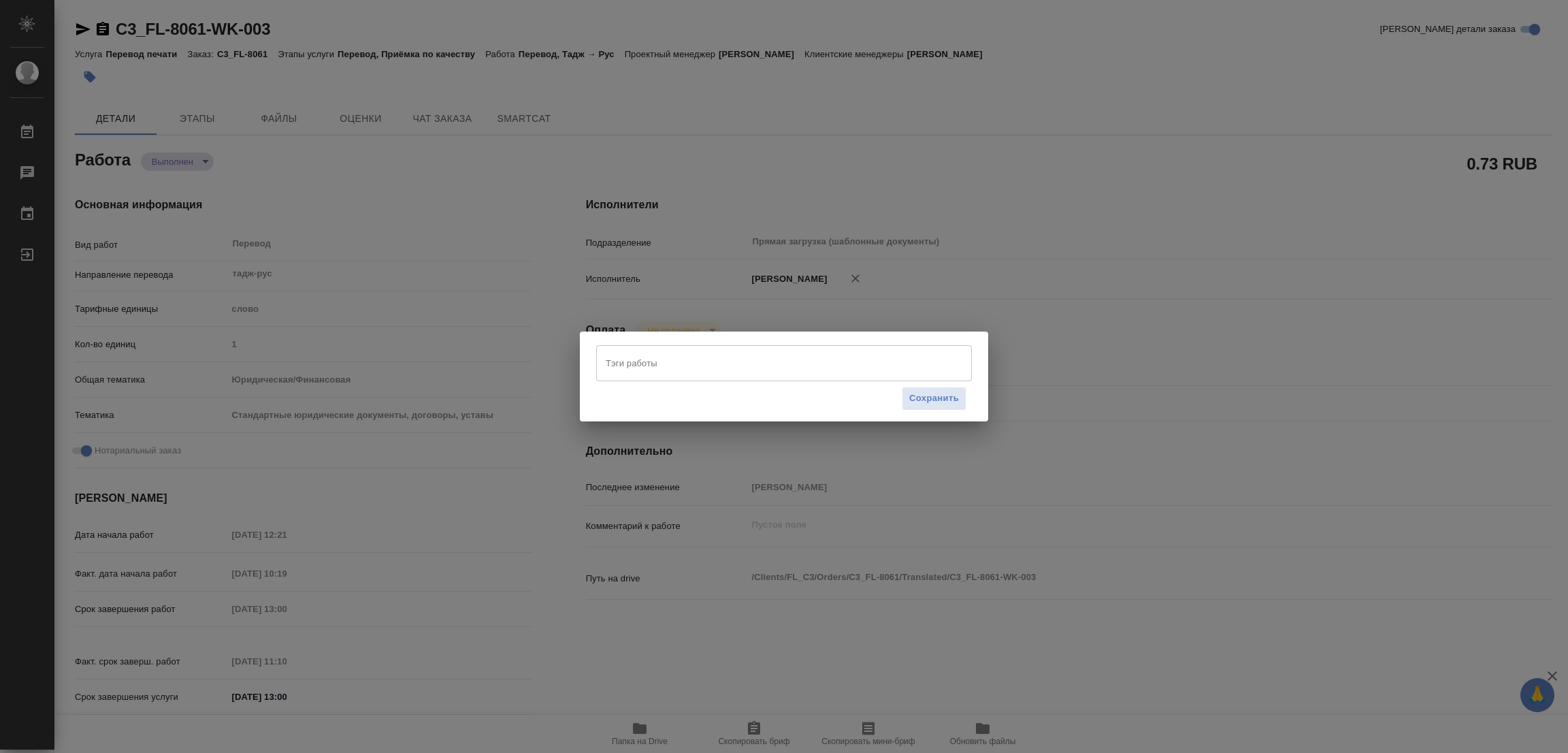
type textarea "x"
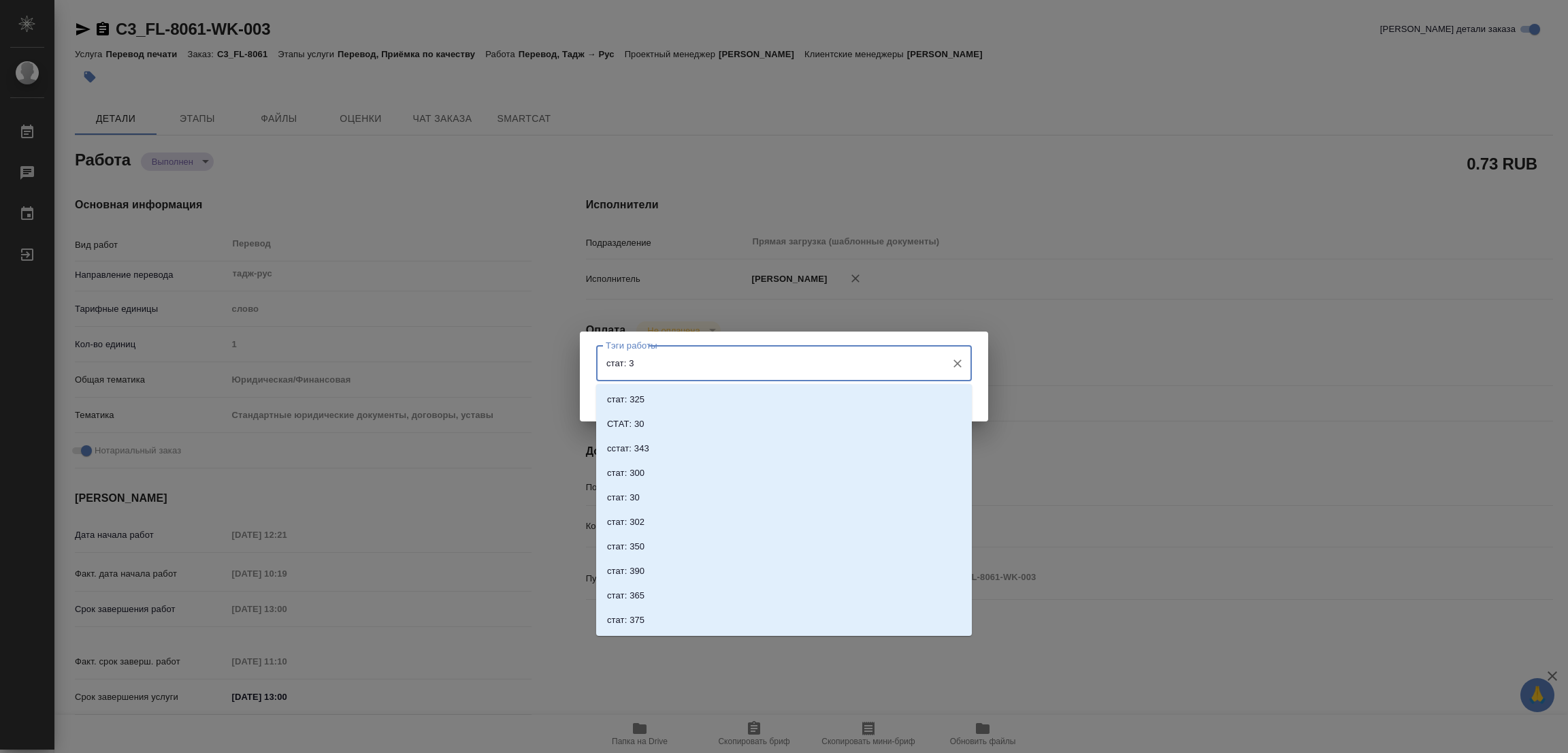
type input "стат: 30"
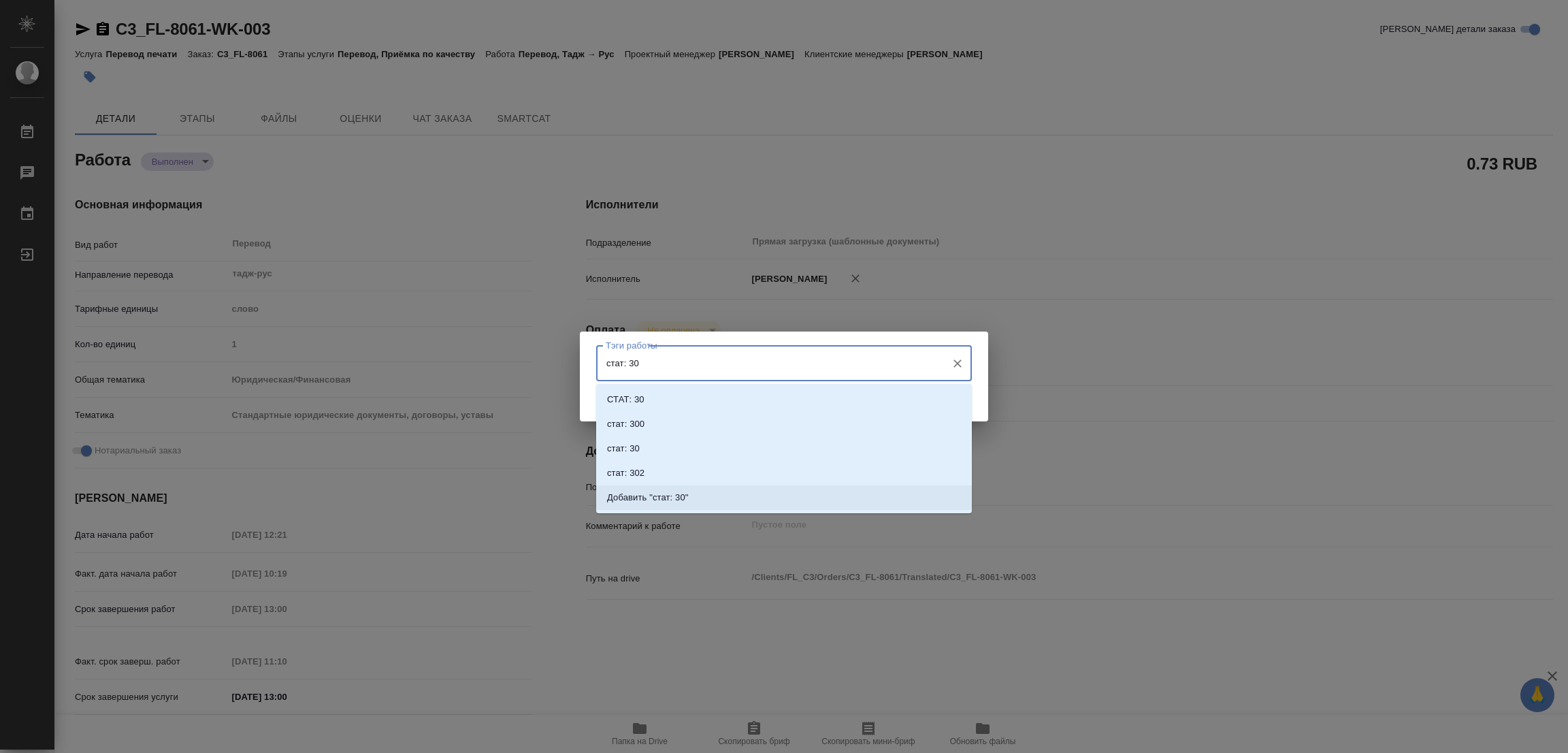
drag, startPoint x: 657, startPoint y: 495, endPoint x: 810, endPoint y: 449, distance: 159.8
click at [658, 494] on p "Добавить "стат: 30"" at bounding box center [648, 498] width 82 height 14
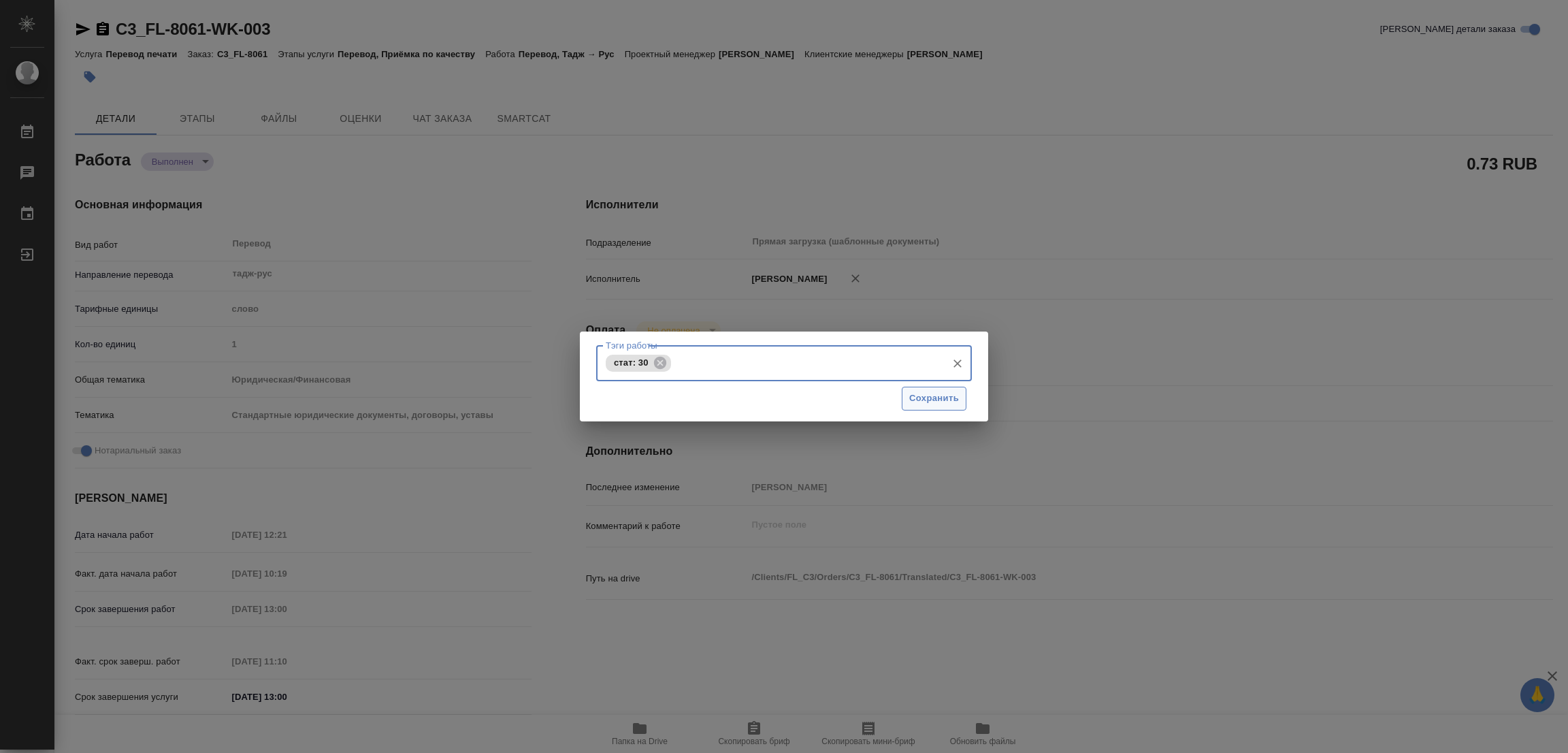
click at [927, 400] on span "Сохранить" at bounding box center [933, 398] width 50 height 16
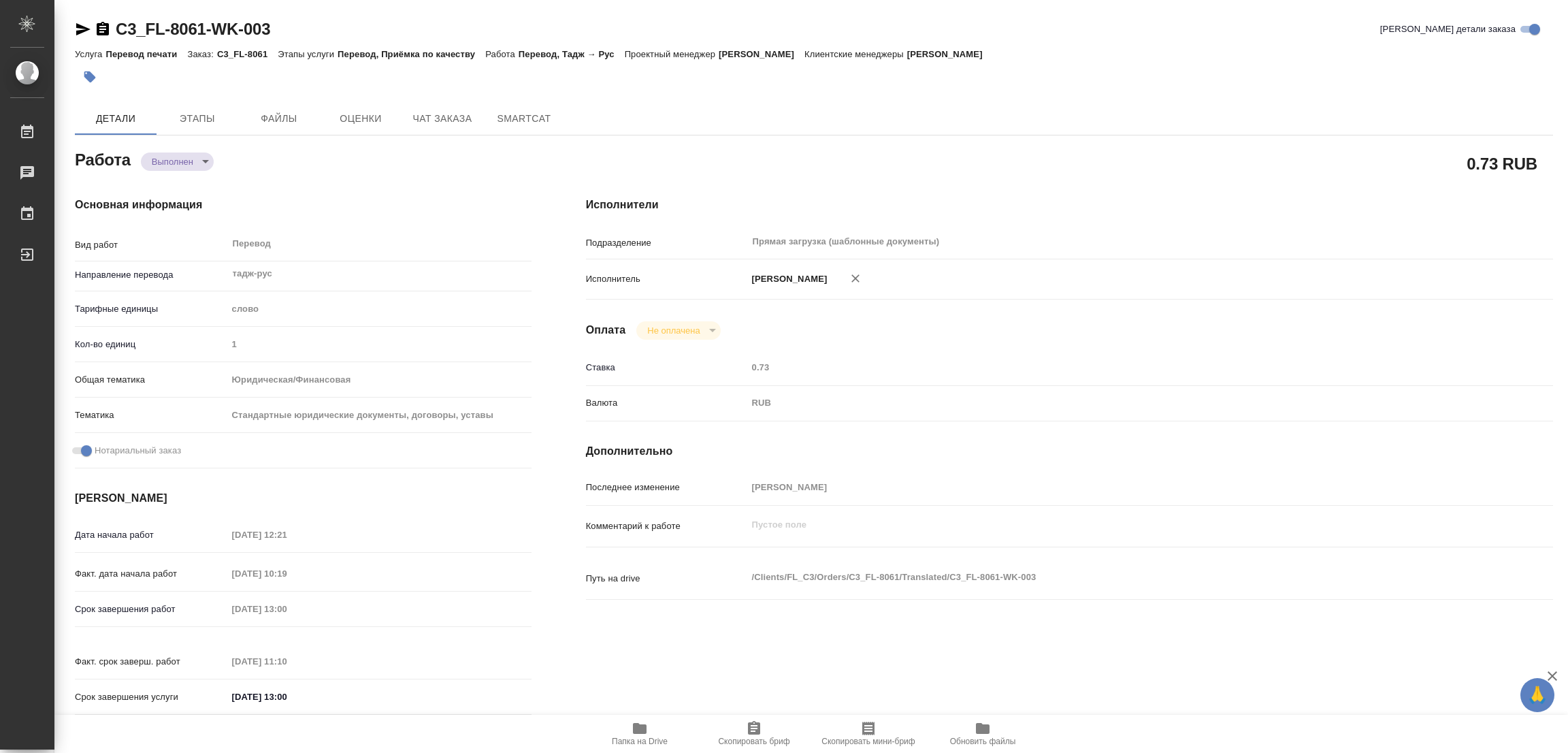
type input "completed"
type textarea "Перевод"
type textarea "x"
type input "тадж-рус"
type input "5a8b1489cc6b4906c91bfd90"
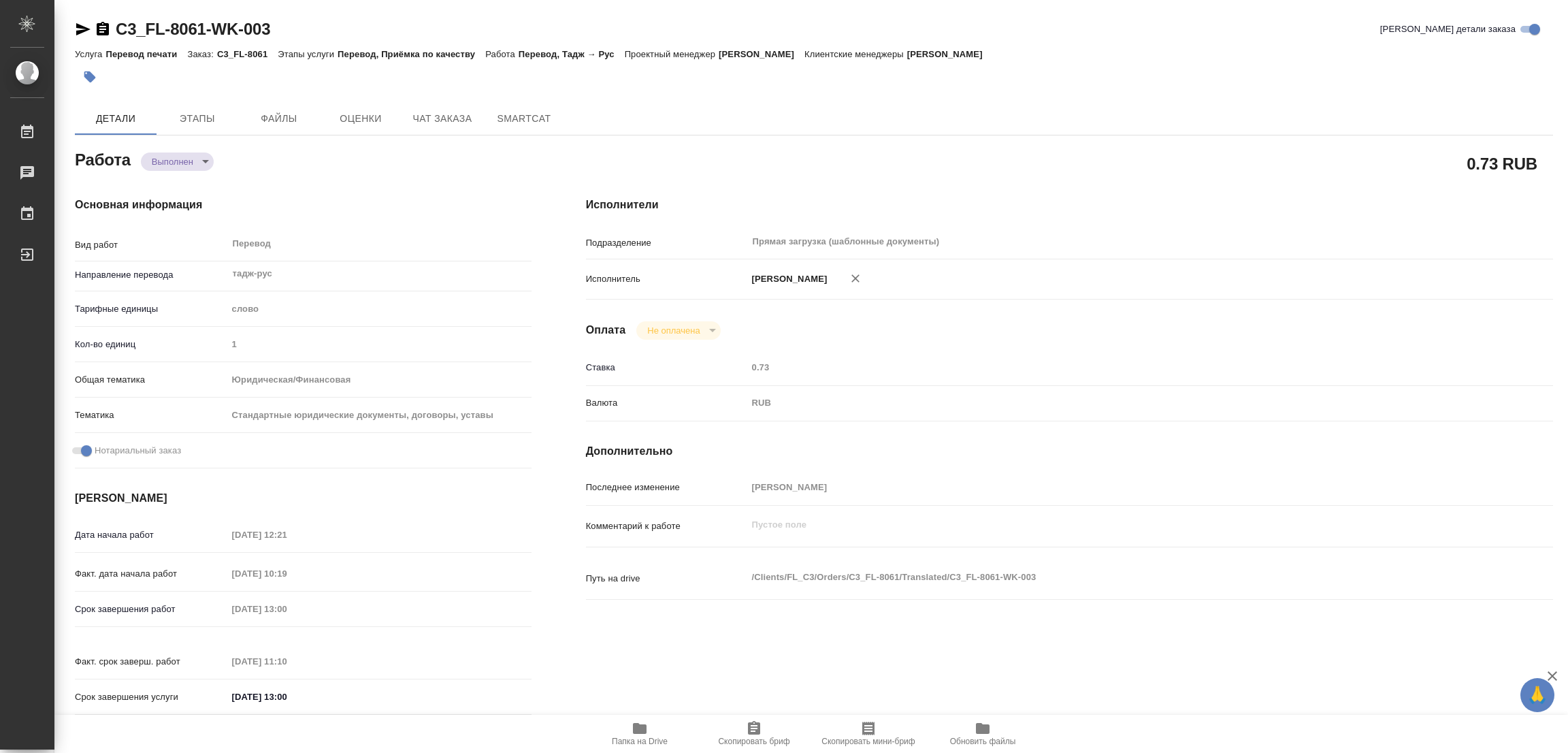
type input "1"
type input "yr-fn"
type input "5f647205b73bc97568ca66bf"
checkbox input "true"
type input "[DATE] 12:21"
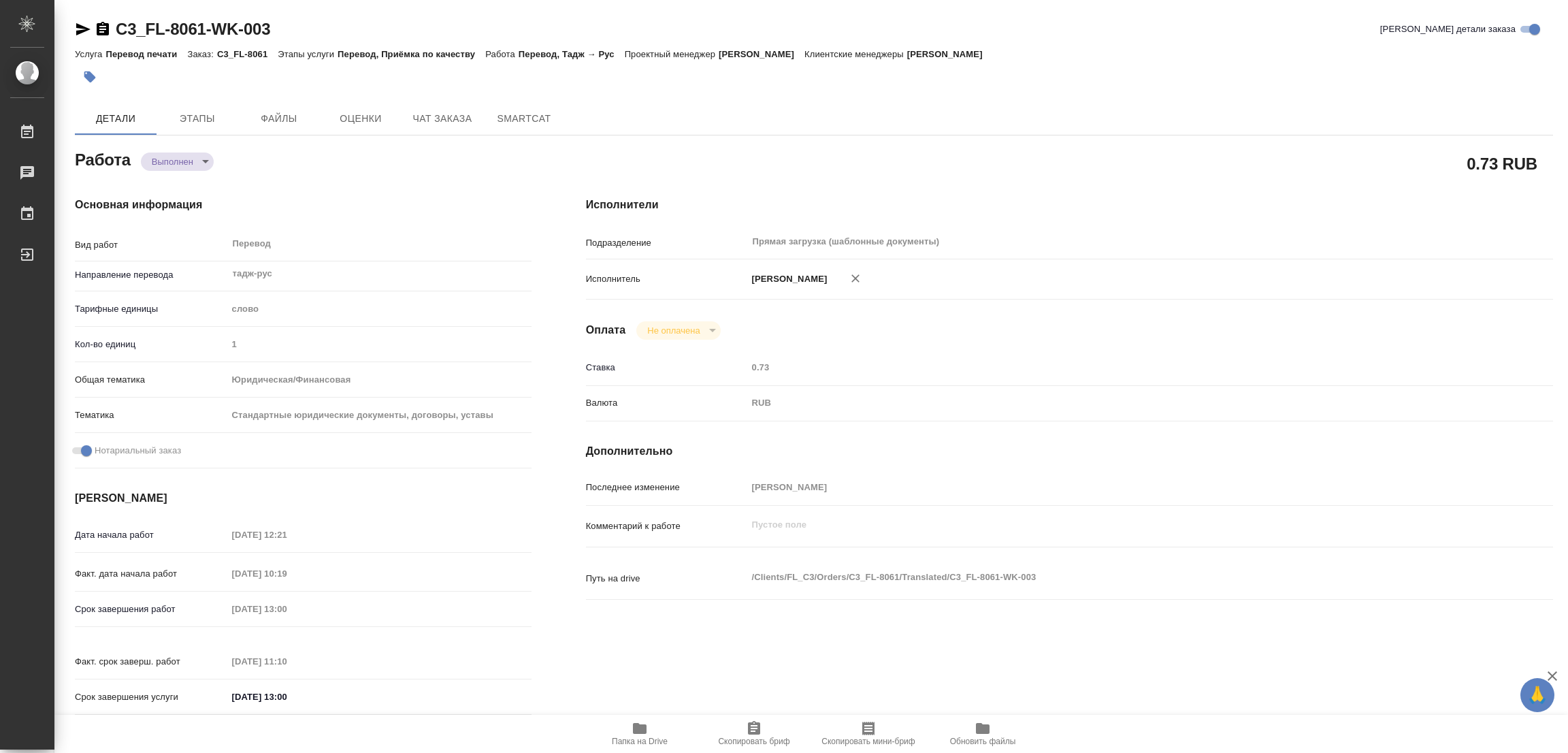
type input "[DATE] 10:19"
type input "[DATE] 13:00"
type input "[DATE] 11:10"
type input "[DATE] 13:00"
type input "Прямая загрузка (шаблонные документы)"
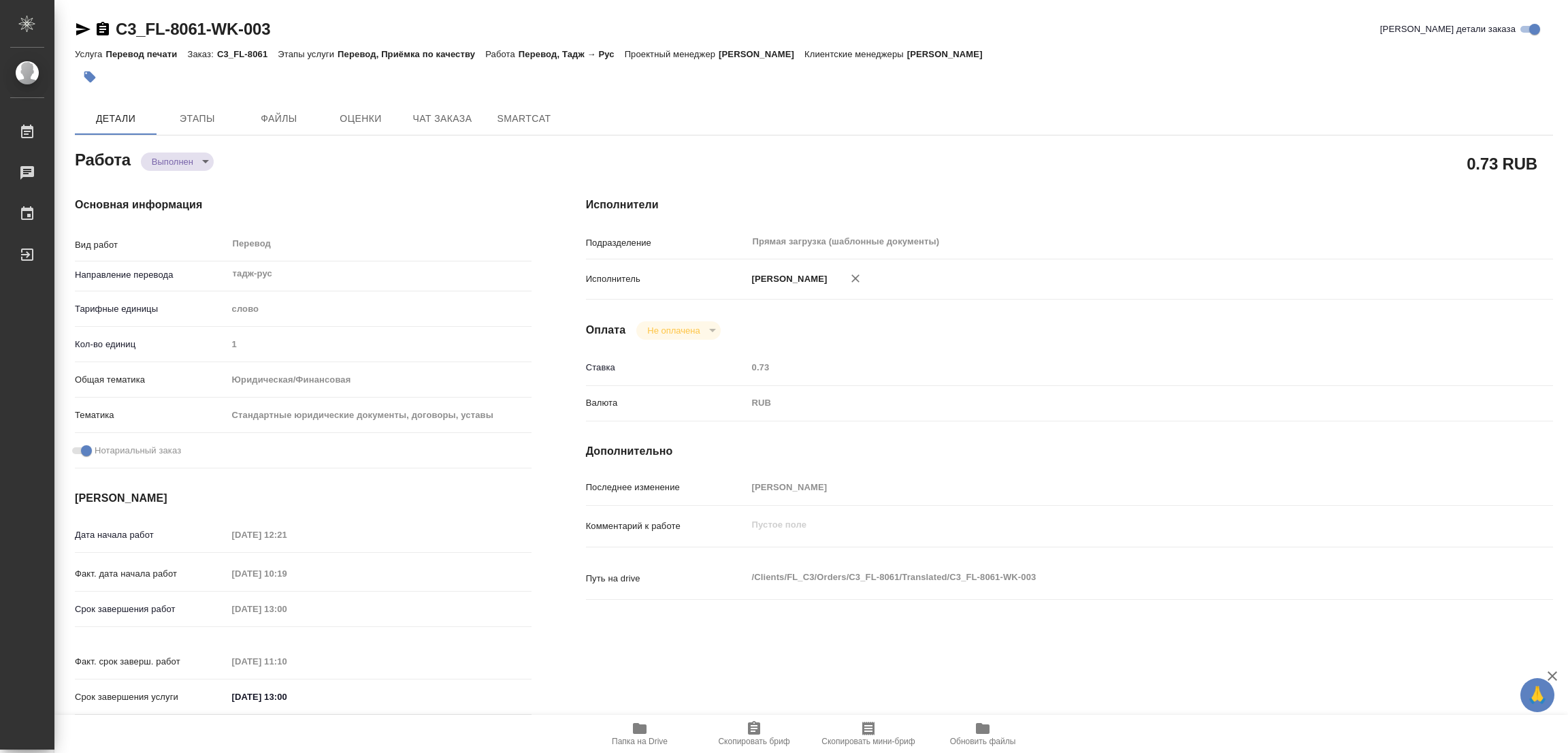
type input "notPayed"
type input "0.73"
type input "RUB"
type input "[PERSON_NAME]"
type textarea "x"
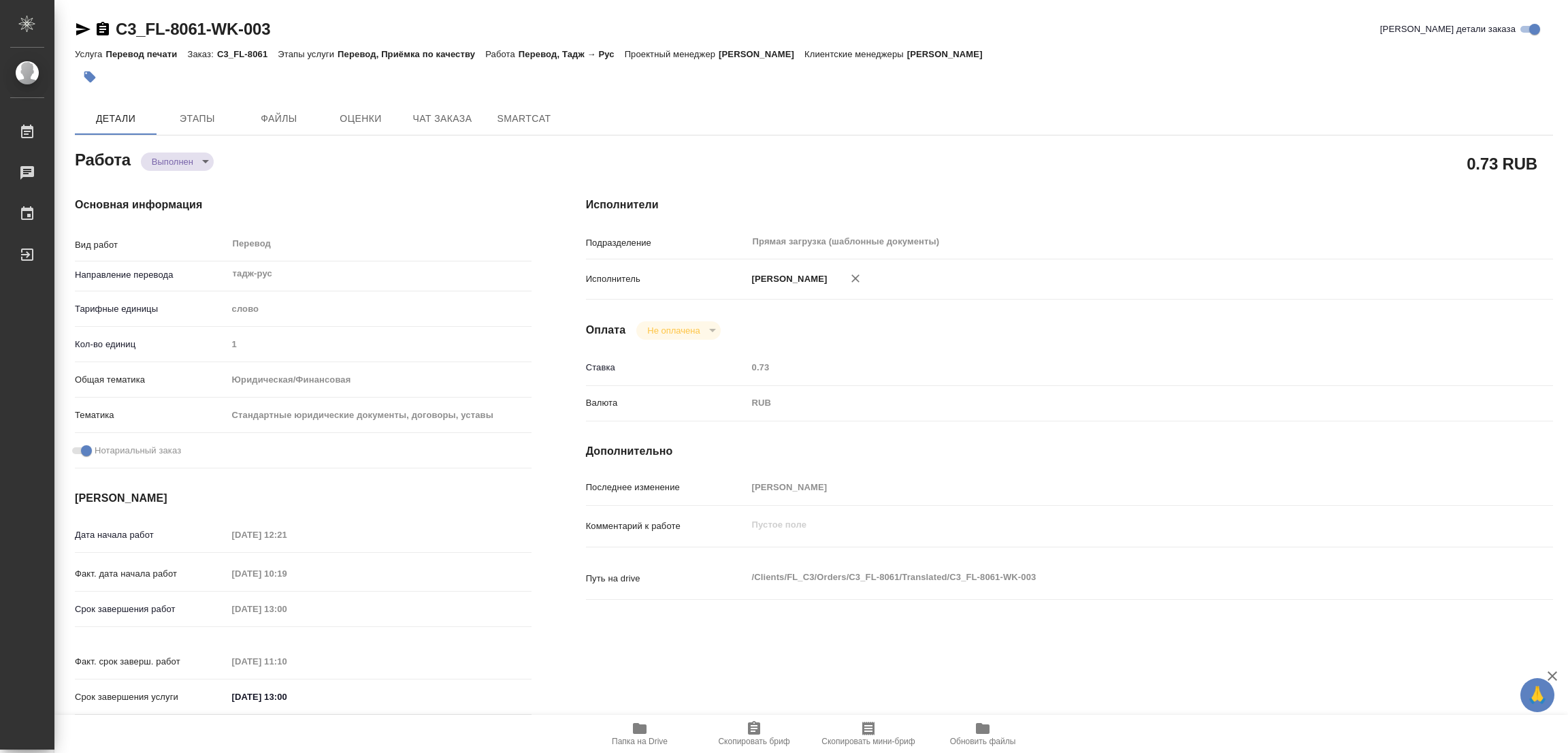
type textarea "/Clients/FL_C3/Orders/C3_FL-8061/Translated/C3_FL-8061-WK-003"
type textarea "x"
type input "C3_FL-8061"
type input "Перевод печати"
type input "Перевод, Приёмка по качеству"
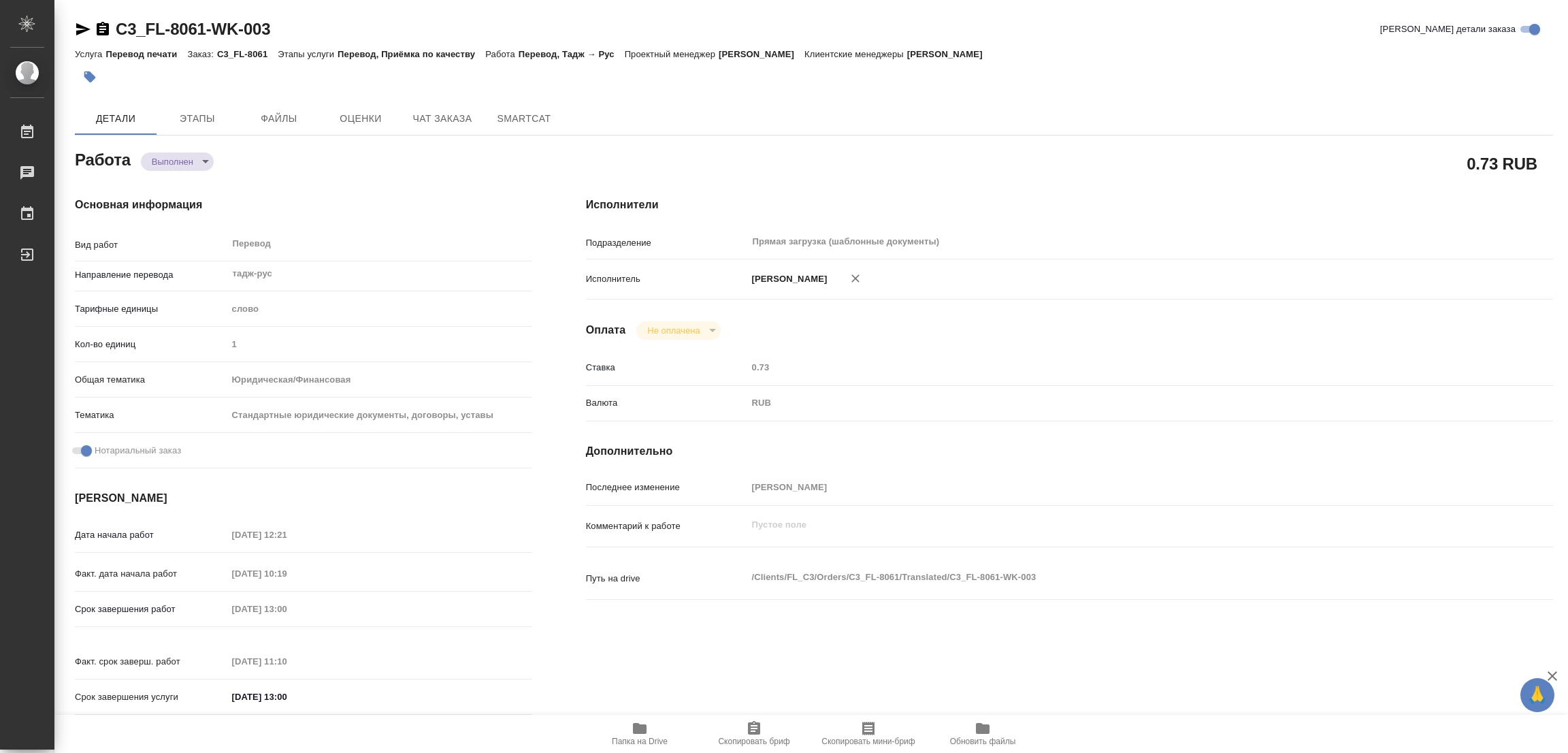
type input "Ильина Екатерина"
type input "/Clients/FL_C3/Orders/C3_FL-8061"
type textarea "x"
type textarea "переводим под нот только печати"
type textarea "x"
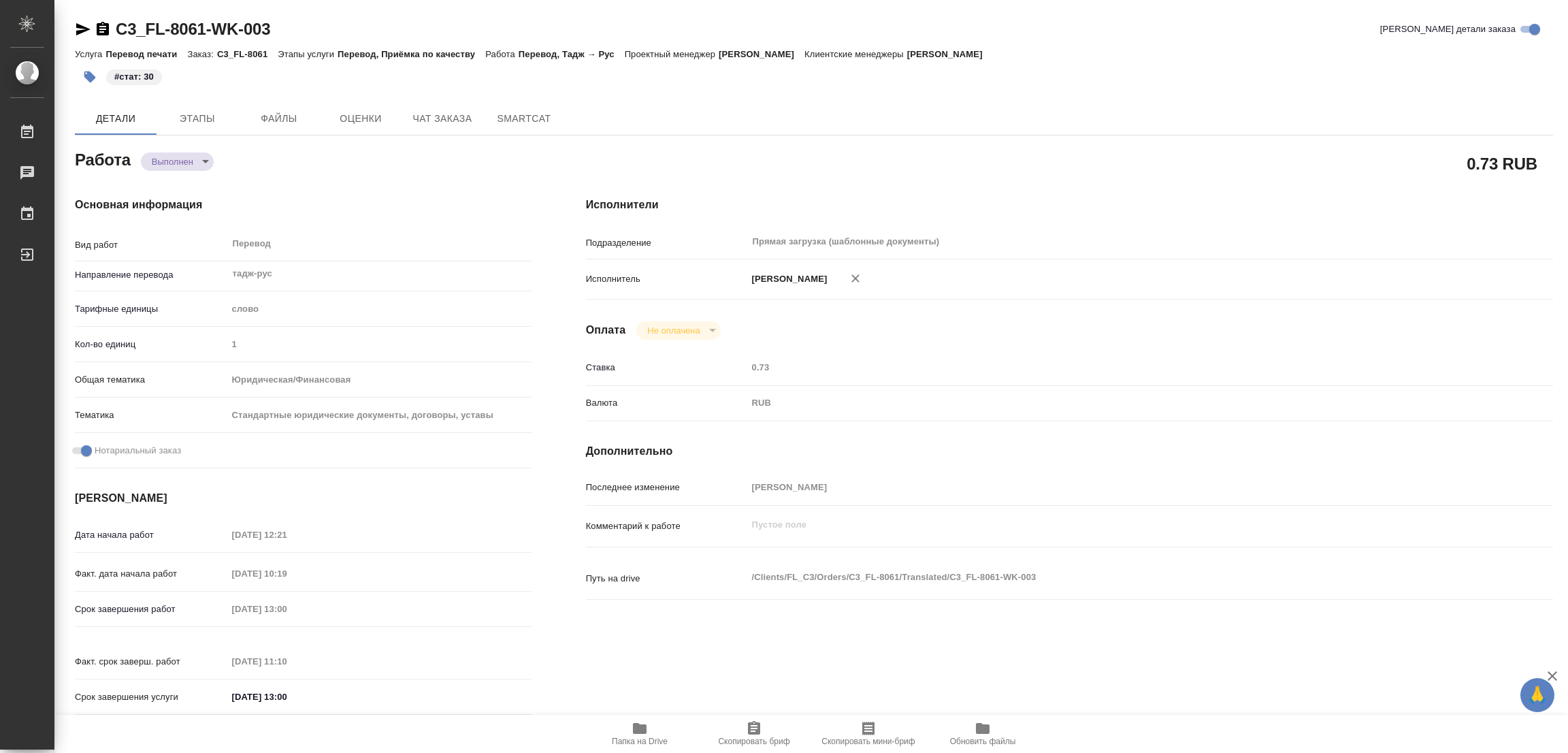
type textarea "x"
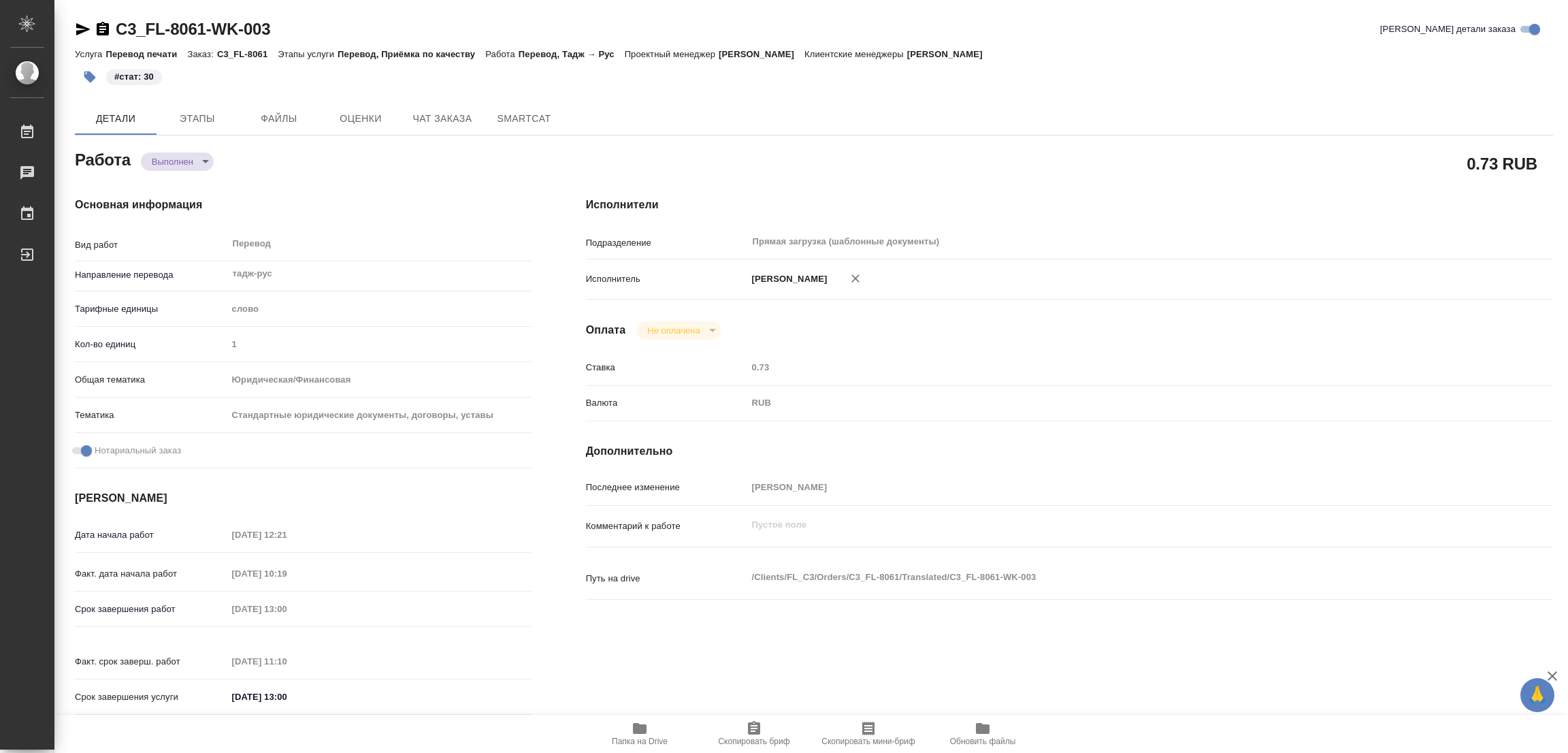
type textarea "x"
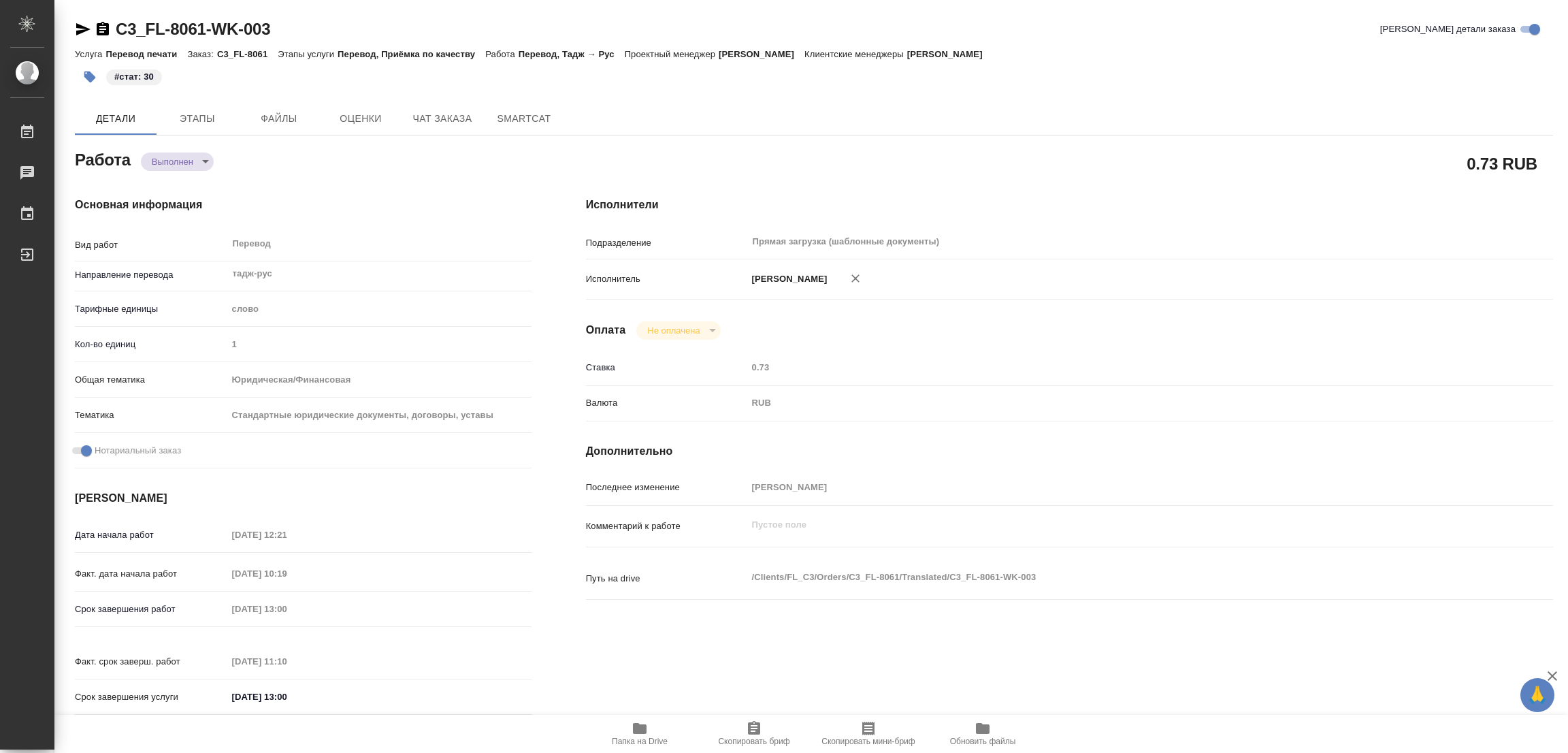
type textarea "x"
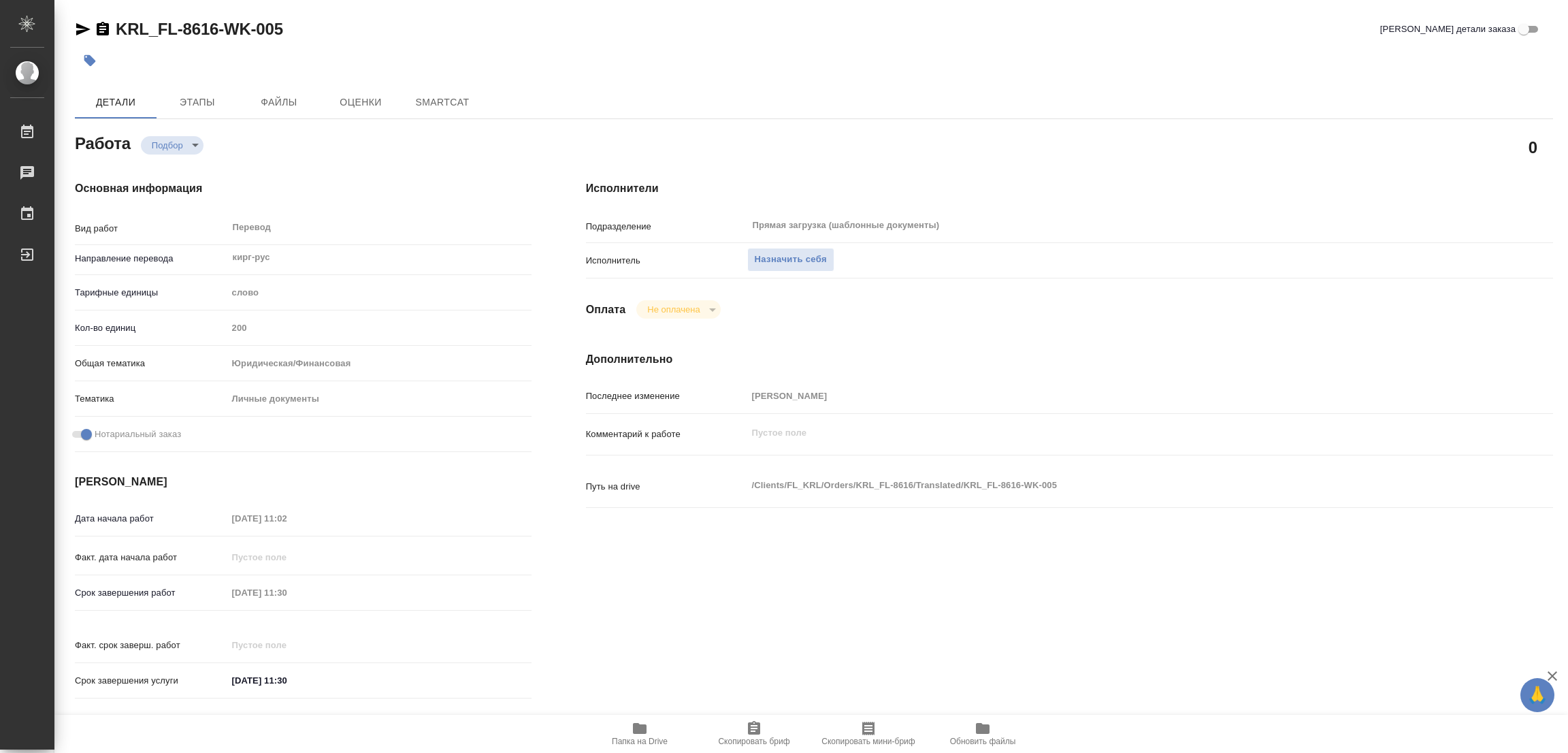
type textarea "x"
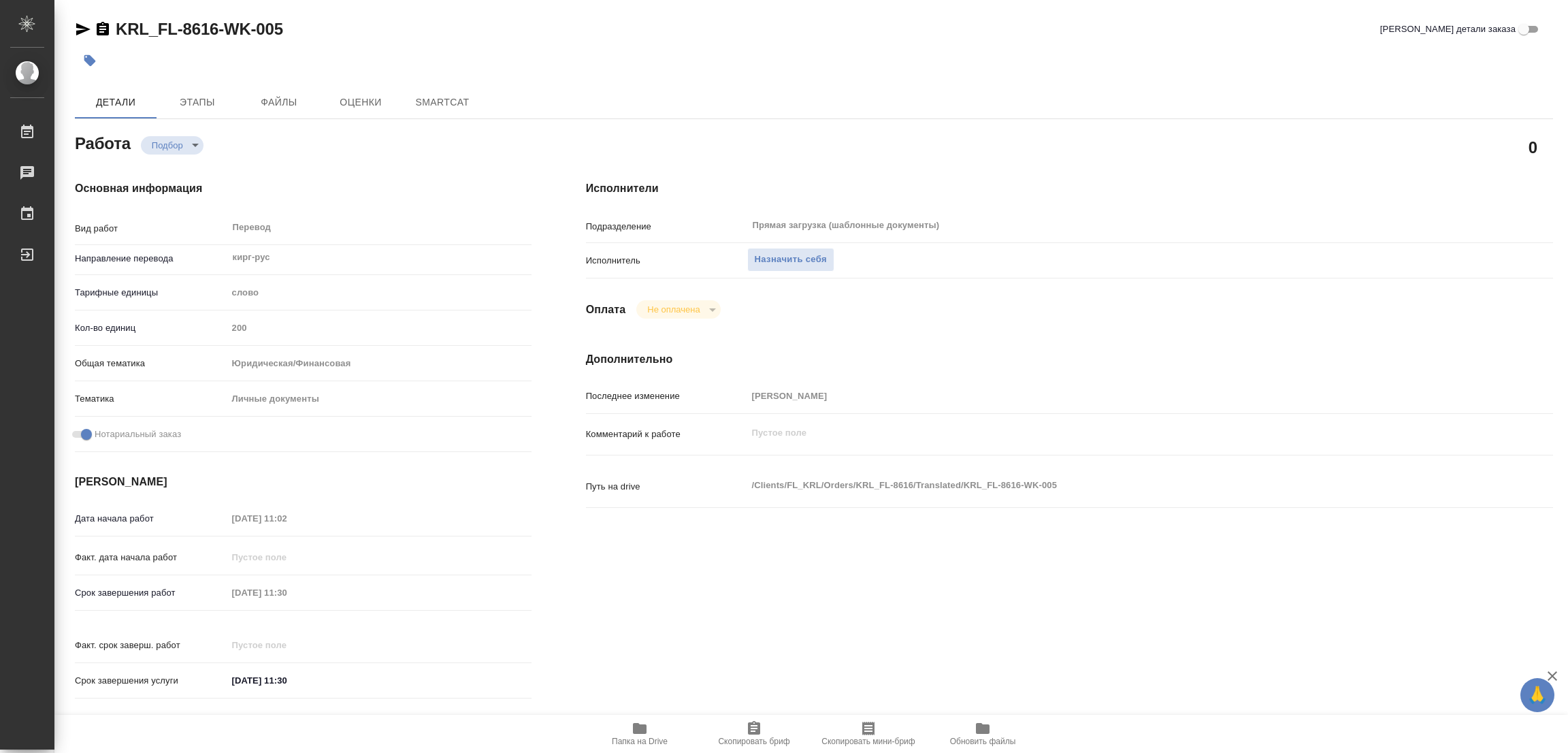
type textarea "x"
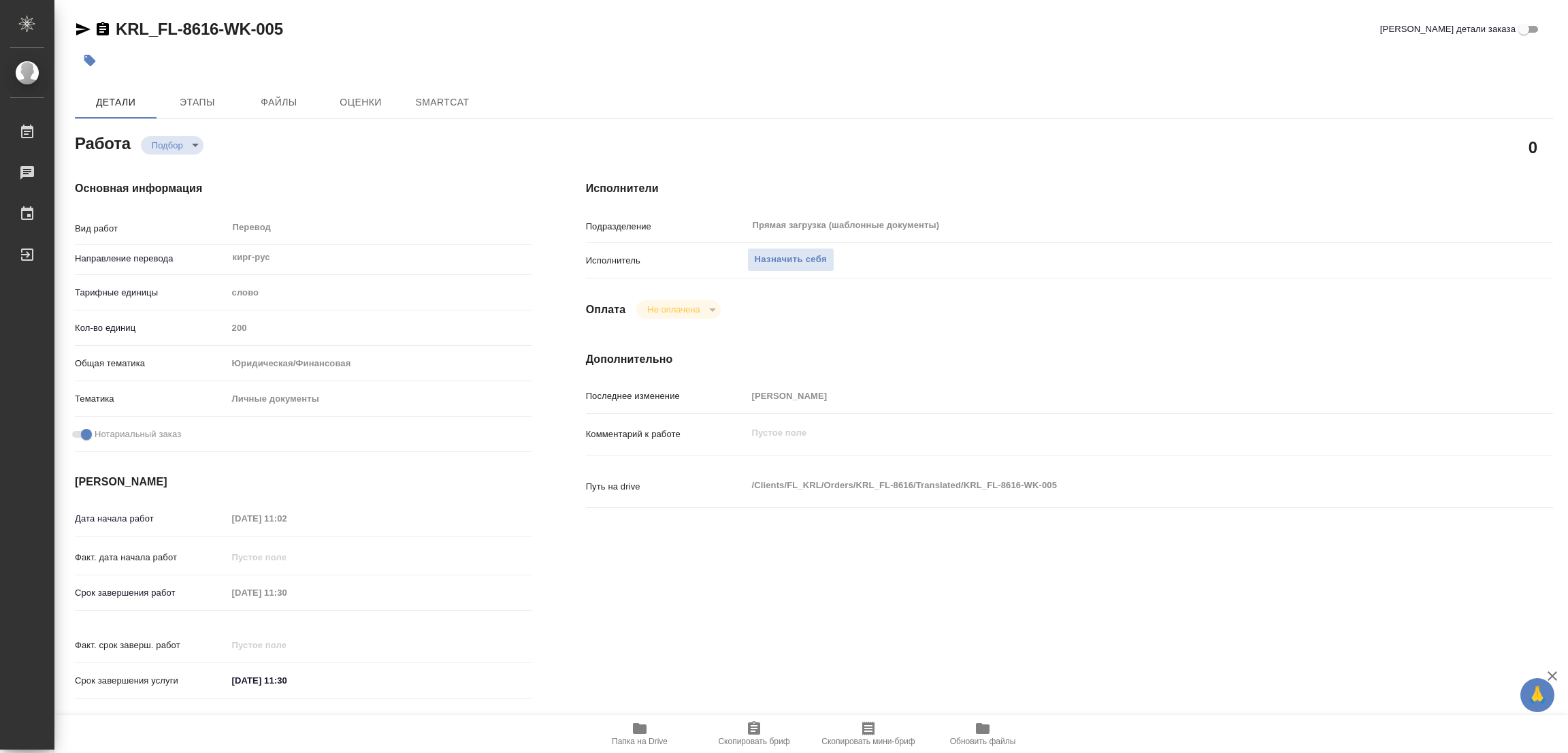
type textarea "x"
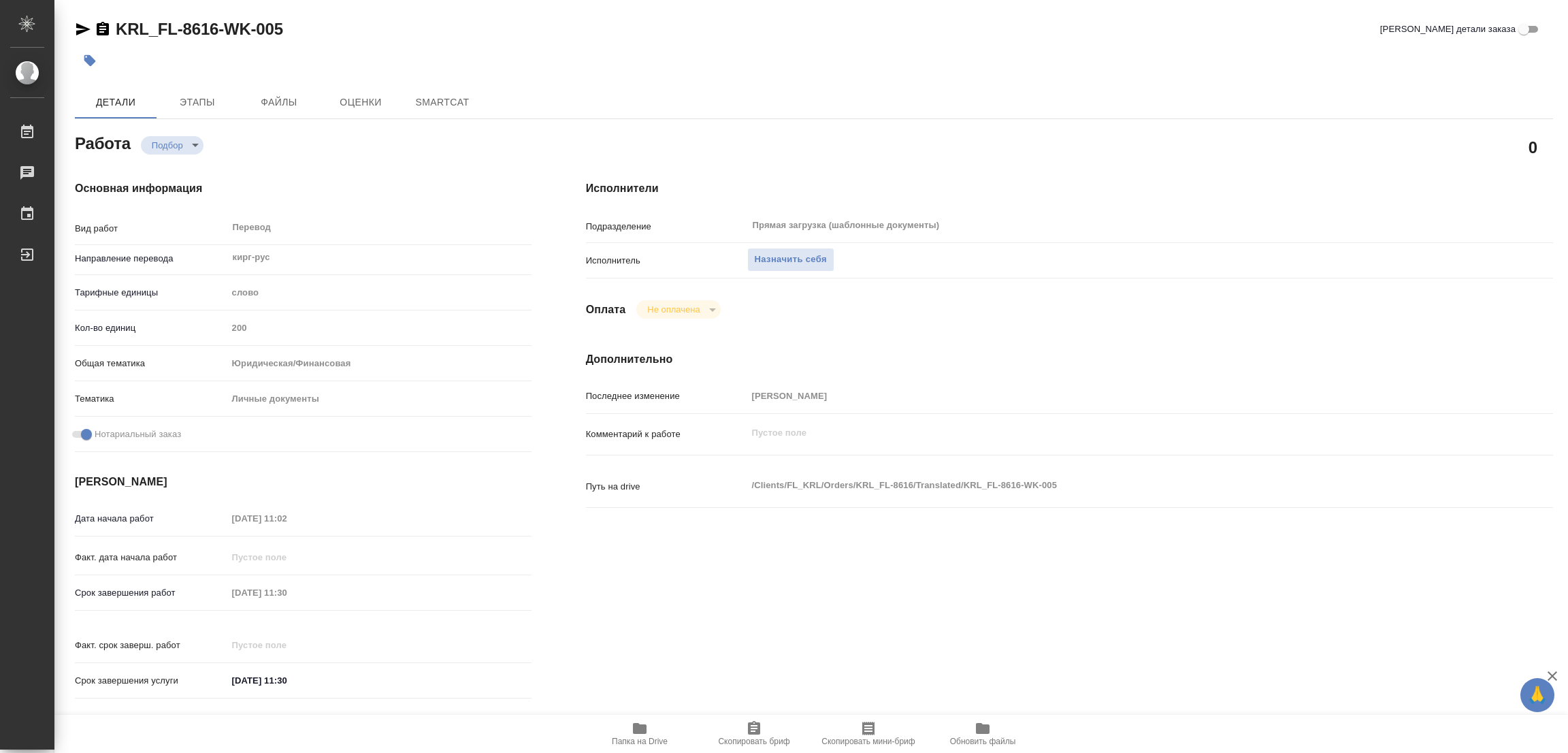
type textarea "x"
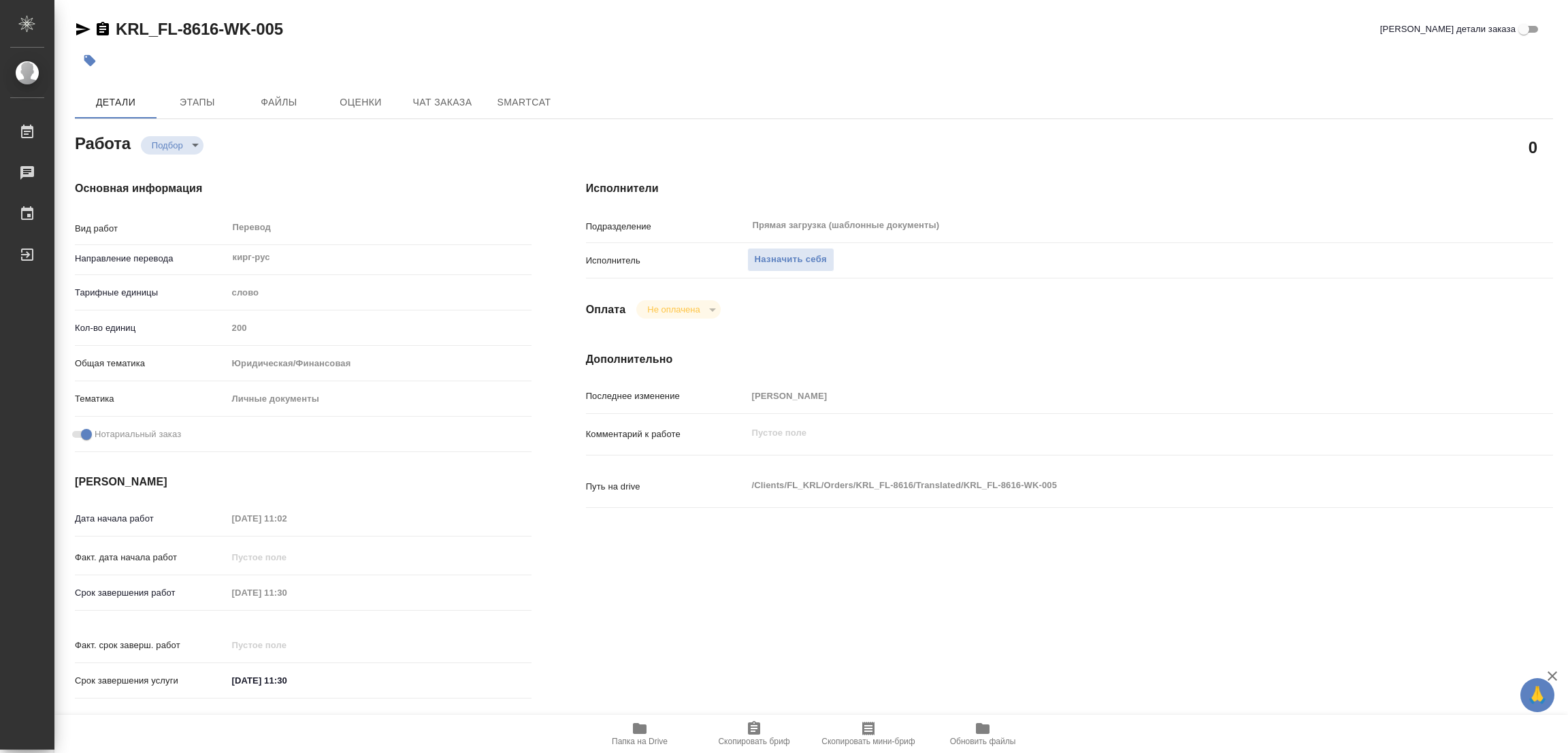
type textarea "x"
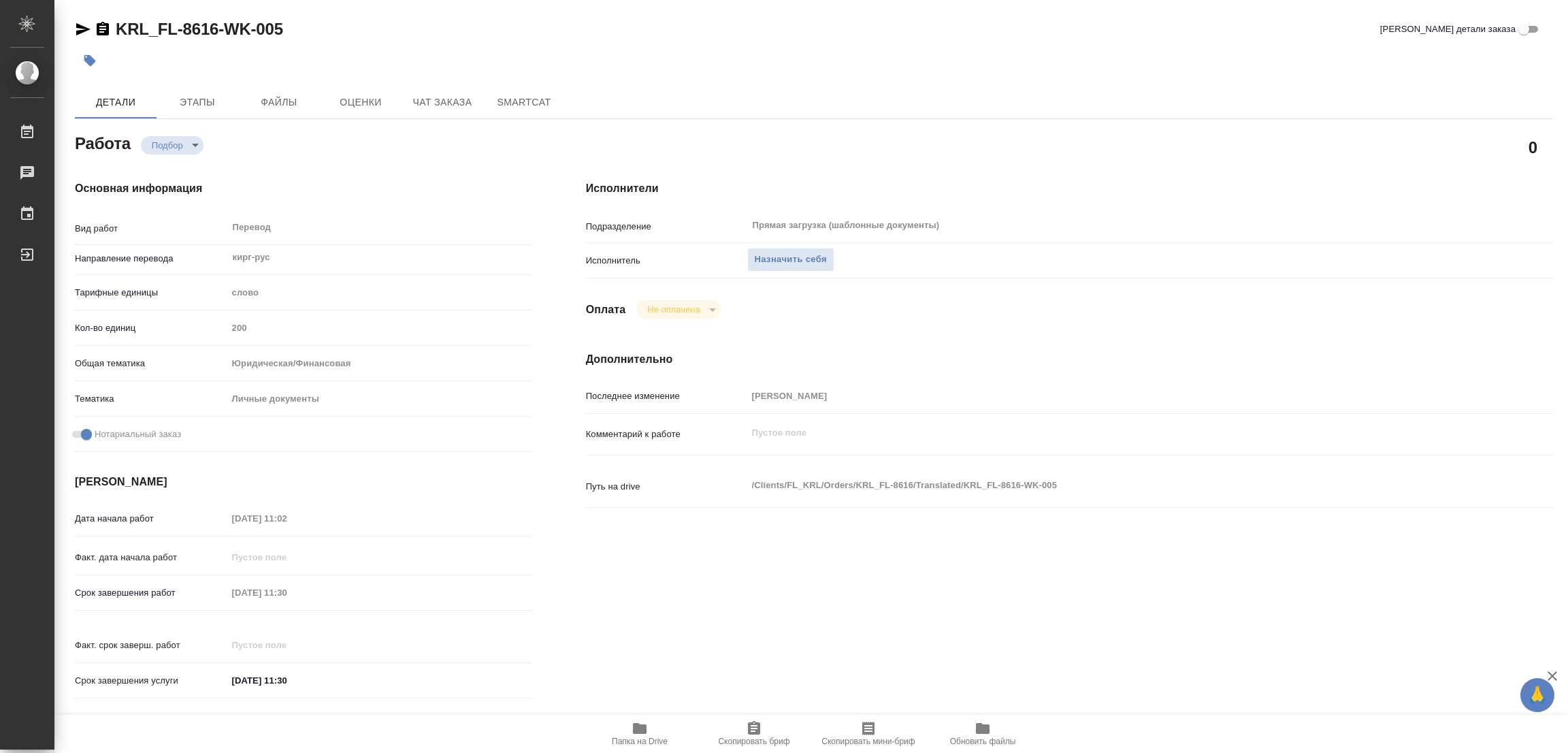
type textarea "x"
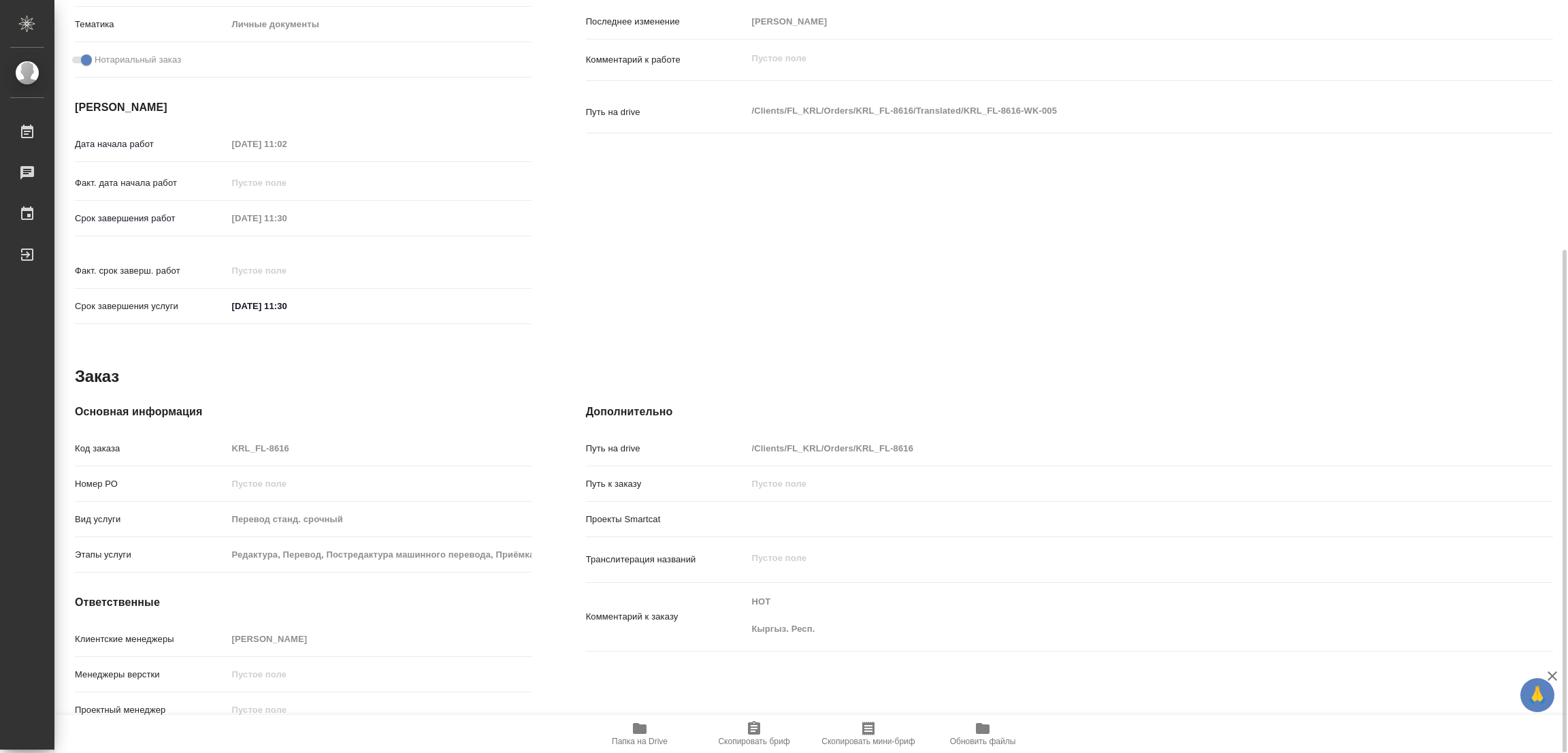
scroll to position [68, 0]
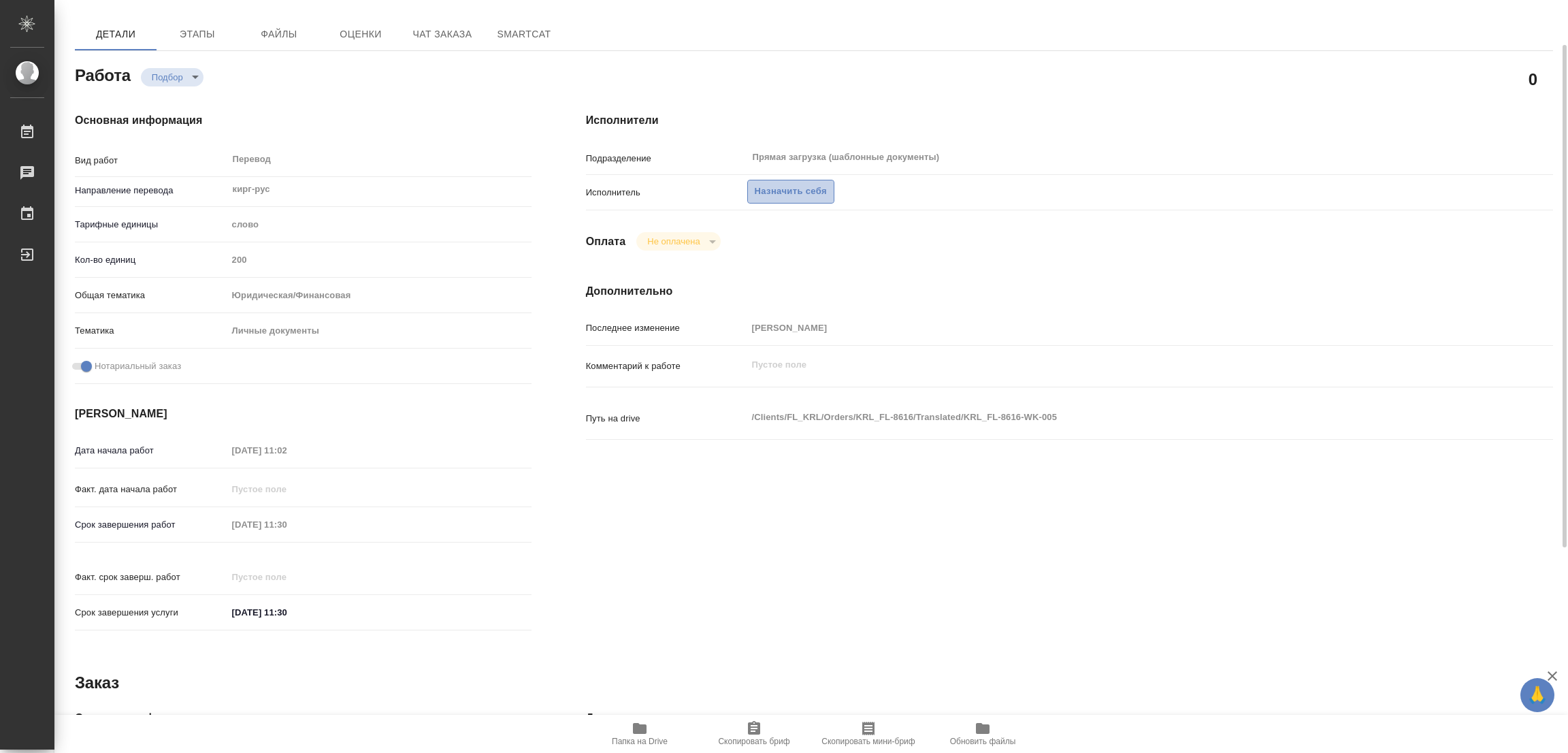
click at [778, 186] on span "Назначить себя" at bounding box center [790, 191] width 72 height 16
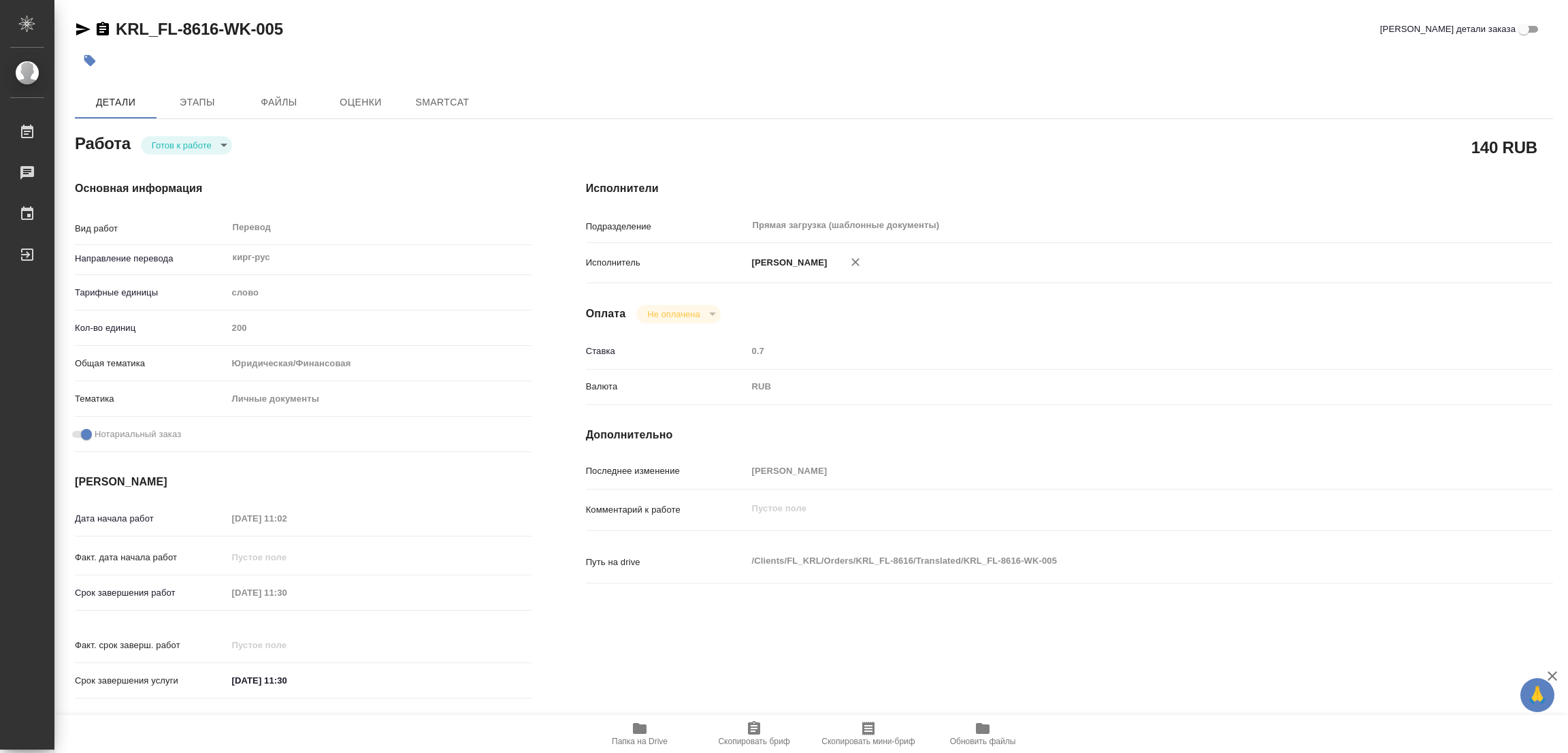
type textarea "x"
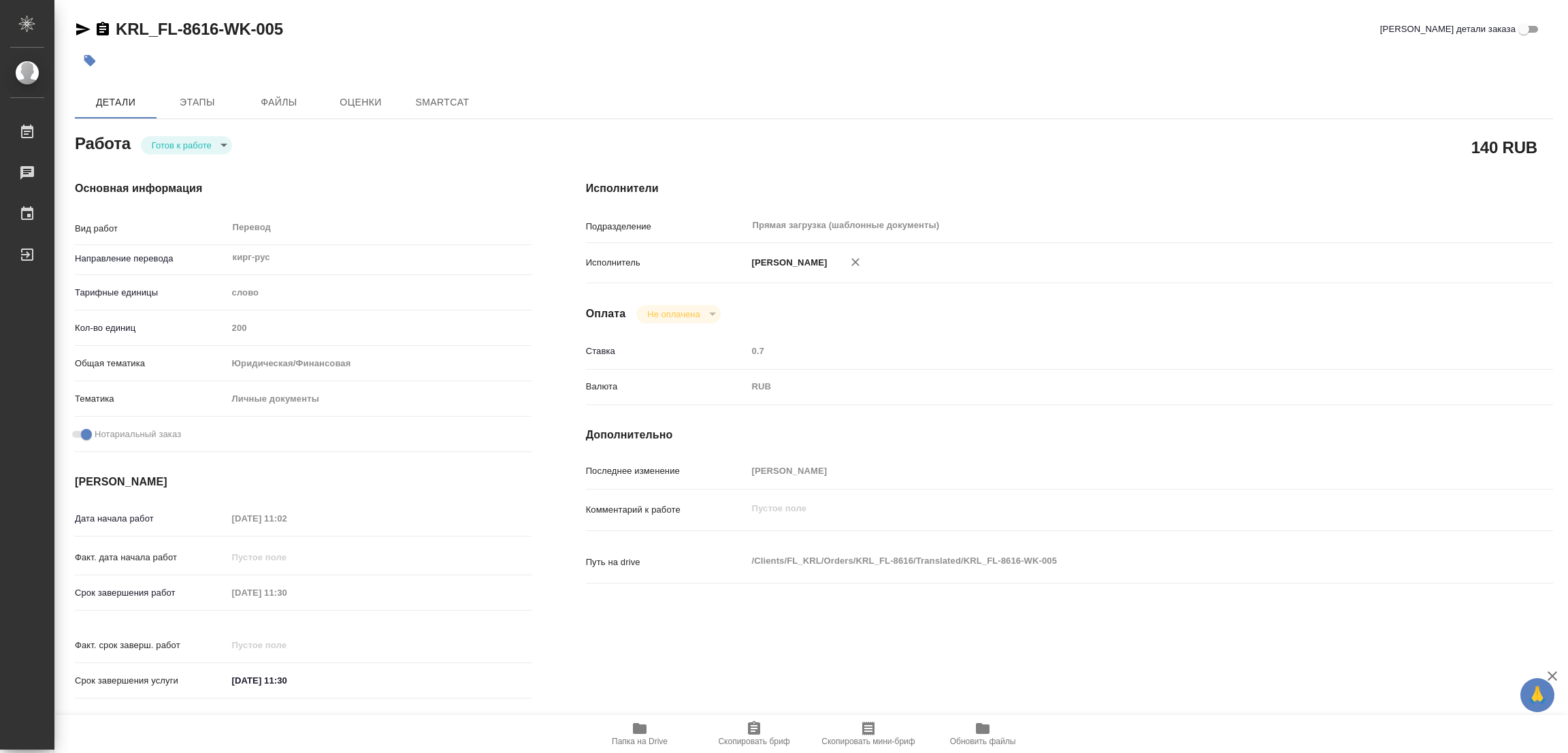
type textarea "x"
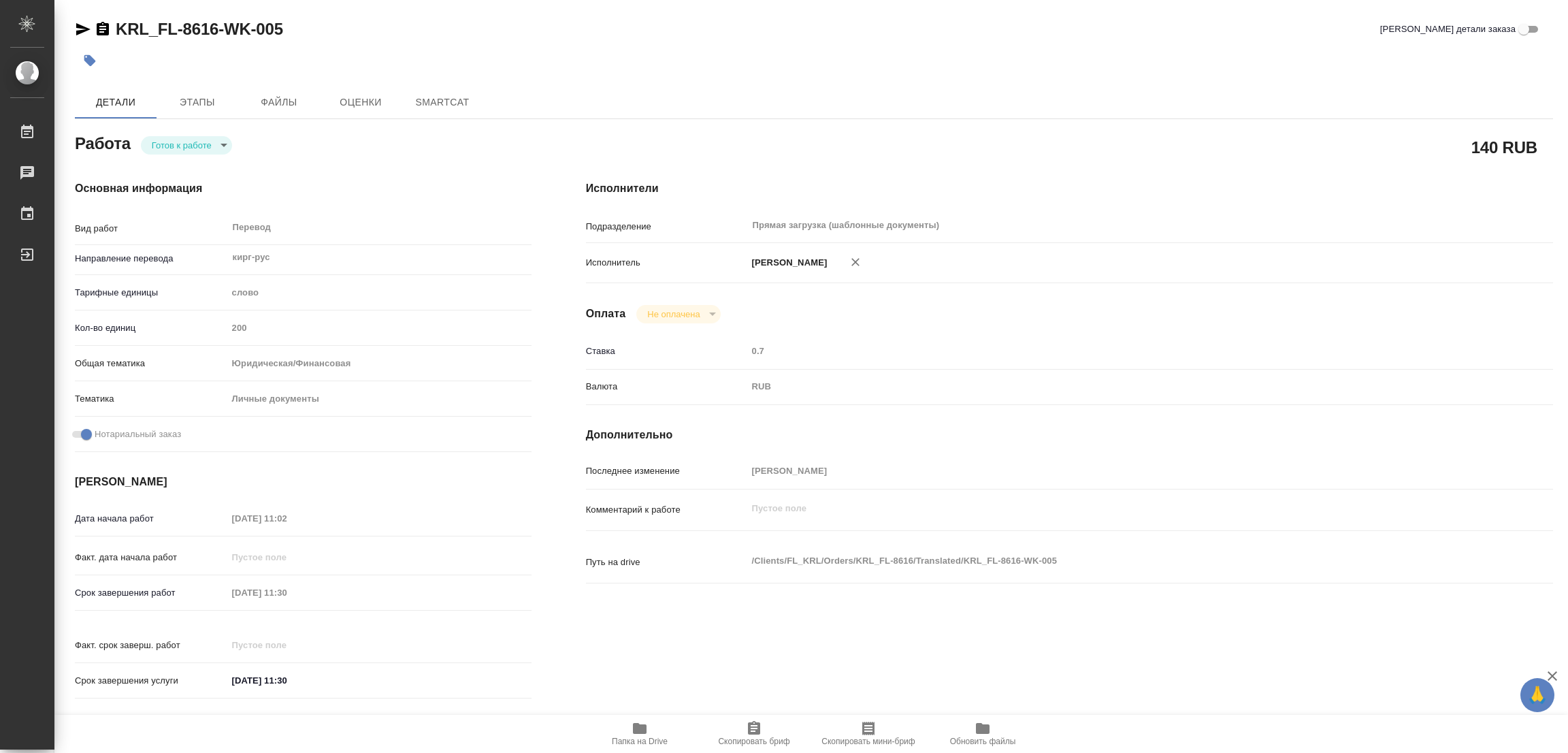
type textarea "x"
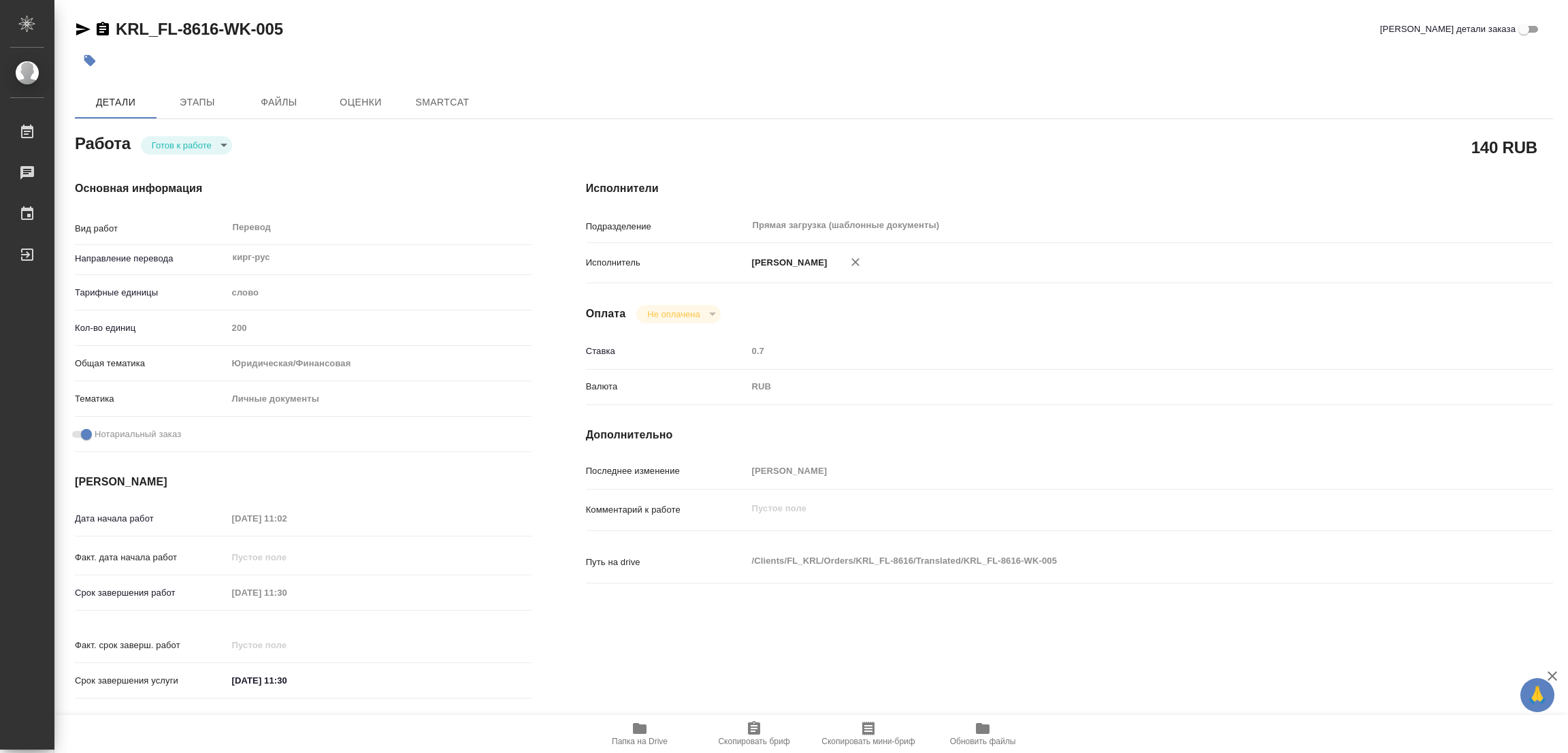
type textarea "x"
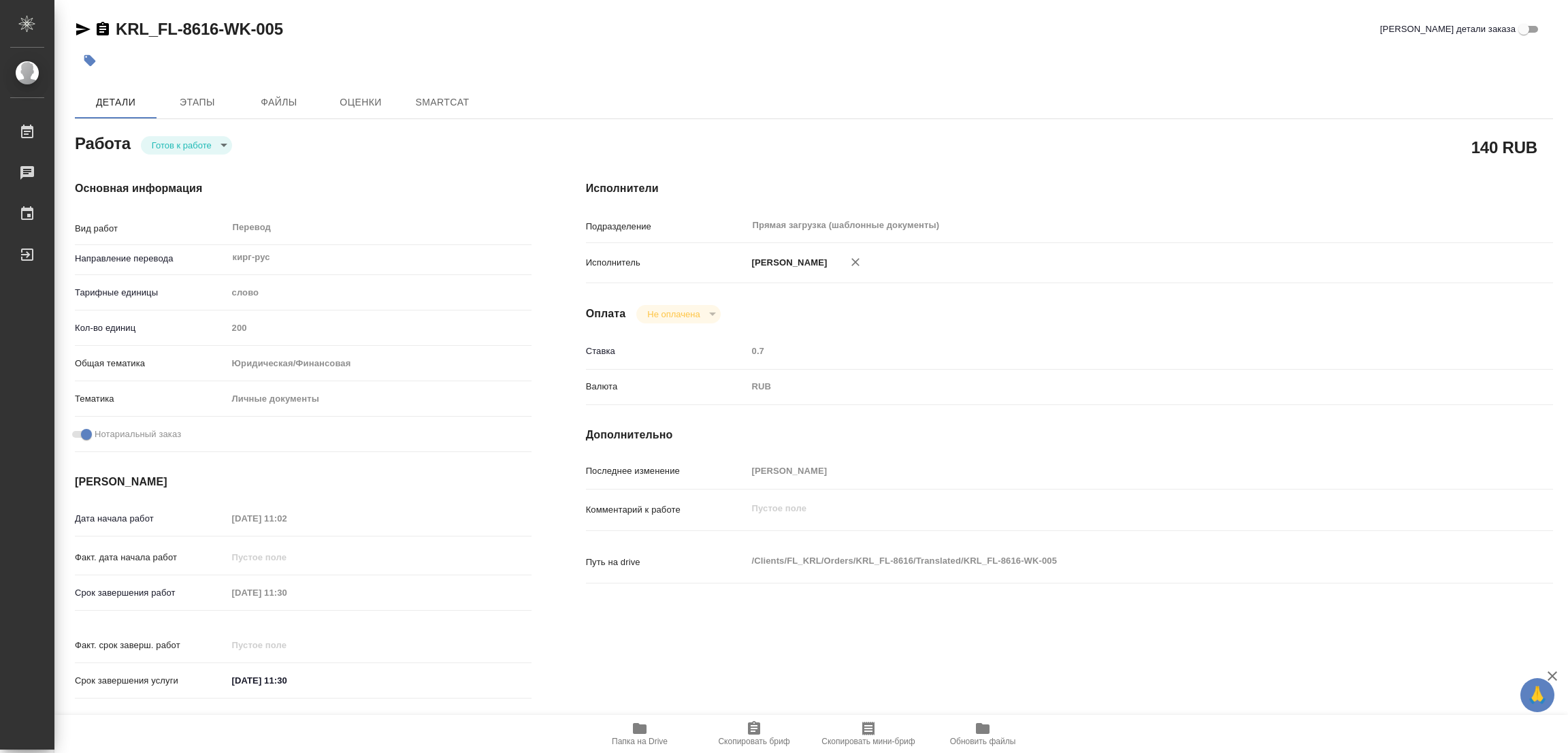
type textarea "x"
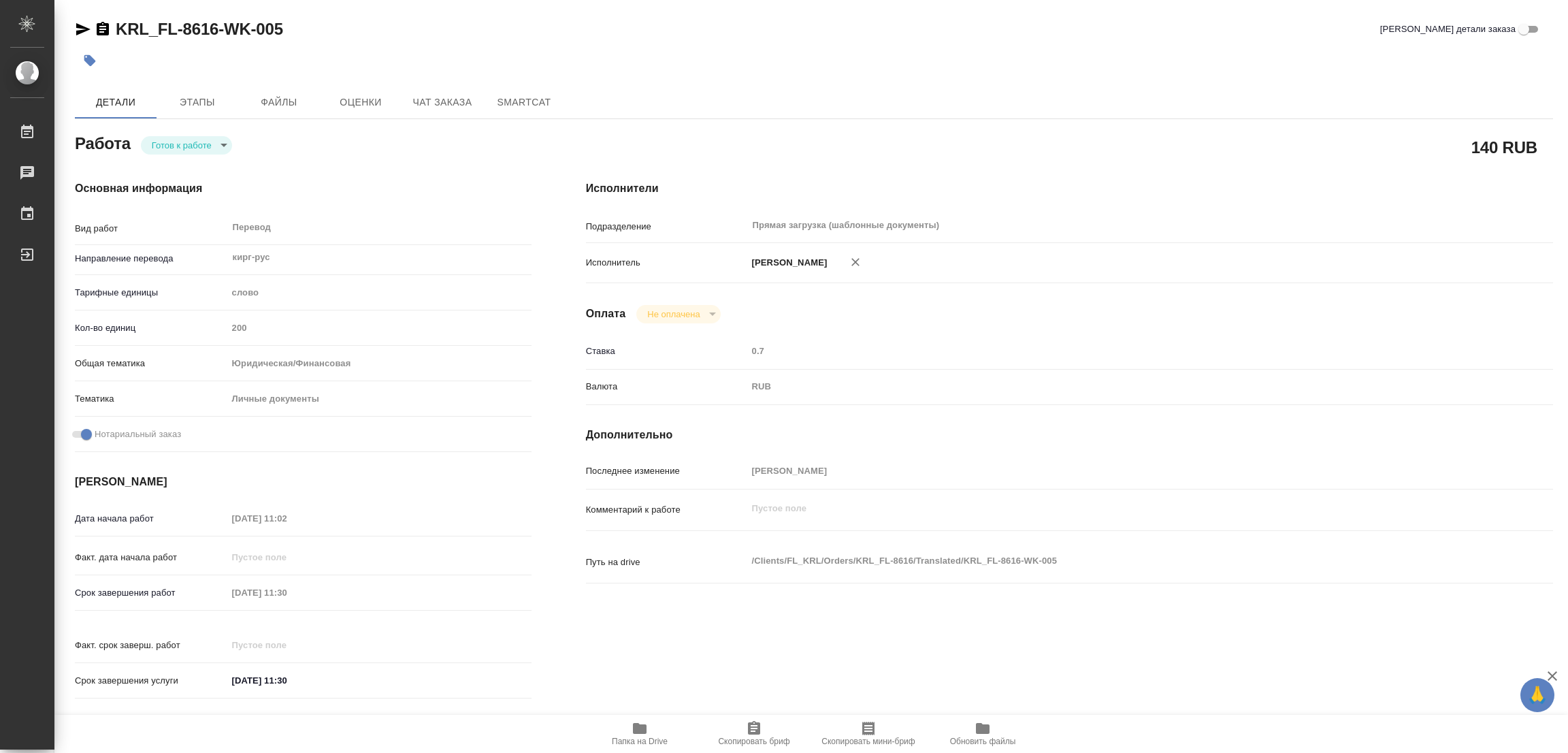
click at [177, 152] on body "🙏 .cls-1 fill:#fff; AWATERA Popova Galina Работы Чаты График Выйти KRL_FL-8616-…" at bounding box center [784, 376] width 1568 height 753
type textarea "x"
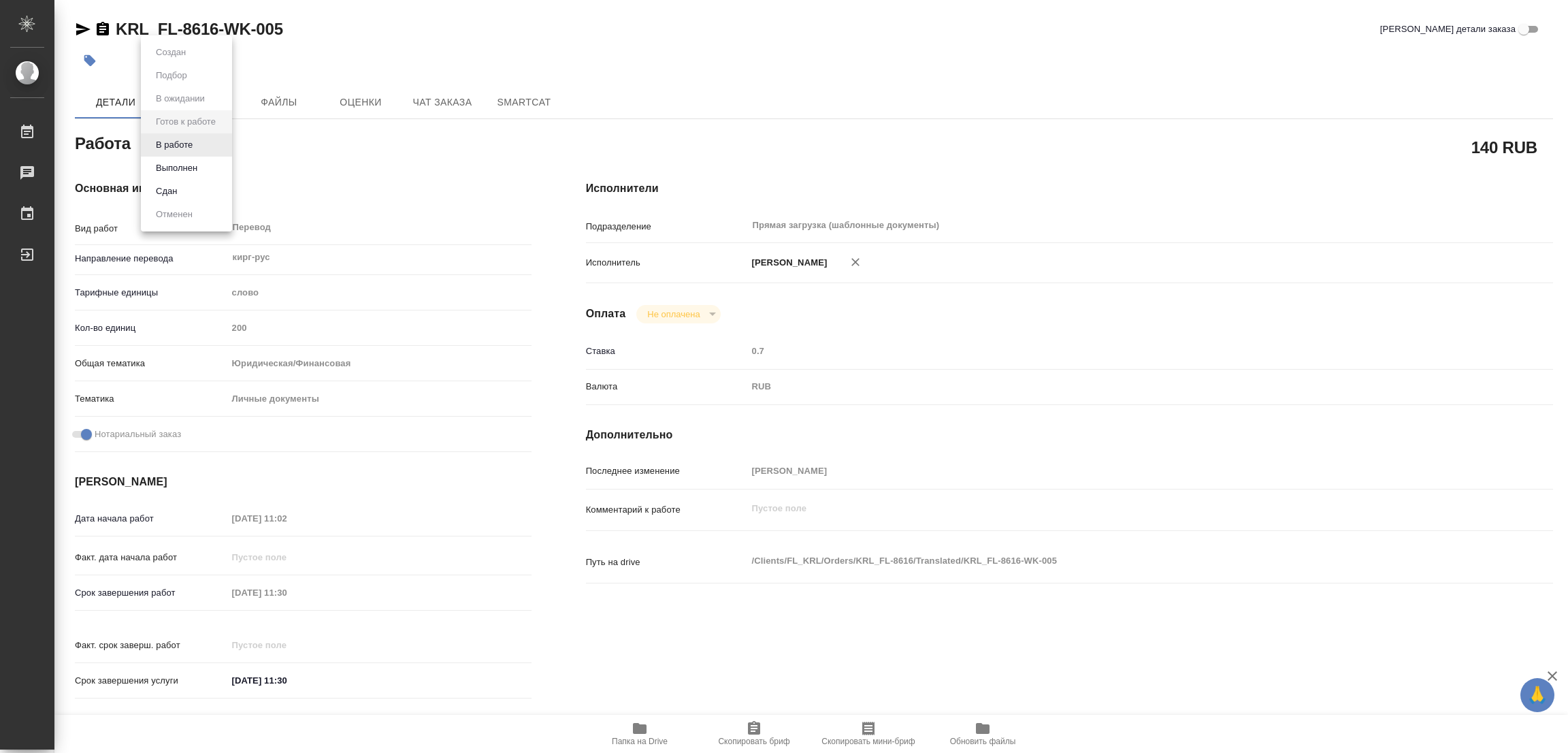
type textarea "x"
click at [177, 146] on button "В работе" at bounding box center [175, 144] width 45 height 15
type textarea "x"
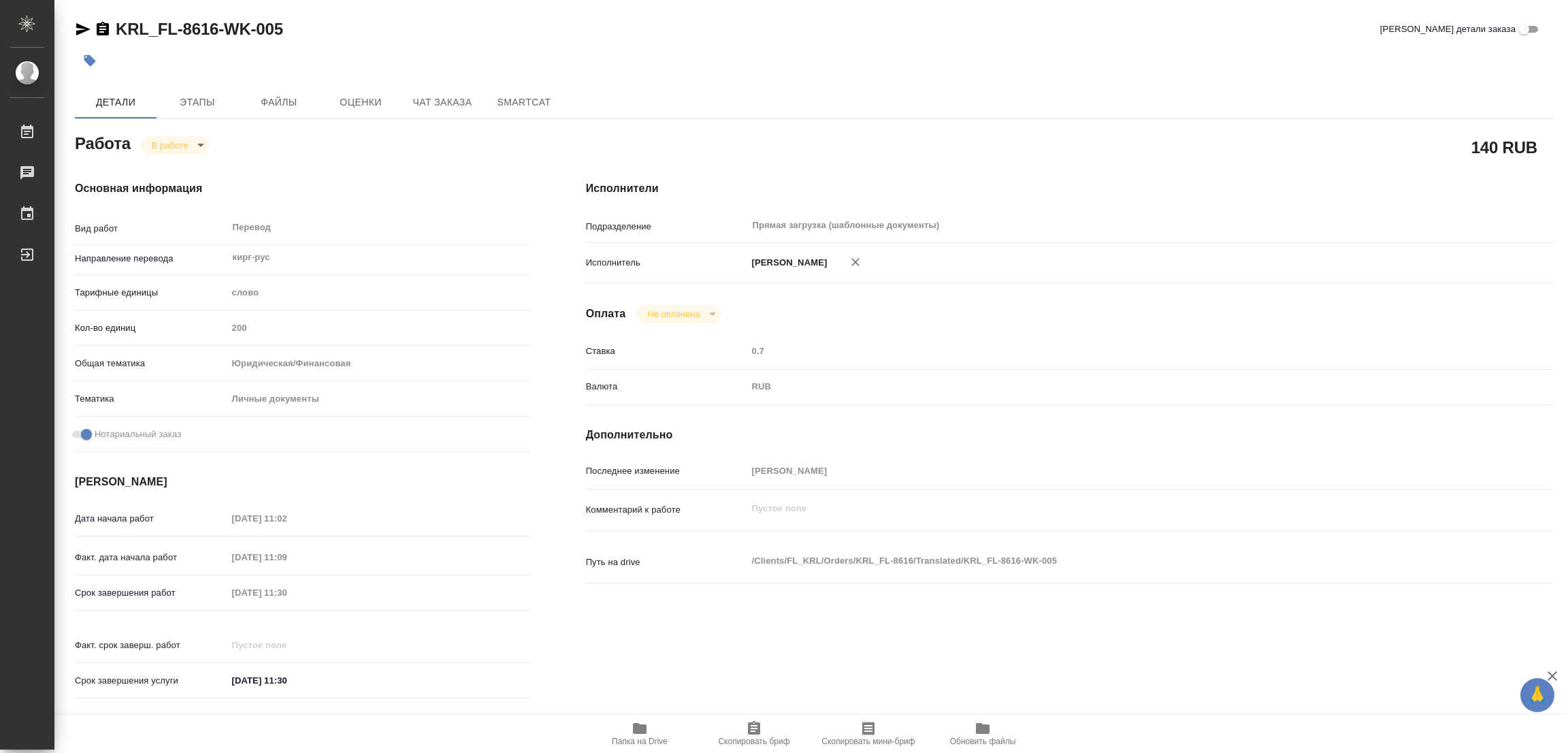
type textarea "x"
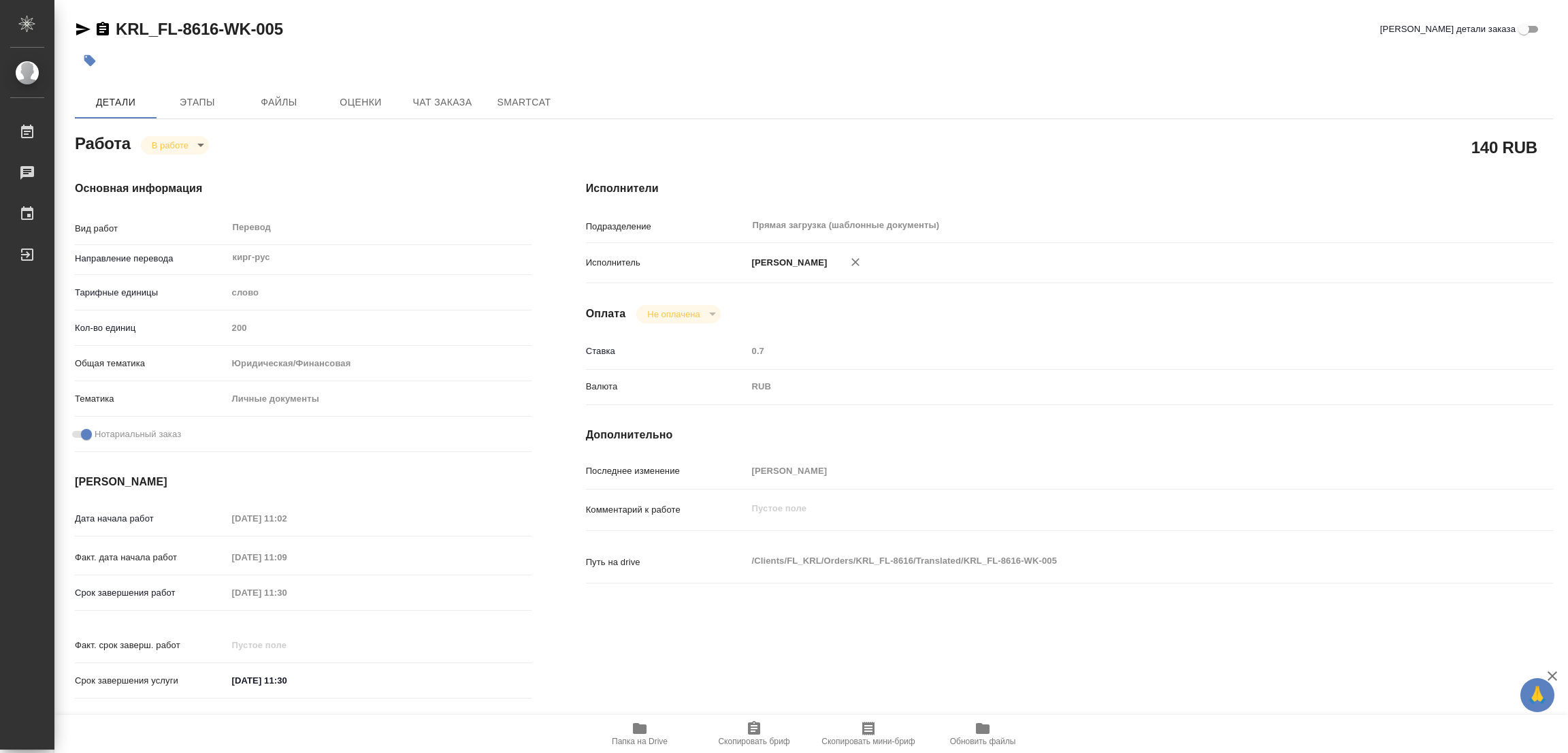
type textarea "x"
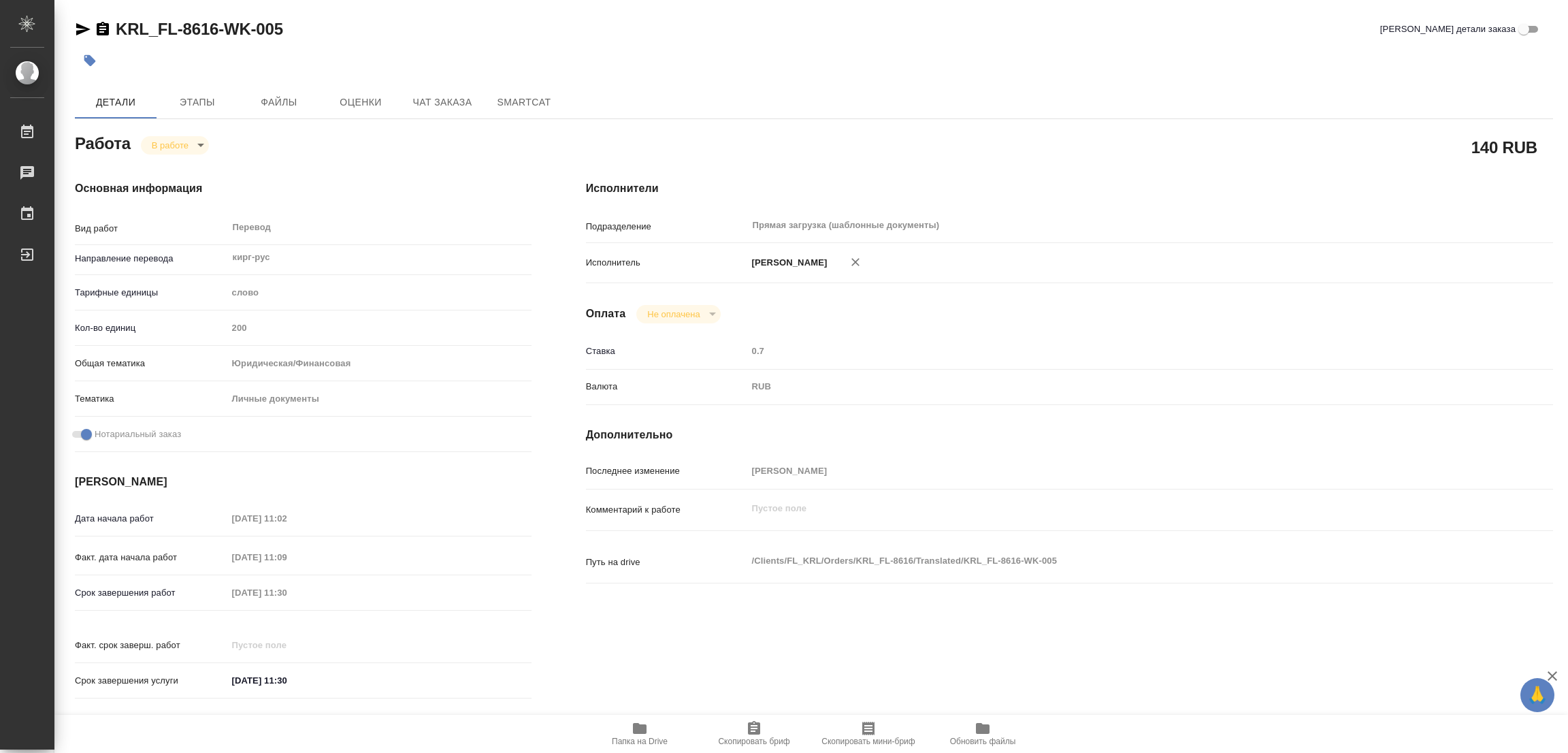
type textarea "x"
click at [644, 723] on icon "button" at bounding box center [640, 728] width 17 height 17
type textarea "x"
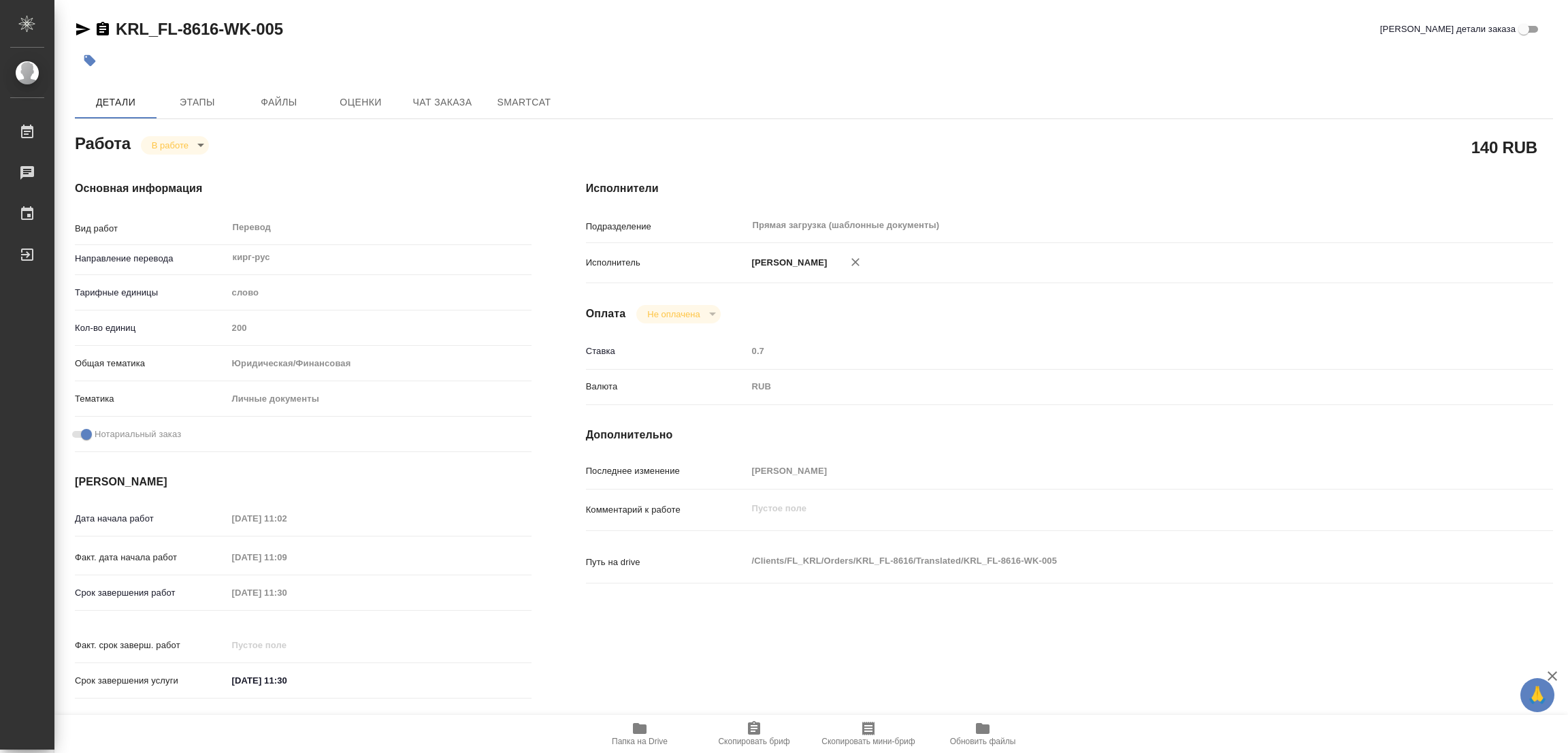
type textarea "x"
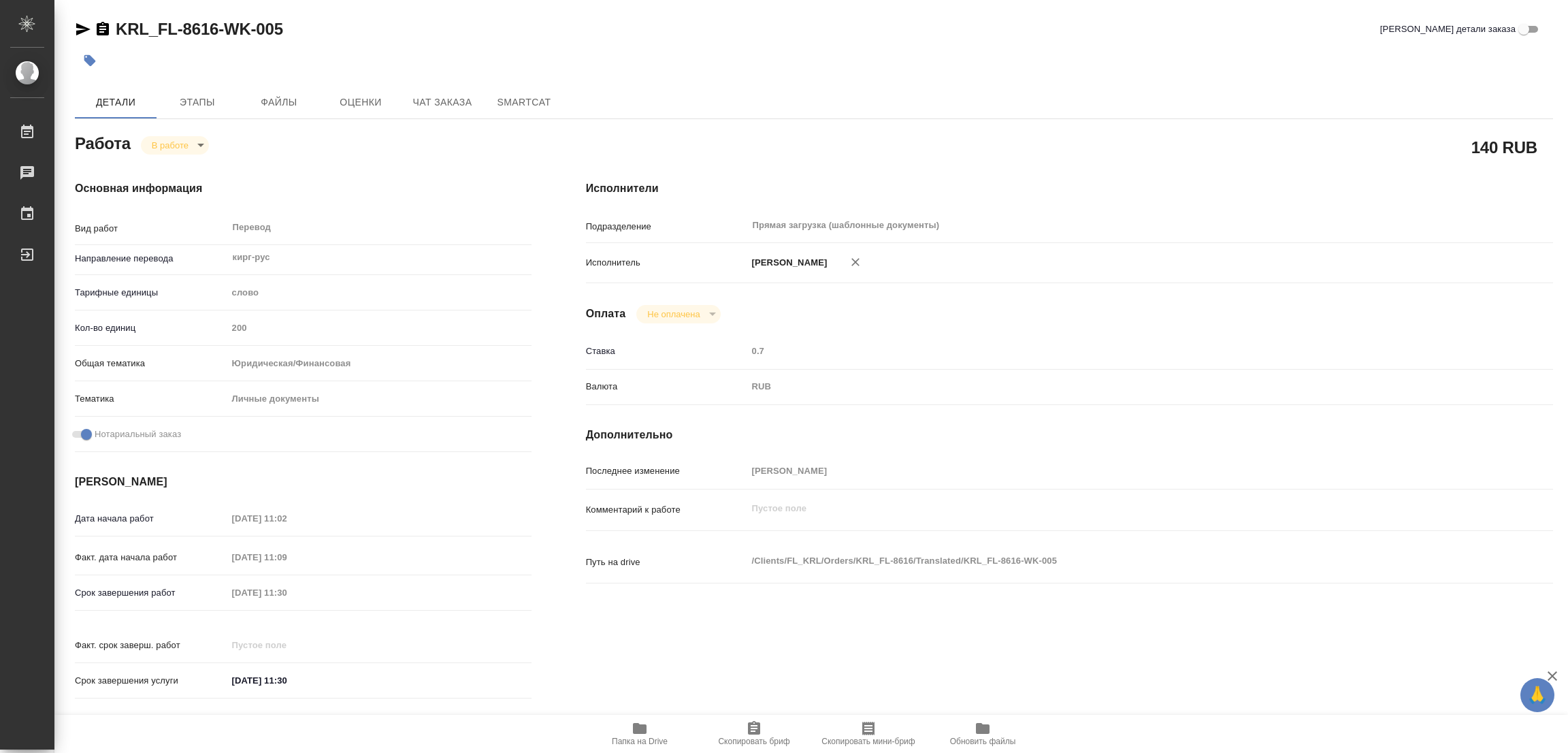
type textarea "x"
drag, startPoint x: 117, startPoint y: 11, endPoint x: 215, endPoint y: 37, distance: 101.4
click at [215, 37] on div "KRL_FL-8616-WK-005 Кратко детали заказа Детали Этапы Файлы Оценки Чат заказа Sm…" at bounding box center [814, 571] width 1493 height 1143
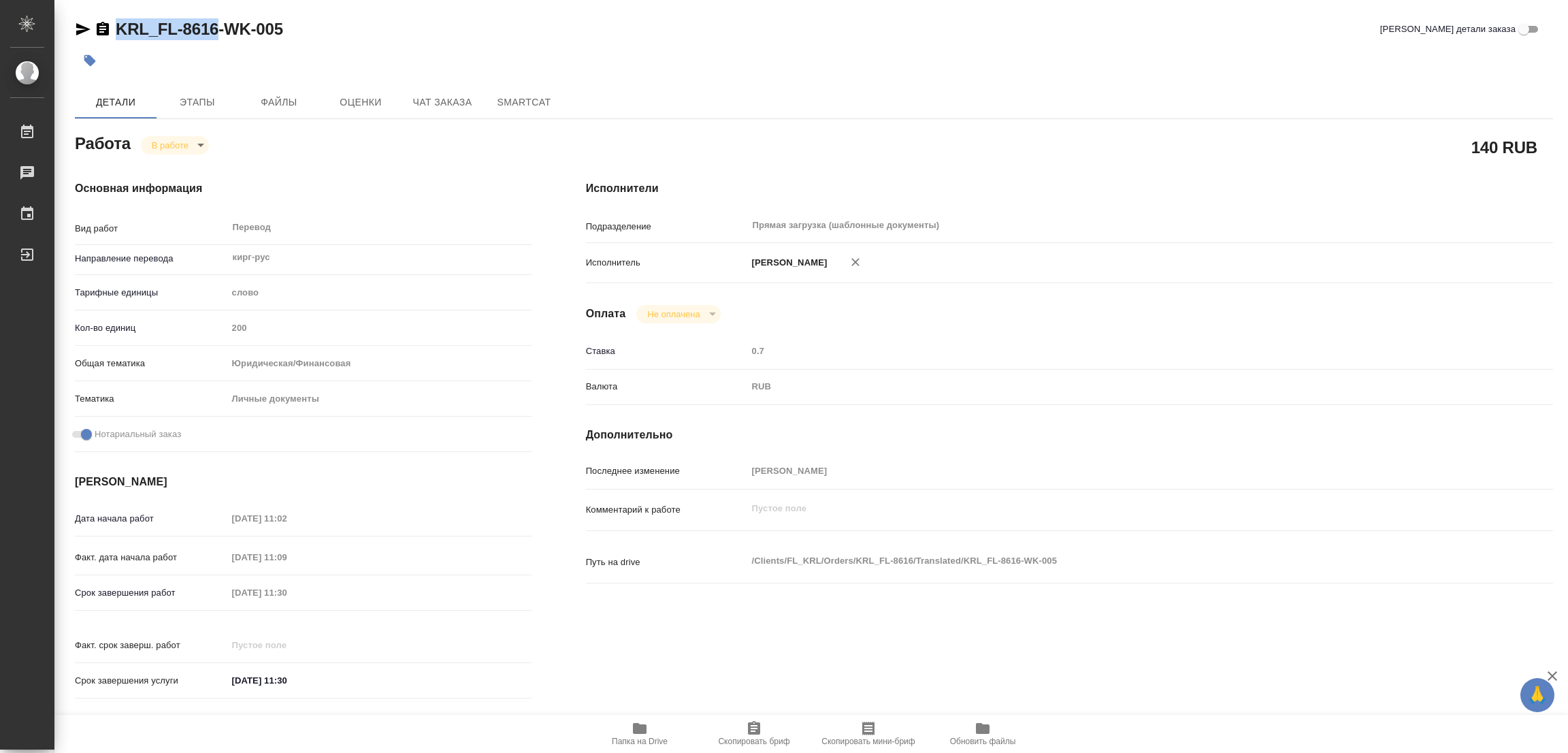
copy link "KRL_FL-8616"
drag, startPoint x: 741, startPoint y: 736, endPoint x: 673, endPoint y: 739, distance: 68.1
click at [741, 736] on span "Скопировать бриф" at bounding box center [754, 733] width 98 height 26
copy link "KRL_FL-8616"
click at [164, 561] on div "Факт. дата начала работ 18.08.2025 11:09" at bounding box center [302, 556] width 456 height 23
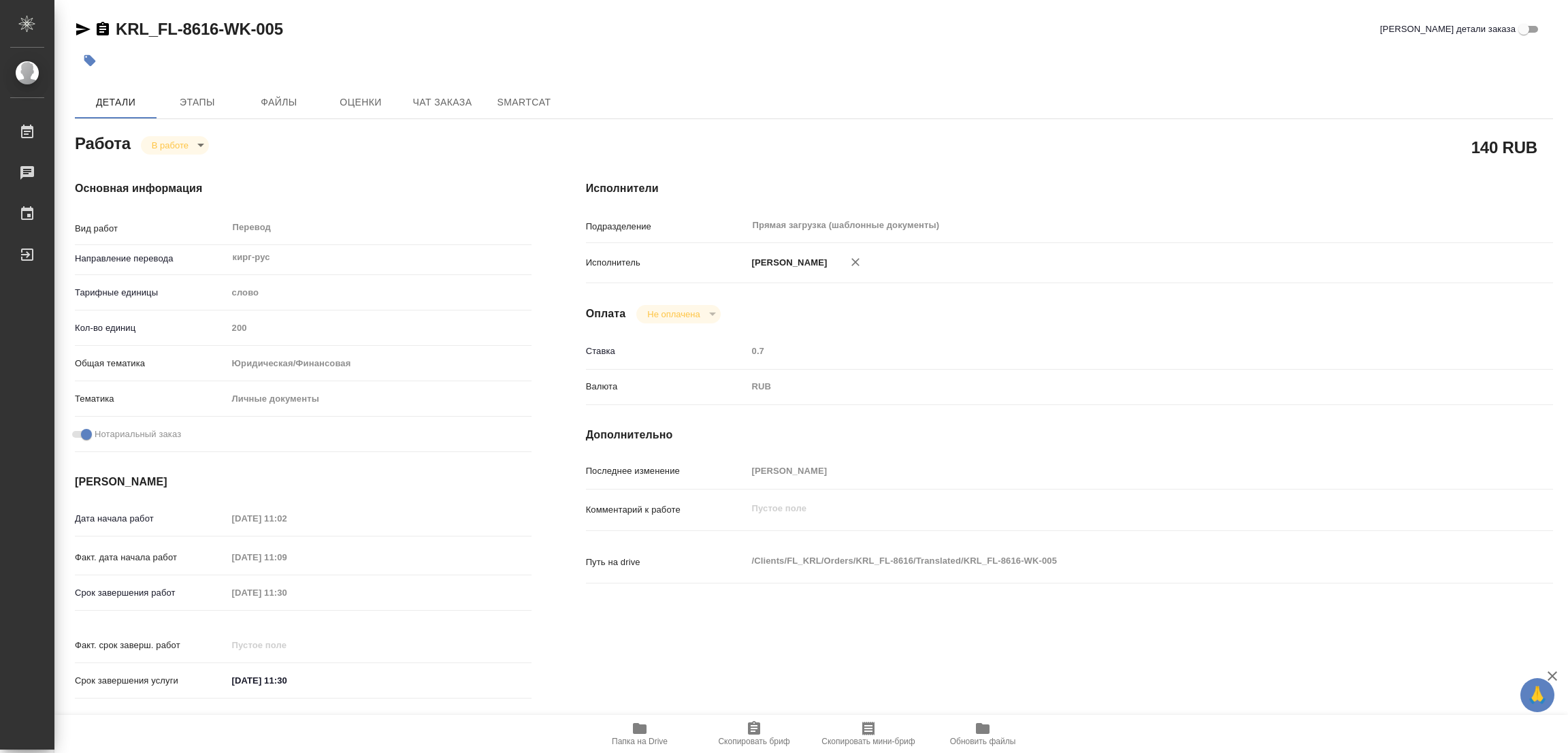
click at [210, 592] on div "Срок завершения работ 18.08.2025 11:30" at bounding box center [302, 592] width 456 height 23
type textarea "x"
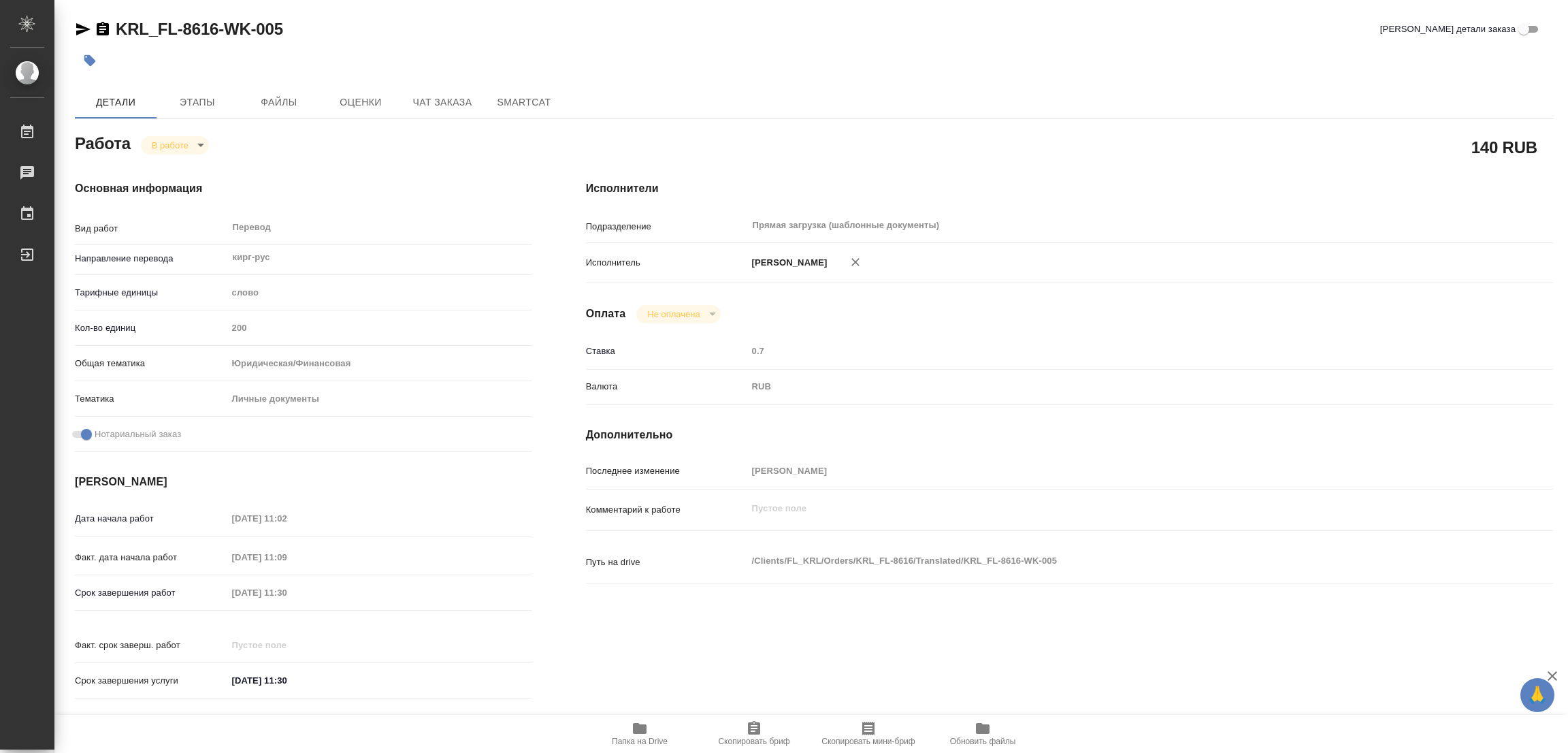
type textarea "x"
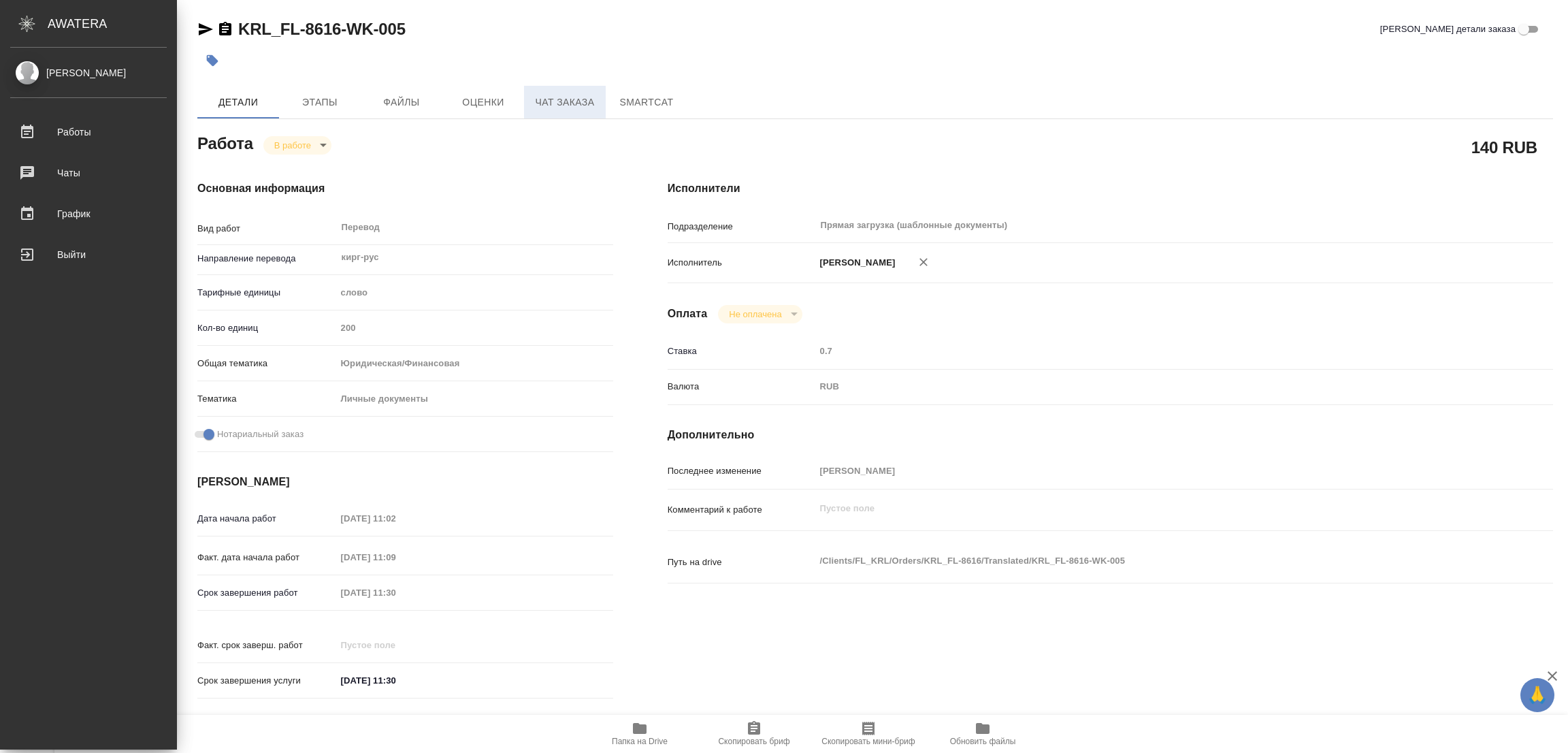
type textarea "x"
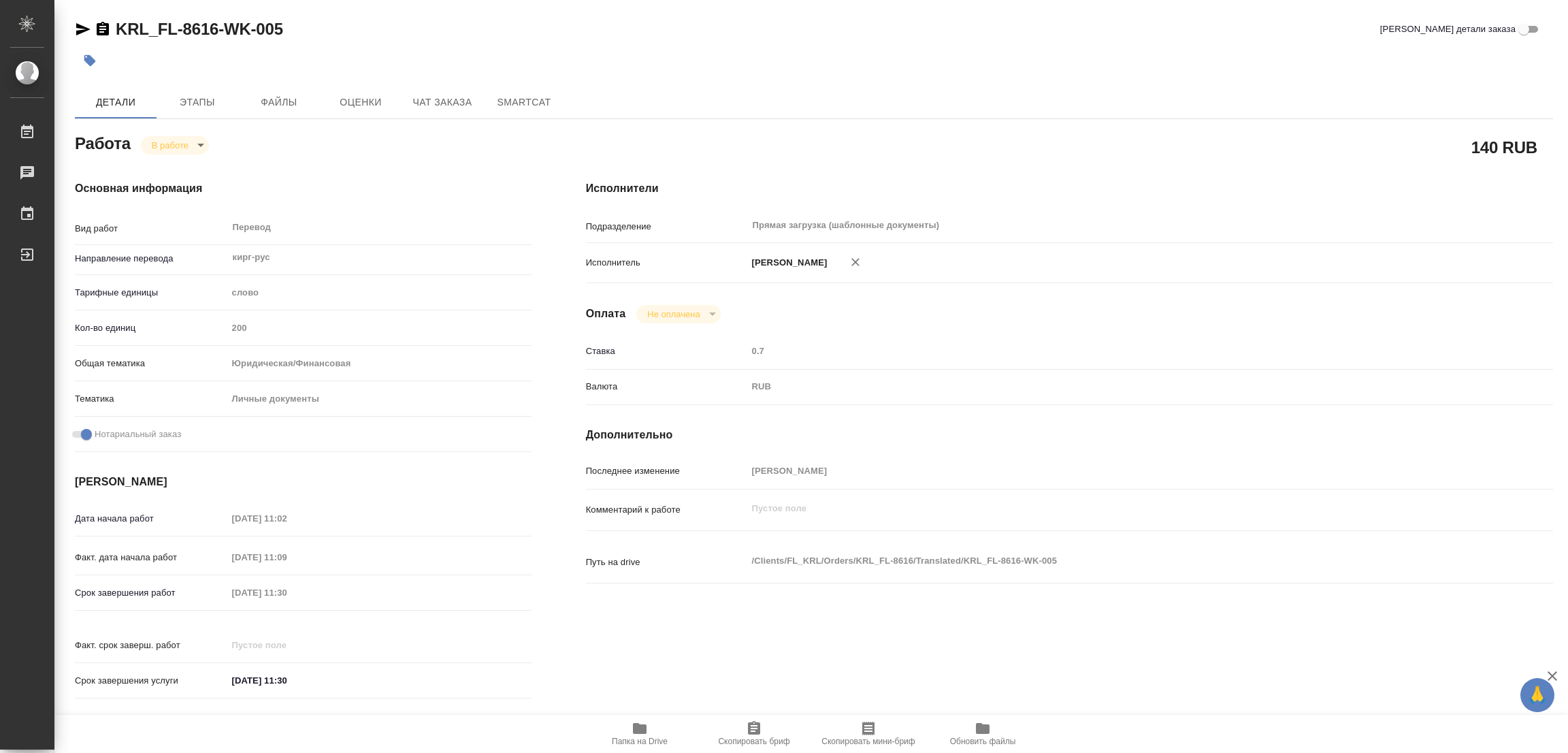
click at [349, 8] on div "KRL_FL-8616-WK-005 Кратко детали заказа Детали Этапы Файлы Оценки Чат заказа Sm…" at bounding box center [814, 571] width 1493 height 1143
click at [189, 104] on span "Этапы" at bounding box center [196, 103] width 65 height 17
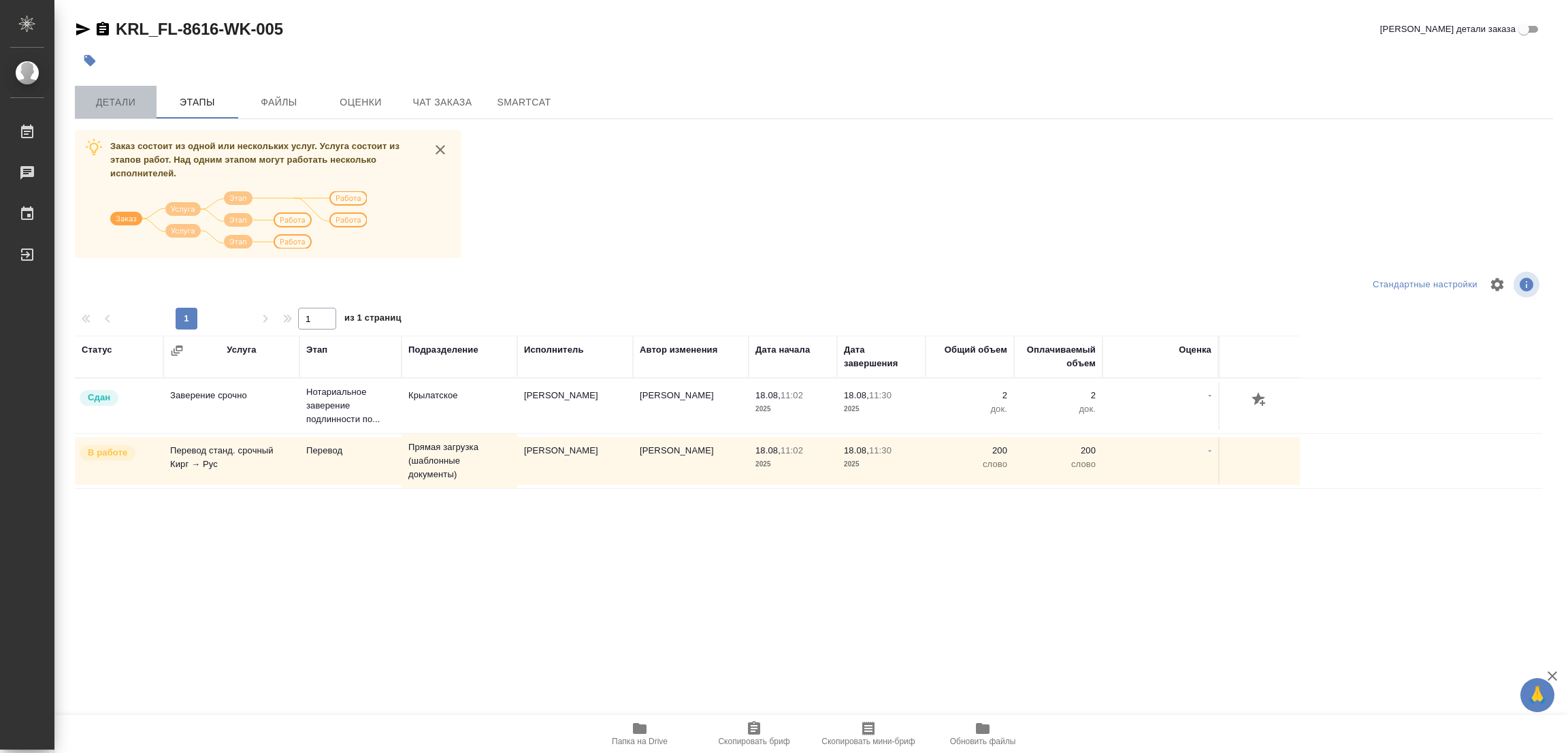
click at [105, 98] on span "Детали" at bounding box center [116, 103] width 65 height 17
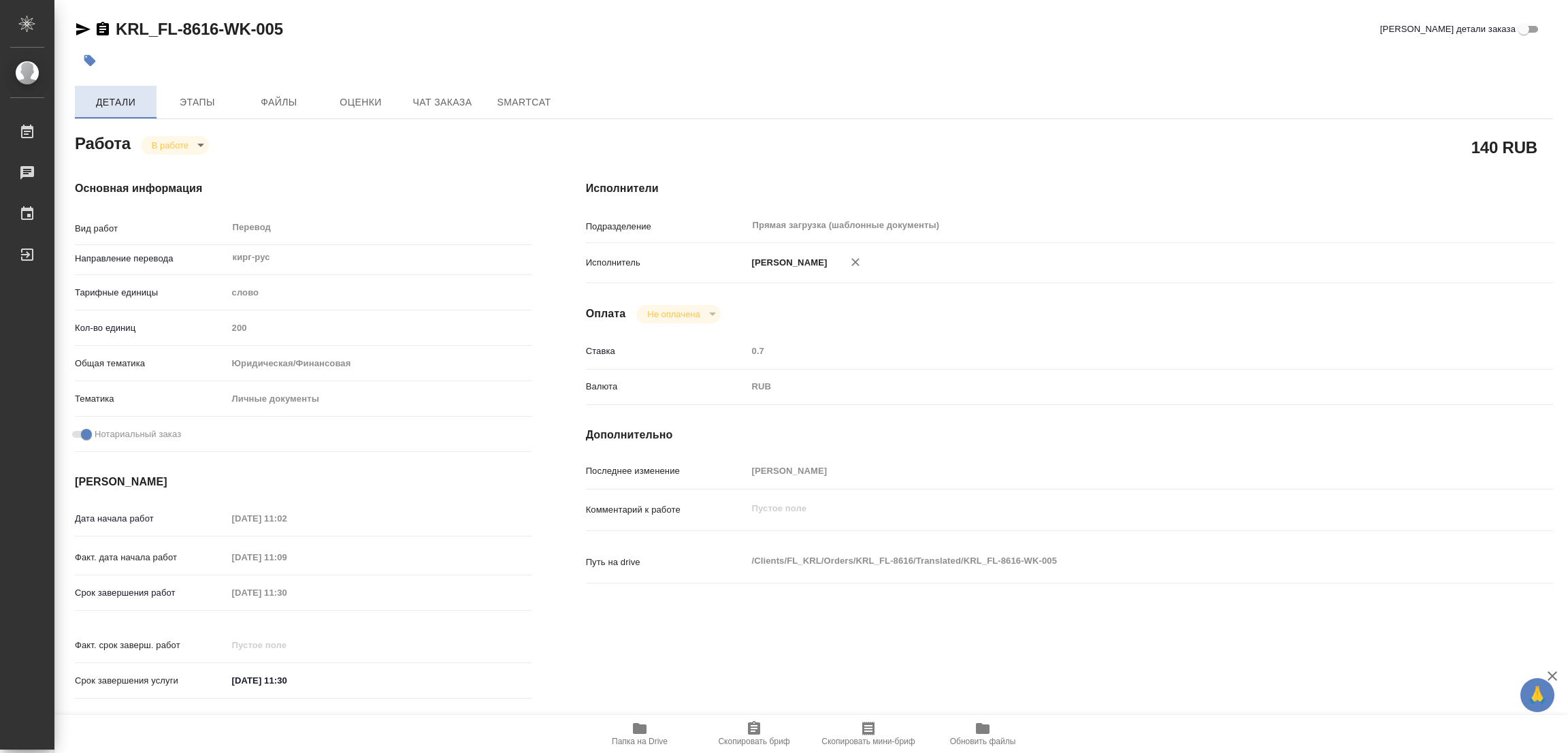
type textarea "x"
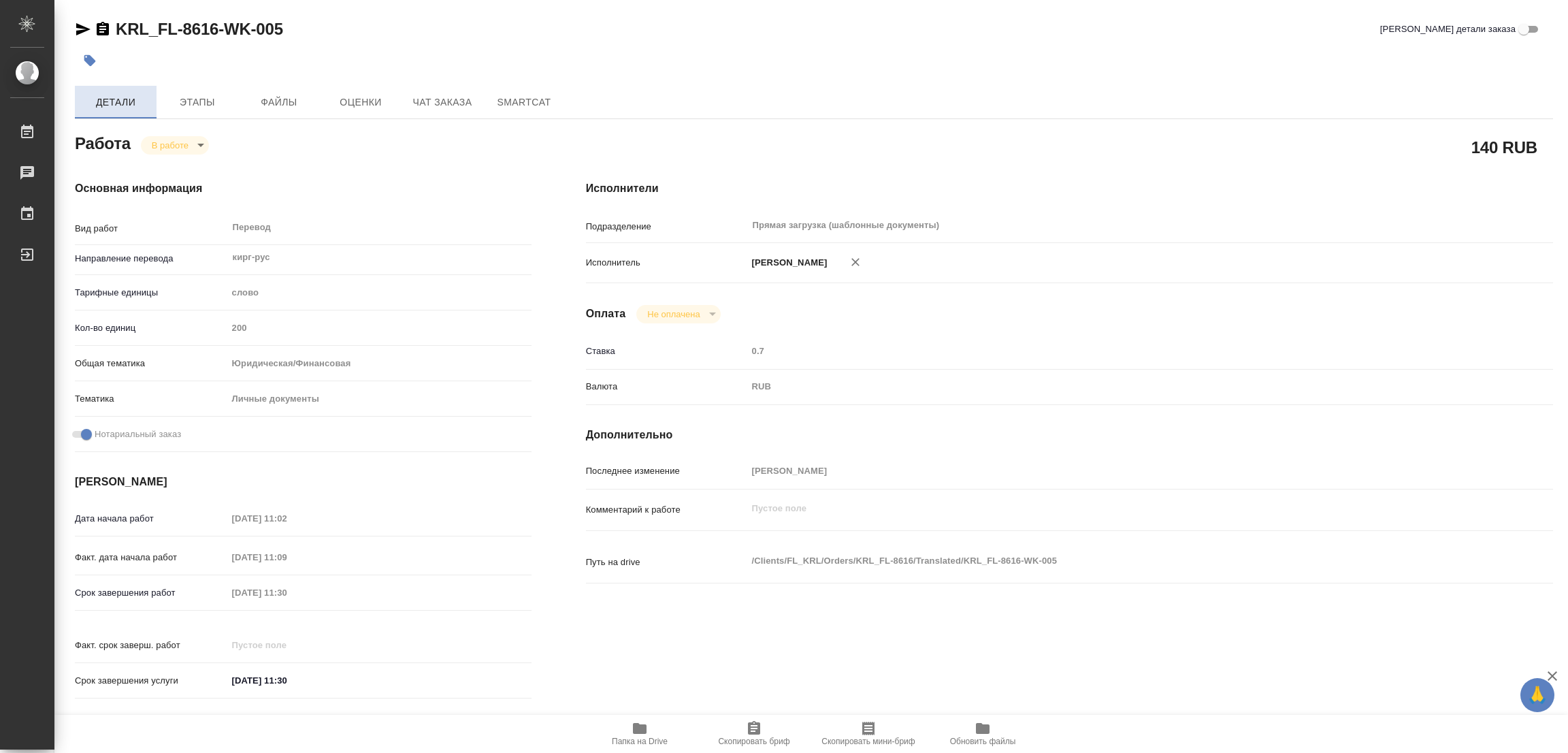
type textarea "x"
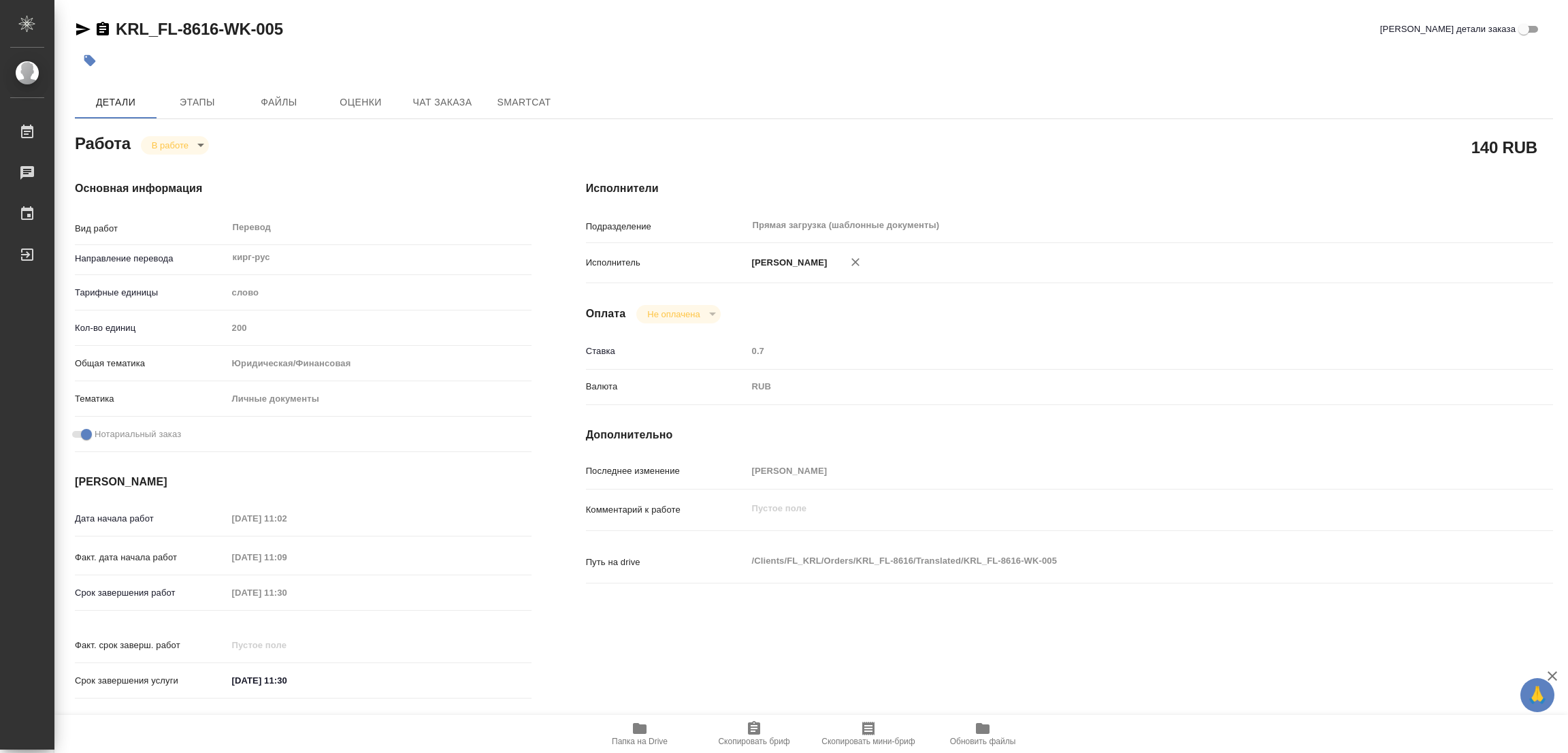
type textarea "x"
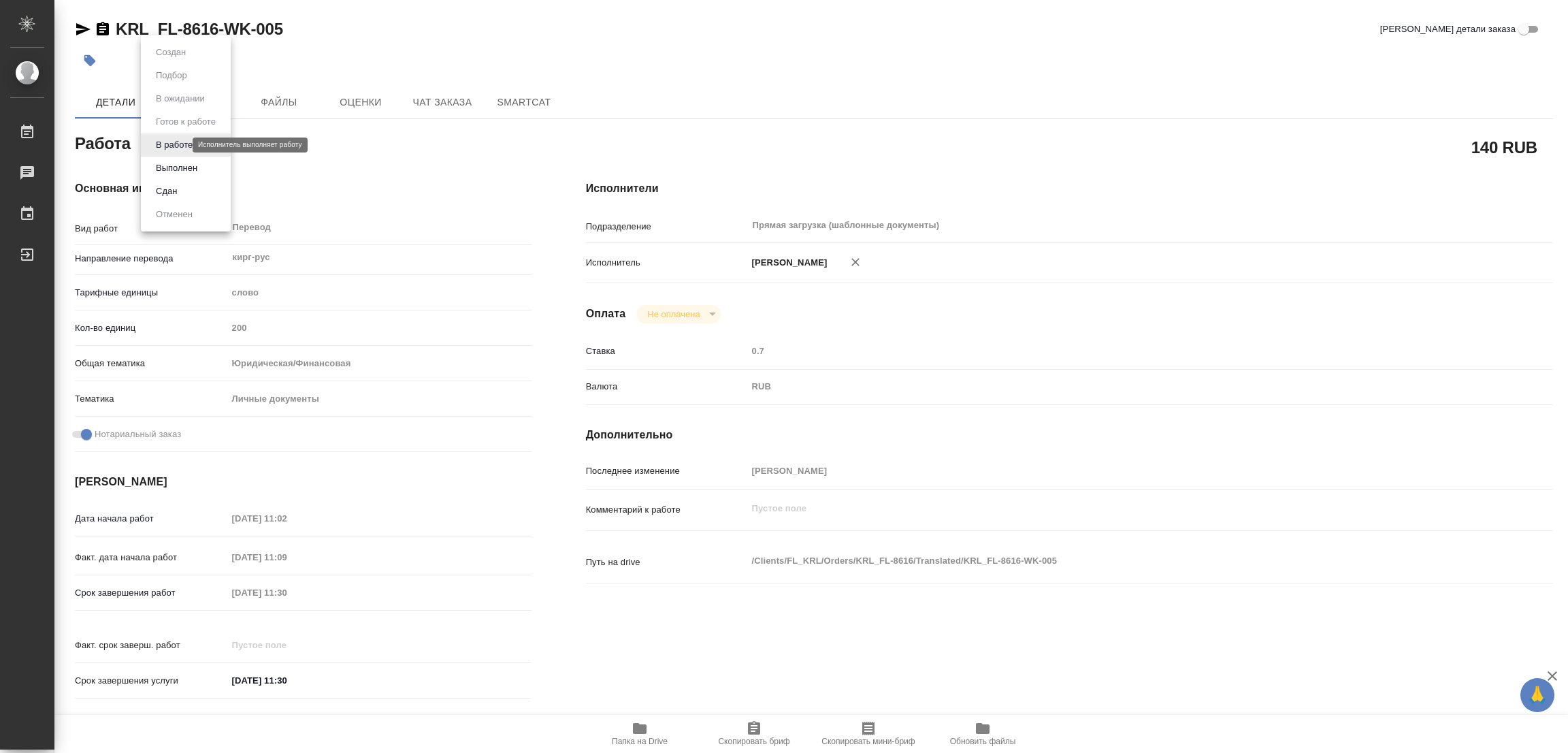
click at [167, 145] on body "🙏 .cls-1 fill:#fff; AWATERA Popova Galina Работы 0 Чаты График Выйти KRL_FL-861…" at bounding box center [784, 376] width 1568 height 753
click at [158, 167] on button "Выполнен" at bounding box center [176, 168] width 50 height 15
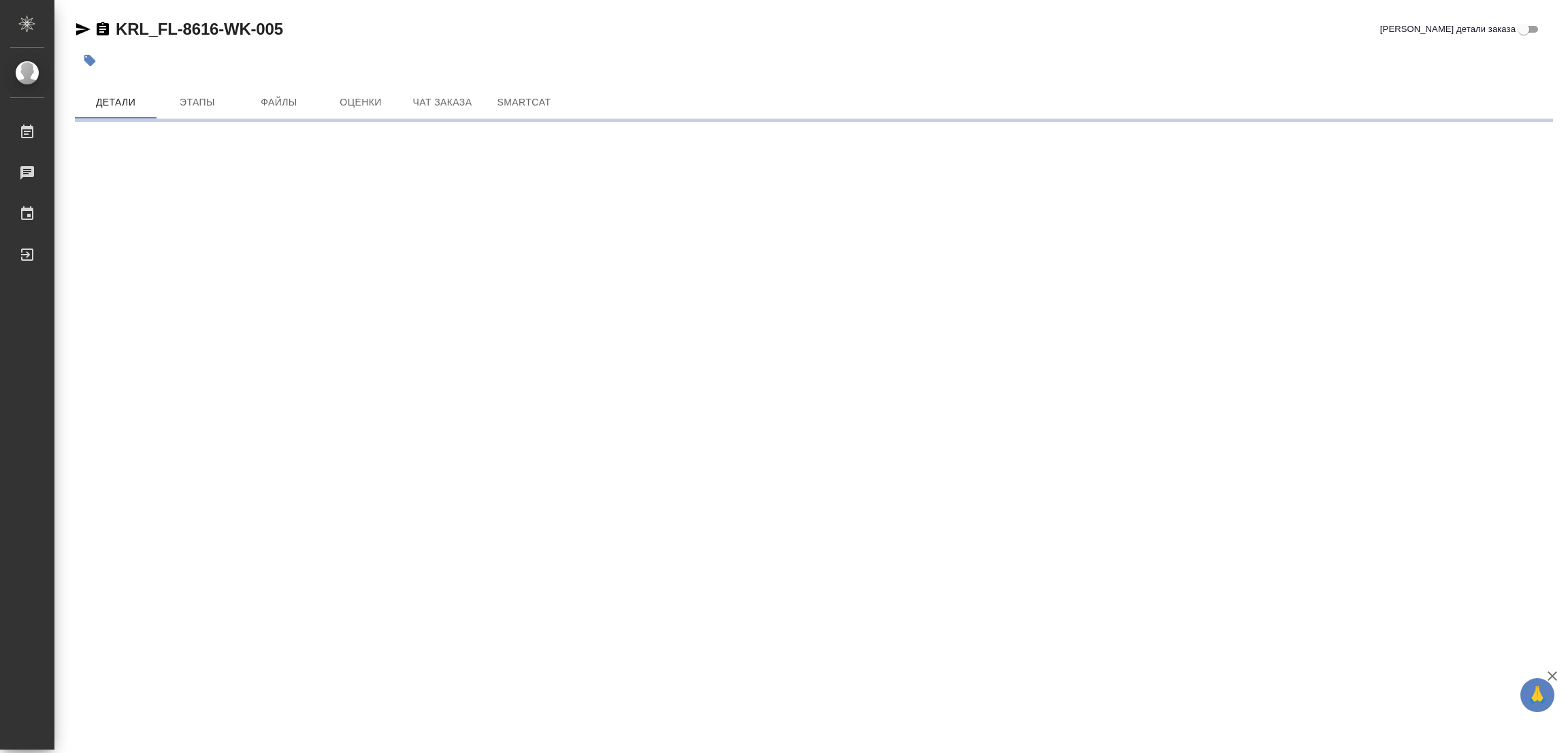
click at [80, 58] on button "button" at bounding box center [90, 60] width 30 height 30
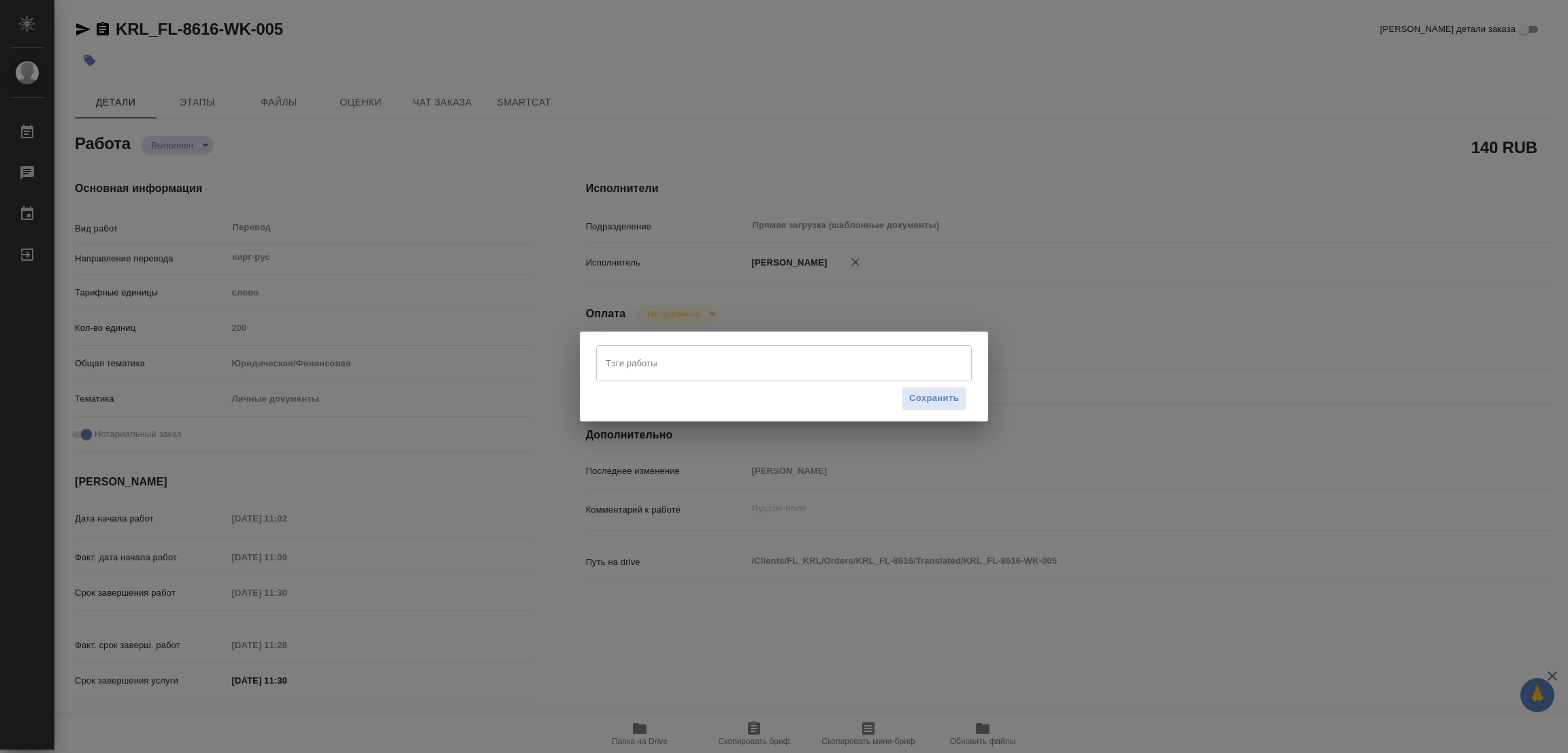
type textarea "x"
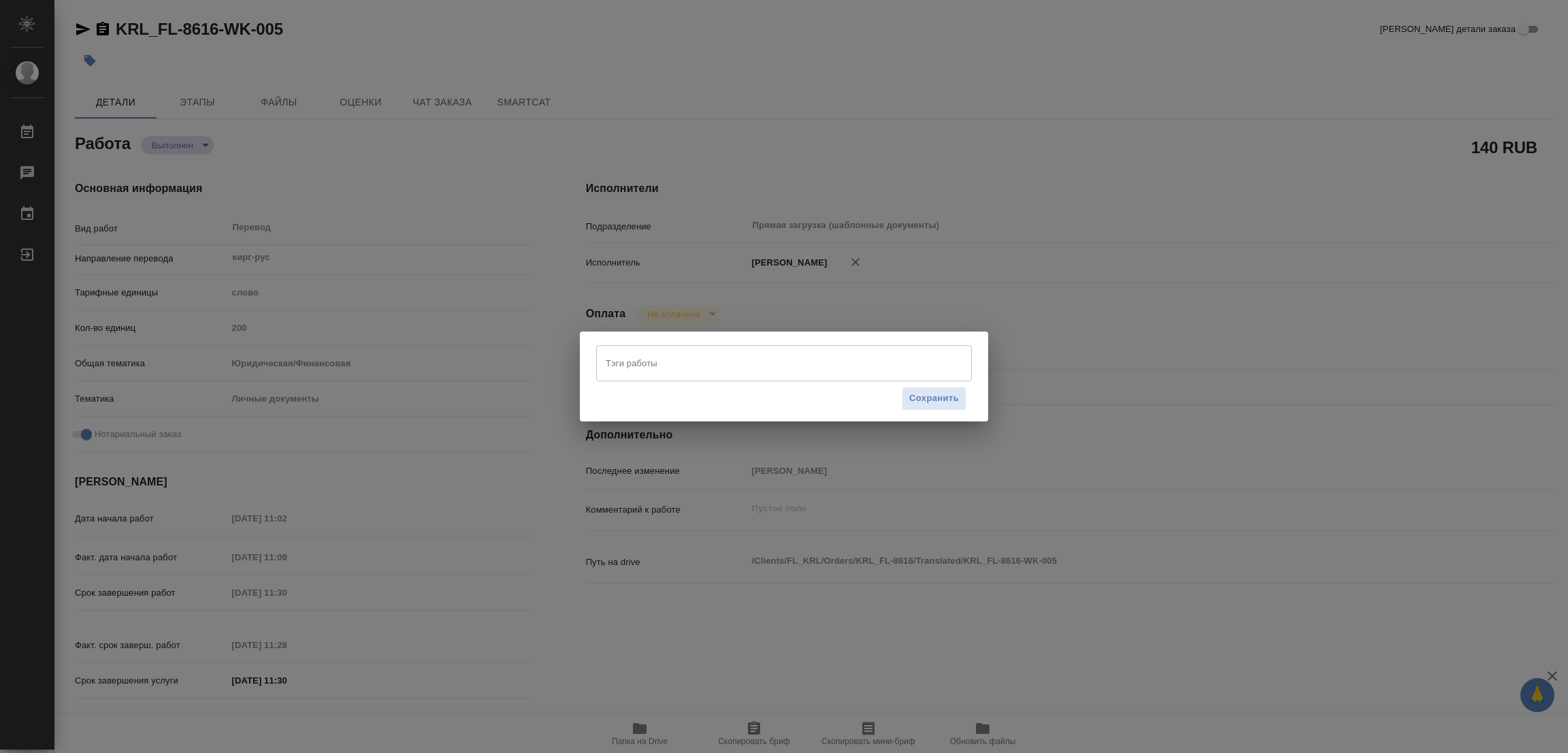
type textarea "x"
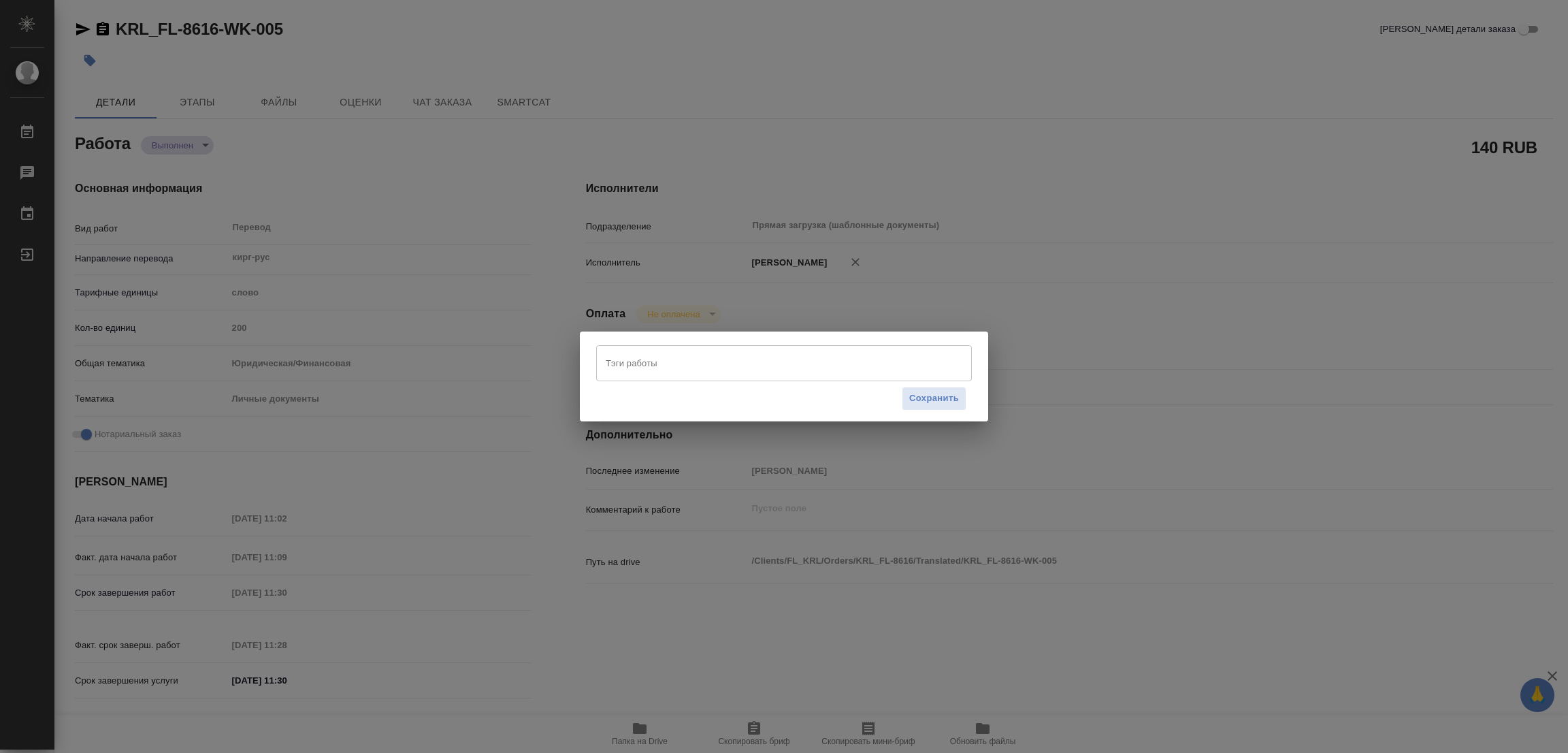
type textarea "x"
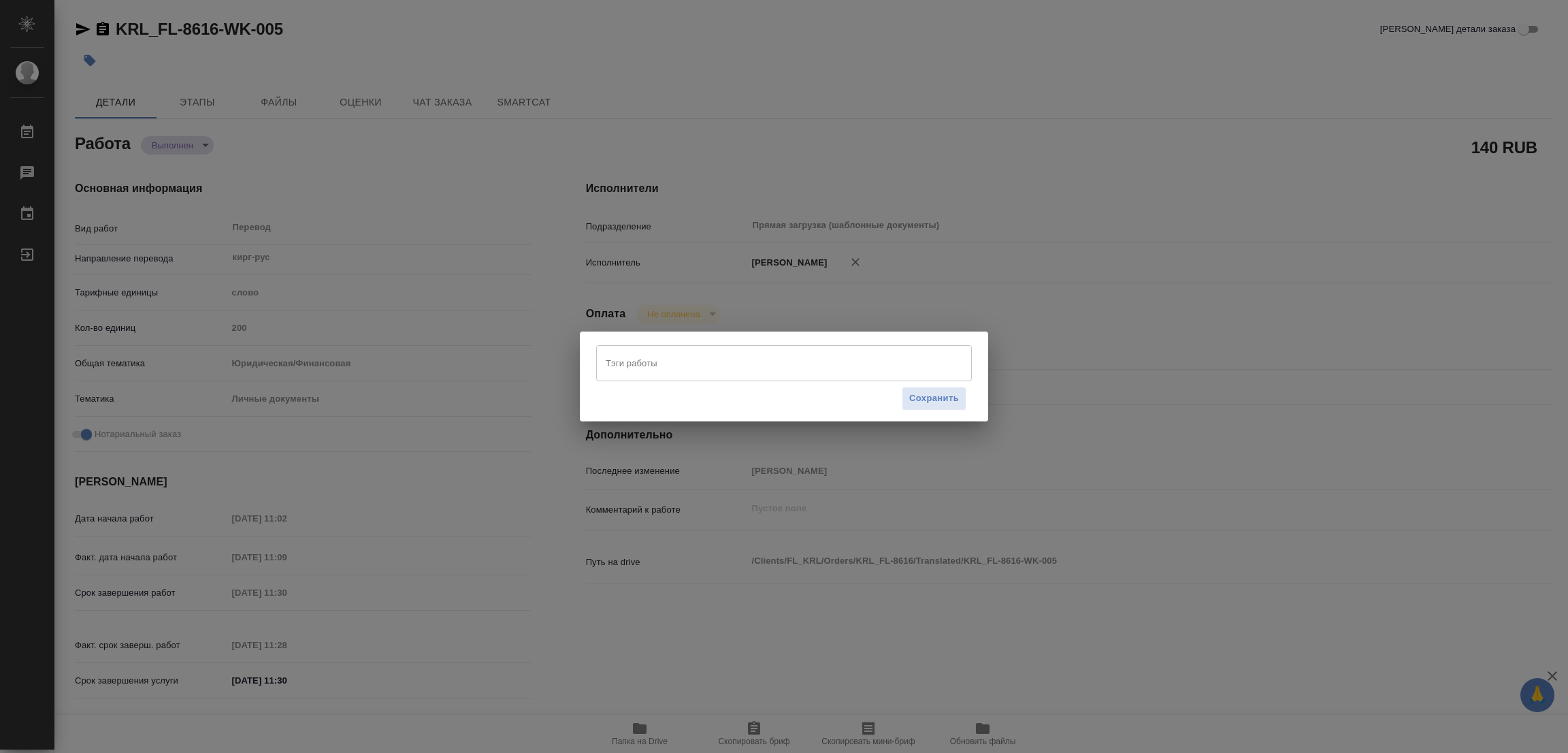
click at [619, 363] on input "Тэги работы" at bounding box center [771, 363] width 337 height 23
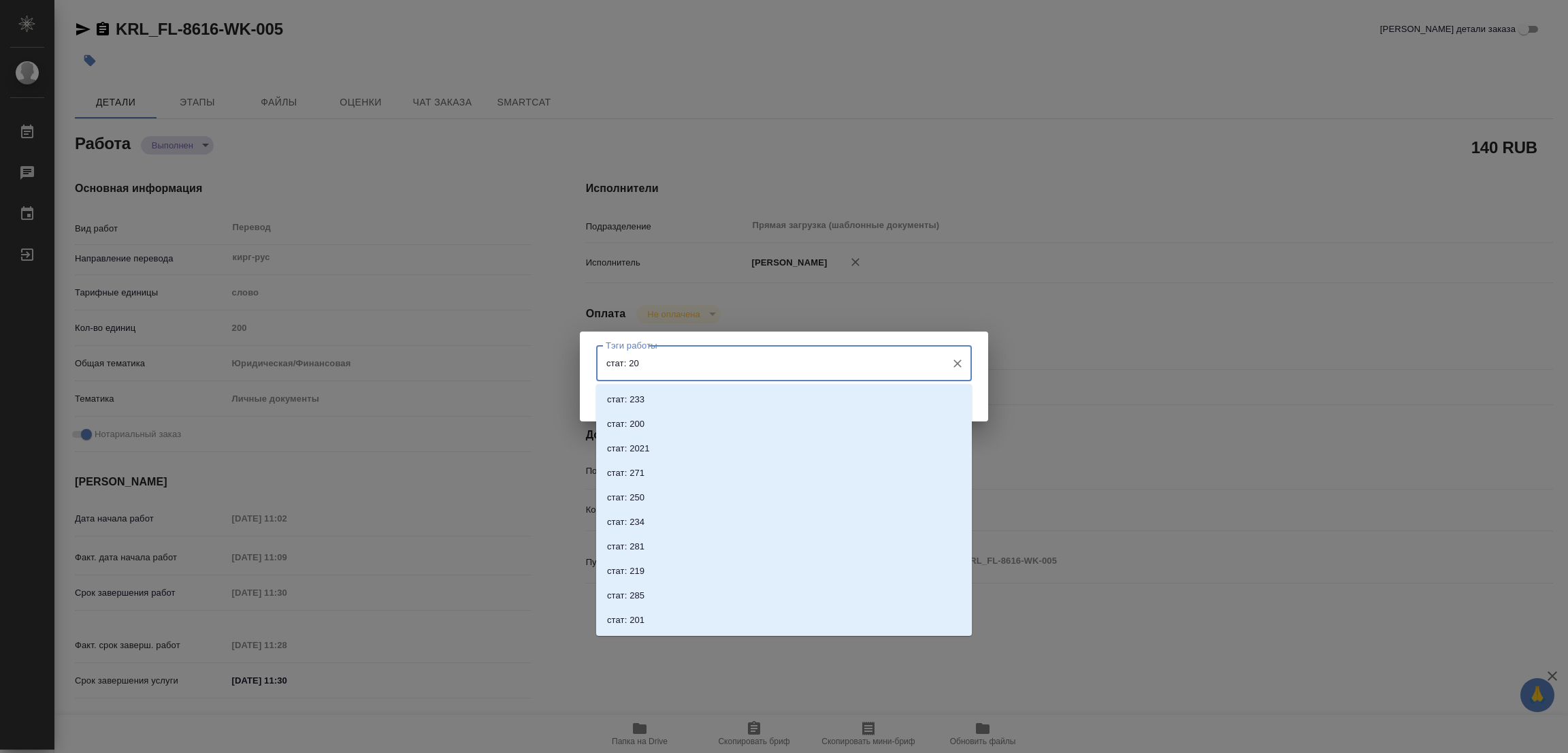
type input "стат: 200"
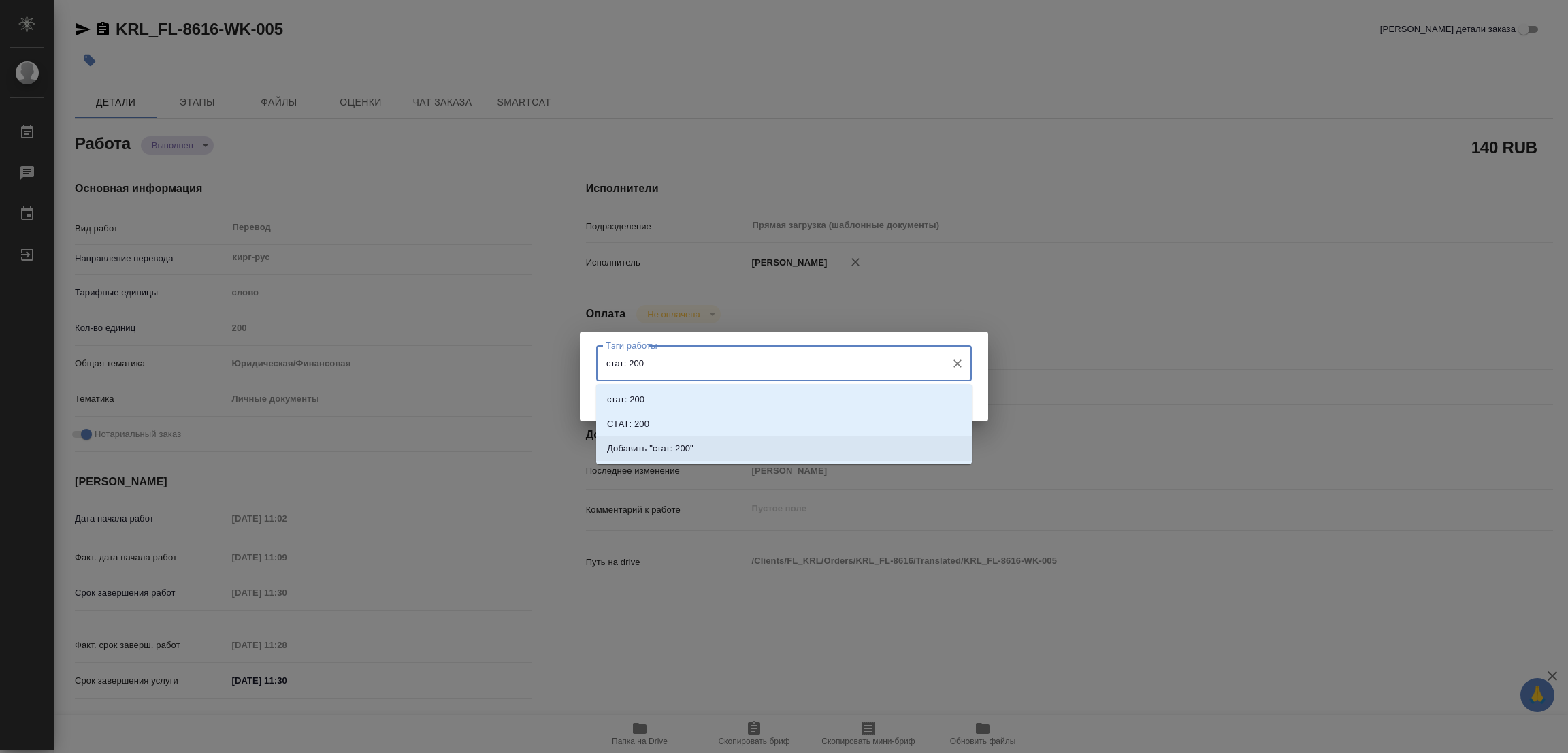
click at [688, 449] on p "Добавить "стат: 200"" at bounding box center [649, 449] width 86 height 14
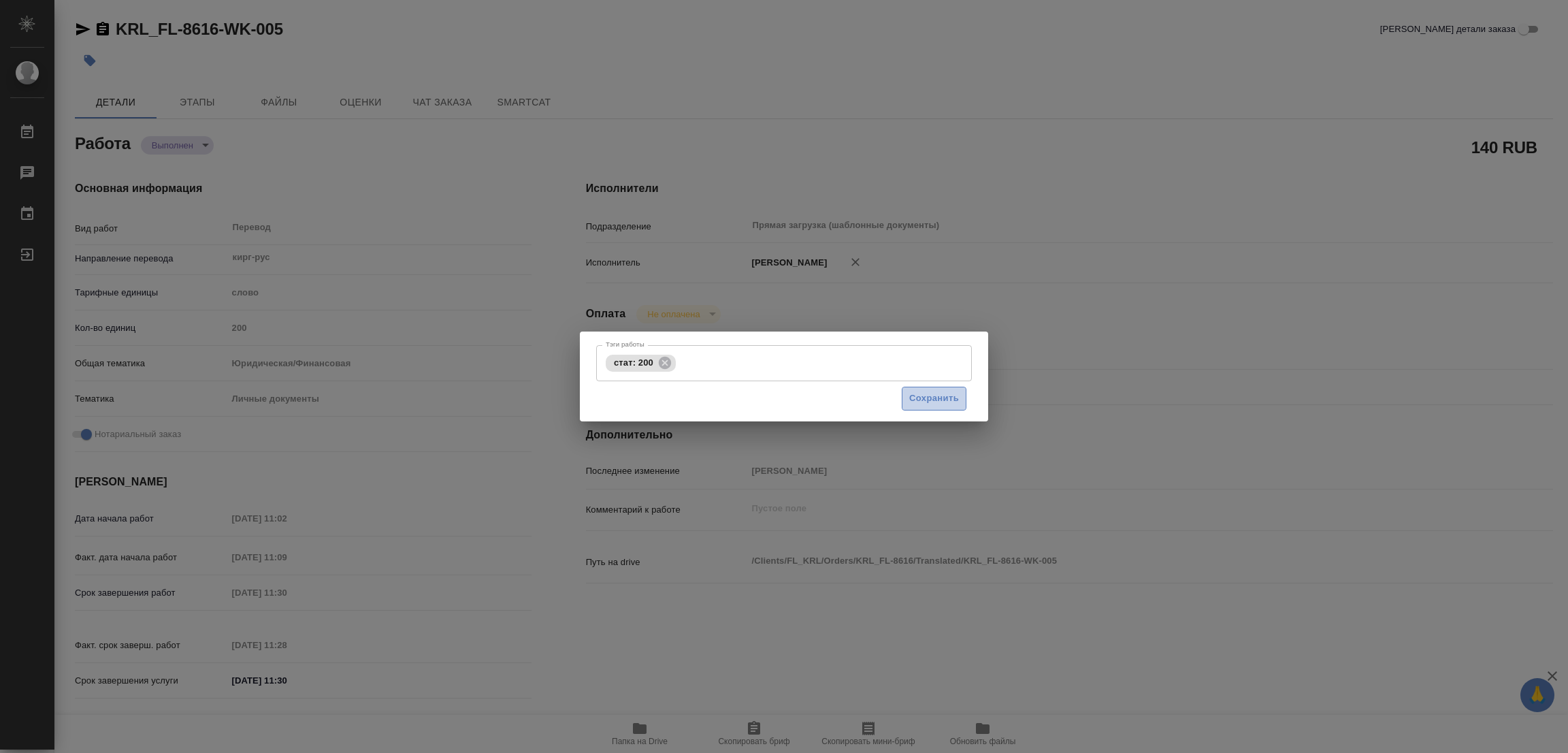
click at [930, 400] on span "Сохранить" at bounding box center [933, 398] width 50 height 16
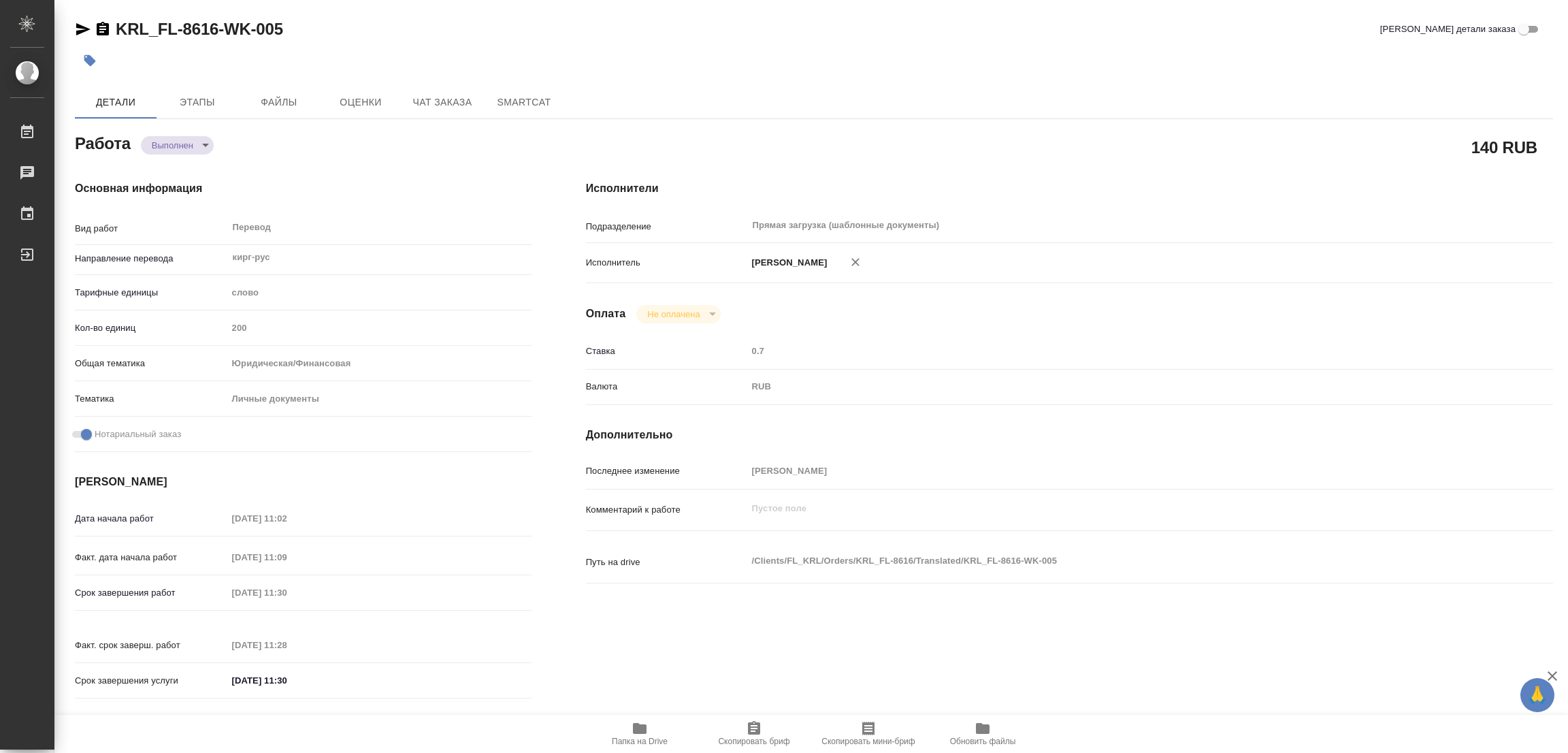
type input "completed"
type textarea "Перевод"
type textarea "x"
type input "кирг-рус"
type input "5a8b1489cc6b4906c91bfd90"
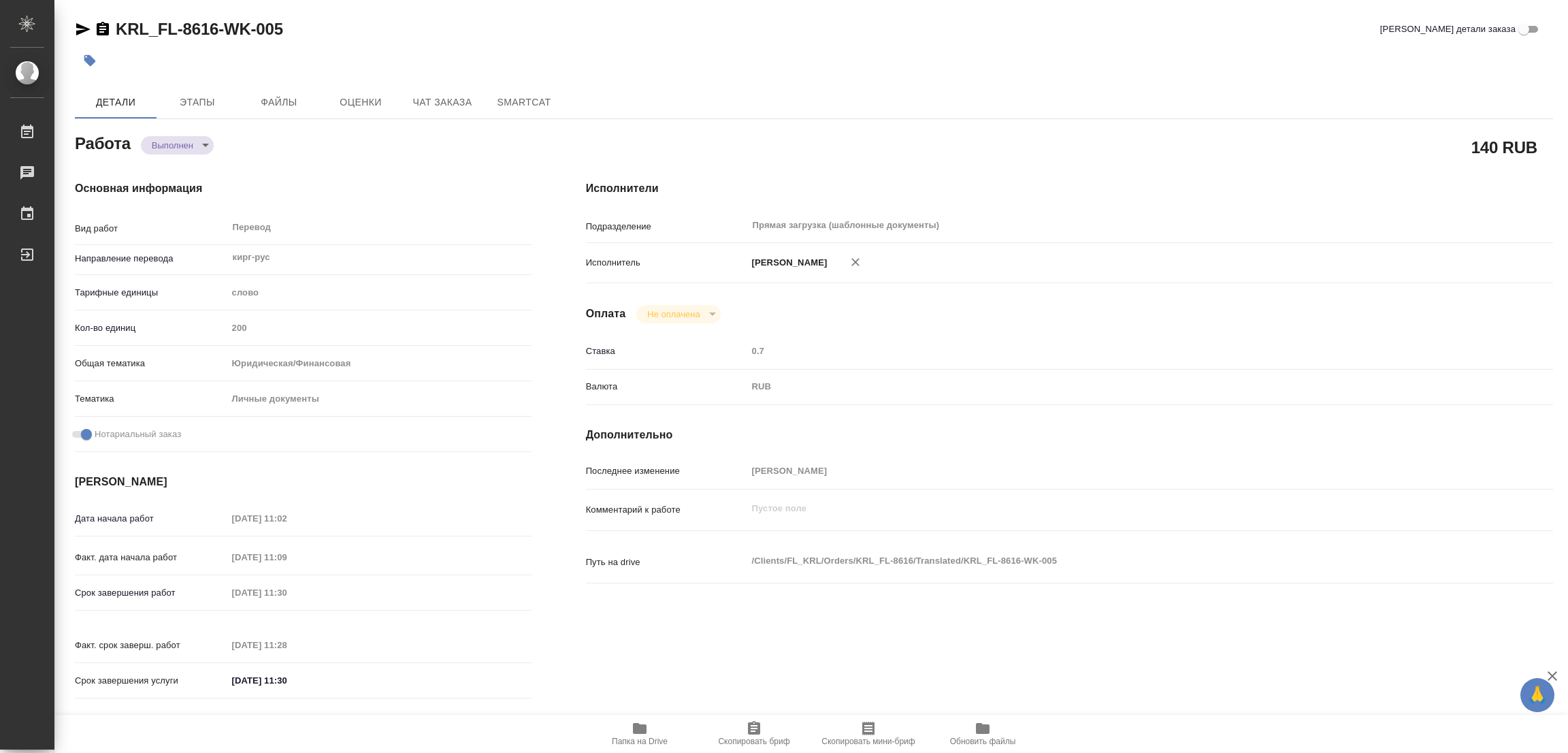
type input "200"
type input "yr-fn"
type input "5a8b8b956a9677013d343cfe"
checkbox input "true"
type input "18.08.2025 11:02"
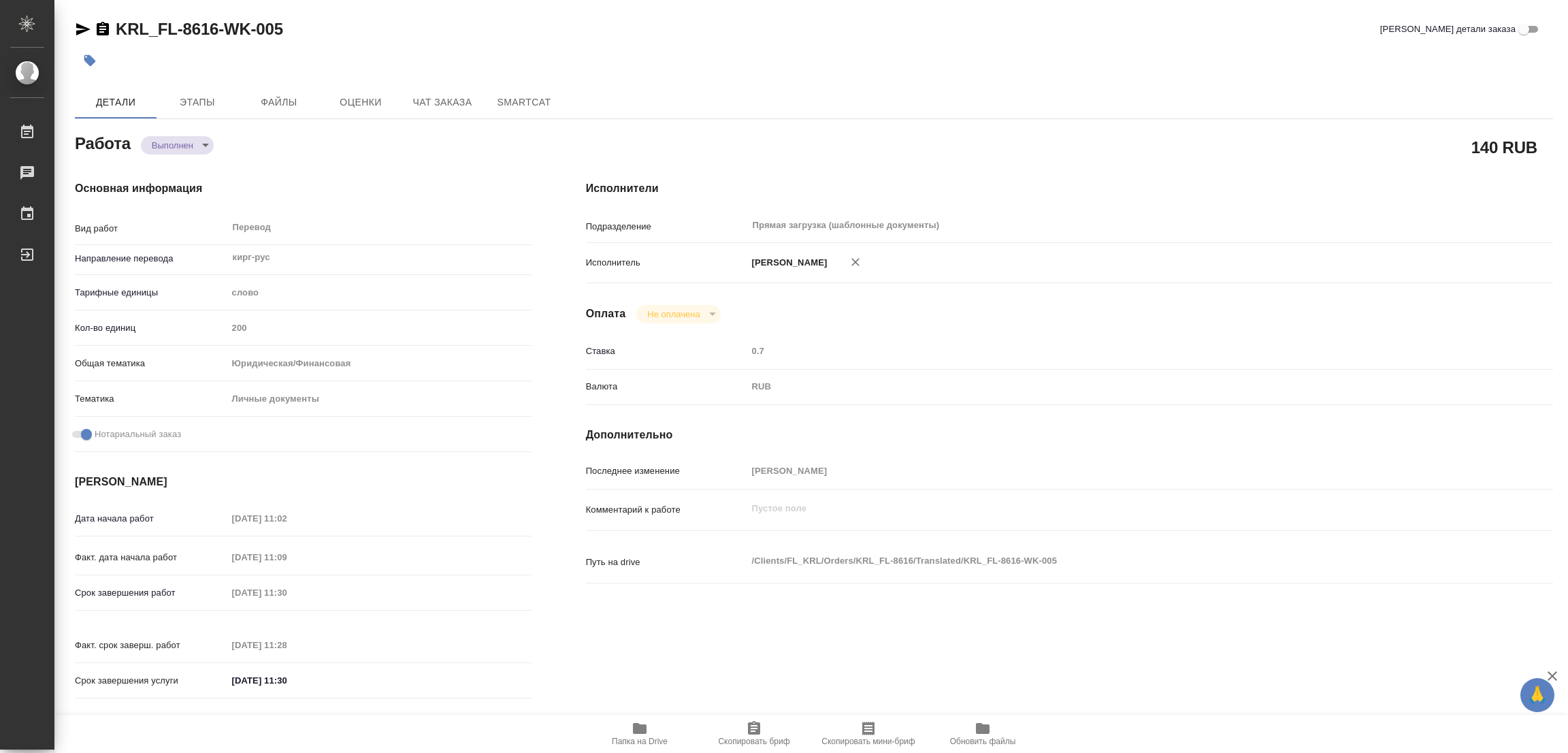
type input "18.08.2025 11:09"
type input "18.08.2025 11:30"
type input "18.08.2025 11:28"
type input "18.08.2025 11:30"
type input "Прямая загрузка (шаблонные документы)"
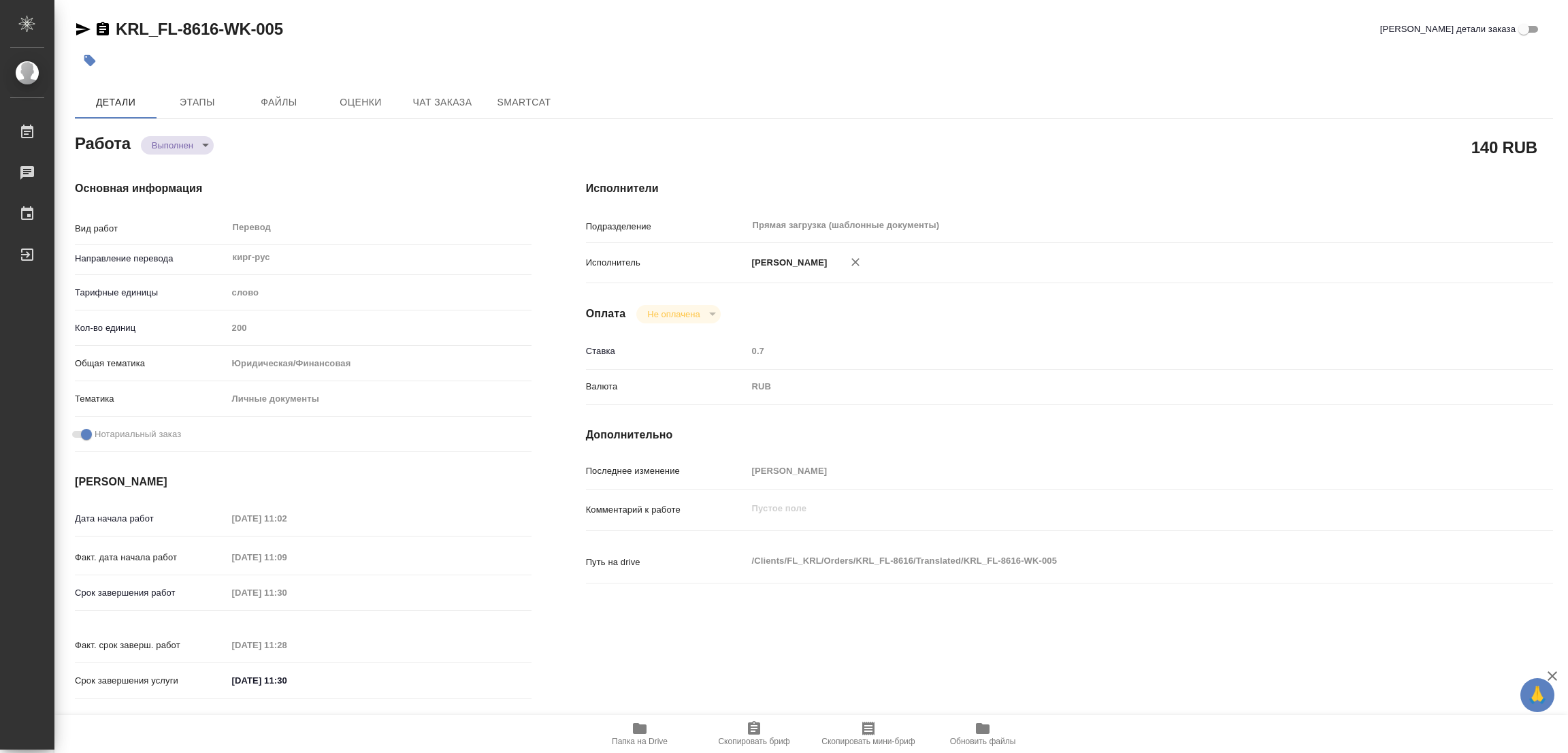
type input "notPayed"
type input "0.7"
type input "RUB"
type input "Попова Галина"
type textarea "x"
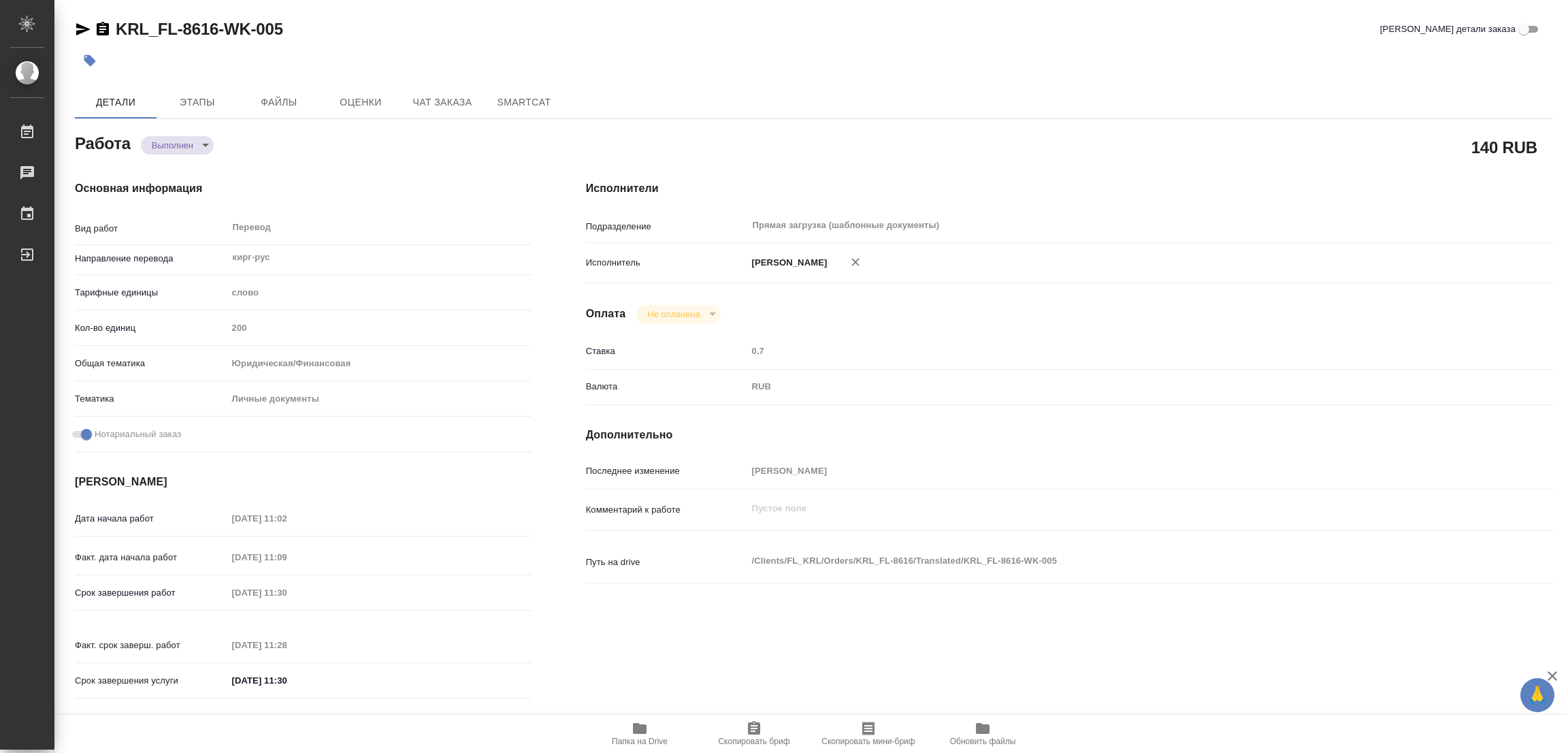
type textarea "/Clients/FL_KRL/Orders/KRL_FL-8616/Translated/KRL_FL-8616-WK-005"
type textarea "x"
type input "KRL_FL-8616"
type input "Перевод станд. срочный"
type input "Редактура, Перевод, Постредактура машинного перевода, Приёмка по качеству, Корр…"
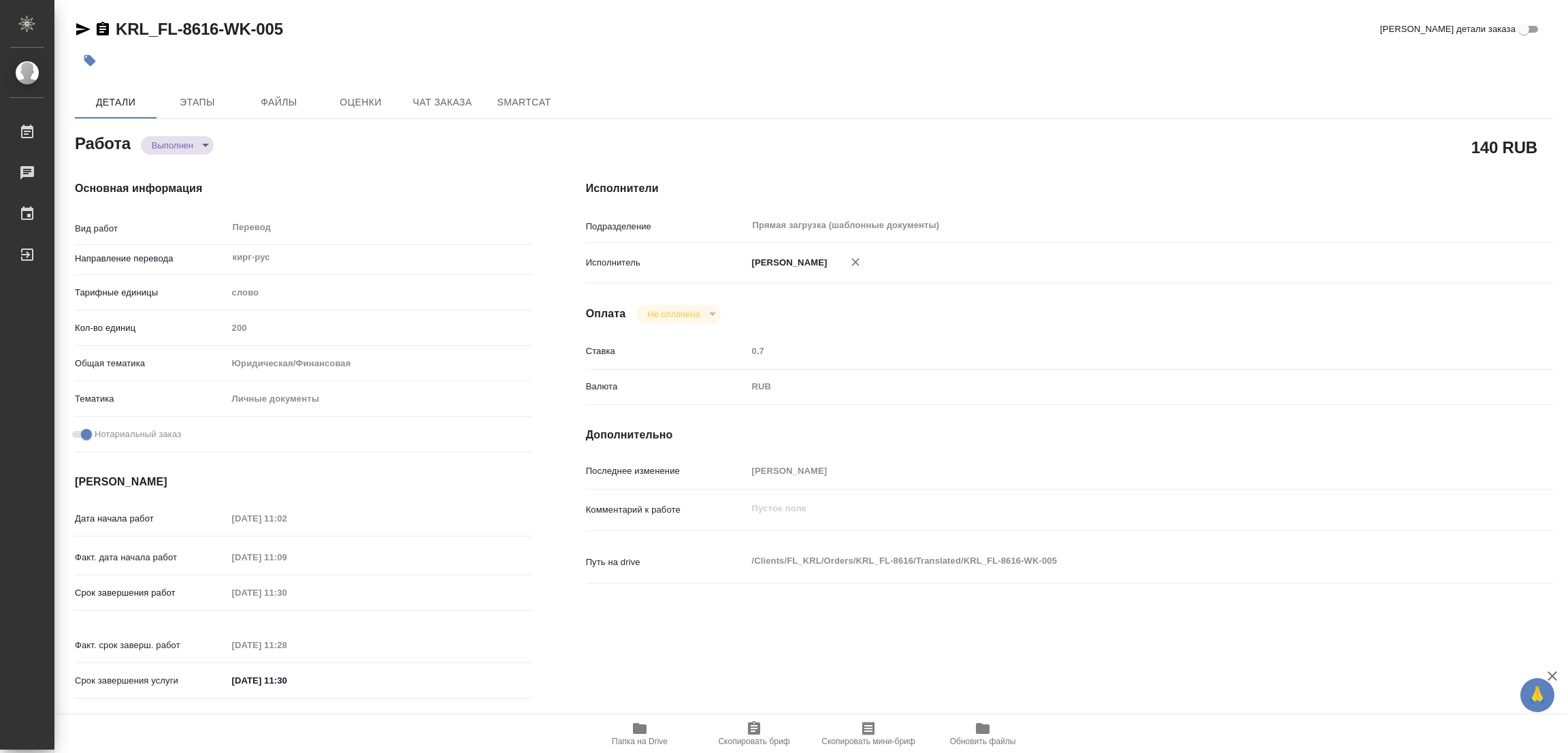
type input "Касымов Тимур"
type input "/Clients/FL_KRL/Orders/KRL_FL-8616"
type textarea "x"
type textarea "НОТ Кыргыз. Респ."
type textarea "x"
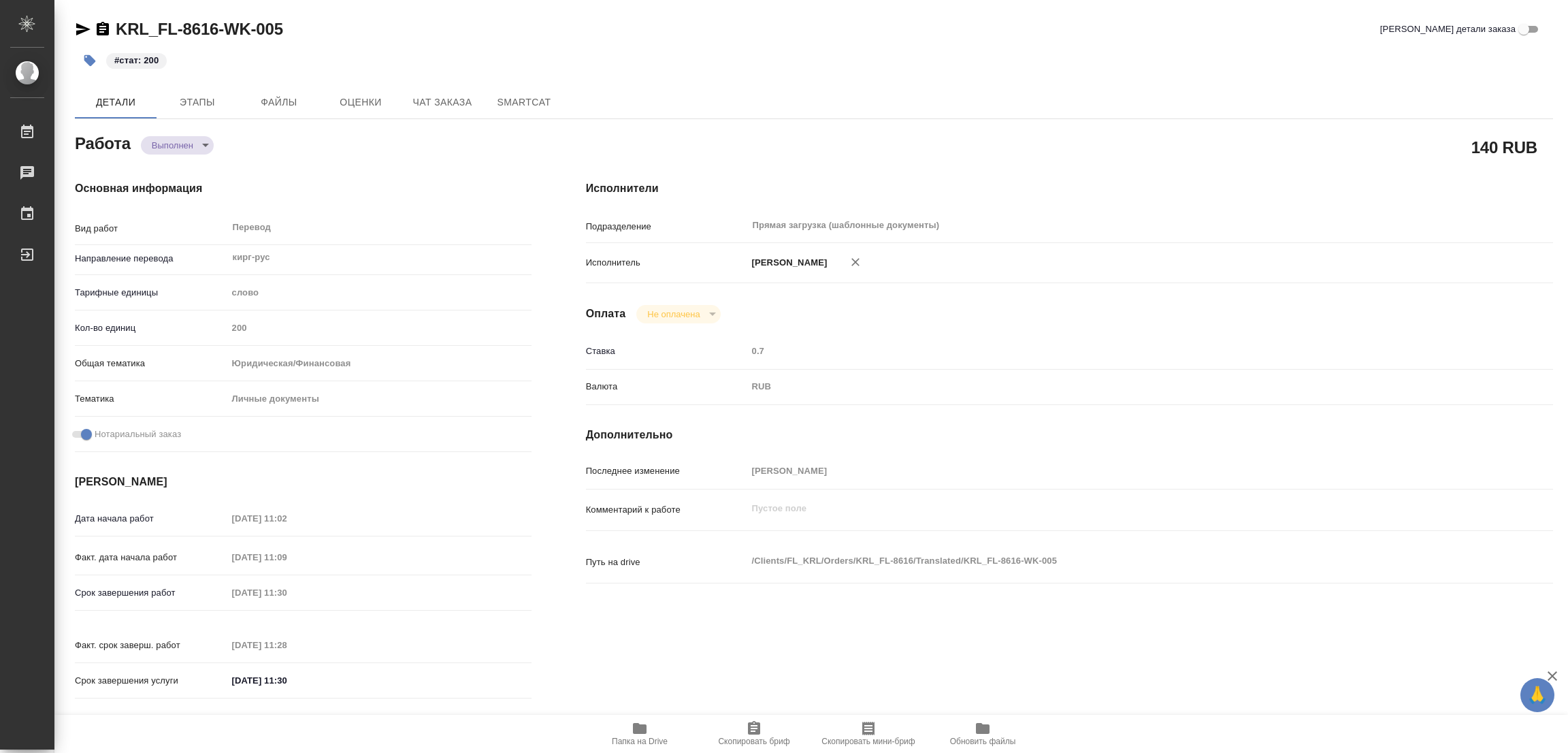
type textarea "x"
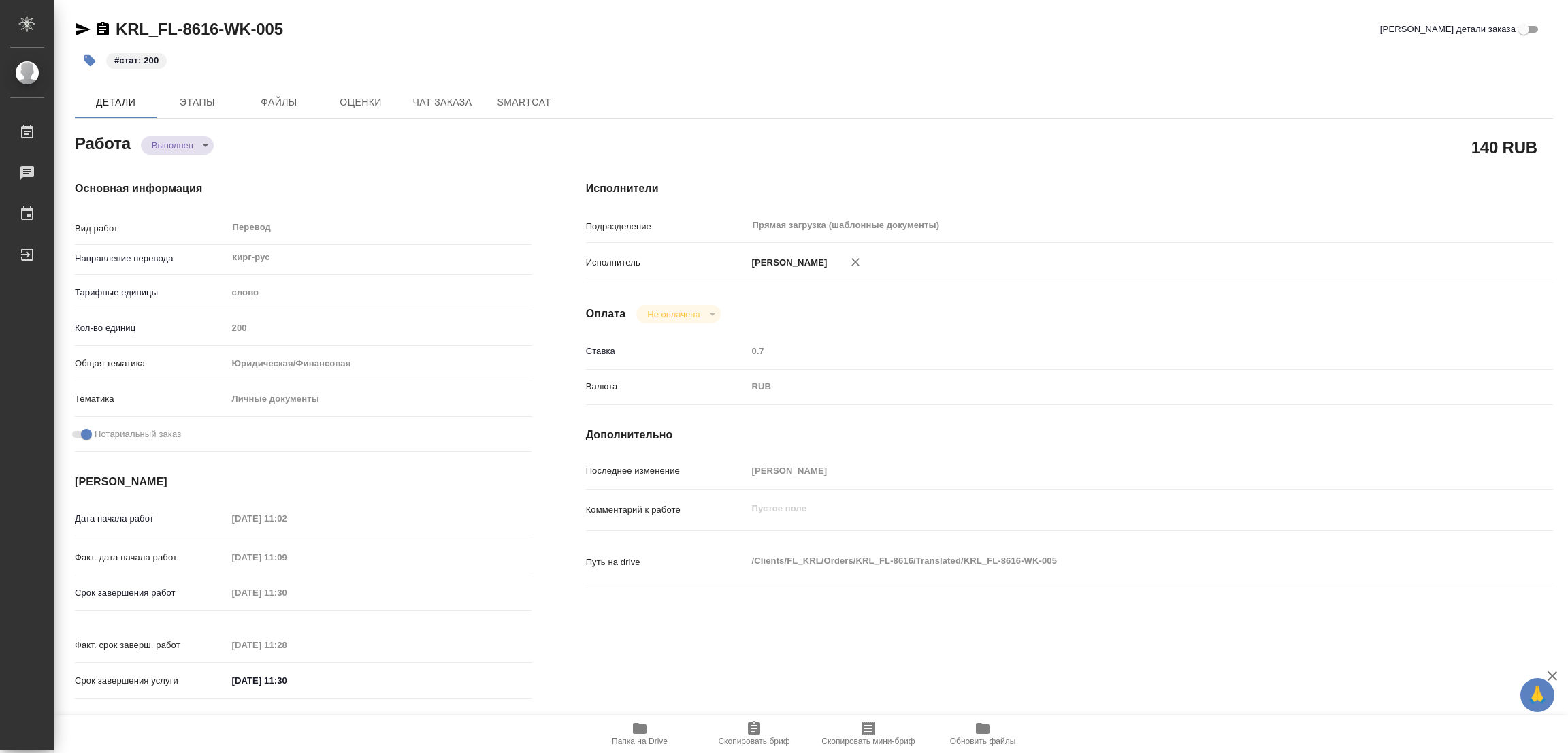
type textarea "x"
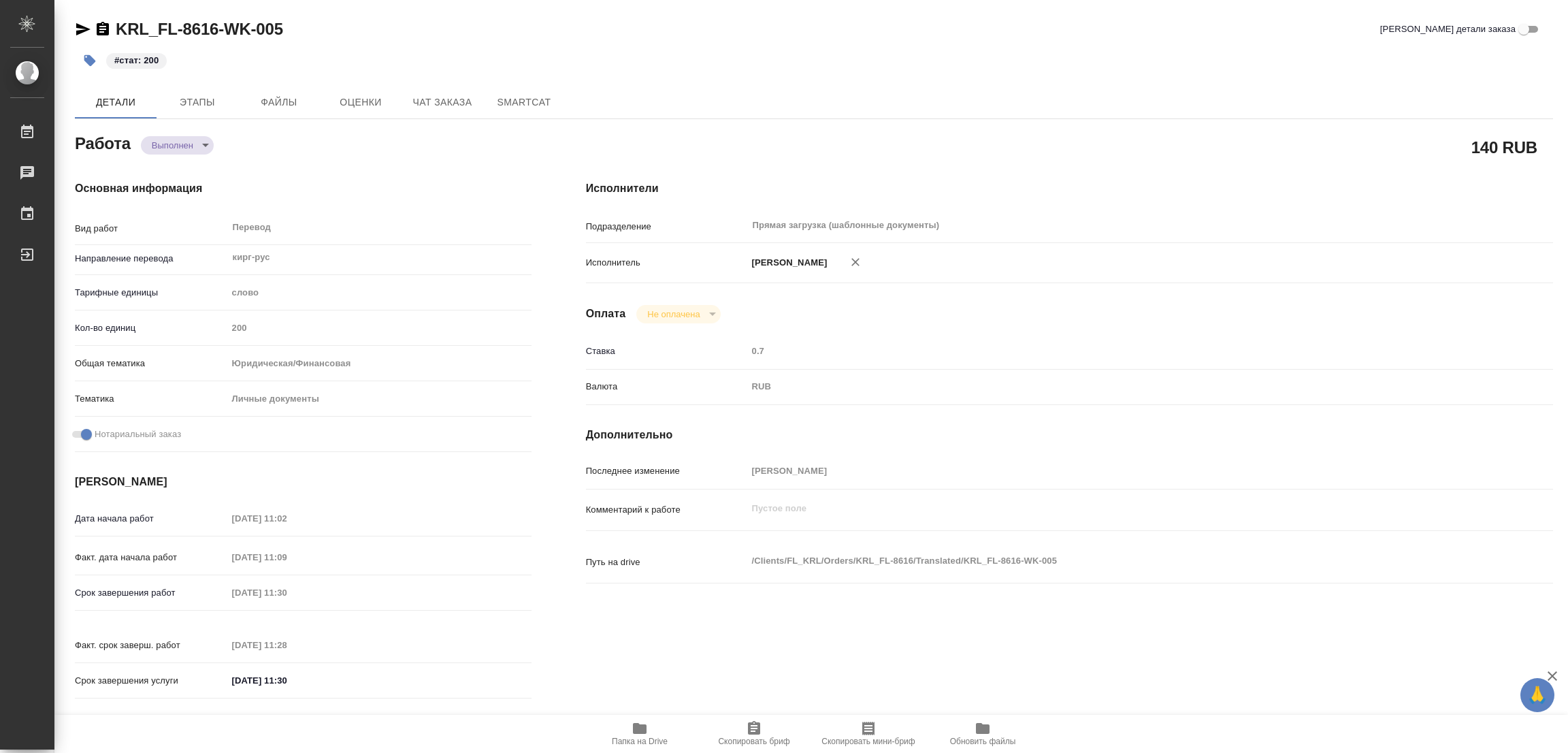
type textarea "x"
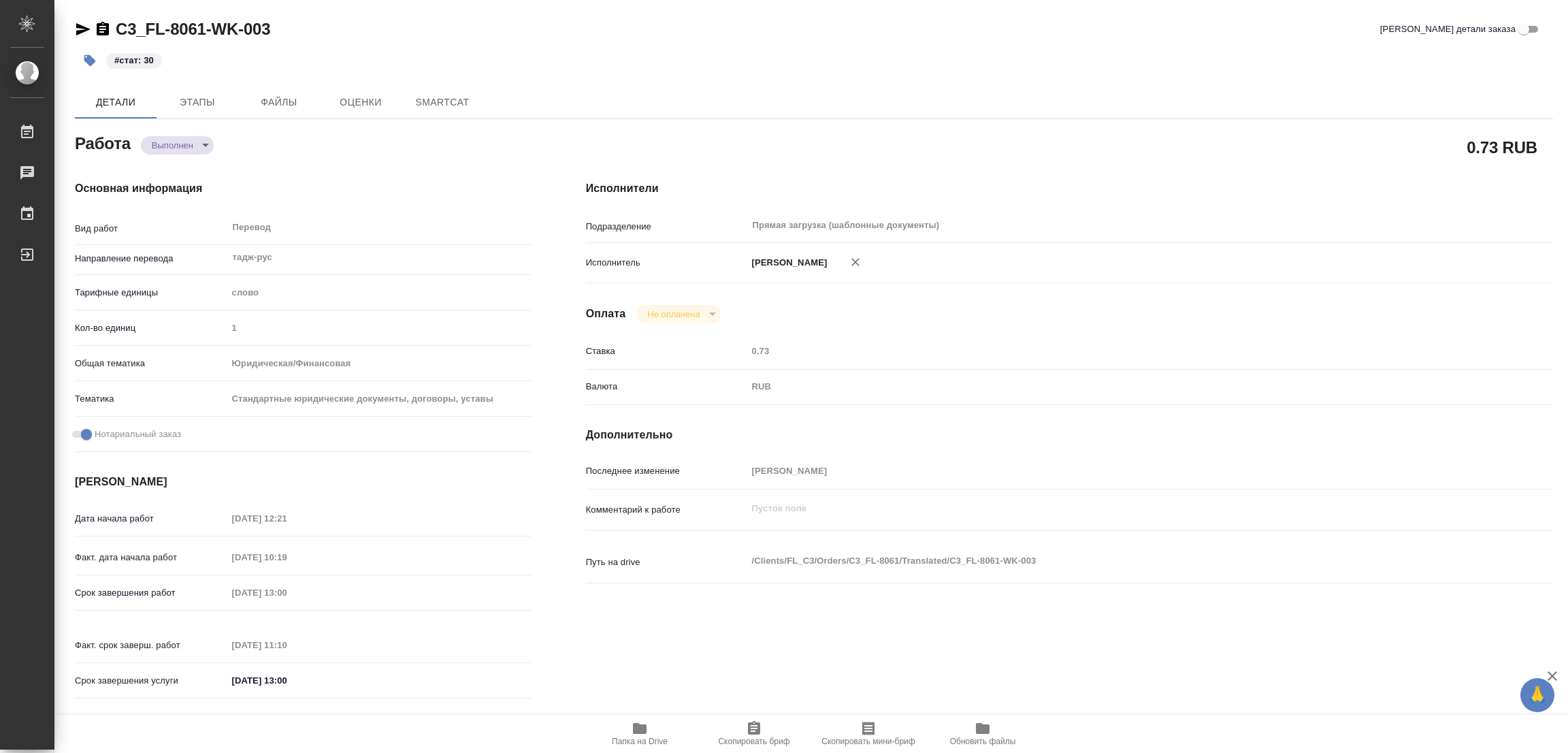
type textarea "x"
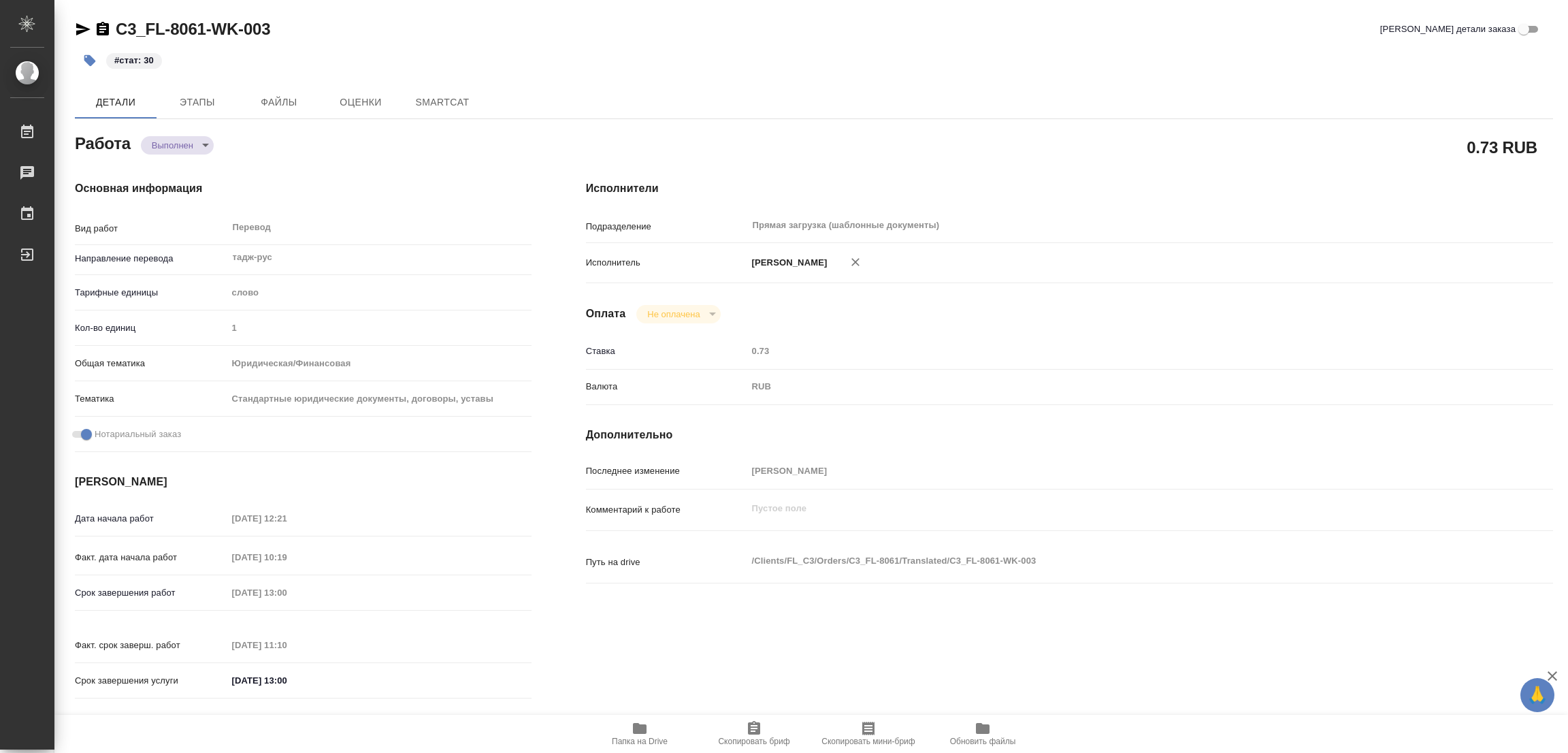
type textarea "x"
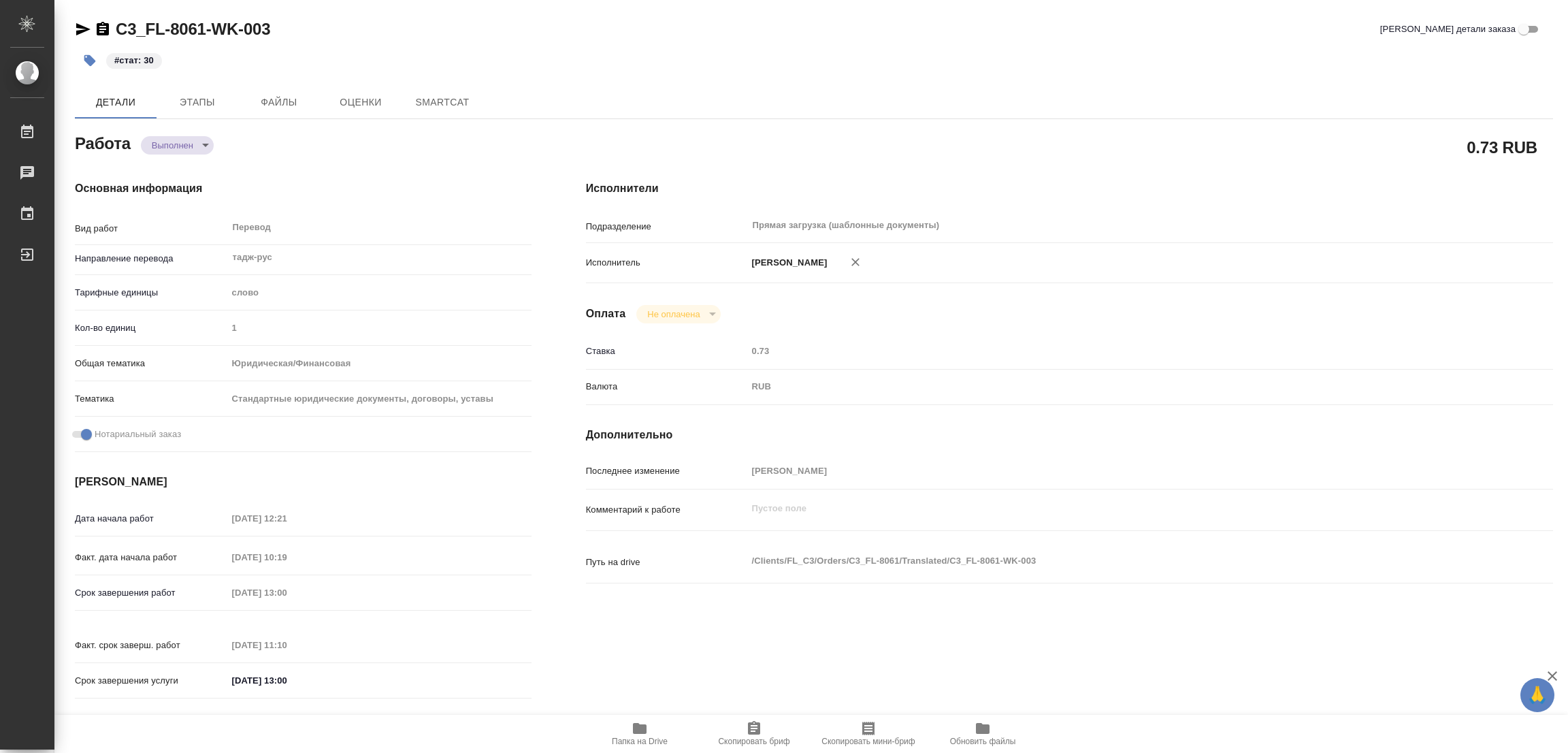
type textarea "x"
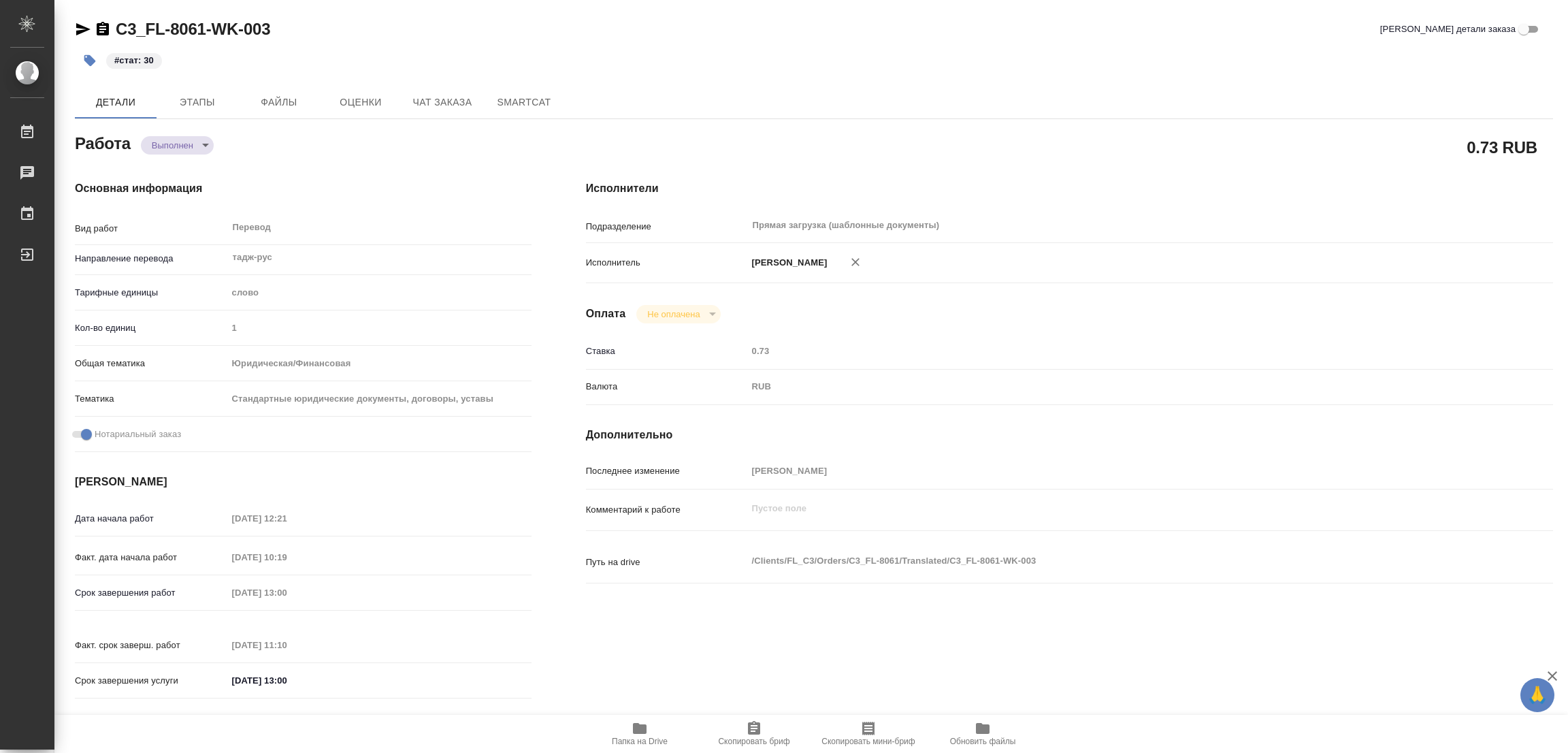
type textarea "x"
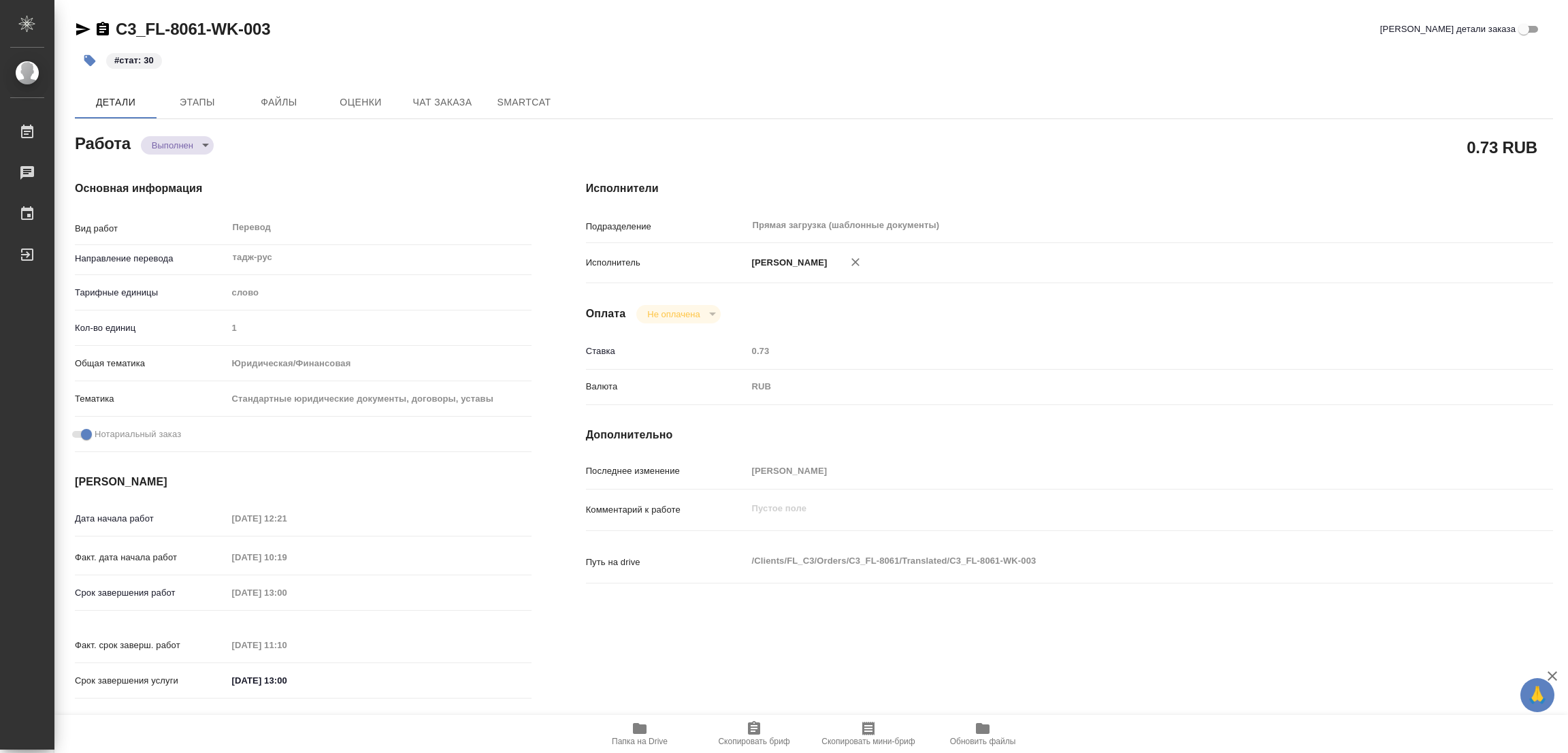
type textarea "x"
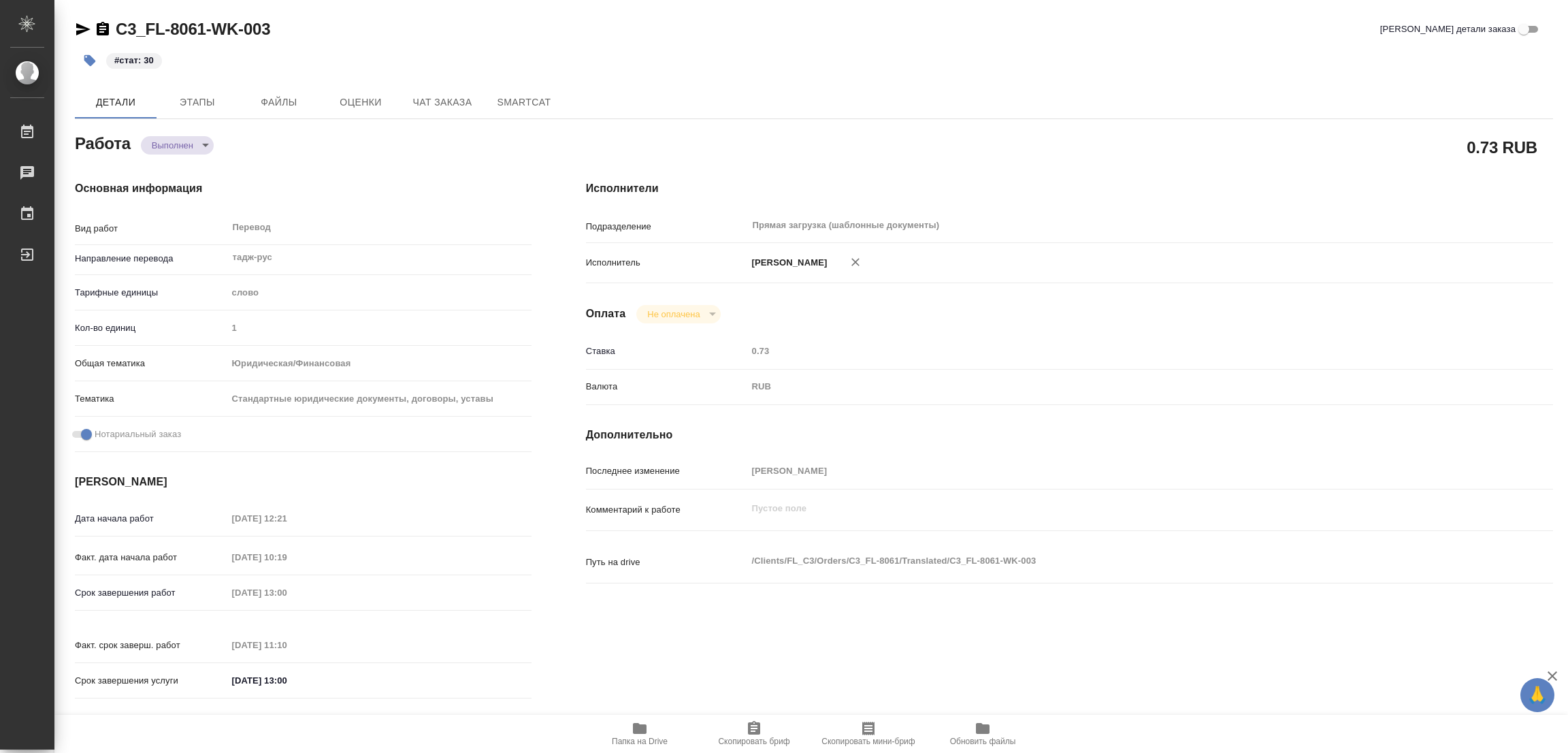
click at [880, 62] on div "#стат: 30" at bounding box center [568, 60] width 986 height 30
type textarea "x"
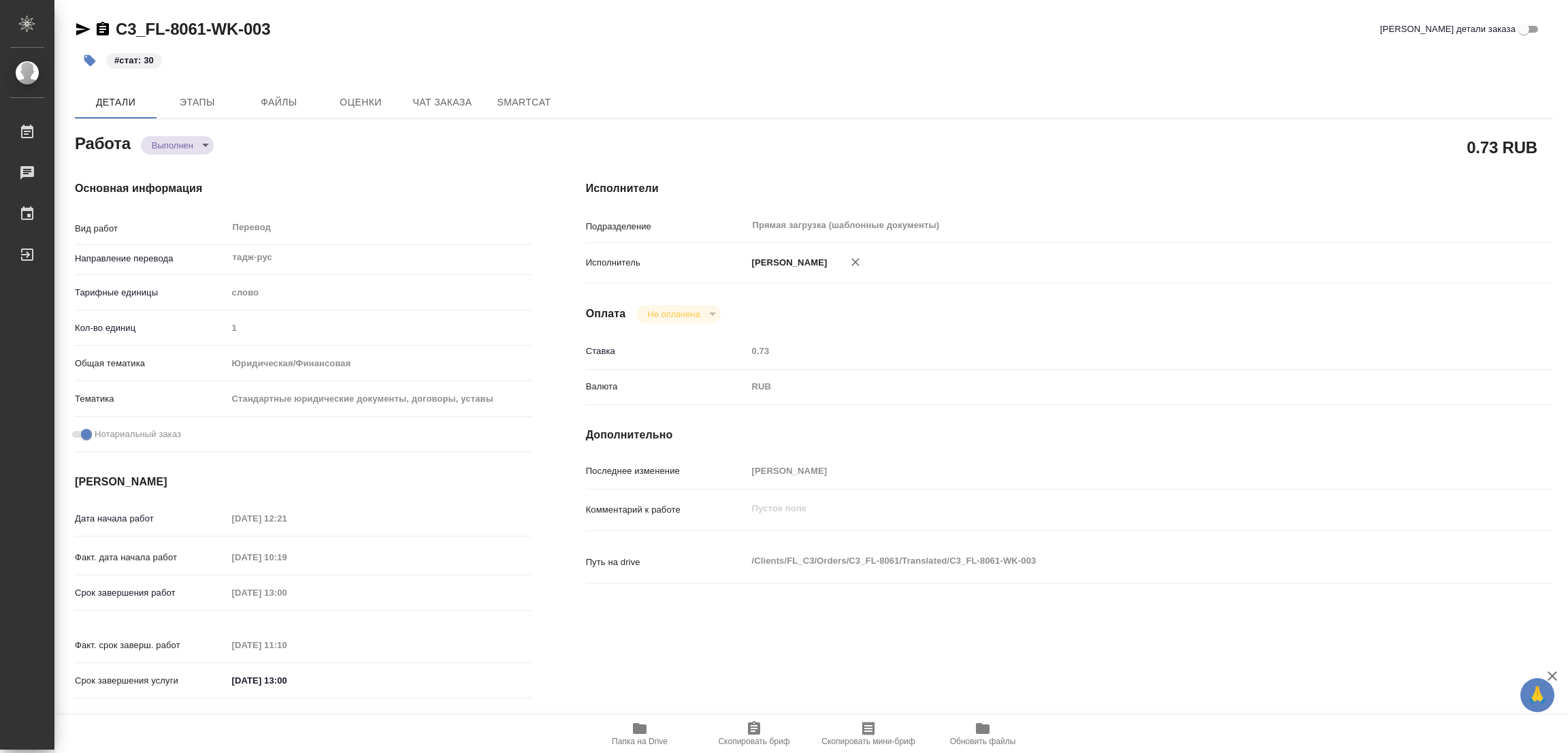
type textarea "x"
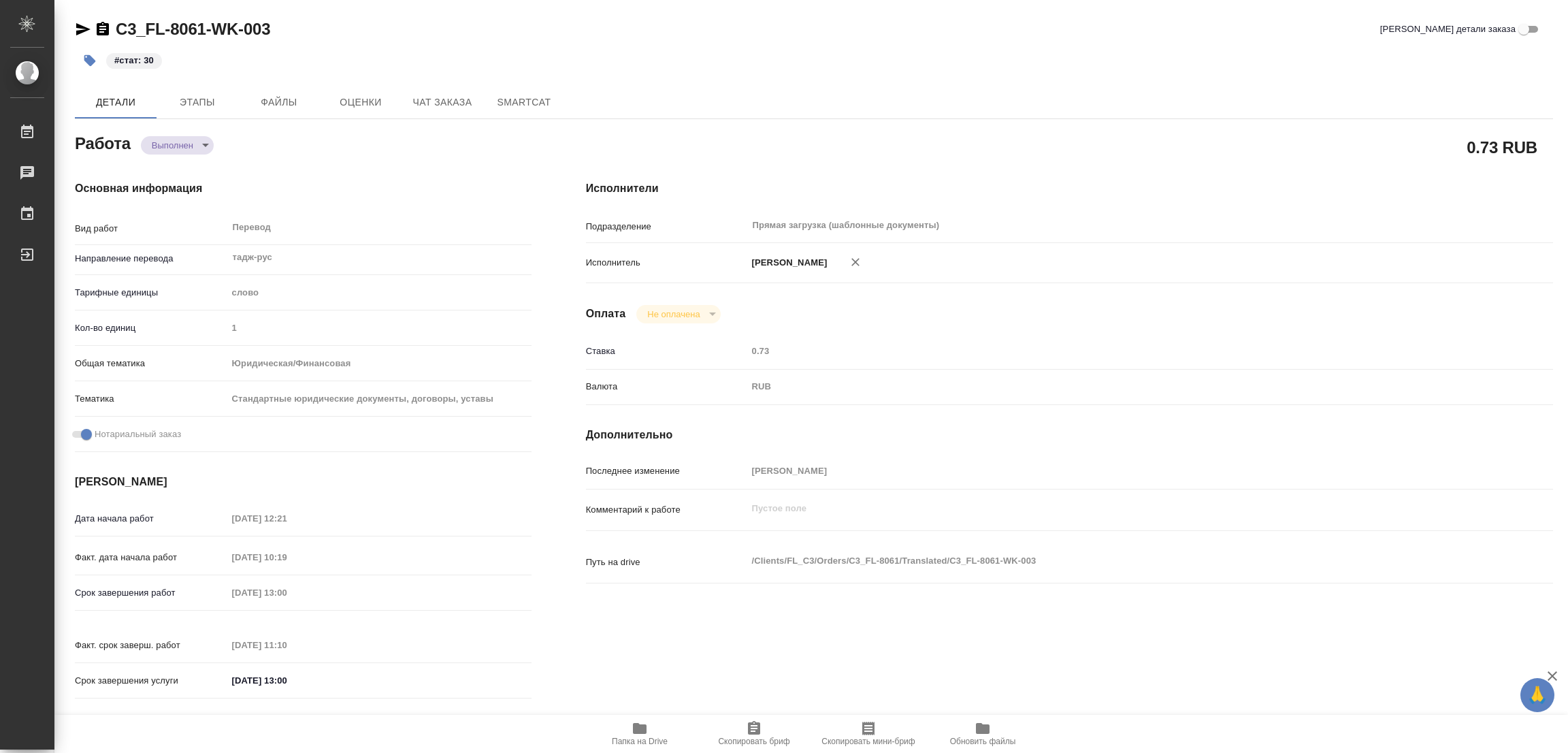
type textarea "x"
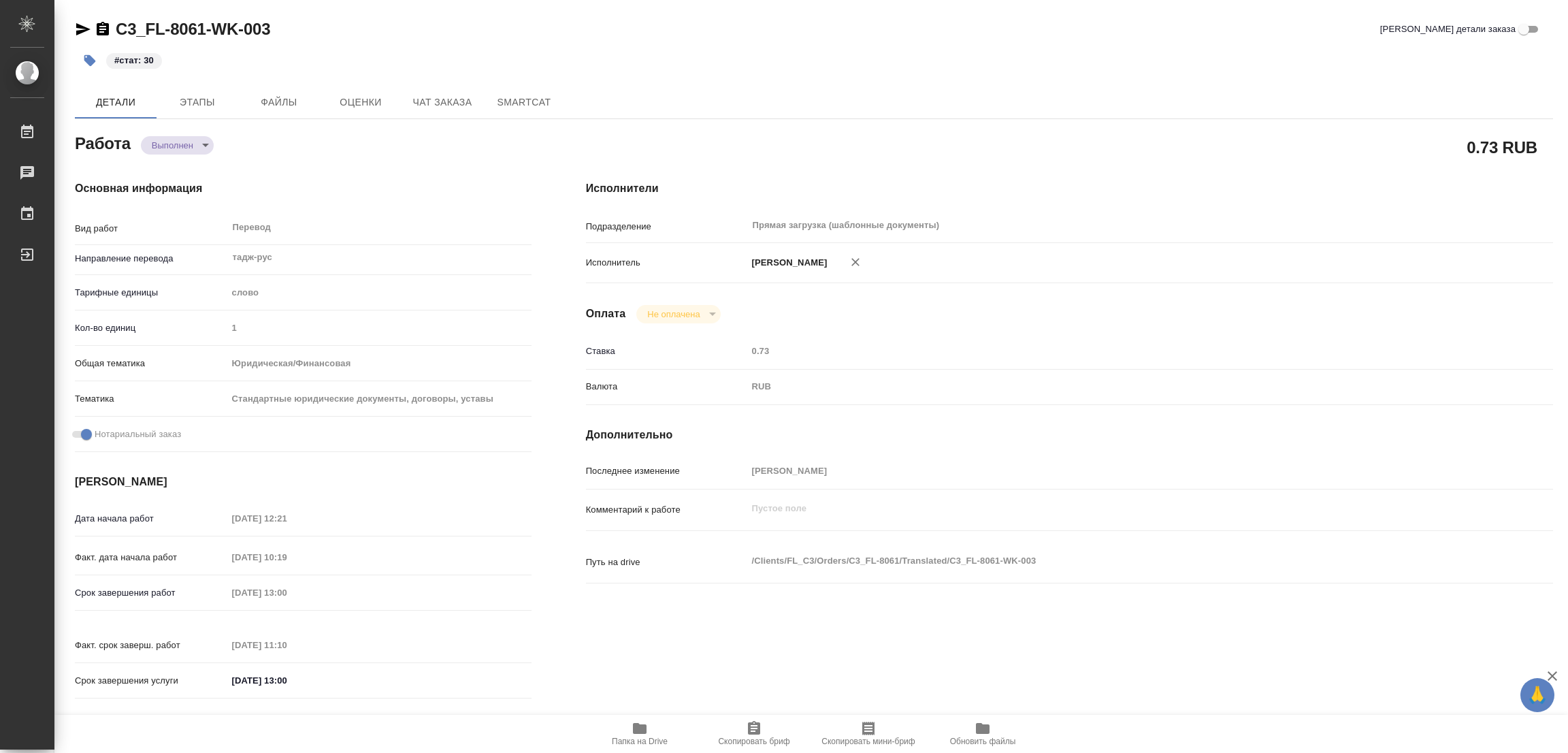
type textarea "x"
click at [366, 42] on div "C3_FL-8061-WK-003 Кратко детали заказа" at bounding box center [814, 31] width 1478 height 27
type textarea "x"
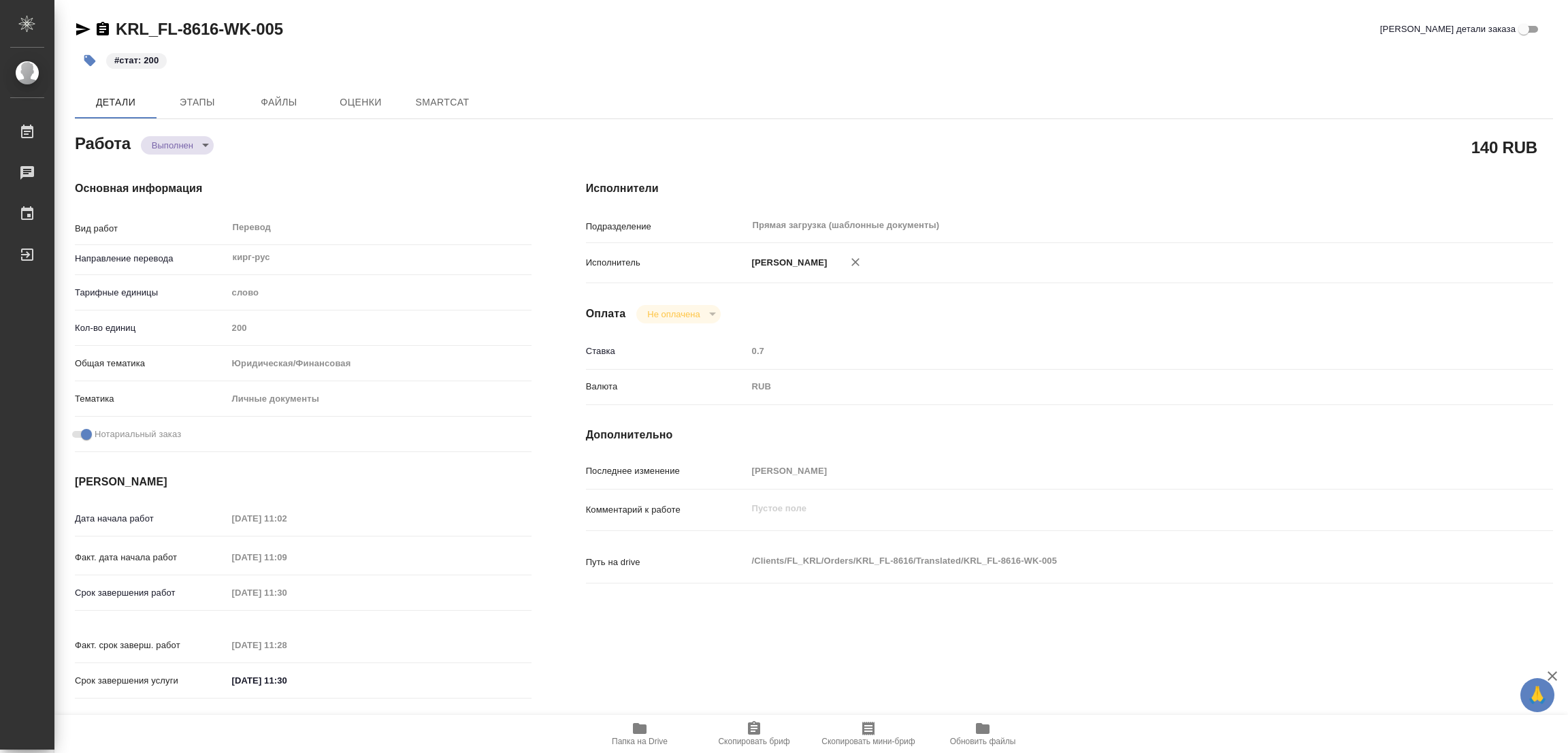
type textarea "x"
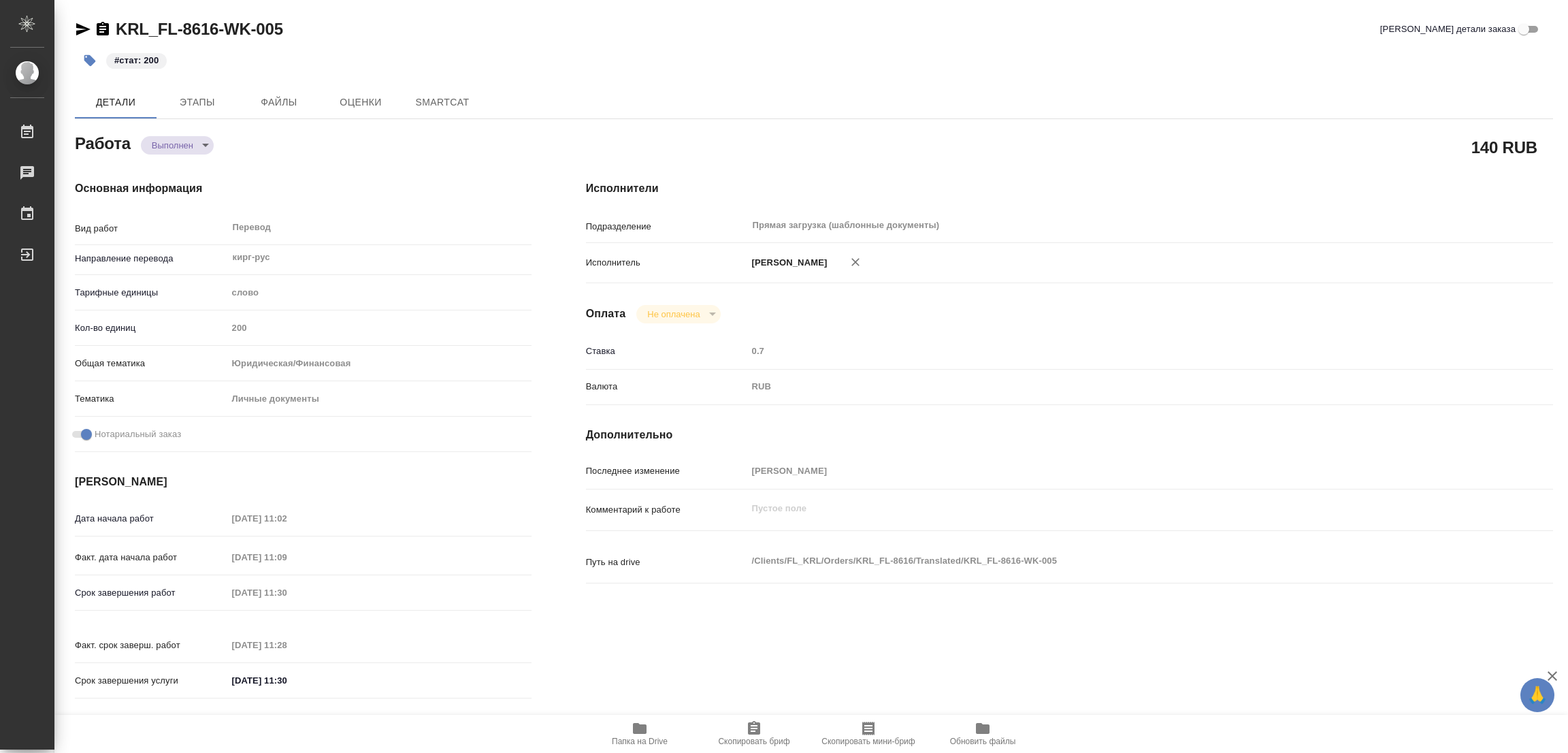
type textarea "x"
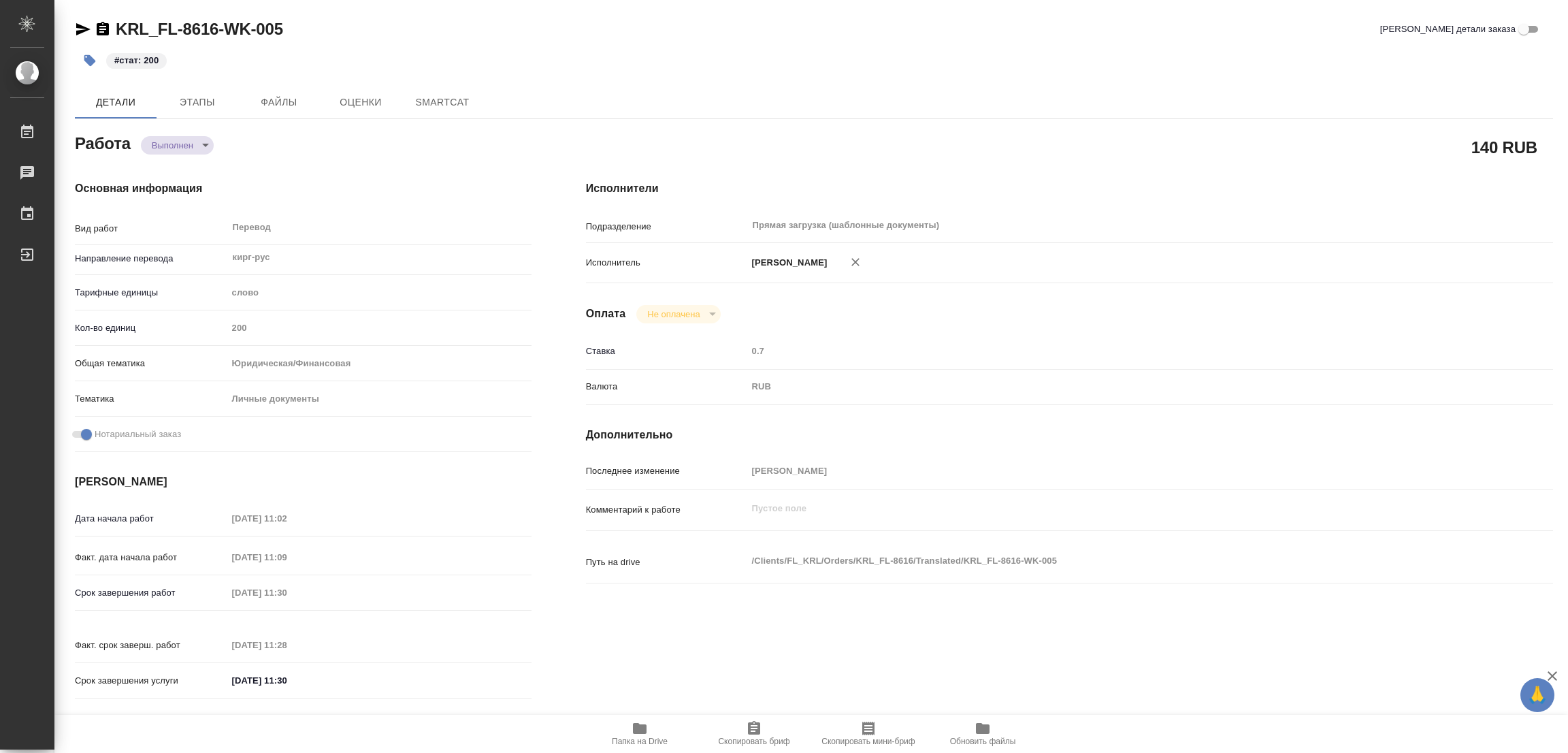
type textarea "x"
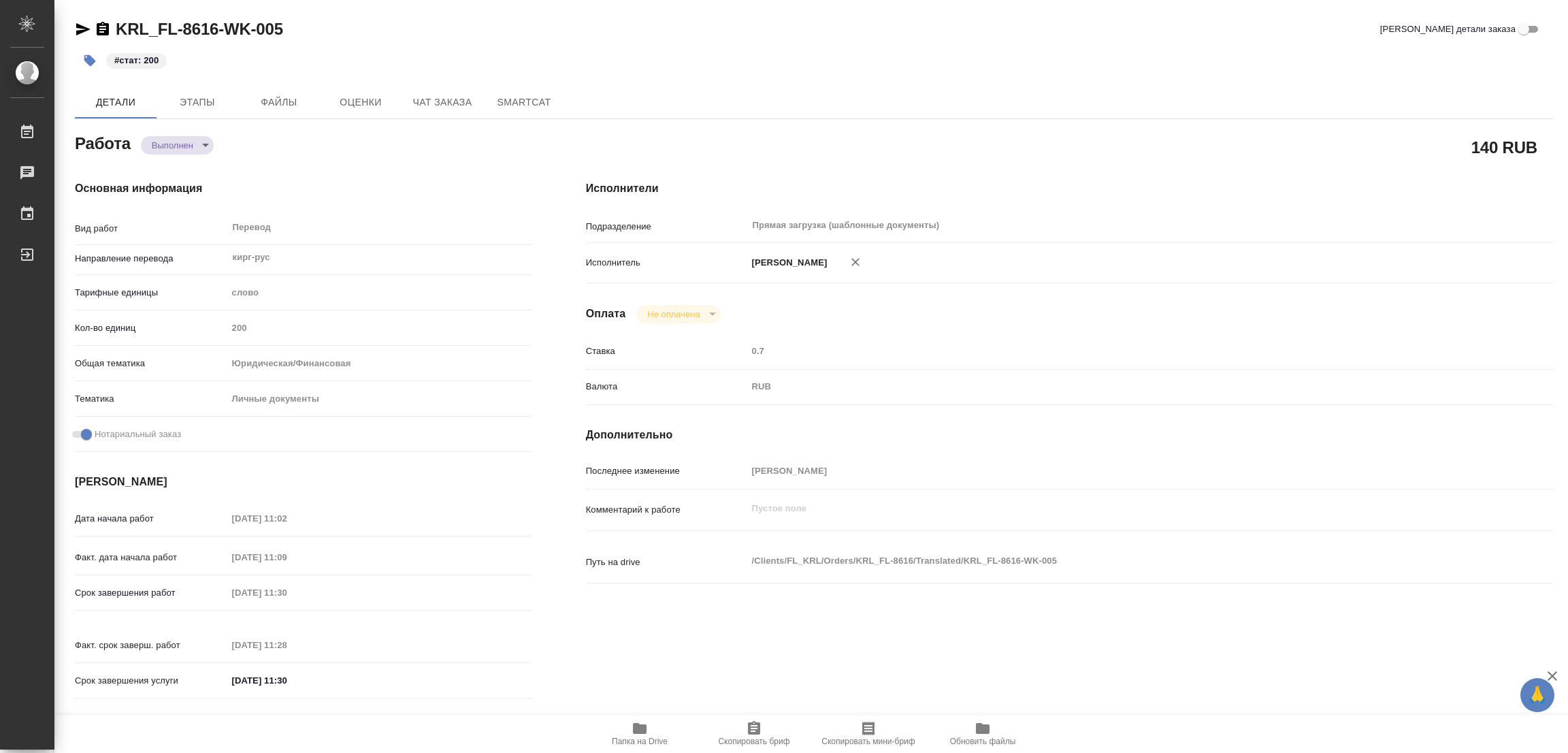
type textarea "x"
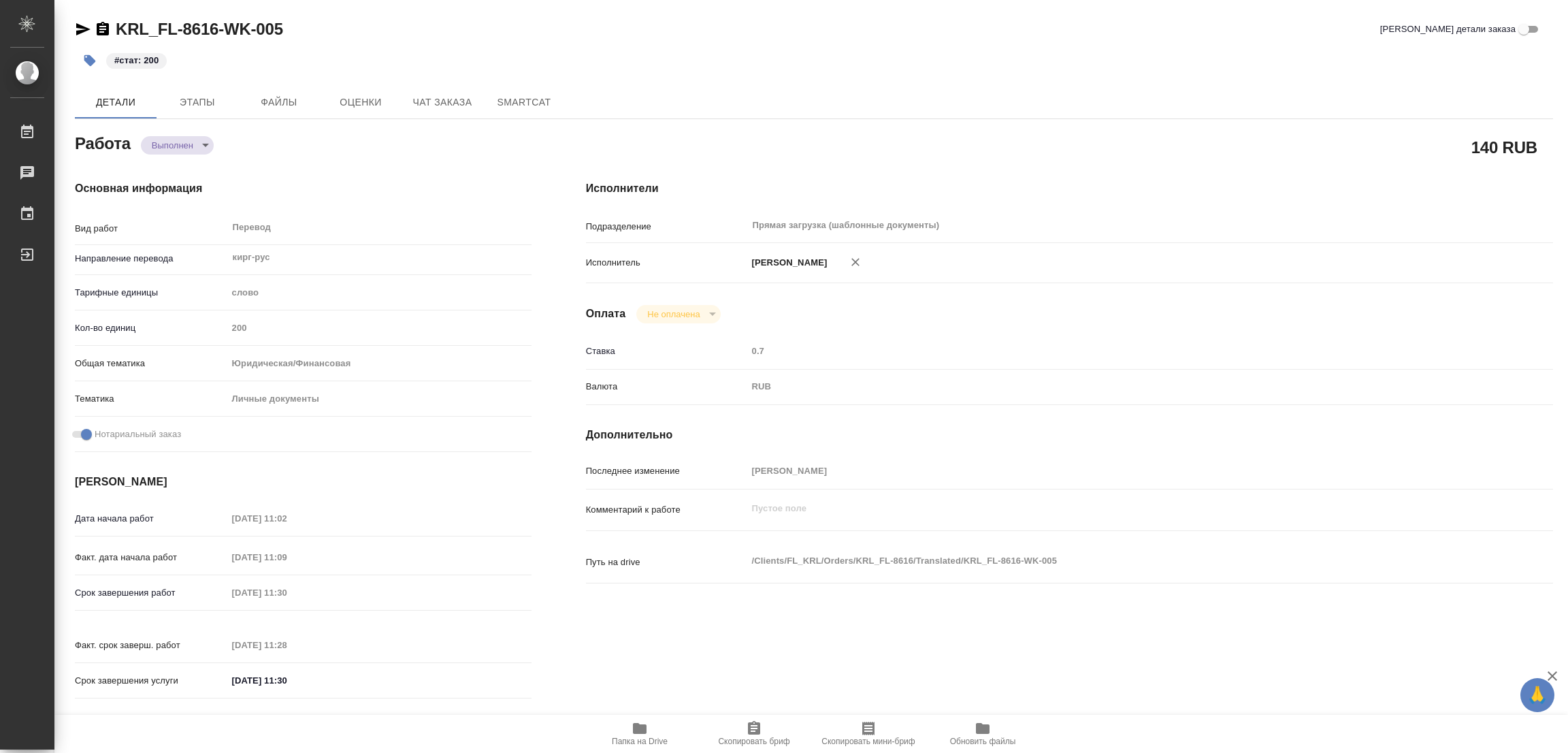
type textarea "x"
